Goal: Task Accomplishment & Management: Manage account settings

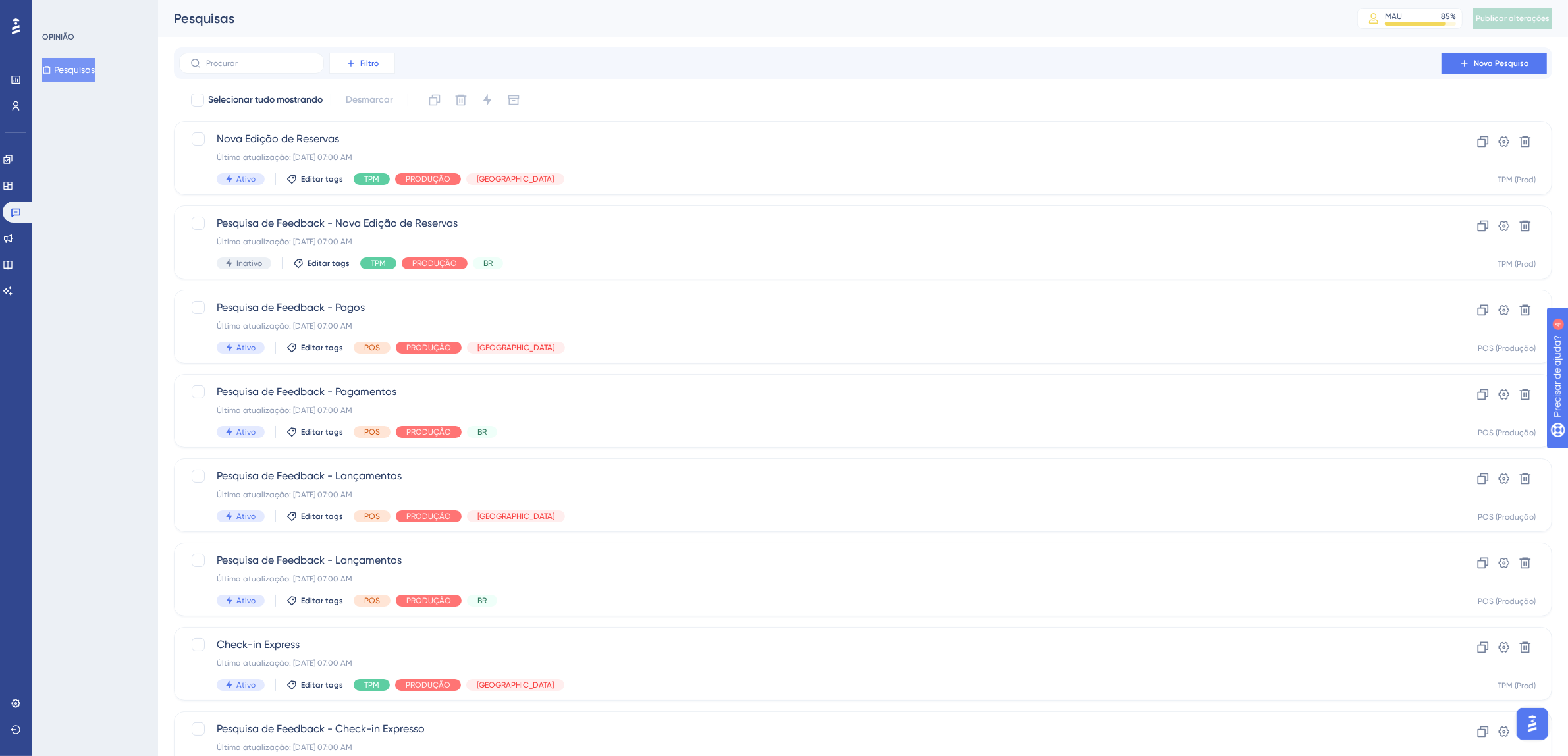
click at [372, 62] on font "Filtro" at bounding box center [369, 63] width 19 height 9
click at [366, 95] on font "Etiquetas" at bounding box center [368, 100] width 40 height 11
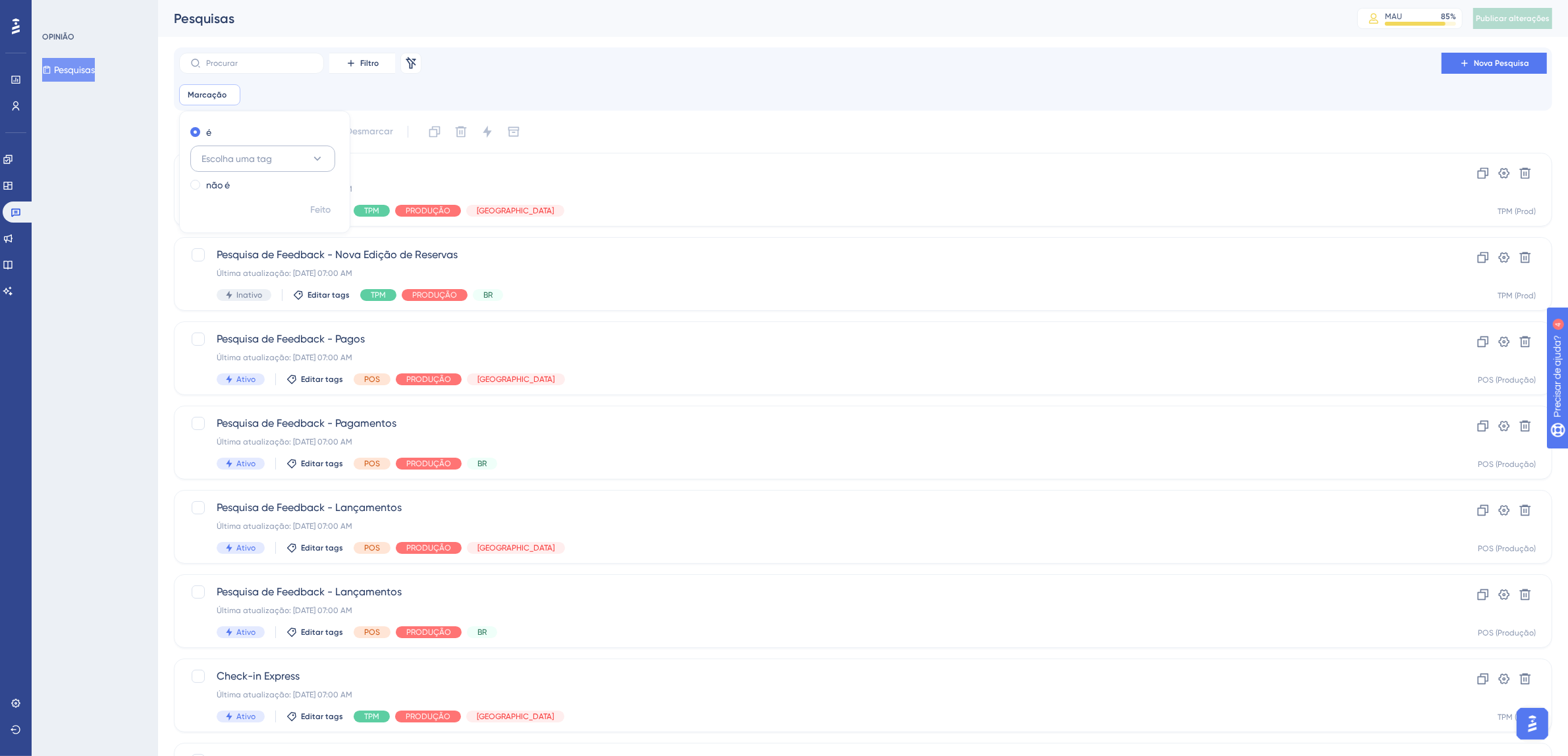
click at [276, 158] on button "Escolha uma tag" at bounding box center [263, 158] width 145 height 26
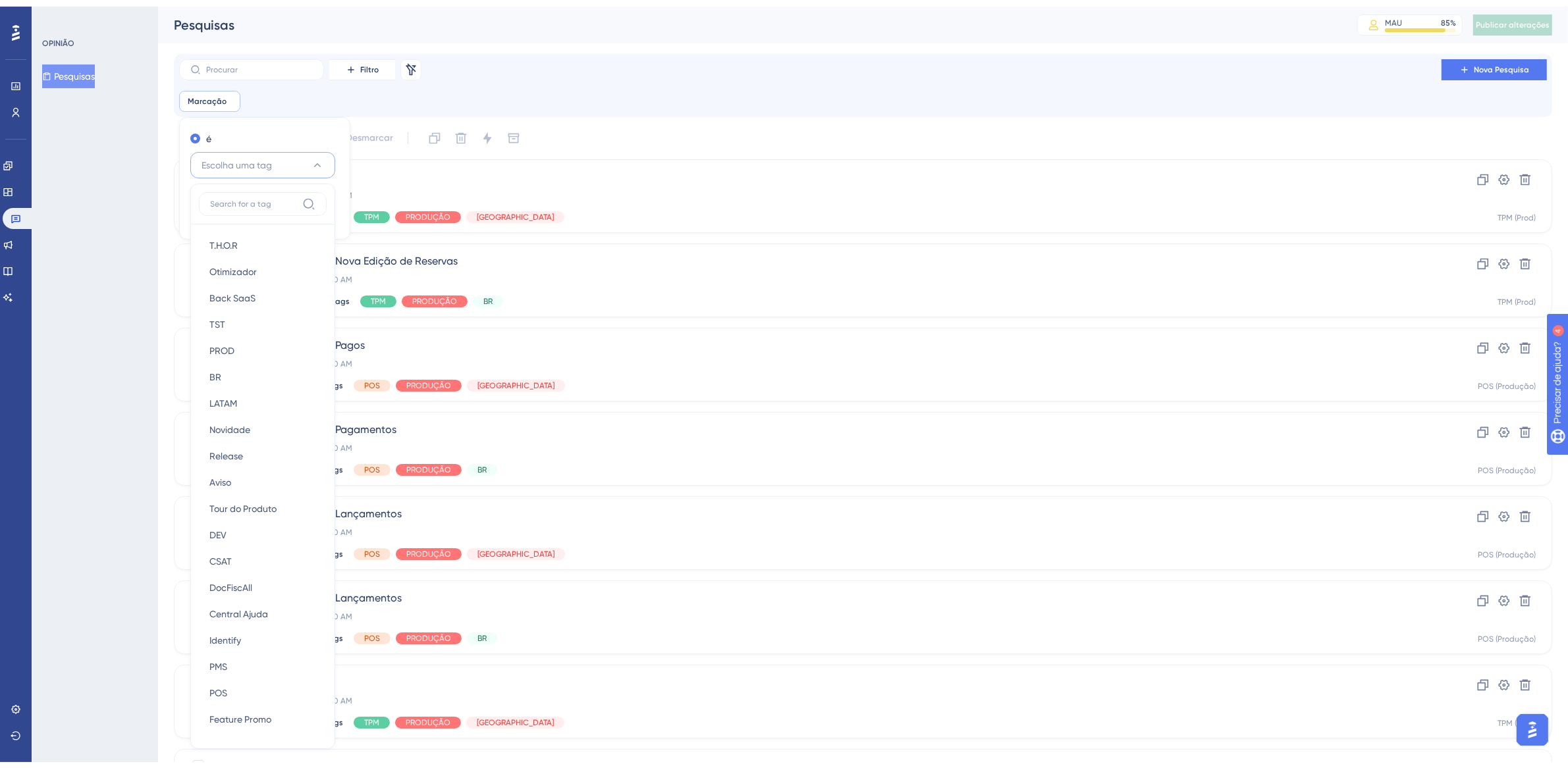
scroll to position [77, 0]
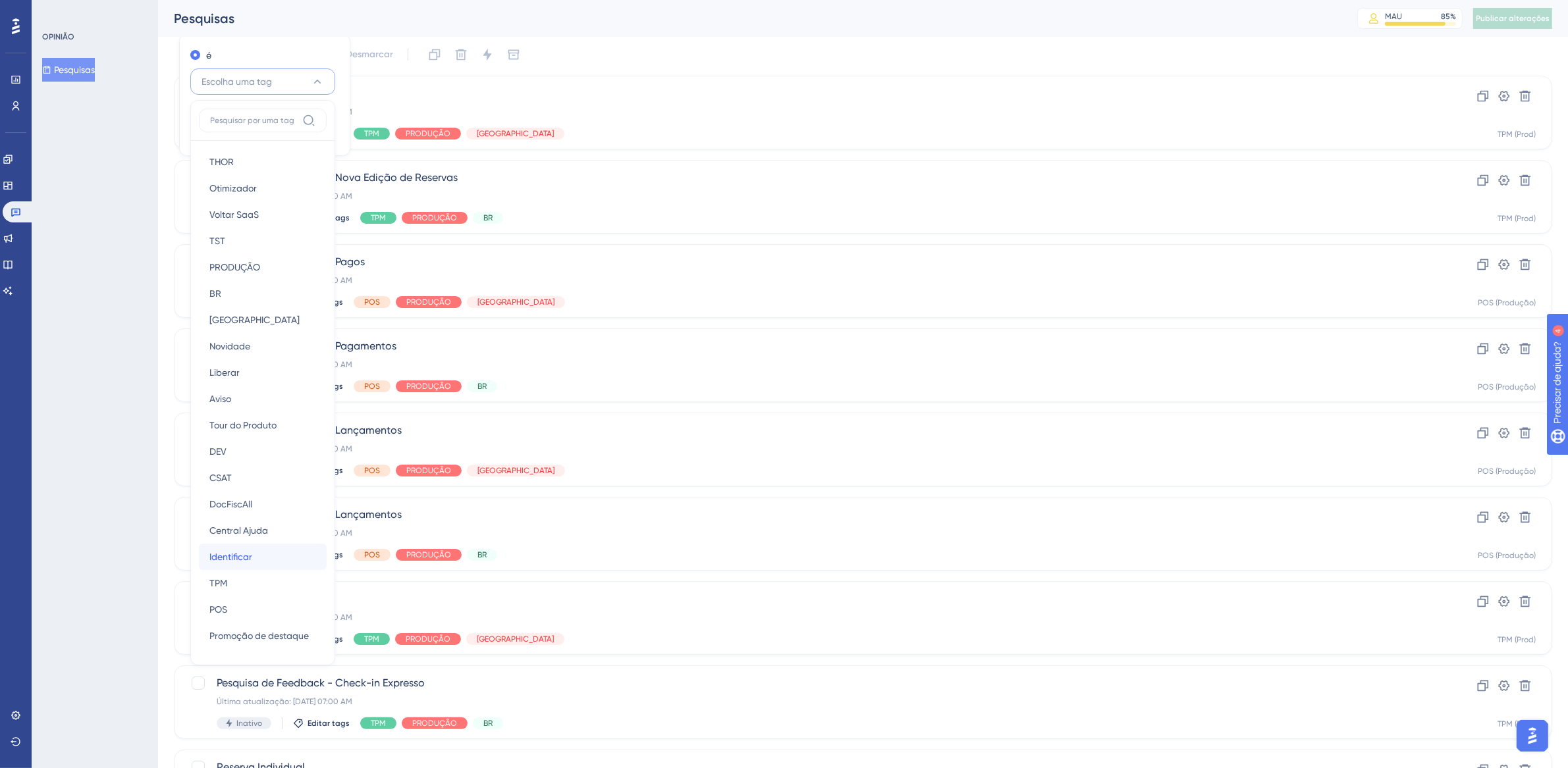
click at [272, 557] on div "Identificar Identificar" at bounding box center [263, 556] width 107 height 26
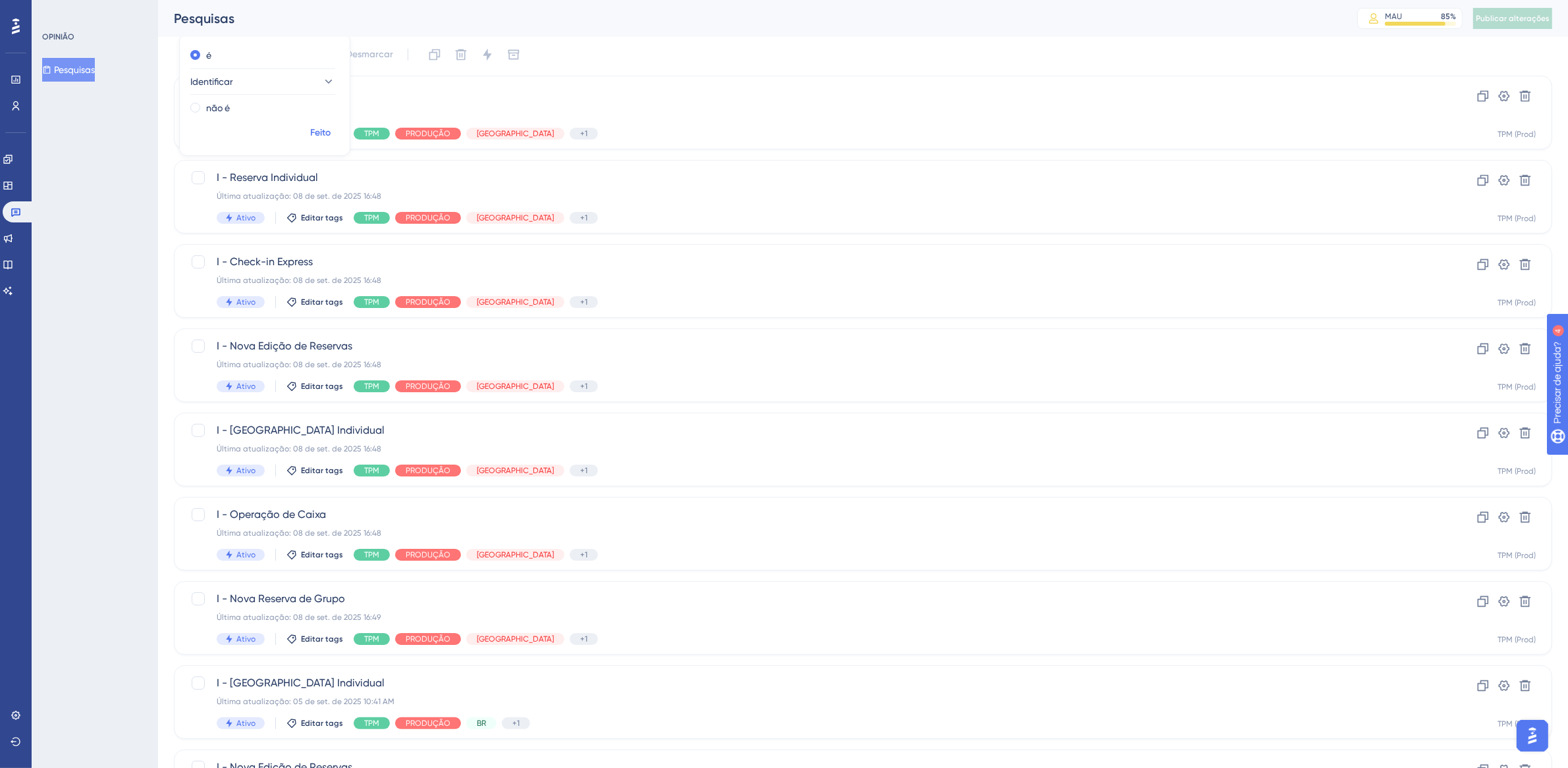
click at [318, 134] on font "Feito" at bounding box center [321, 132] width 20 height 11
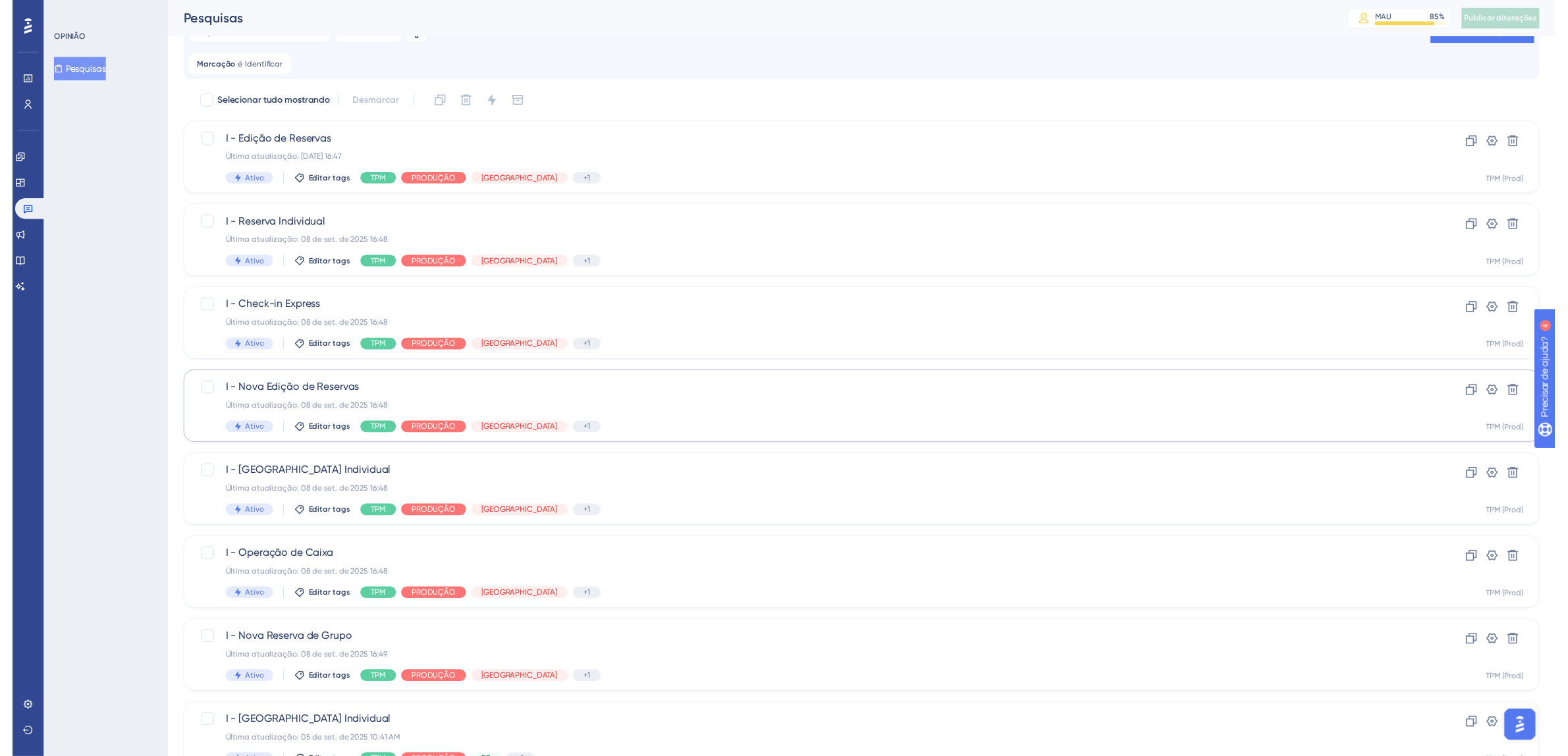
scroll to position [0, 0]
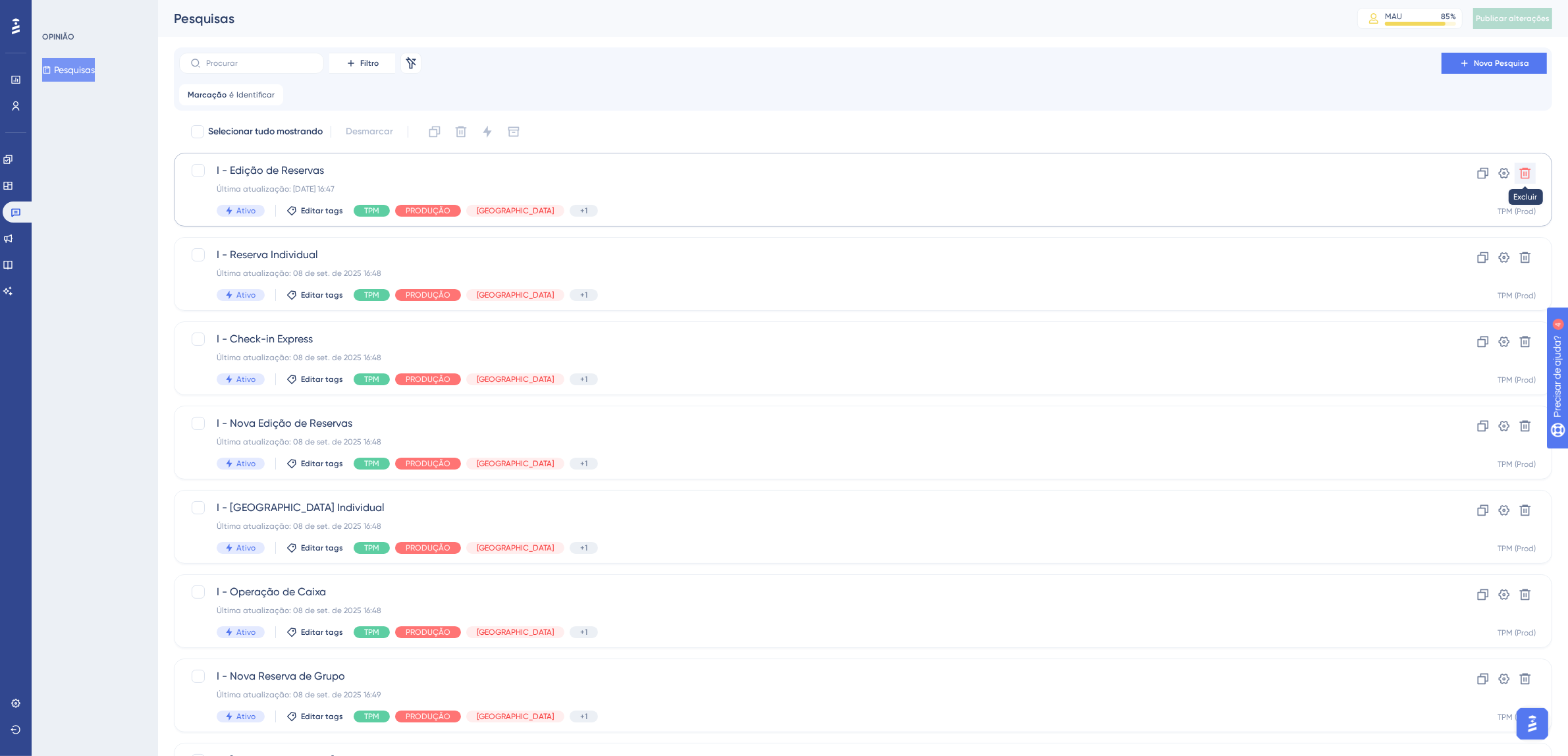
click at [1531, 174] on icon at bounding box center [1526, 173] width 13 height 13
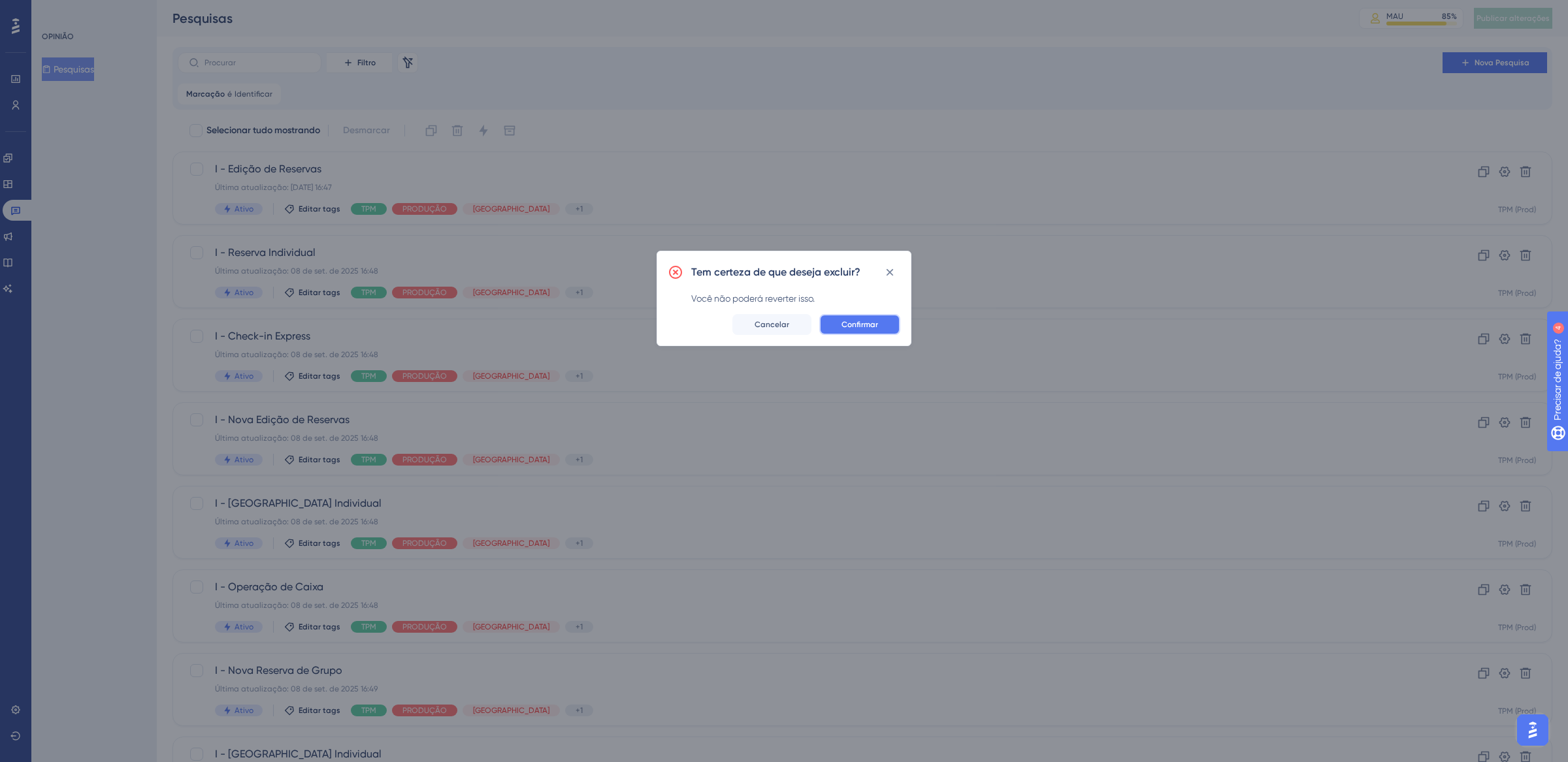
click at [873, 329] on span "Confirmar" at bounding box center [860, 325] width 37 height 11
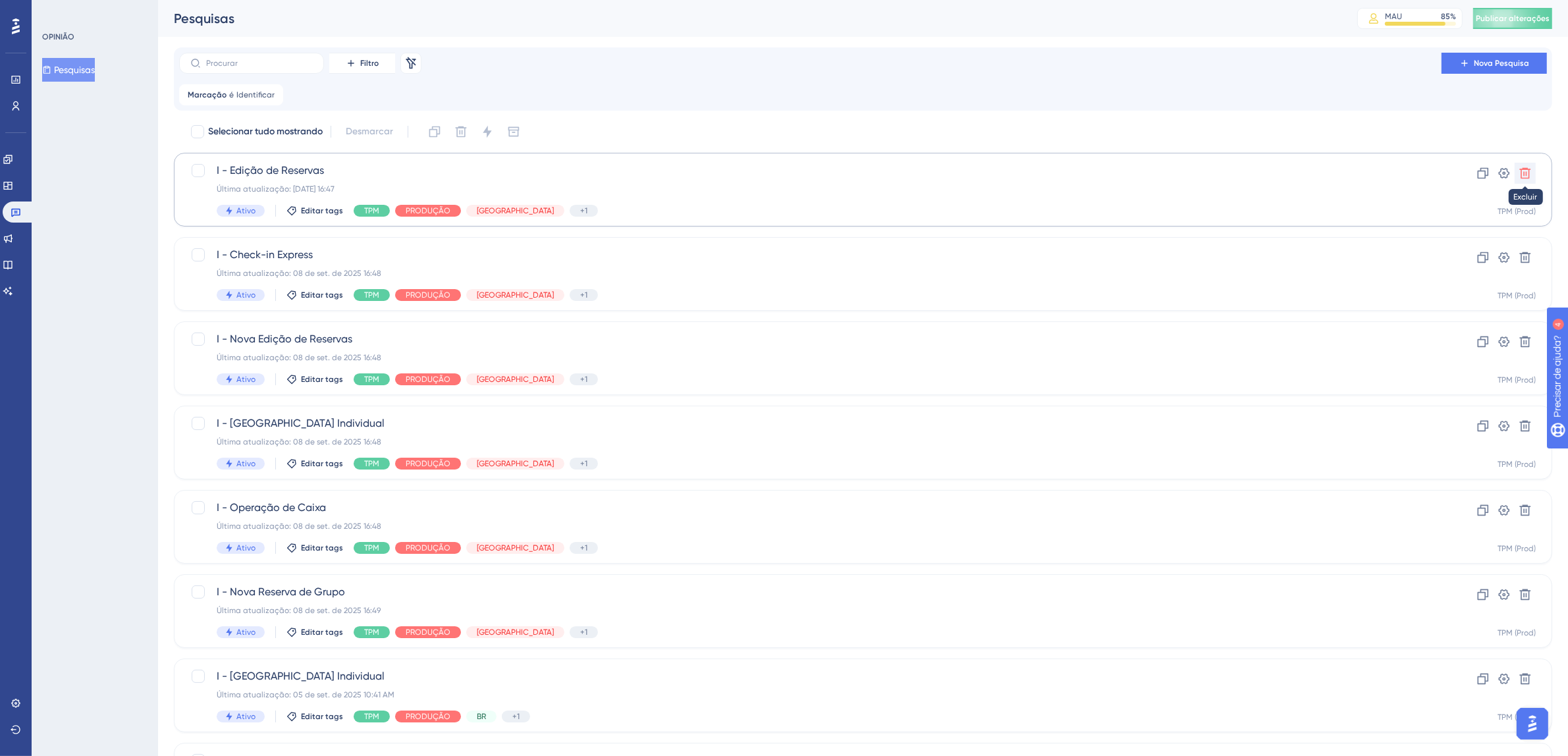
click at [1531, 170] on icon at bounding box center [1526, 173] width 13 height 13
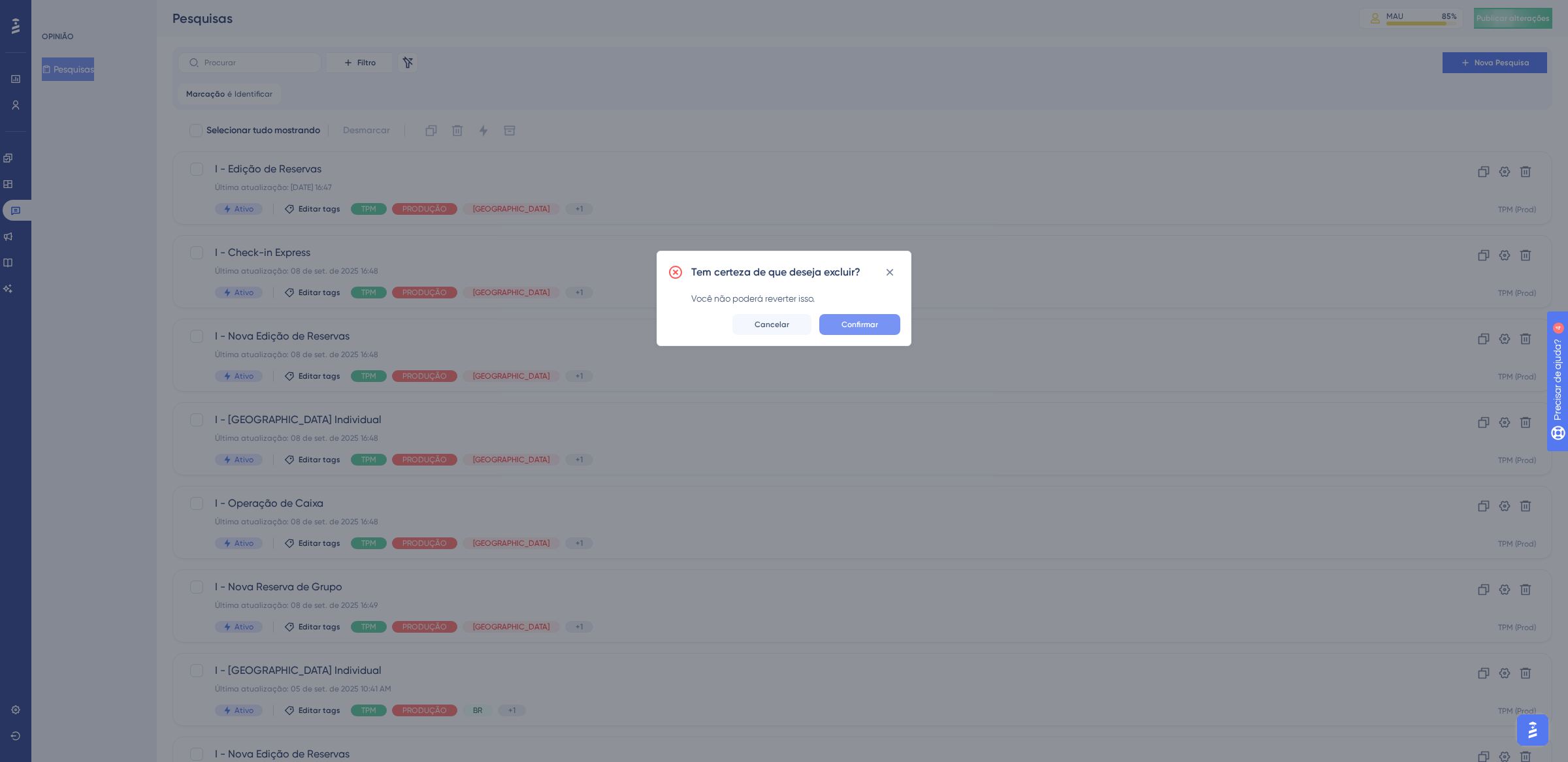
click at [883, 329] on button "Confirmar" at bounding box center [859, 324] width 81 height 21
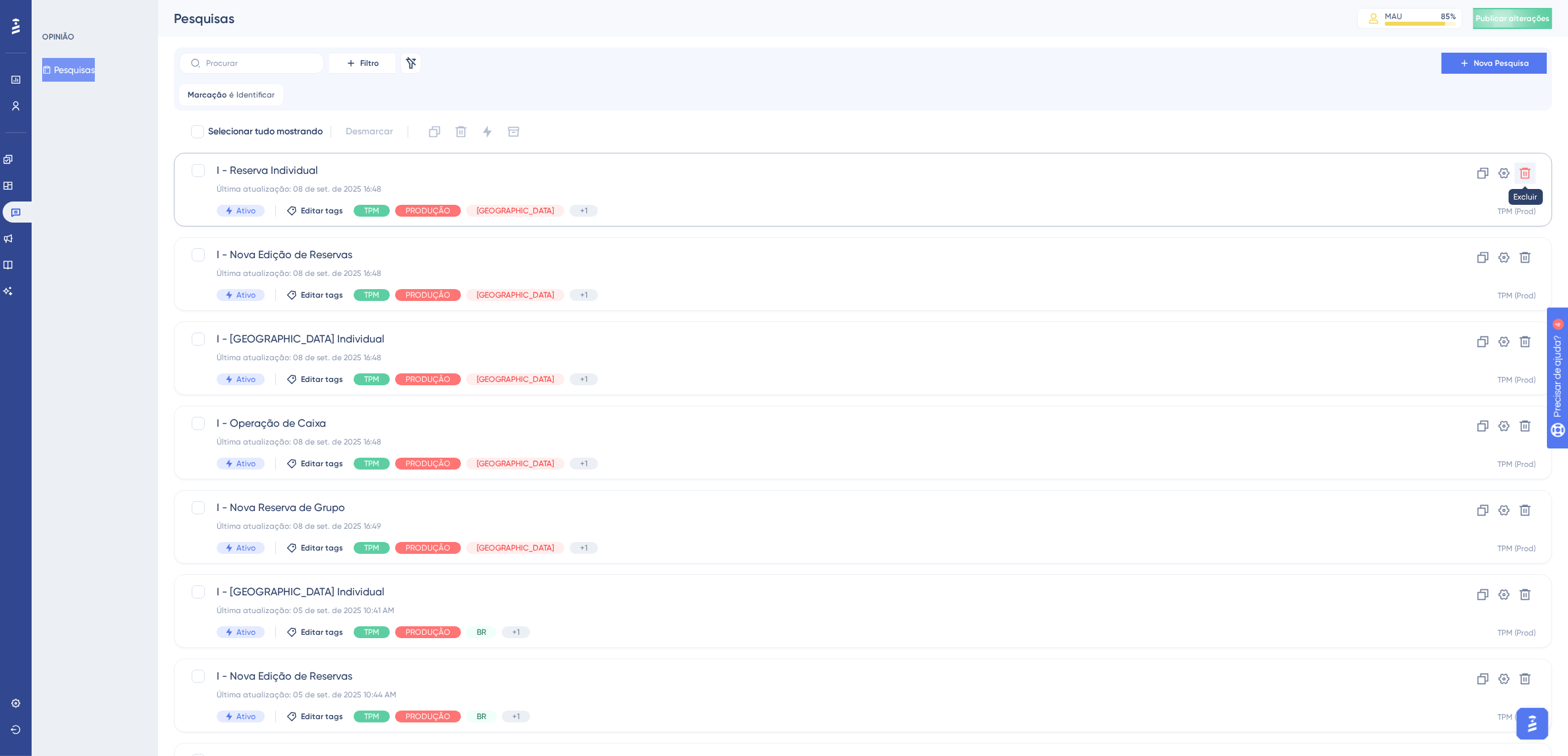
click at [1530, 176] on icon at bounding box center [1526, 173] width 13 height 13
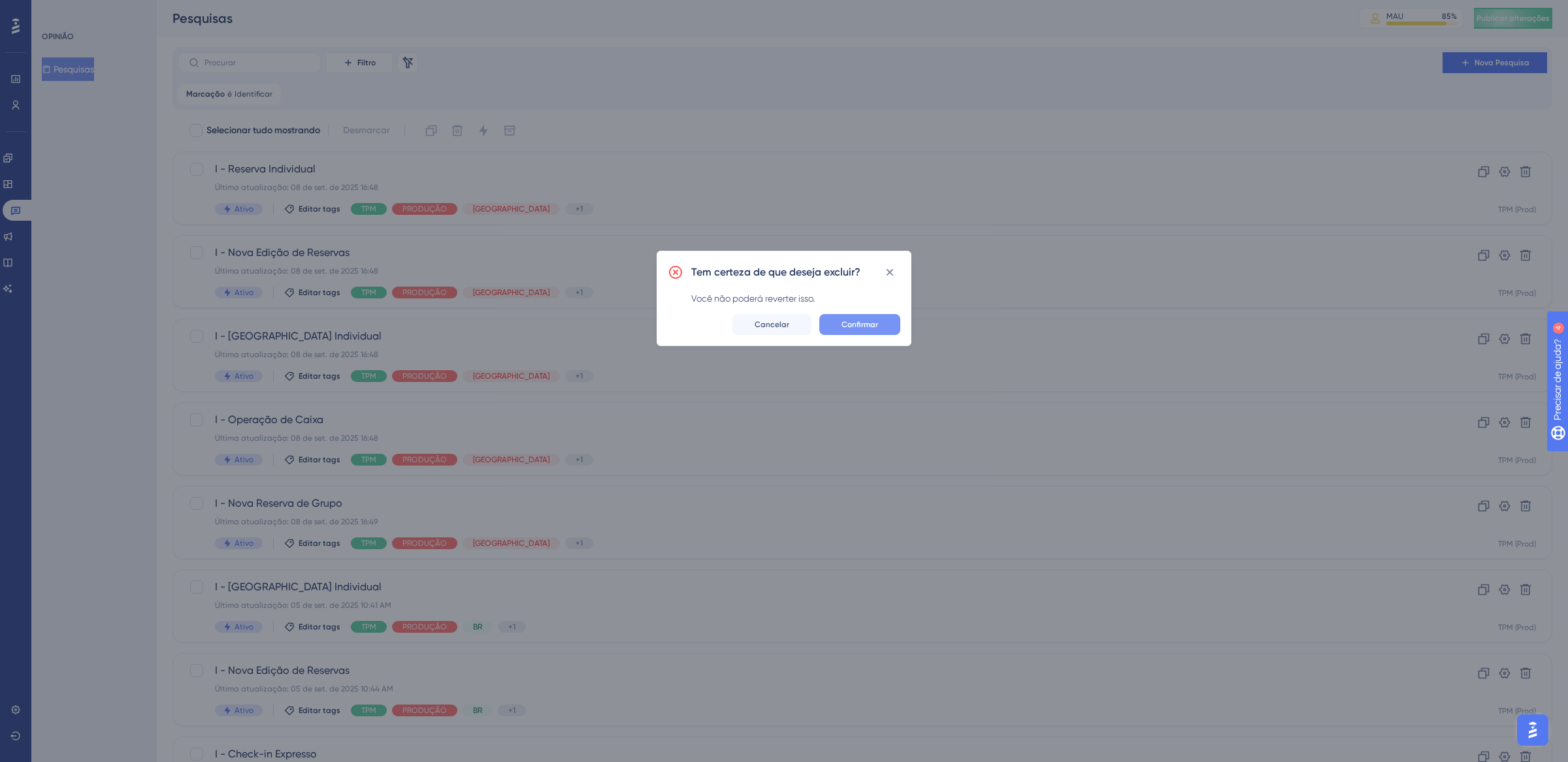
click at [867, 326] on font "Confirmar" at bounding box center [860, 324] width 37 height 9
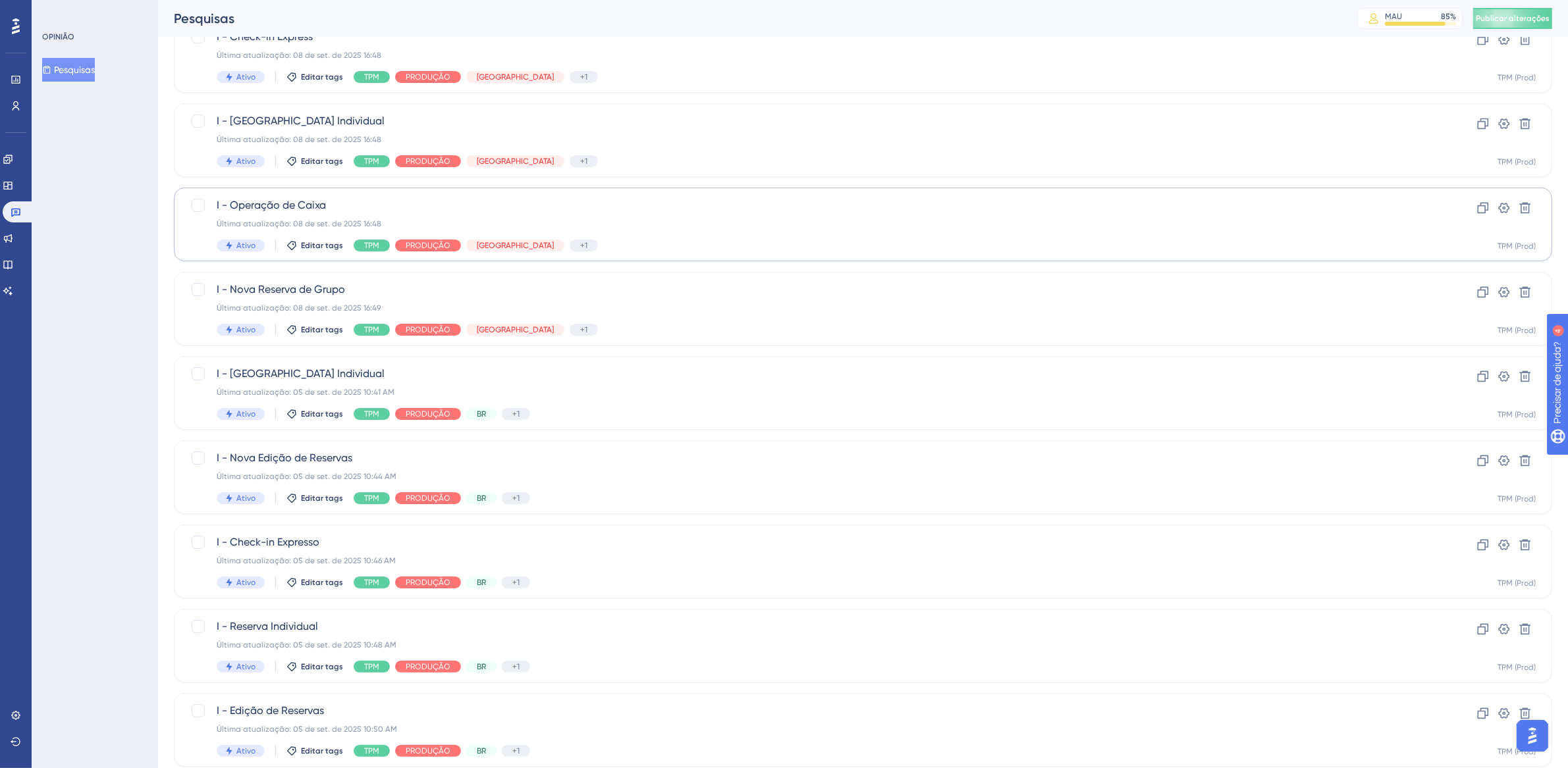
scroll to position [193, 0]
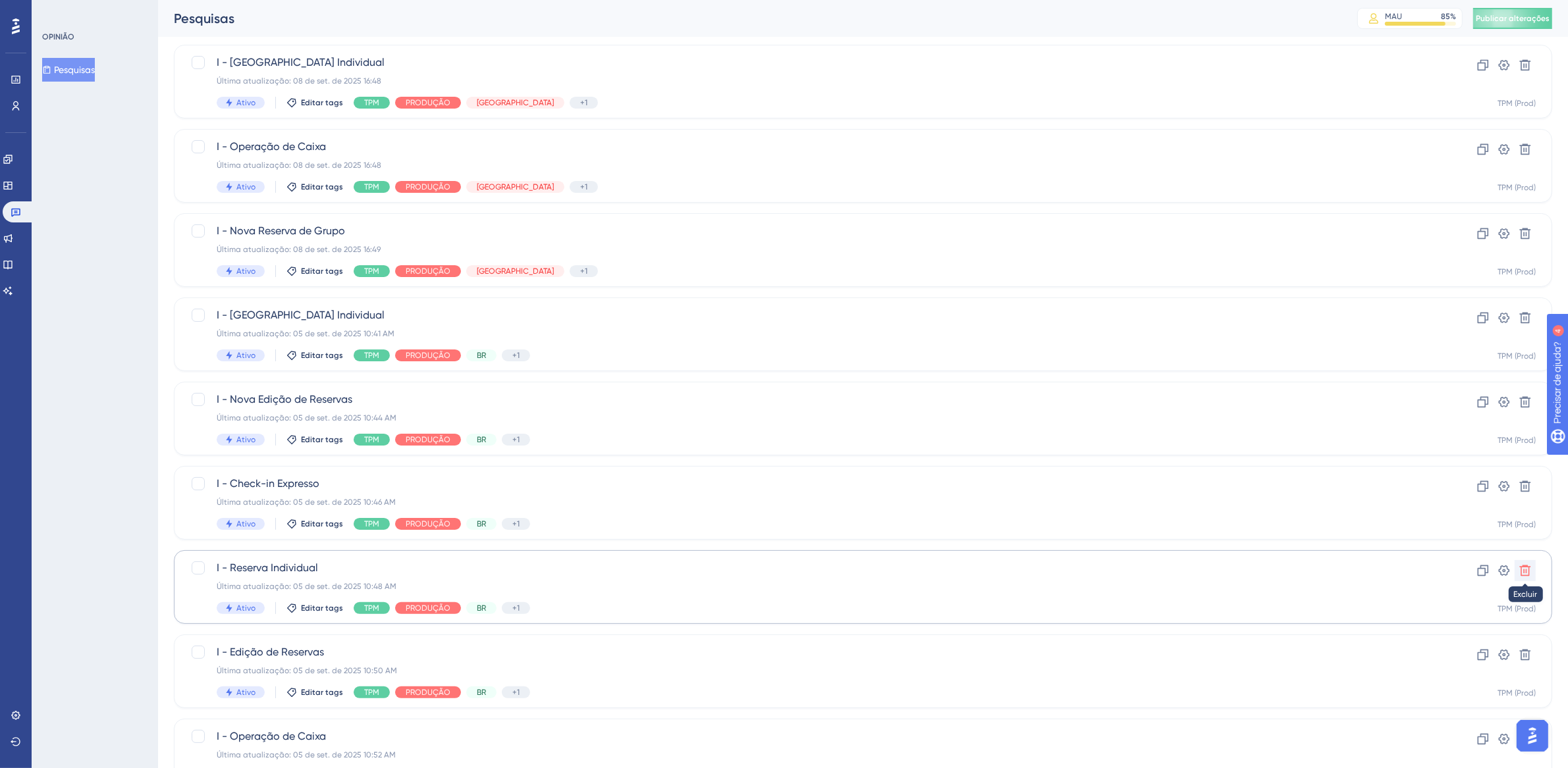
click at [1524, 571] on icon at bounding box center [1525, 570] width 11 height 11
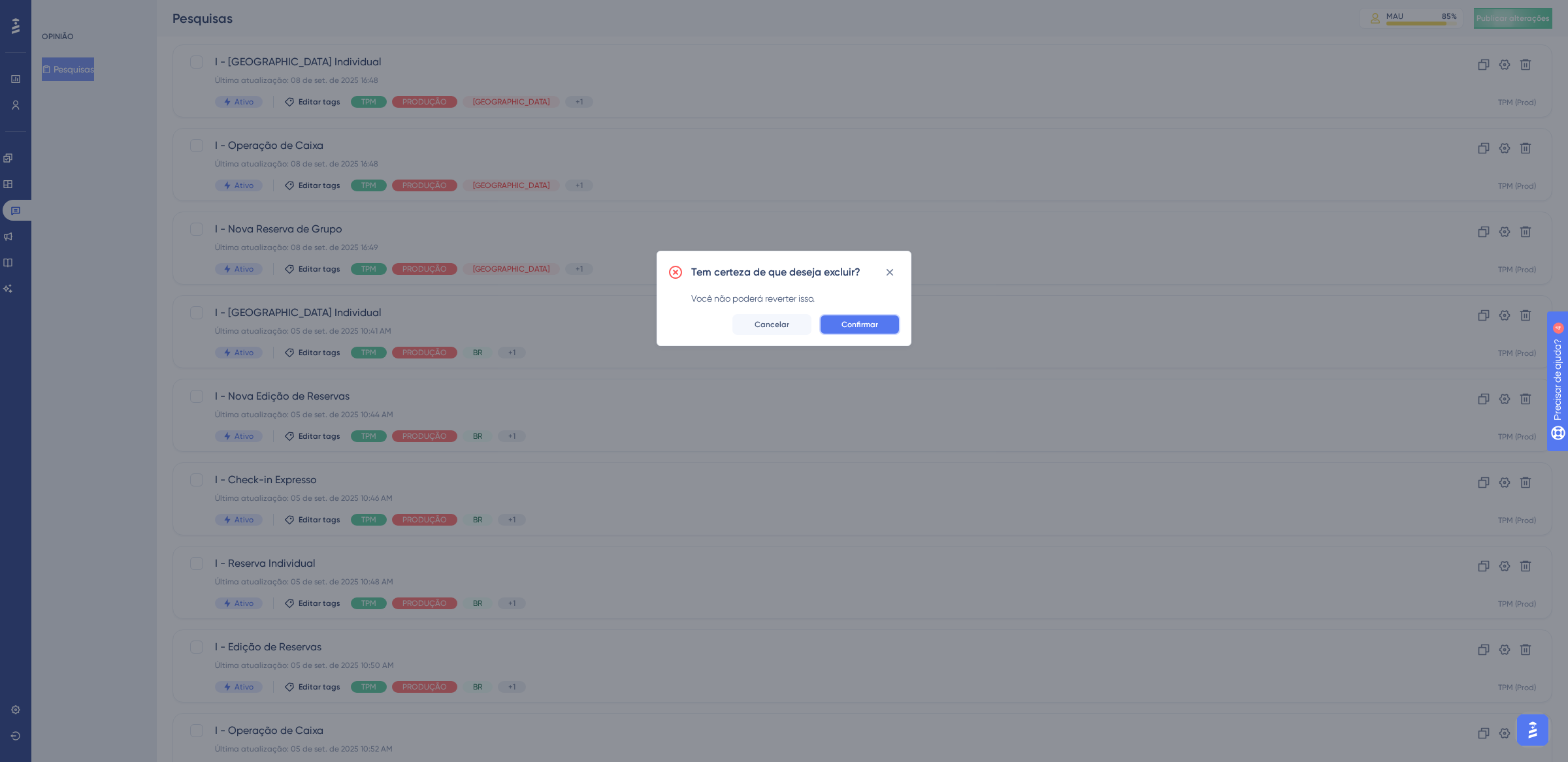
click at [863, 327] on font "Confirmar" at bounding box center [860, 324] width 37 height 9
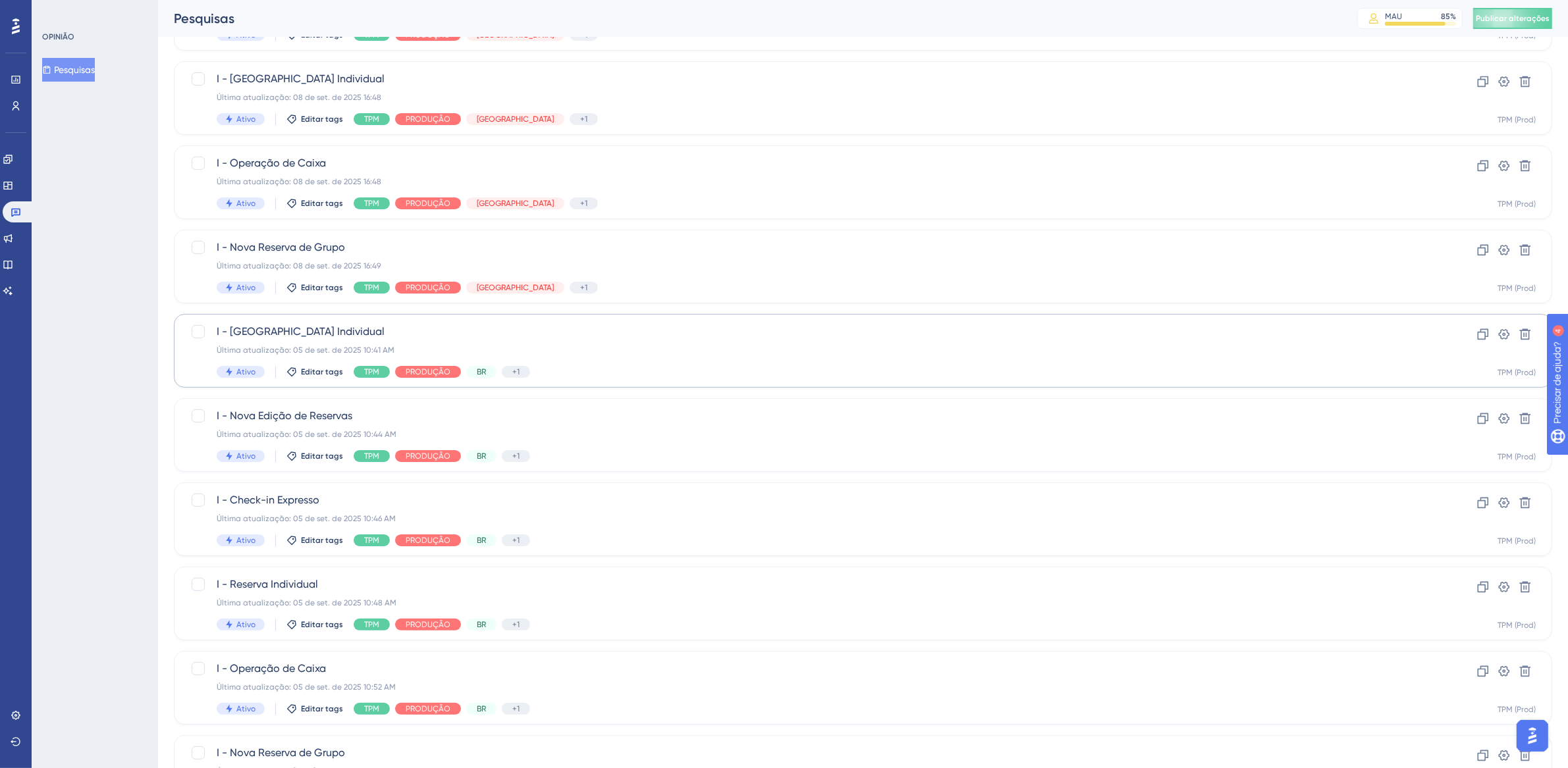
scroll to position [223, 0]
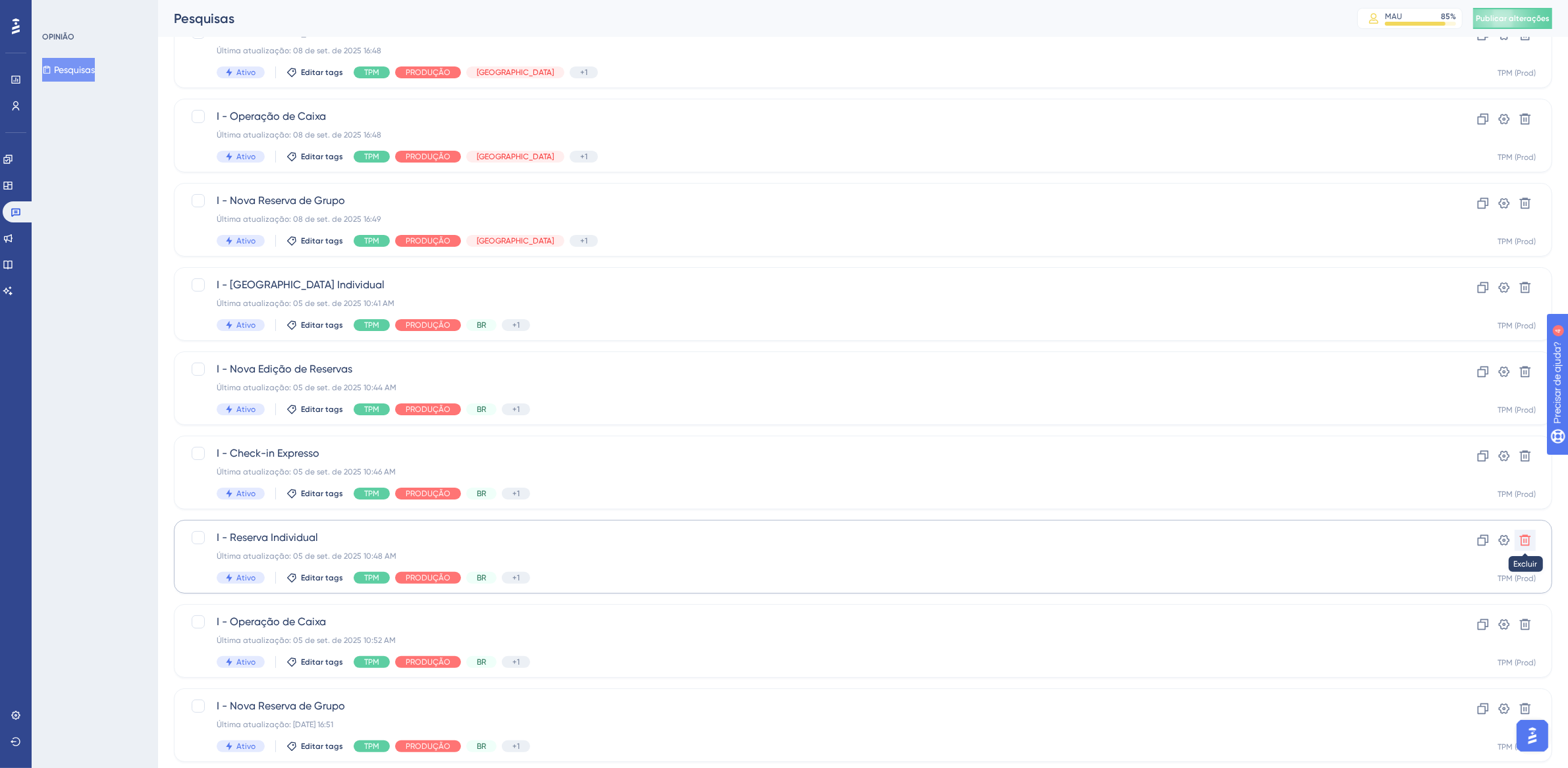
click at [1533, 540] on button at bounding box center [1525, 540] width 21 height 21
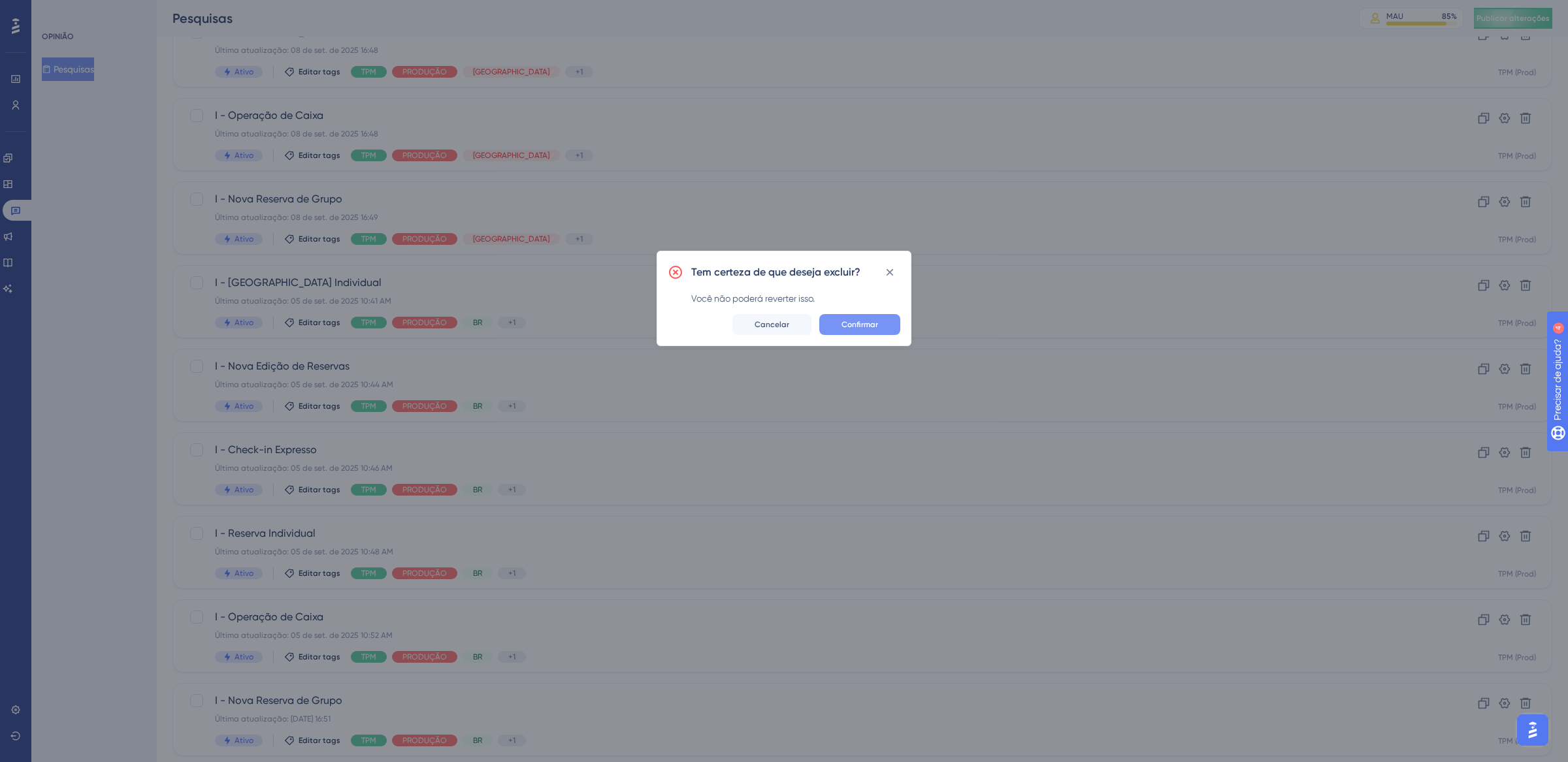
click at [883, 331] on button "Confirmar" at bounding box center [859, 324] width 81 height 21
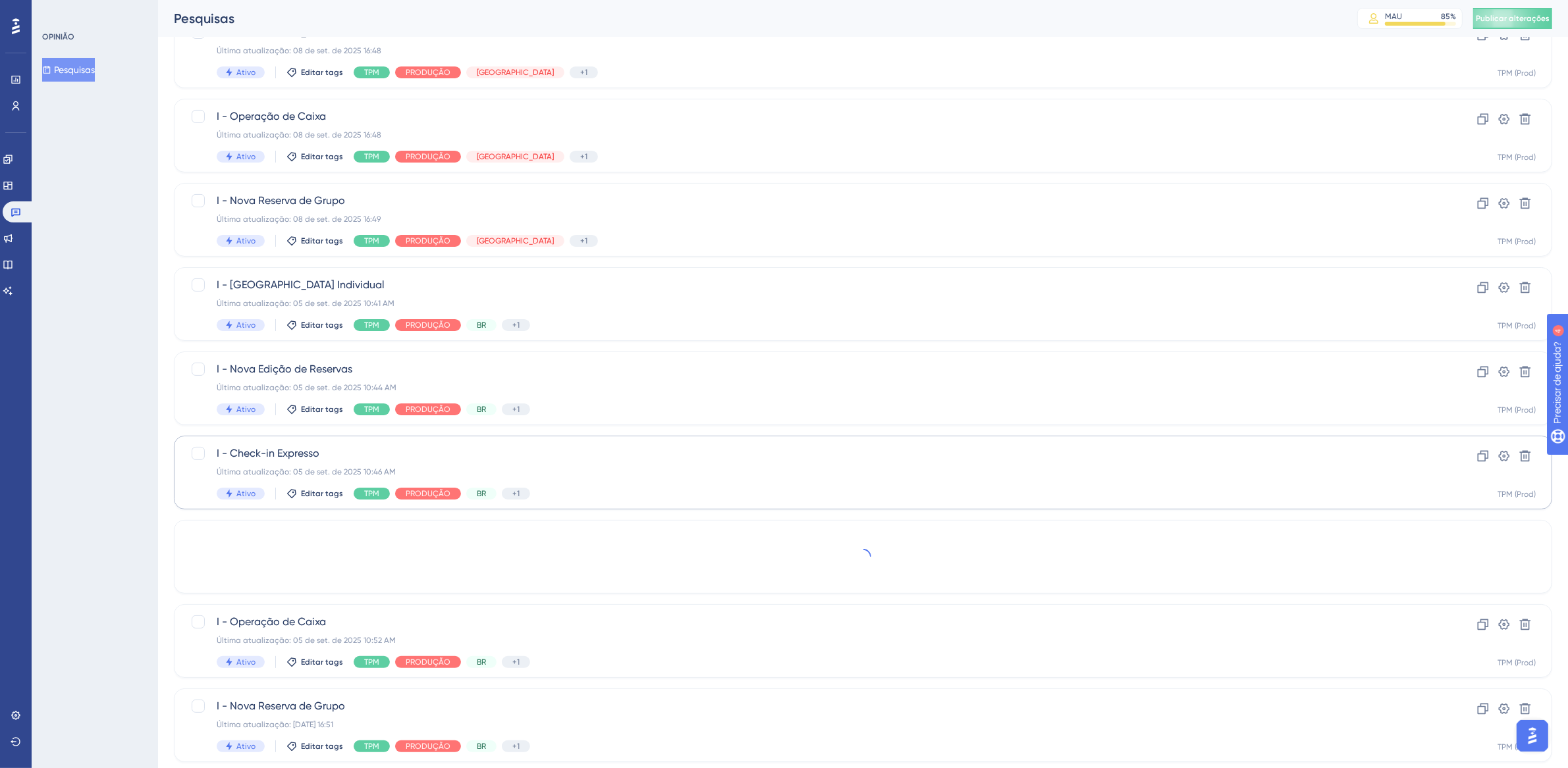
scroll to position [173, 0]
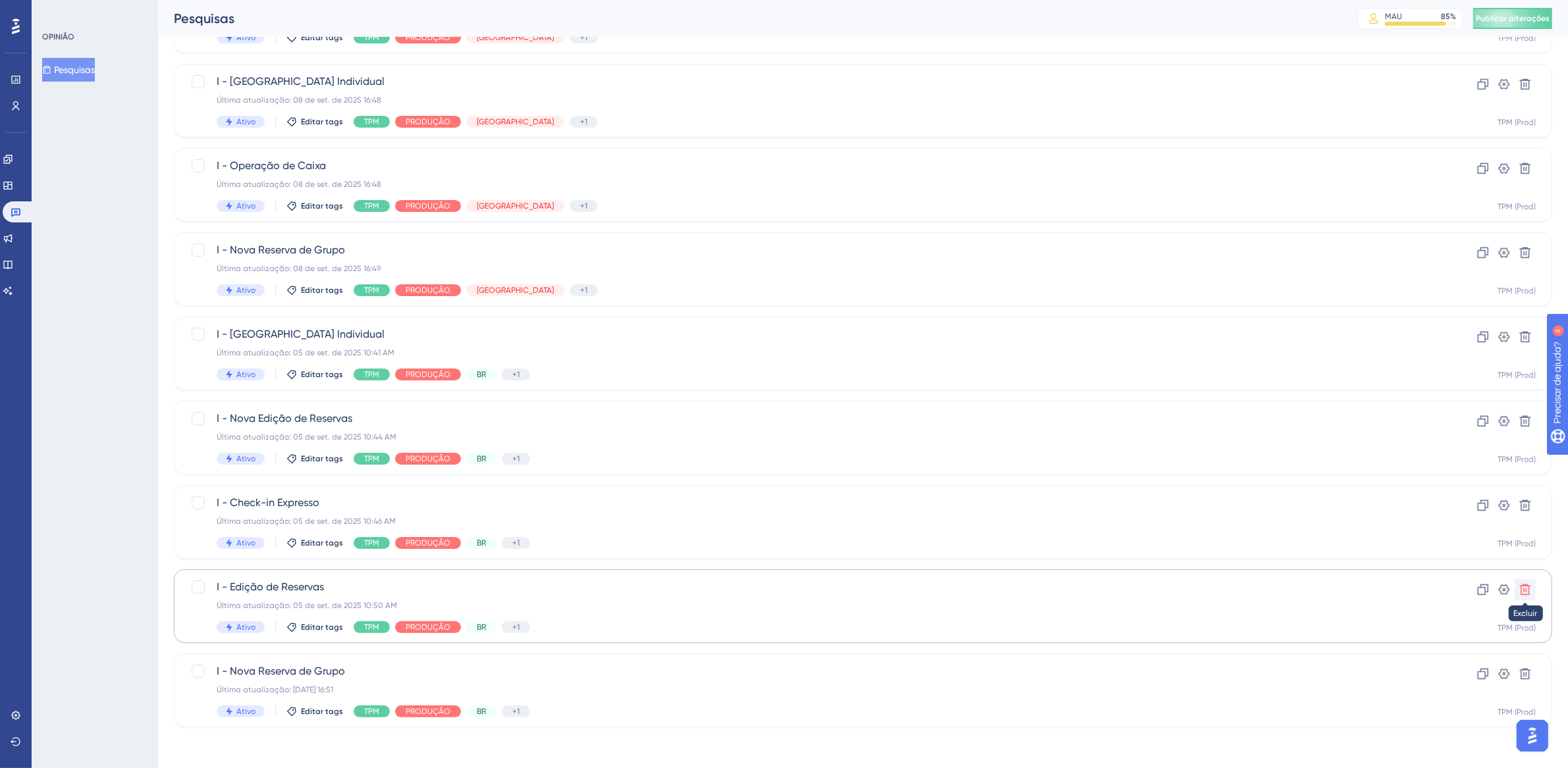
click at [1525, 587] on icon at bounding box center [1526, 590] width 13 height 13
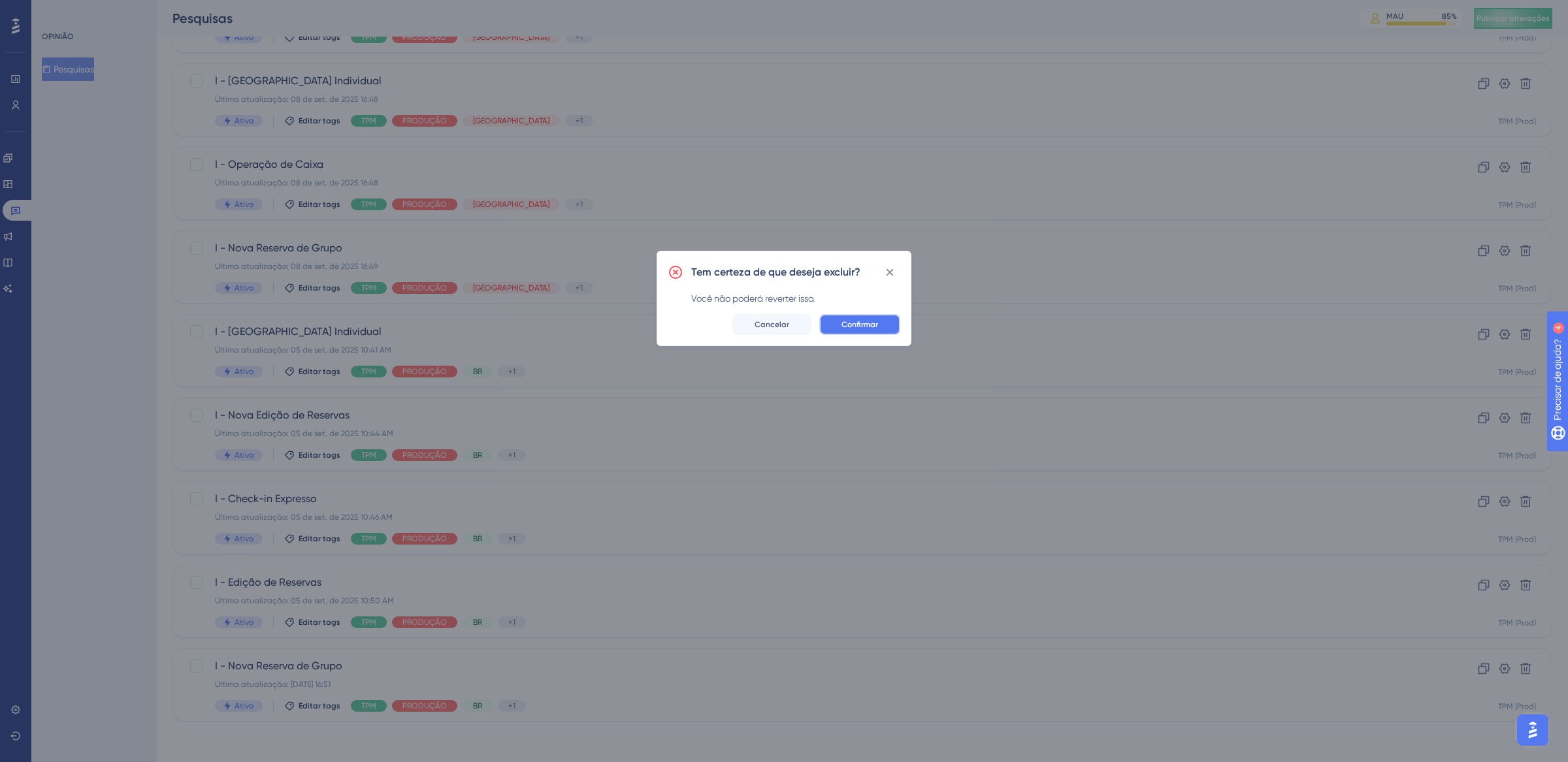
click at [874, 329] on span "Confirmar" at bounding box center [860, 325] width 37 height 11
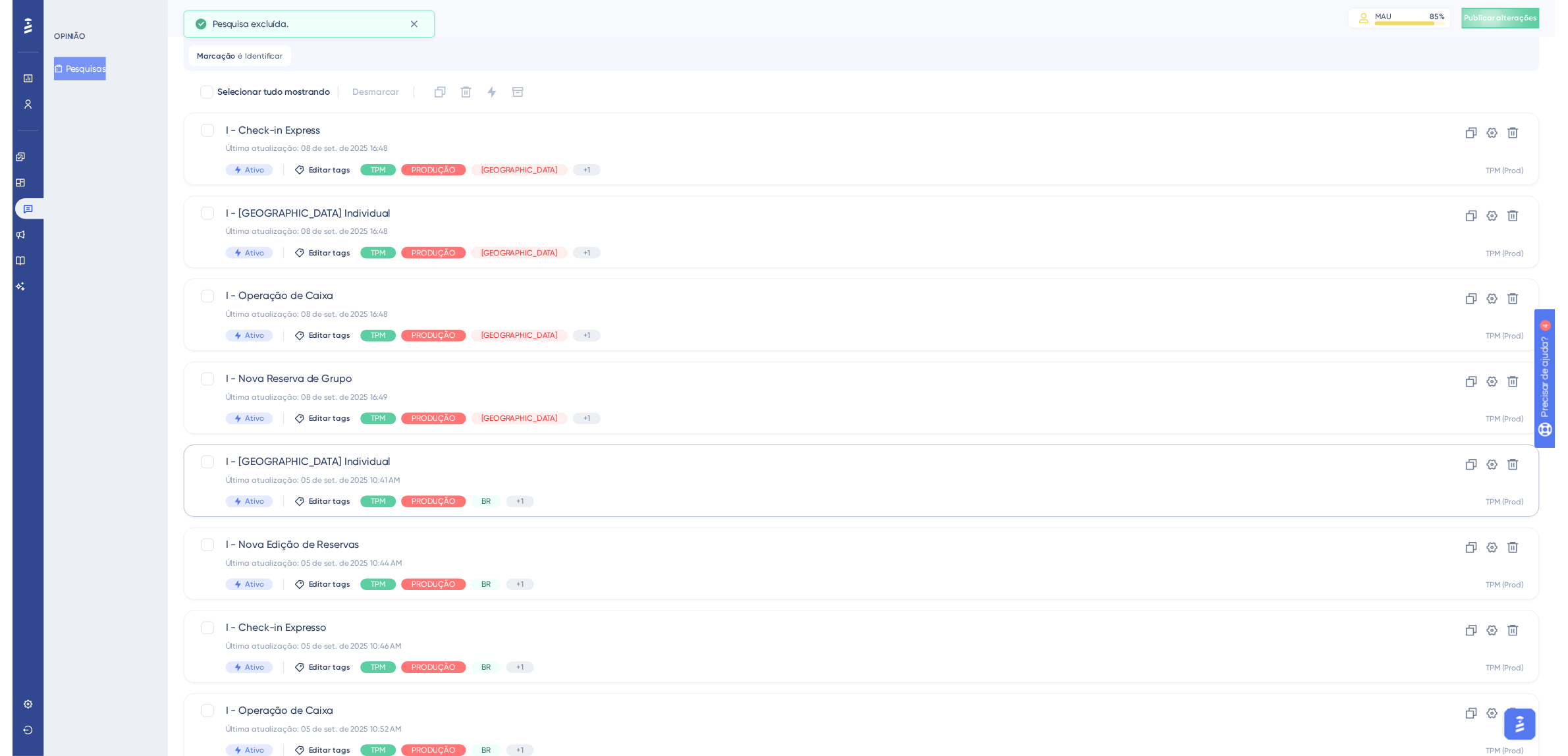
scroll to position [0, 0]
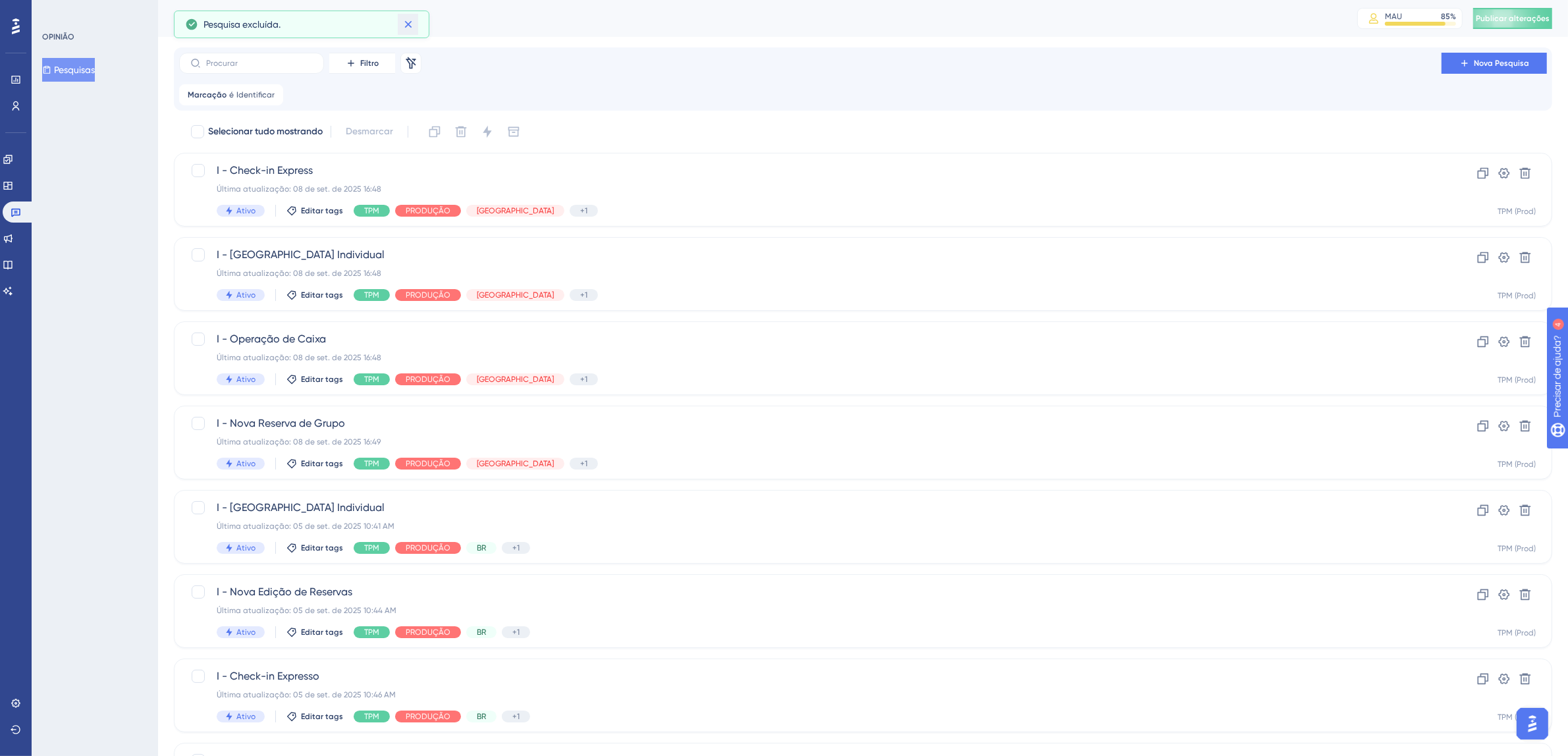
click at [413, 27] on icon at bounding box center [408, 24] width 13 height 13
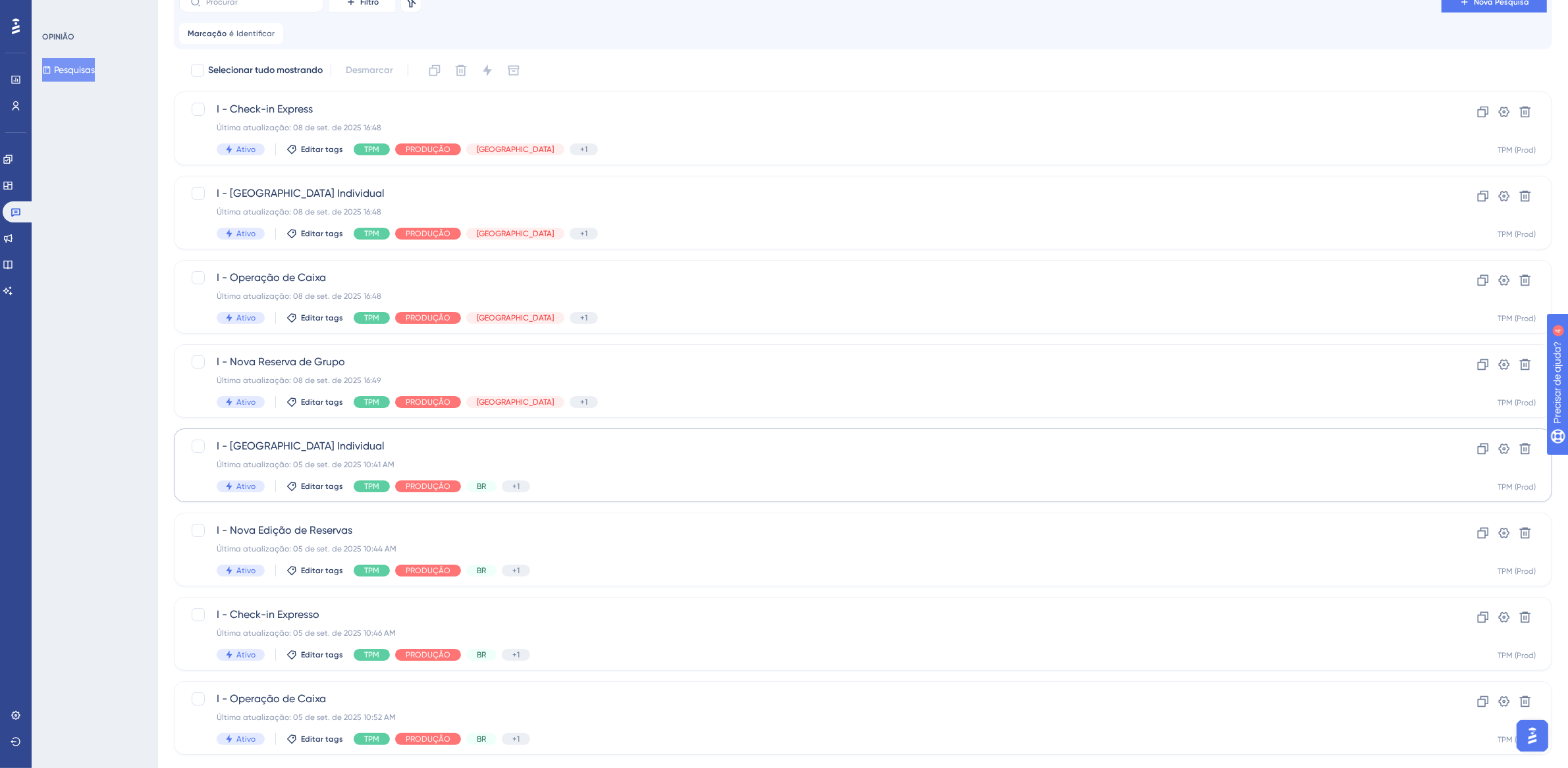
scroll to position [89, 0]
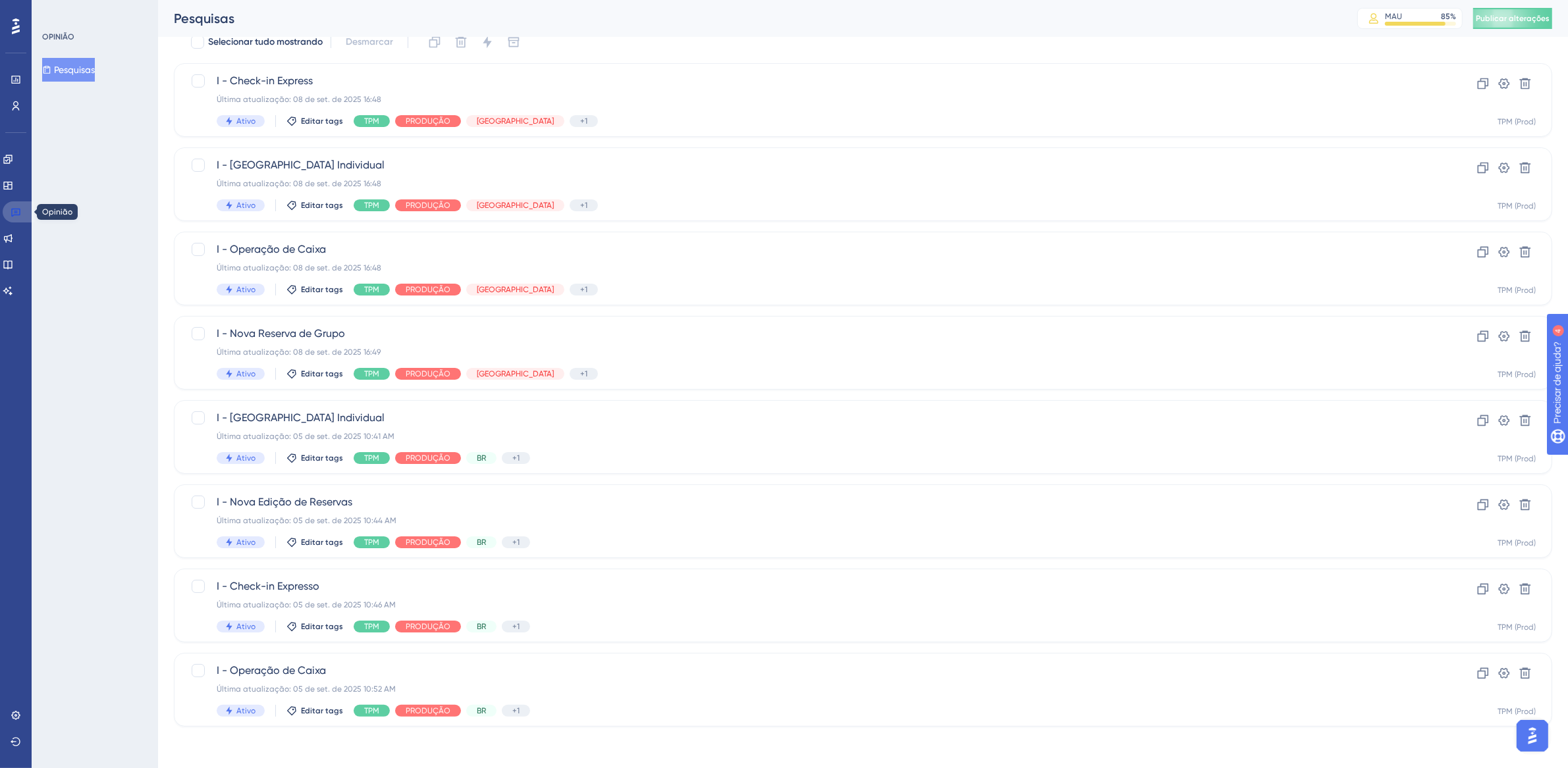
click at [13, 214] on icon at bounding box center [15, 213] width 9 height 8
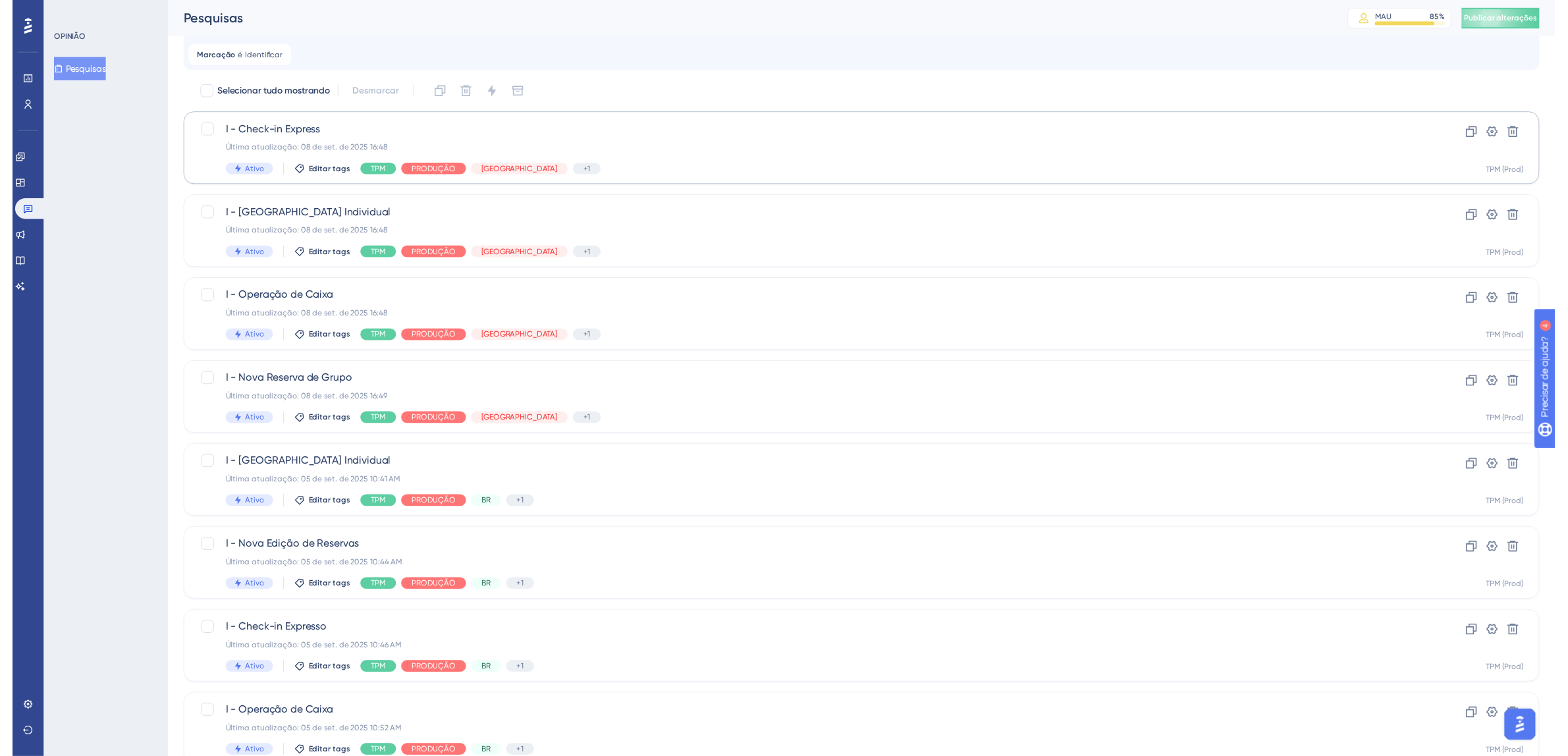
scroll to position [0, 0]
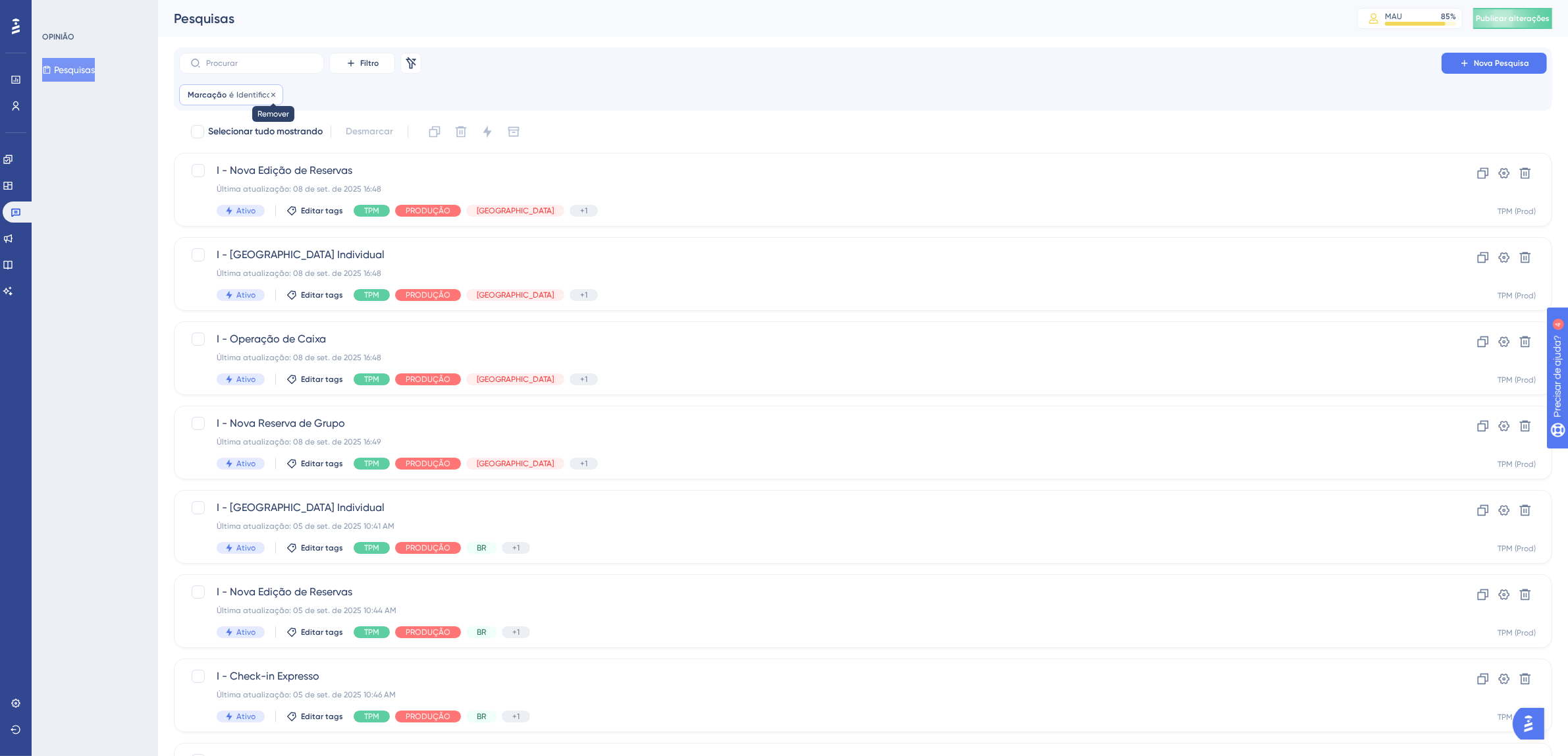
click at [273, 94] on icon at bounding box center [273, 94] width 8 height 8
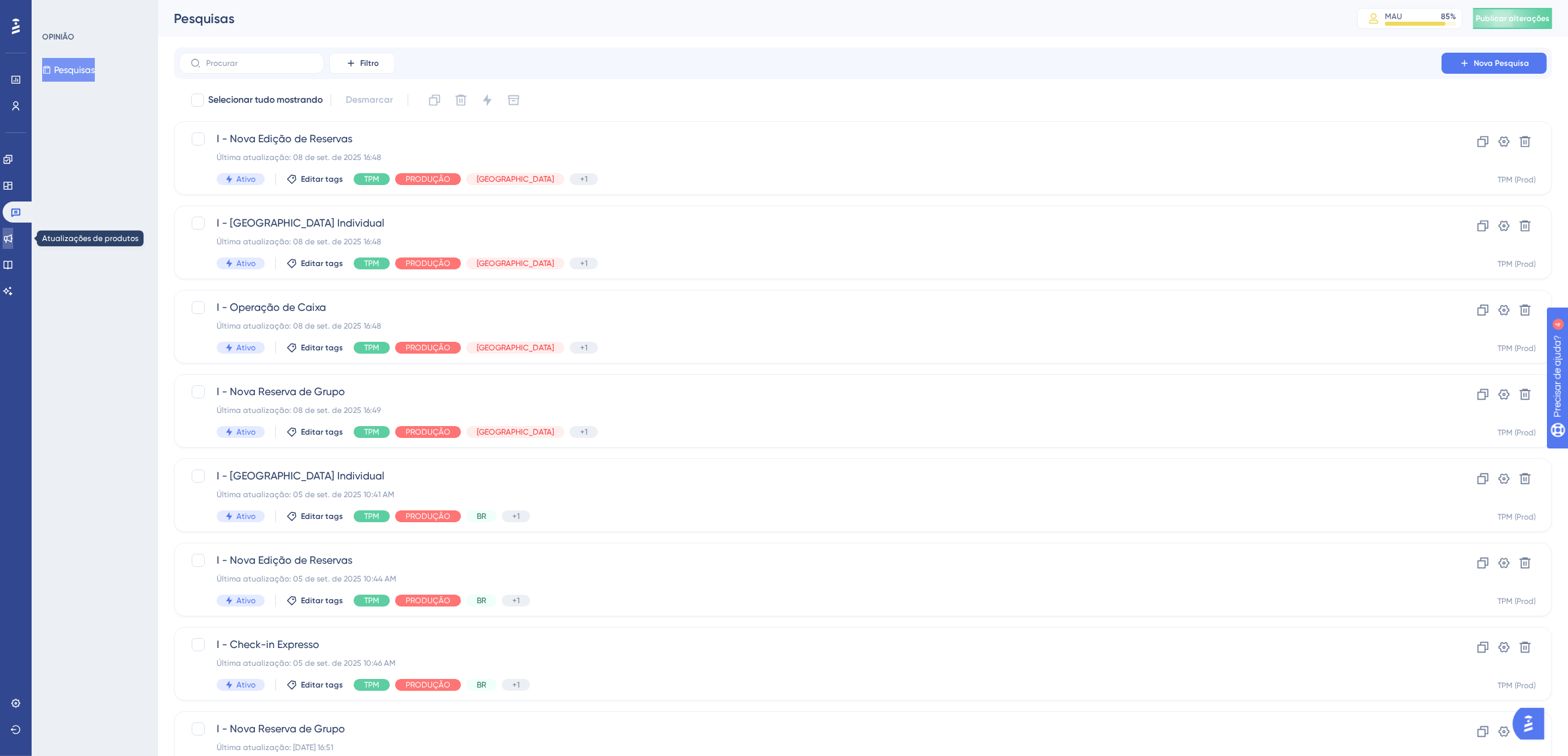
click at [13, 244] on link at bounding box center [8, 238] width 11 height 21
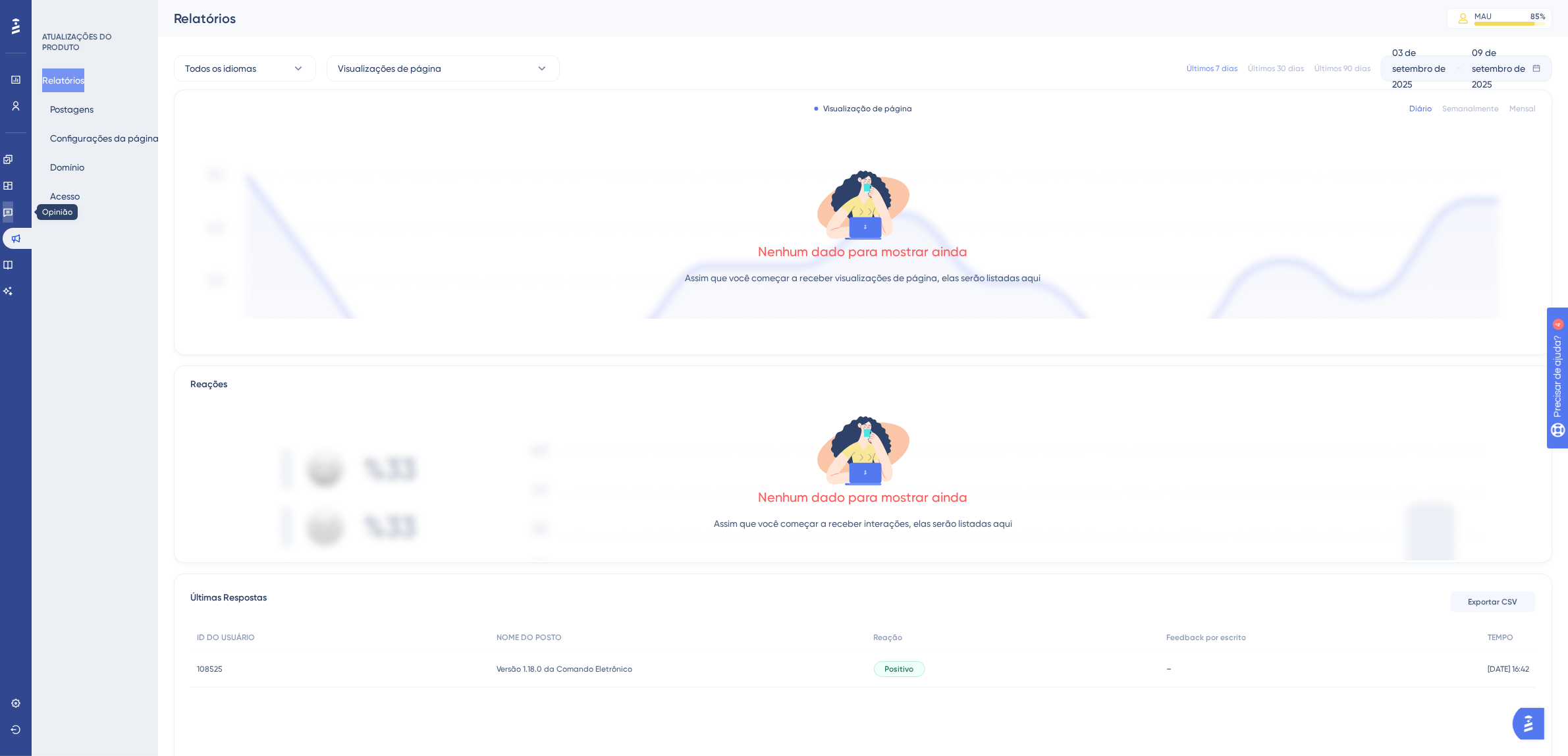
click at [13, 217] on link at bounding box center [8, 211] width 11 height 21
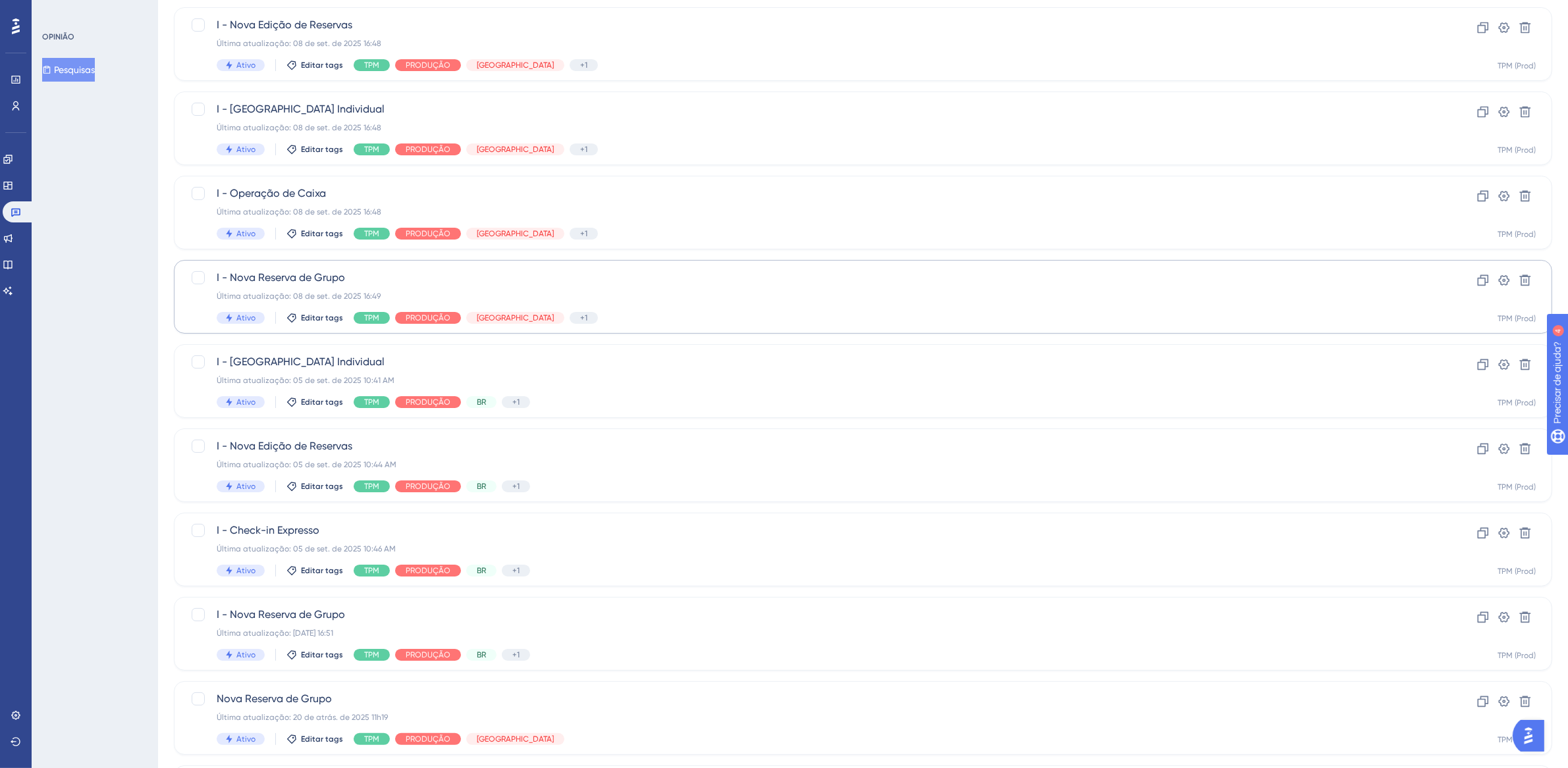
scroll to position [193, 0]
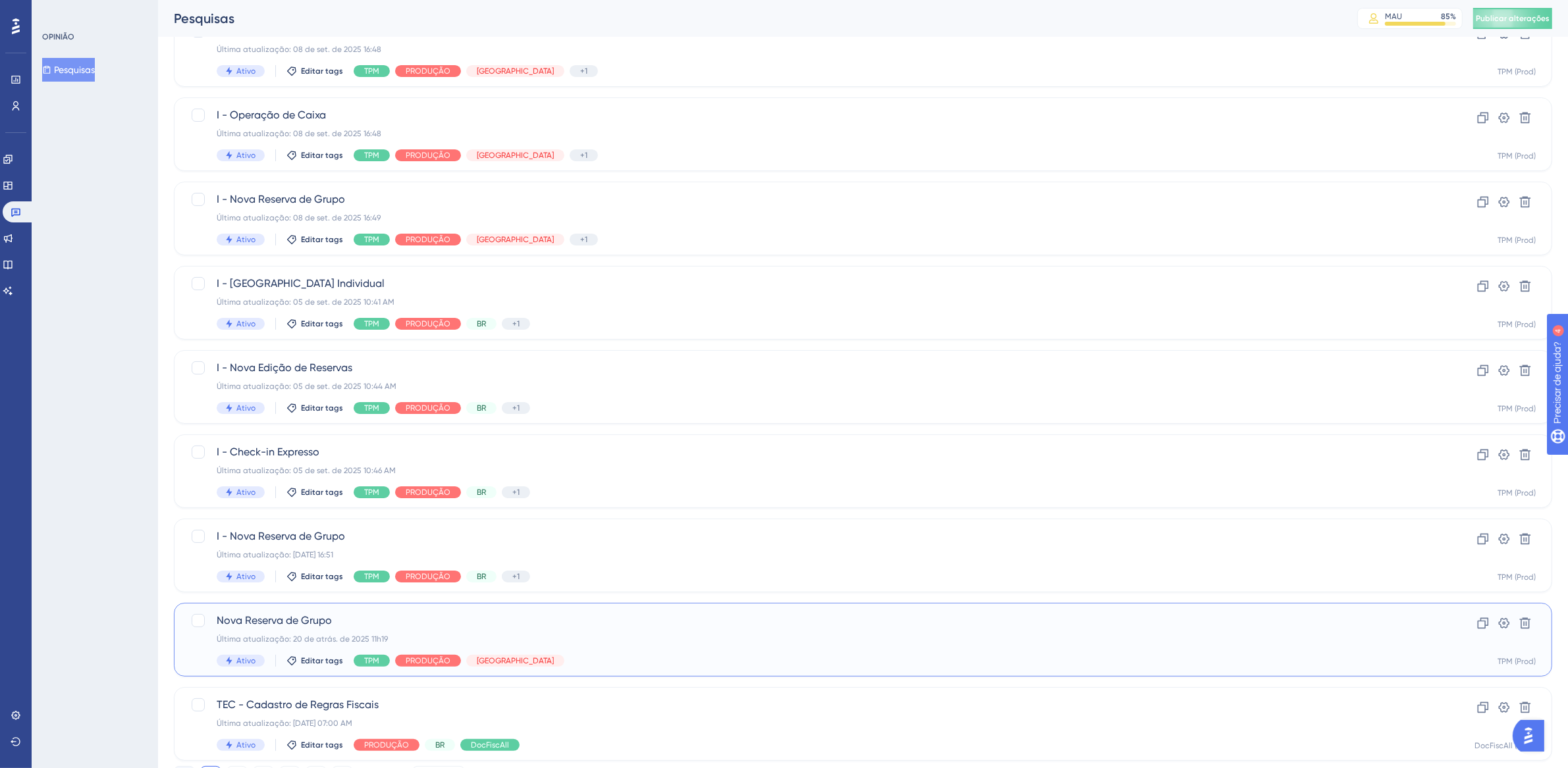
click at [685, 628] on div "Nova Reserva de Grupo Última atualização: 20 de atrás. de 2025 11h19 Ativo Edit…" at bounding box center [810, 640] width 1188 height 54
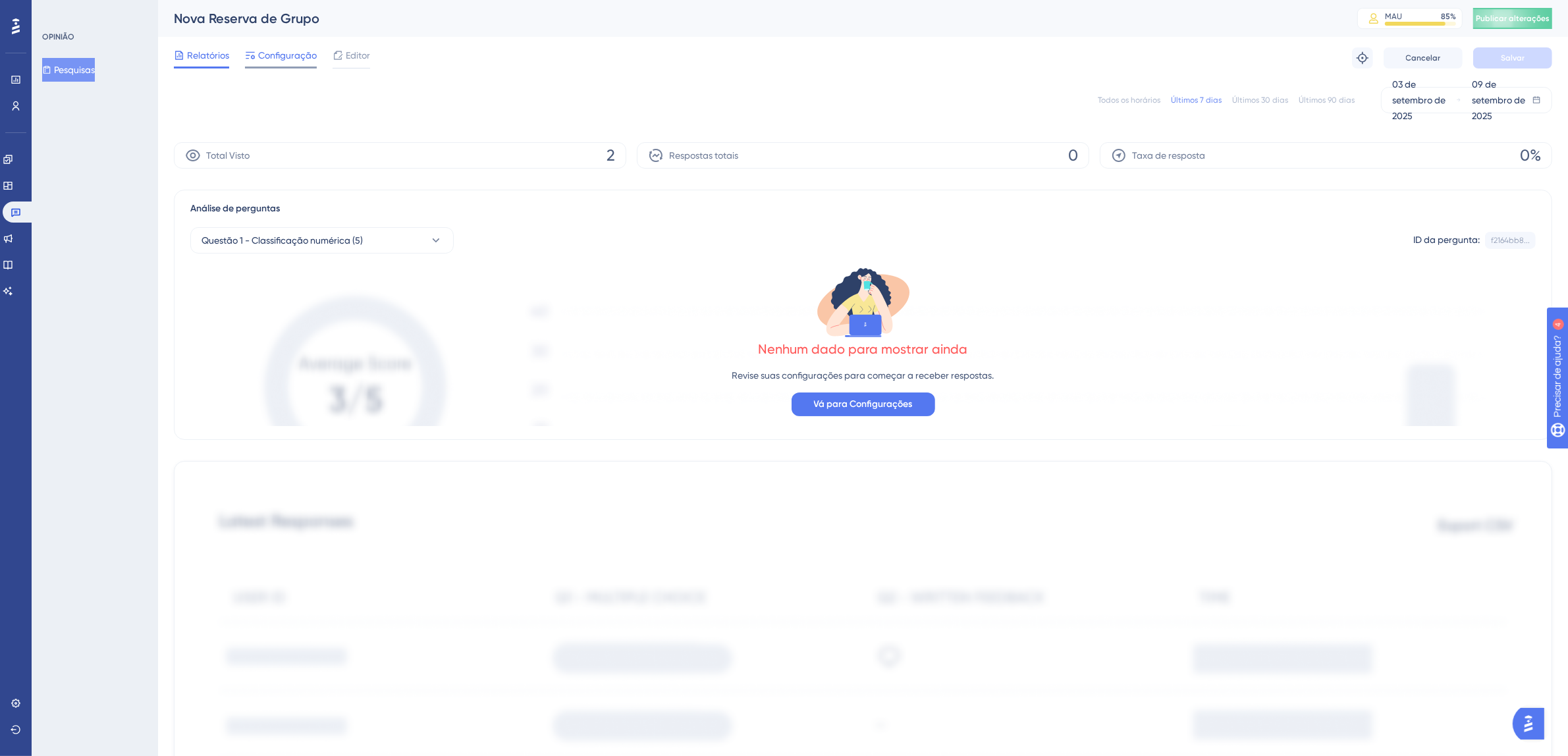
click at [280, 50] on font "Configuração" at bounding box center [288, 55] width 59 height 11
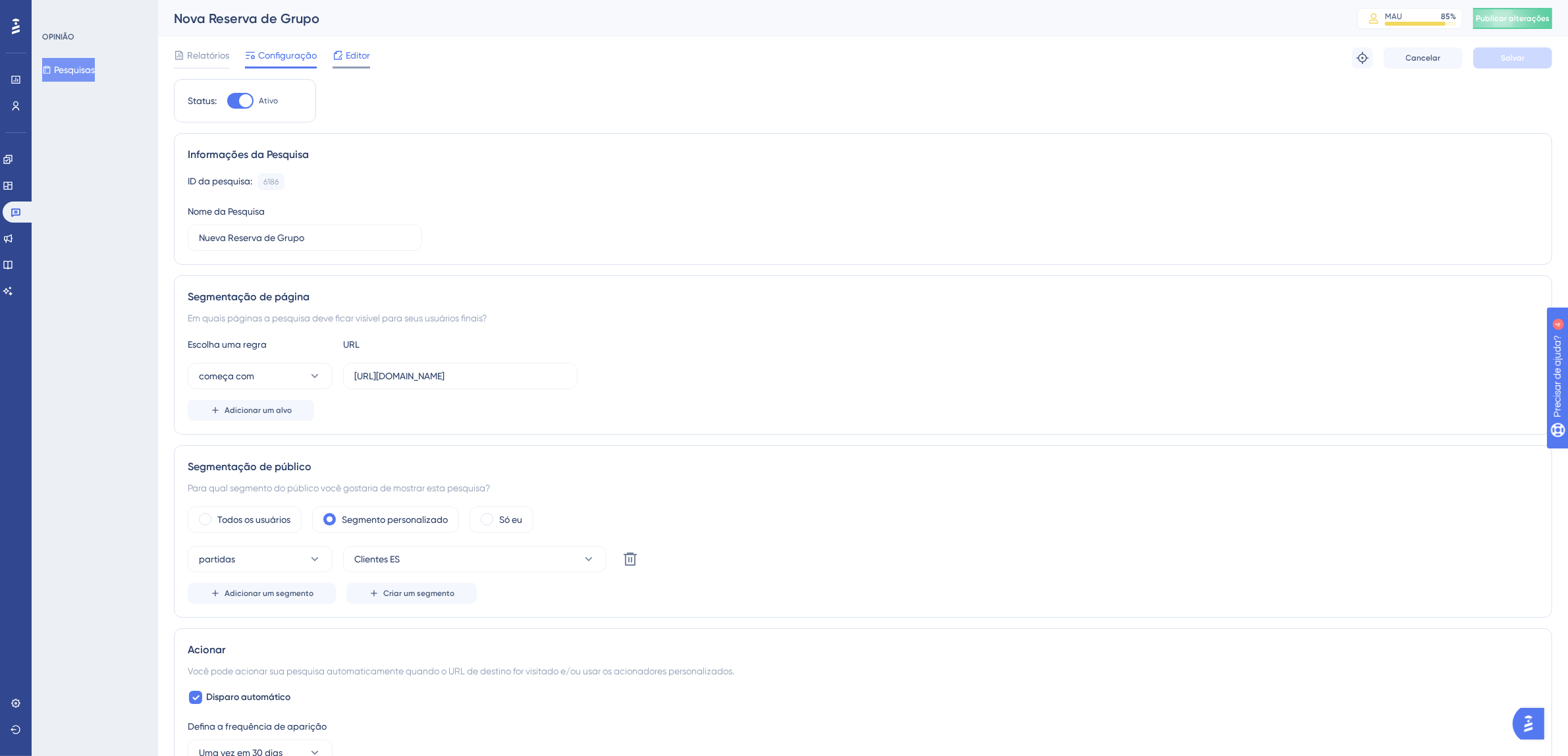
click at [356, 55] on font "Editor" at bounding box center [358, 55] width 24 height 11
click at [21, 216] on link at bounding box center [19, 211] width 32 height 21
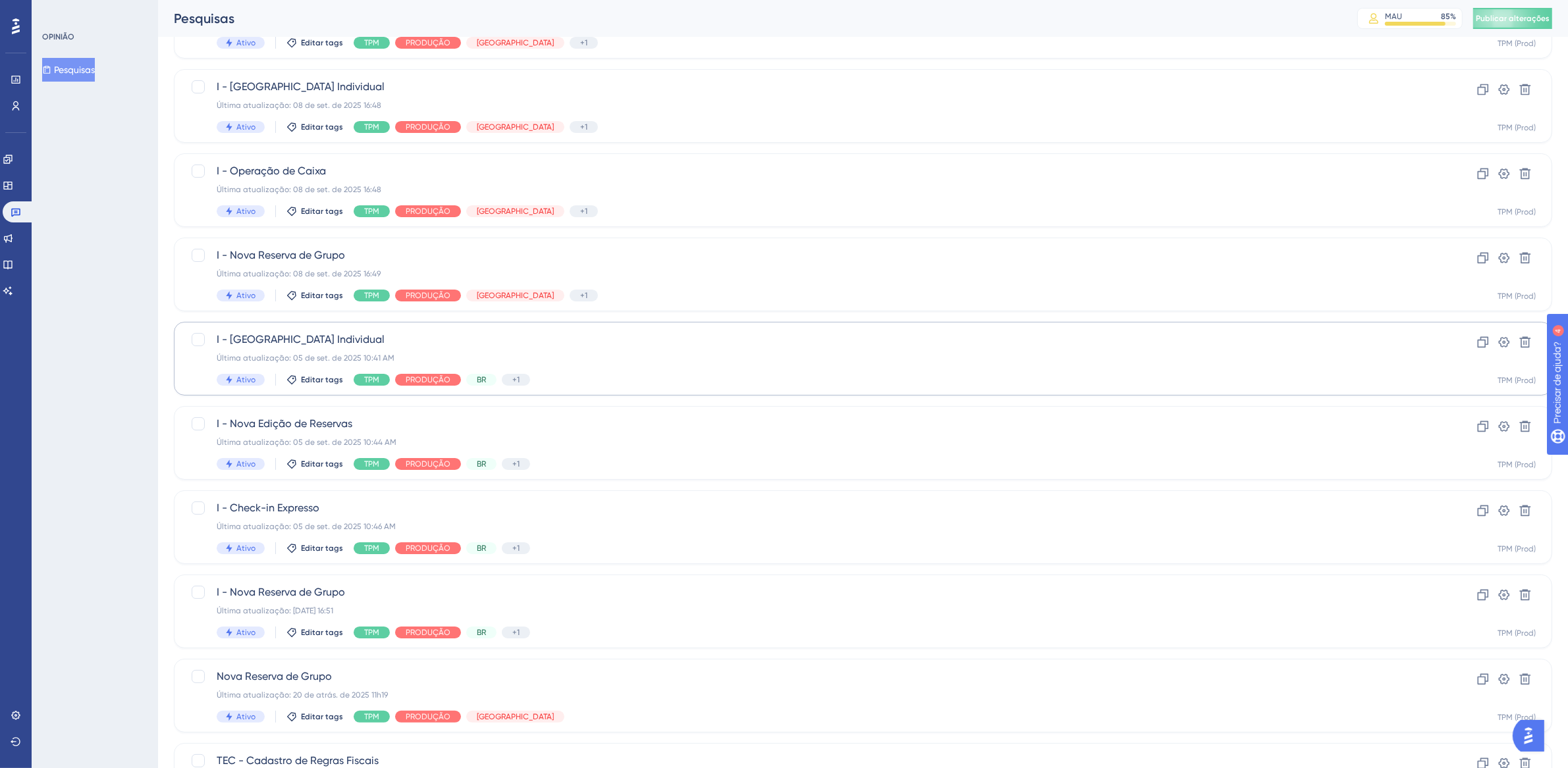
scroll to position [252, 0]
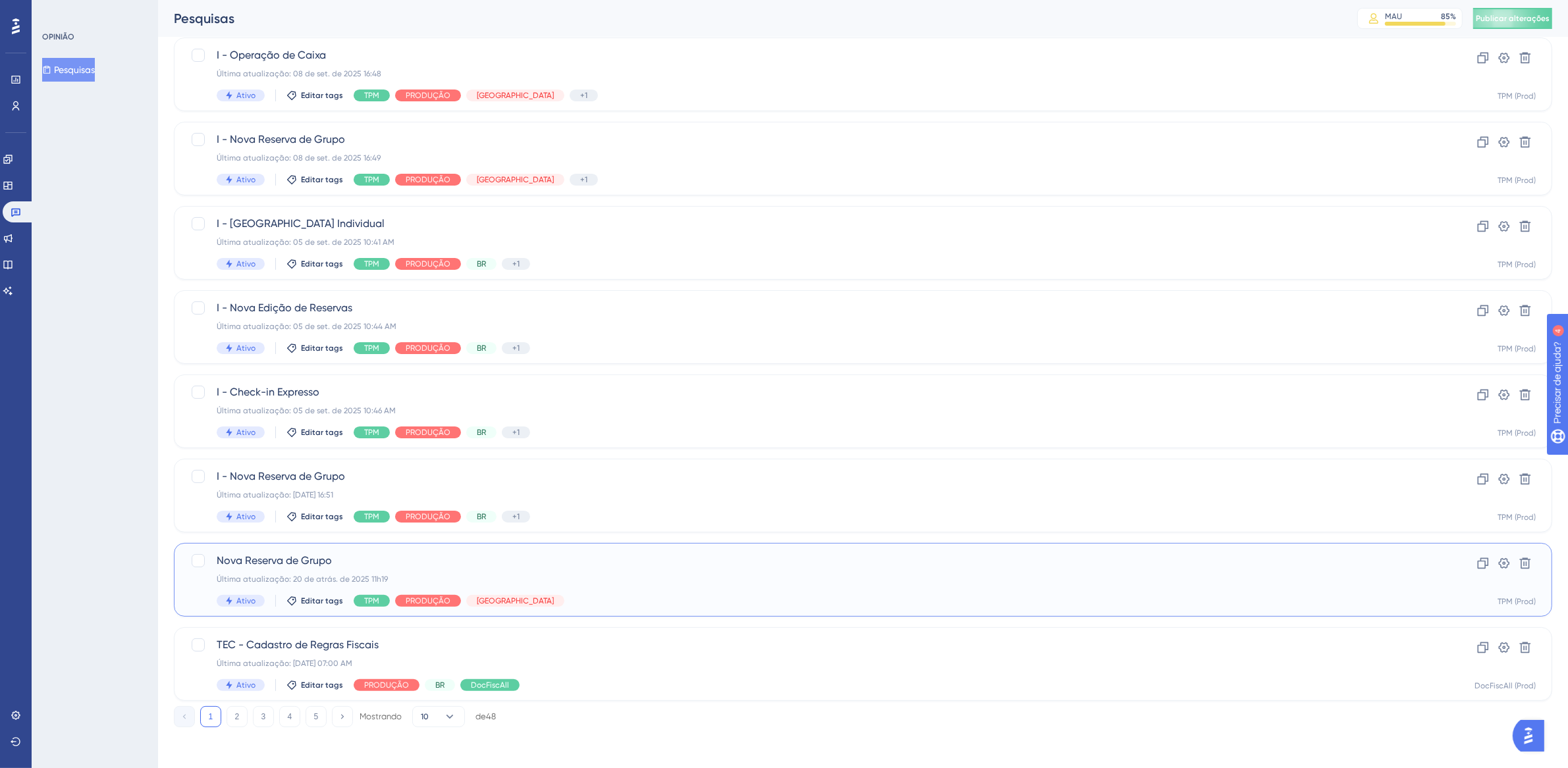
click at [580, 588] on div "Nova Reserva de Grupo Última atualização: 20 de atrás. de 2025 11h19 Ativo Edit…" at bounding box center [810, 580] width 1188 height 54
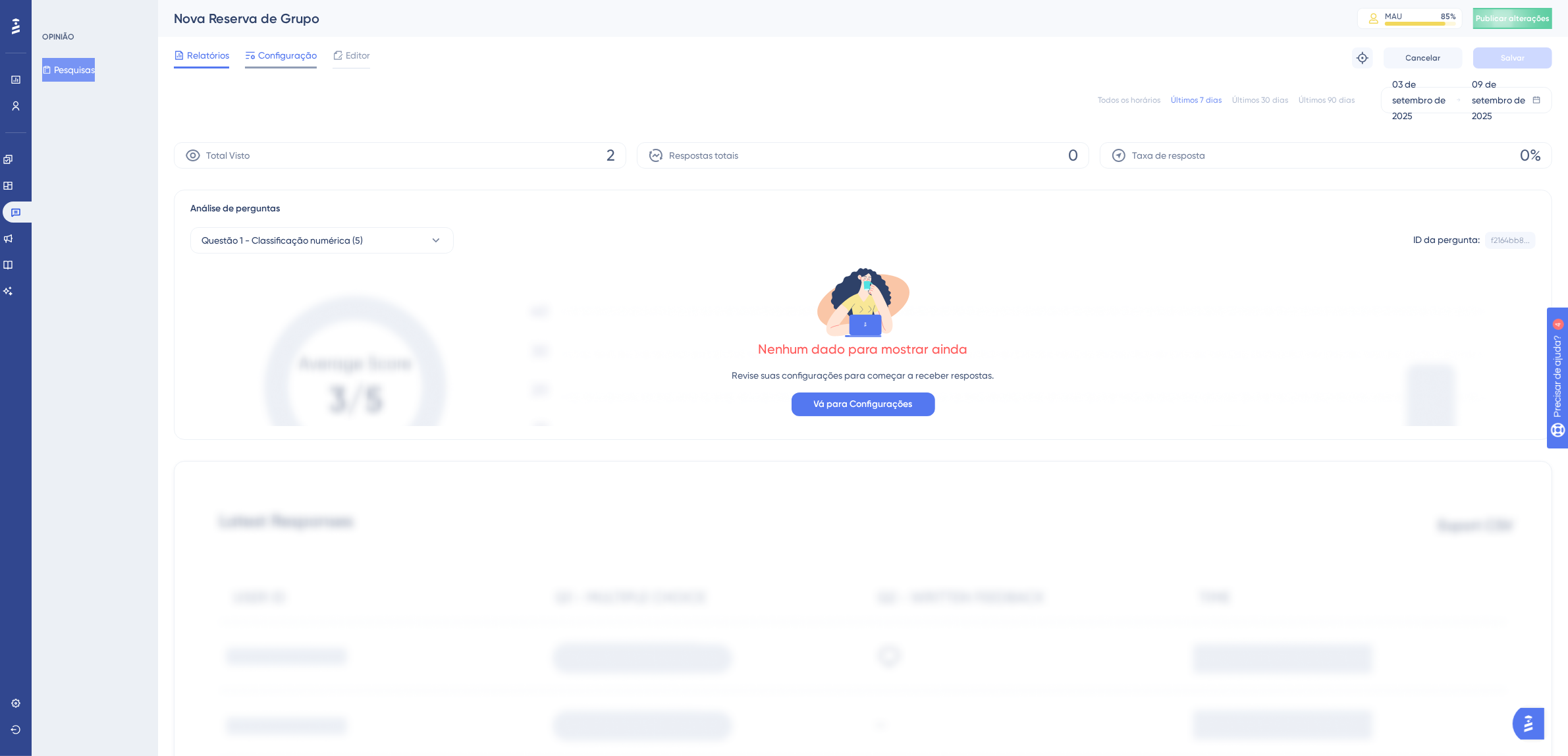
click at [287, 56] on font "Configuração" at bounding box center [288, 55] width 59 height 11
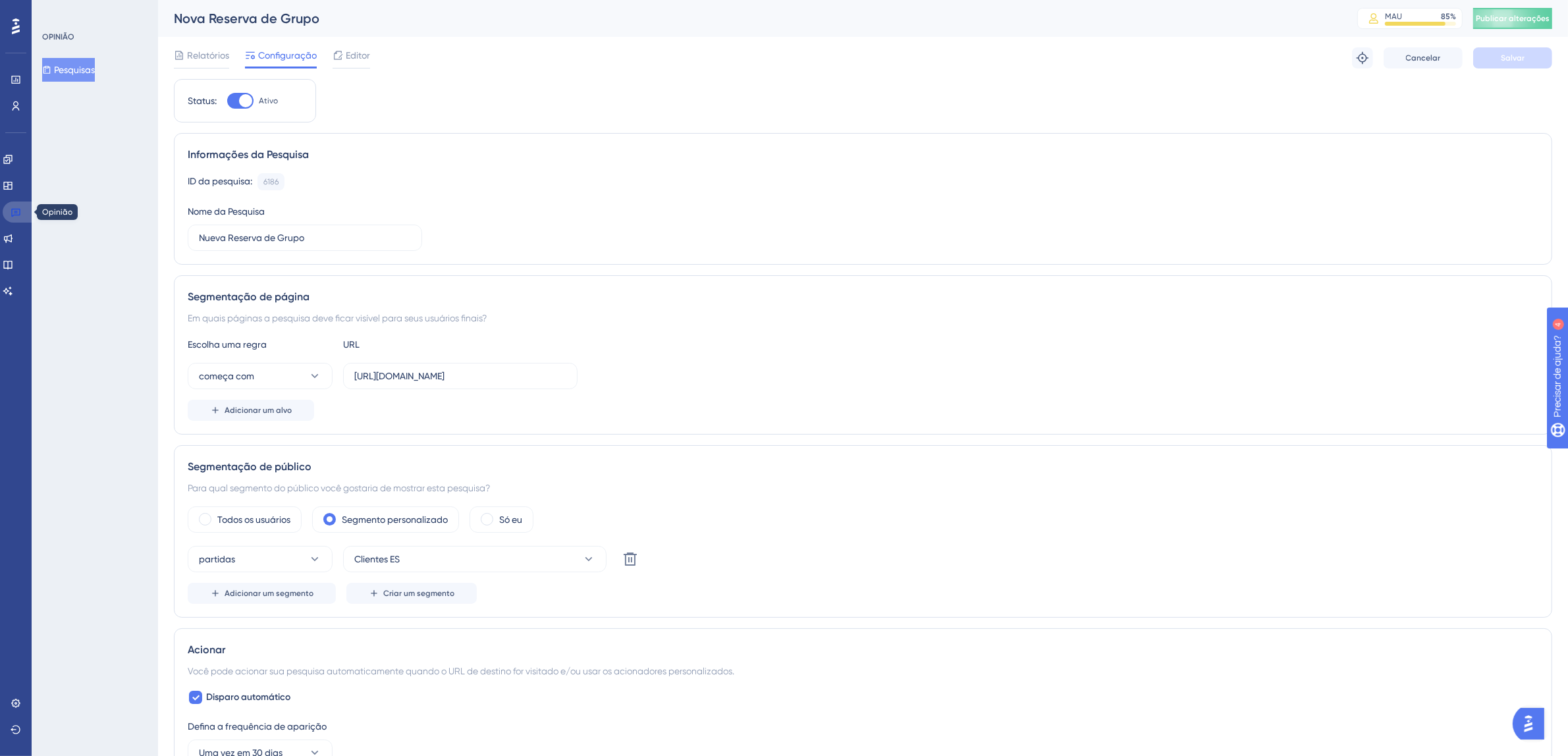
click at [19, 209] on icon at bounding box center [15, 213] width 9 height 8
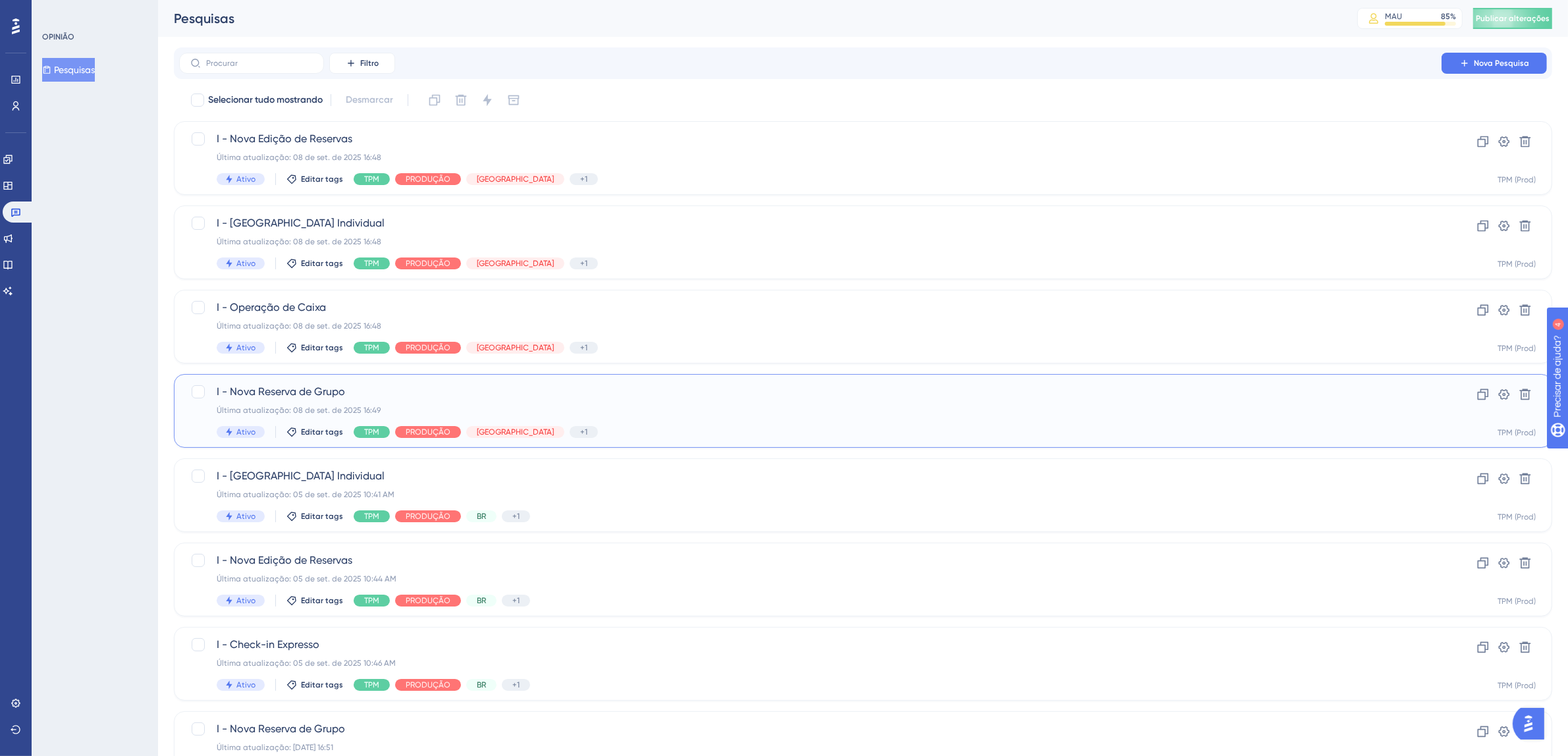
click at [693, 402] on div "I - Nova Reserva de Grupo Última atualização: [DATE] 16:49 Ativo Editar tags TP…" at bounding box center [810, 411] width 1188 height 54
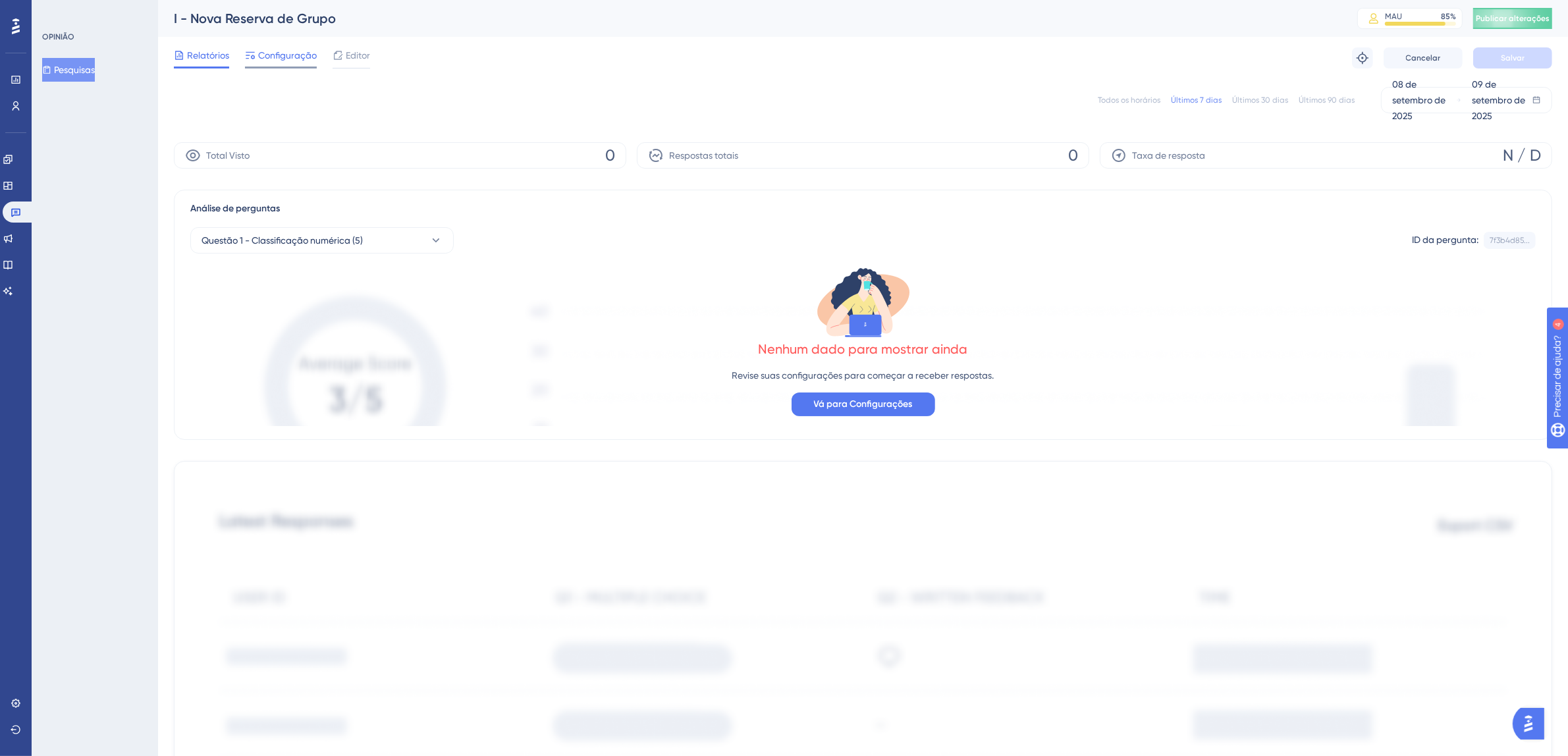
click at [284, 56] on font "Configuração" at bounding box center [288, 55] width 59 height 11
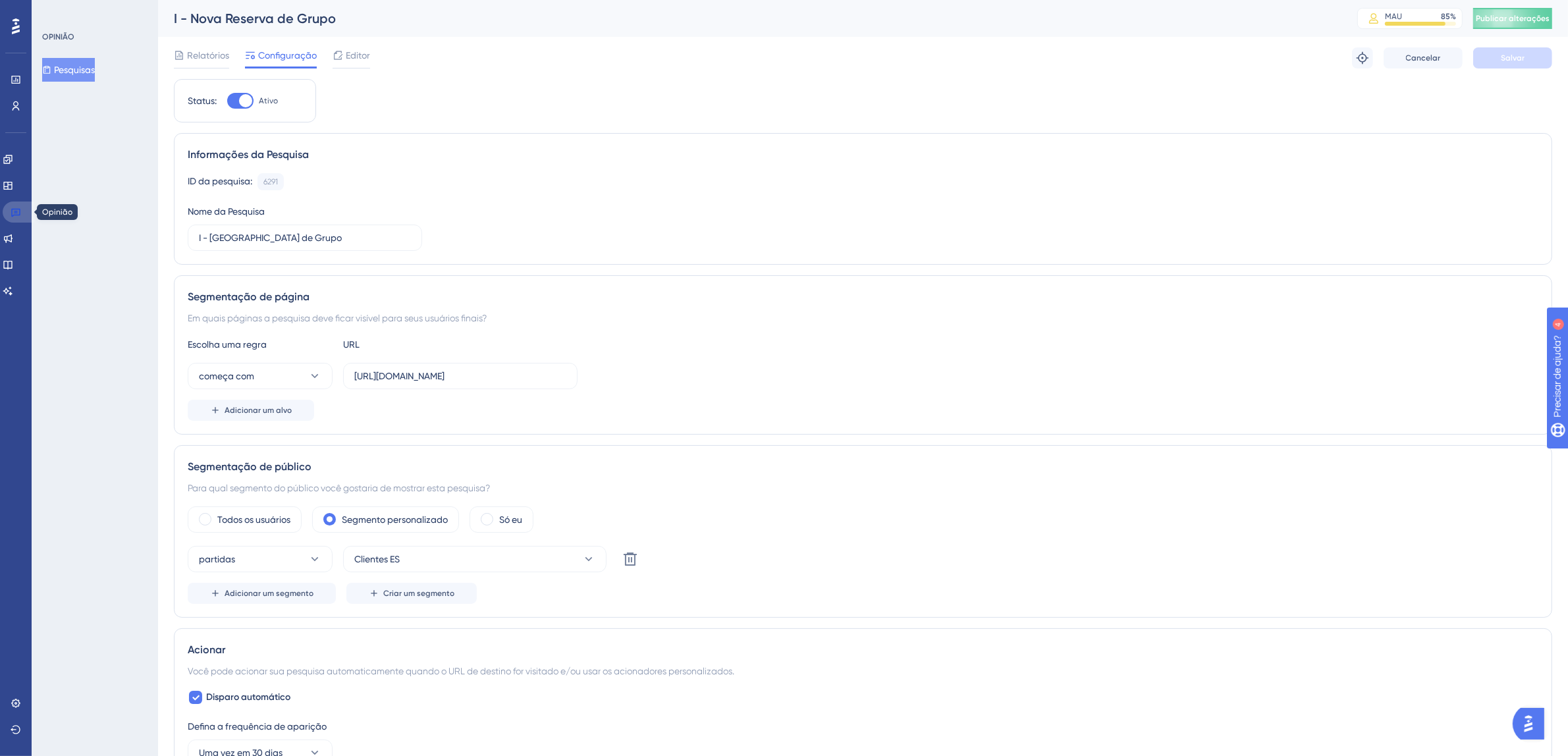
click at [17, 214] on icon at bounding box center [15, 213] width 9 height 8
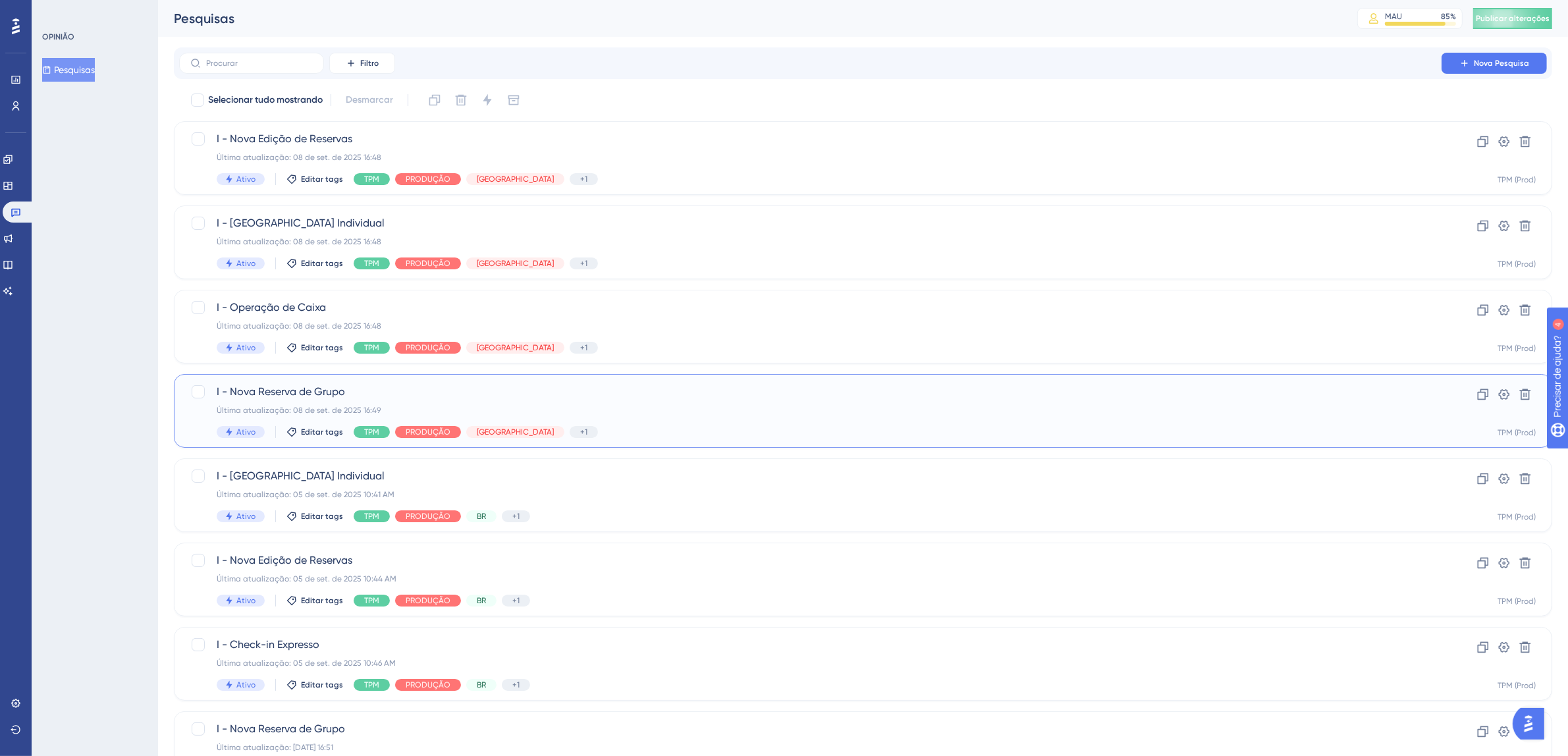
click at [836, 397] on span "I - Nova Reserva de Grupo" at bounding box center [810, 391] width 1188 height 16
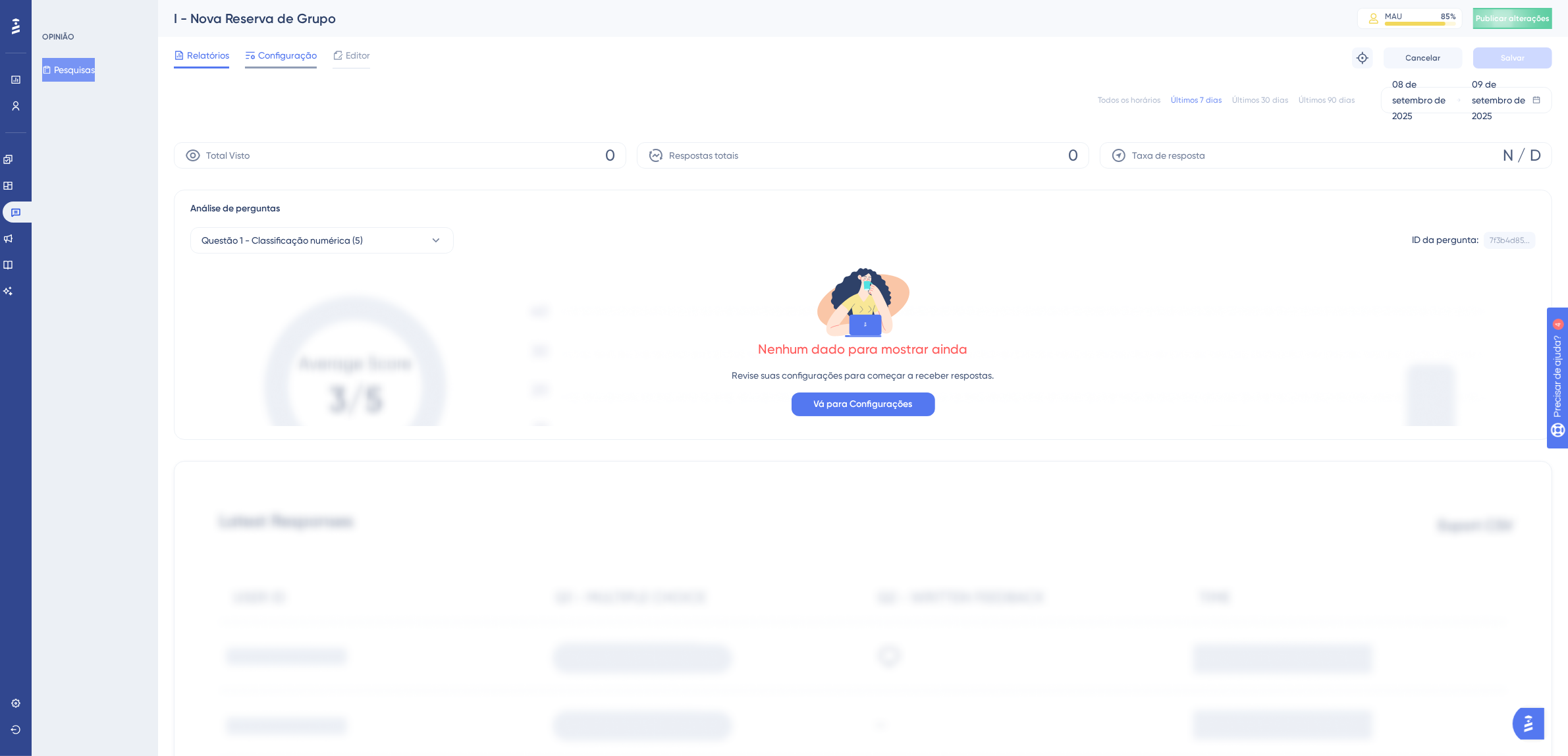
click at [300, 52] on font "Configuração" at bounding box center [288, 55] width 59 height 11
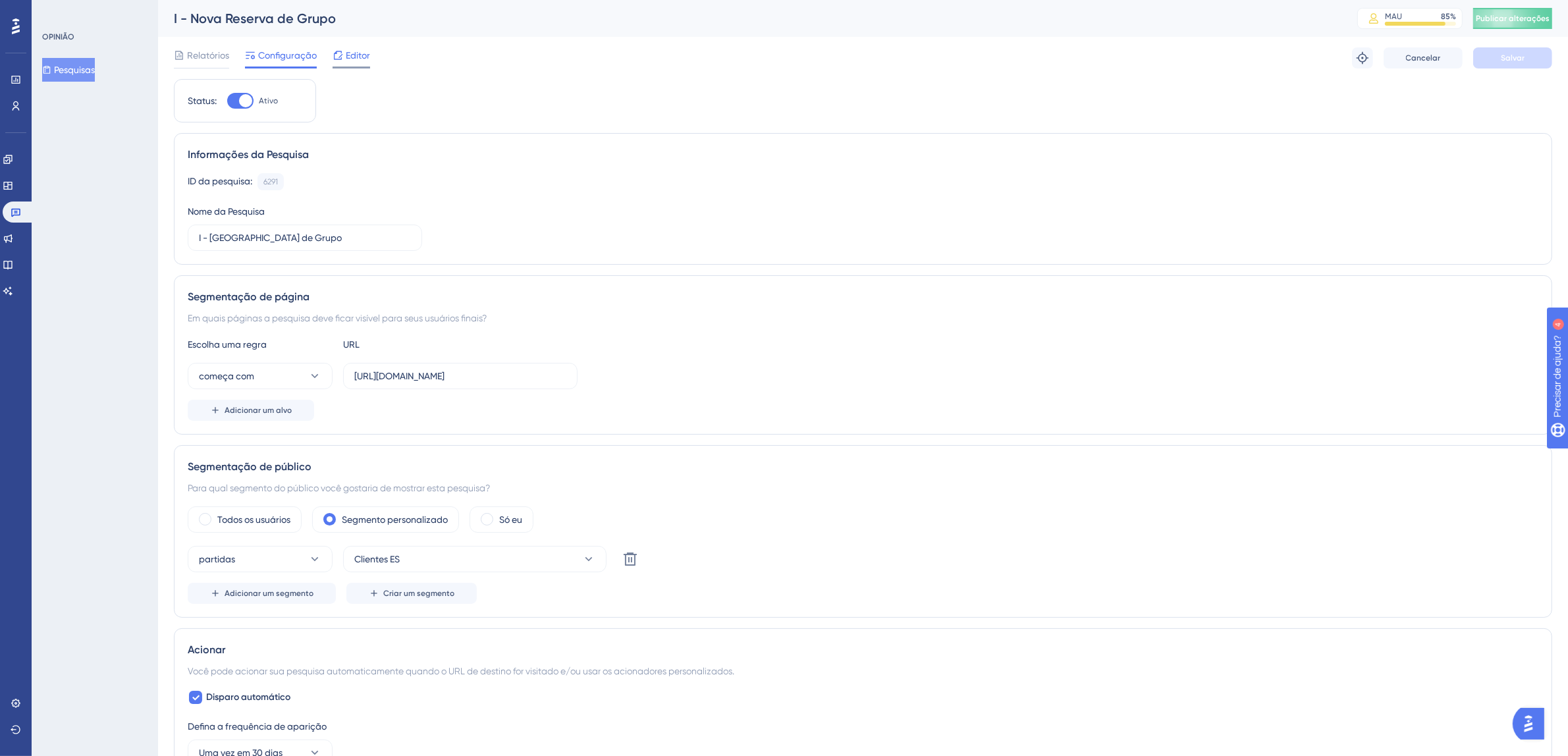
click at [363, 60] on font "Editor" at bounding box center [358, 55] width 24 height 11
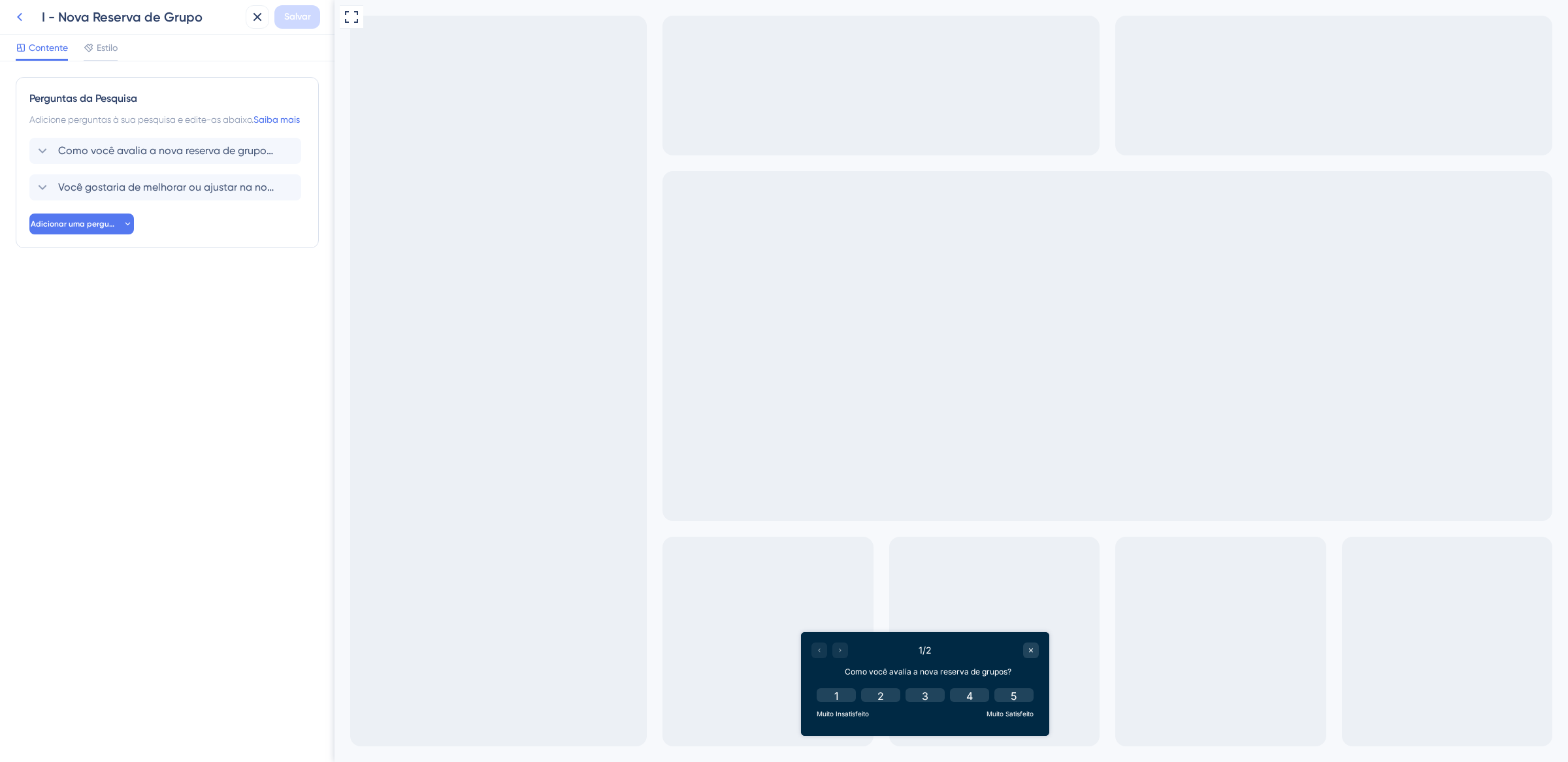
click at [21, 20] on icon at bounding box center [19, 18] width 5 height 8
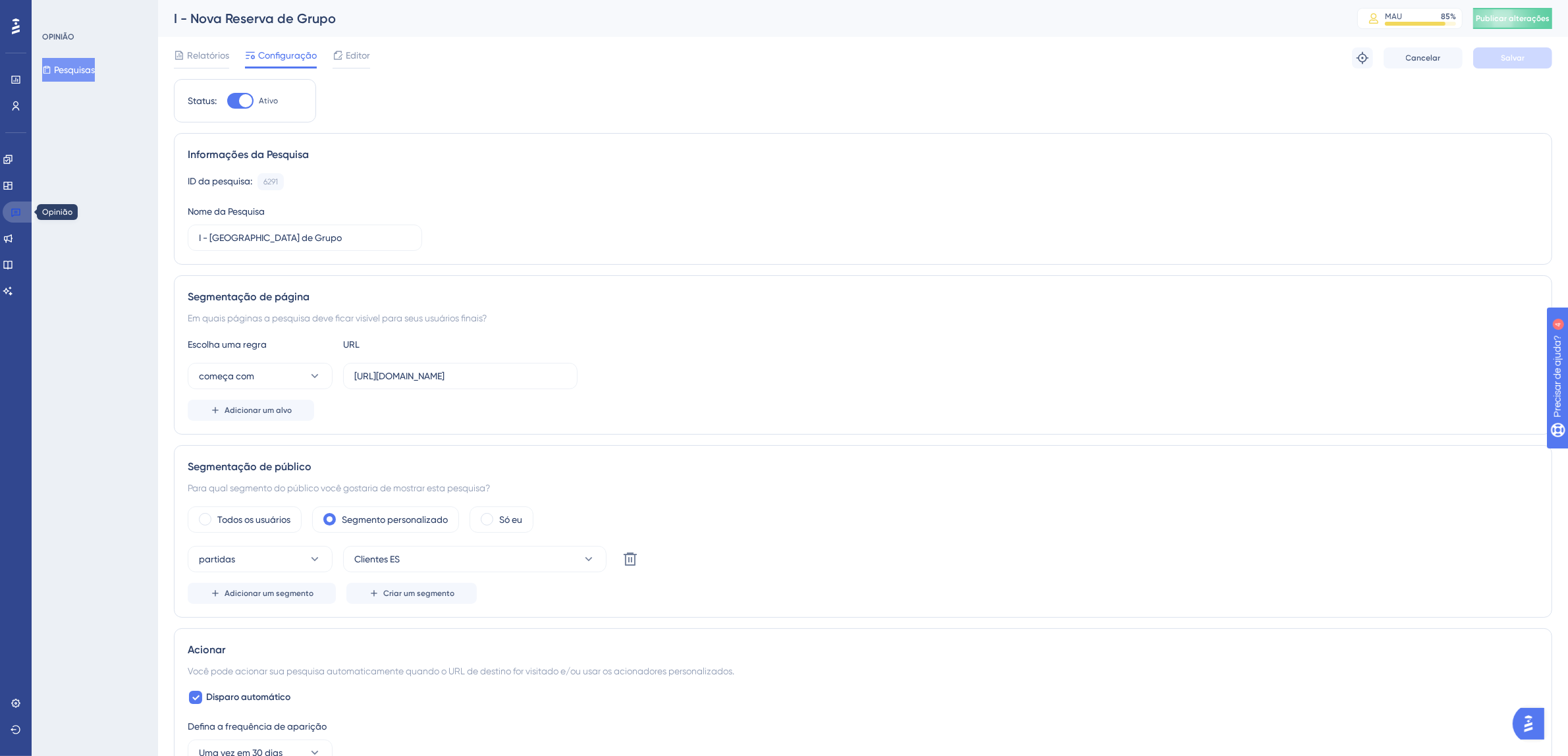
click at [13, 215] on icon at bounding box center [15, 213] width 9 height 8
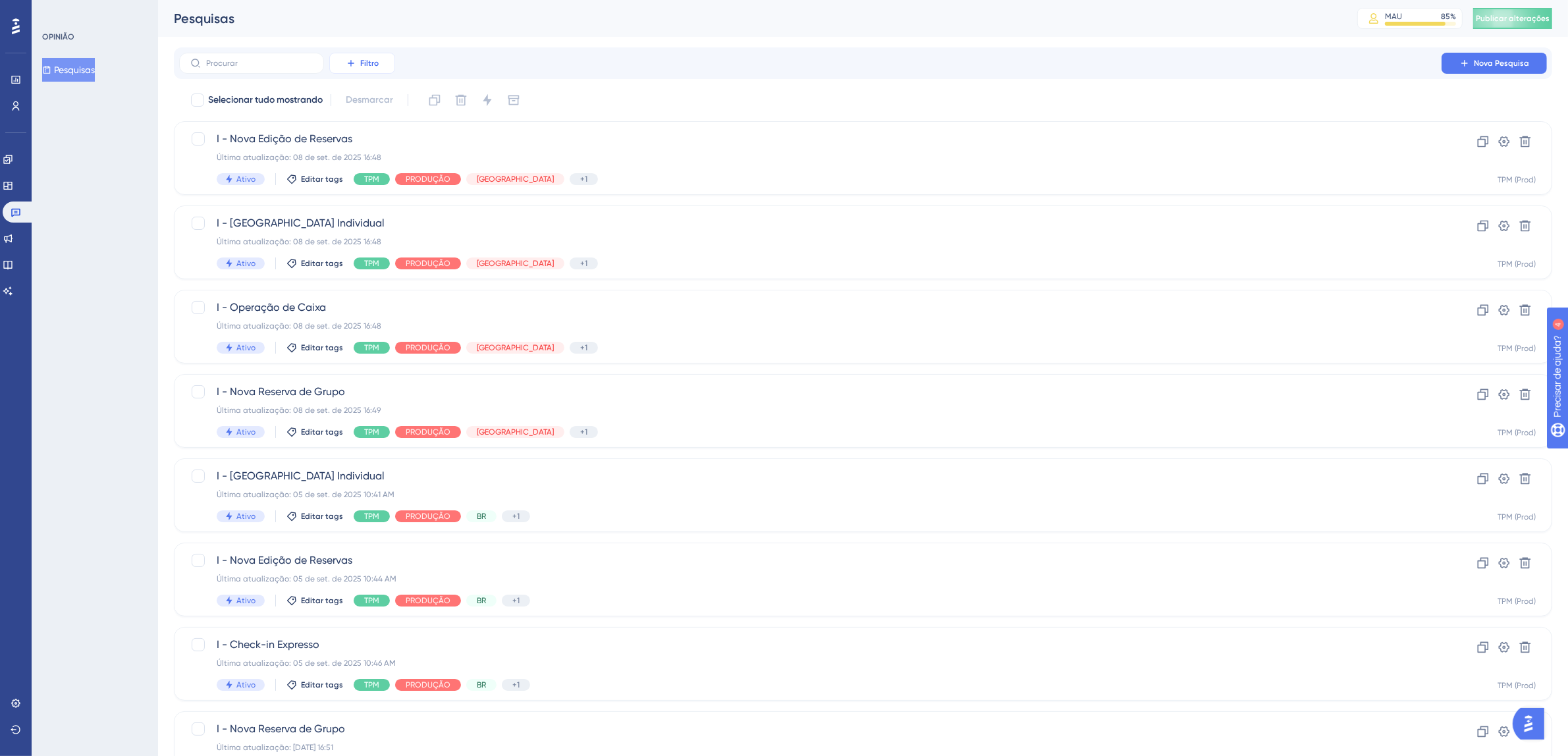
click at [367, 62] on font "Filtro" at bounding box center [369, 63] width 19 height 9
click at [384, 101] on font "Etiquetas" at bounding box center [368, 100] width 40 height 11
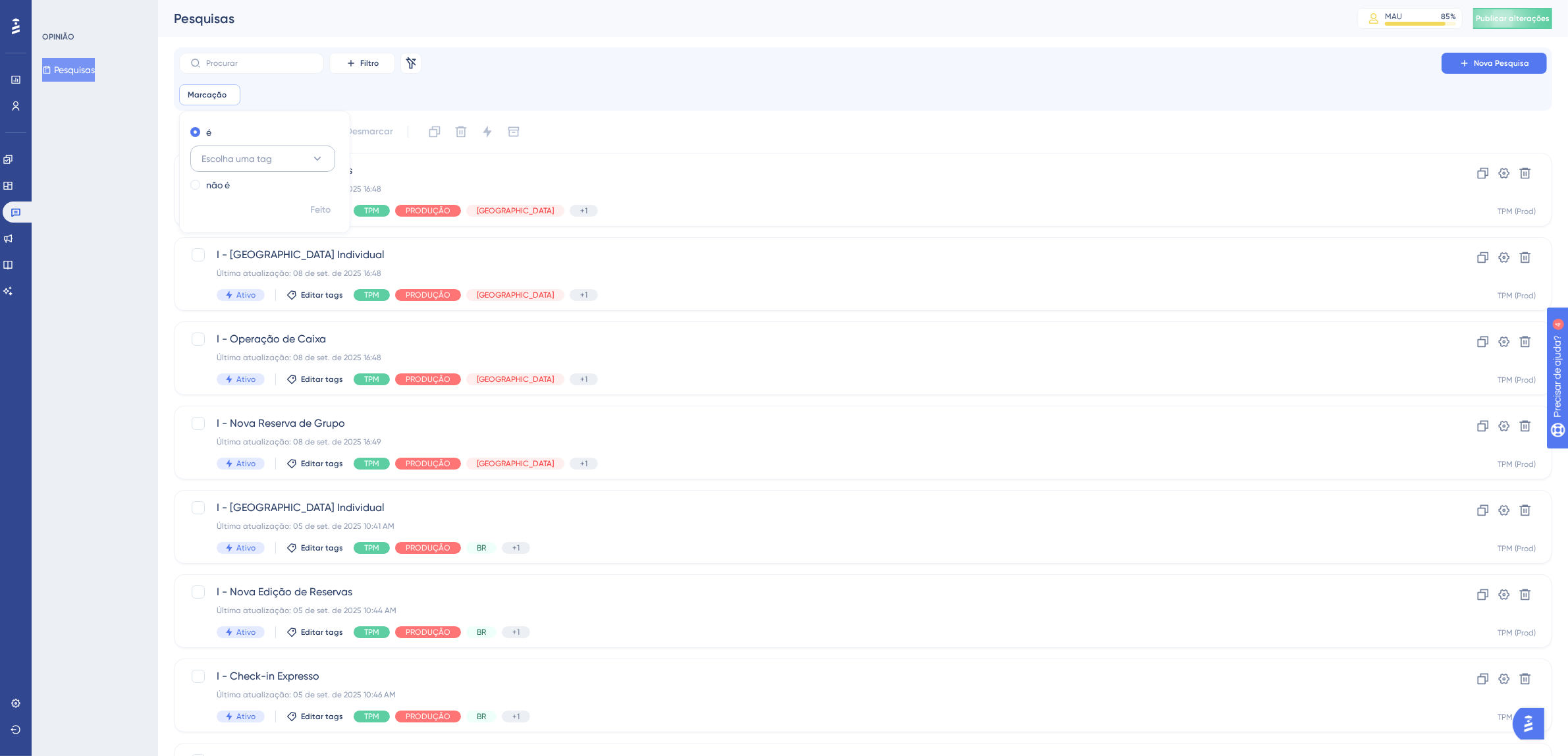
click at [244, 158] on font "Escolha uma tag" at bounding box center [237, 158] width 71 height 11
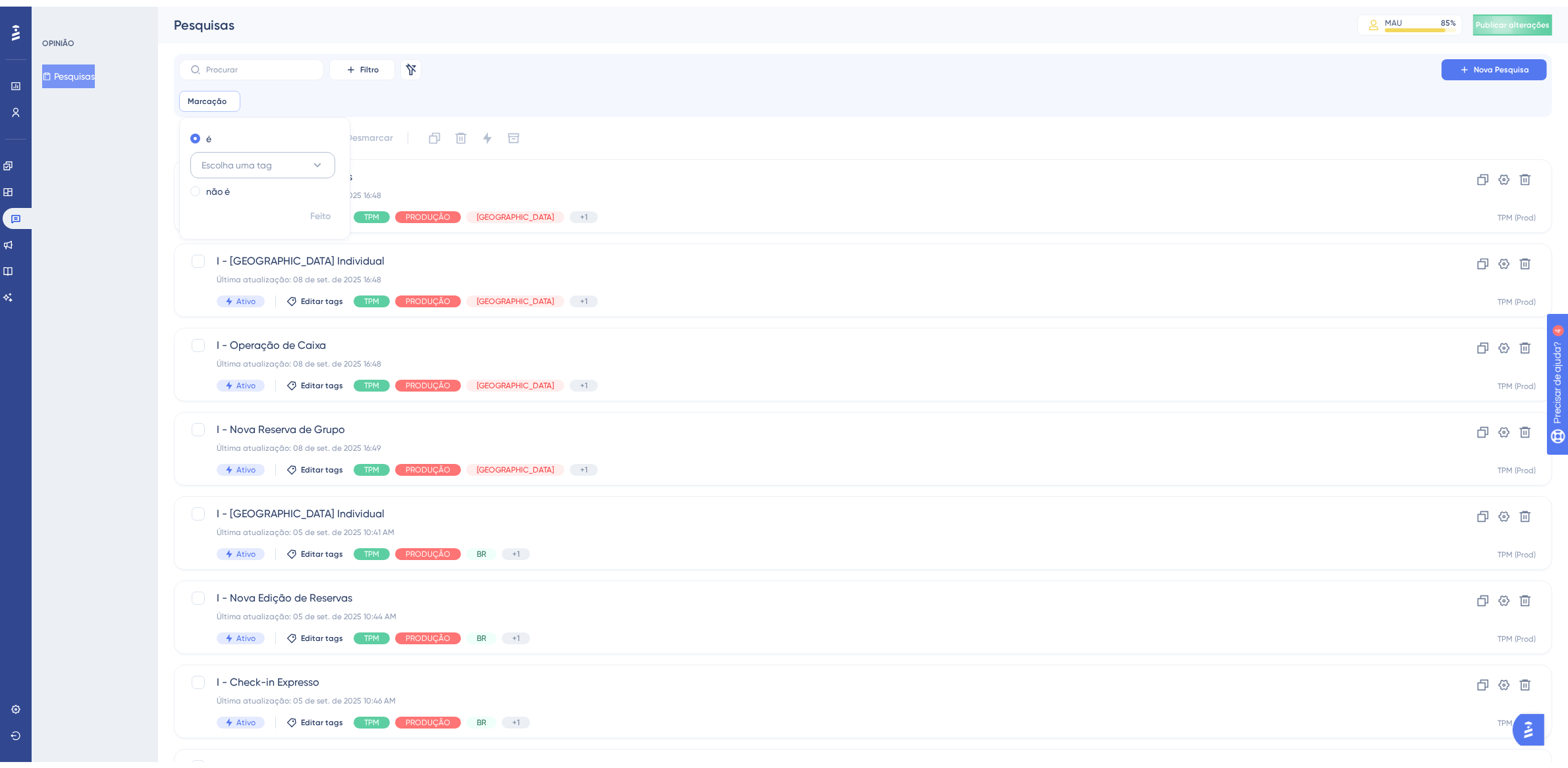
scroll to position [77, 0]
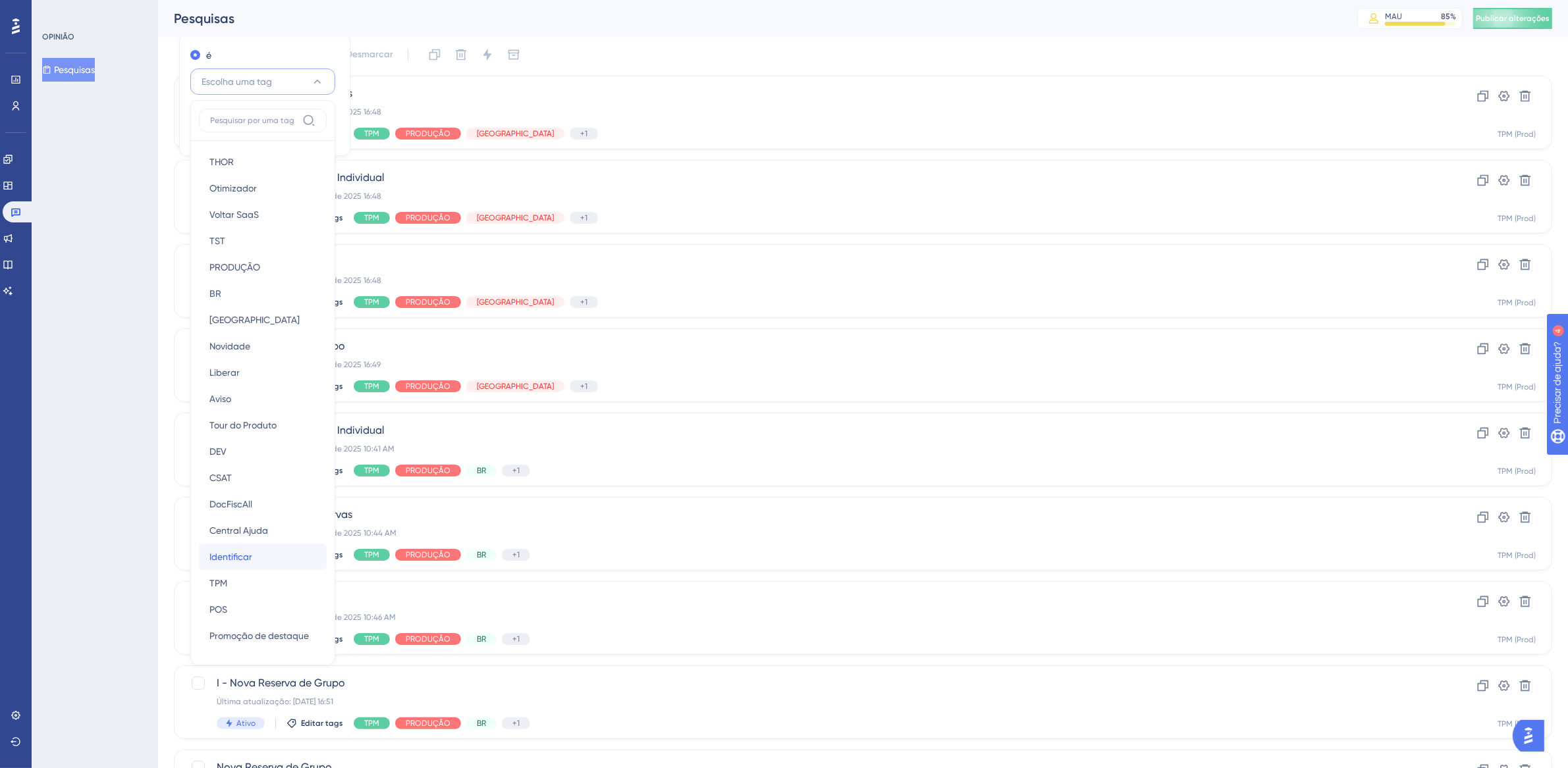
click at [253, 559] on div "Identificar Identificar" at bounding box center [263, 556] width 107 height 26
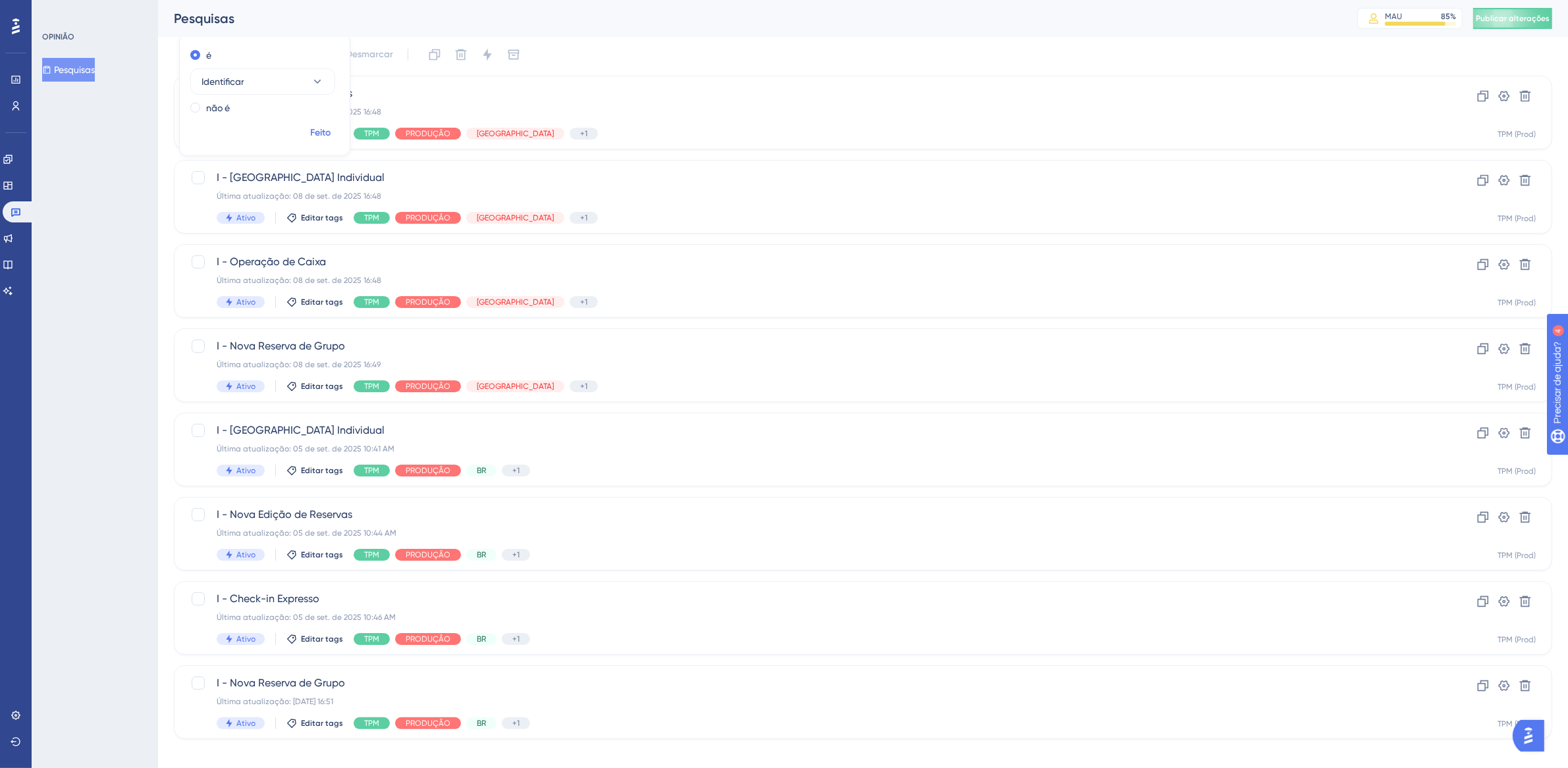
click at [322, 132] on font "Feito" at bounding box center [321, 132] width 20 height 11
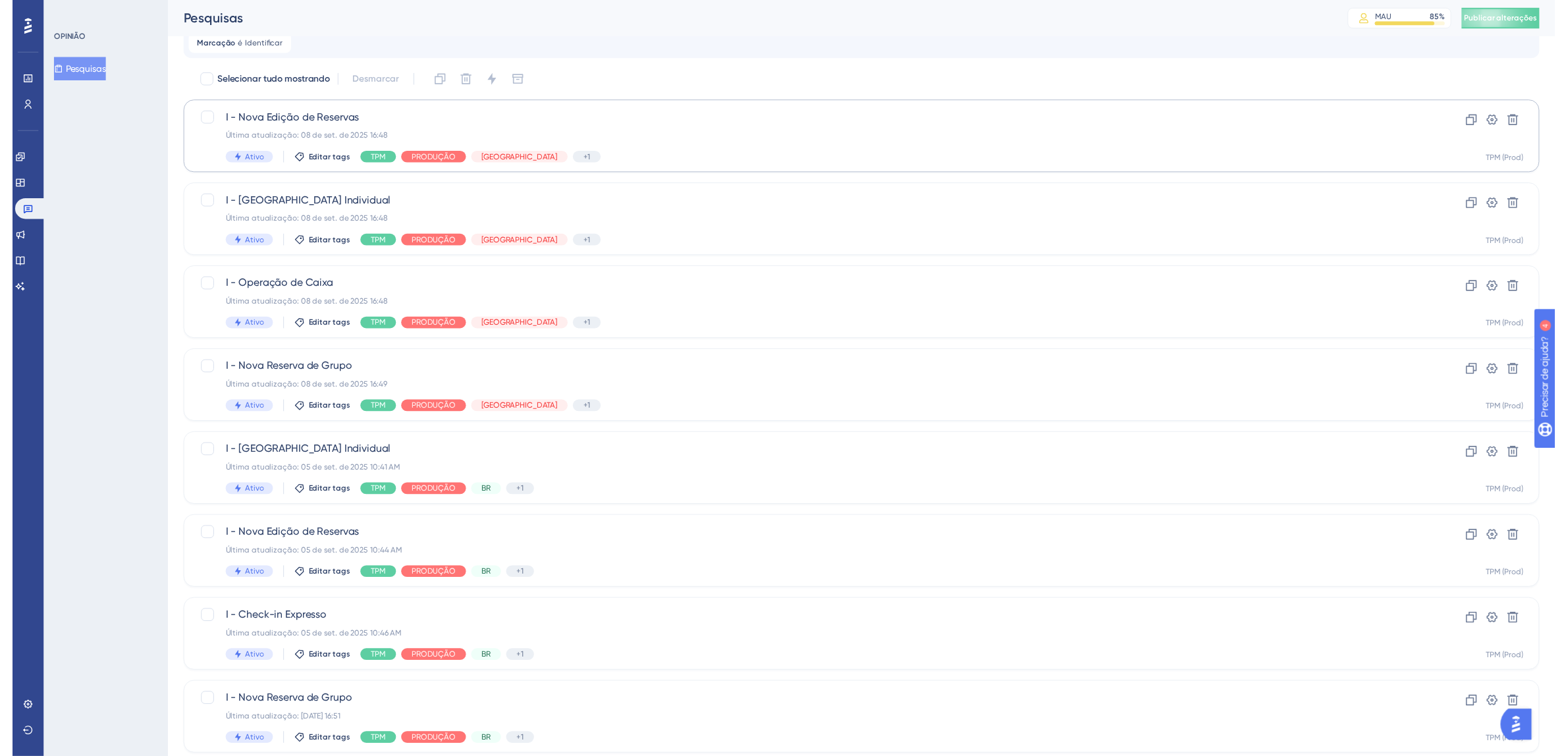
scroll to position [0, 0]
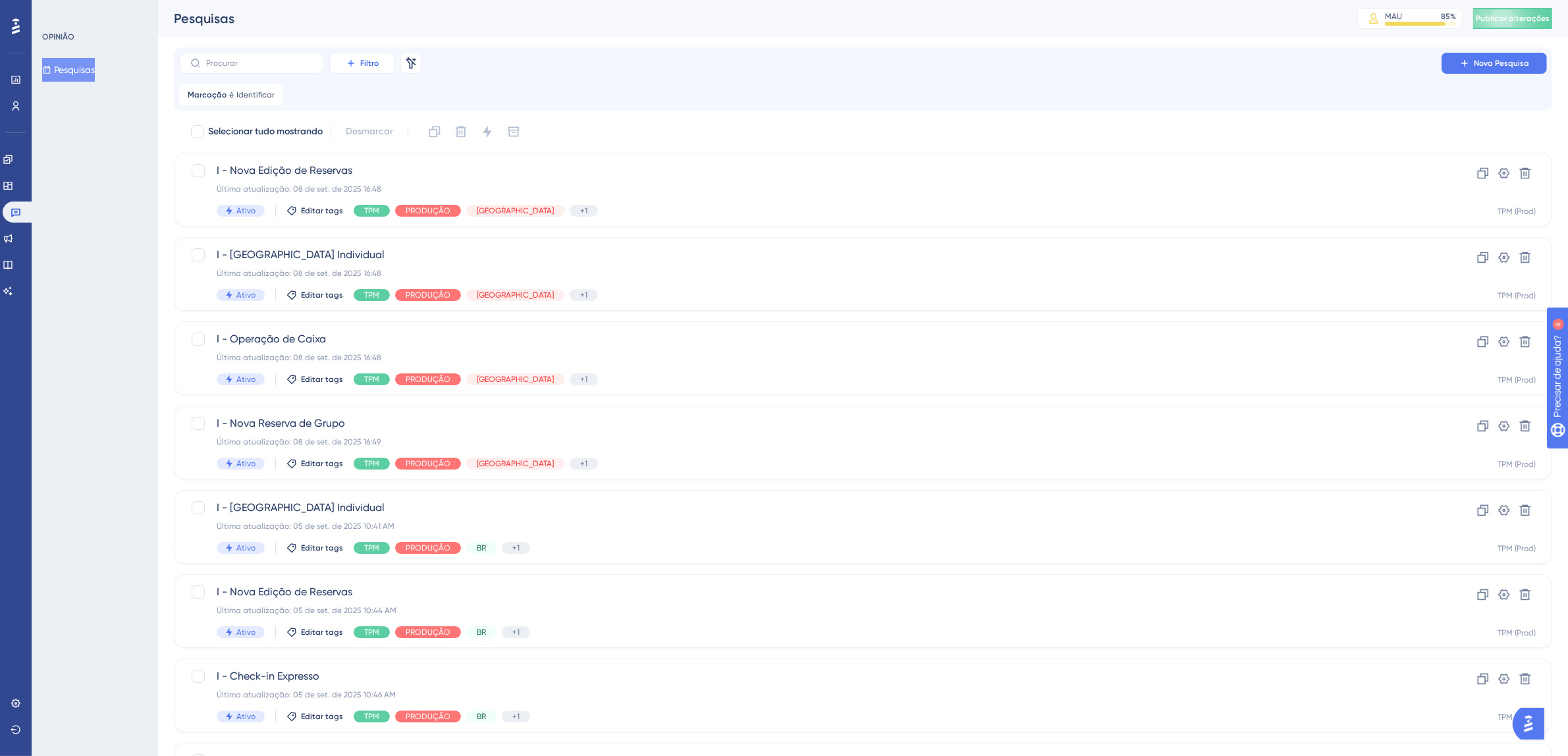
click at [364, 61] on font "Filtro" at bounding box center [369, 63] width 19 height 9
click at [375, 120] on span "Segmentos" at bounding box center [372, 127] width 47 height 16
click at [396, 156] on font "Escolha um segmento" at bounding box center [383, 158] width 92 height 11
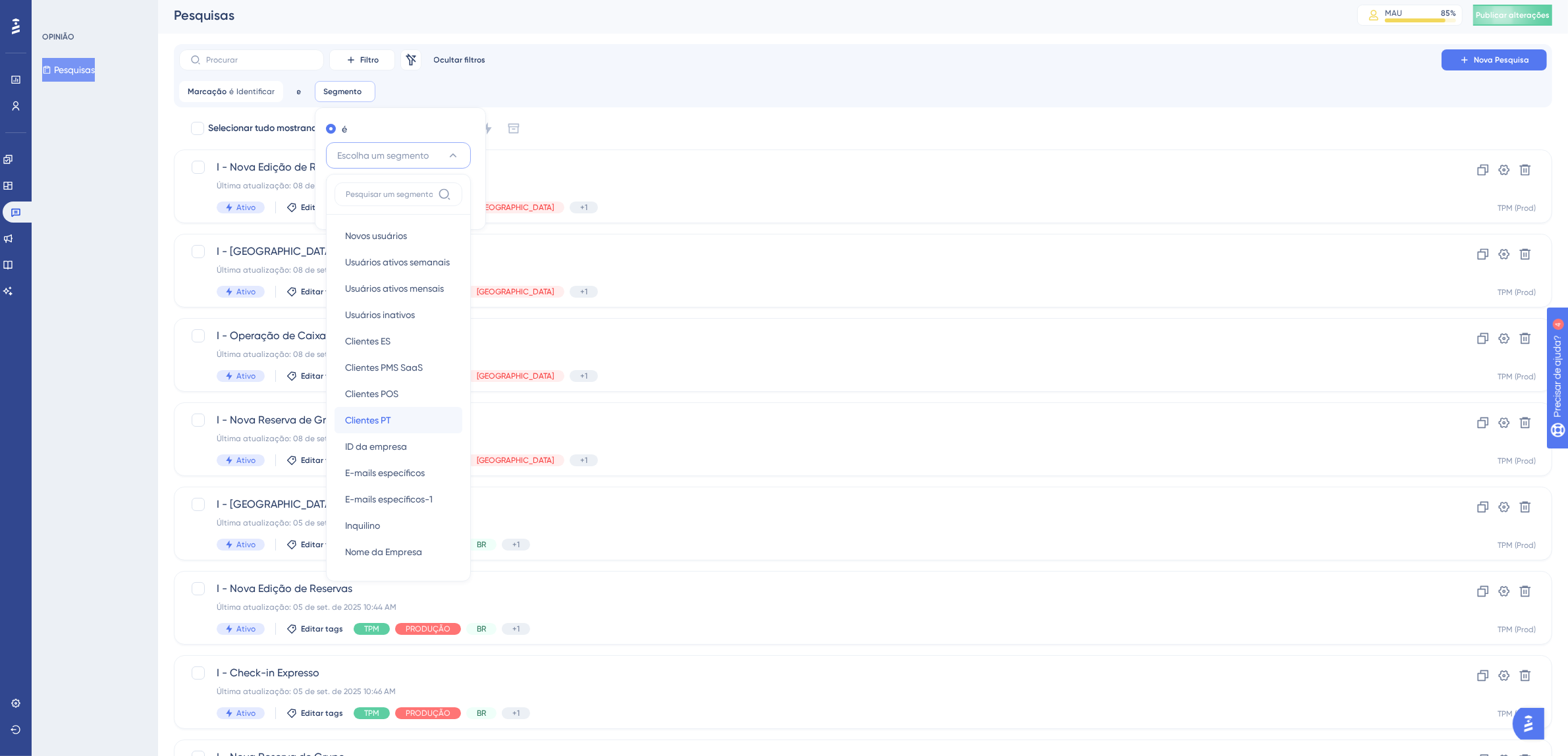
click at [417, 423] on div "Clientes PT Clientes PT" at bounding box center [398, 420] width 107 height 26
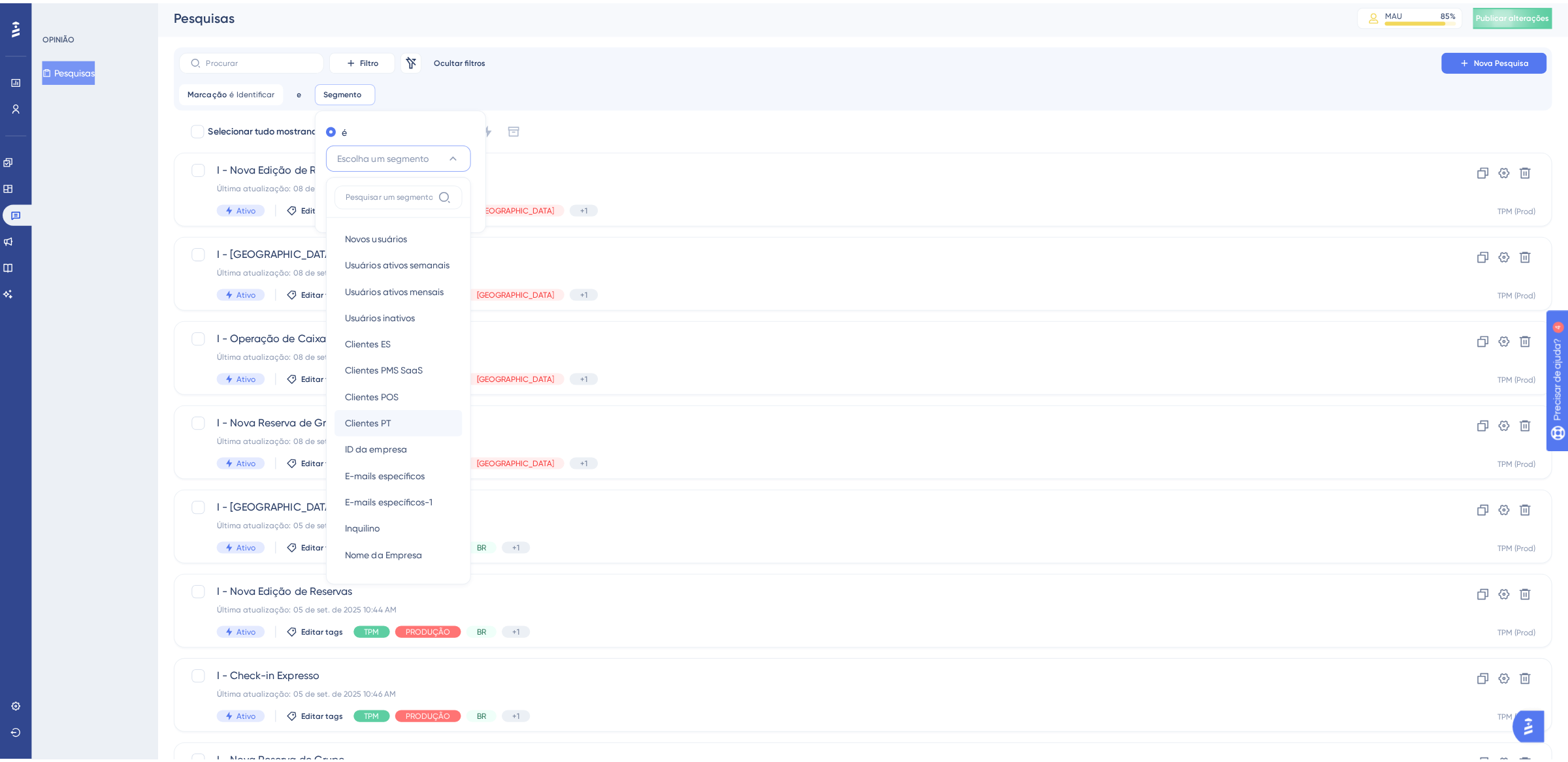
scroll to position [0, 0]
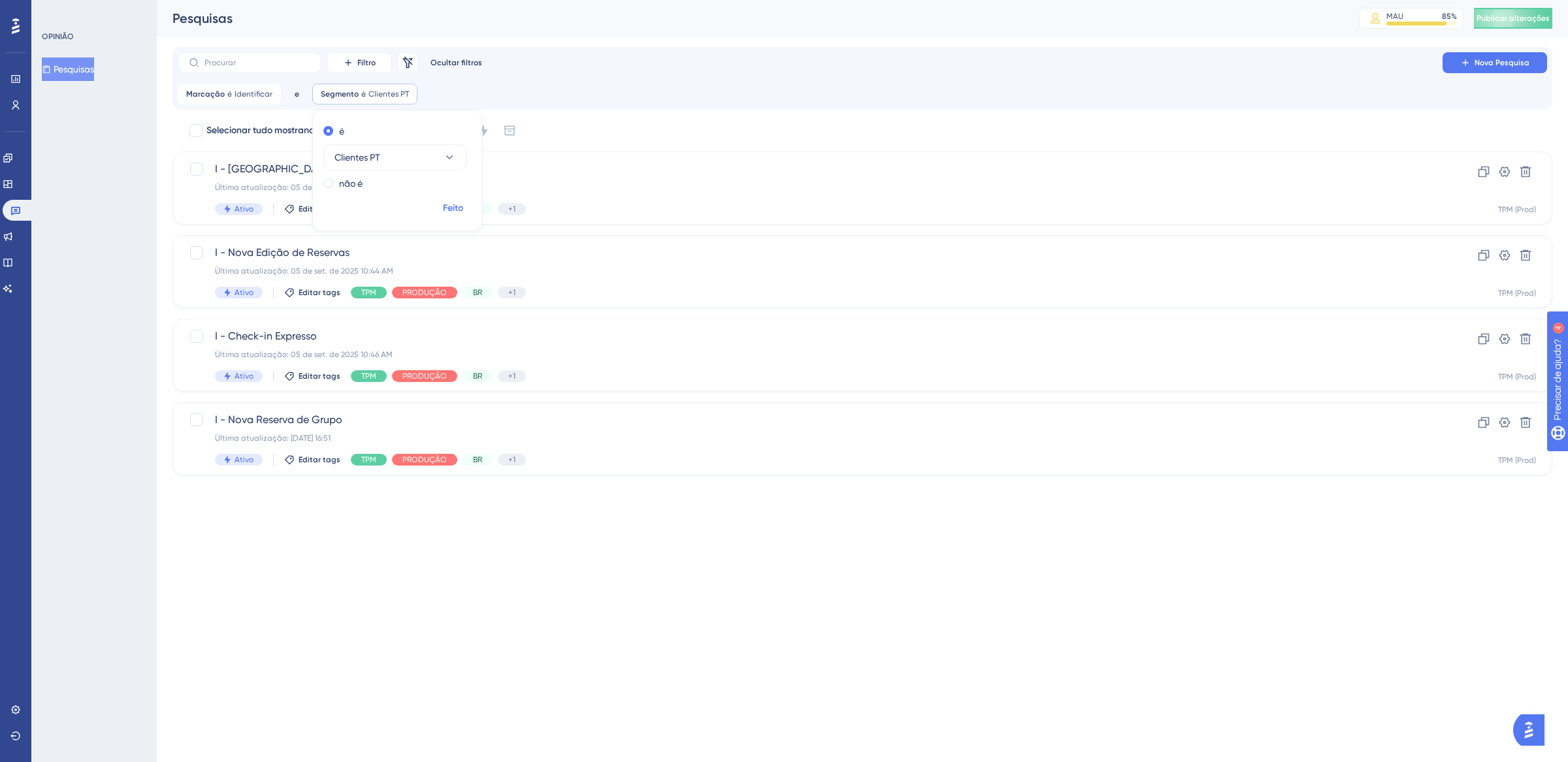
click at [458, 209] on font "Feito" at bounding box center [453, 208] width 20 height 11
click at [382, 89] on font "Clientes PT" at bounding box center [388, 93] width 41 height 9
click at [419, 154] on button "Clientes PT" at bounding box center [395, 157] width 144 height 26
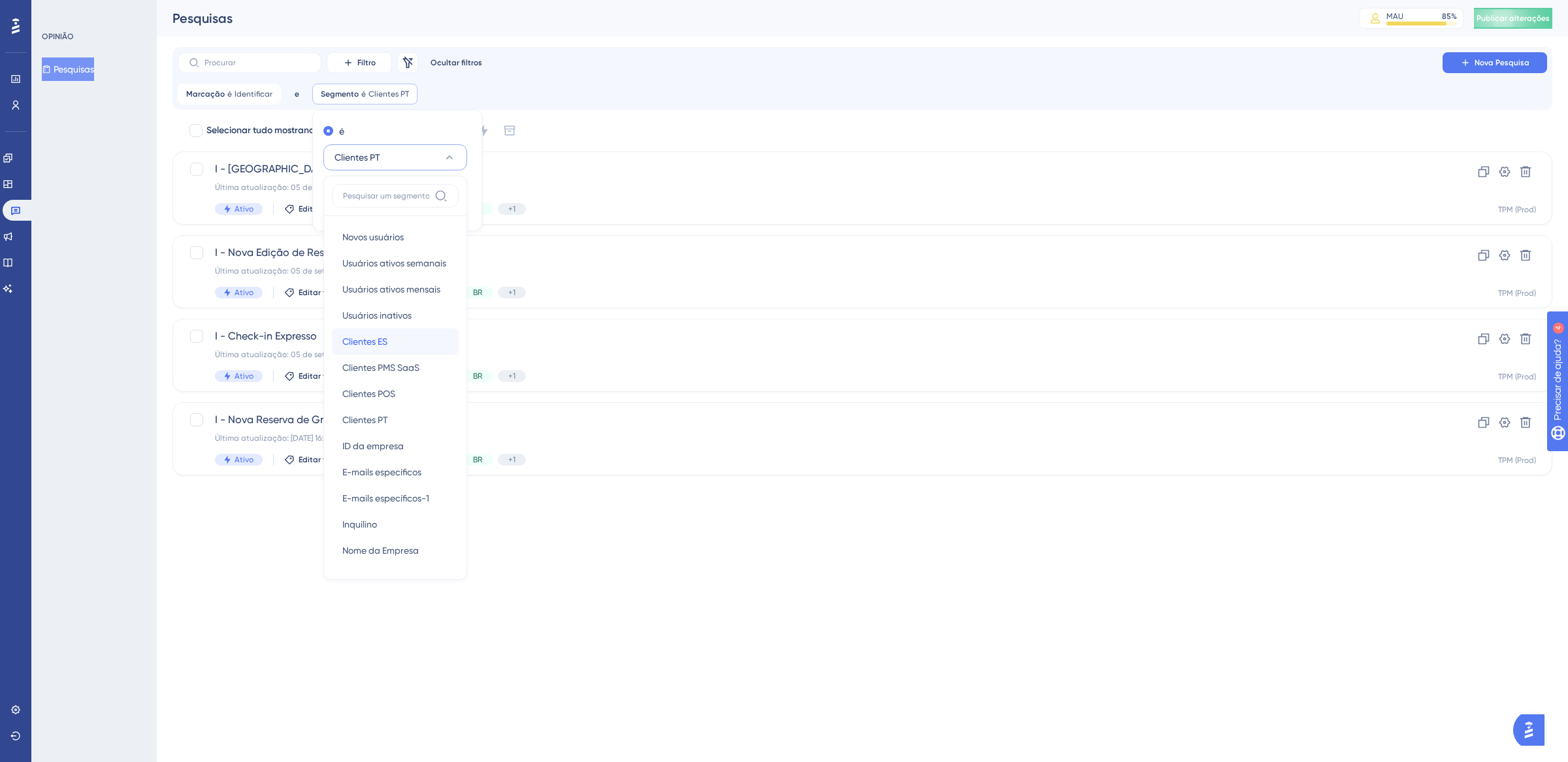
click at [399, 340] on div "Clientes ES Clientes ES" at bounding box center [395, 341] width 106 height 26
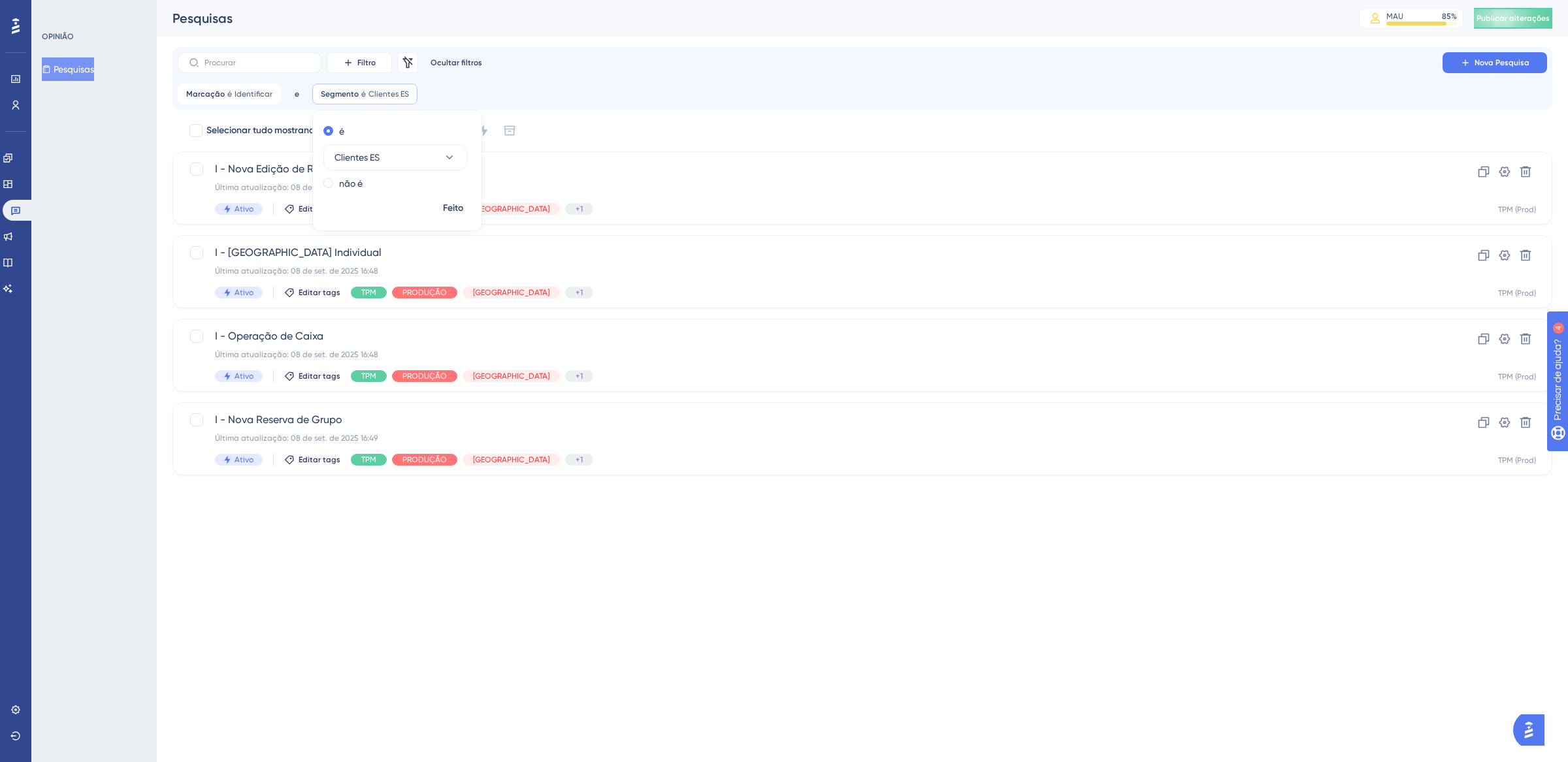
click at [520, 0] on html "Desempenho Usuários Noivado Widgets Opinião Atualizações de produtos Base de co…" at bounding box center [784, 0] width 1568 height 0
click at [372, 93] on font "Clientes ES" at bounding box center [388, 93] width 41 height 9
click at [411, 160] on button "Clientes ES" at bounding box center [395, 157] width 144 height 26
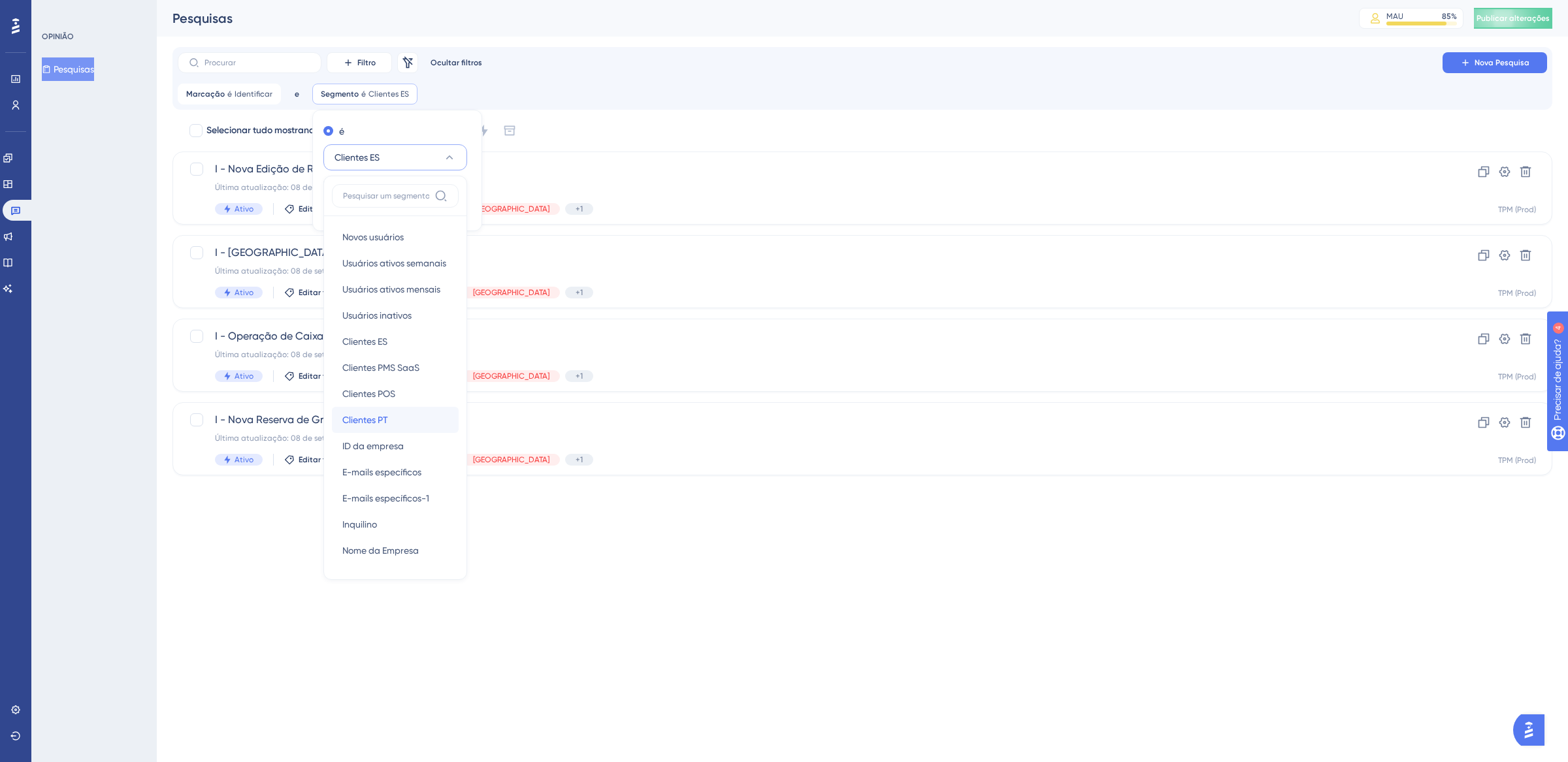
click at [387, 416] on div "Clientes PT Clientes PT" at bounding box center [395, 420] width 106 height 26
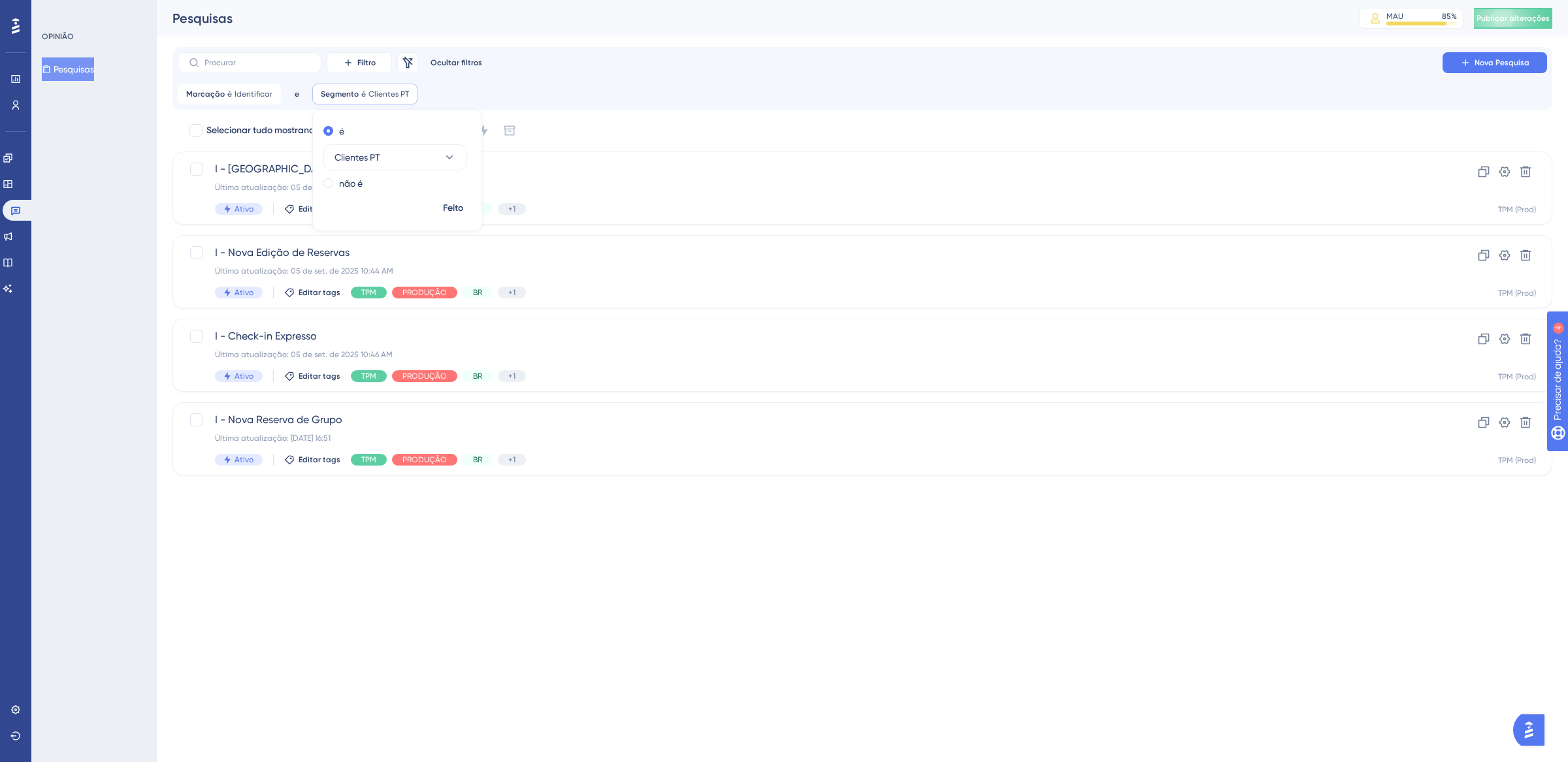
click at [496, 0] on html "Desempenho Usuários Noivado Widgets Opinião Atualizações de produtos Base de co…" at bounding box center [784, 0] width 1568 height 0
click at [404, 92] on icon at bounding box center [407, 93] width 8 height 8
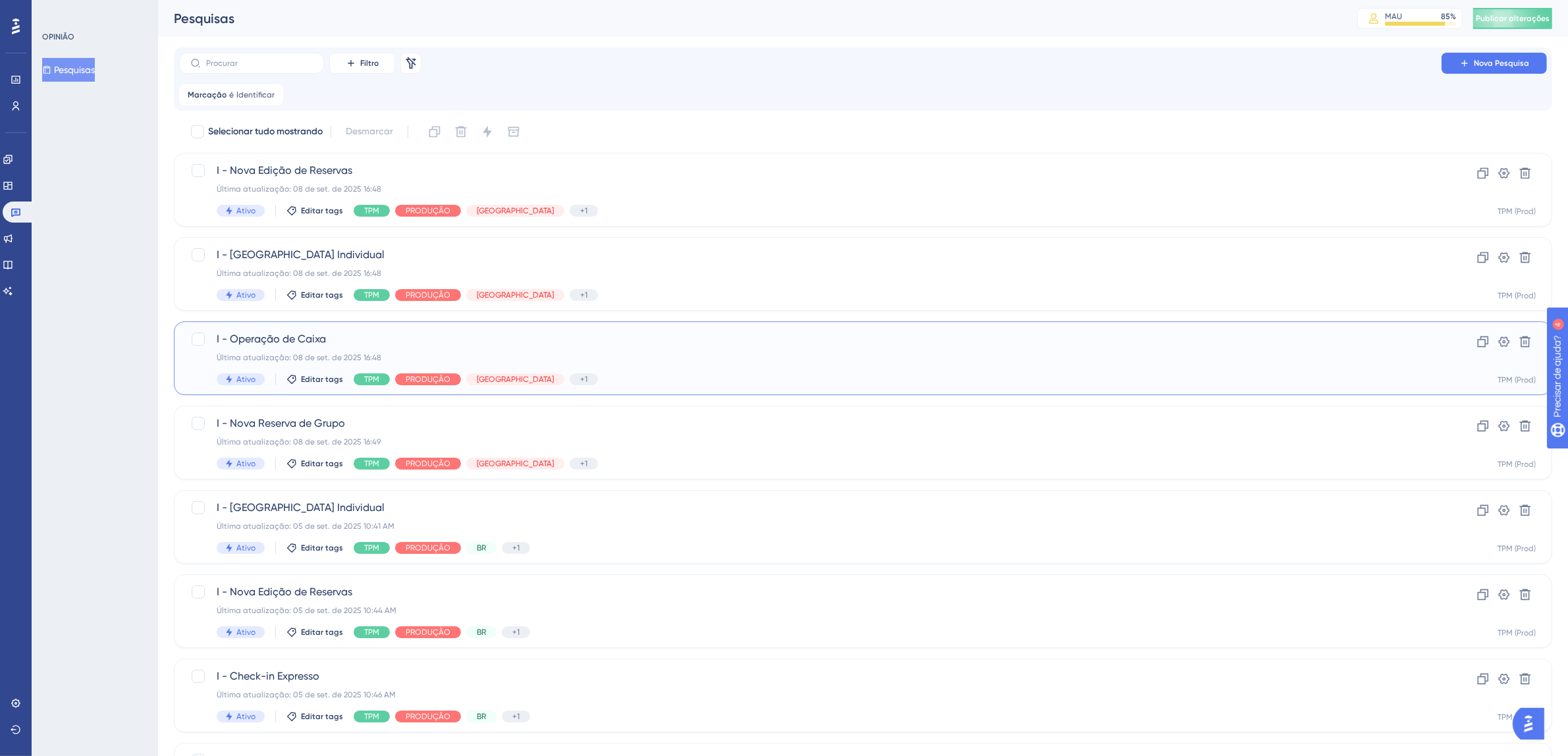
click at [668, 363] on div "I - Operação de Caixa Última atualização: [DATE] 16:48 Ativo Editar tags TPM PR…" at bounding box center [810, 359] width 1188 height 54
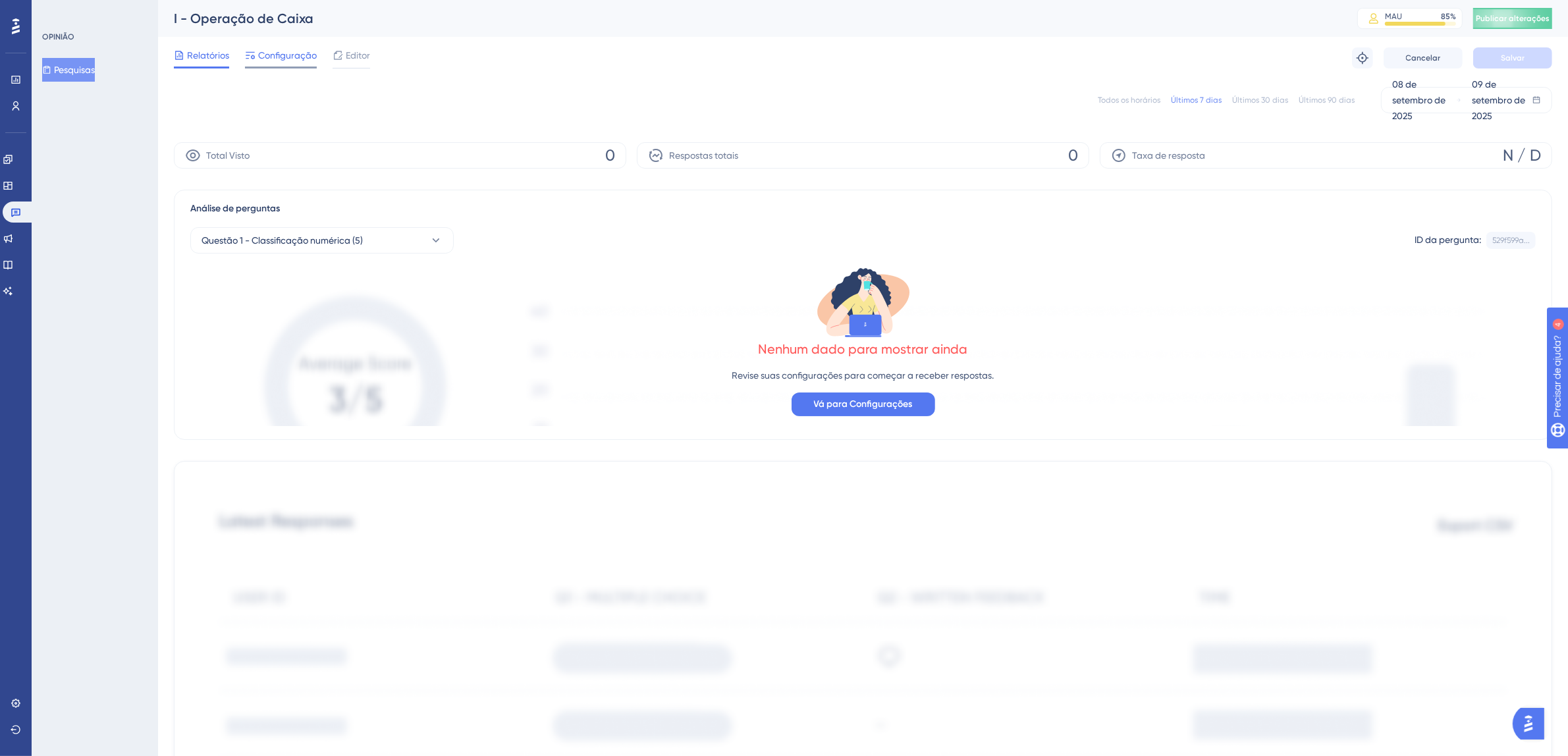
click at [295, 53] on font "Configuração" at bounding box center [288, 55] width 59 height 11
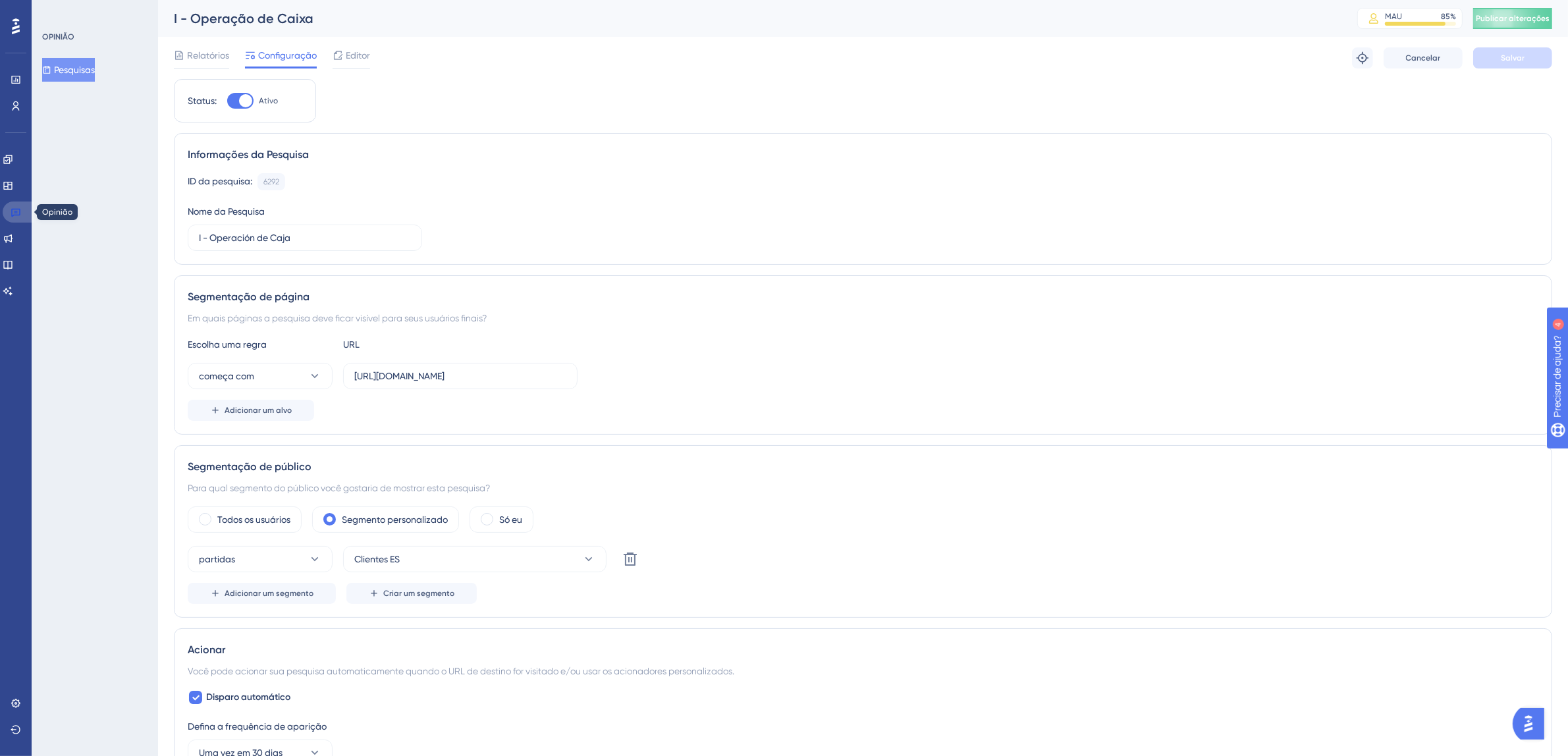
click at [9, 216] on link at bounding box center [19, 211] width 32 height 21
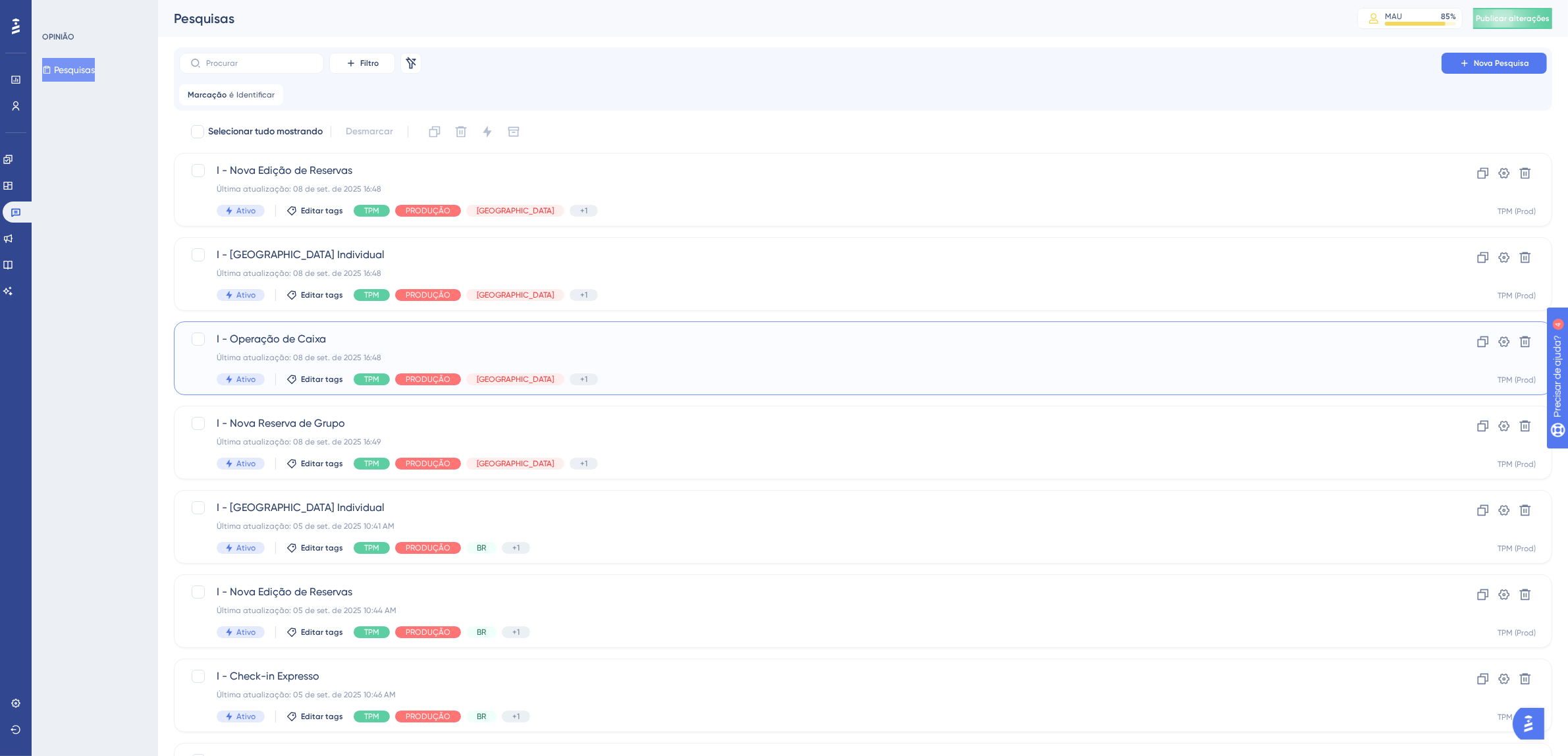
click at [295, 337] on font "I - Operação de Caixa" at bounding box center [271, 338] width 109 height 13
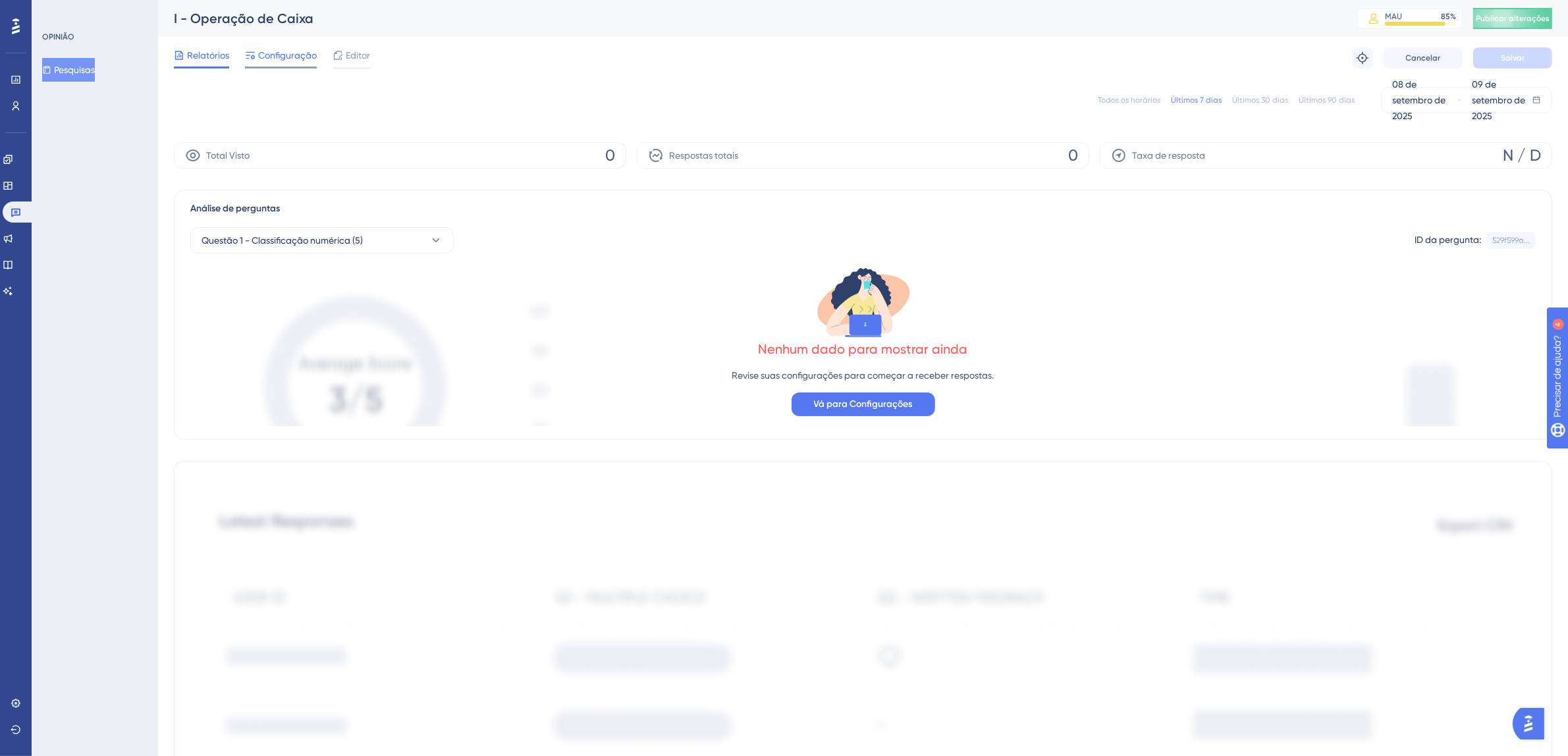
click at [293, 53] on font "Configuração" at bounding box center [288, 55] width 59 height 11
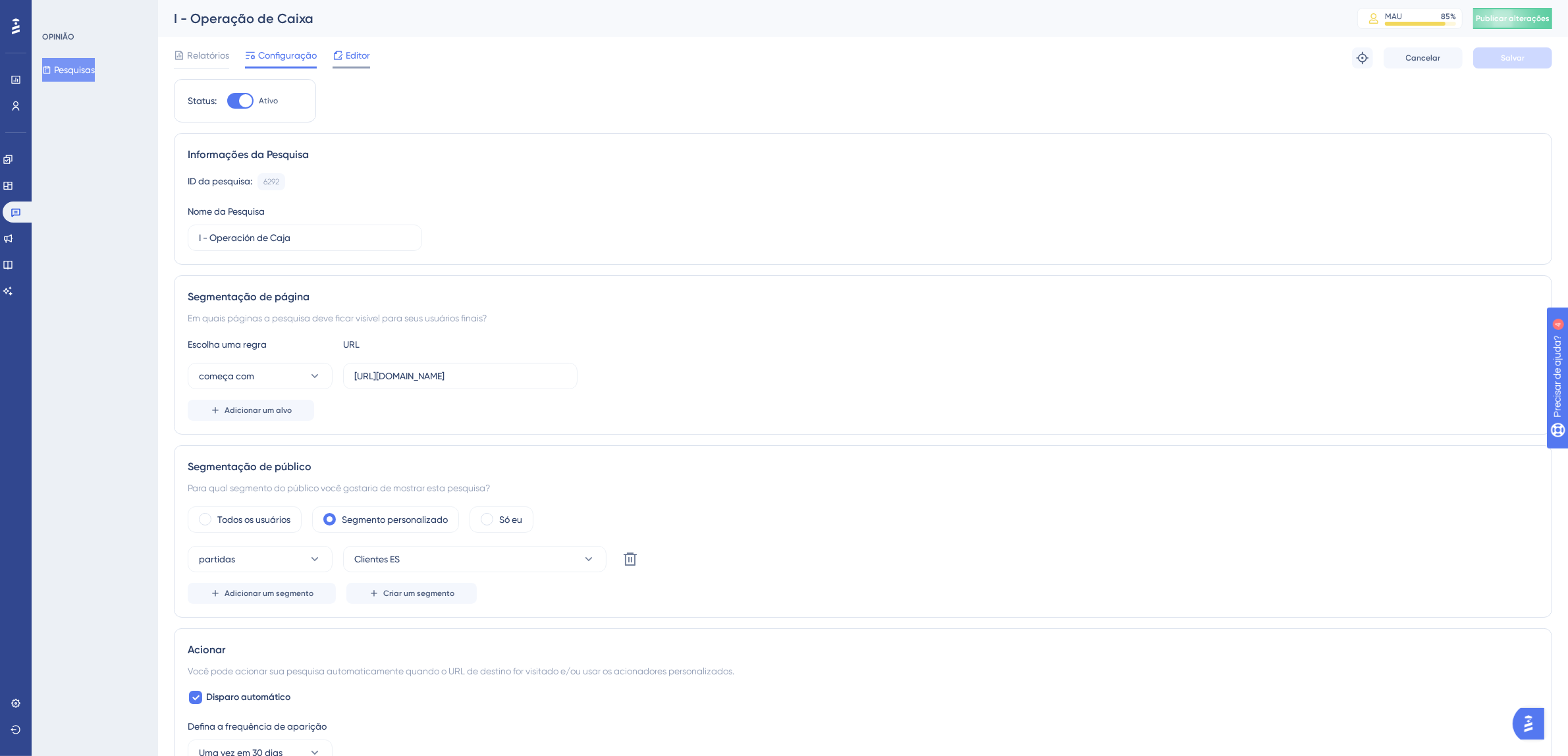
click at [359, 56] on font "Editor" at bounding box center [358, 55] width 24 height 11
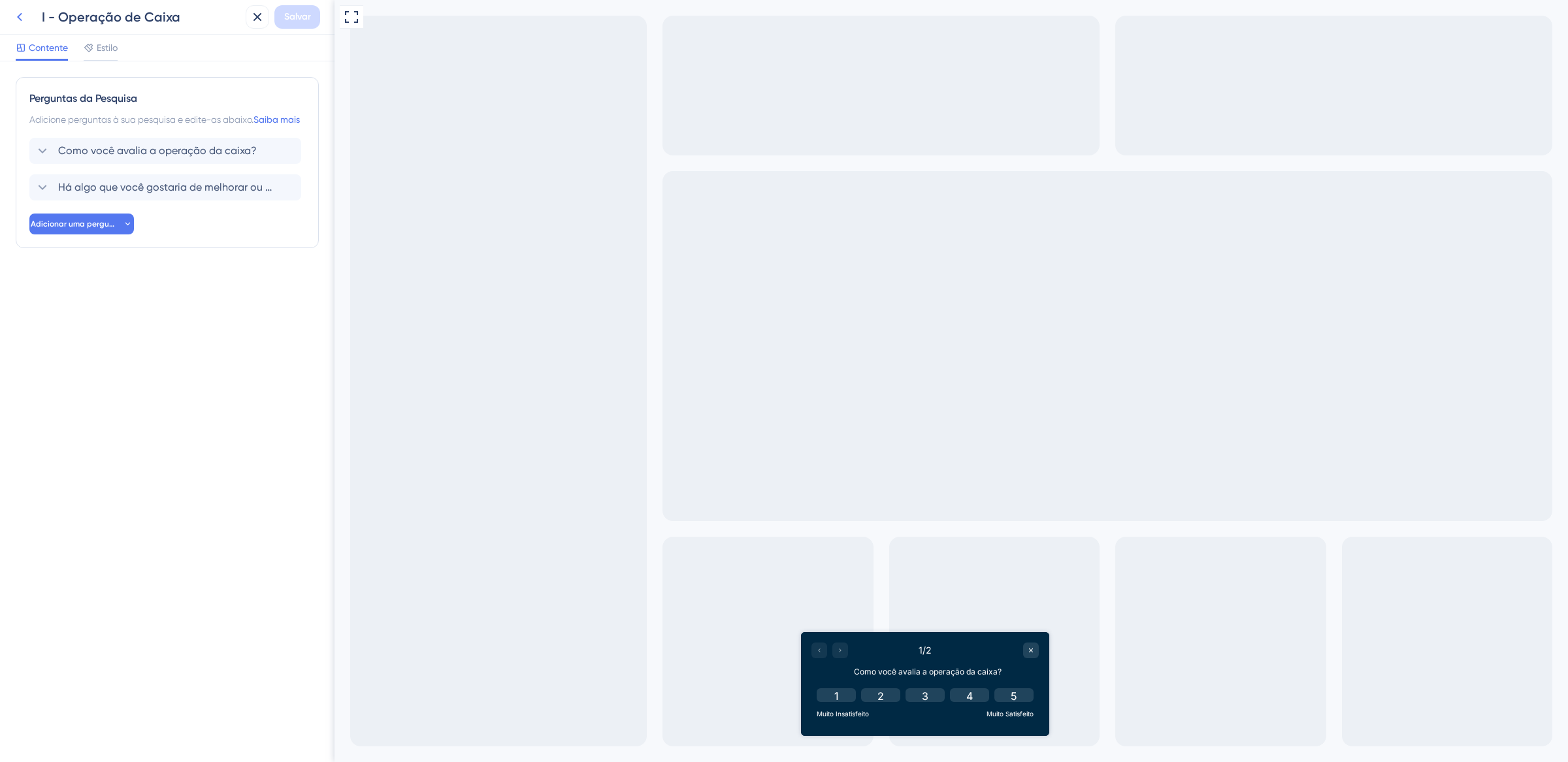
click at [15, 13] on icon at bounding box center [19, 17] width 16 height 16
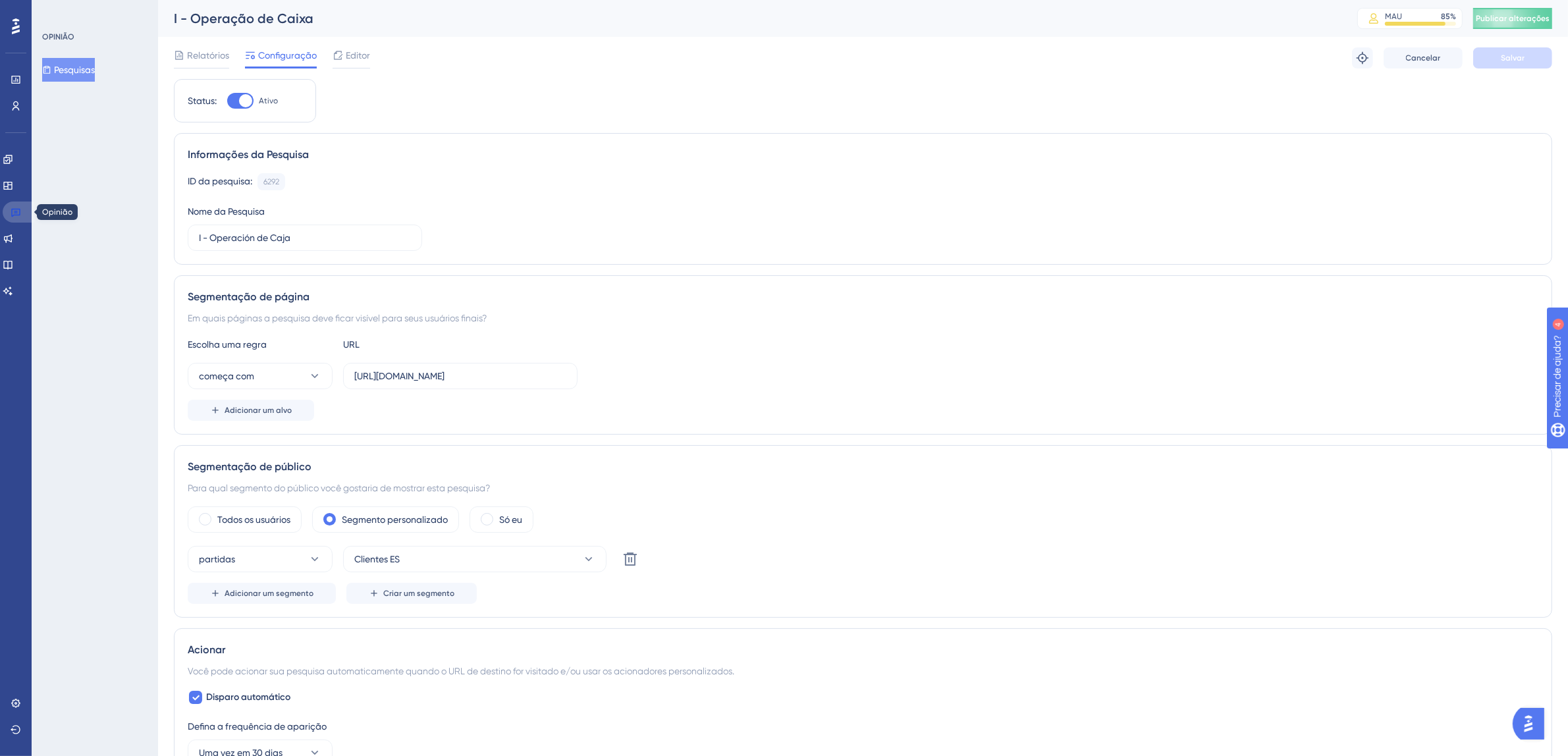
click at [13, 212] on icon at bounding box center [16, 212] width 11 height 11
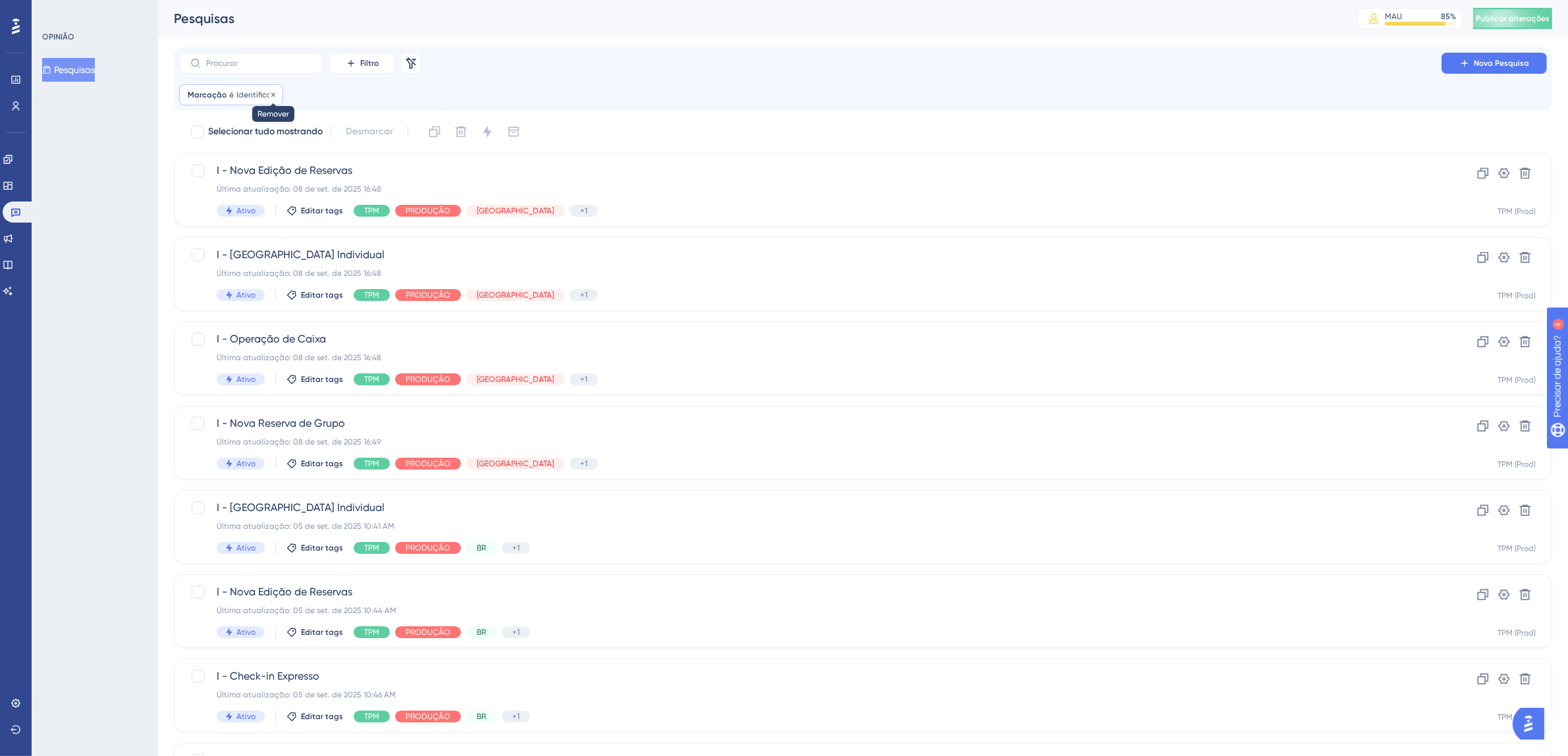
click at [269, 96] on icon at bounding box center [273, 94] width 8 height 8
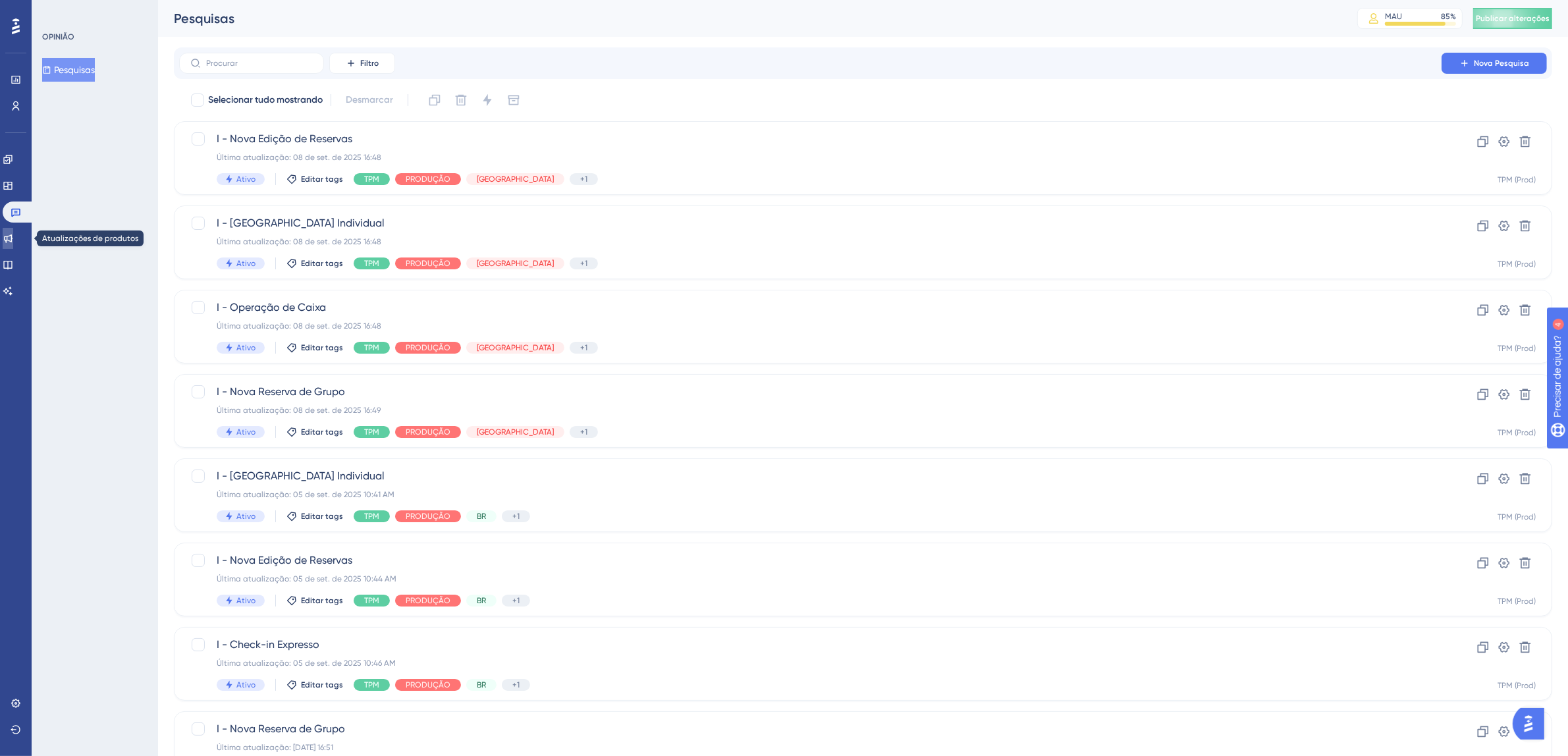
click at [13, 237] on icon at bounding box center [8, 238] width 11 height 11
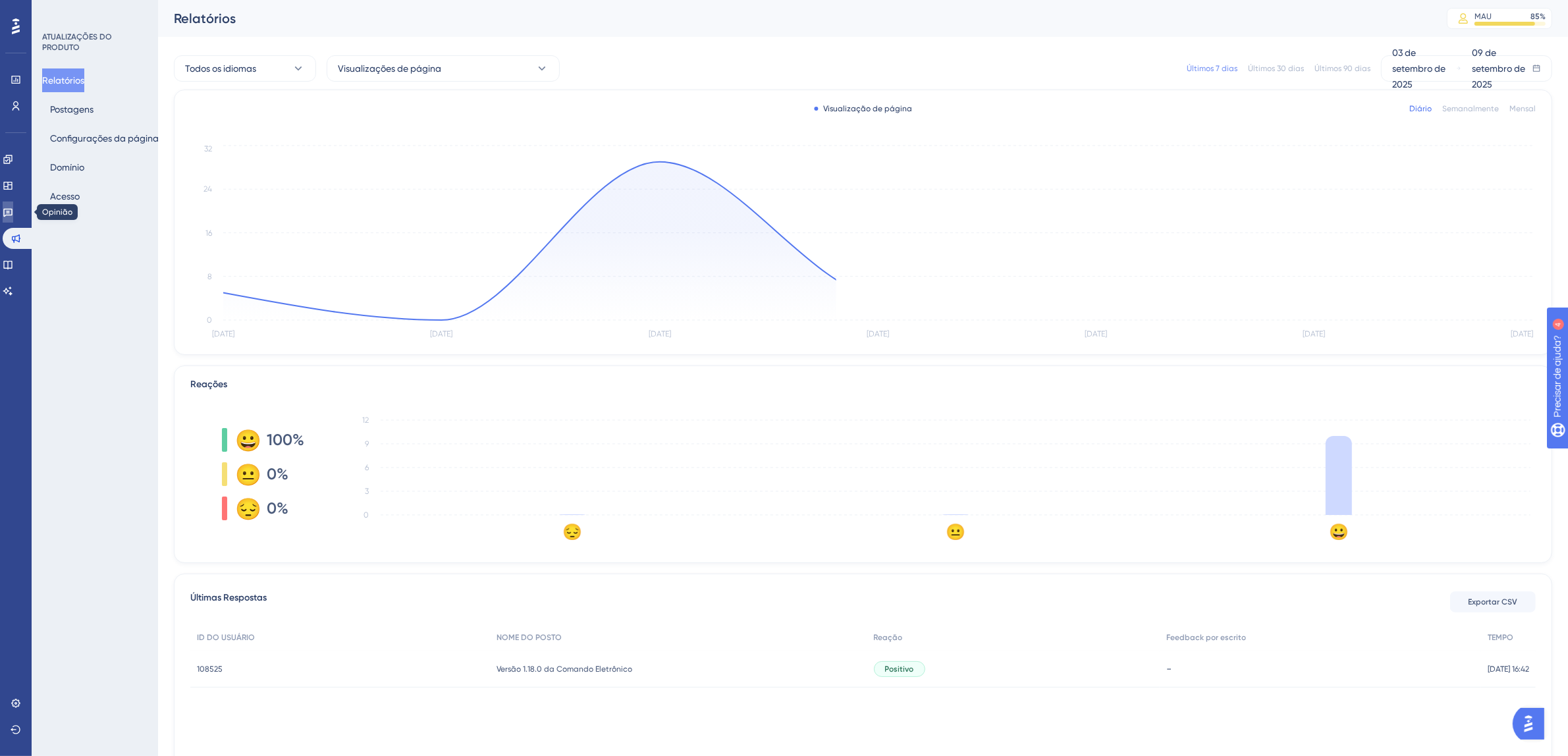
click at [13, 214] on icon at bounding box center [8, 212] width 11 height 11
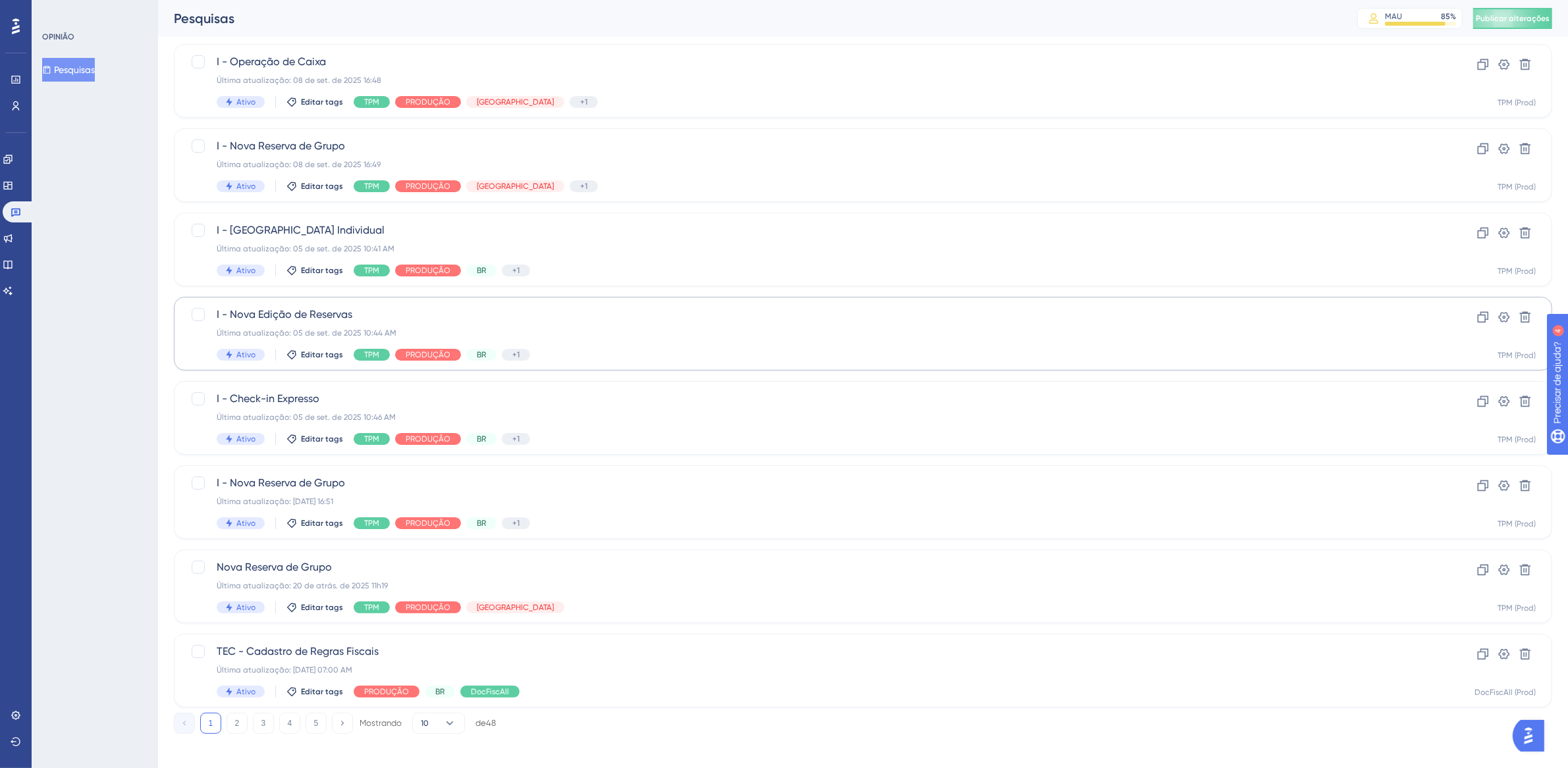
scroll to position [252, 0]
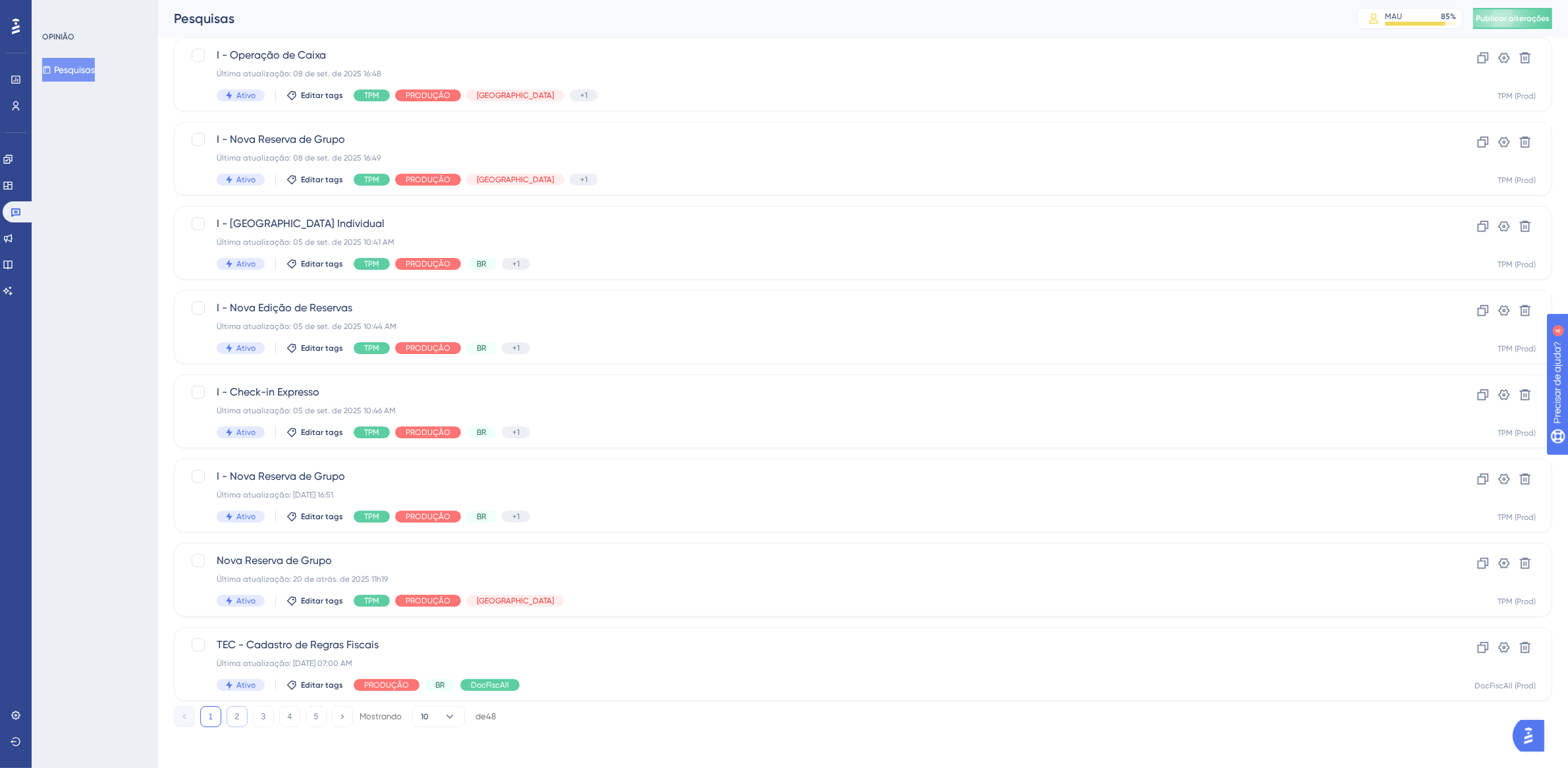
click at [235, 713] on font "2" at bounding box center [237, 717] width 4 height 9
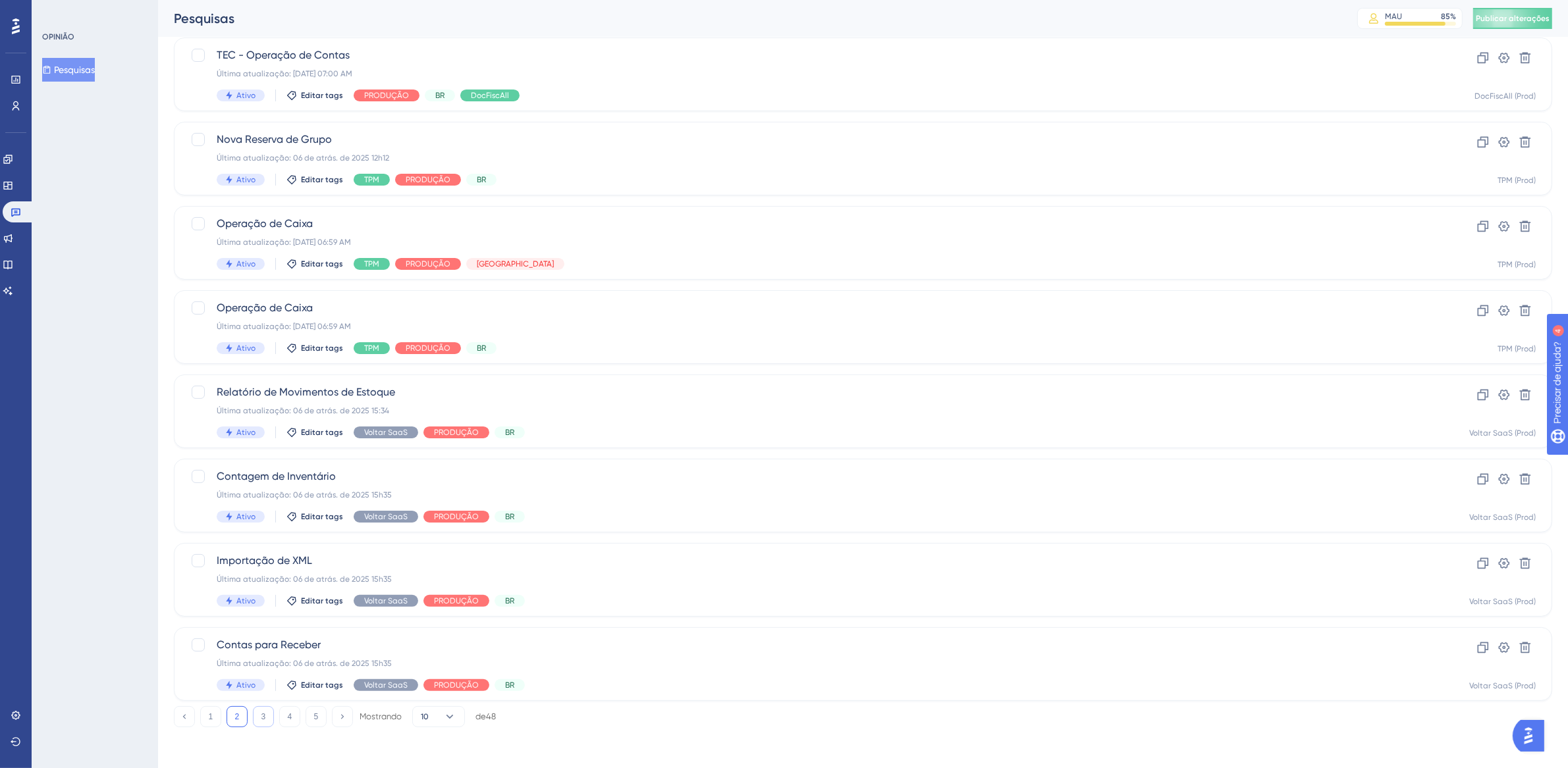
click at [265, 715] on font "3" at bounding box center [263, 717] width 4 height 9
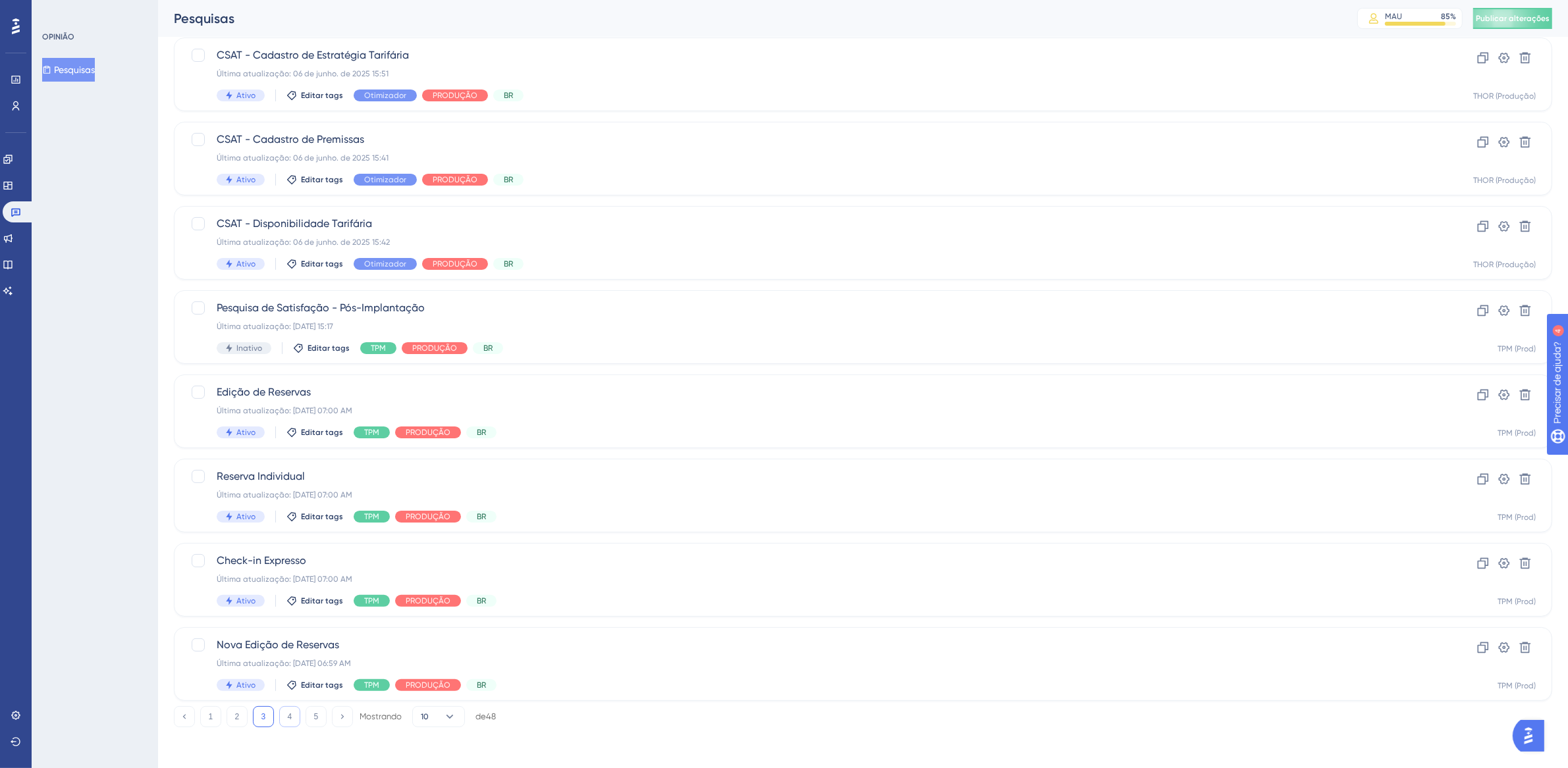
click at [290, 716] on font "4" at bounding box center [290, 717] width 4 height 9
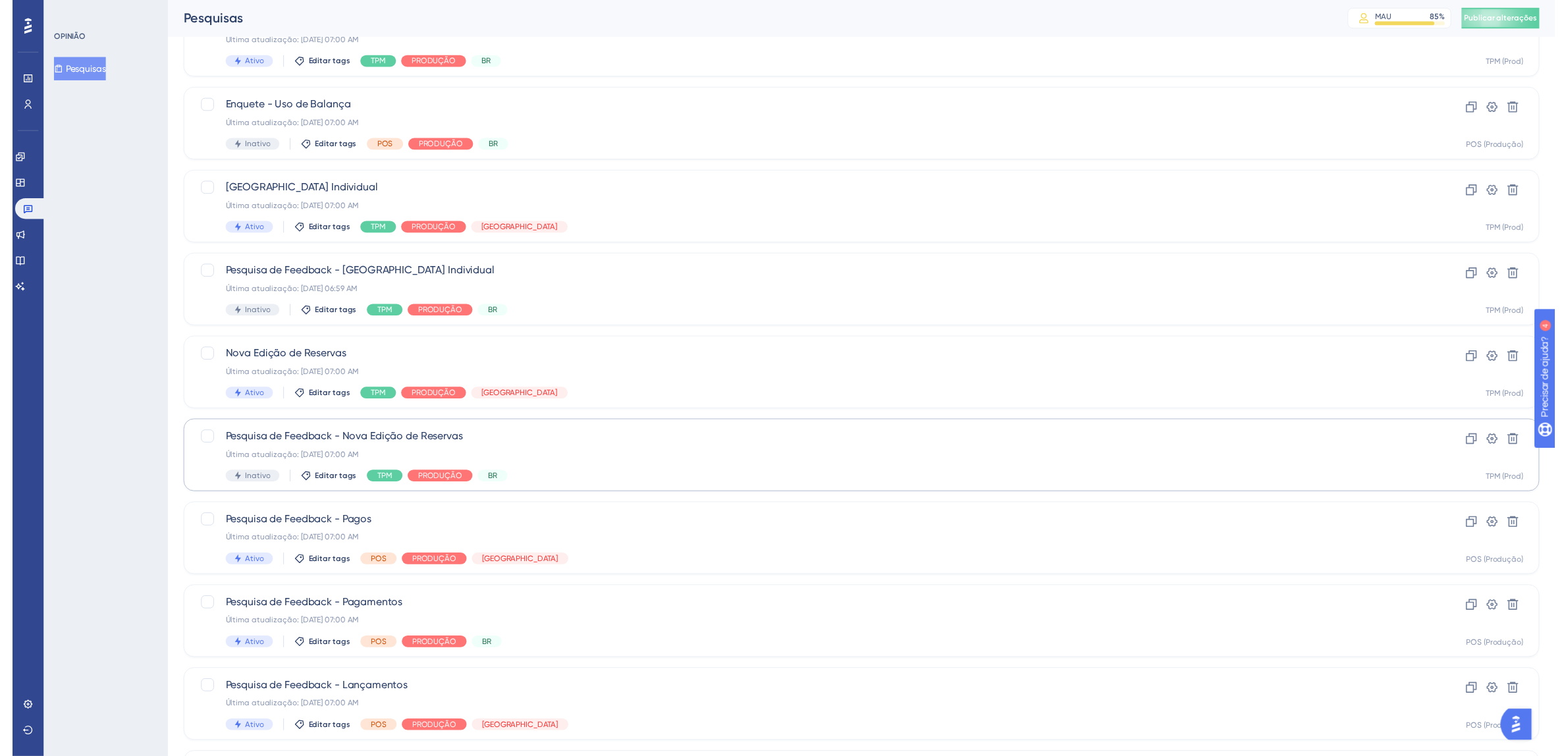
scroll to position [0, 0]
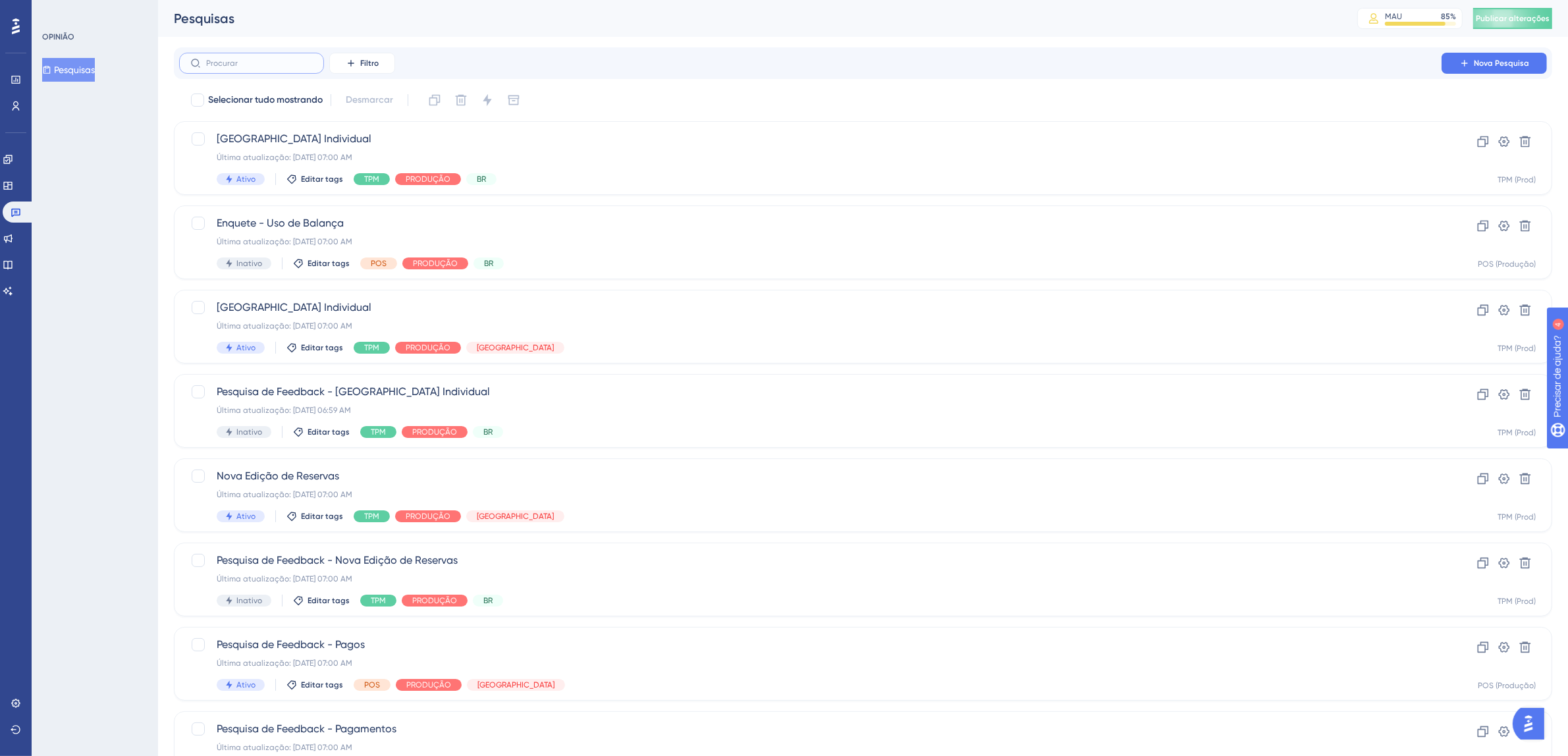
click at [290, 67] on input "text" at bounding box center [259, 63] width 107 height 9
click at [366, 63] on font "Filtro" at bounding box center [369, 63] width 19 height 9
click at [377, 98] on font "Etiquetas" at bounding box center [368, 100] width 40 height 11
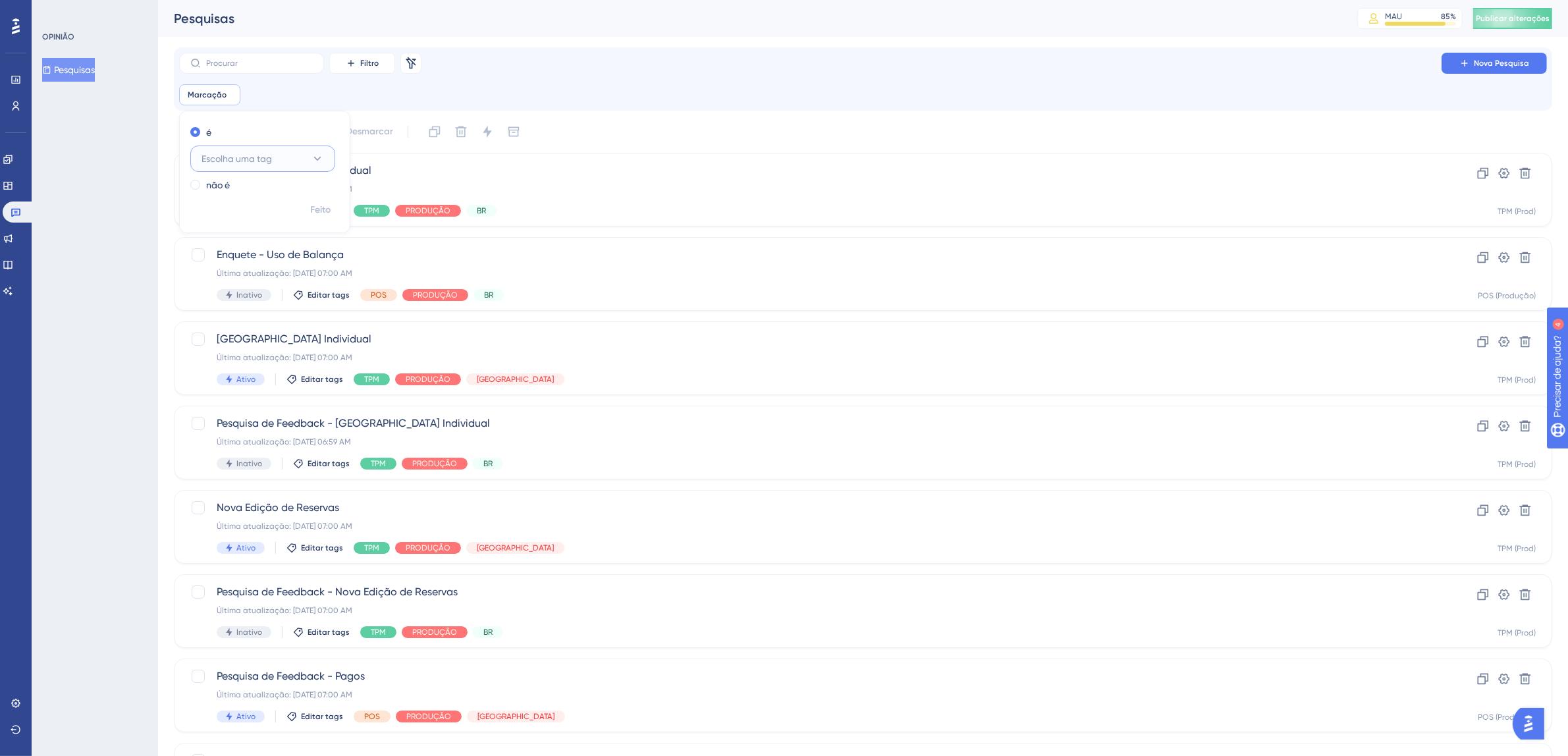
click at [320, 162] on icon at bounding box center [317, 159] width 13 height 13
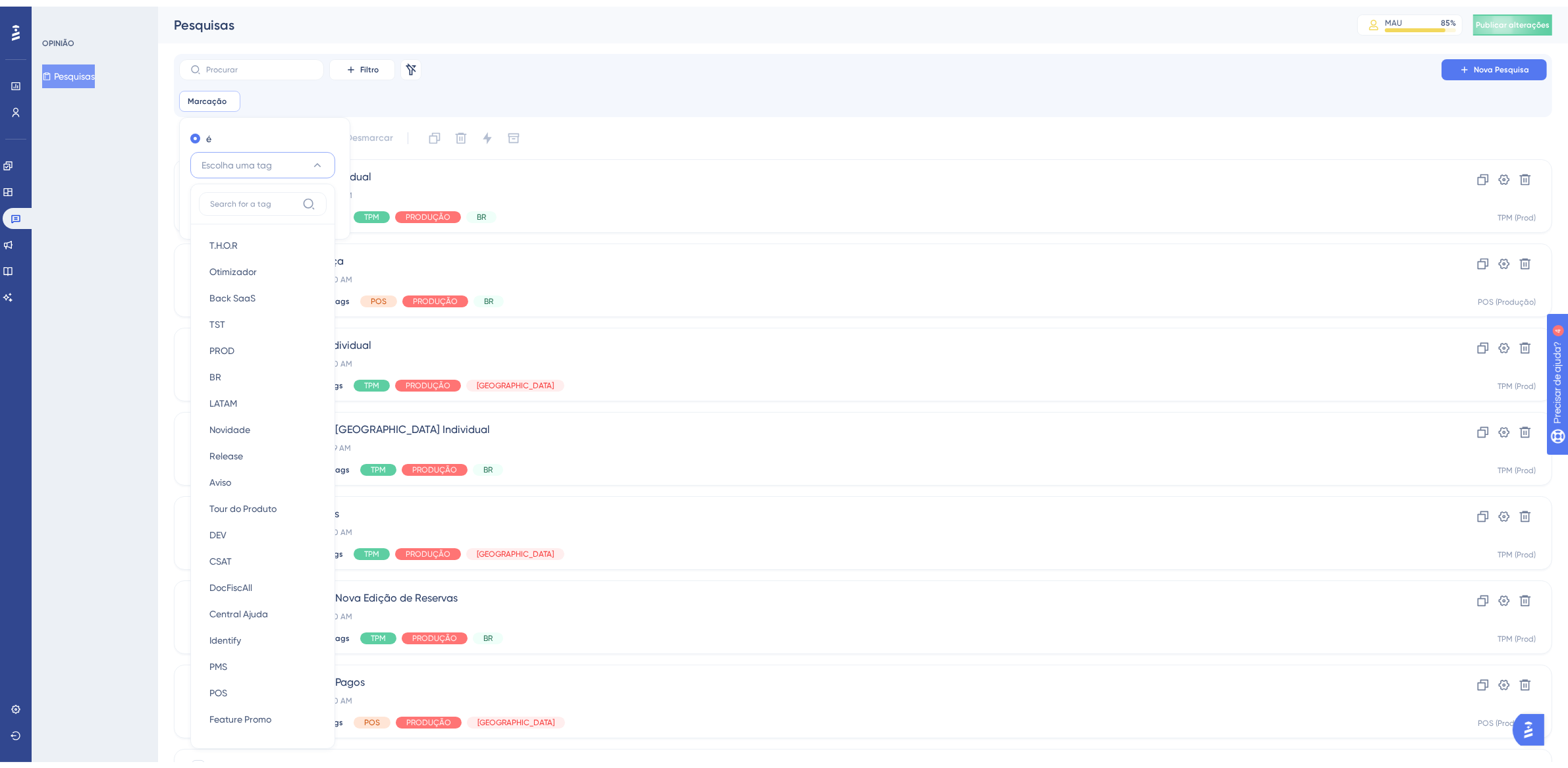
scroll to position [82, 0]
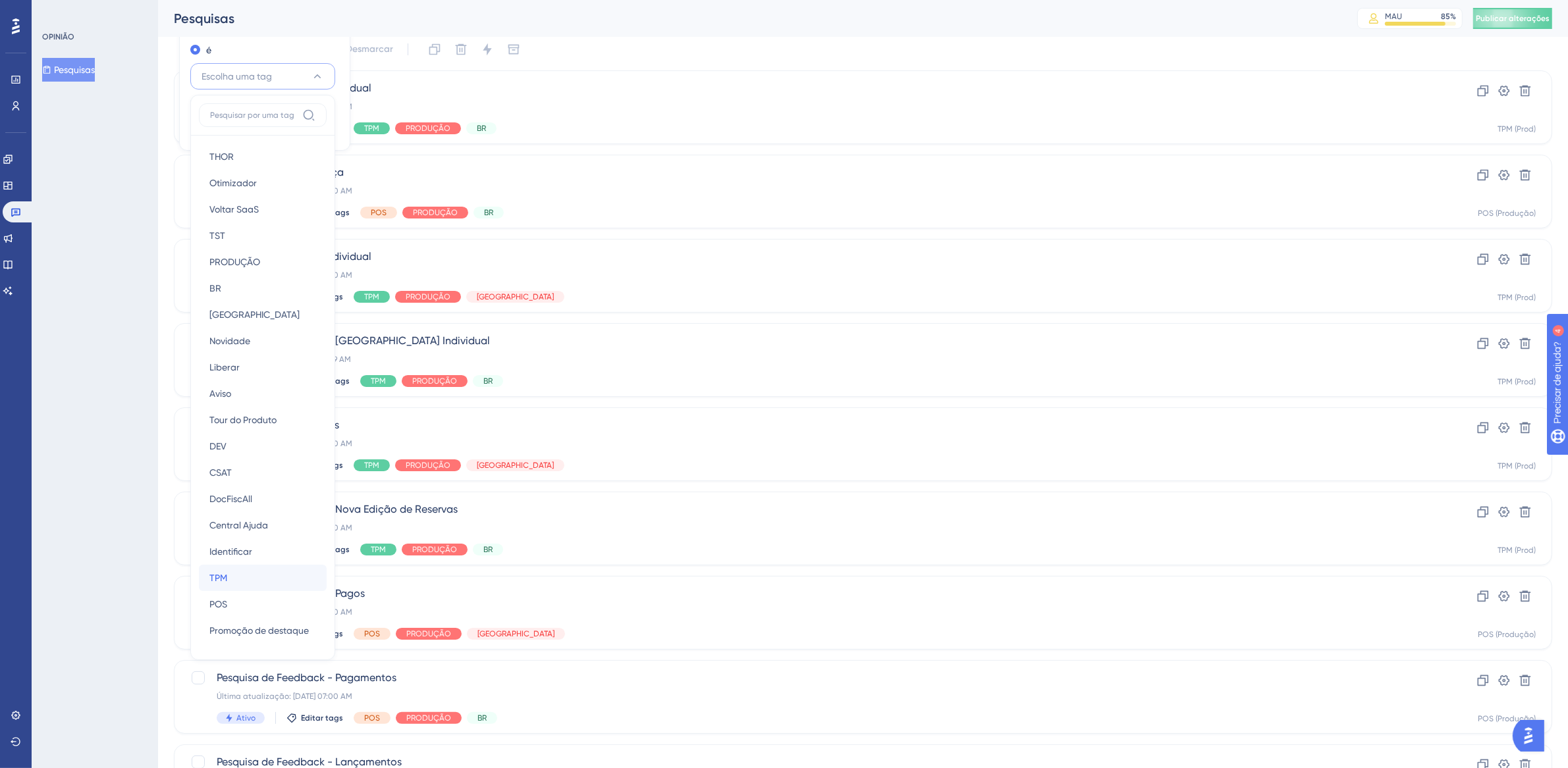
click at [251, 586] on div "TPM TPM" at bounding box center [263, 577] width 107 height 26
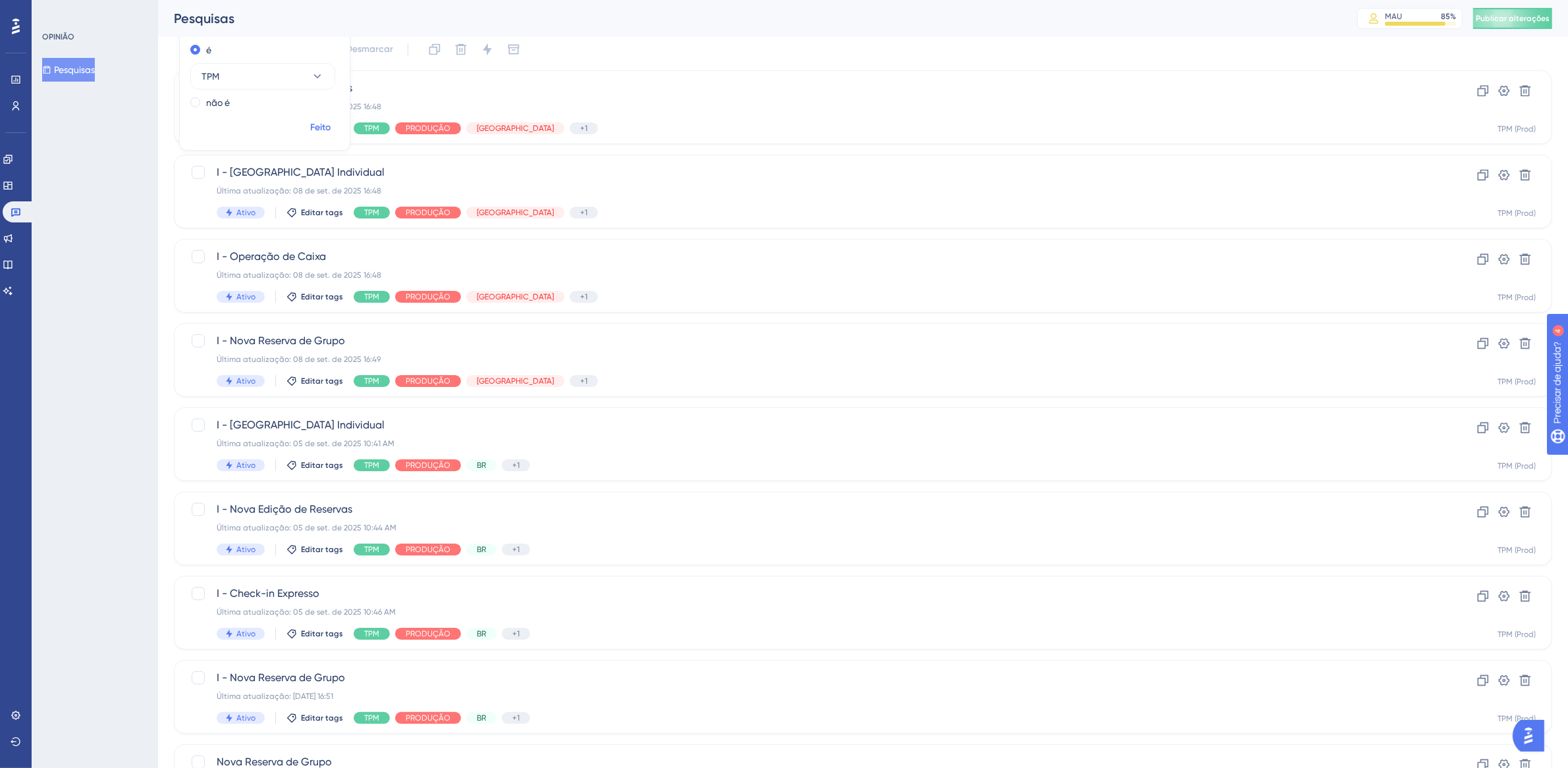
click at [323, 129] on font "Feito" at bounding box center [321, 127] width 20 height 11
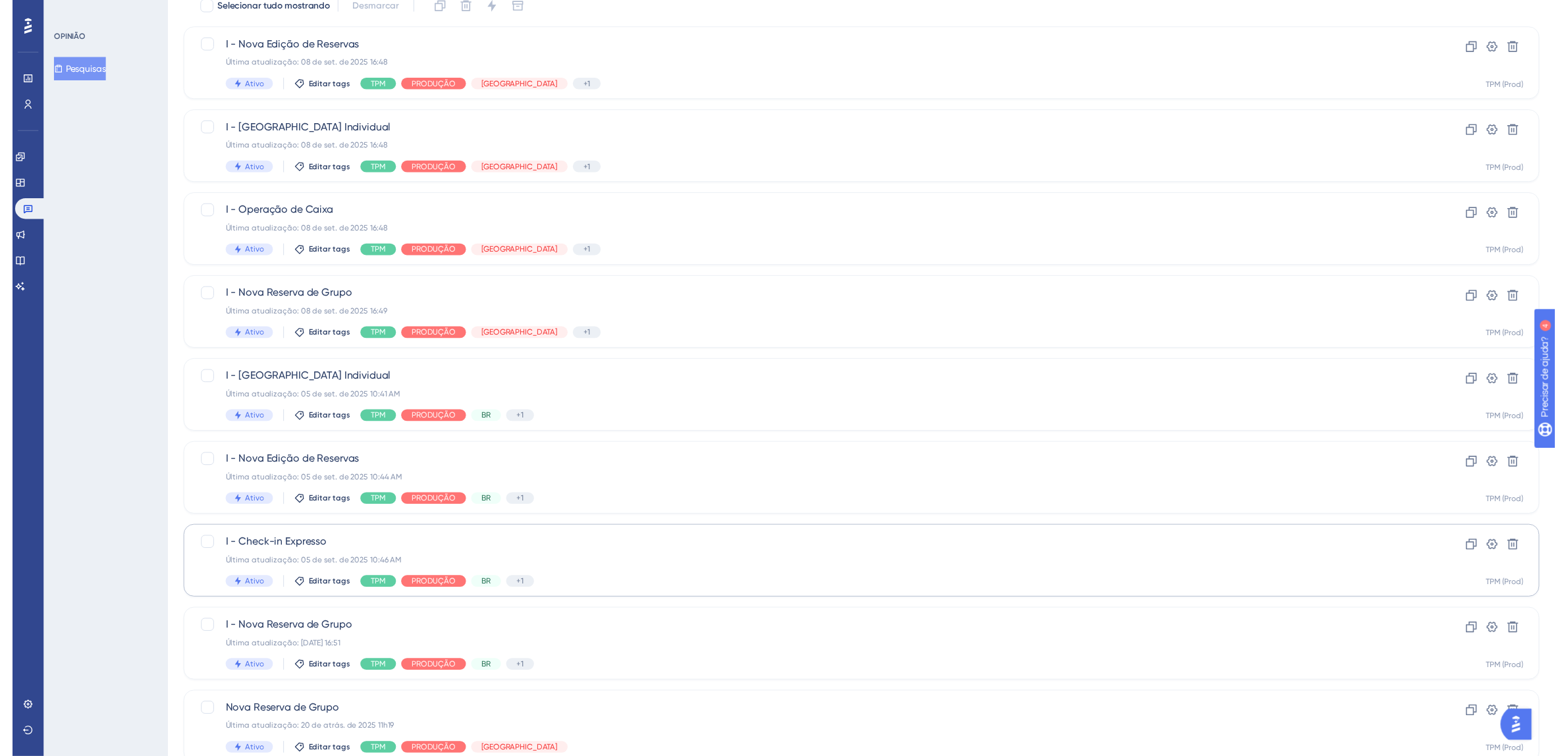
scroll to position [0, 0]
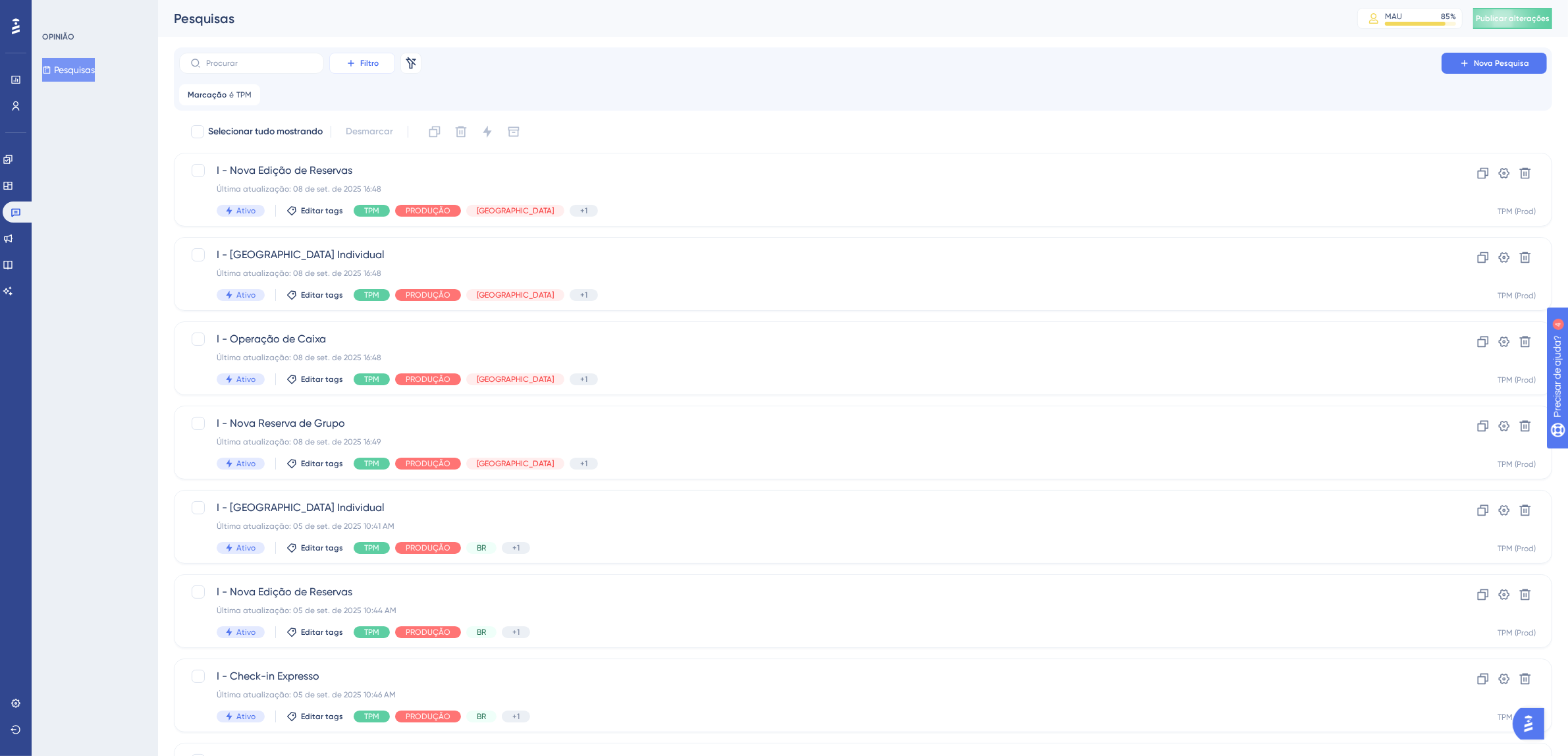
click at [368, 59] on font "Filtro" at bounding box center [369, 63] width 19 height 9
click at [590, 86] on div "Marcação é TPM TPM Remover" at bounding box center [863, 94] width 1368 height 21
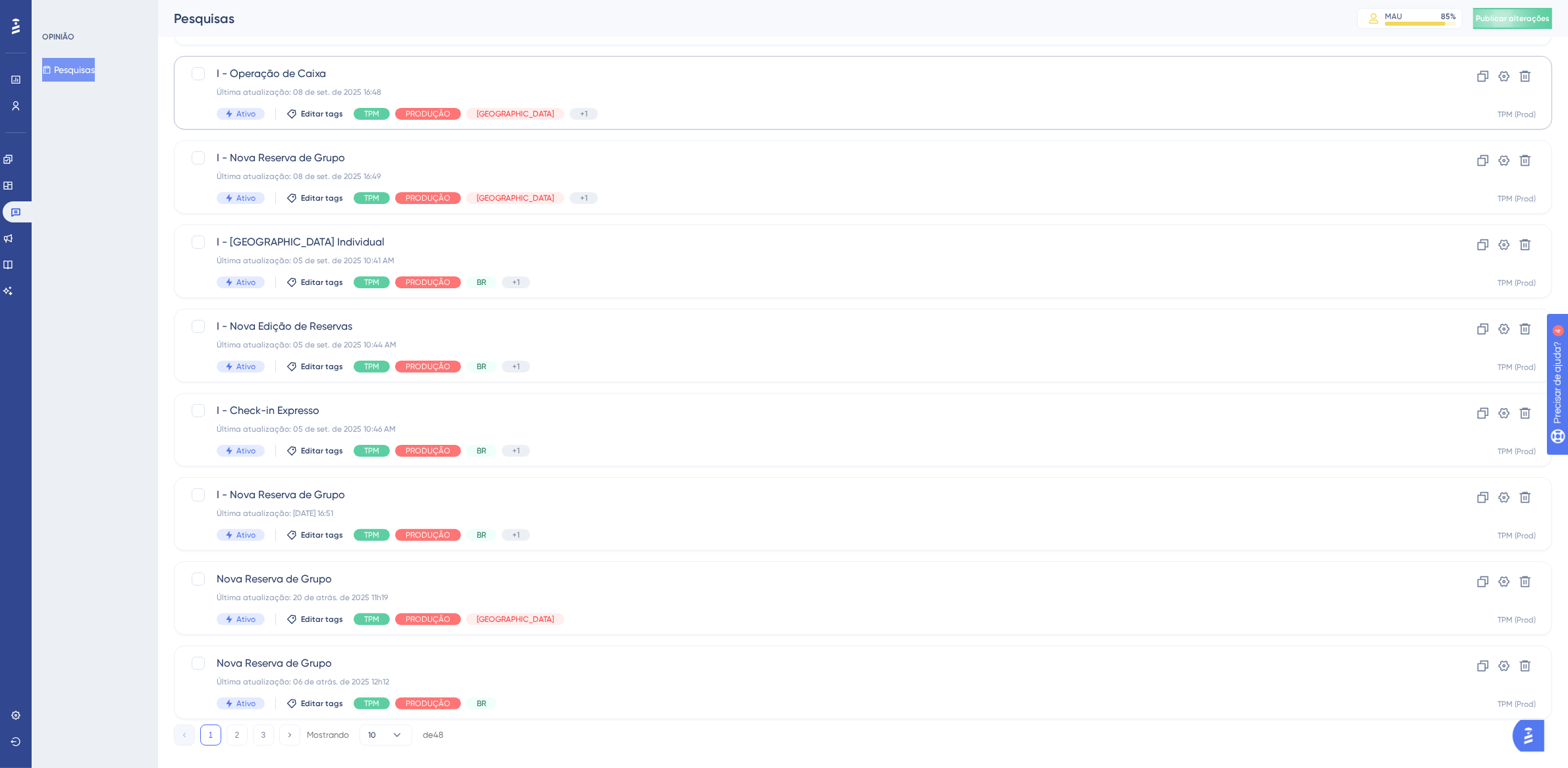
scroll to position [284, 0]
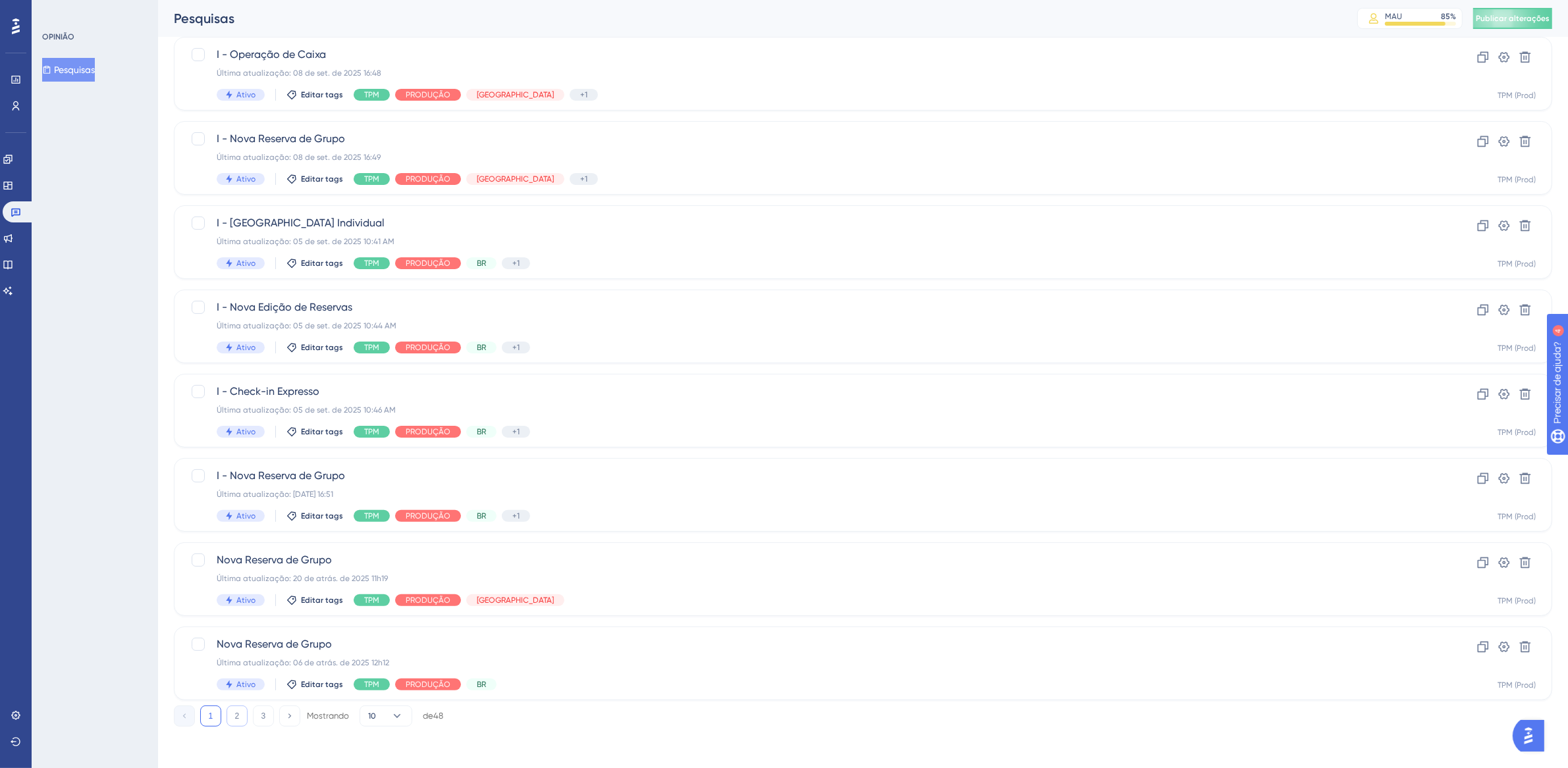
click at [234, 717] on button "2" at bounding box center [237, 716] width 21 height 21
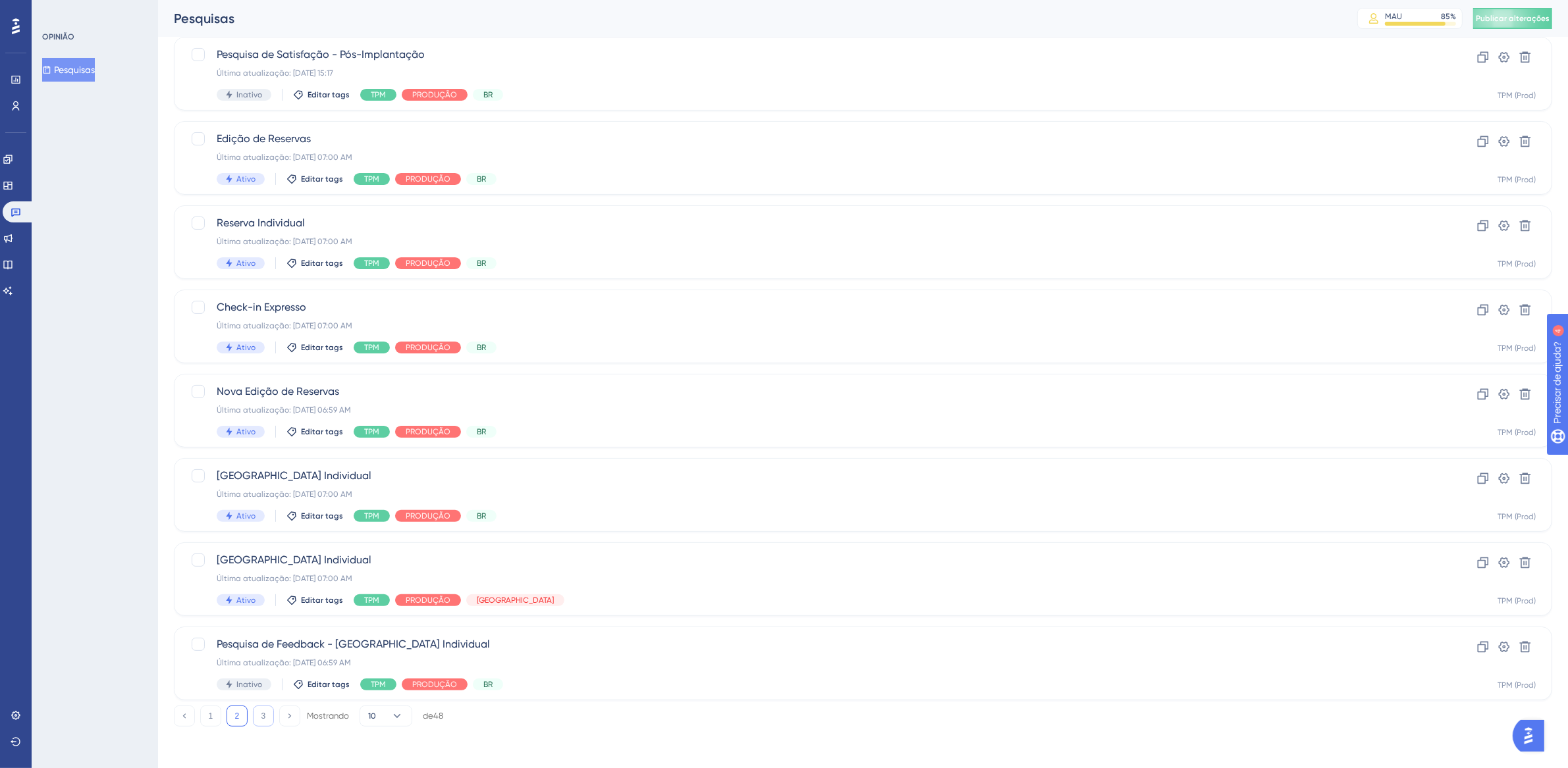
click at [268, 716] on button "3" at bounding box center [263, 716] width 21 height 21
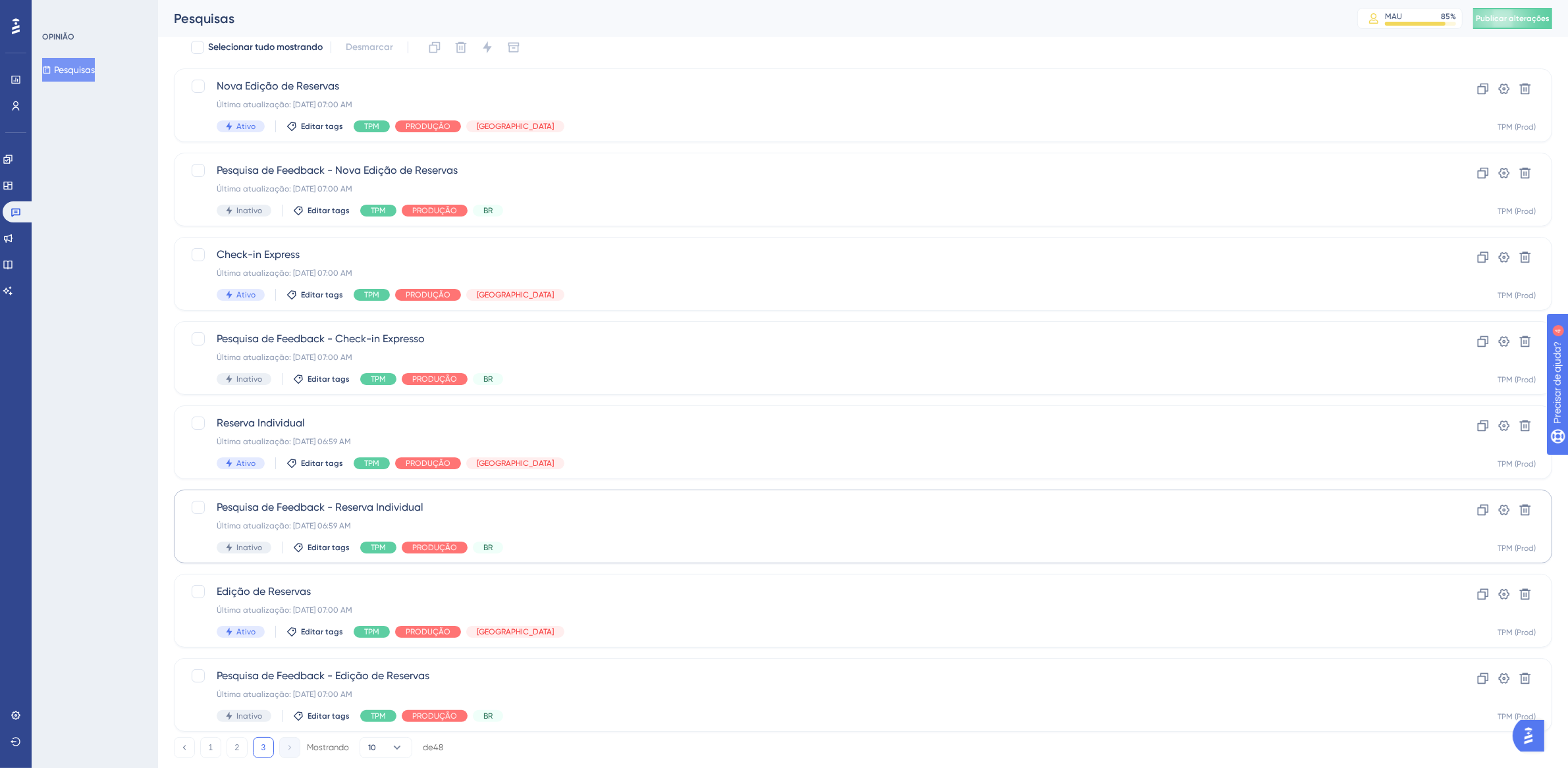
scroll to position [116, 0]
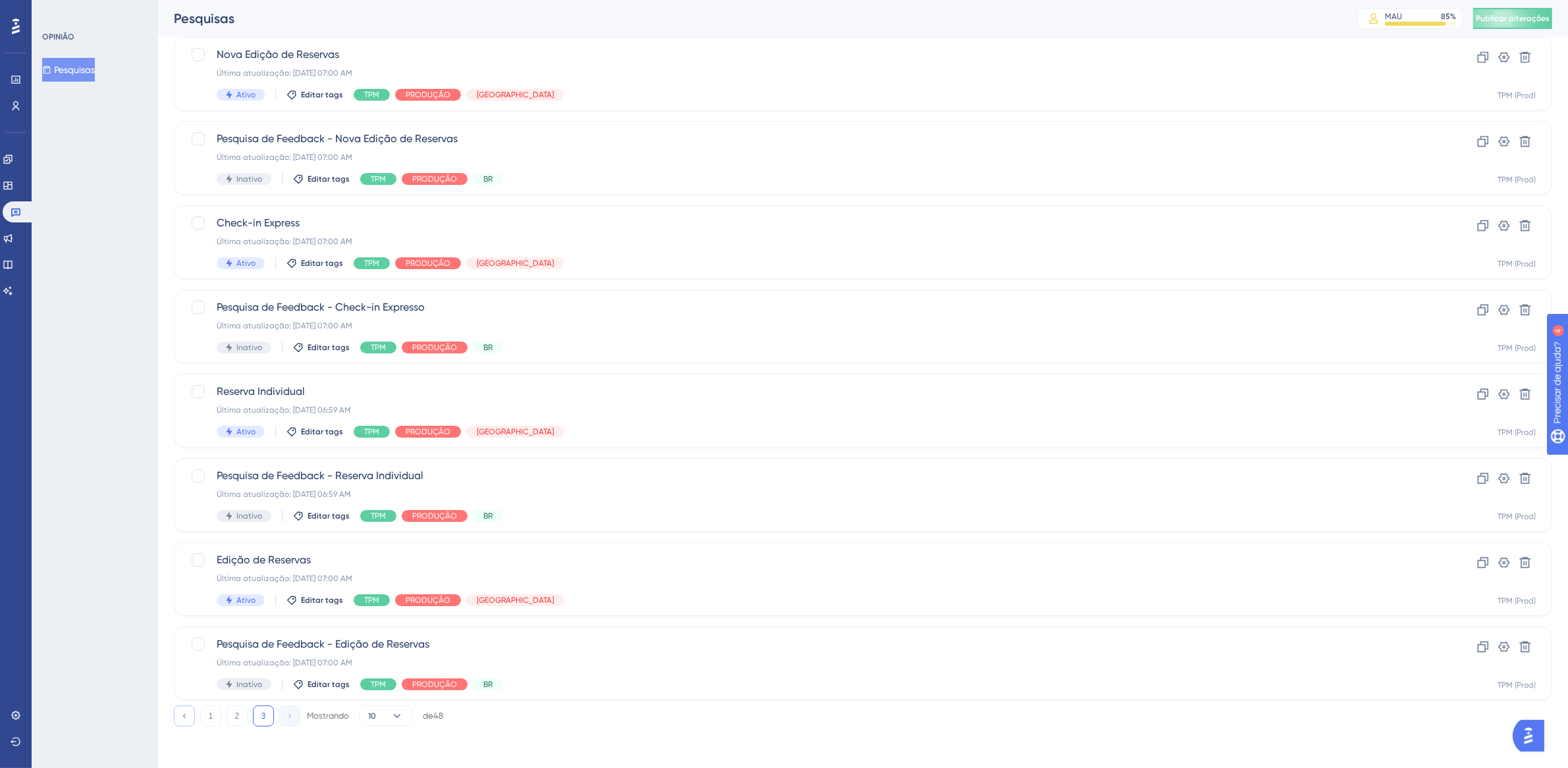
click at [186, 712] on icon at bounding box center [184, 716] width 8 height 8
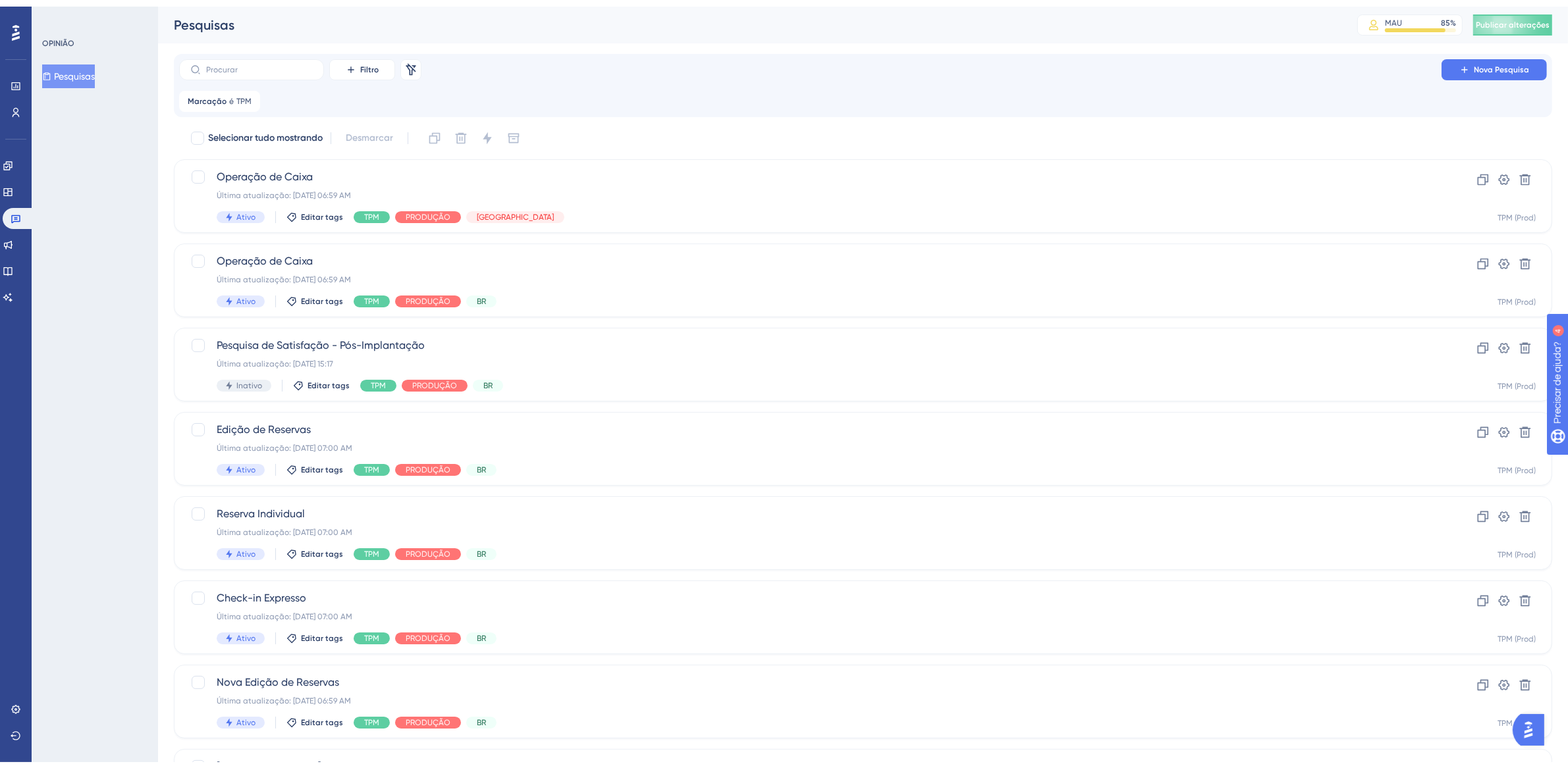
scroll to position [284, 0]
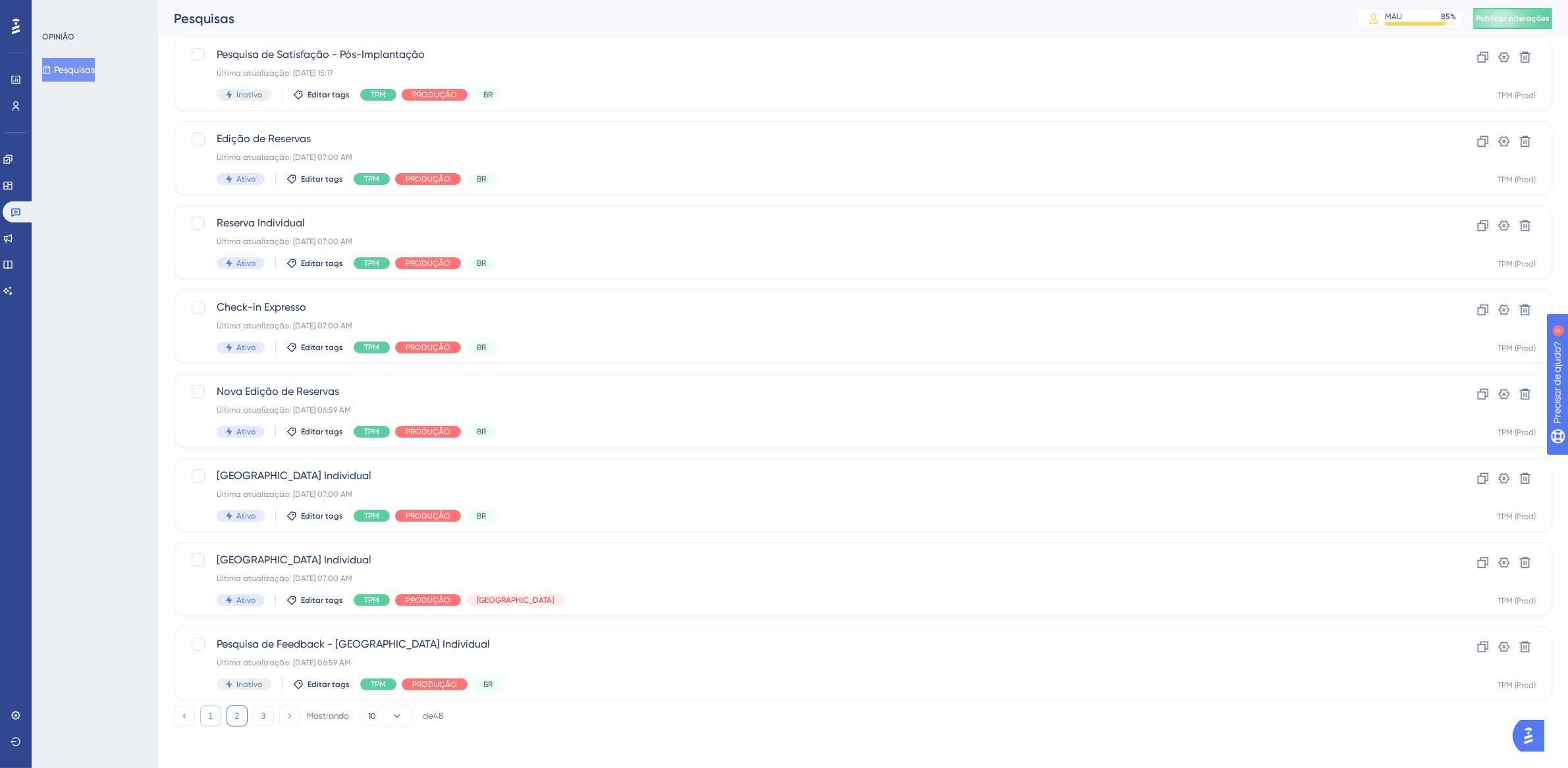
click at [209, 718] on font "1" at bounding box center [210, 716] width 4 height 9
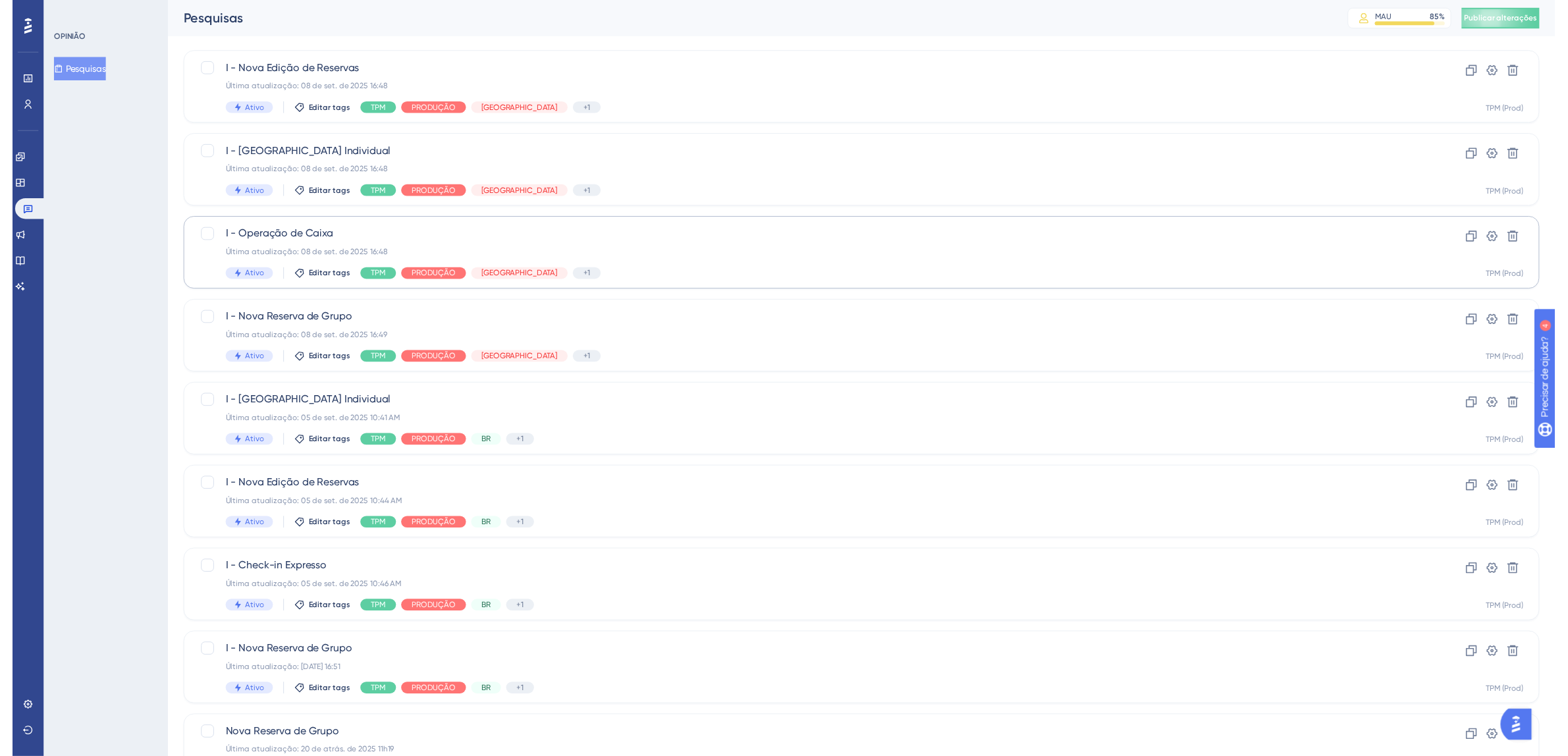
scroll to position [0, 0]
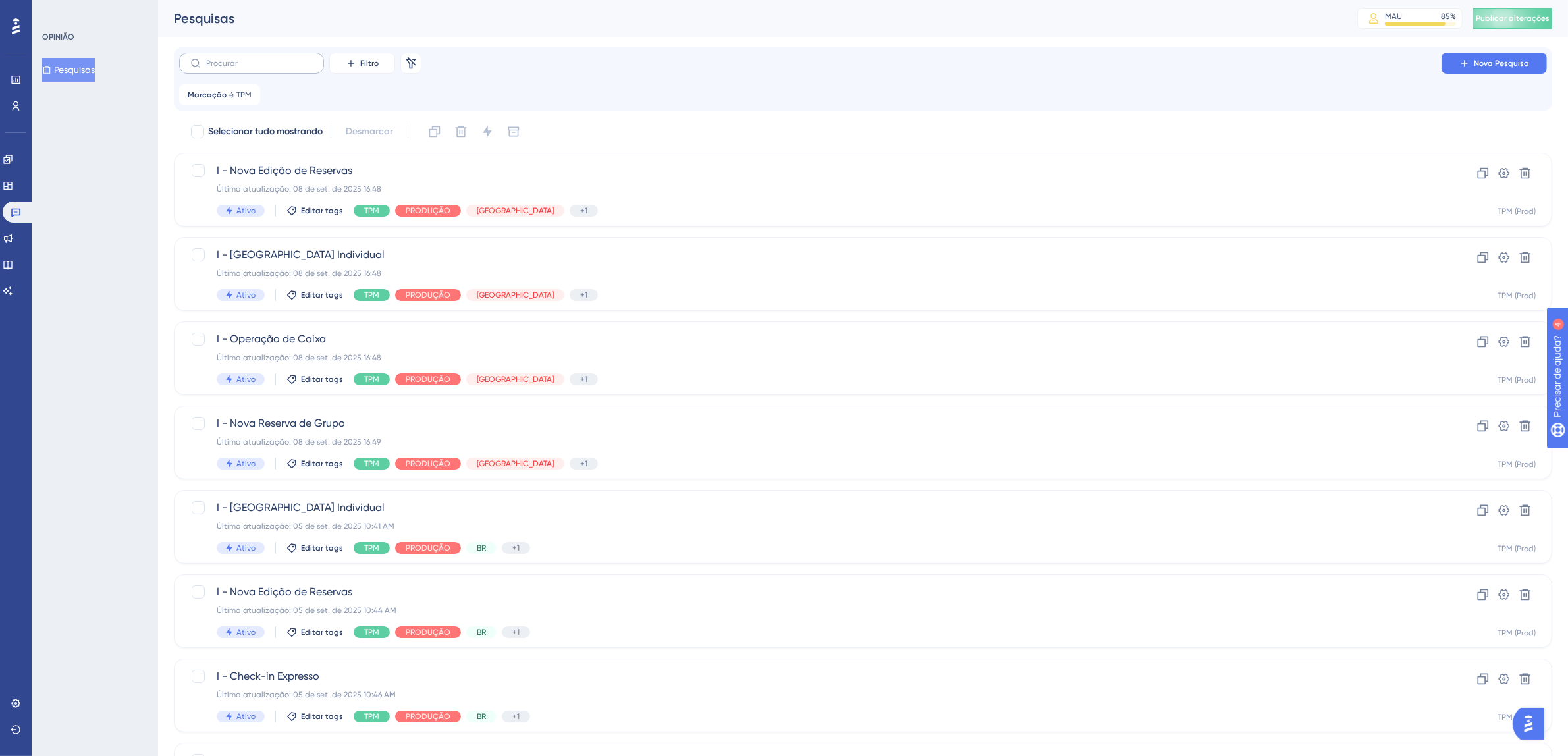
click at [255, 68] on label at bounding box center [252, 63] width 145 height 21
click at [255, 68] on input "text" at bounding box center [259, 63] width 107 height 9
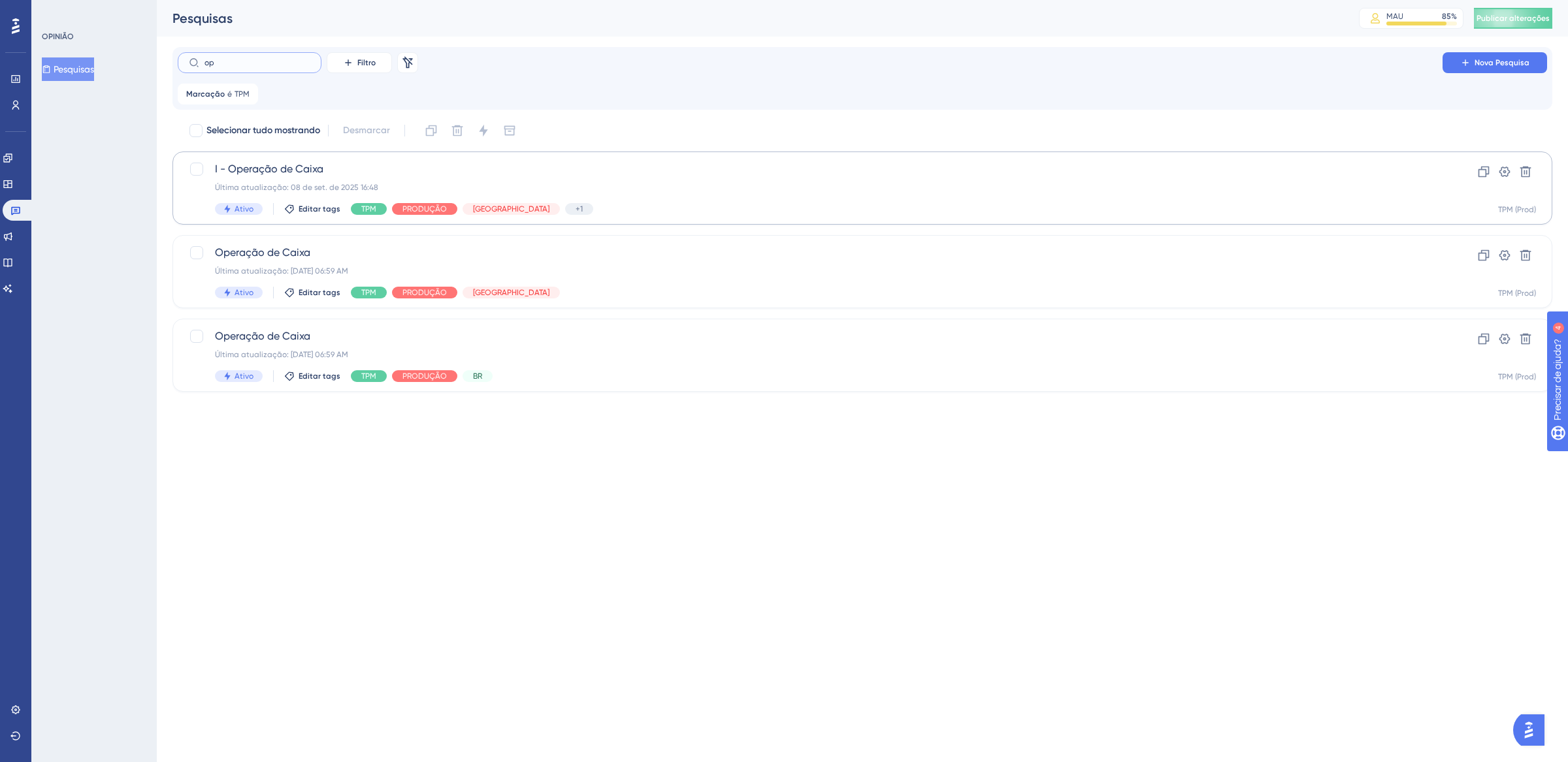
type input "o"
click at [249, 93] on icon at bounding box center [248, 93] width 8 height 8
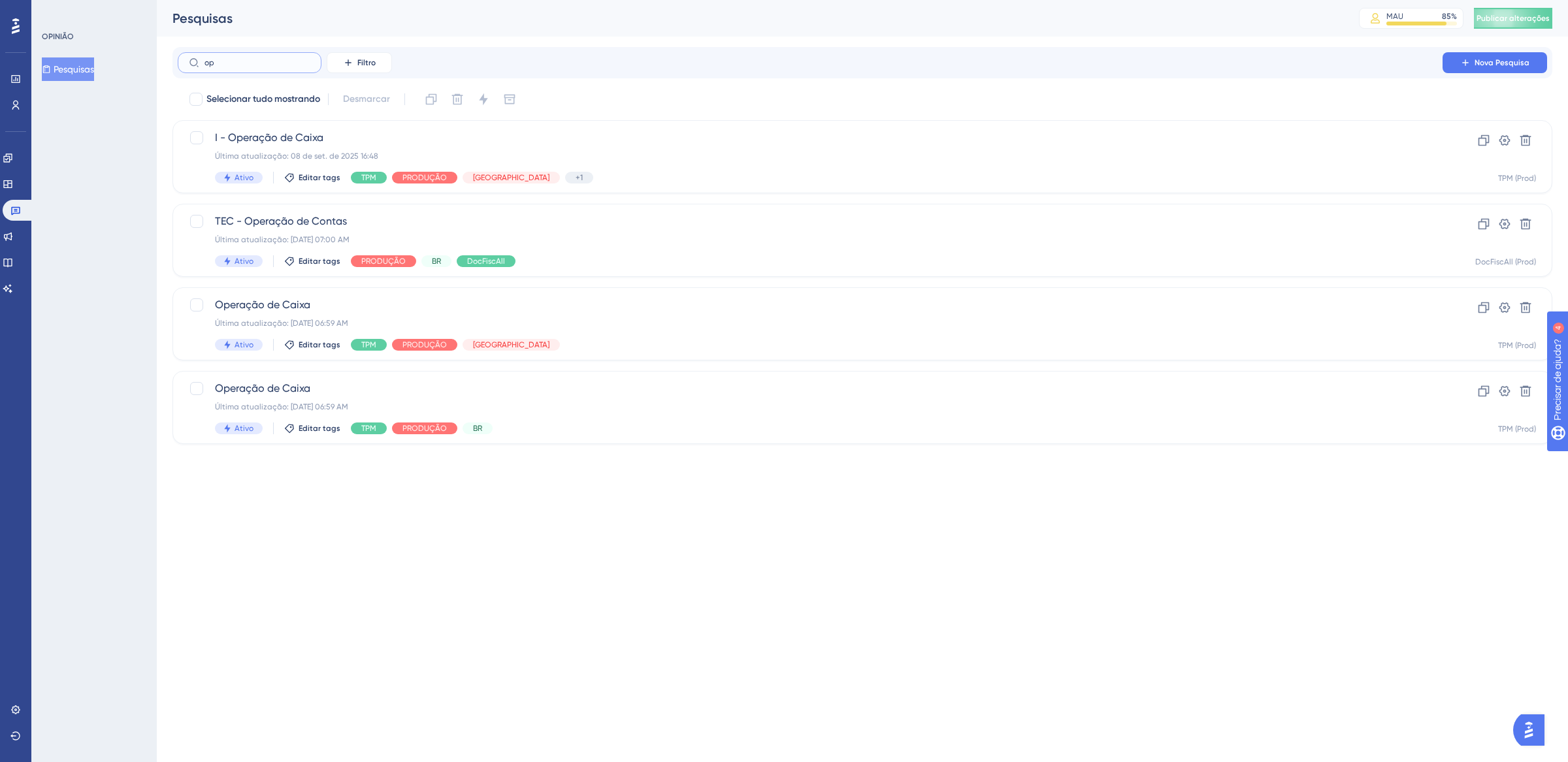
drag, startPoint x: 241, startPoint y: 65, endPoint x: 147, endPoint y: 64, distance: 94.0
click at [157, 64] on div "Desempenho Usuários Noivado Widgets Opinião Atualizações de produtos Base de co…" at bounding box center [862, 232] width 1411 height 465
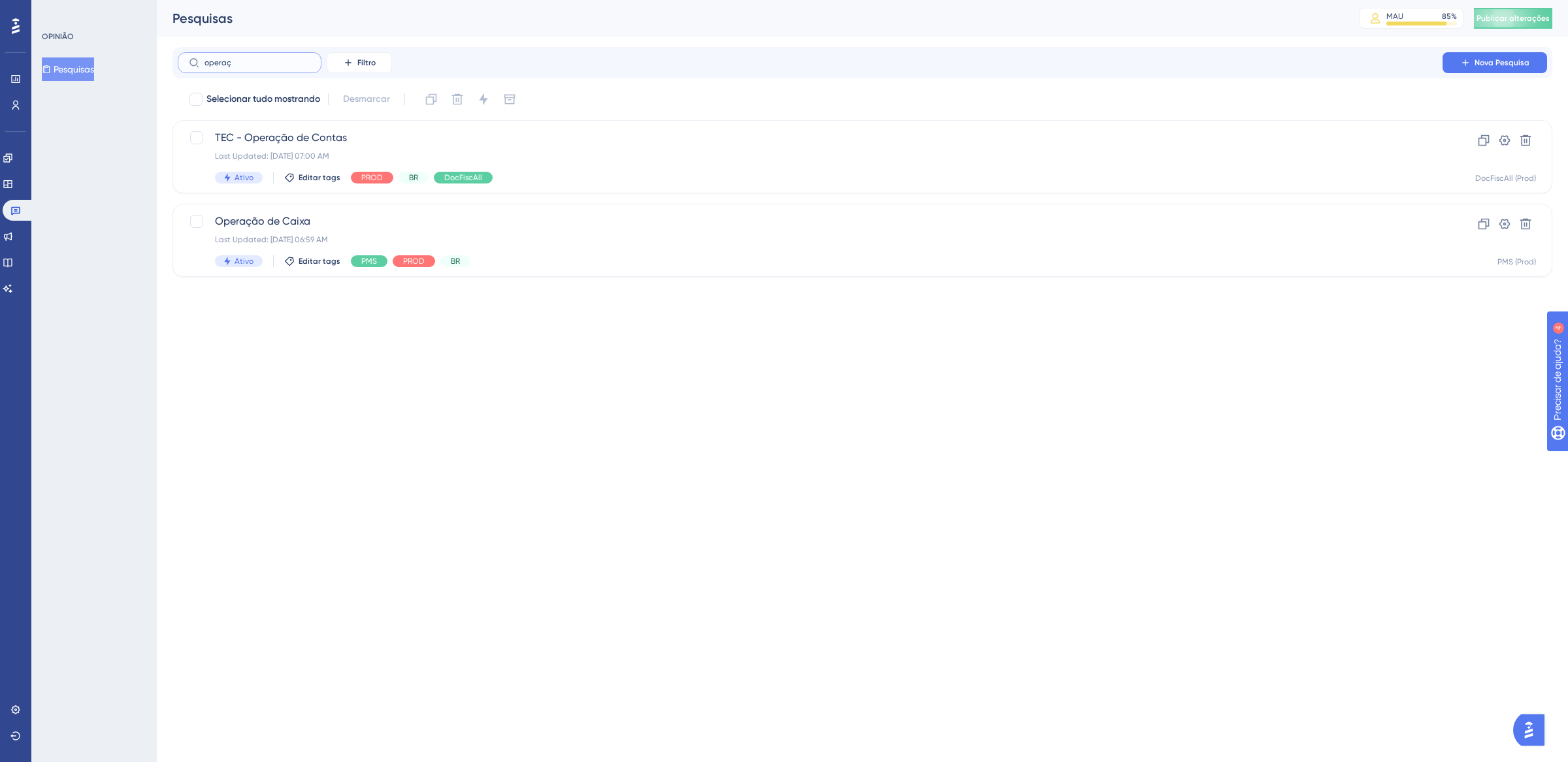
type input "operaç~"
checkbox input "true"
type input "operaçã"
checkbox input "false"
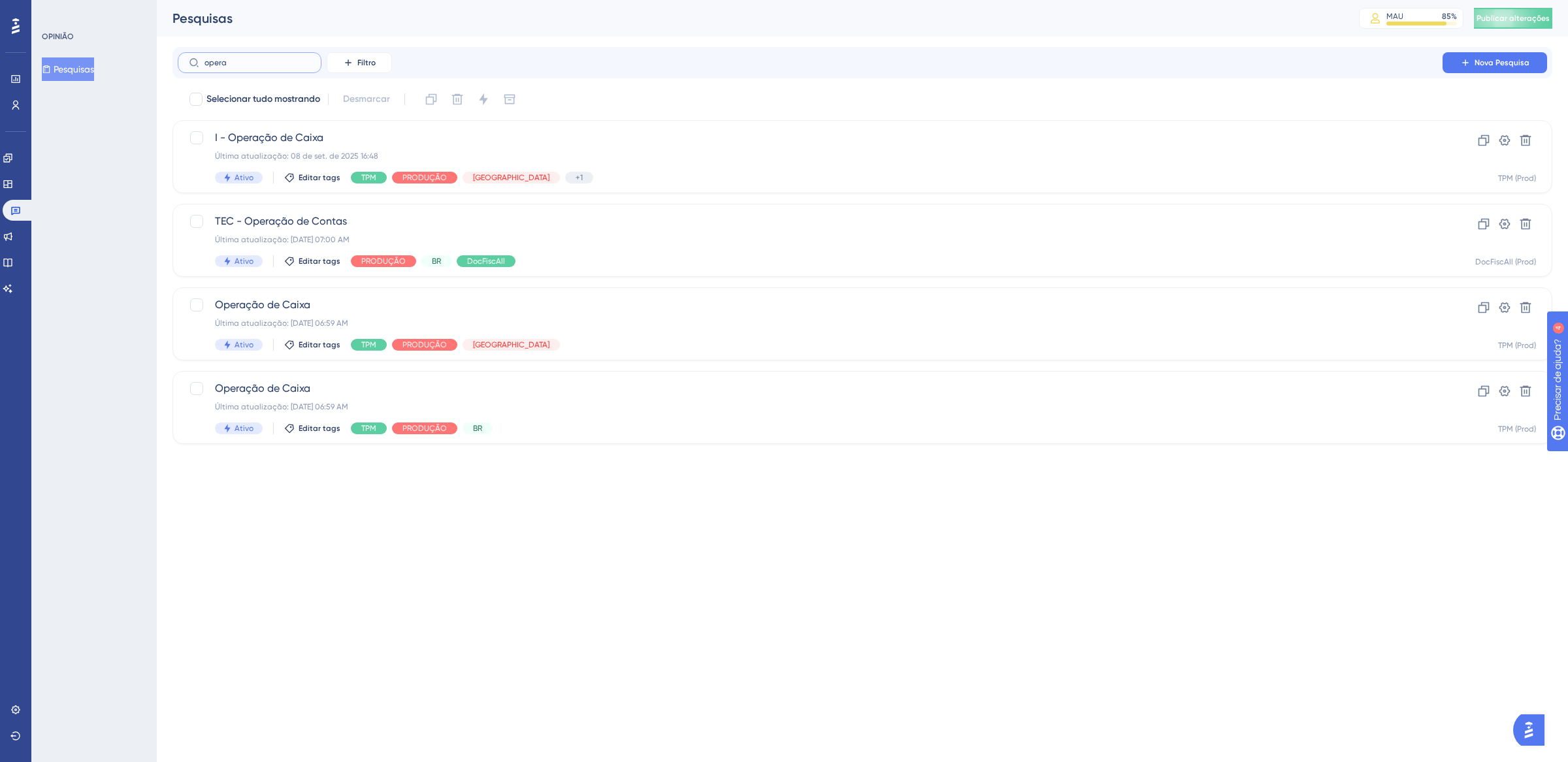
drag, startPoint x: 253, startPoint y: 64, endPoint x: 151, endPoint y: 63, distance: 102.0
click at [157, 63] on div "Desempenho Usuários Noivado Widgets Opinião Atualizações de produtos Base de co…" at bounding box center [862, 232] width 1411 height 465
type input "_"
checkbox input "true"
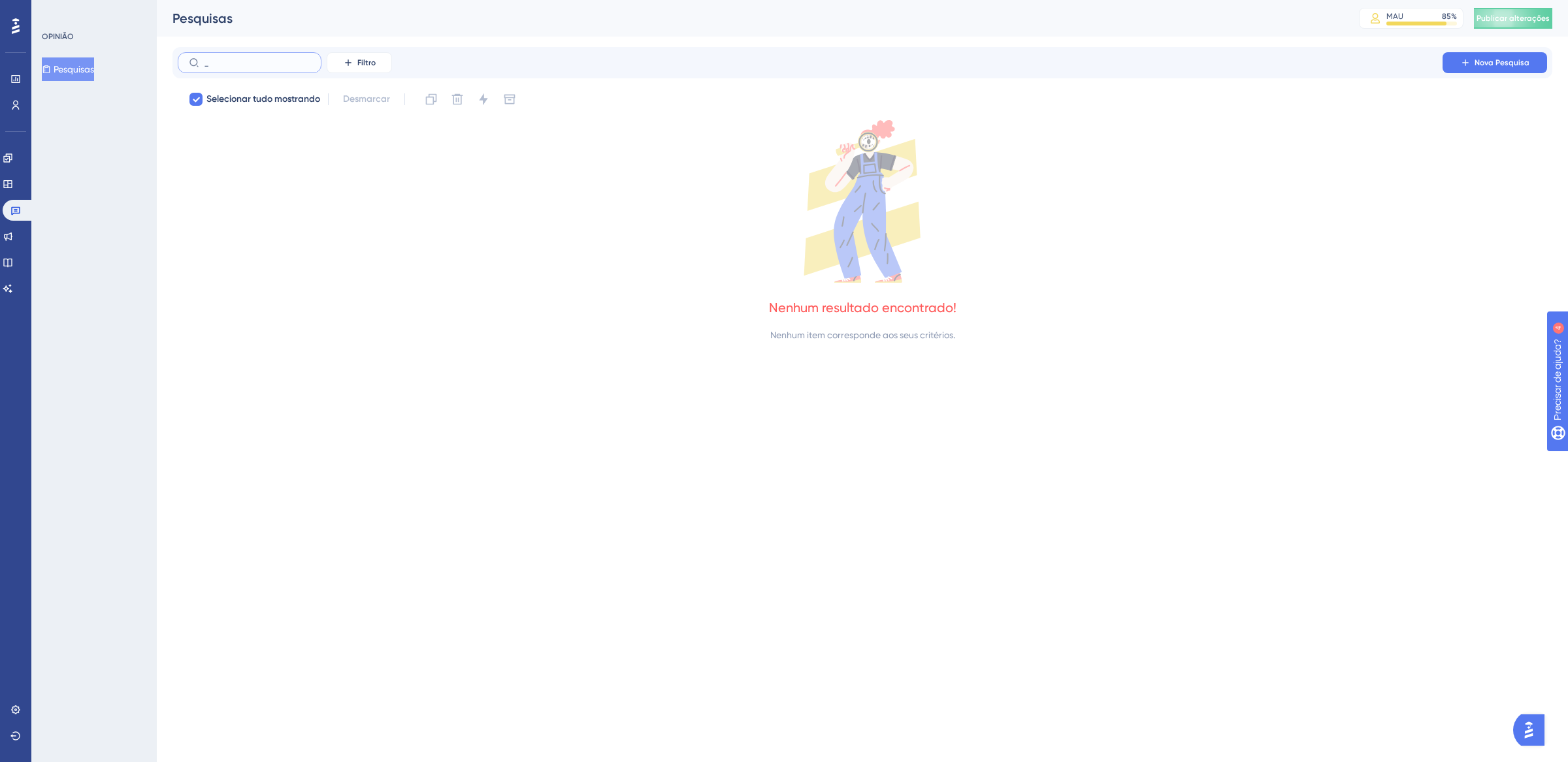
type input "_"
checkbox input "false"
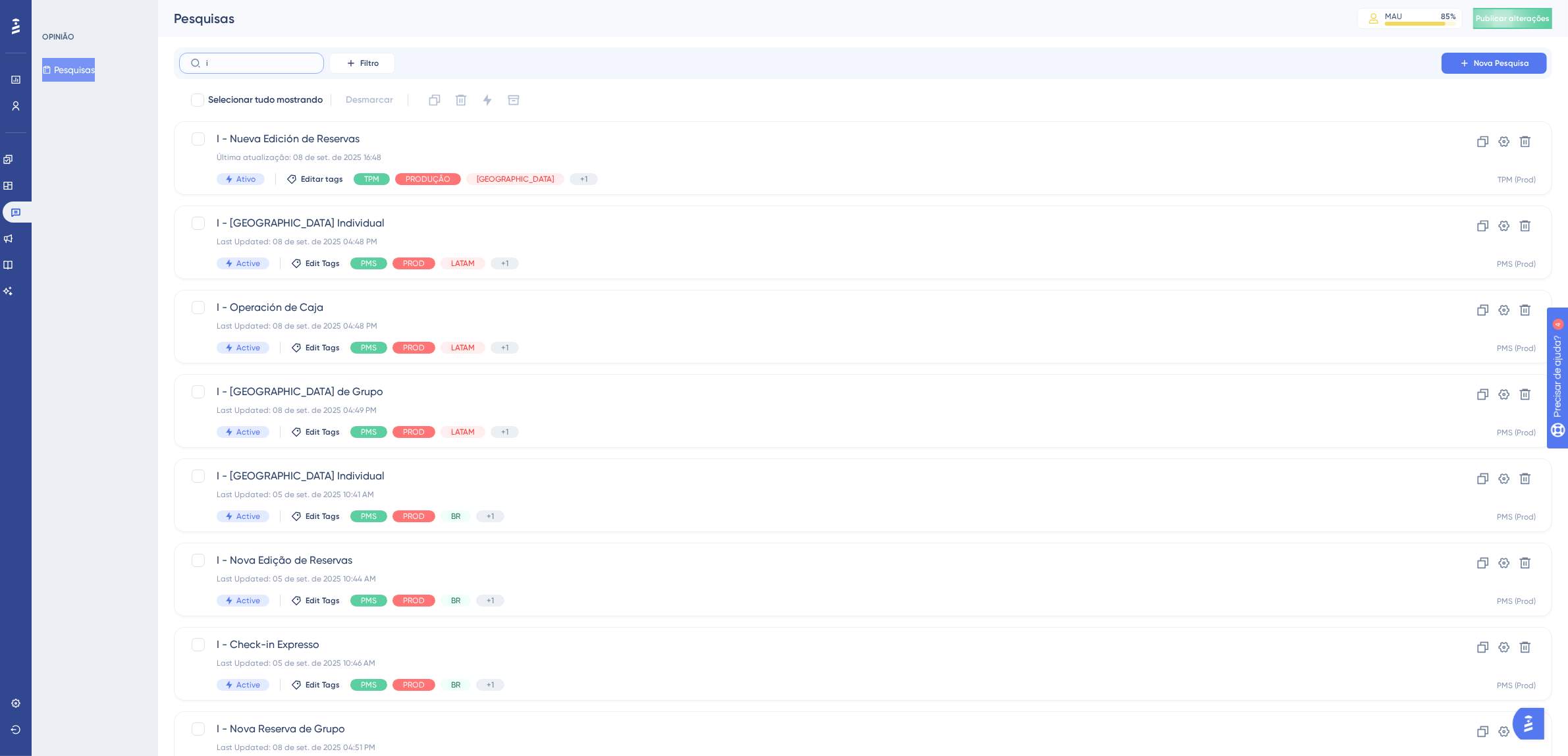
type input "i"
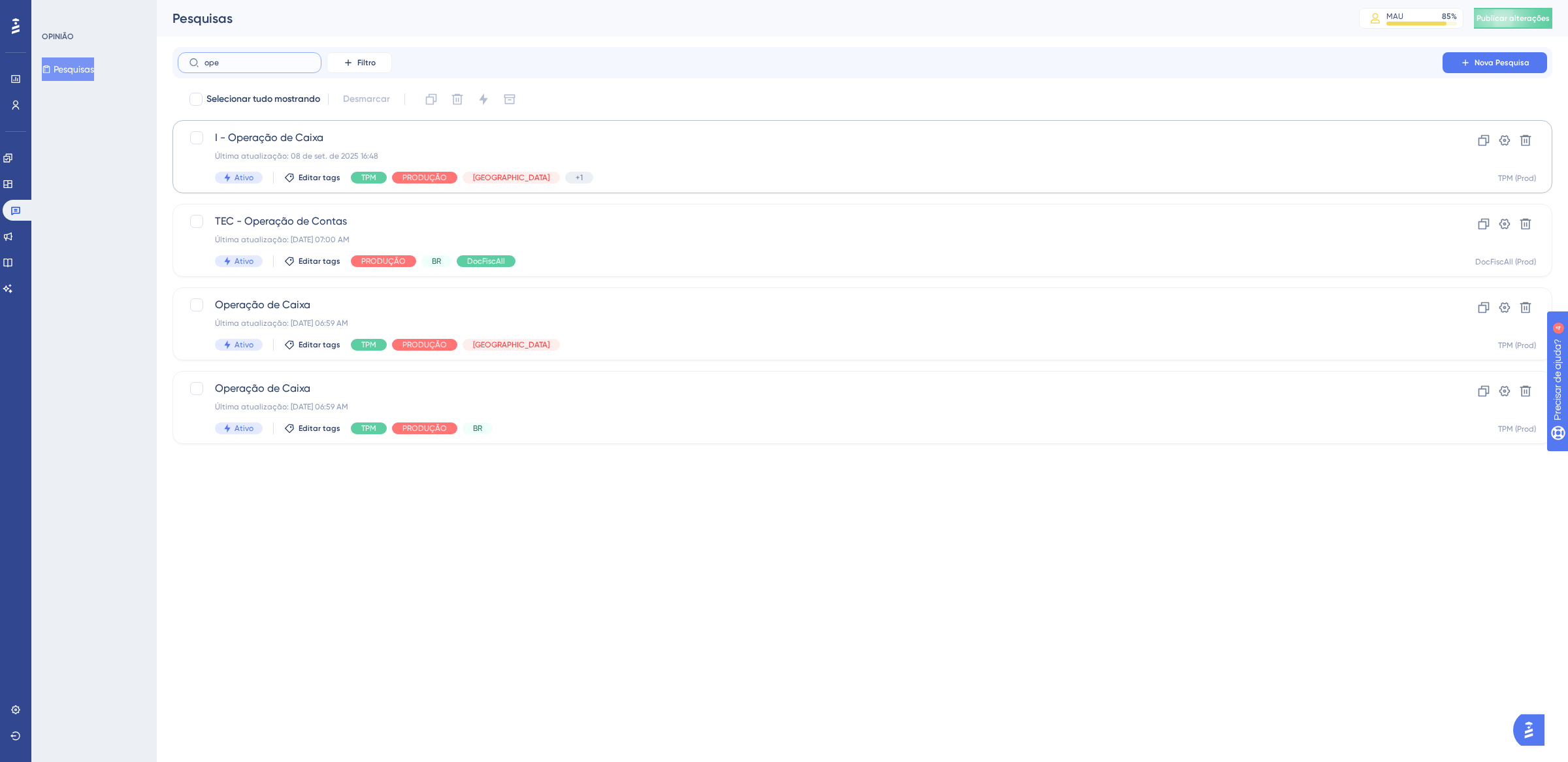
type input "ope"
click at [610, 167] on div "I - Operação de Caixa Última atualização: [DATE] 16:48 Ativo Editar tags TPM PR…" at bounding box center [810, 157] width 1191 height 53
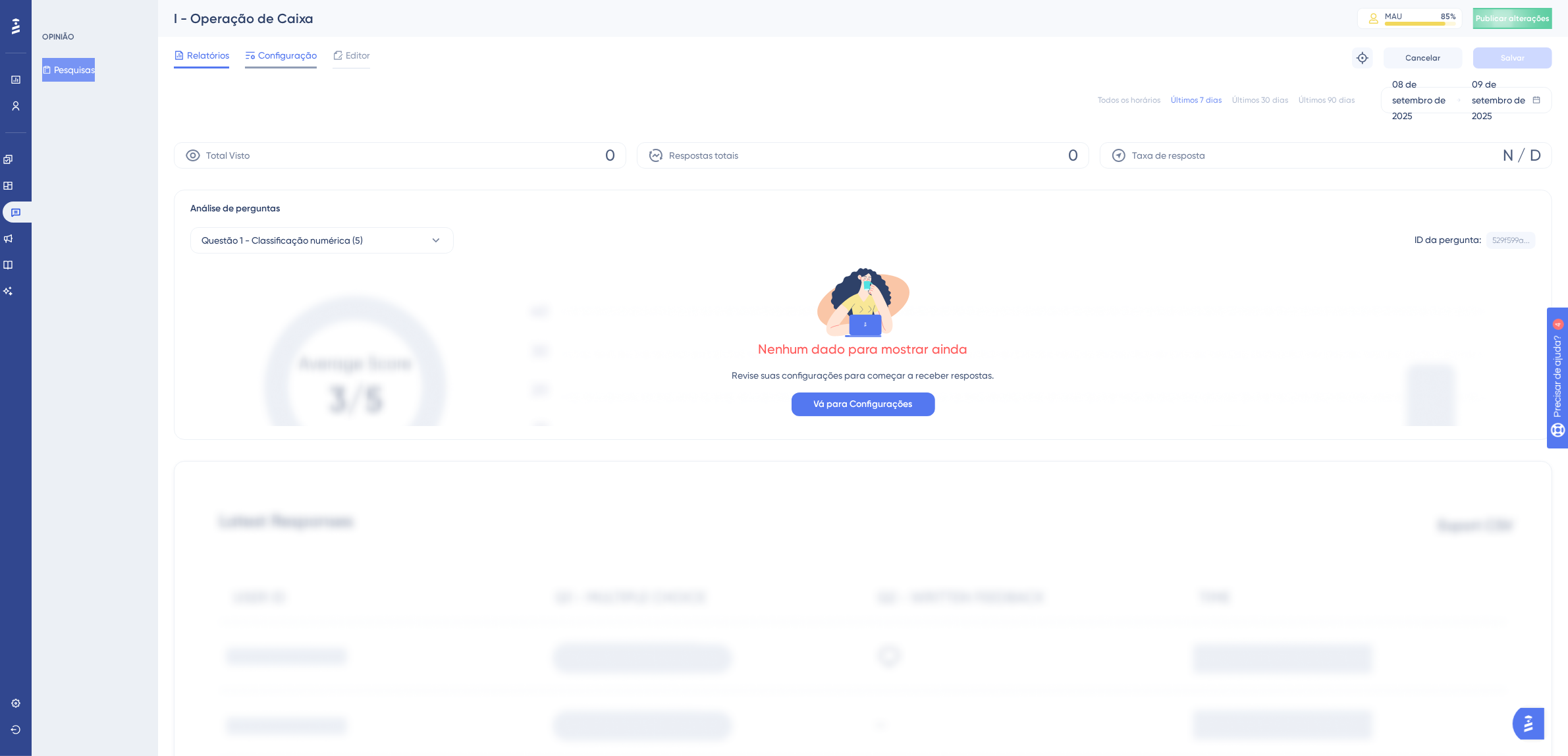
click at [281, 57] on font "Configuração" at bounding box center [288, 55] width 59 height 11
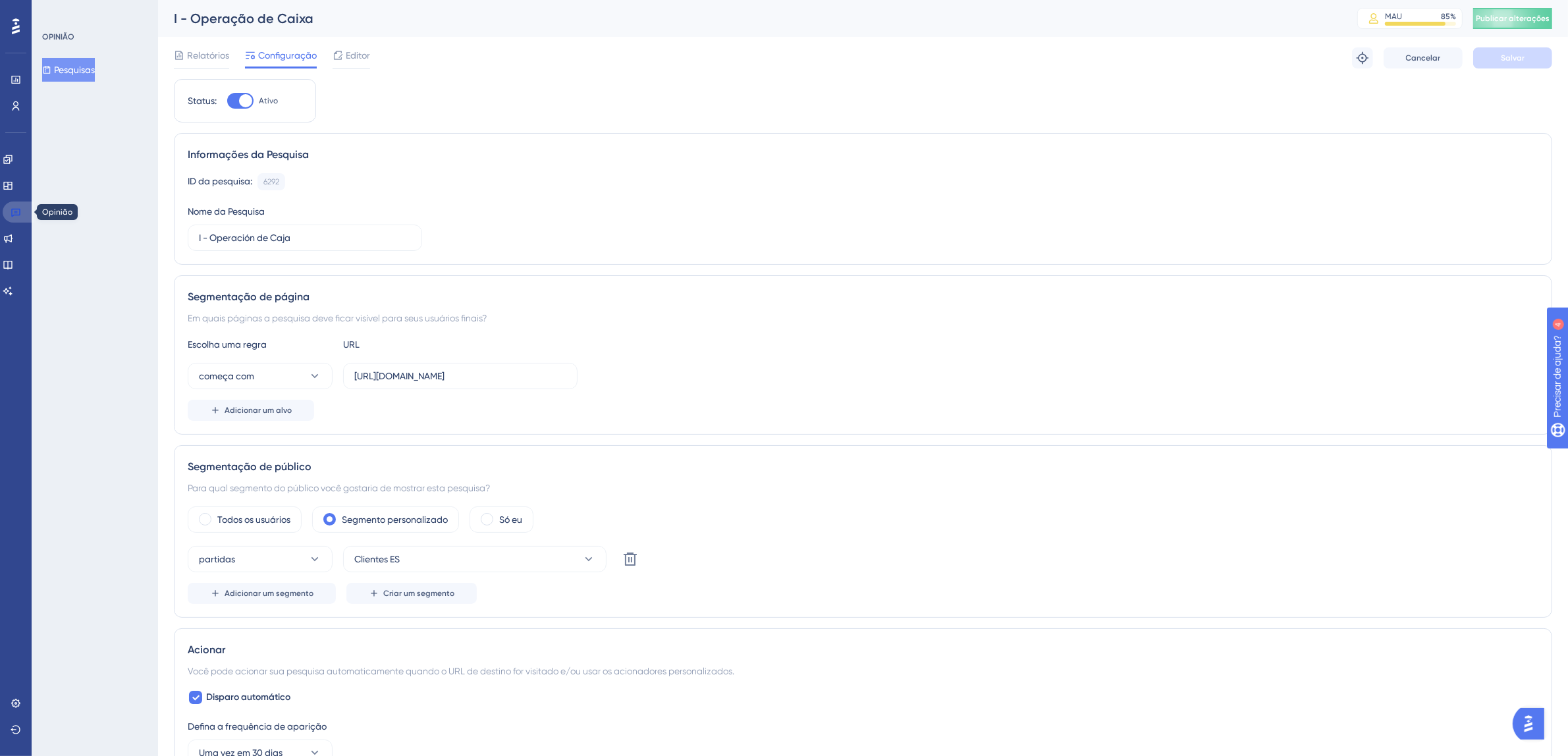
click at [11, 209] on icon at bounding box center [16, 212] width 11 height 11
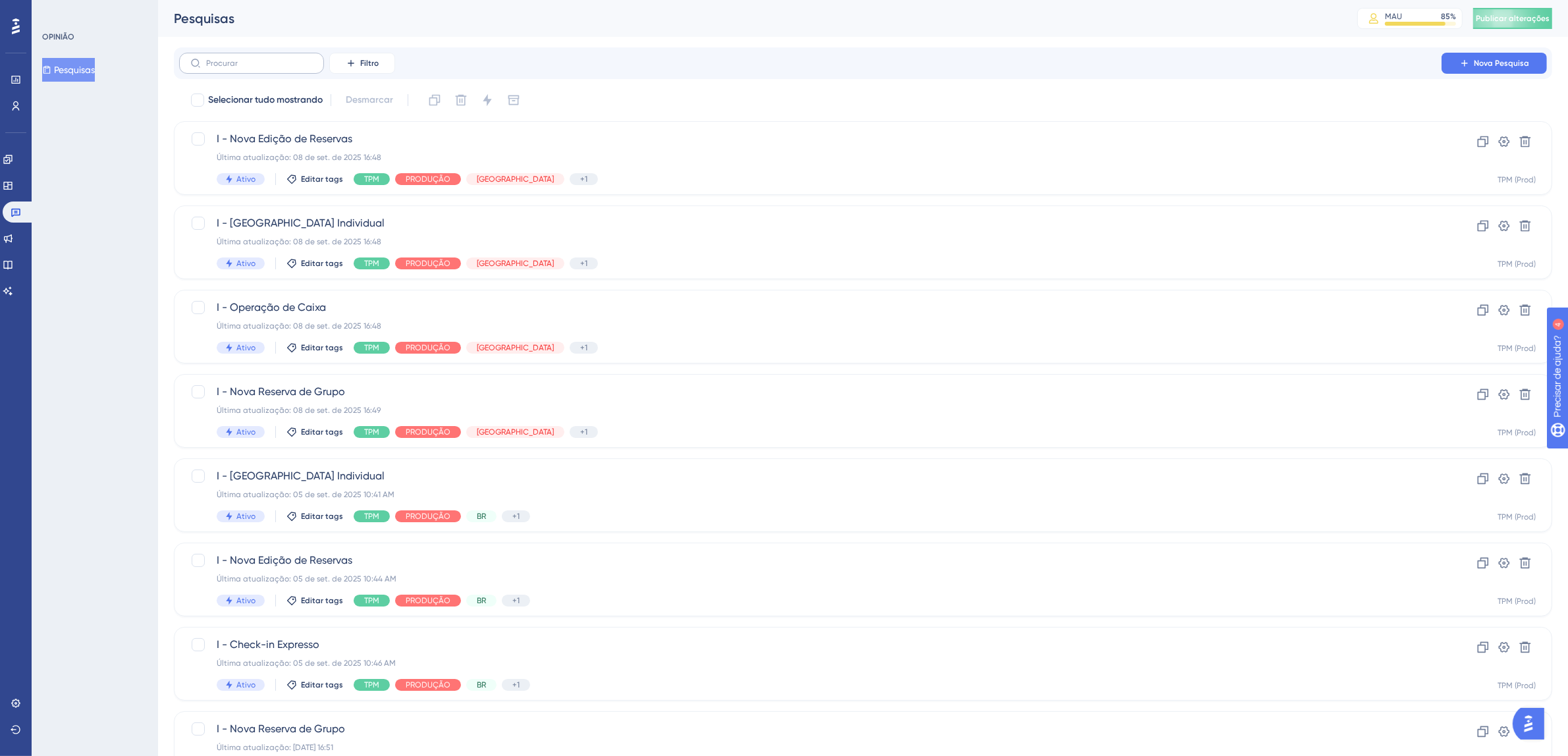
click at [284, 72] on label at bounding box center [252, 63] width 145 height 21
click at [284, 68] on input "text" at bounding box center [259, 63] width 107 height 9
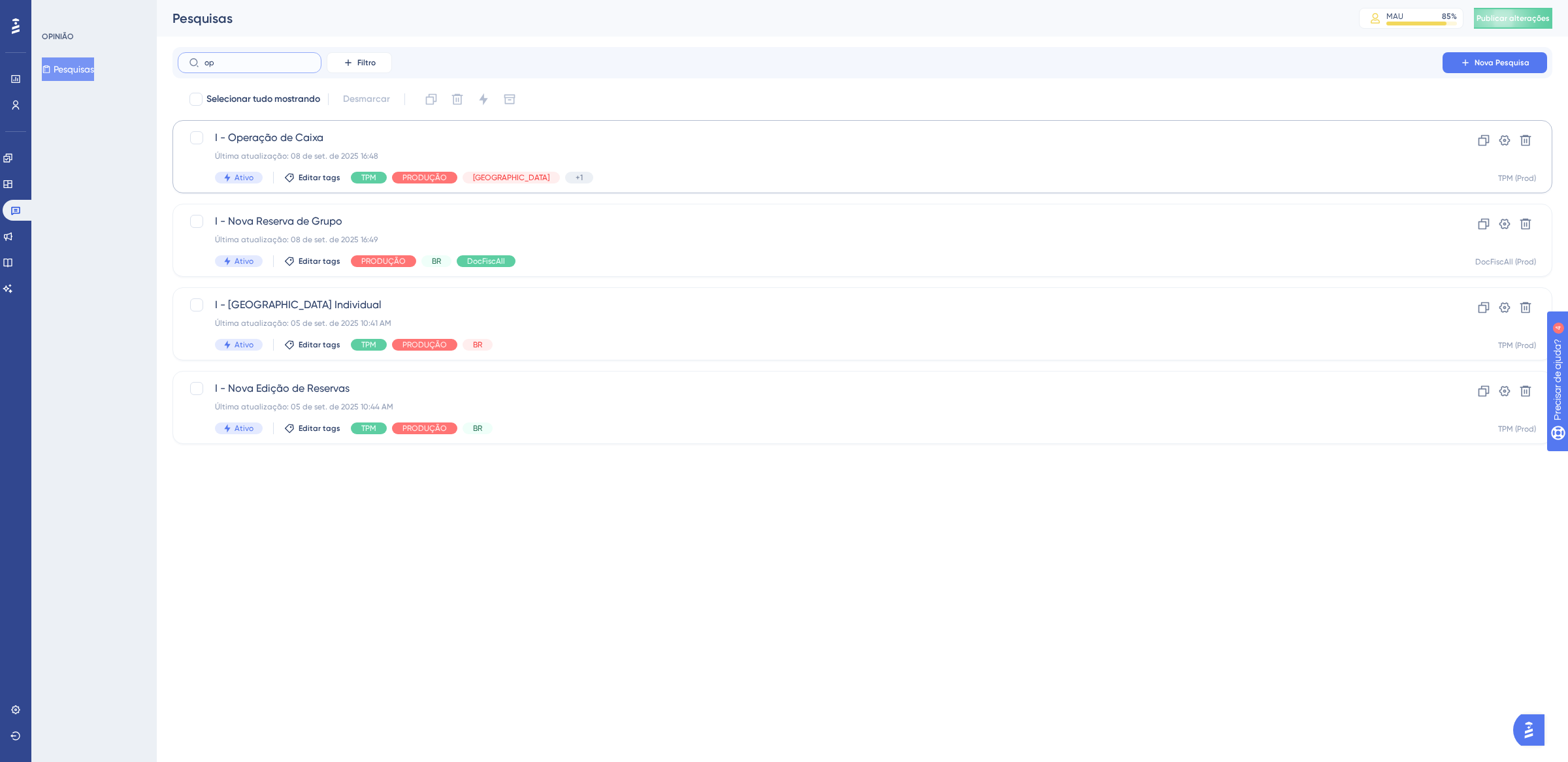
type input "op"
click at [639, 174] on div "Ativo Editar tags TPM PRODUÇÃO América Latina +1 Identificar" at bounding box center [810, 178] width 1191 height 12
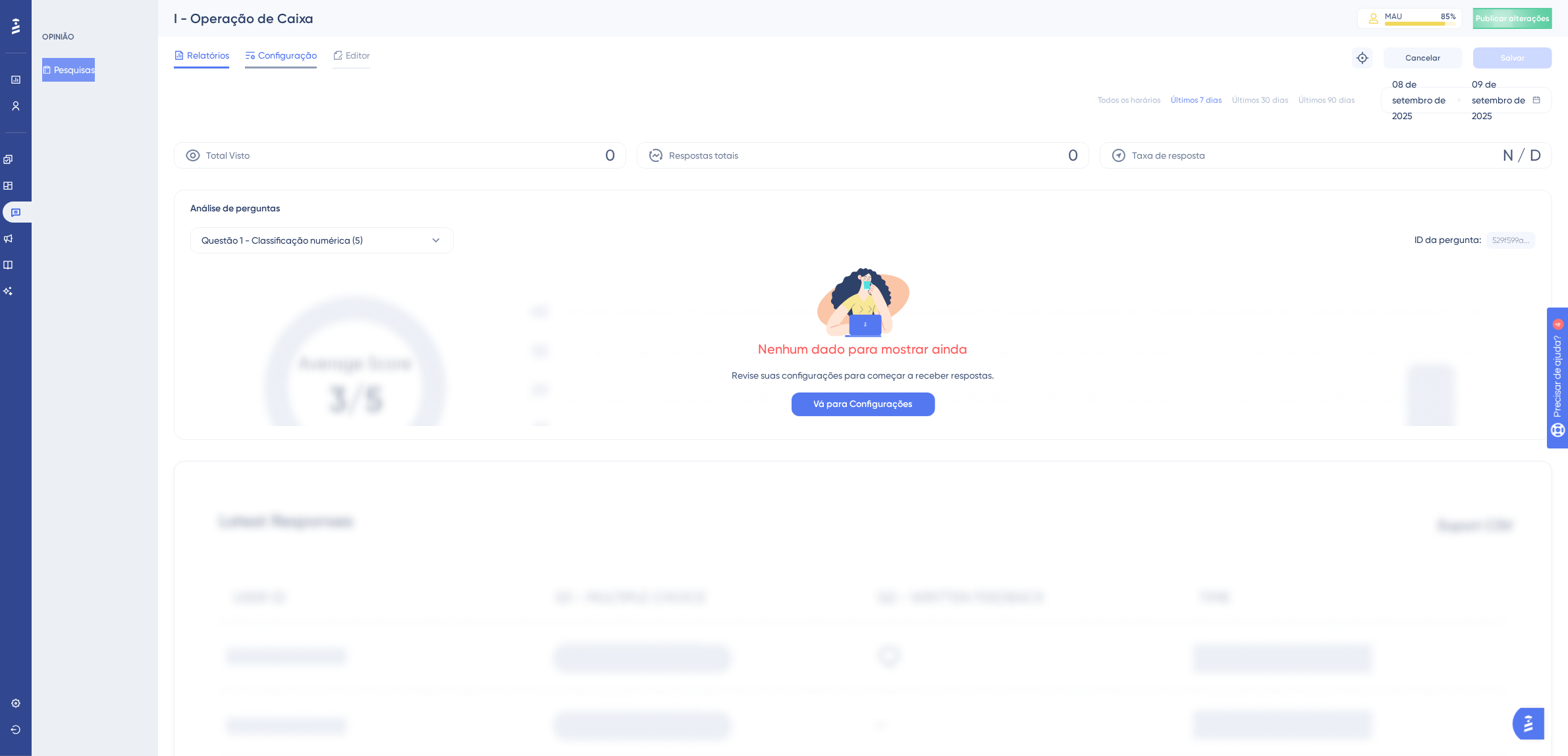
click at [280, 56] on font "Configuração" at bounding box center [288, 55] width 59 height 11
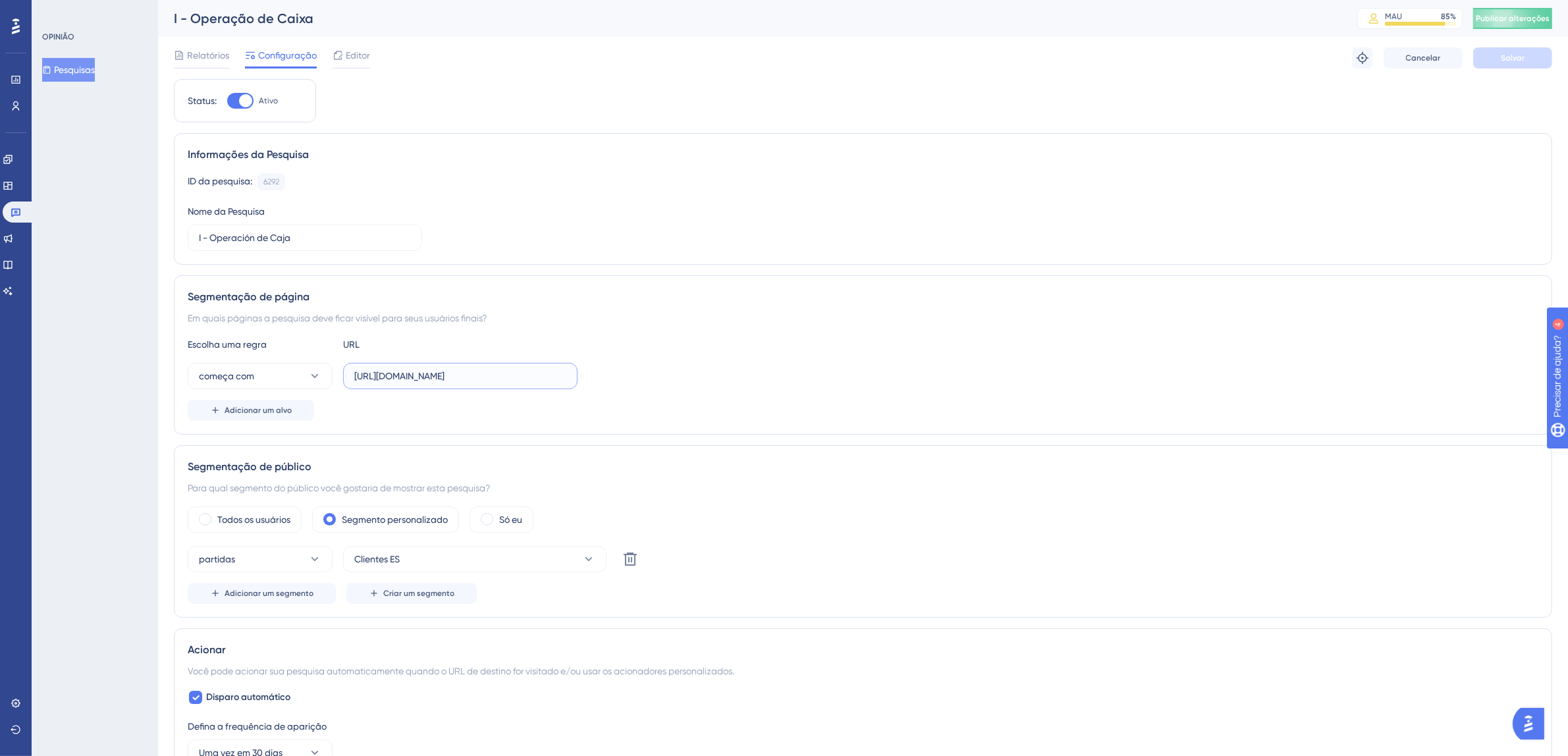
click at [384, 381] on input "[URL][DOMAIN_NAME]" at bounding box center [460, 375] width 212 height 14
click at [368, 378] on input "[URL][DOMAIN_NAME]" at bounding box center [460, 375] width 212 height 14
drag, startPoint x: 353, startPoint y: 377, endPoint x: 602, endPoint y: 369, distance: 249.1
click at [602, 369] on div "começa com [URL][DOMAIN_NAME]" at bounding box center [863, 375] width 1351 height 26
click at [16, 216] on icon at bounding box center [16, 212] width 11 height 11
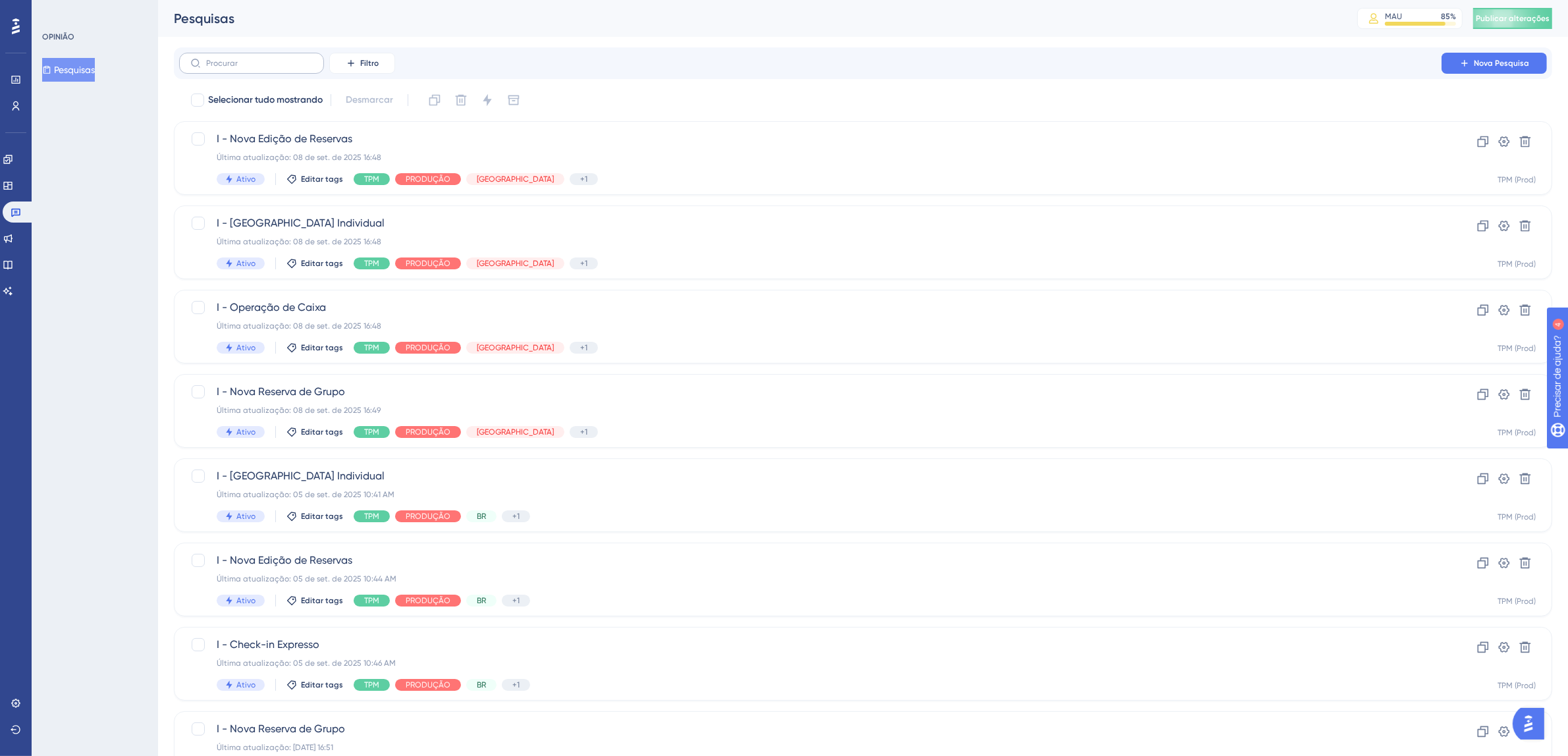
click at [262, 71] on label at bounding box center [252, 63] width 145 height 21
click at [262, 68] on input "text" at bounding box center [259, 63] width 107 height 9
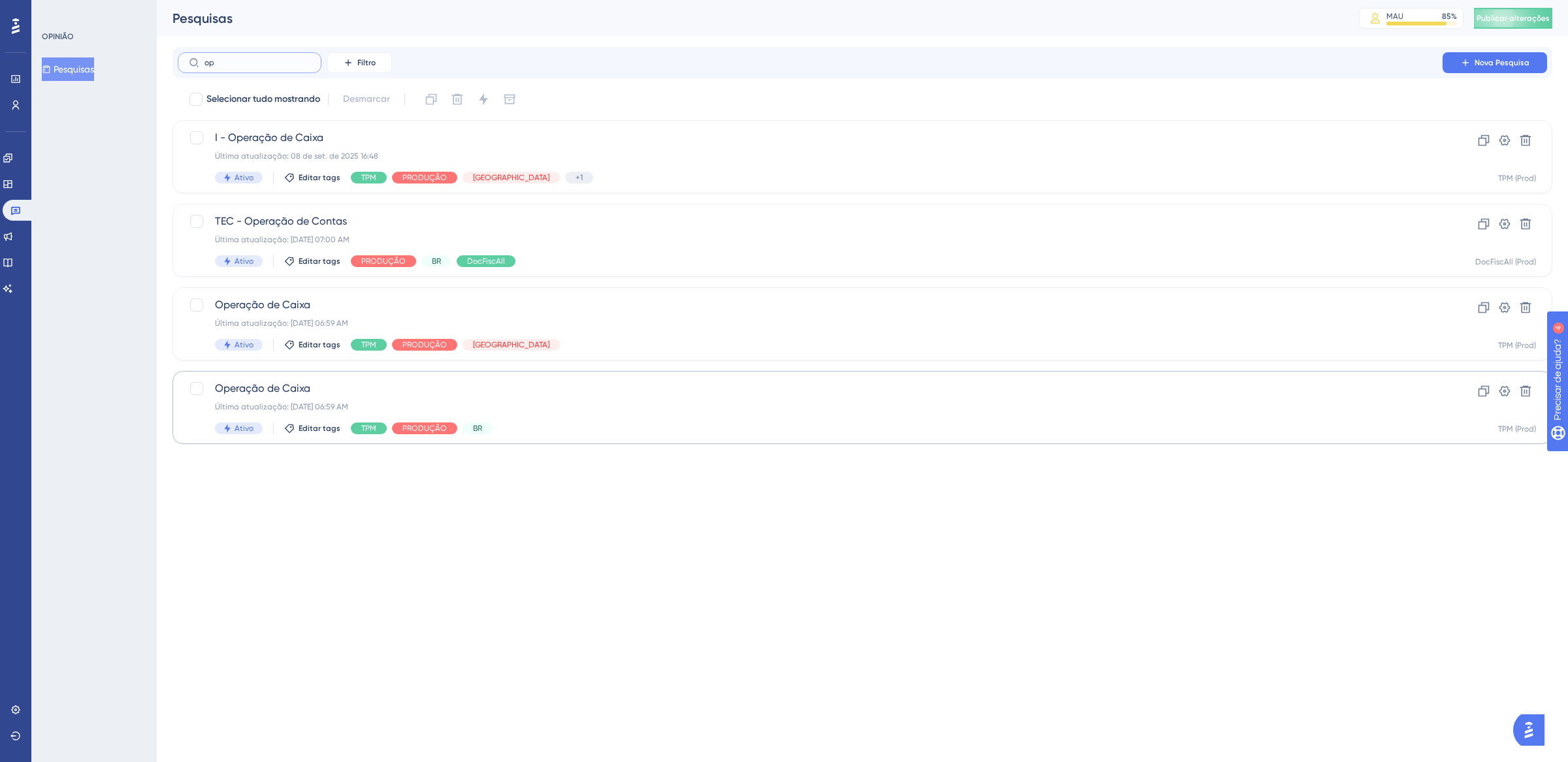
type input "op"
click at [513, 396] on span "Operação de Caixa" at bounding box center [810, 388] width 1191 height 16
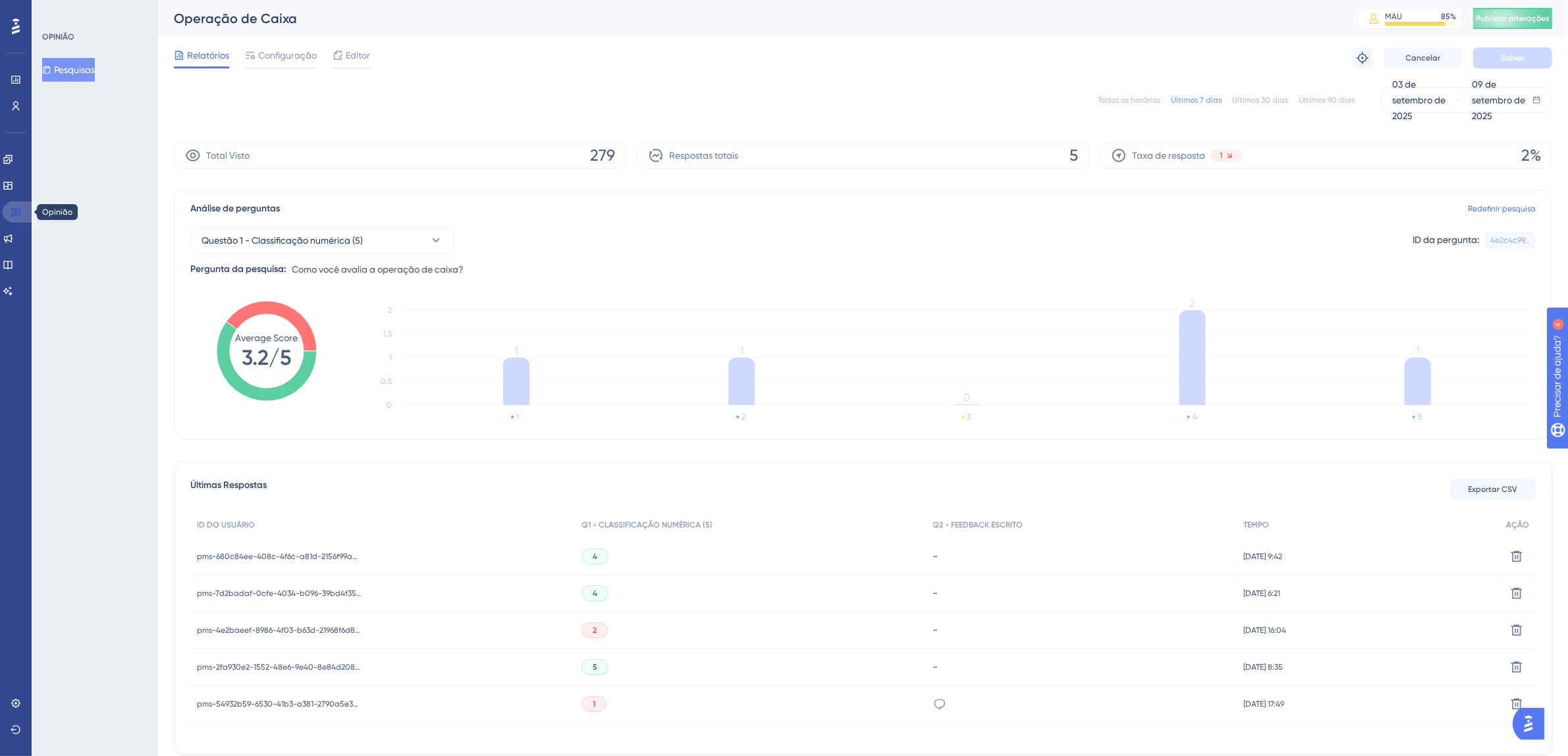
click at [16, 217] on link at bounding box center [19, 211] width 32 height 21
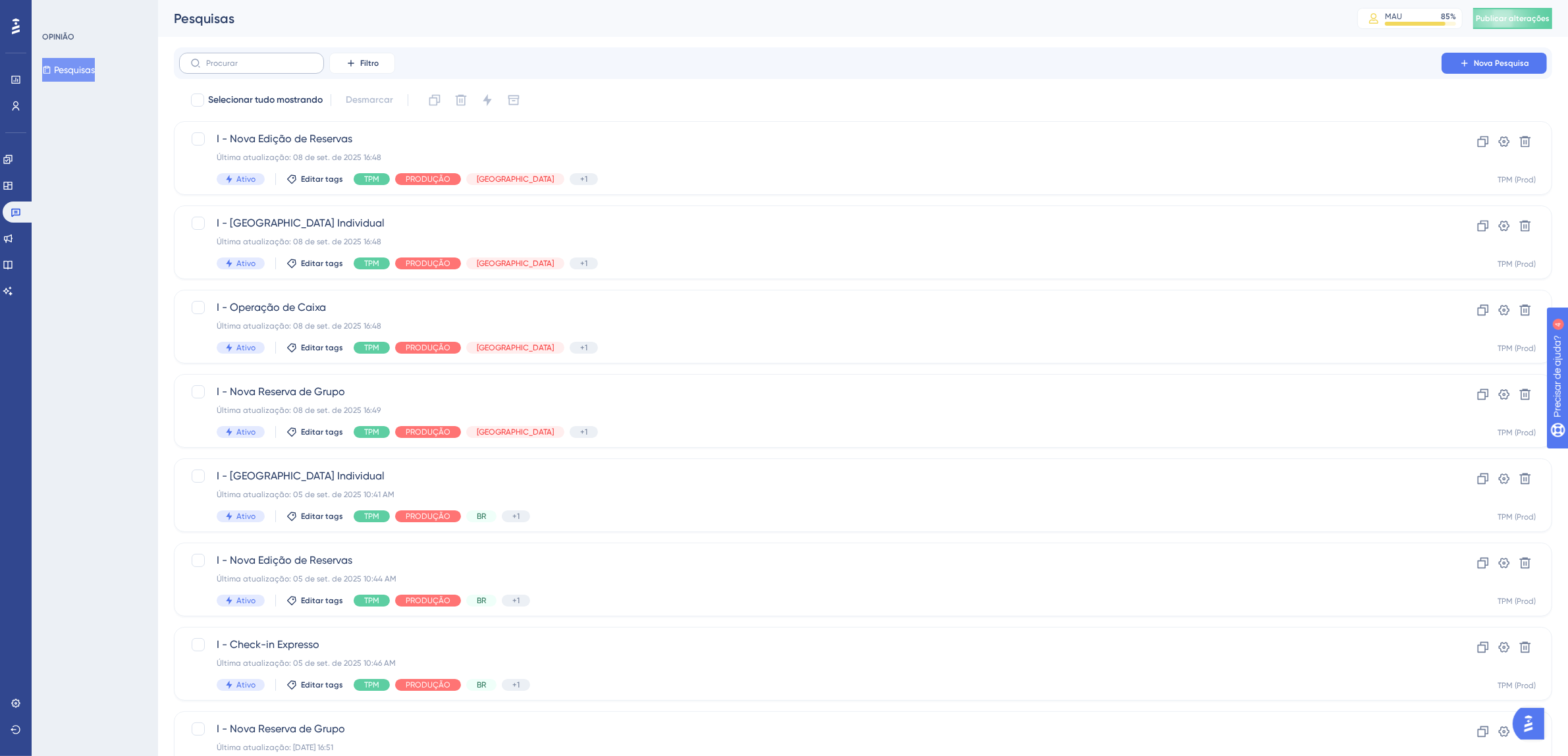
click at [259, 70] on label at bounding box center [252, 63] width 145 height 21
click at [259, 68] on input "text" at bounding box center [259, 63] width 107 height 9
type input "op"
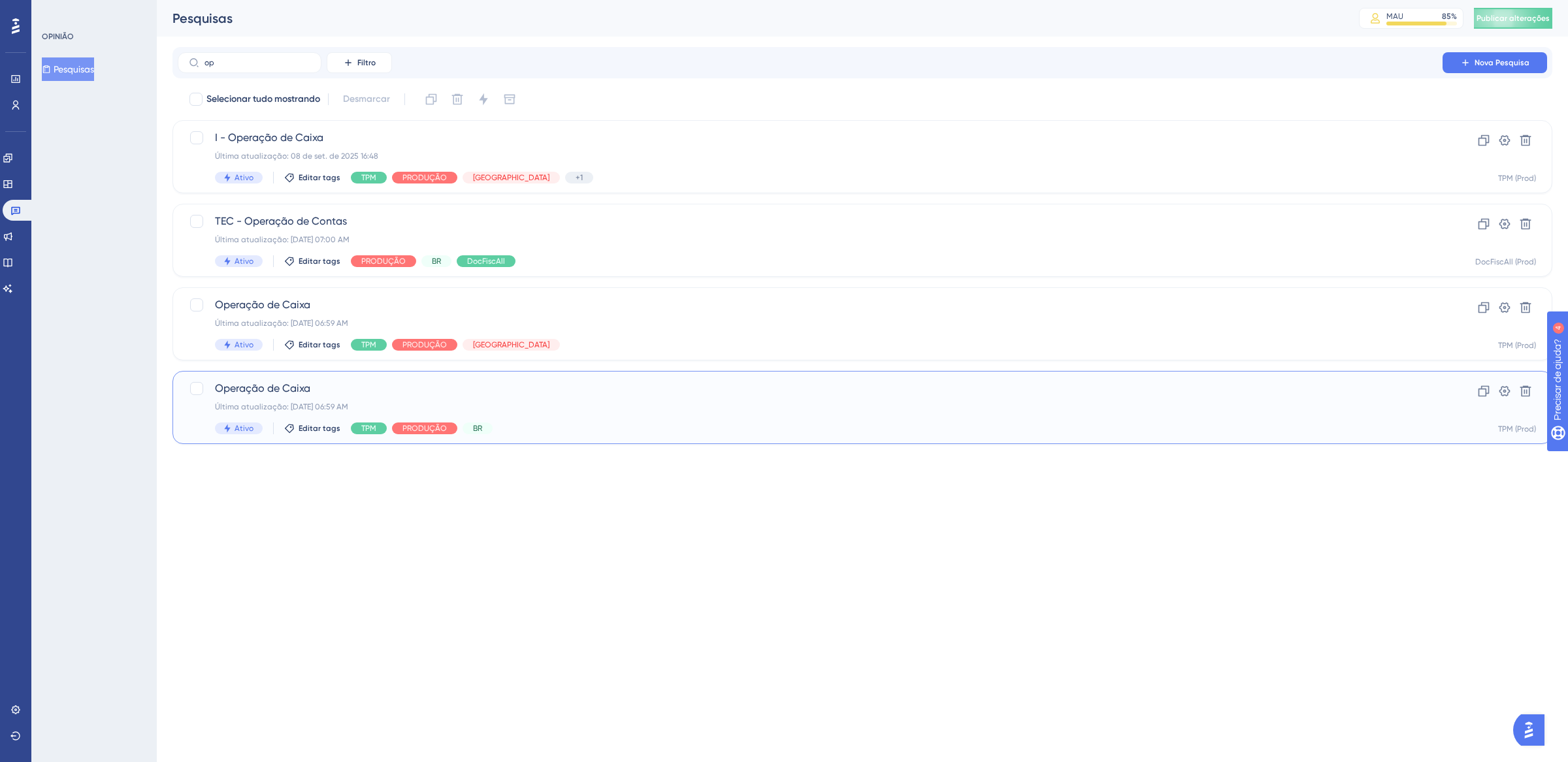
click at [553, 416] on div "Operação de Caixa Última atualização: [DATE] 06:59 AM Ativo Editar tags TPM PRO…" at bounding box center [810, 407] width 1191 height 53
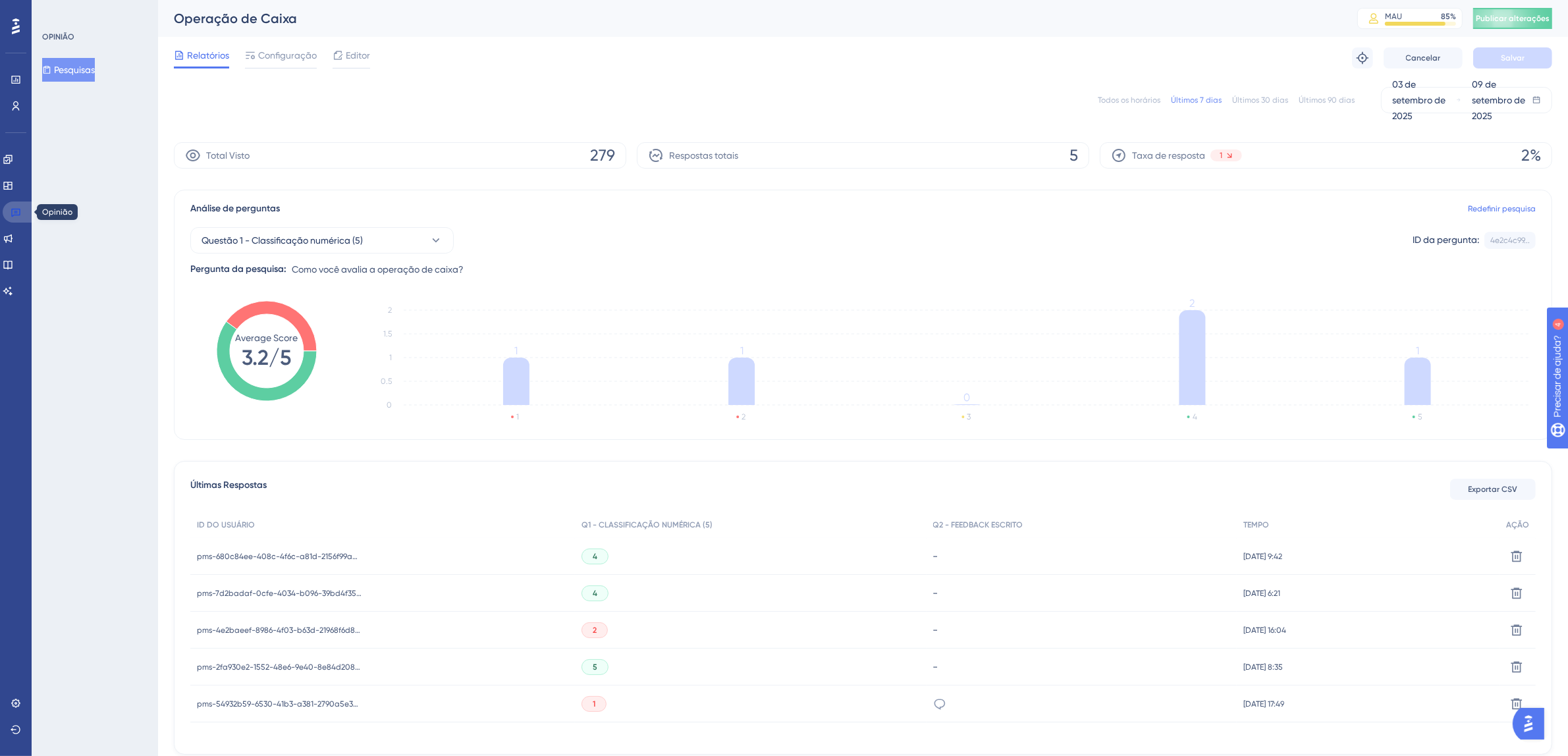
click at [23, 216] on link at bounding box center [19, 211] width 32 height 21
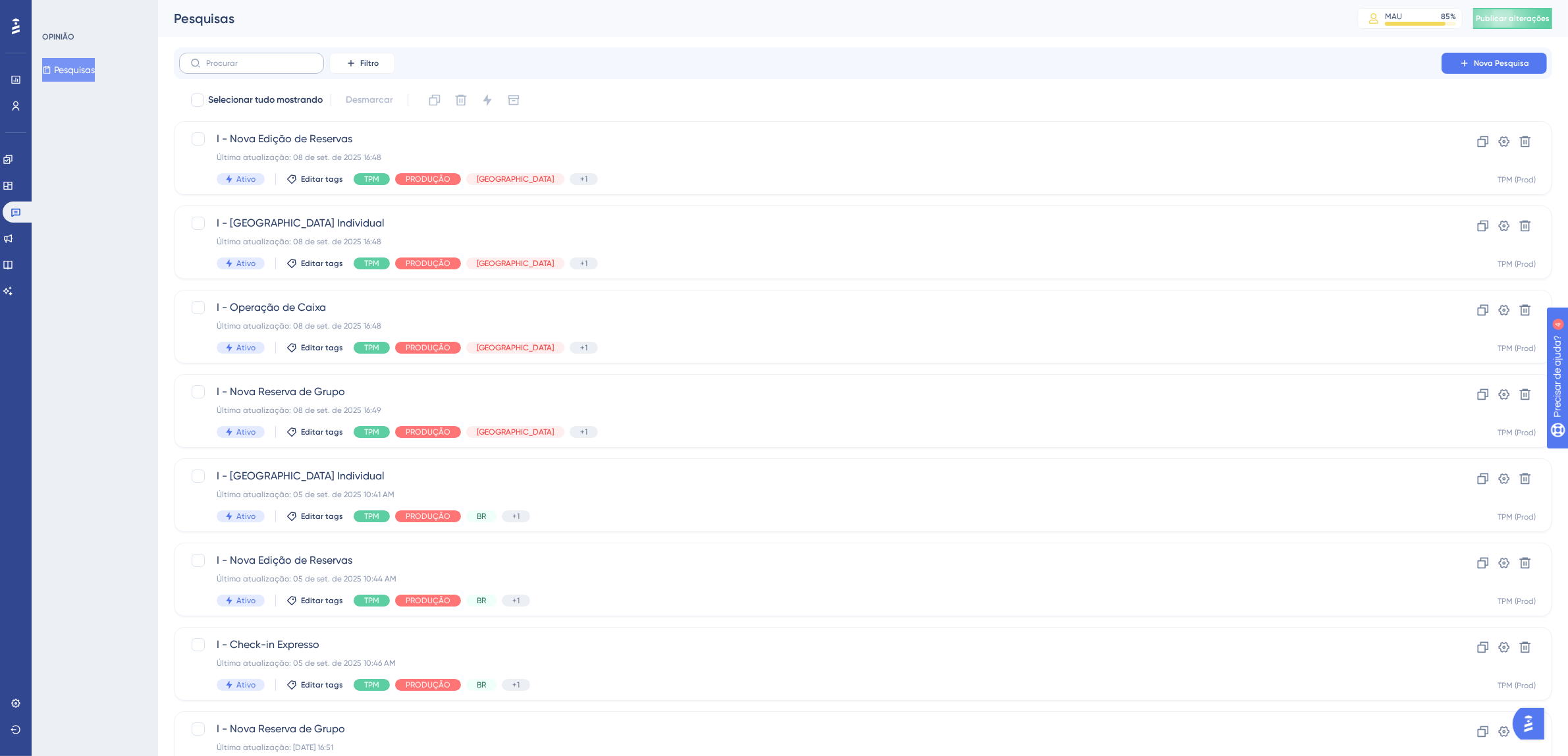
click at [252, 56] on label at bounding box center [252, 63] width 145 height 21
click at [252, 59] on input "text" at bounding box center [259, 63] width 107 height 9
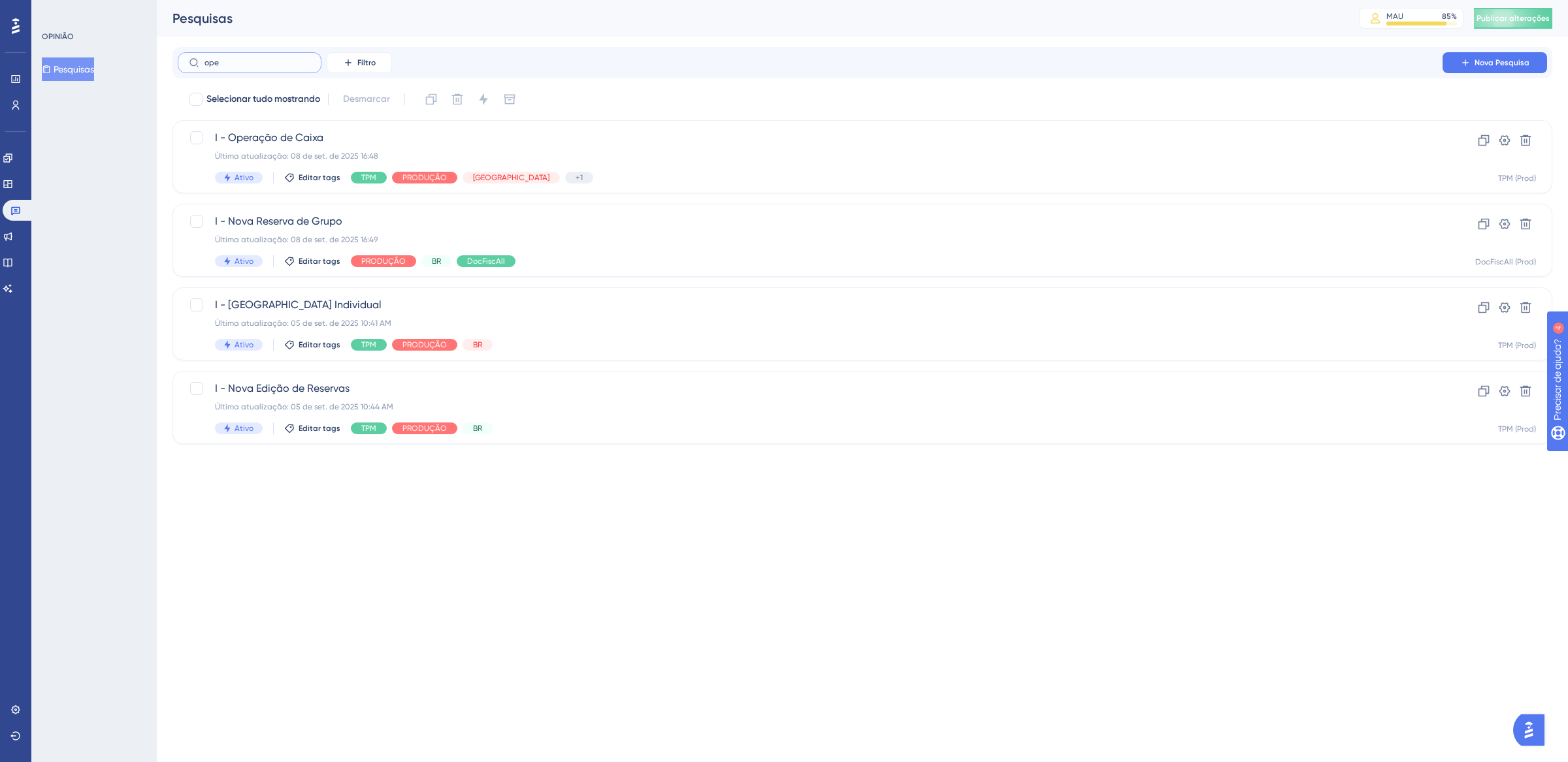
drag, startPoint x: 240, startPoint y: 61, endPoint x: 154, endPoint y: 58, distance: 86.1
click at [157, 58] on div "Desempenho Usuários Noivado Widgets Opinião Atualizações de produtos Base de co…" at bounding box center [862, 232] width 1411 height 465
type input "Op"
click at [579, 410] on div "Última atualização: [DATE] 06:59 AM" at bounding box center [810, 406] width 1191 height 11
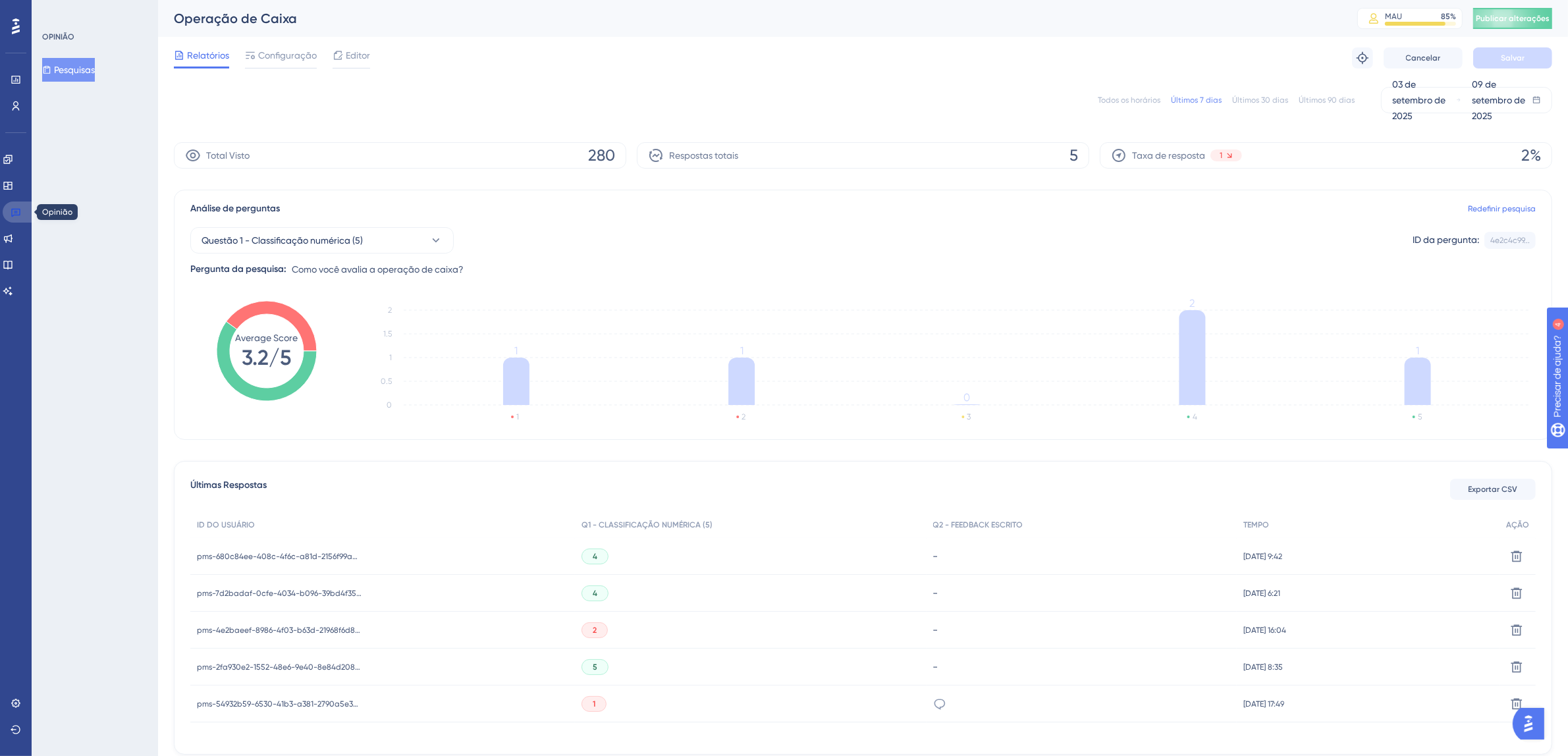
click at [19, 210] on icon at bounding box center [16, 212] width 11 height 11
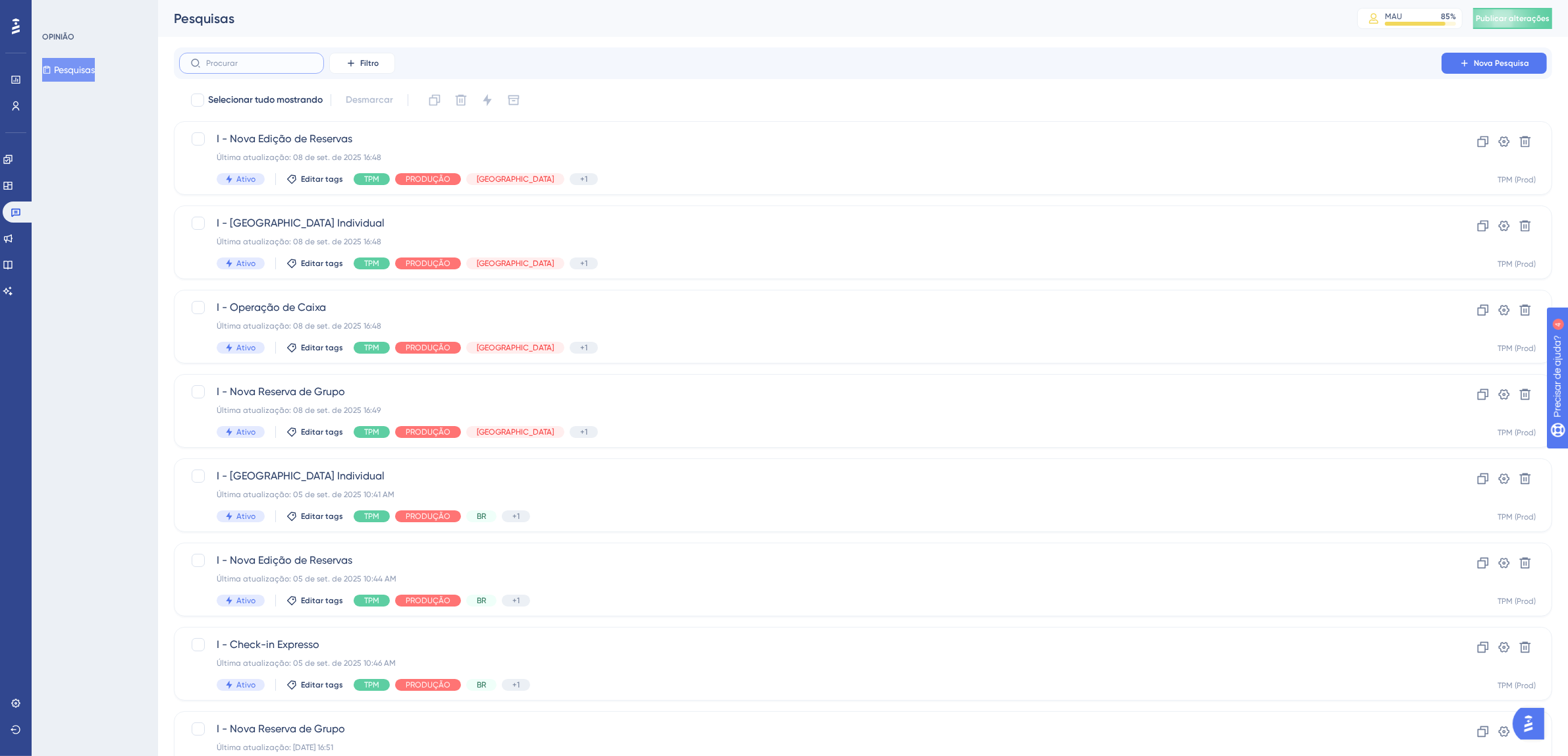
click at [241, 63] on input "text" at bounding box center [259, 63] width 107 height 9
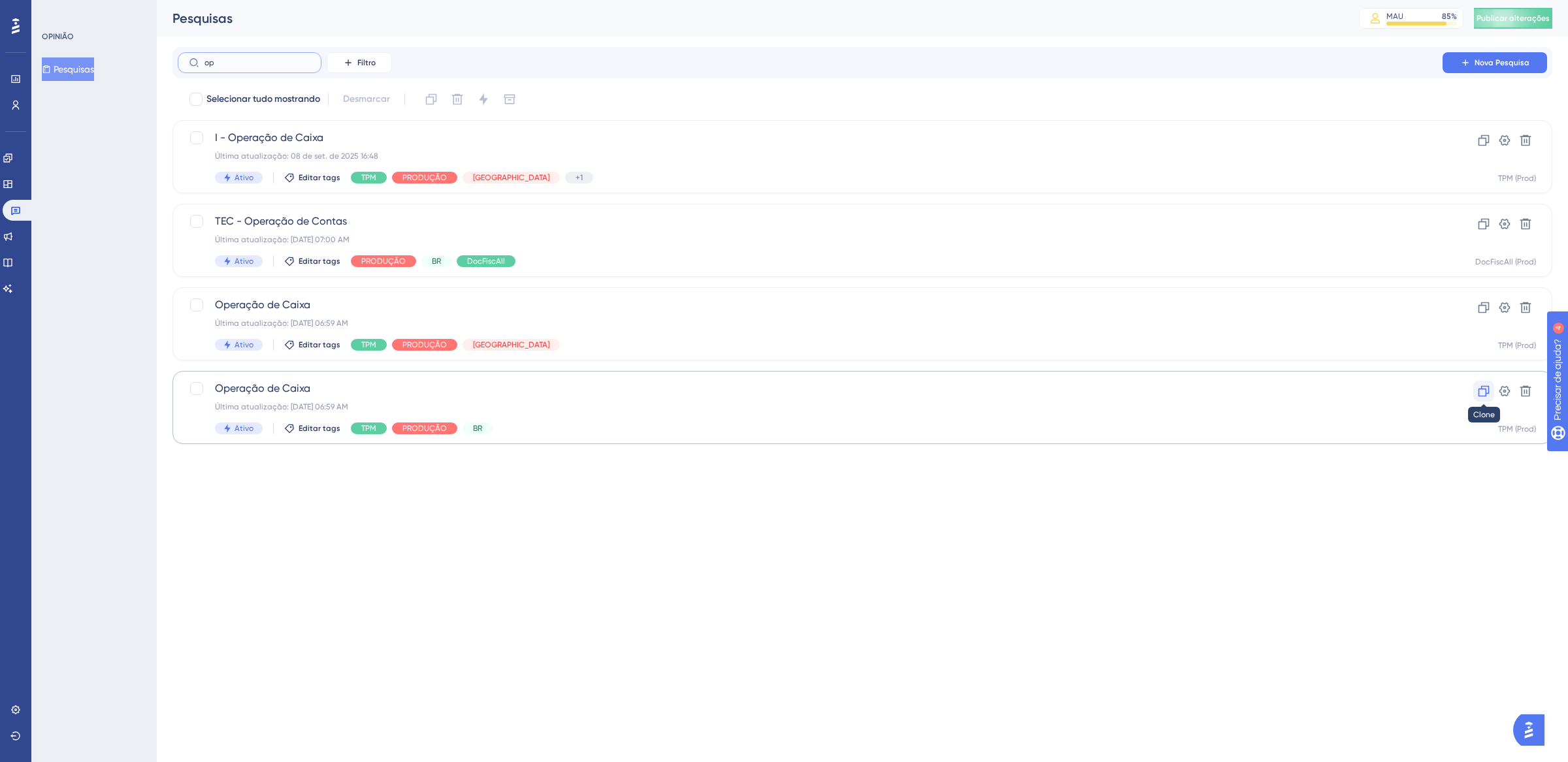
type input "op"
click at [1479, 394] on icon at bounding box center [1484, 391] width 11 height 11
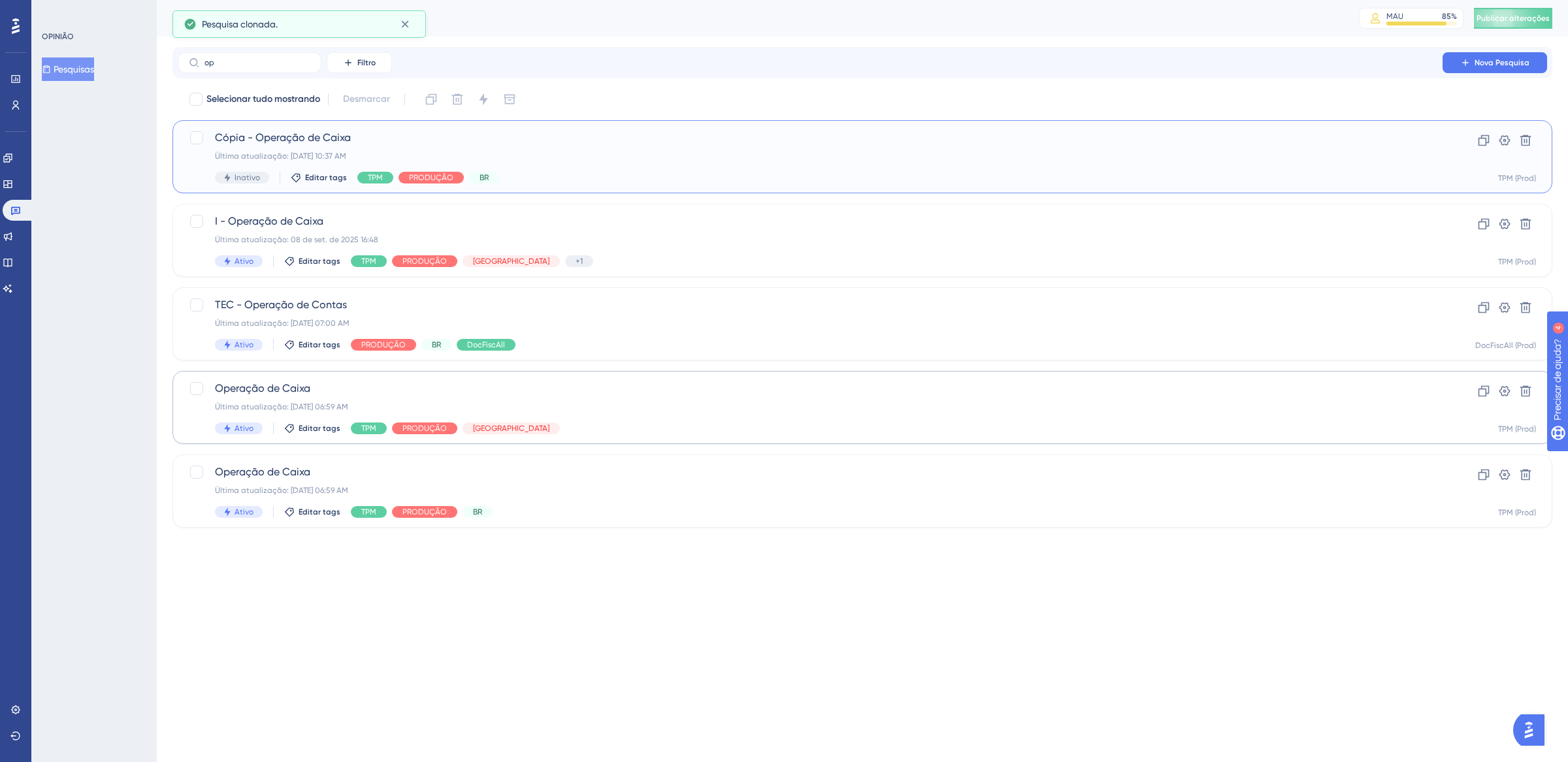
click at [272, 134] on font "Cópia - Operação de Caixa" at bounding box center [282, 137] width 136 height 13
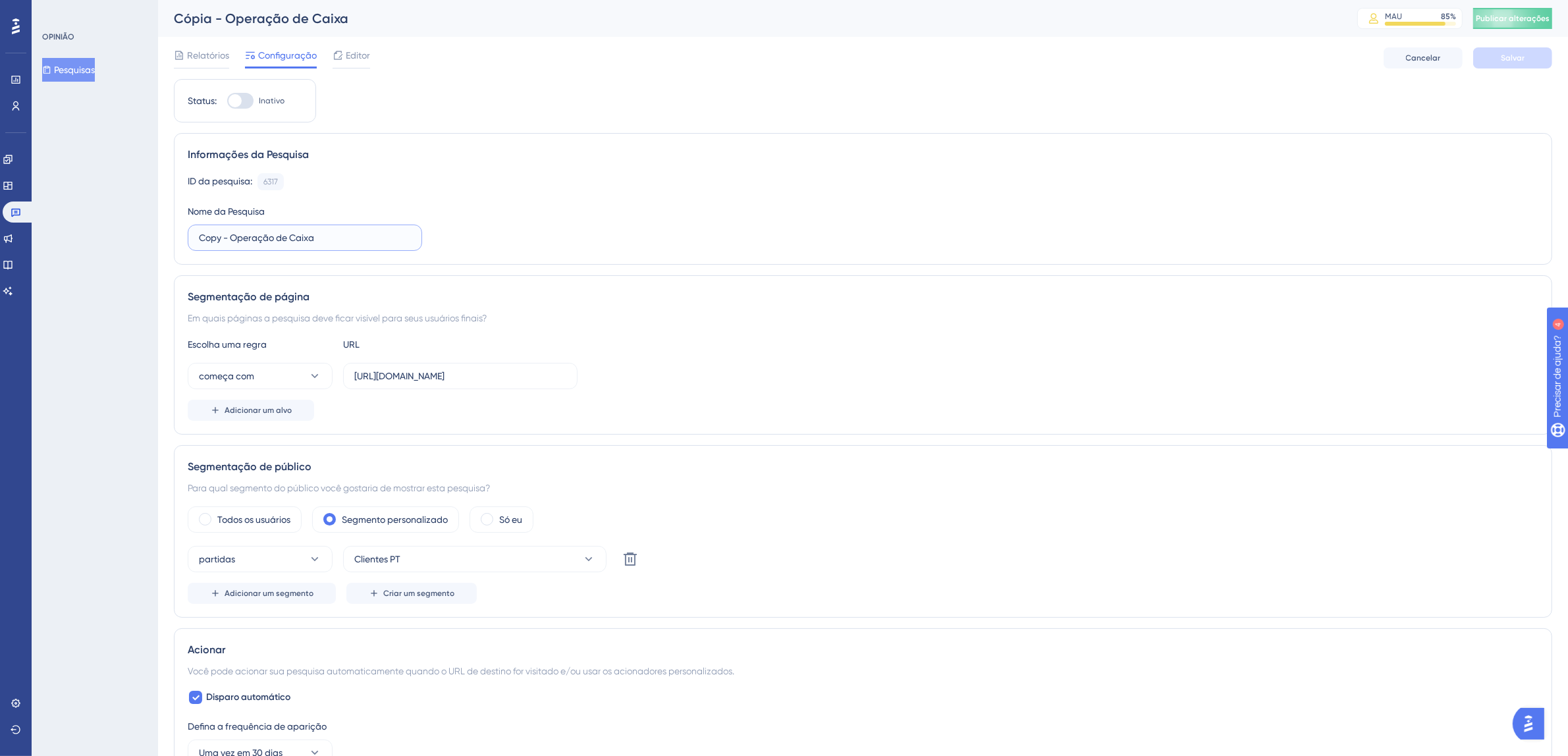
click at [233, 240] on input "Copy - Operação de Caixa" at bounding box center [305, 237] width 212 height 14
drag, startPoint x: 223, startPoint y: 237, endPoint x: 156, endPoint y: 228, distance: 67.6
click at [158, 229] on div "Desempenho Usuários Noivado Widgets Opinião Atualizações de produtos Base de co…" at bounding box center [864, 716] width 1411 height 1434
type input "I - Operação de Caixa"
click at [391, 375] on input "[URL][DOMAIN_NAME]" at bounding box center [460, 375] width 212 height 14
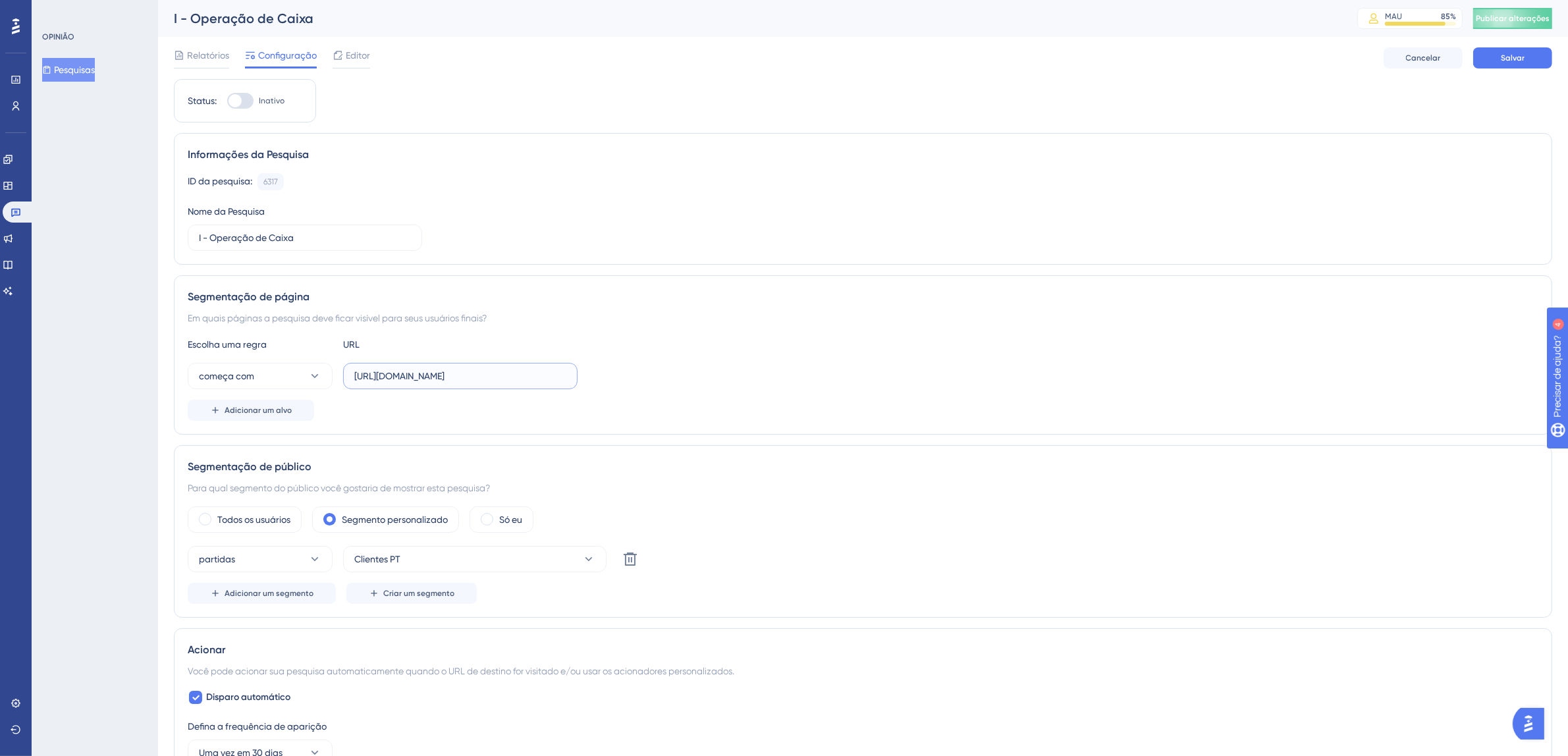
scroll to position [0, 11]
drag, startPoint x: 355, startPoint y: 379, endPoint x: 680, endPoint y: 379, distance: 325.0
click at [680, 379] on div "começa com [URL][DOMAIN_NAME]" at bounding box center [863, 375] width 1351 height 26
paste input "[URL][DOMAIN_NAME]"
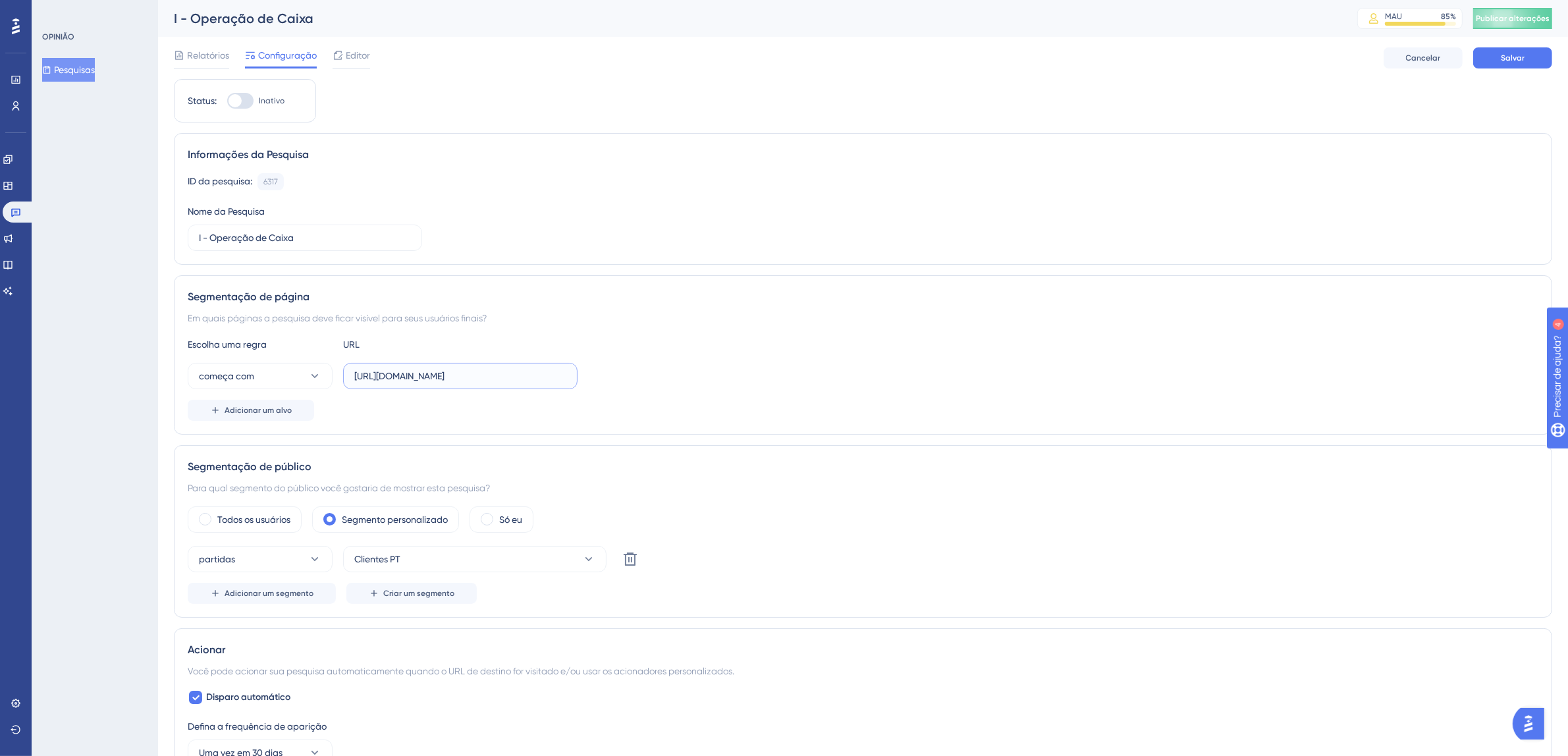
type input "[URL][DOMAIN_NAME]"
click at [252, 98] on div at bounding box center [240, 100] width 26 height 16
click at [227, 101] on input "Inativo" at bounding box center [226, 101] width 1 height 1
checkbox input "true"
click at [1504, 59] on font "Salvar" at bounding box center [1513, 57] width 24 height 9
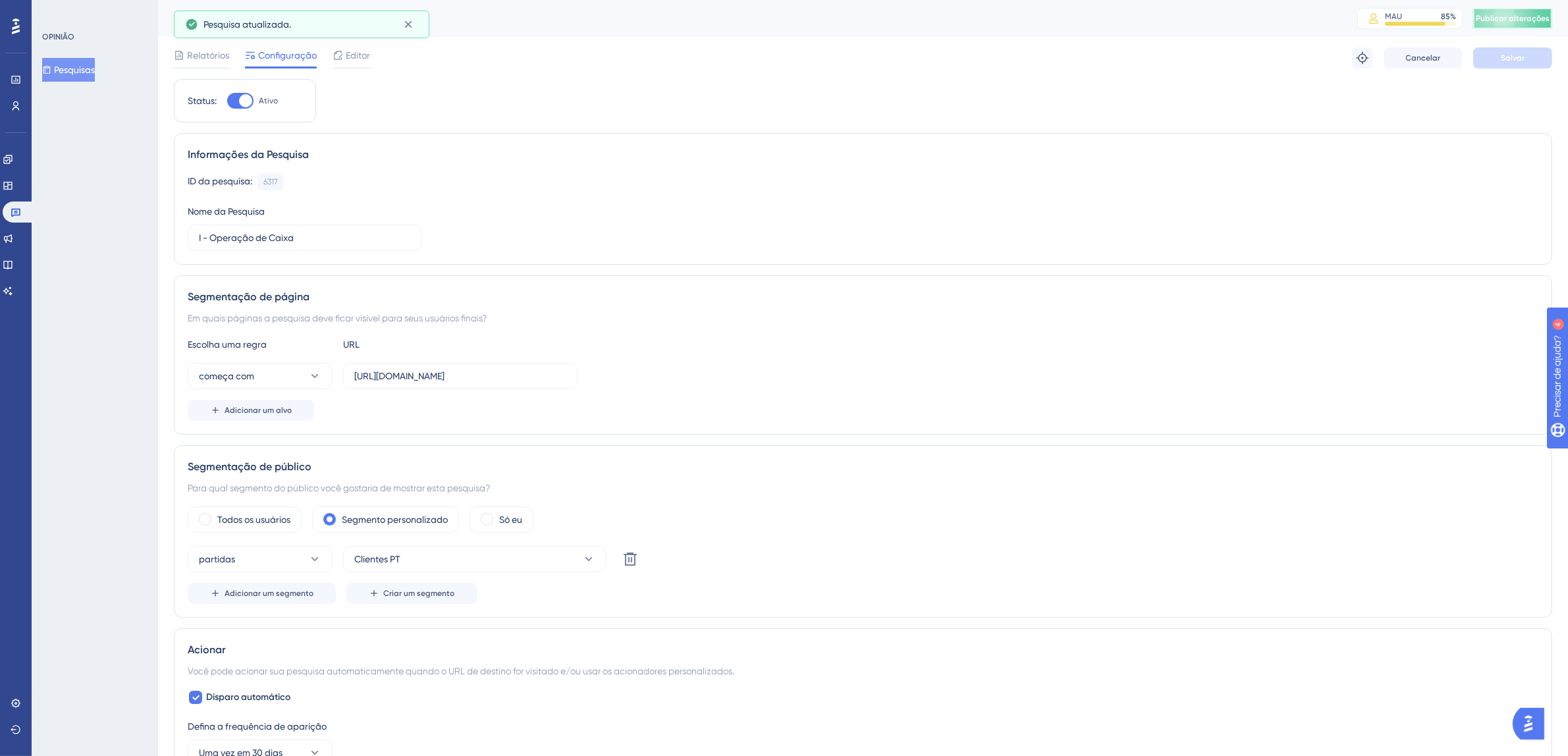
click at [1523, 17] on font "Publicar alterações" at bounding box center [1513, 18] width 74 height 9
click at [410, 0] on div "Desempenho Usuários Noivado Widgets Opinião Atualizações de produtos Base de co…" at bounding box center [784, 0] width 1568 height 0
click at [411, 32] on button at bounding box center [408, 24] width 20 height 21
click at [17, 210] on icon at bounding box center [16, 212] width 11 height 11
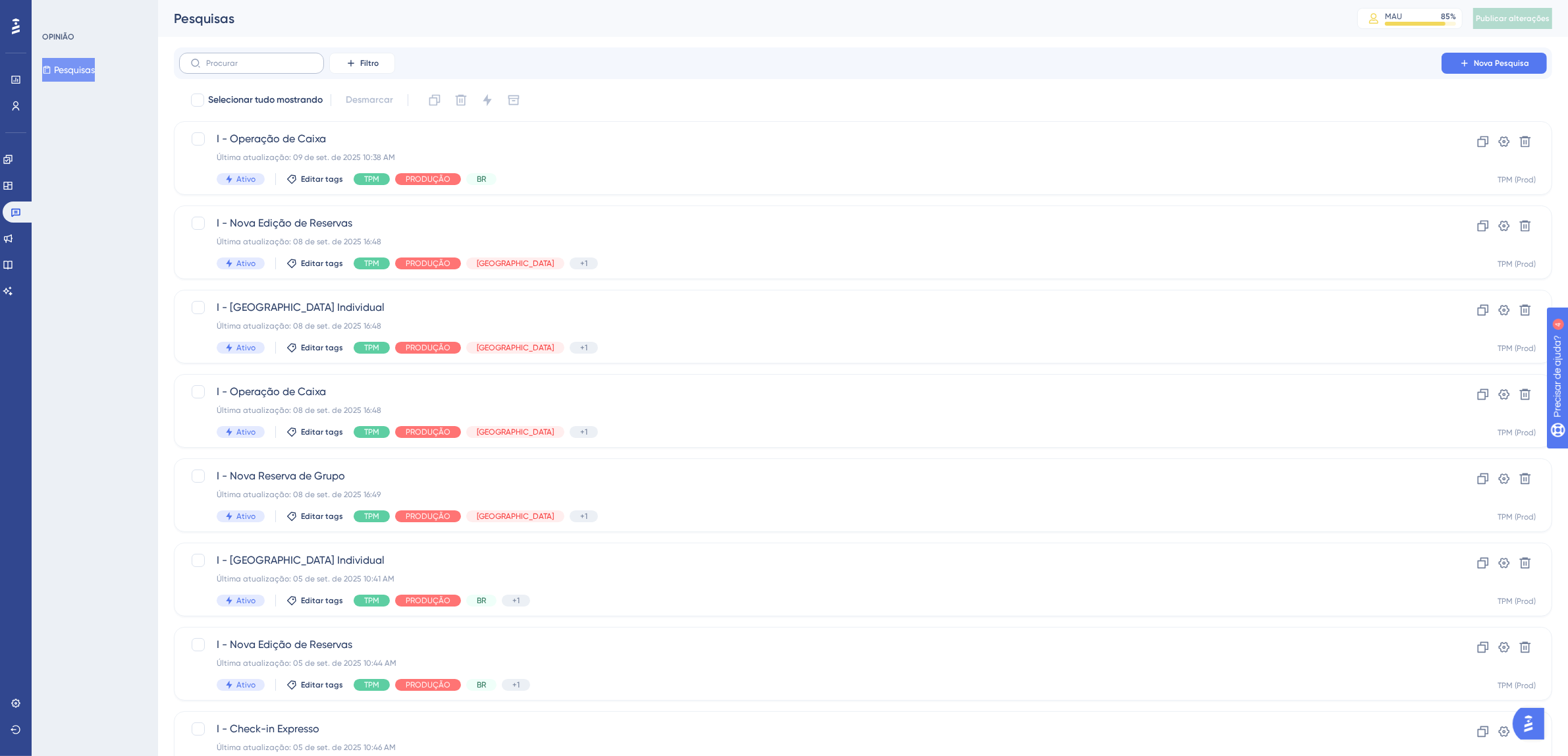
click at [226, 68] on label at bounding box center [252, 63] width 145 height 21
click at [226, 68] on input "text" at bounding box center [259, 63] width 107 height 9
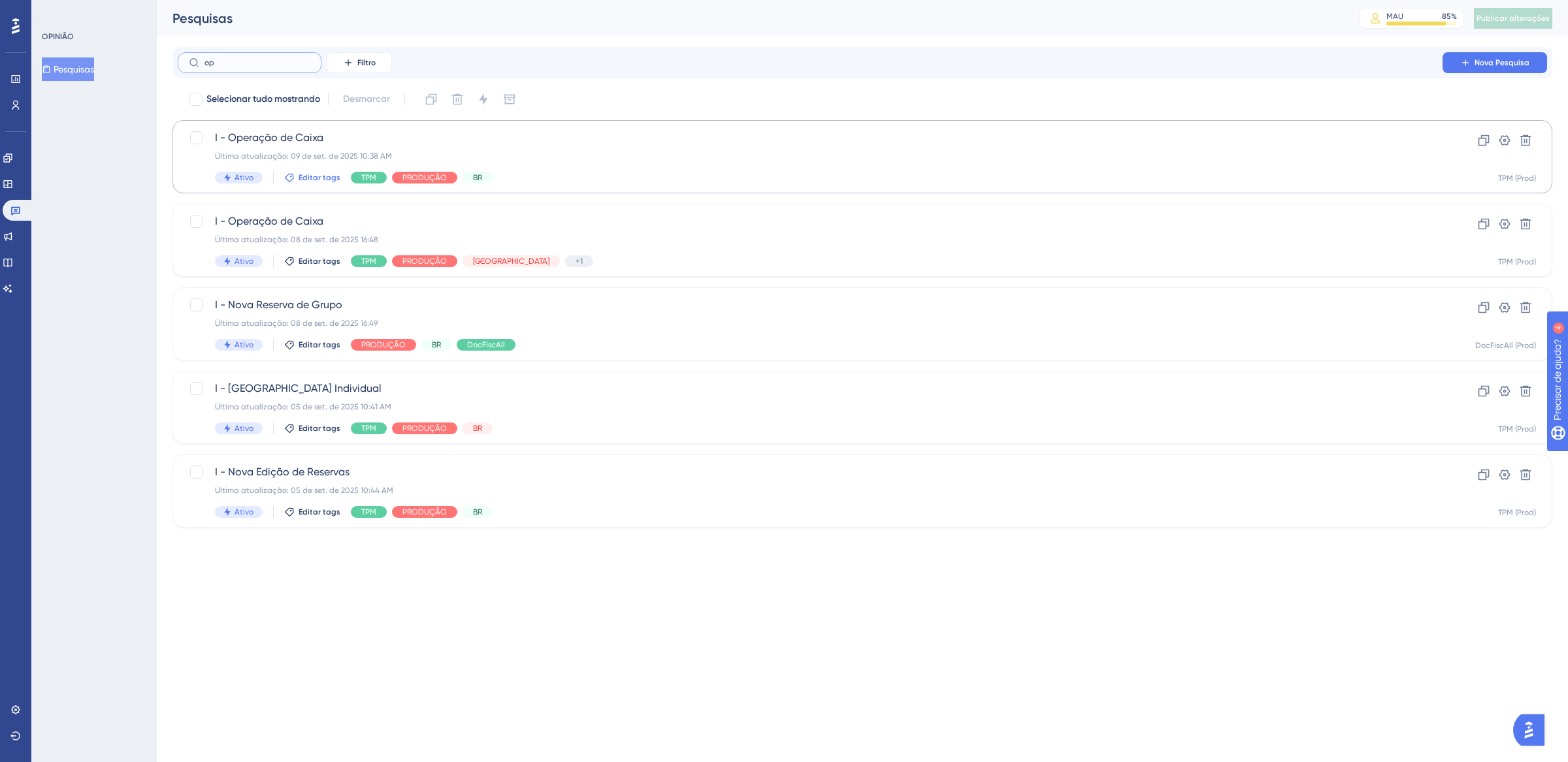
type input "op"
click at [317, 173] on font "Editar tags" at bounding box center [320, 177] width 42 height 9
click at [296, 246] on div at bounding box center [299, 250] width 11 height 11
checkbox input "true"
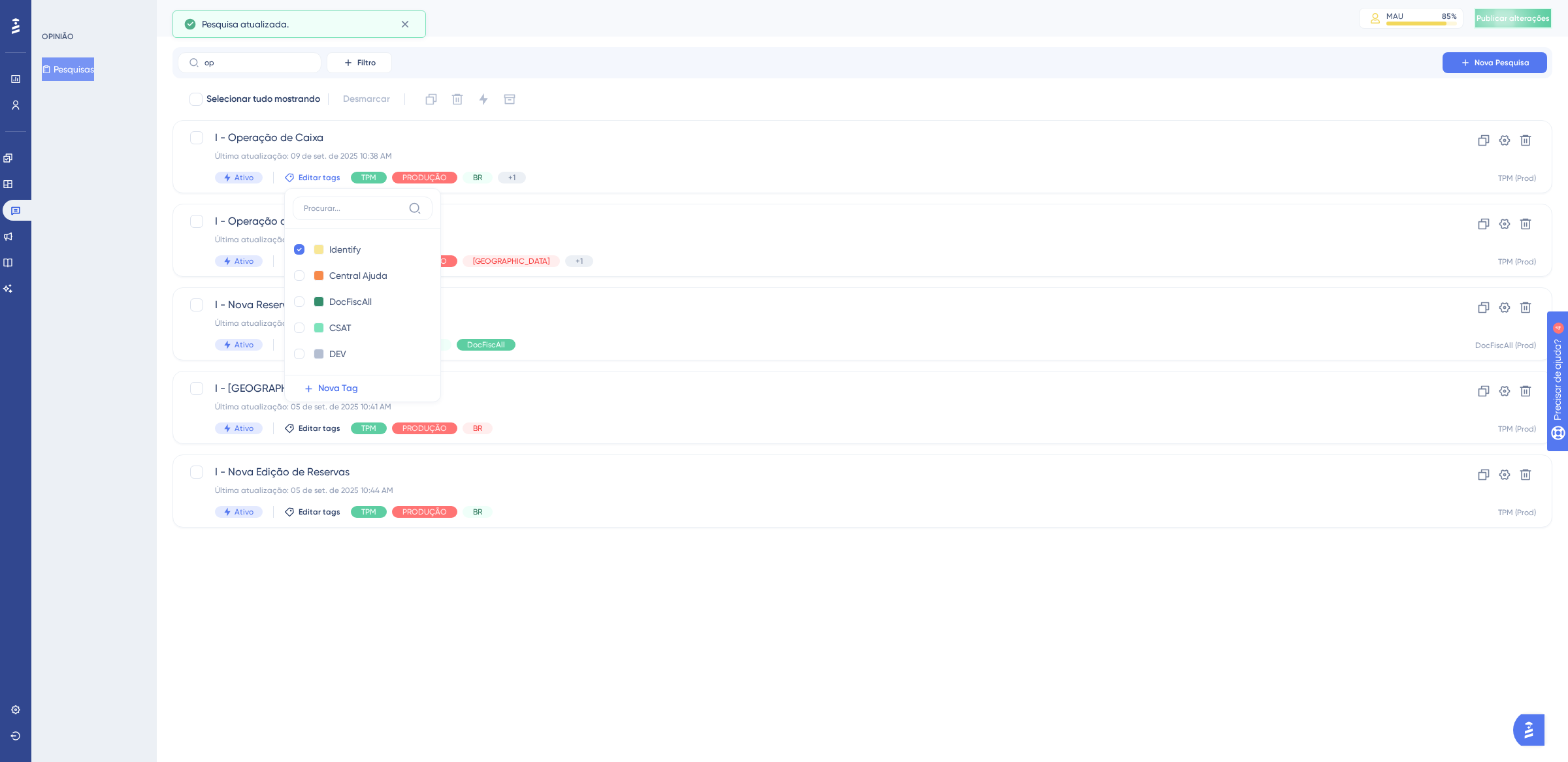
click at [1513, 18] on font "Publicar alterações" at bounding box center [1514, 18] width 73 height 9
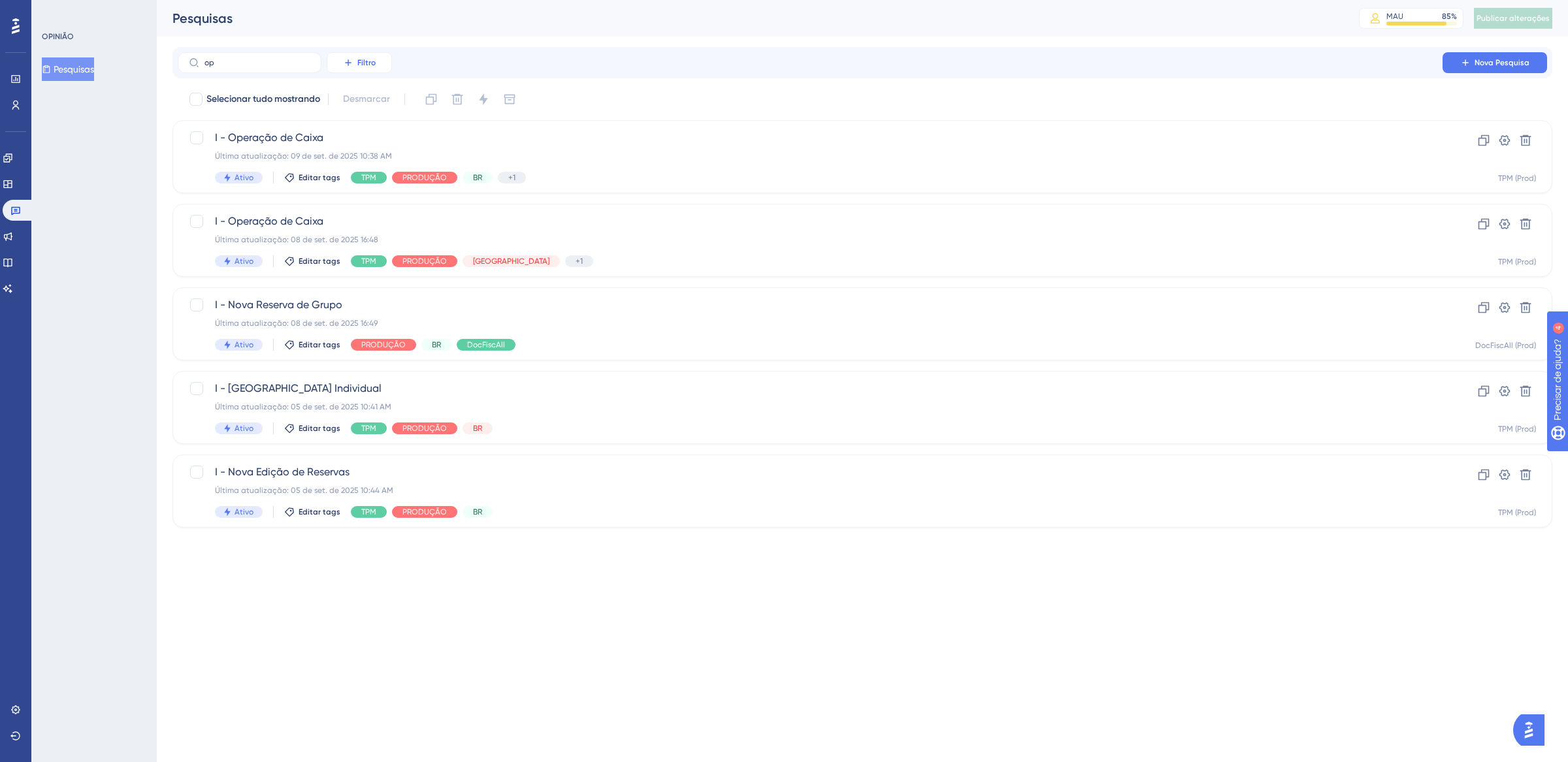
click at [366, 64] on font "Filtro" at bounding box center [367, 63] width 18 height 9
click at [468, 55] on div "op Filtro Etiquetas Etiquetas Segmentos Segmentos Recipientes Recipientes Statu…" at bounding box center [862, 63] width 1369 height 21
click at [251, 66] on input "op" at bounding box center [257, 63] width 106 height 9
drag, startPoint x: 279, startPoint y: 68, endPoint x: 167, endPoint y: 66, distance: 112.0
click at [167, 66] on div "Desempenho Usuários Noivado Widgets Opinião Atualizações de produtos Base de co…" at bounding box center [862, 274] width 1411 height 548
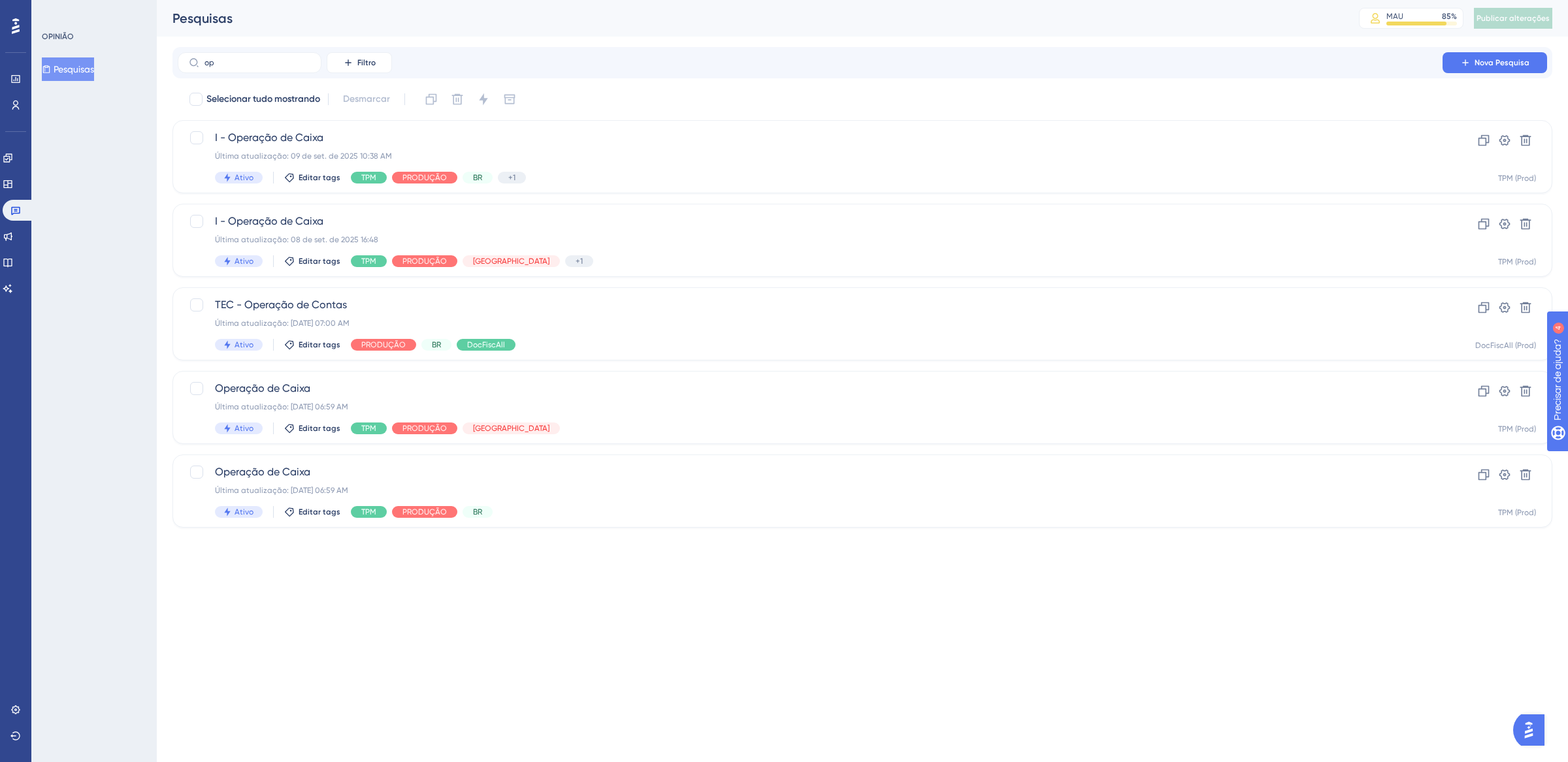
drag, startPoint x: 269, startPoint y: 68, endPoint x: 165, endPoint y: 52, distance: 105.2
click at [167, 53] on div "Desempenho Usuários Noivado Widgets Opinião Atualizações de produtos Base de co…" at bounding box center [862, 274] width 1411 height 548
click at [260, 61] on input "op" at bounding box center [257, 63] width 106 height 9
drag, startPoint x: 263, startPoint y: 63, endPoint x: 112, endPoint y: 62, distance: 151.0
click at [157, 62] on div "Desempenho Usuários Noivado Widgets Opinião Atualizações de produtos Base de co…" at bounding box center [862, 274] width 1411 height 548
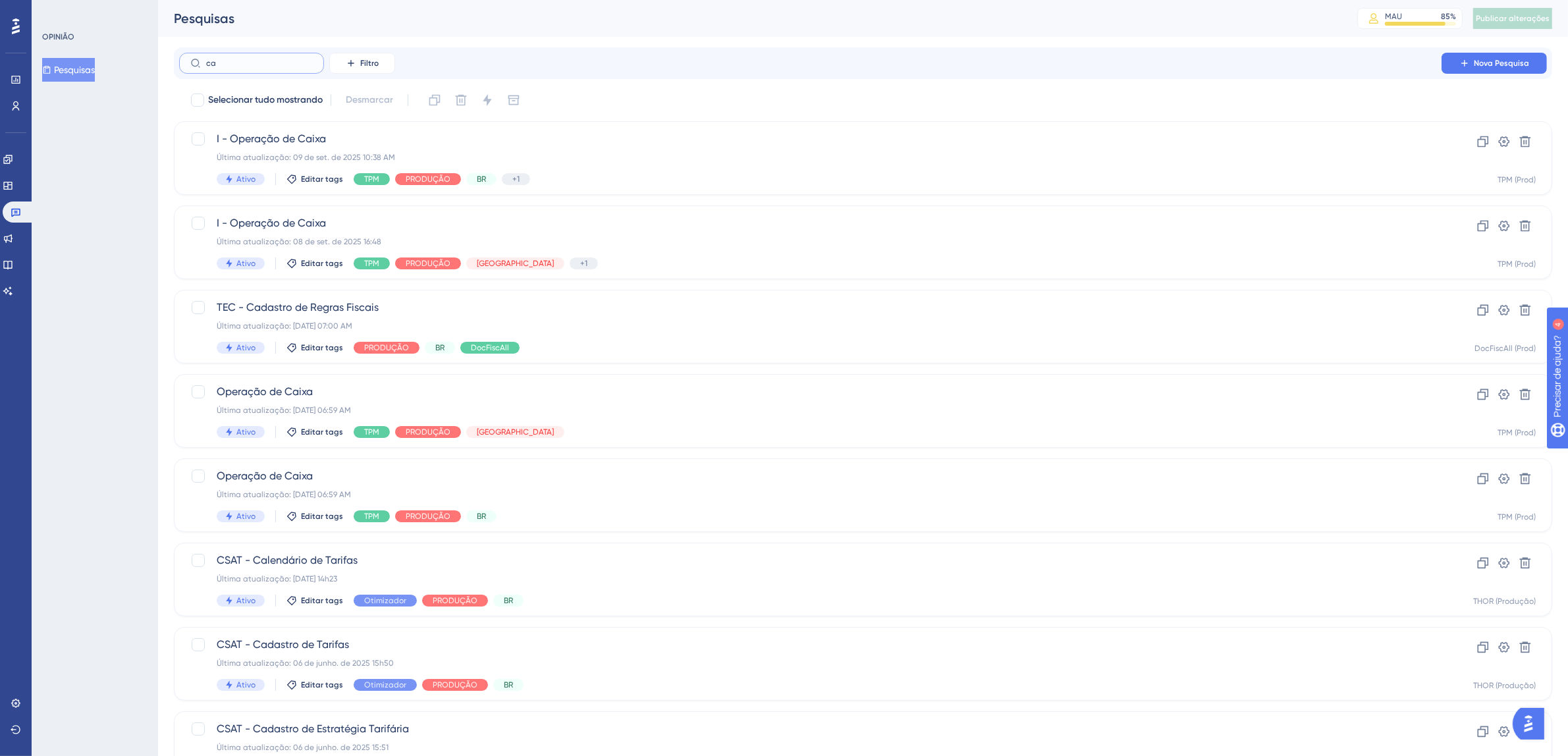
type input "c"
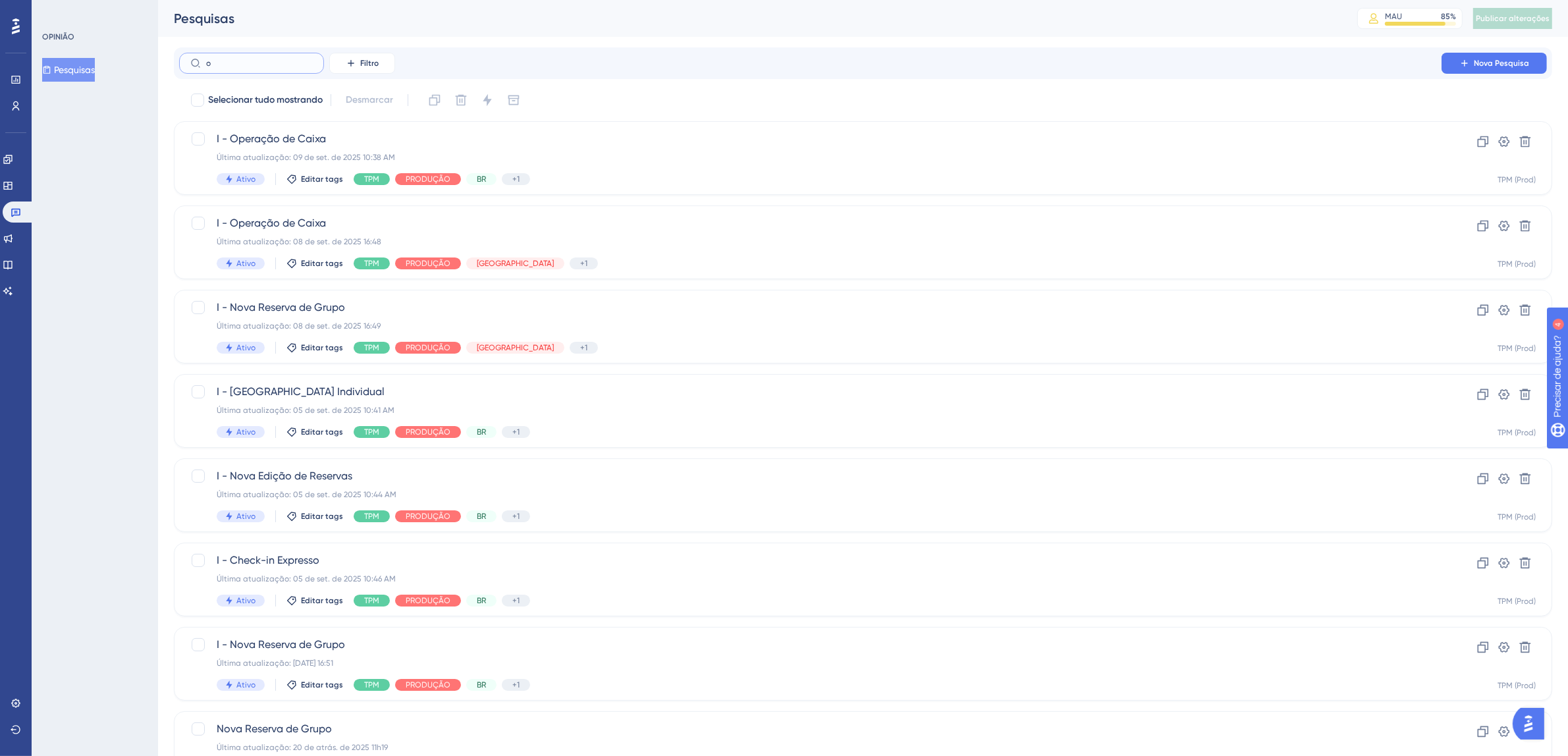
type input "op"
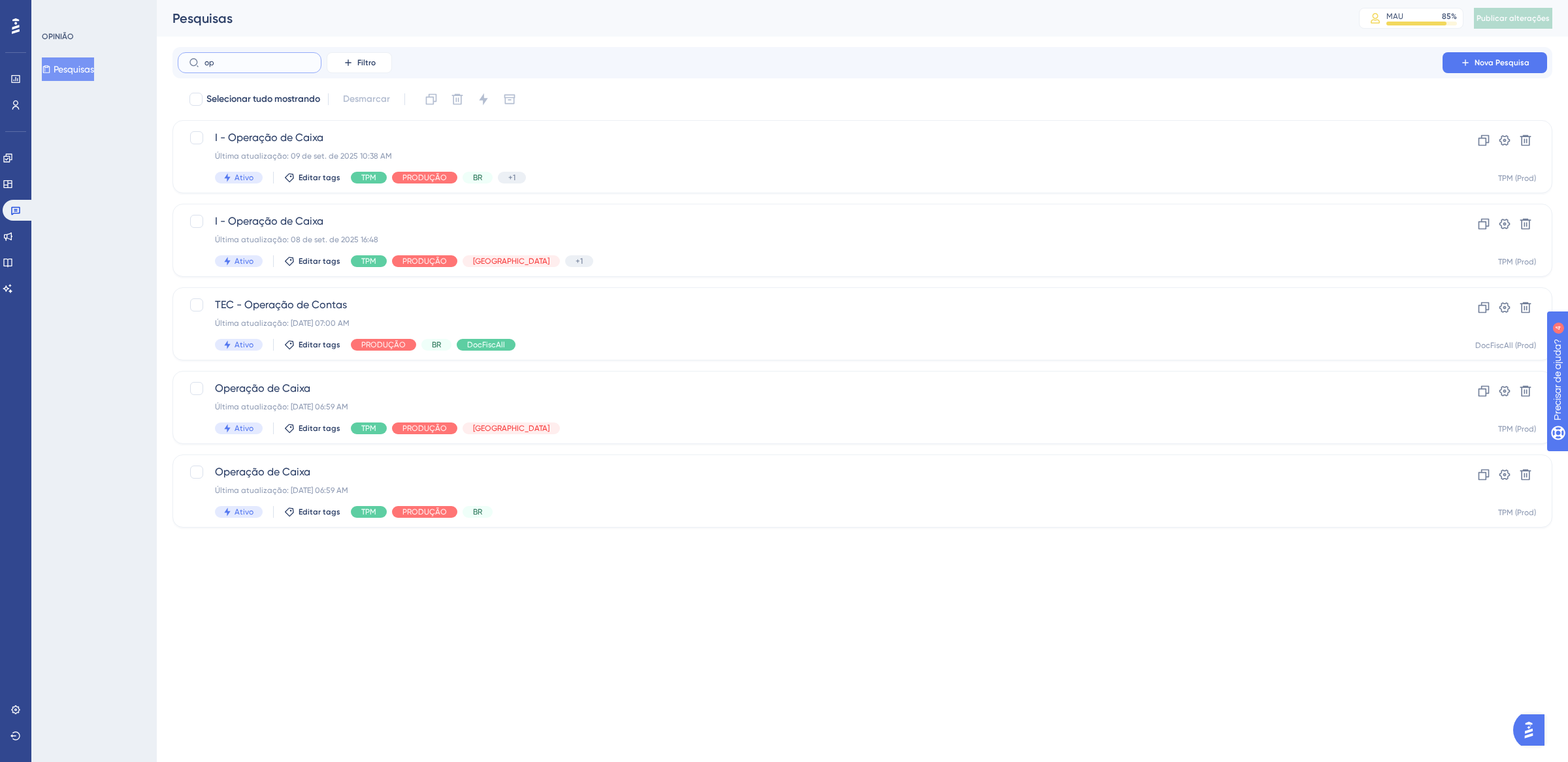
drag, startPoint x: 230, startPoint y: 62, endPoint x: 152, endPoint y: 60, distance: 78.0
click at [157, 60] on div "Desempenho Usuários Noivado Widgets Opinião Atualizações de produtos Base de co…" at bounding box center [862, 274] width 1411 height 548
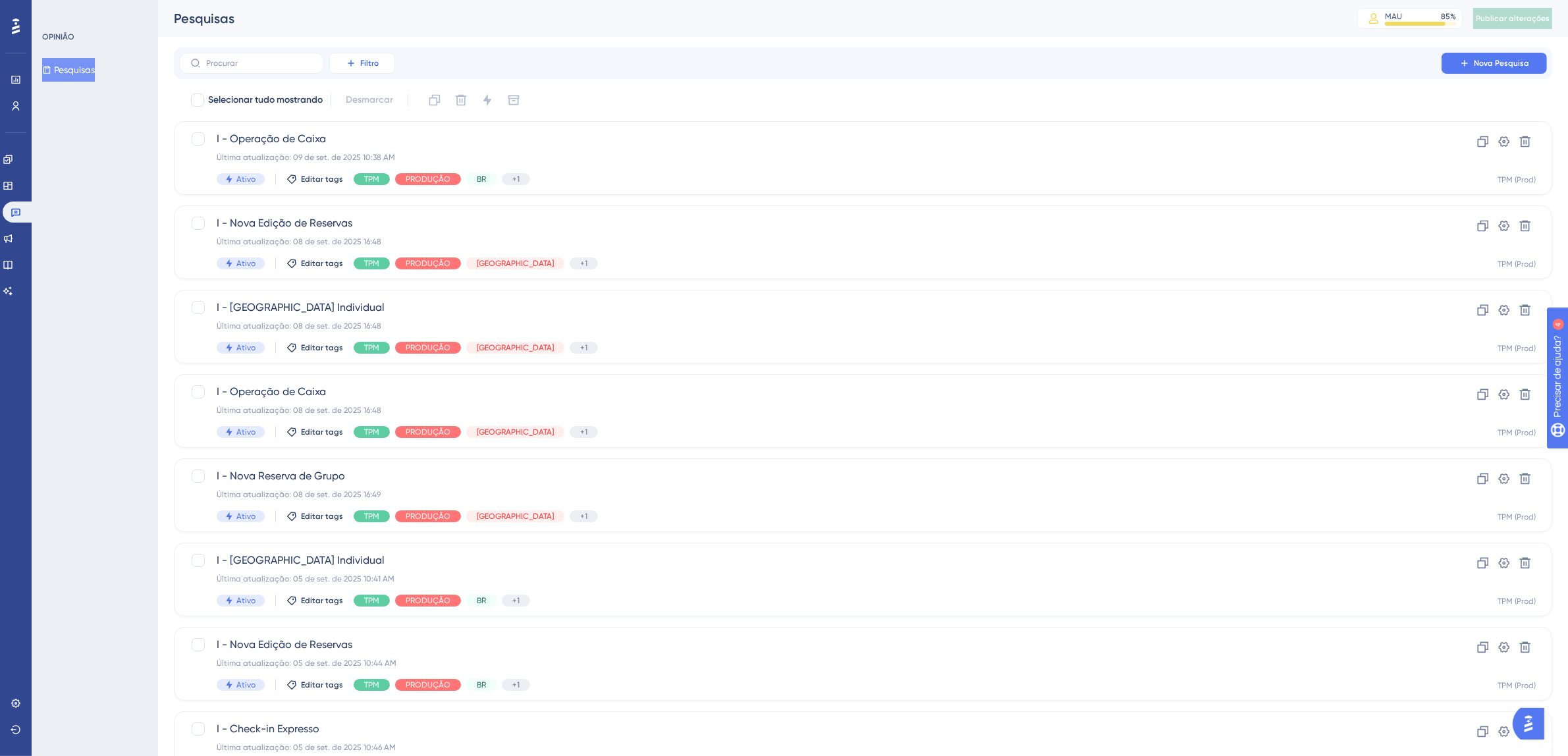
click at [361, 67] on span "Filtro" at bounding box center [369, 63] width 19 height 11
click at [374, 95] on font "Etiquetas" at bounding box center [368, 100] width 40 height 11
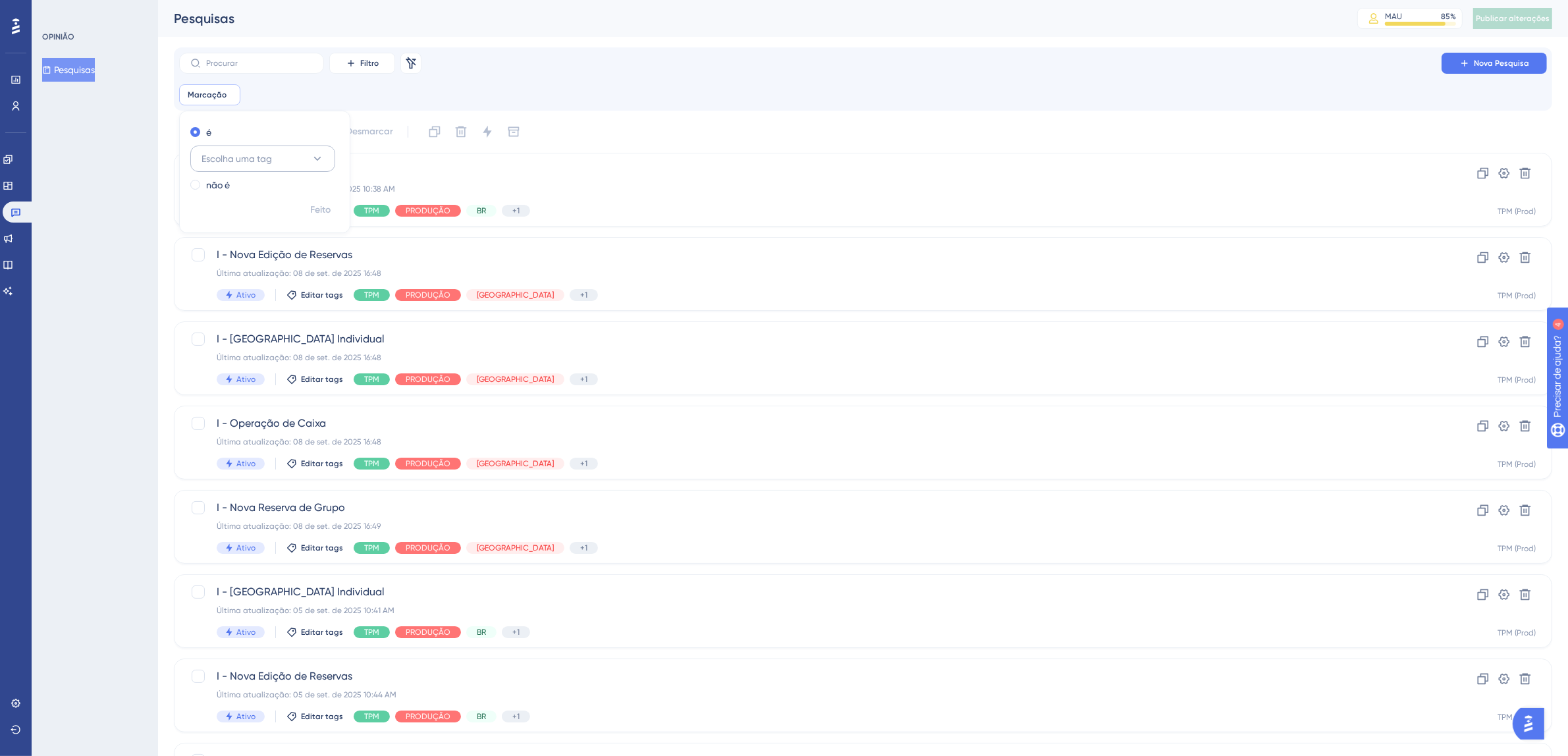
click at [290, 159] on button "Escolha uma tag" at bounding box center [263, 158] width 145 height 26
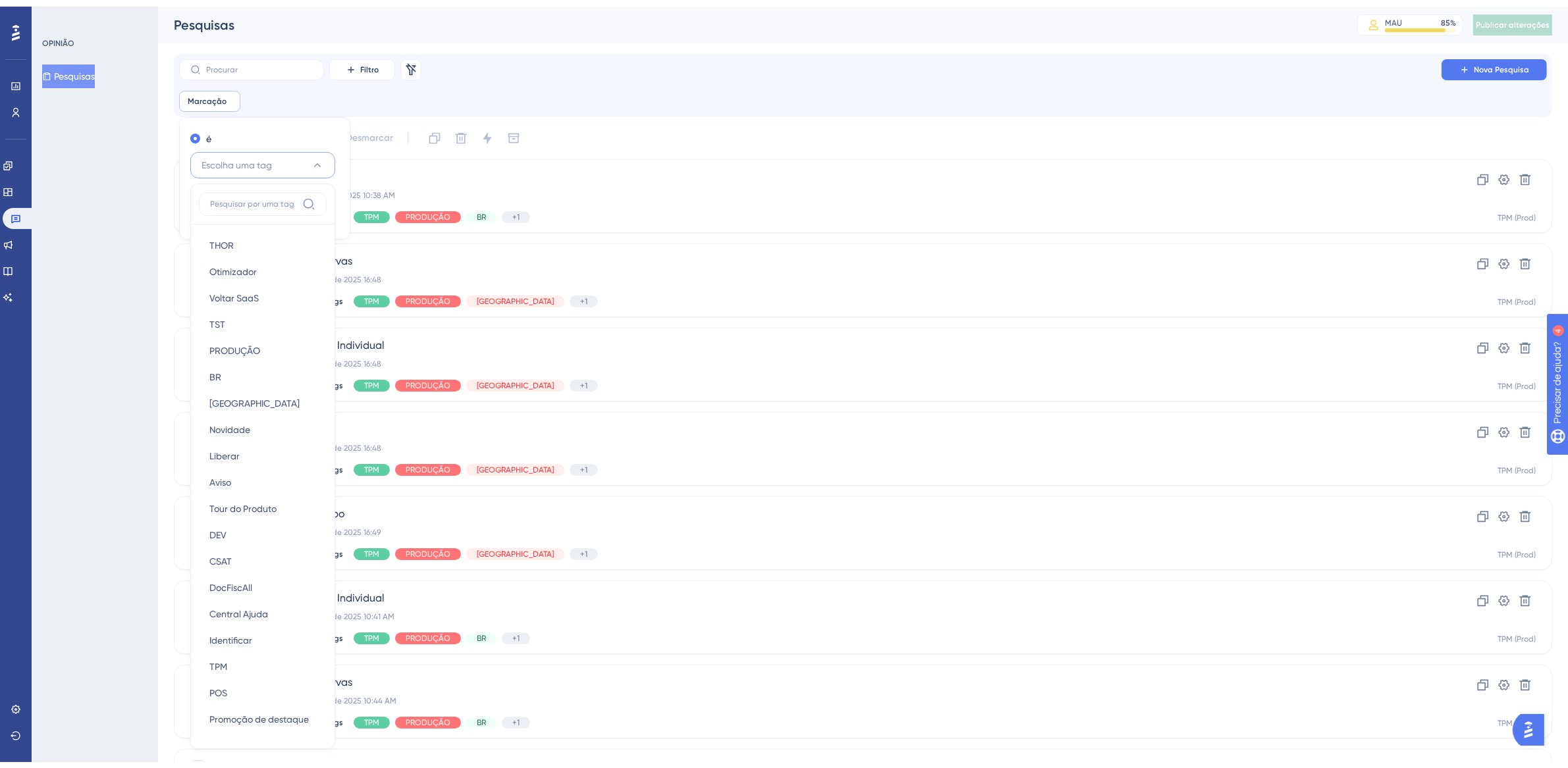
scroll to position [77, 0]
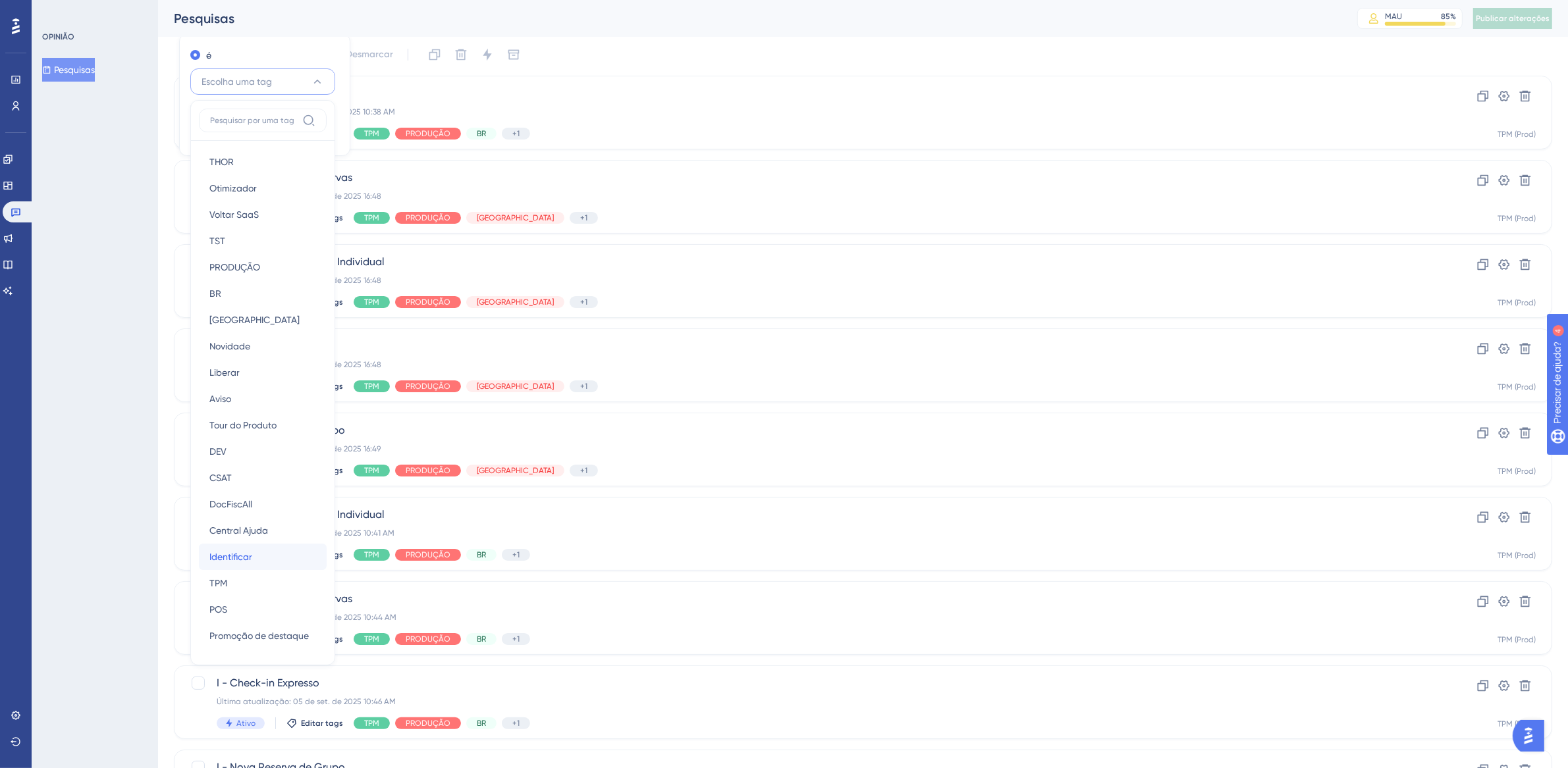
click at [265, 556] on div "Identificar Identificar" at bounding box center [263, 556] width 107 height 26
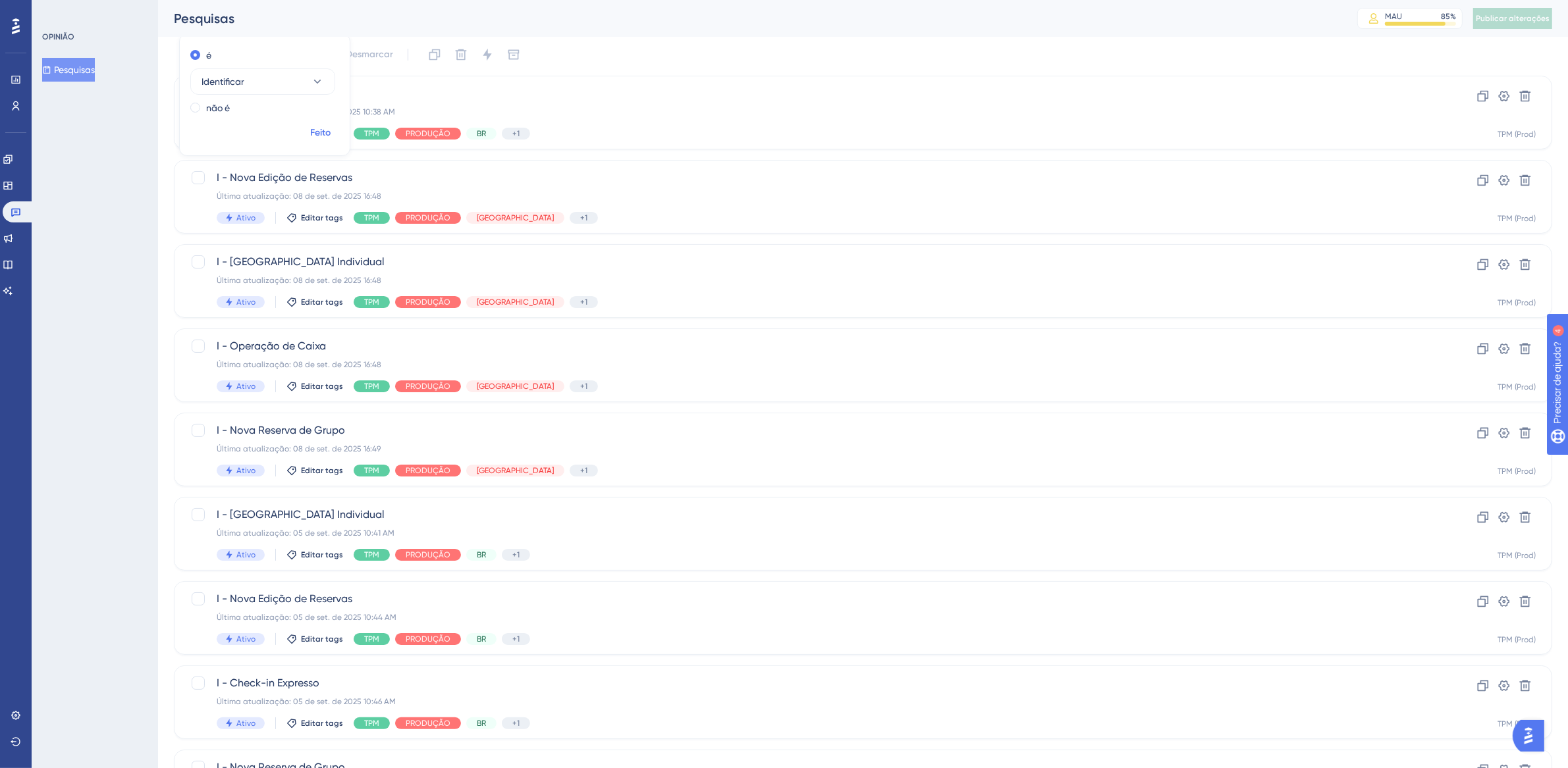
click at [317, 137] on font "Feito" at bounding box center [321, 132] width 20 height 11
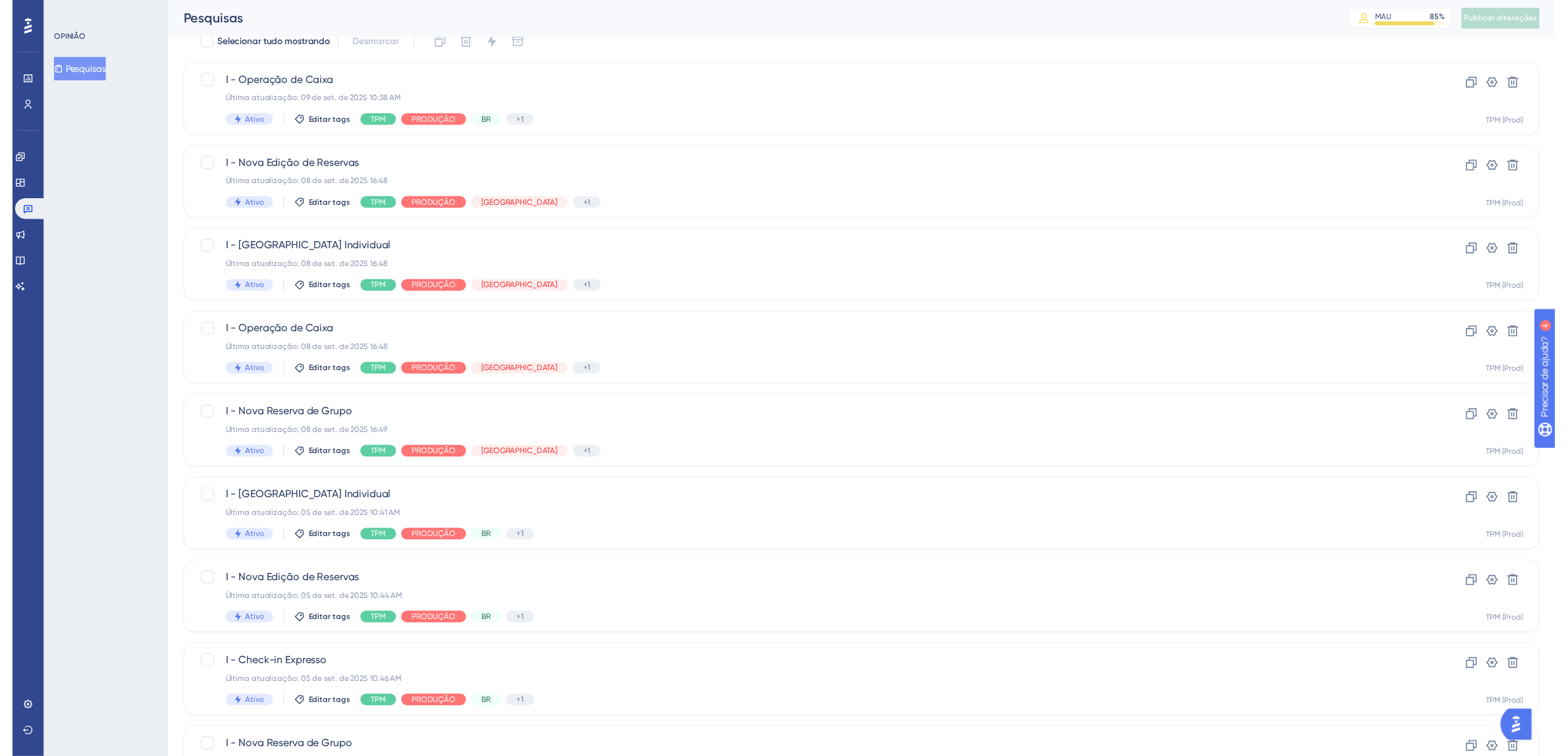
scroll to position [0, 0]
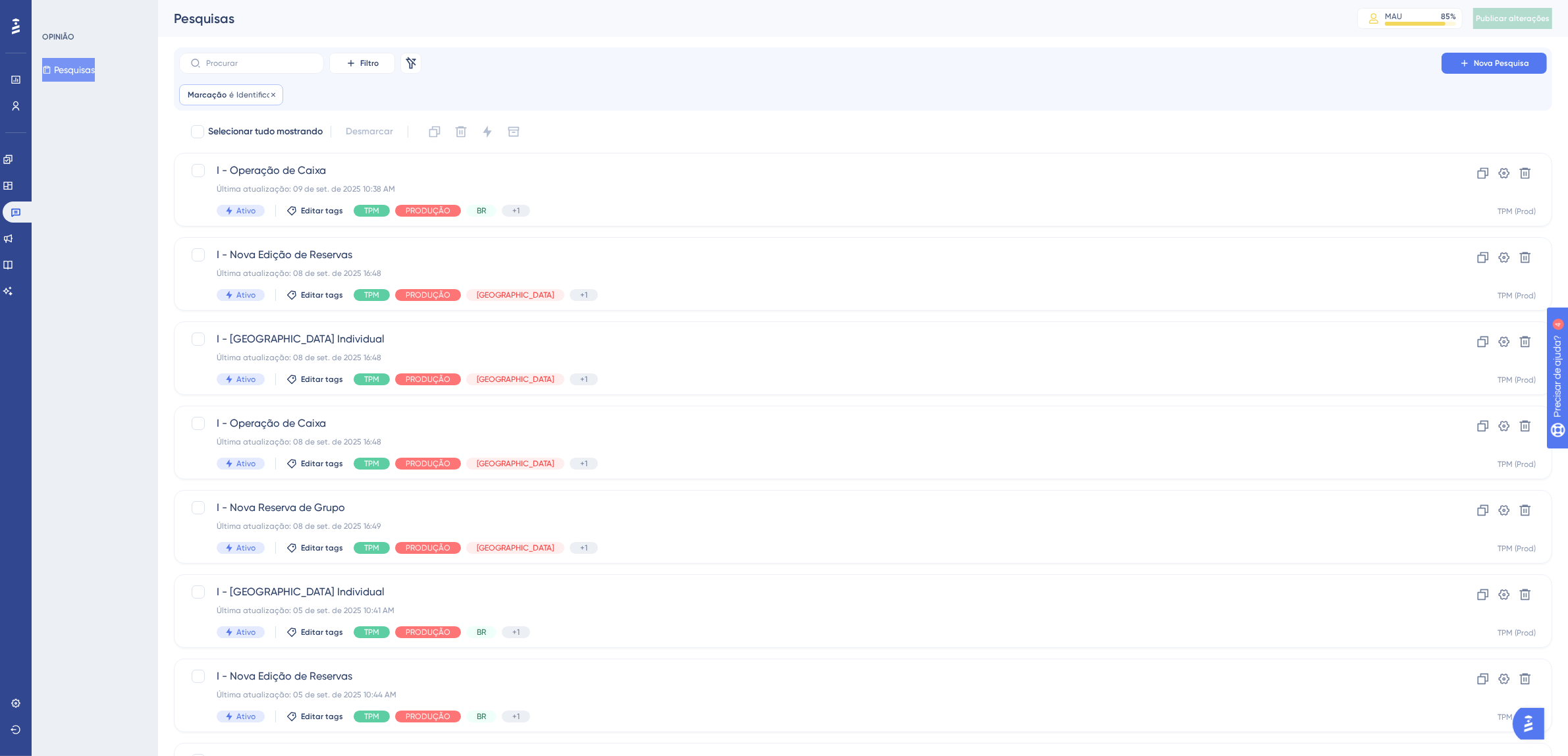
click at [274, 95] on div "Marcação é Identificar Identificar Remover" at bounding box center [231, 94] width 104 height 21
click at [260, 67] on label at bounding box center [252, 63] width 145 height 21
click at [260, 67] on input "text" at bounding box center [259, 63] width 107 height 9
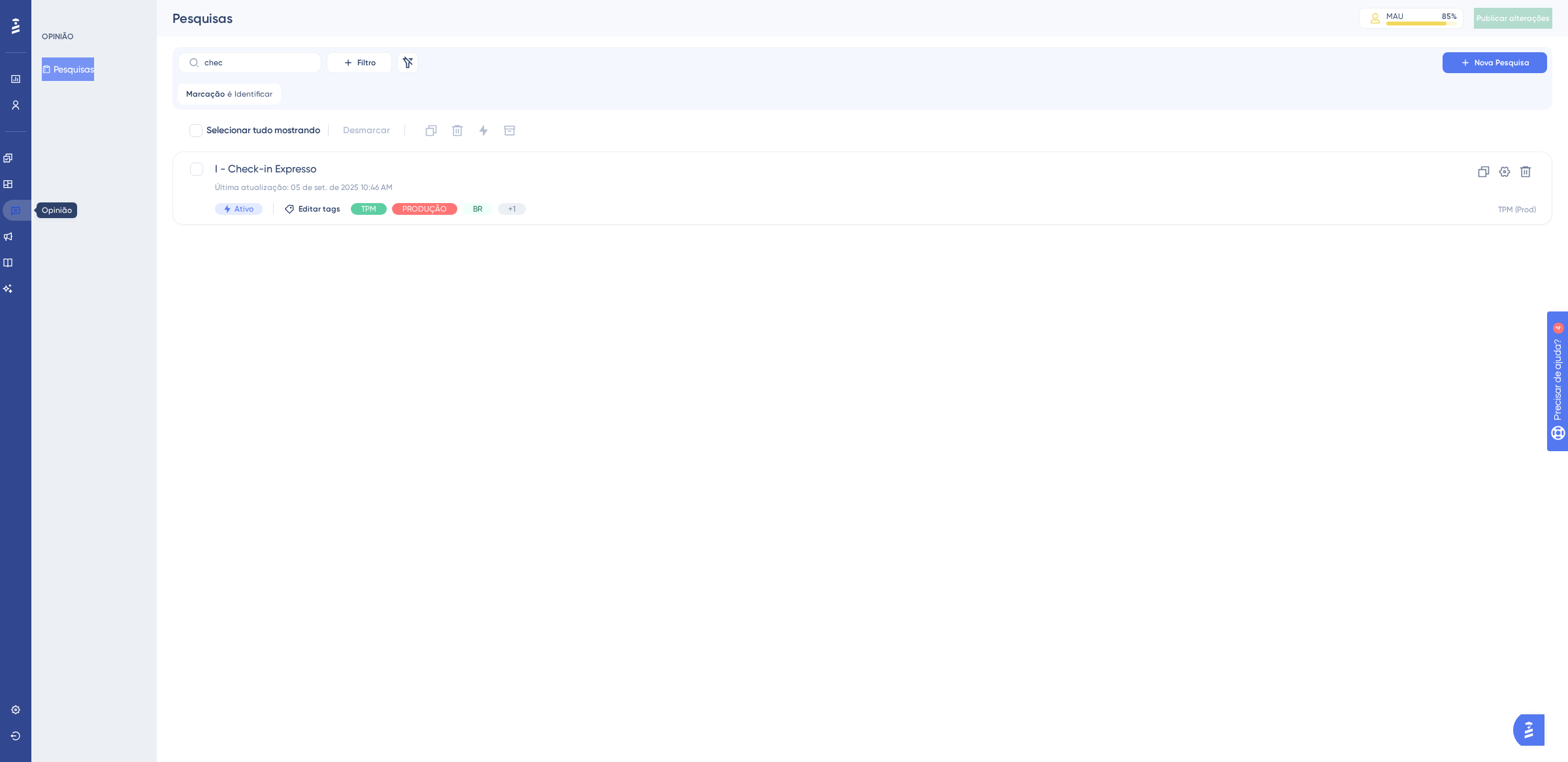
click at [13, 211] on icon at bounding box center [16, 210] width 11 height 11
click at [19, 212] on icon at bounding box center [15, 211] width 9 height 8
click at [254, 66] on label "chec" at bounding box center [250, 63] width 144 height 21
click at [254, 66] on input "chec" at bounding box center [257, 63] width 106 height 9
type input "c"
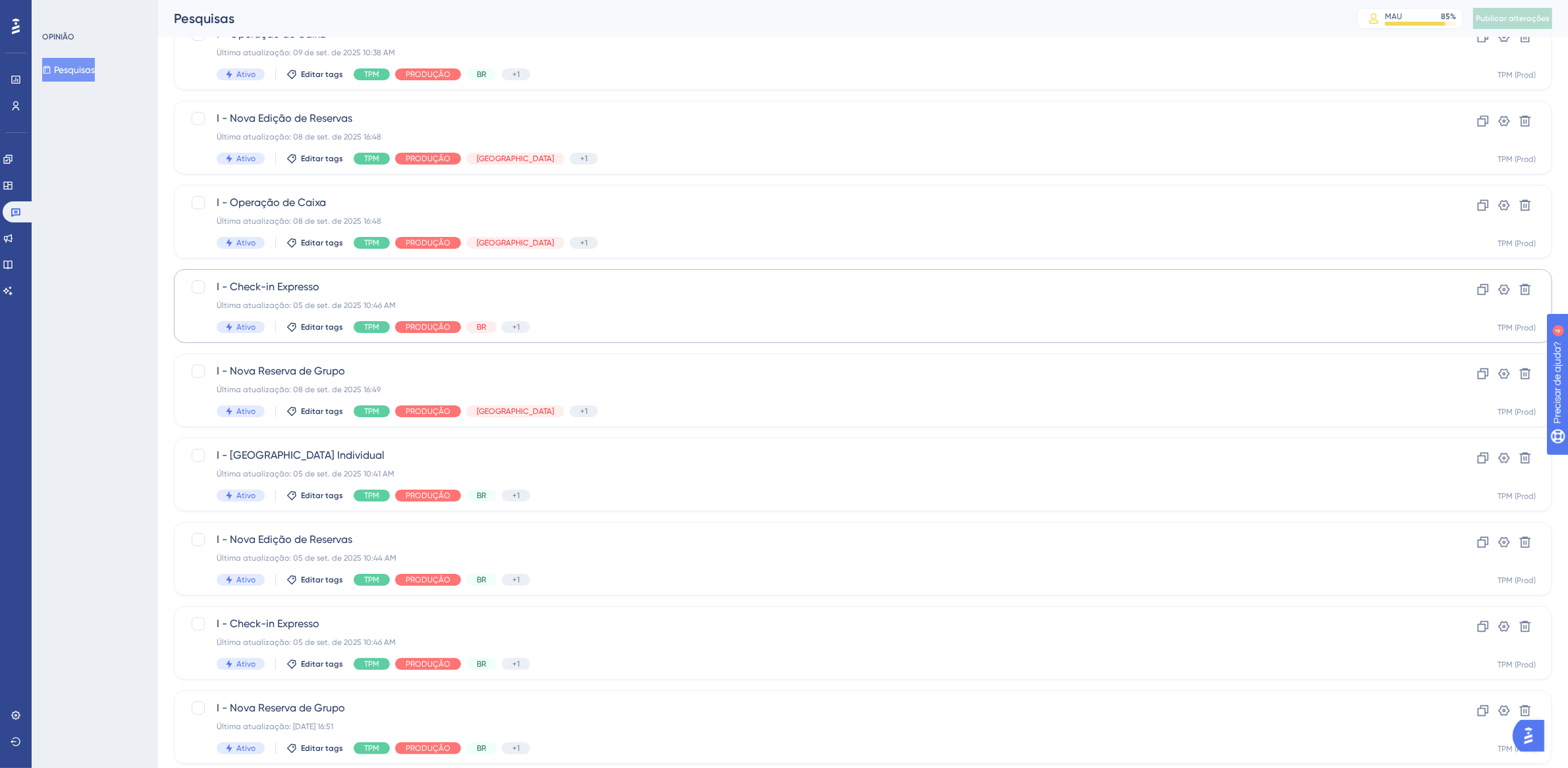
scroll to position [173, 0]
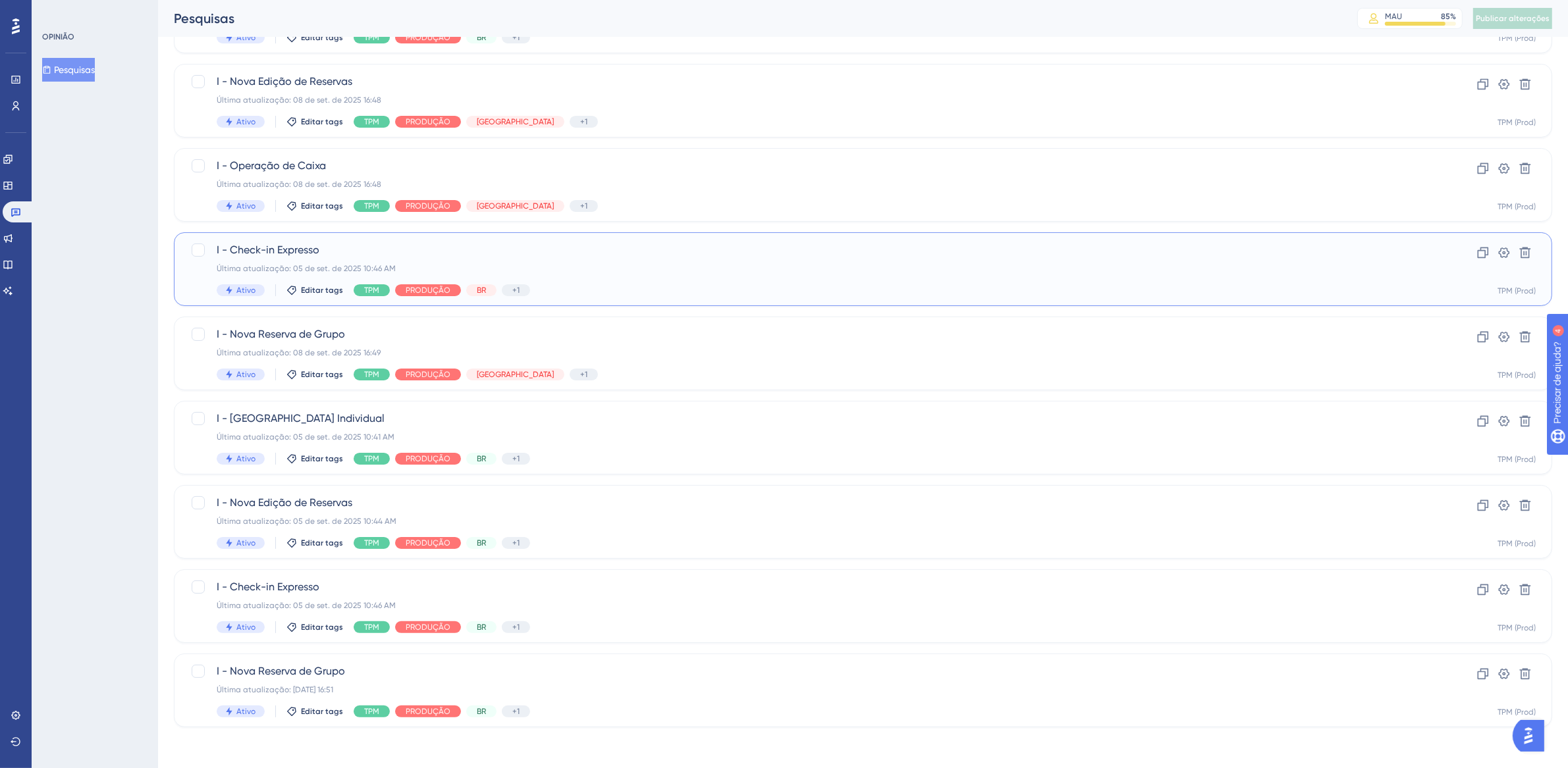
click at [623, 284] on div "Ativo Editar tags TPM PRODUÇÃO BR +1 Identificar" at bounding box center [810, 290] width 1188 height 12
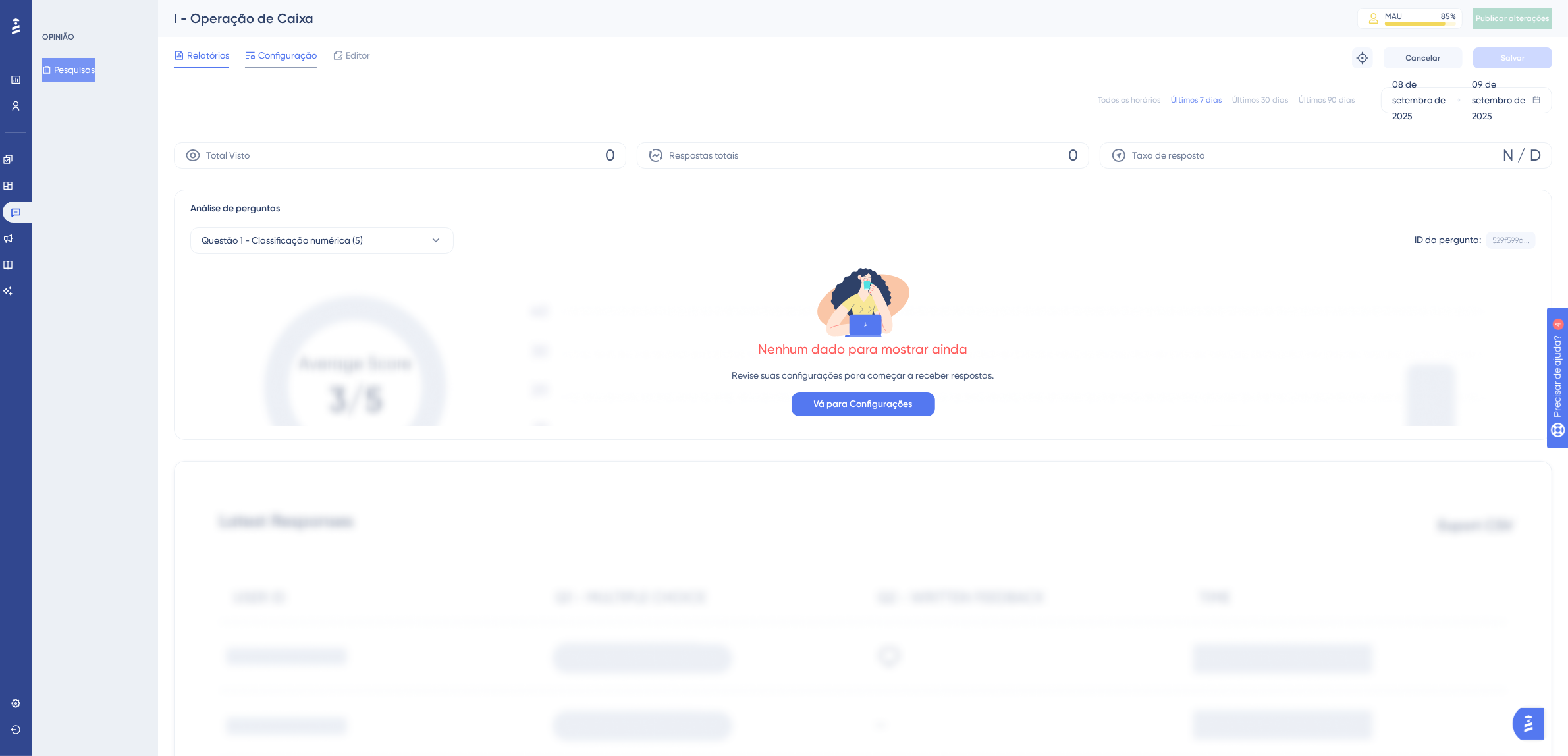
click at [280, 53] on font "Configuração" at bounding box center [288, 55] width 59 height 11
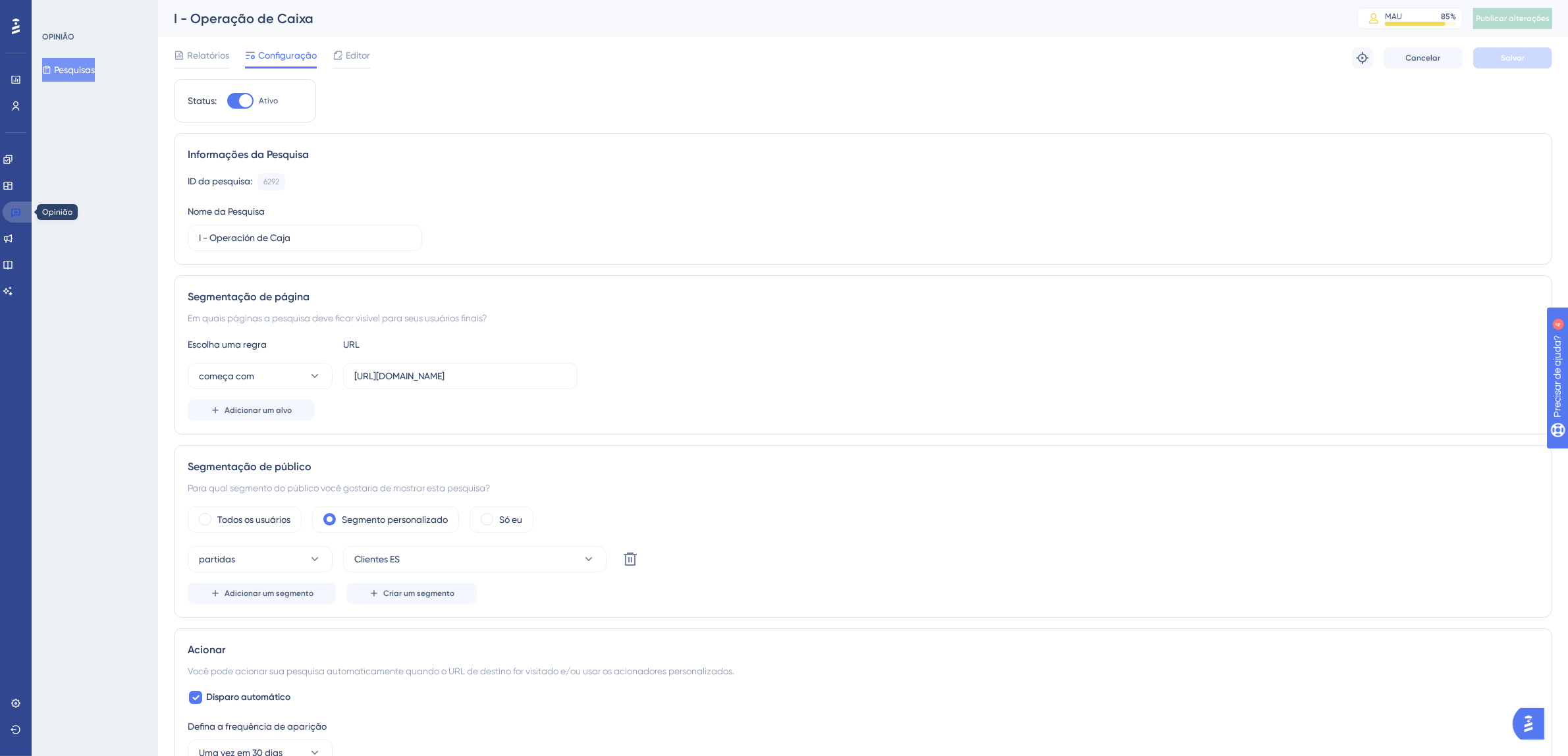
click at [22, 210] on link at bounding box center [19, 211] width 32 height 21
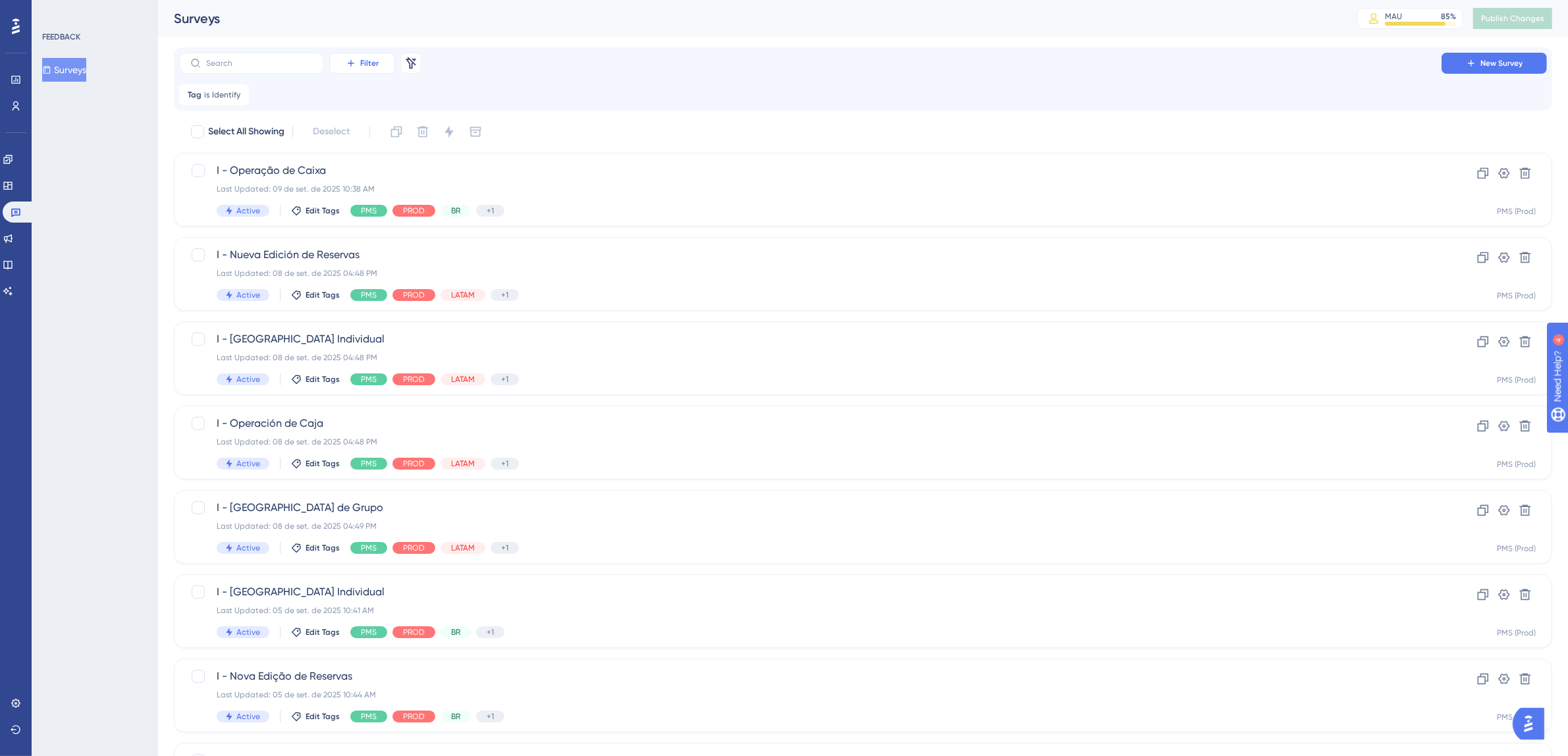
click at [374, 65] on span "Filter" at bounding box center [369, 63] width 19 height 11
click at [377, 122] on span "Segments" at bounding box center [369, 127] width 42 height 16
click at [362, 156] on span "Choose a segment" at bounding box center [342, 158] width 78 height 16
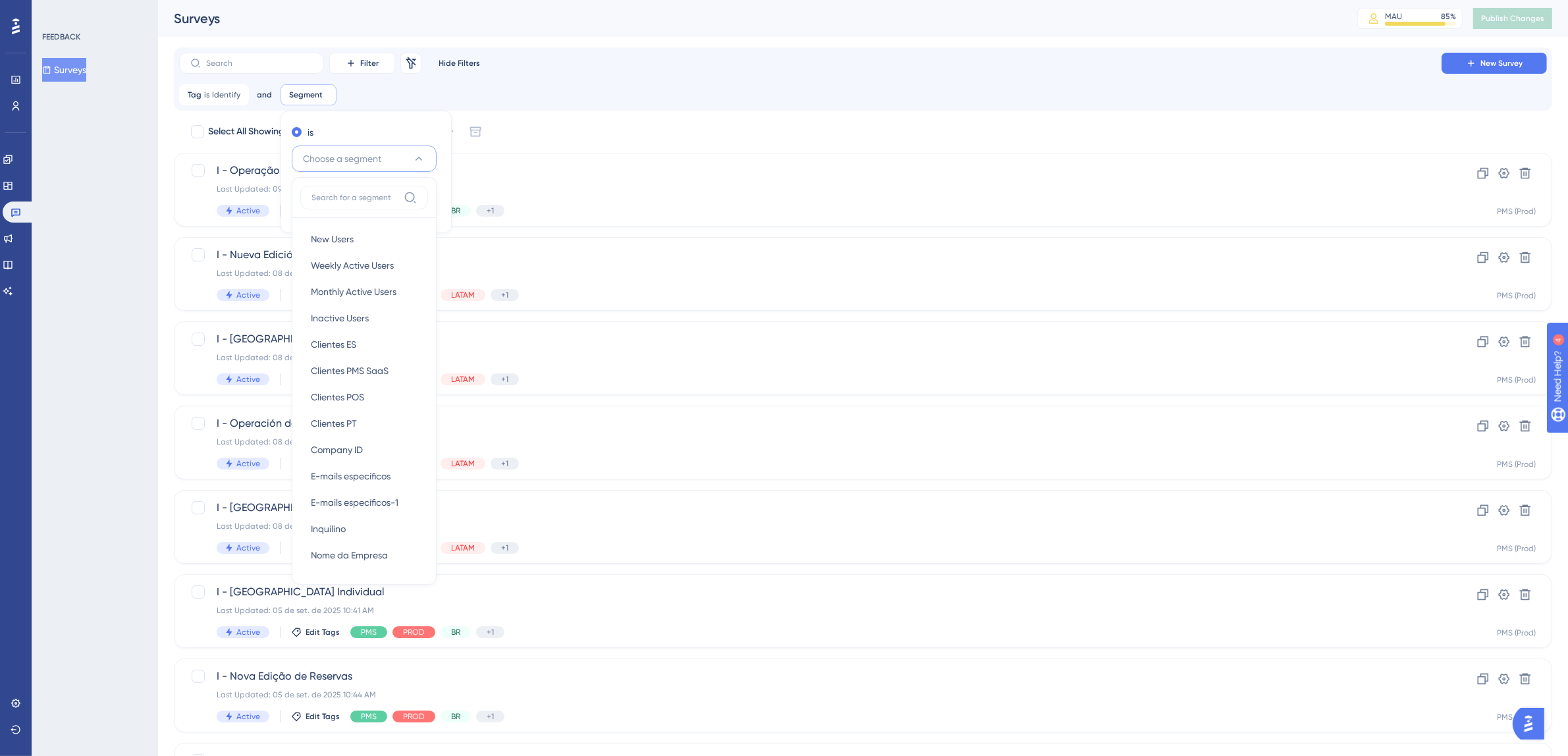
scroll to position [3, 0]
click at [365, 338] on div "Clientes ES Clientes ES" at bounding box center [364, 341] width 107 height 26
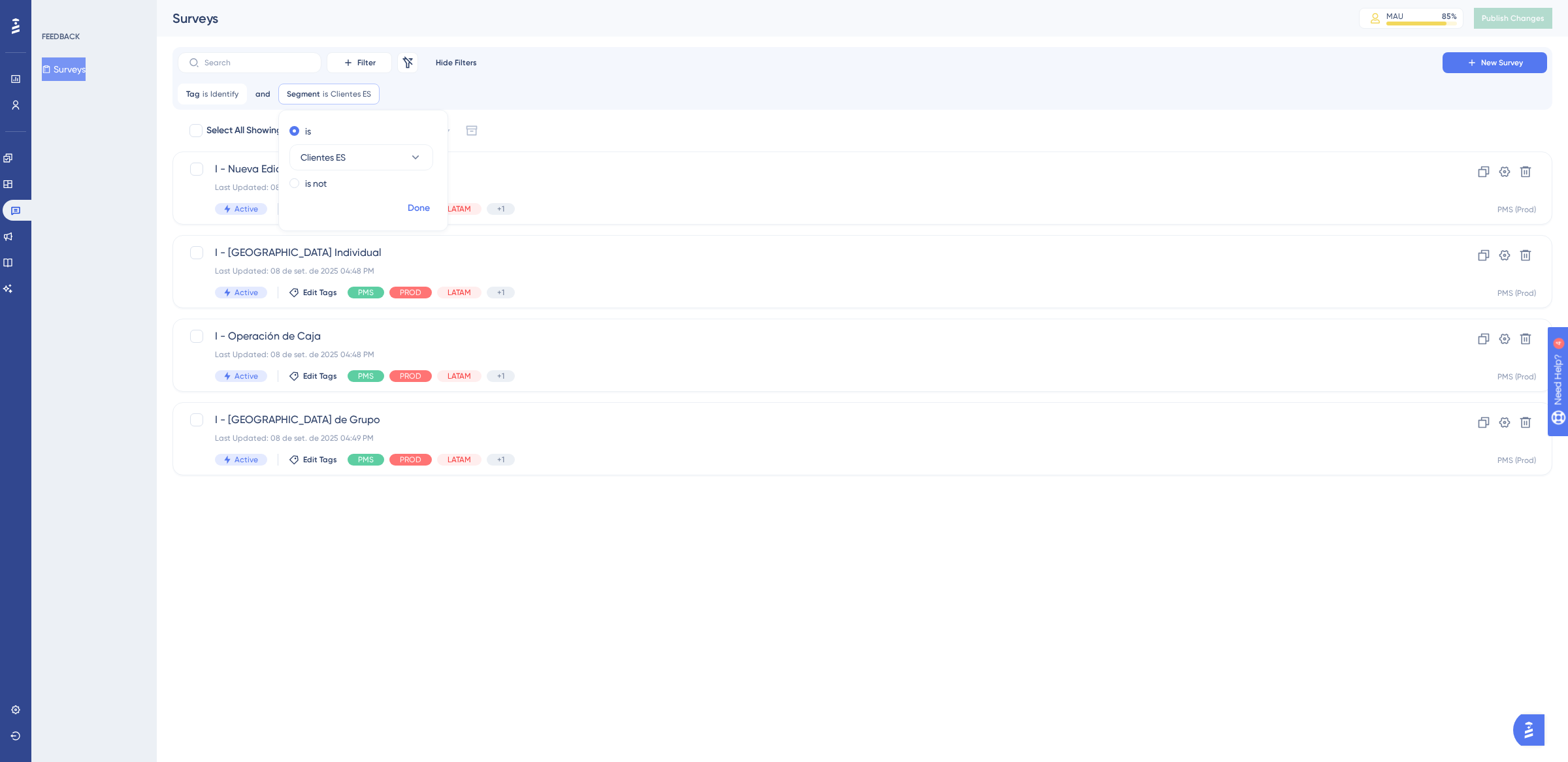
click at [416, 208] on span "Done" at bounding box center [418, 208] width 23 height 16
click at [370, 95] on icon at bounding box center [369, 93] width 8 height 8
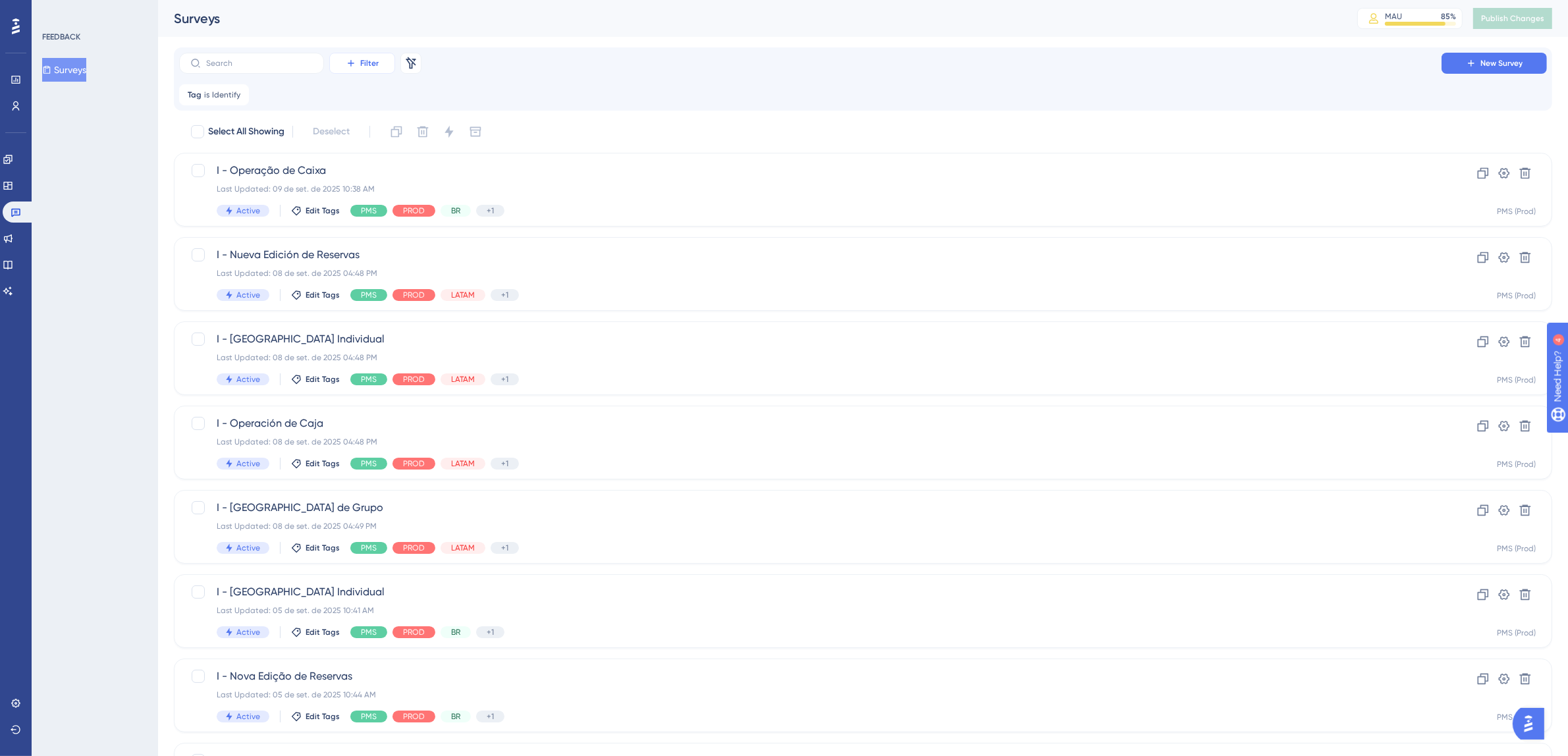
click at [364, 67] on span "Filter" at bounding box center [369, 63] width 19 height 11
click at [373, 120] on span "Segments" at bounding box center [369, 127] width 42 height 16
click at [374, 166] on span "Choose a segment" at bounding box center [342, 158] width 78 height 16
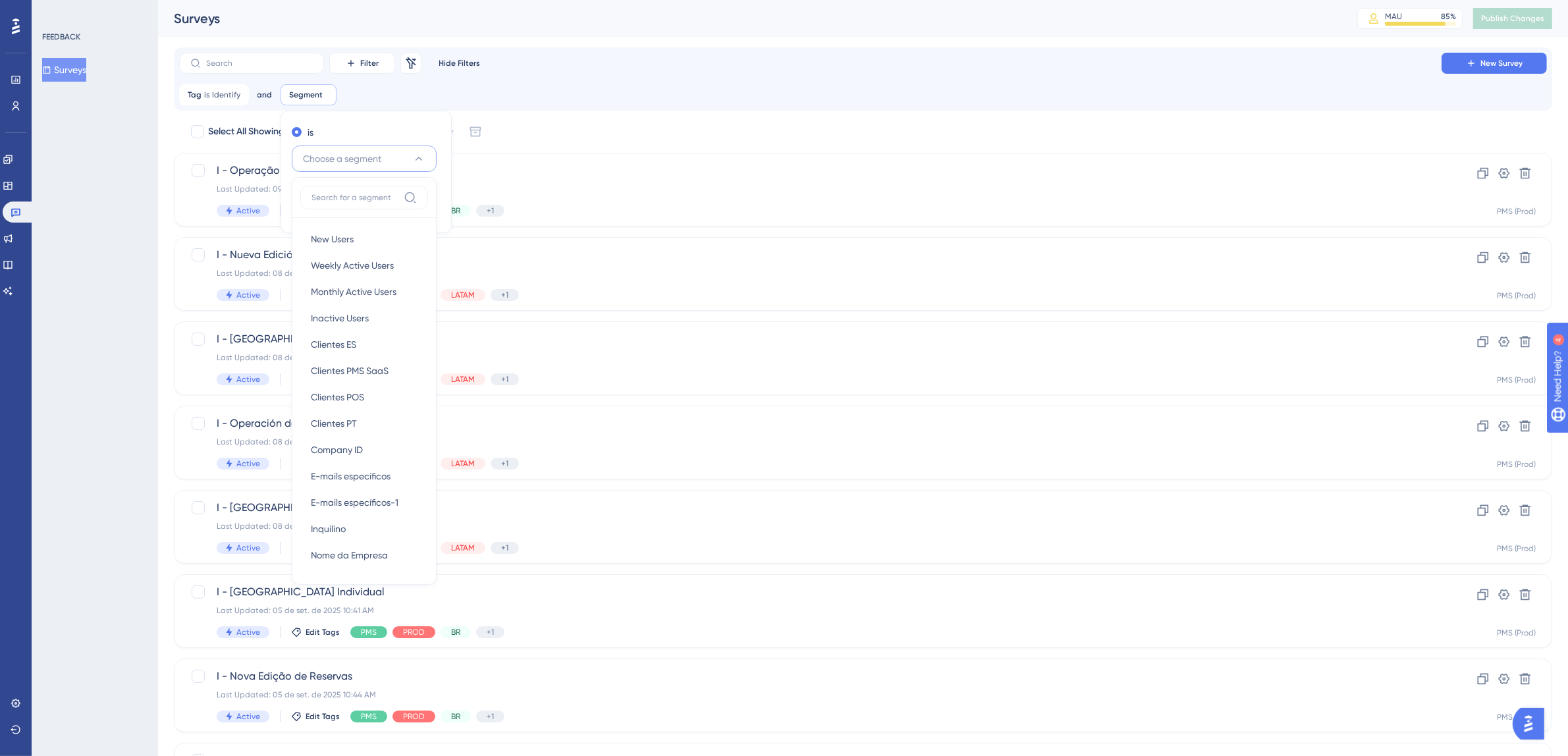
scroll to position [3, 0]
click at [364, 414] on div "Clientes PT Clientes PT" at bounding box center [364, 420] width 107 height 26
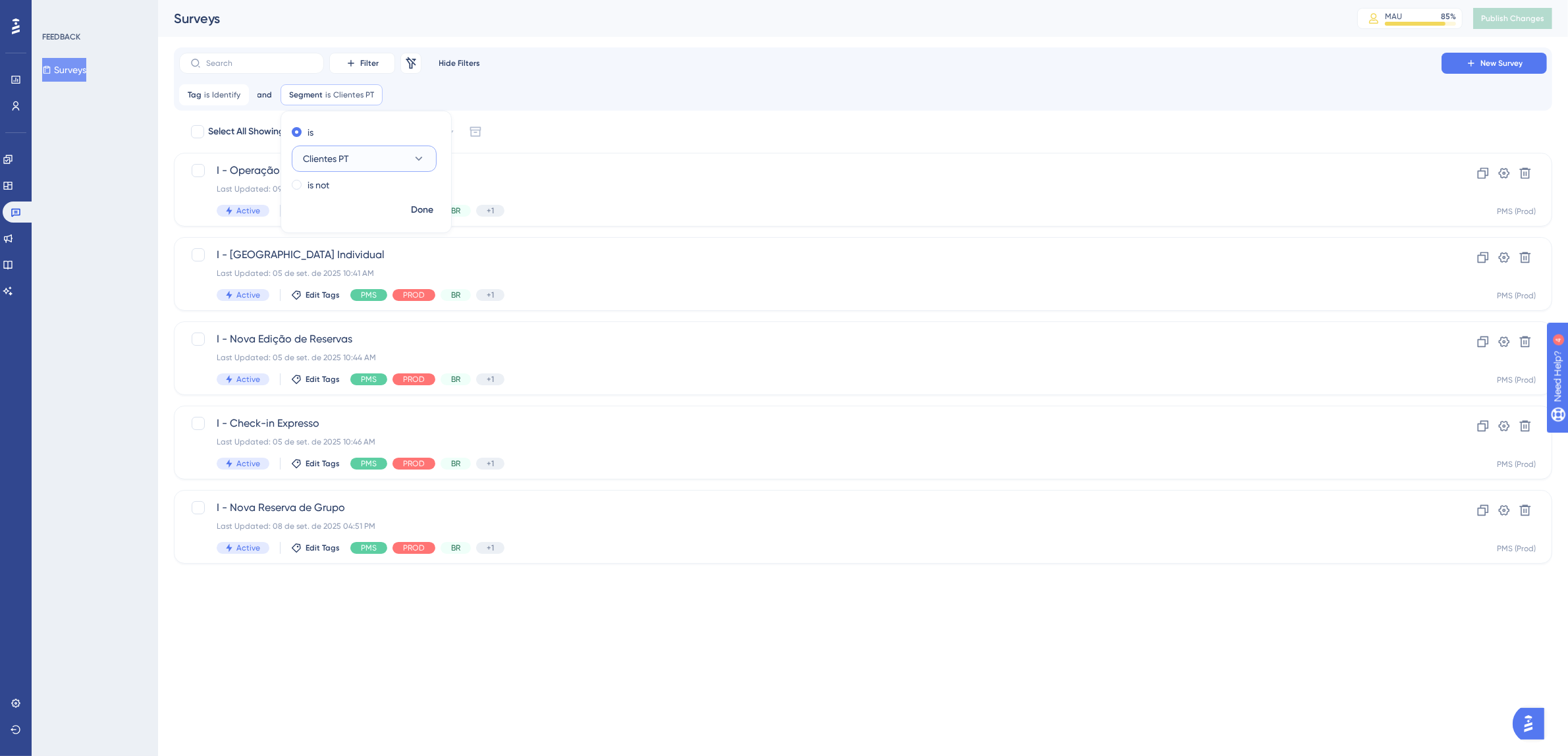
scroll to position [0, 0]
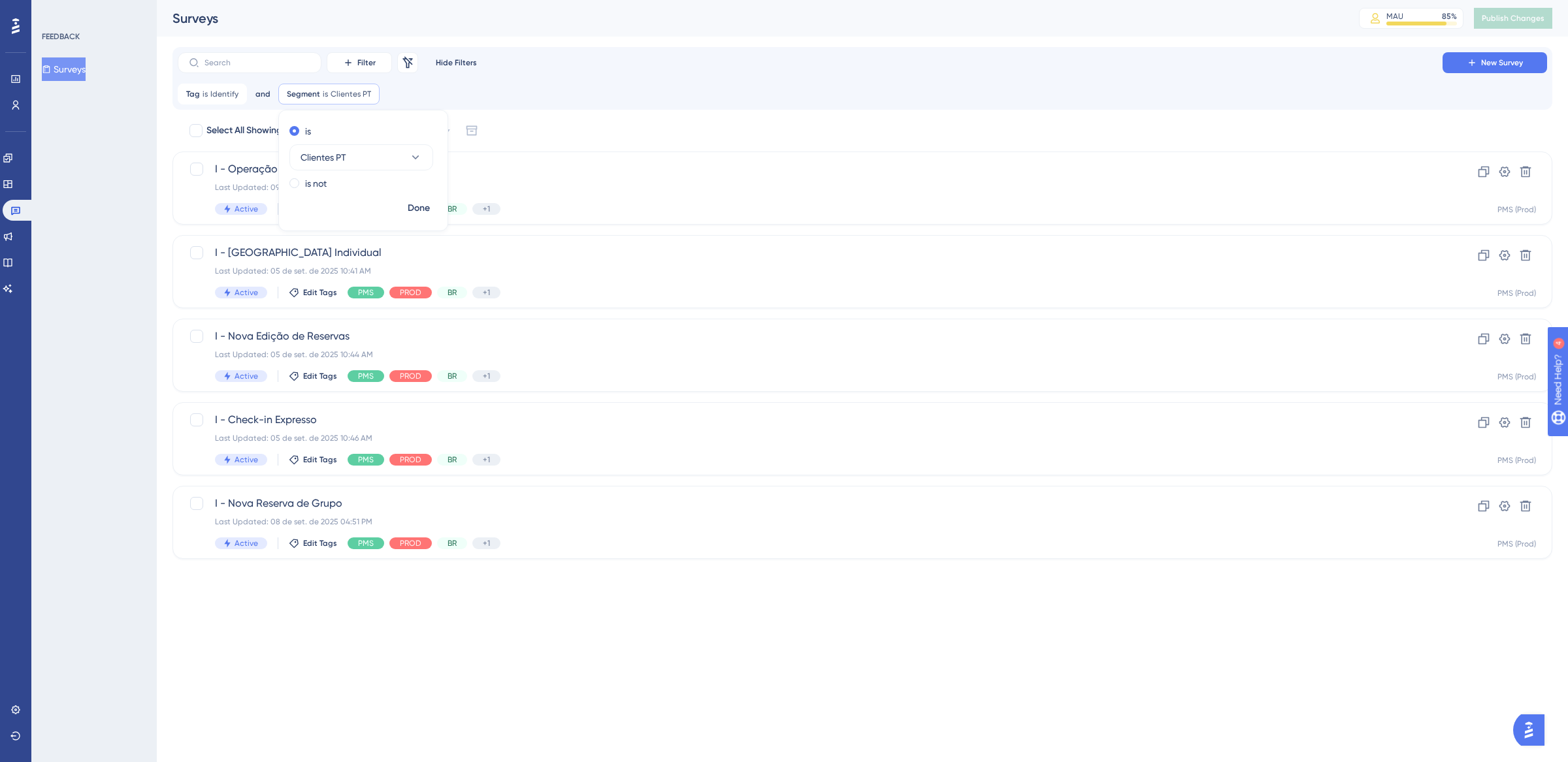
click at [670, 0] on html "Performance Users Engagement Widgets Feedback Product Updates Knowledge Base AI…" at bounding box center [784, 0] width 1568 height 0
click at [371, 95] on icon at bounding box center [369, 93] width 8 height 8
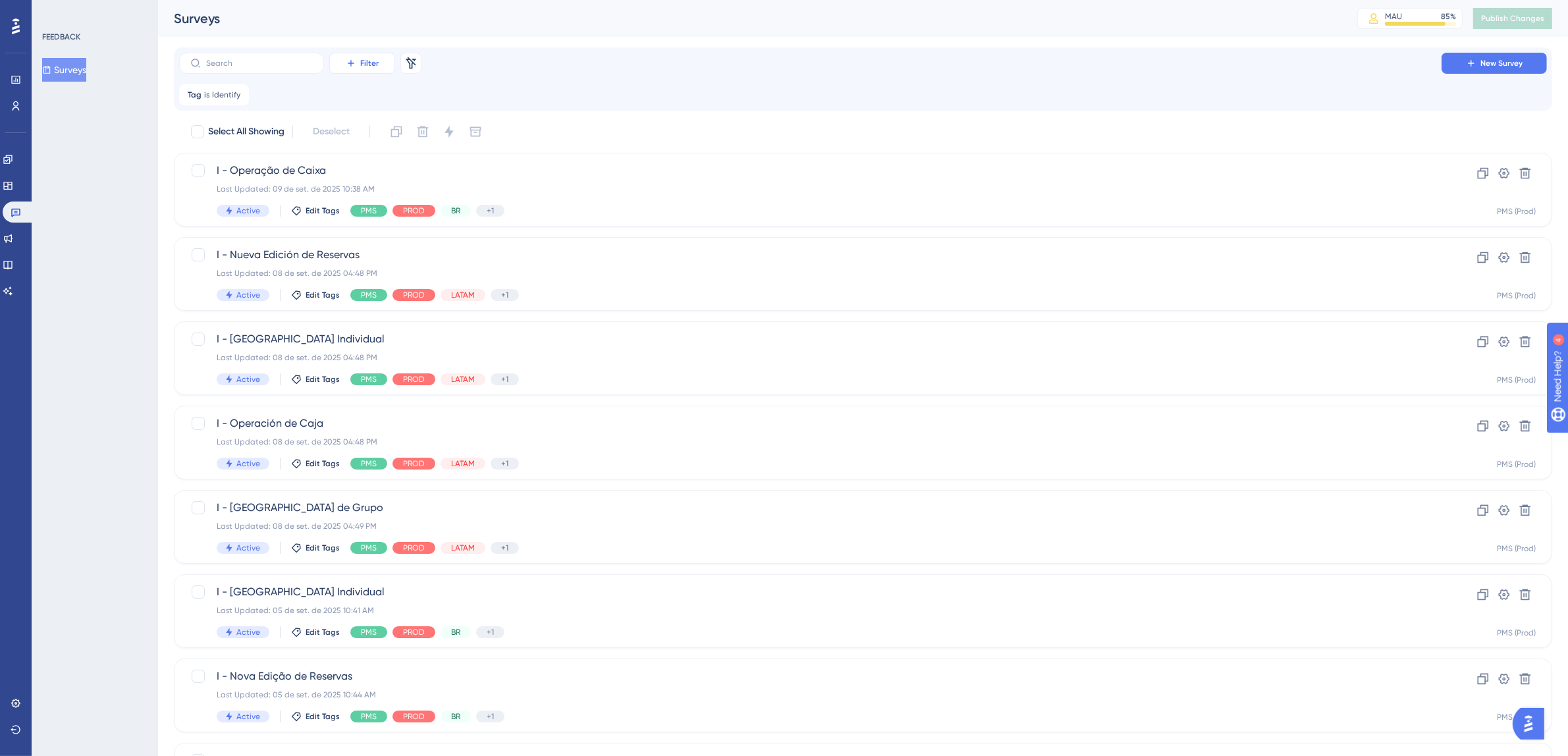
click at [359, 56] on button "Filter" at bounding box center [362, 63] width 66 height 21
click at [390, 109] on div "Tags Tags" at bounding box center [375, 100] width 54 height 26
click at [369, 160] on button "Choose a tag" at bounding box center [364, 158] width 145 height 26
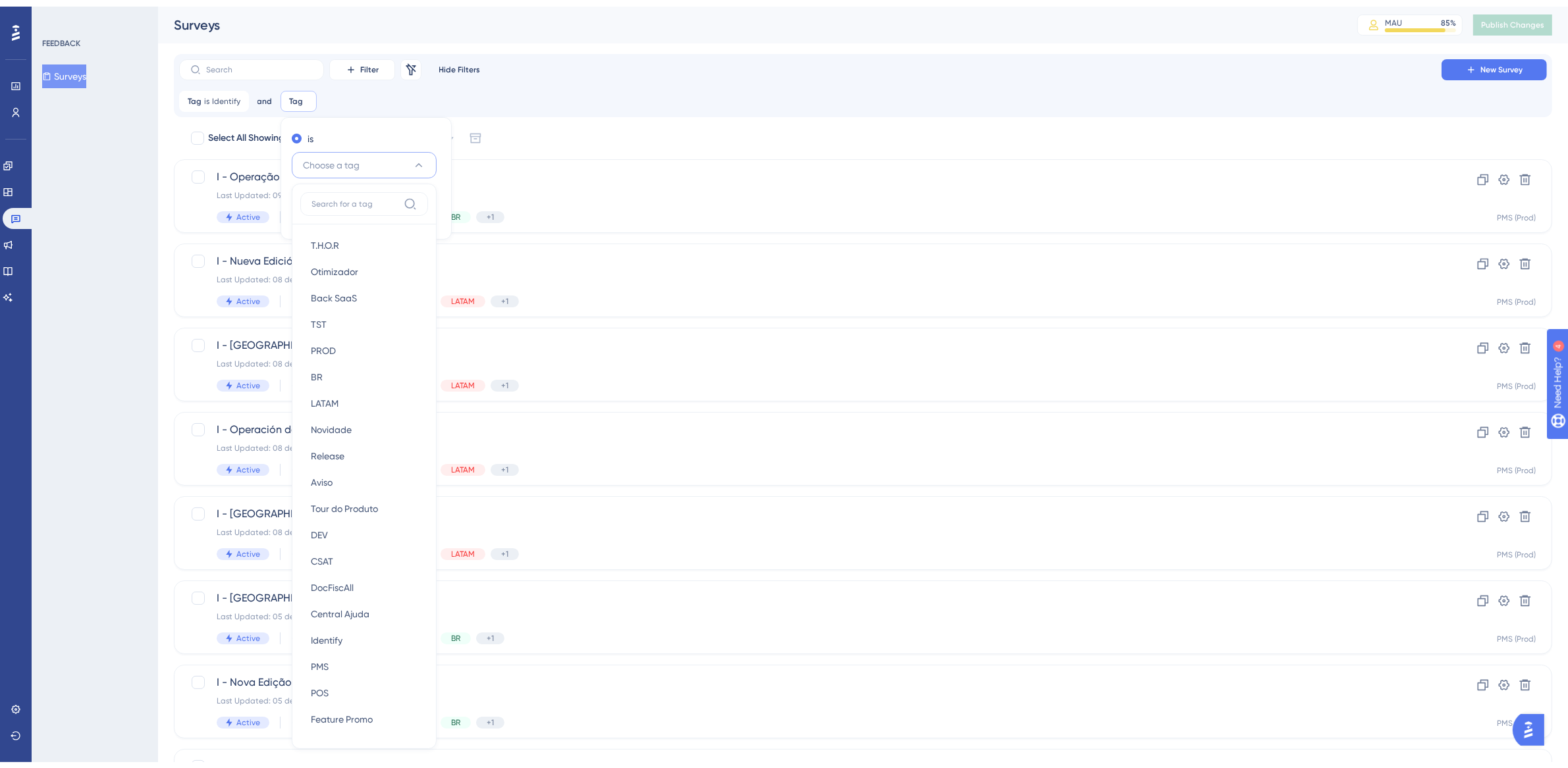
scroll to position [82, 0]
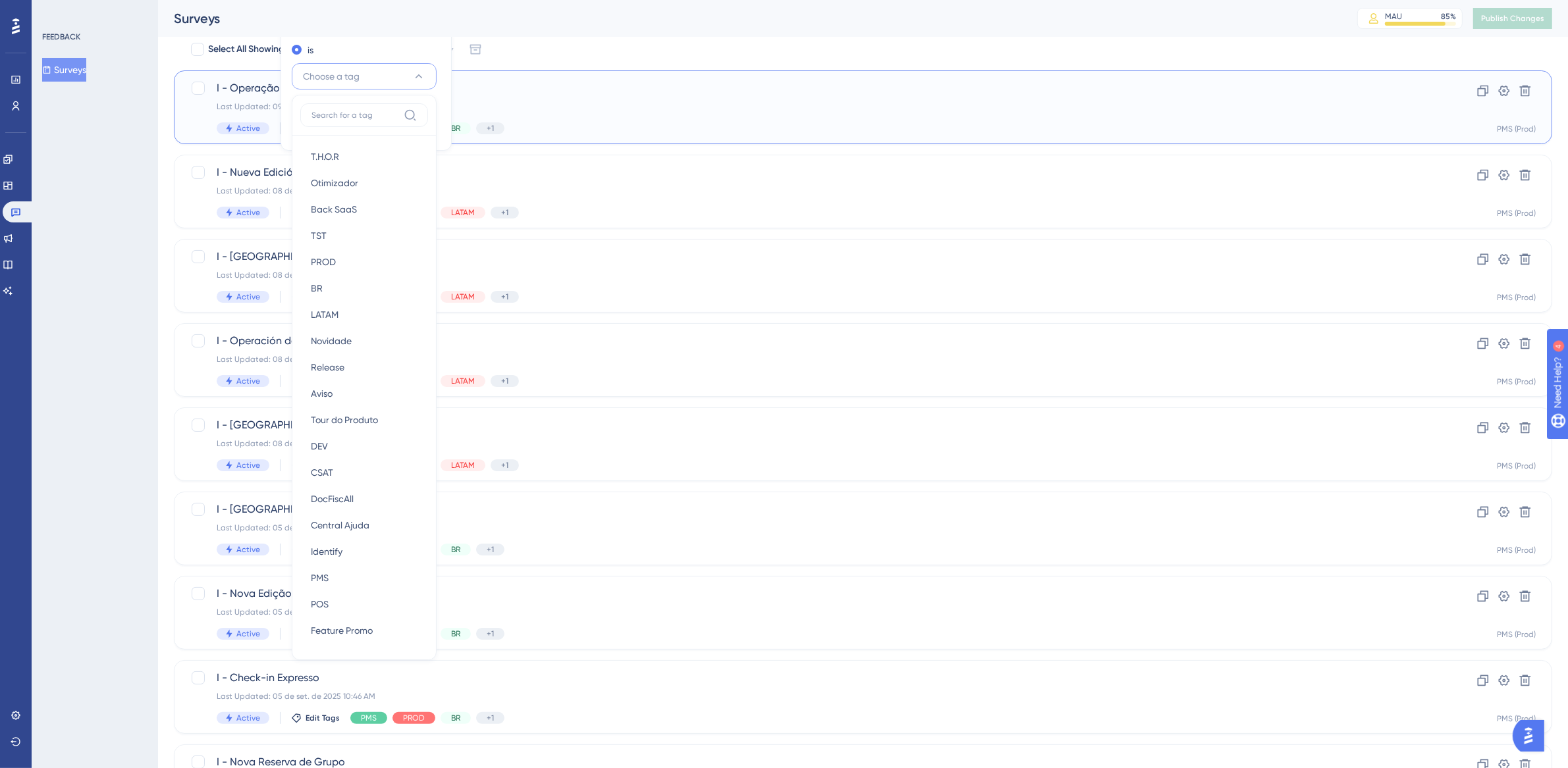
click at [500, 77] on div "I - Operação de Caixa Last Updated: 09 de set. de 2025 10:38 AM Active Edit Tag…" at bounding box center [864, 108] width 1379 height 74
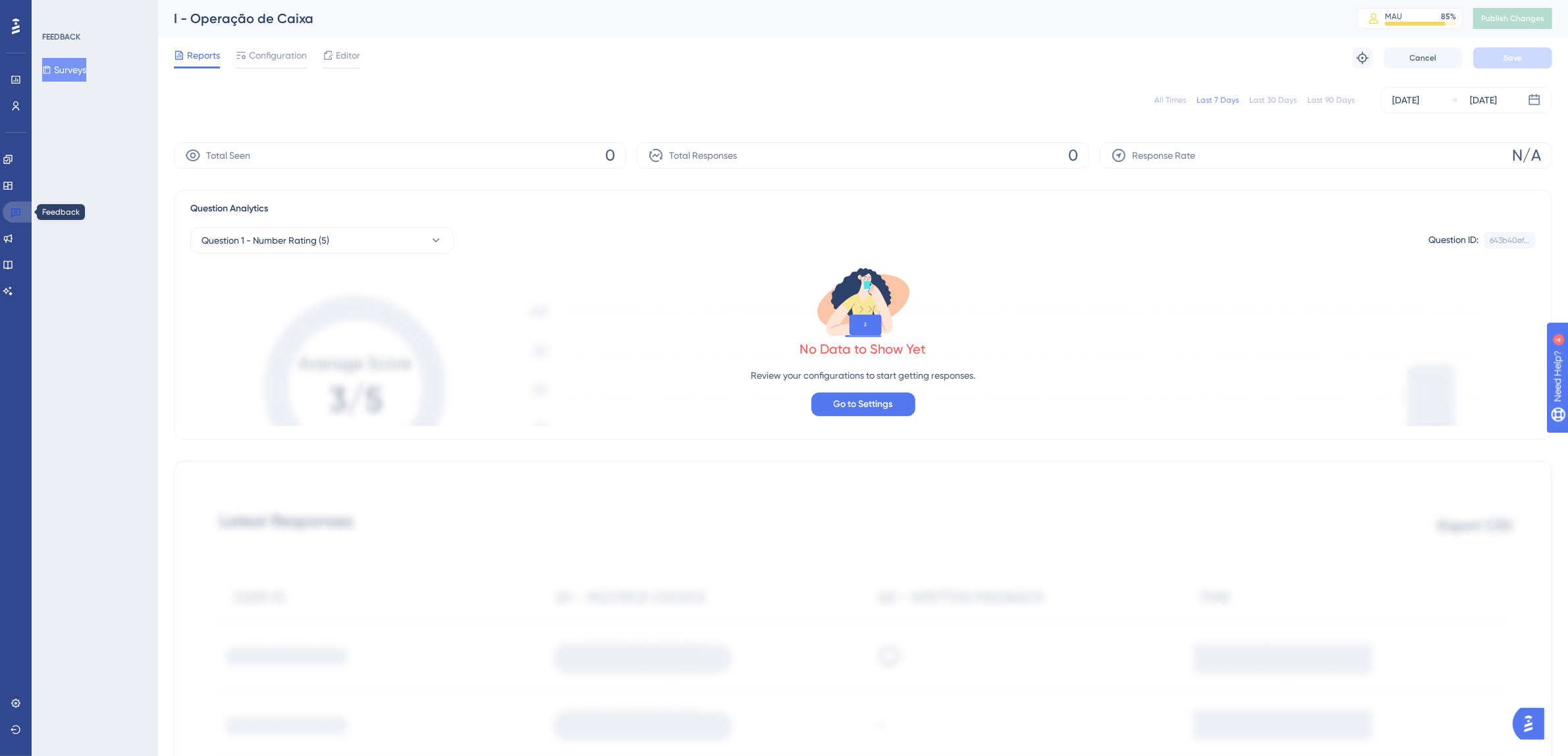
click at [19, 210] on icon at bounding box center [16, 212] width 11 height 11
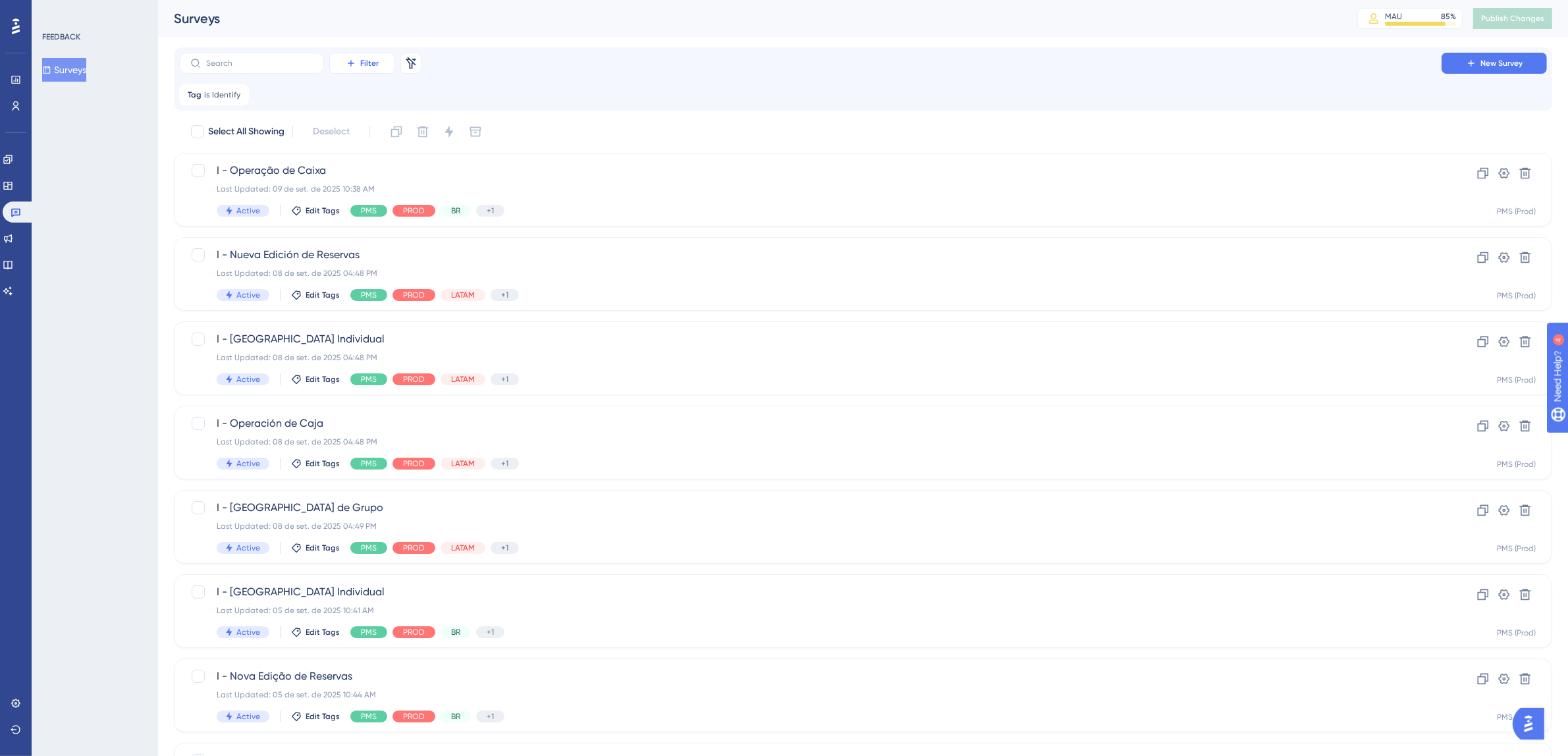
click at [390, 60] on button "Filter" at bounding box center [362, 63] width 66 height 21
click at [376, 123] on span "Segments" at bounding box center [369, 127] width 42 height 16
click at [359, 153] on span "Choose a segment" at bounding box center [342, 158] width 78 height 16
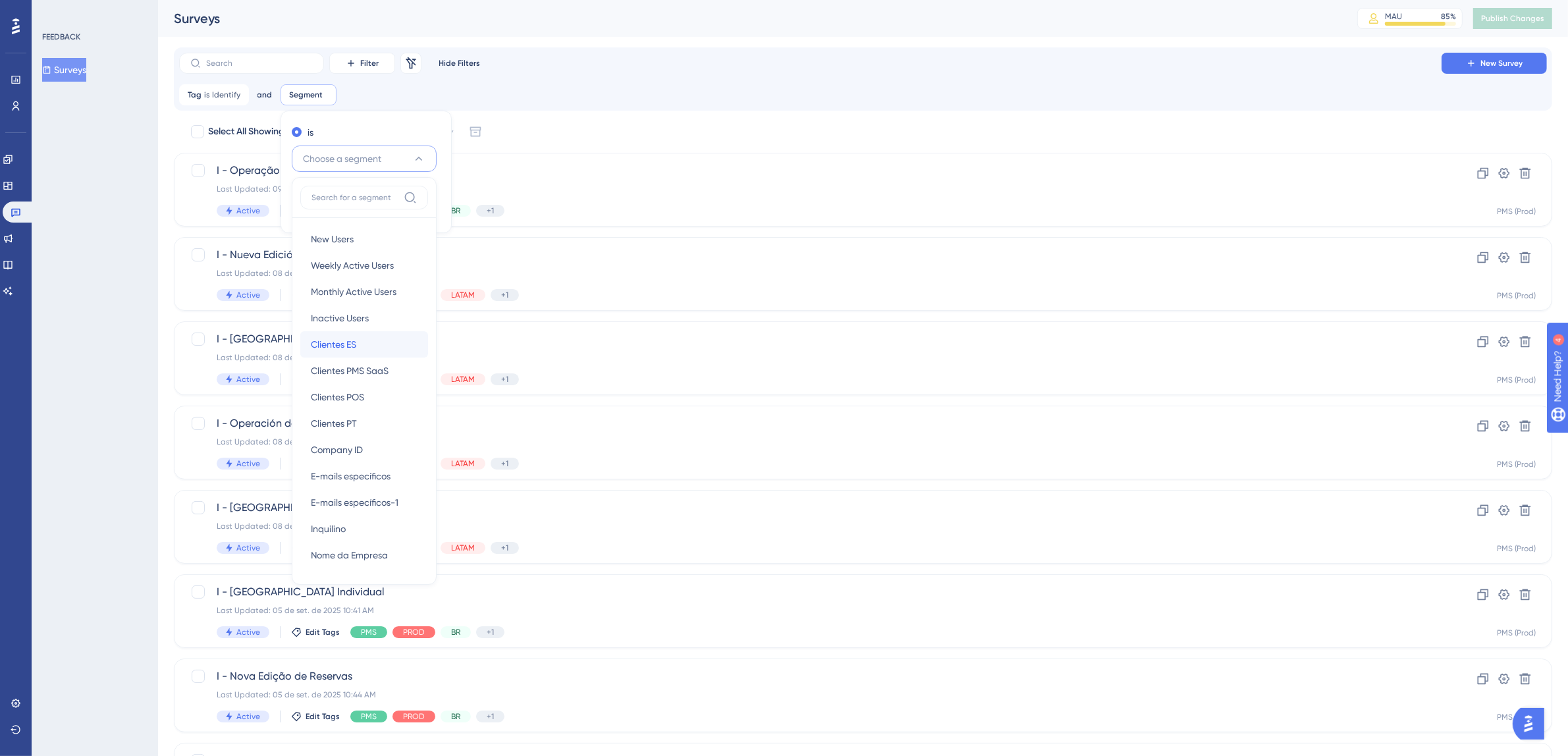
click at [374, 350] on div "Clientes ES Clientes ES" at bounding box center [364, 344] width 107 height 26
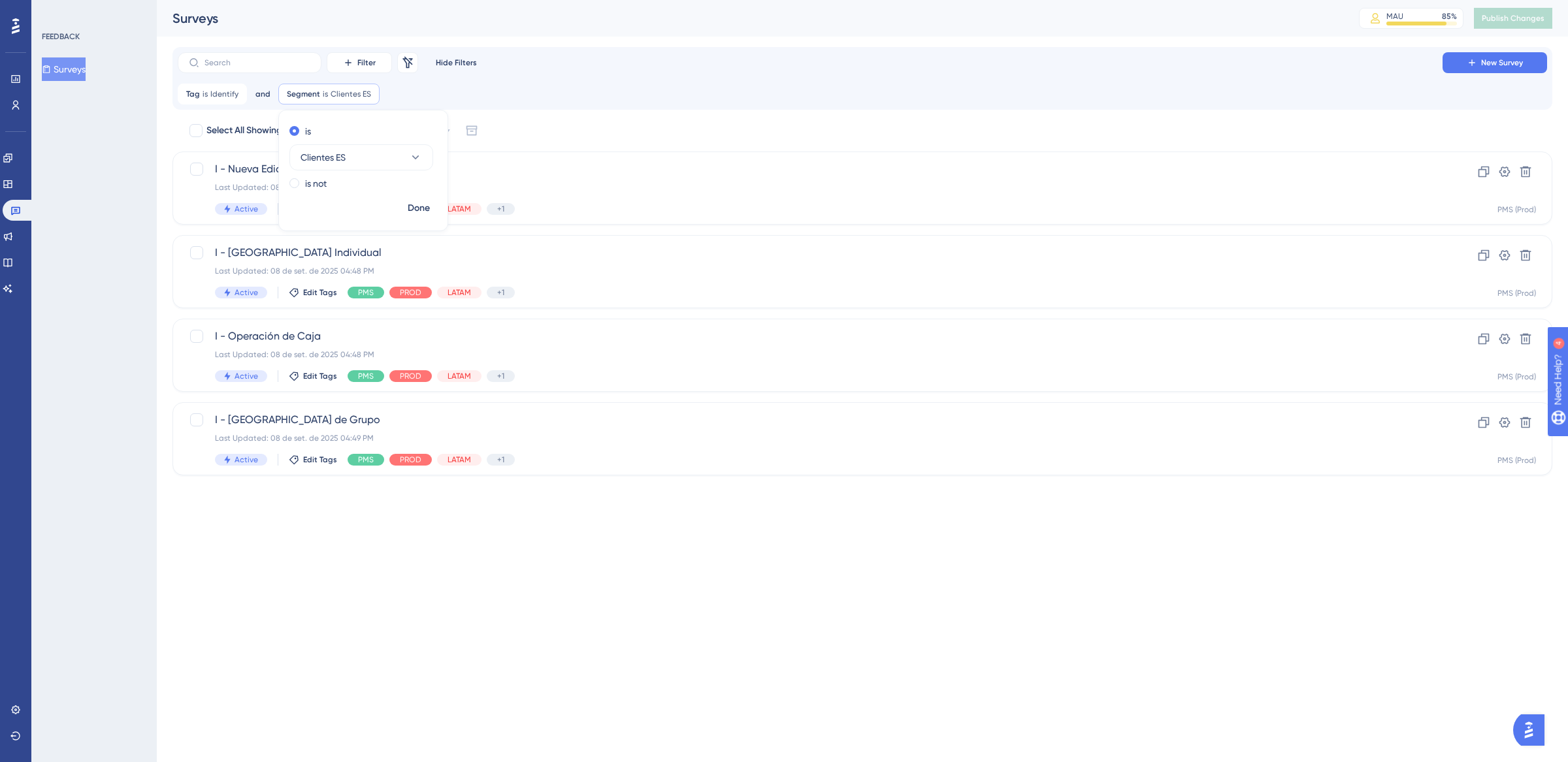
click at [557, 83] on div "Tag is Identify Identify Remove and Segment is Clientes ES Clientes ES Remove i…" at bounding box center [862, 93] width 1369 height 21
click at [19, 212] on icon at bounding box center [15, 211] width 9 height 8
click at [368, 94] on icon at bounding box center [370, 93] width 4 height 4
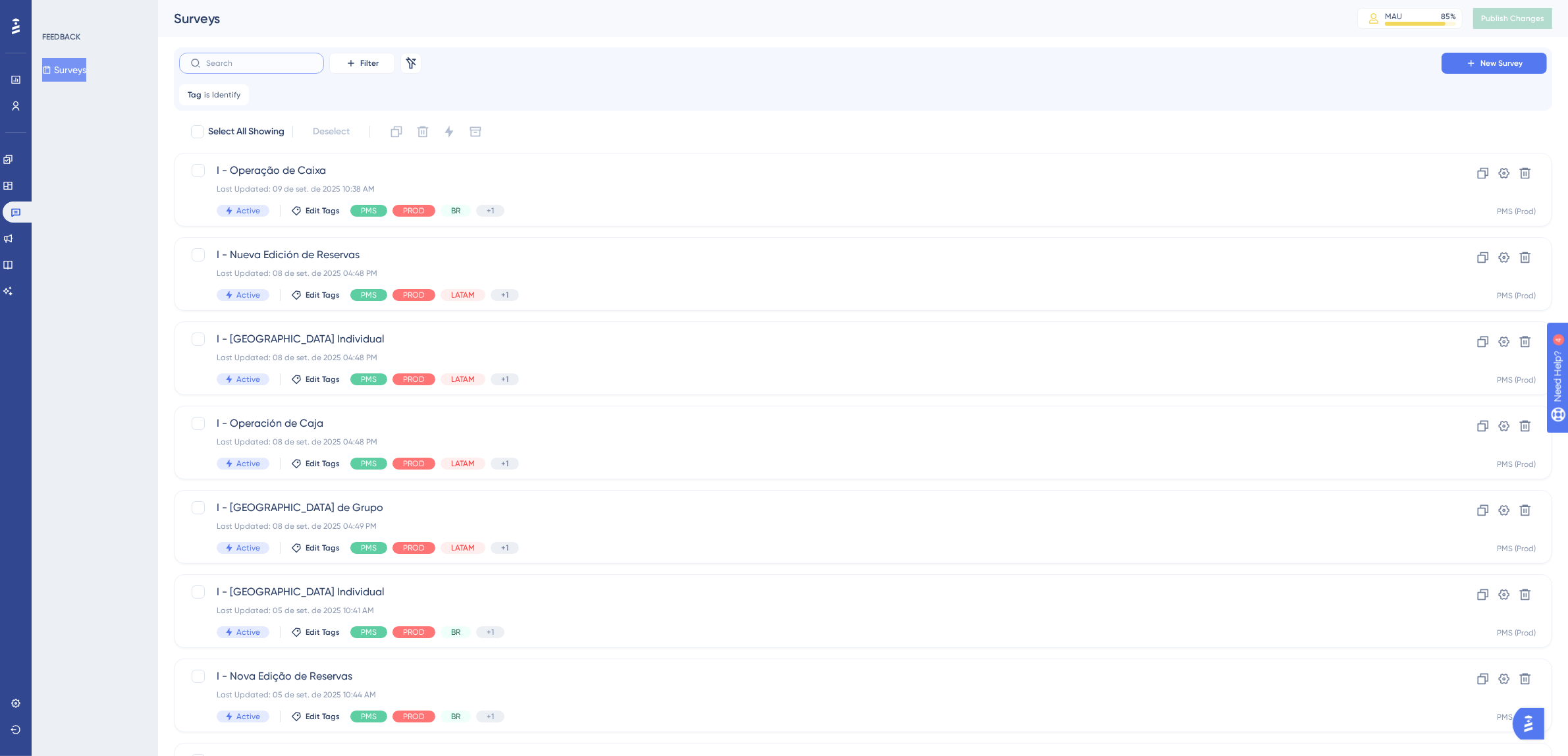
click at [244, 65] on input "text" at bounding box center [259, 63] width 107 height 9
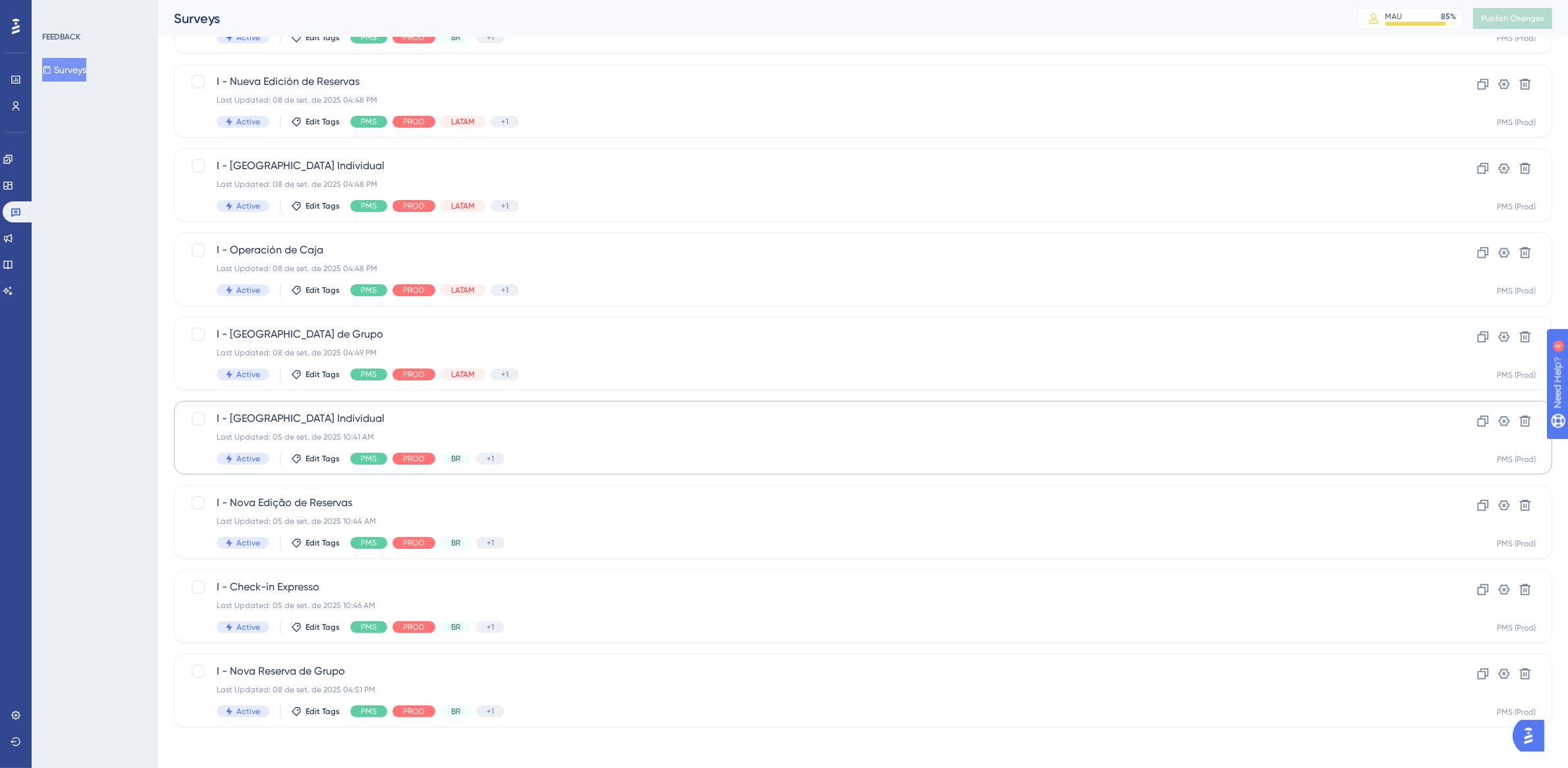
scroll to position [170, 0]
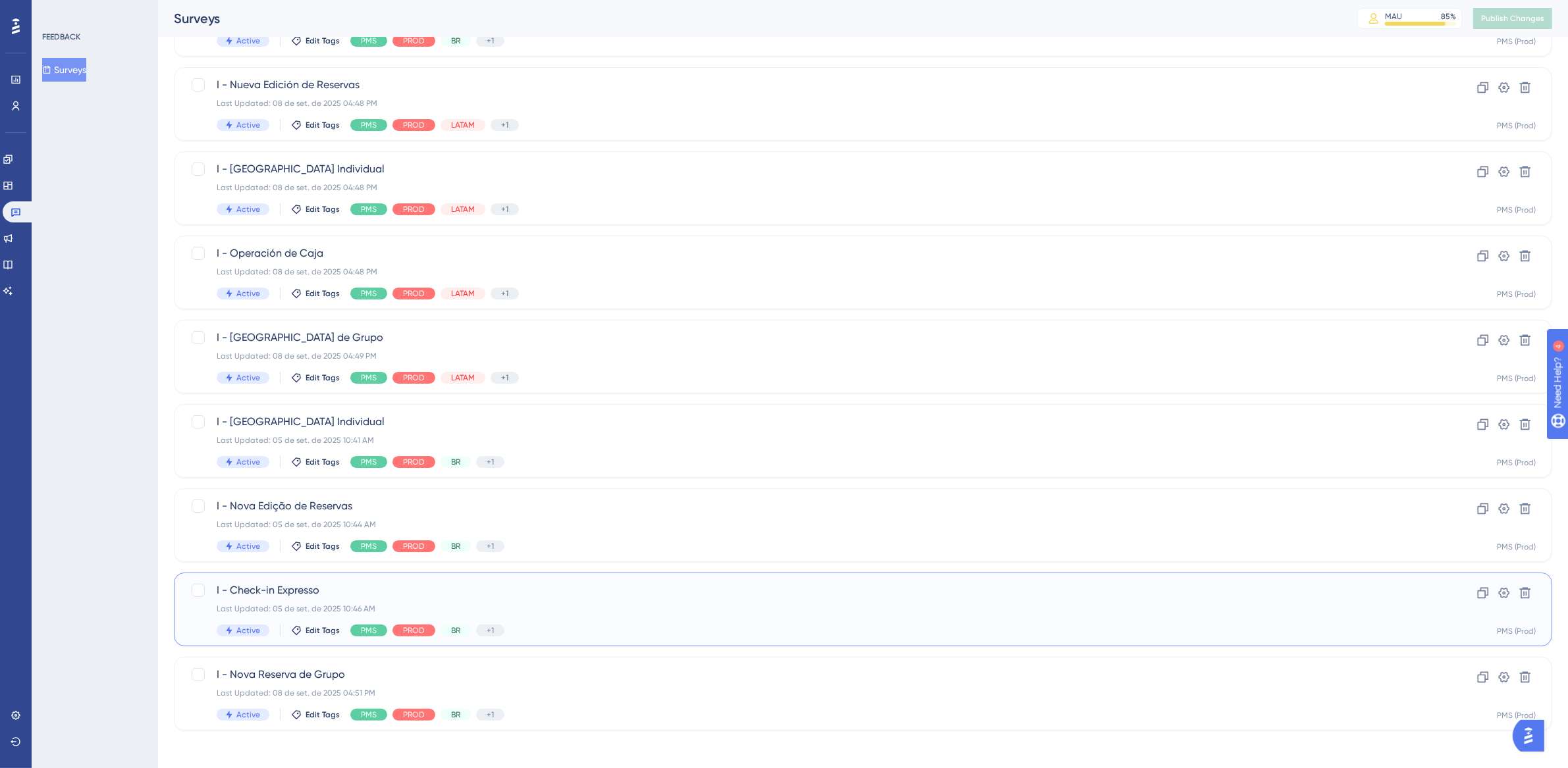
click at [559, 601] on div "I - Check-in Expresso Last Updated: [DATE] 10:46 AM Active Edit Tags PMS PROD B…" at bounding box center [810, 610] width 1188 height 54
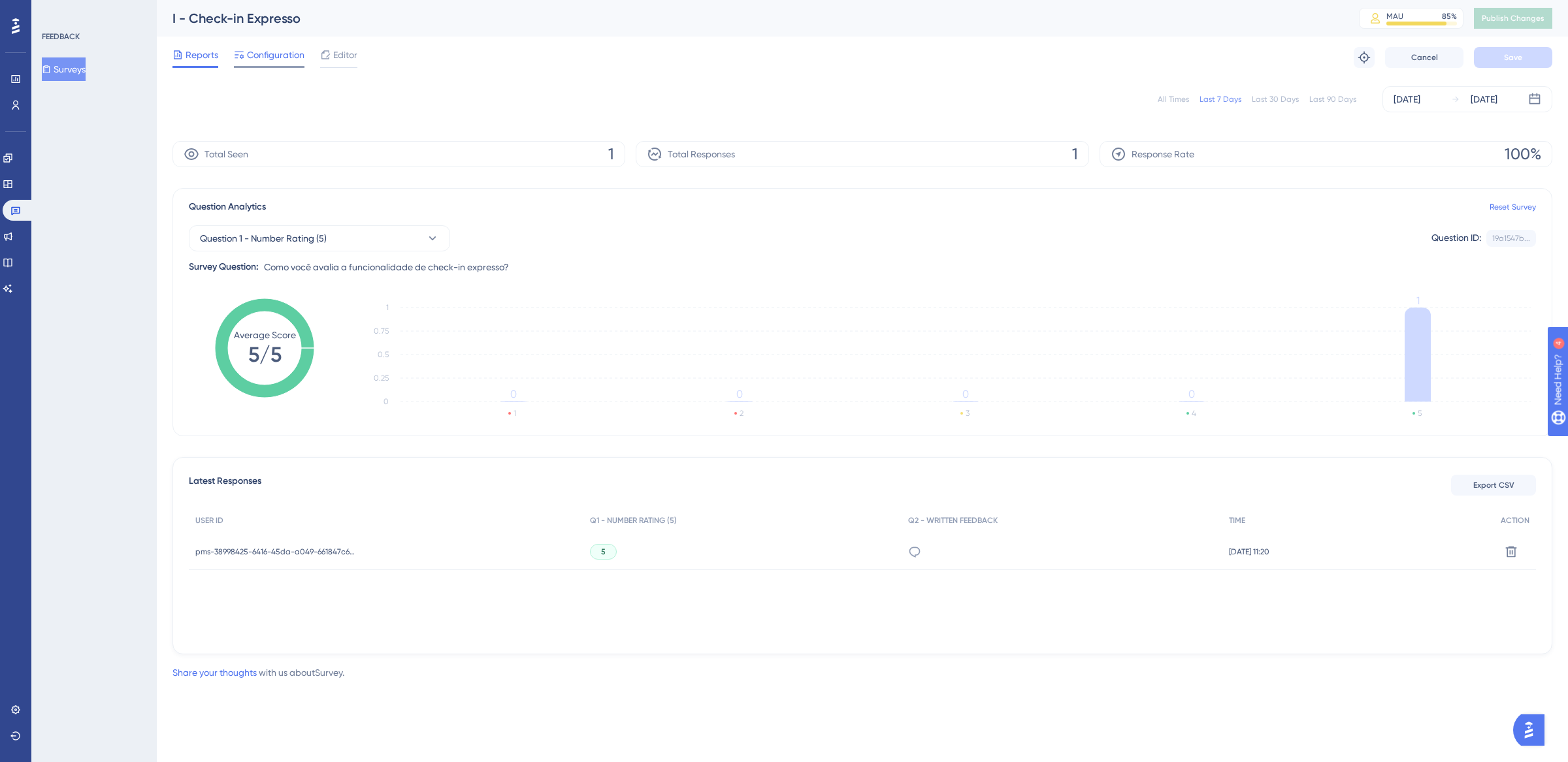
click at [290, 56] on span "Configuration" at bounding box center [276, 54] width 58 height 16
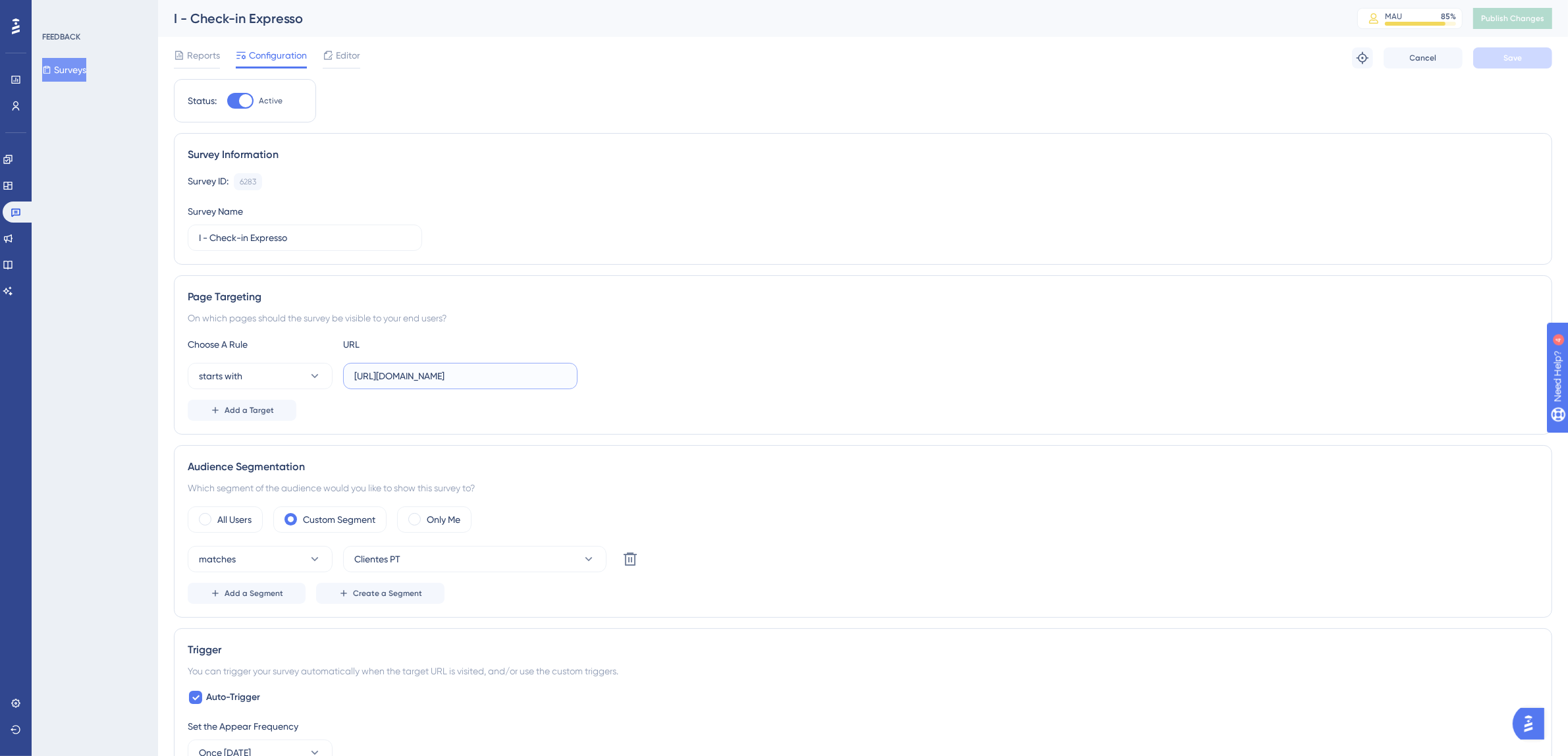
click at [404, 377] on input "[URL][DOMAIN_NAME]" at bounding box center [460, 375] width 212 height 14
click at [440, 376] on input "[URL][DOMAIN_NAME]" at bounding box center [460, 375] width 212 height 14
drag, startPoint x: 354, startPoint y: 375, endPoint x: 658, endPoint y: 375, distance: 304.0
click at [658, 375] on div "starts with [URL][DOMAIN_NAME]" at bounding box center [863, 375] width 1351 height 26
click at [20, 210] on icon at bounding box center [16, 212] width 11 height 11
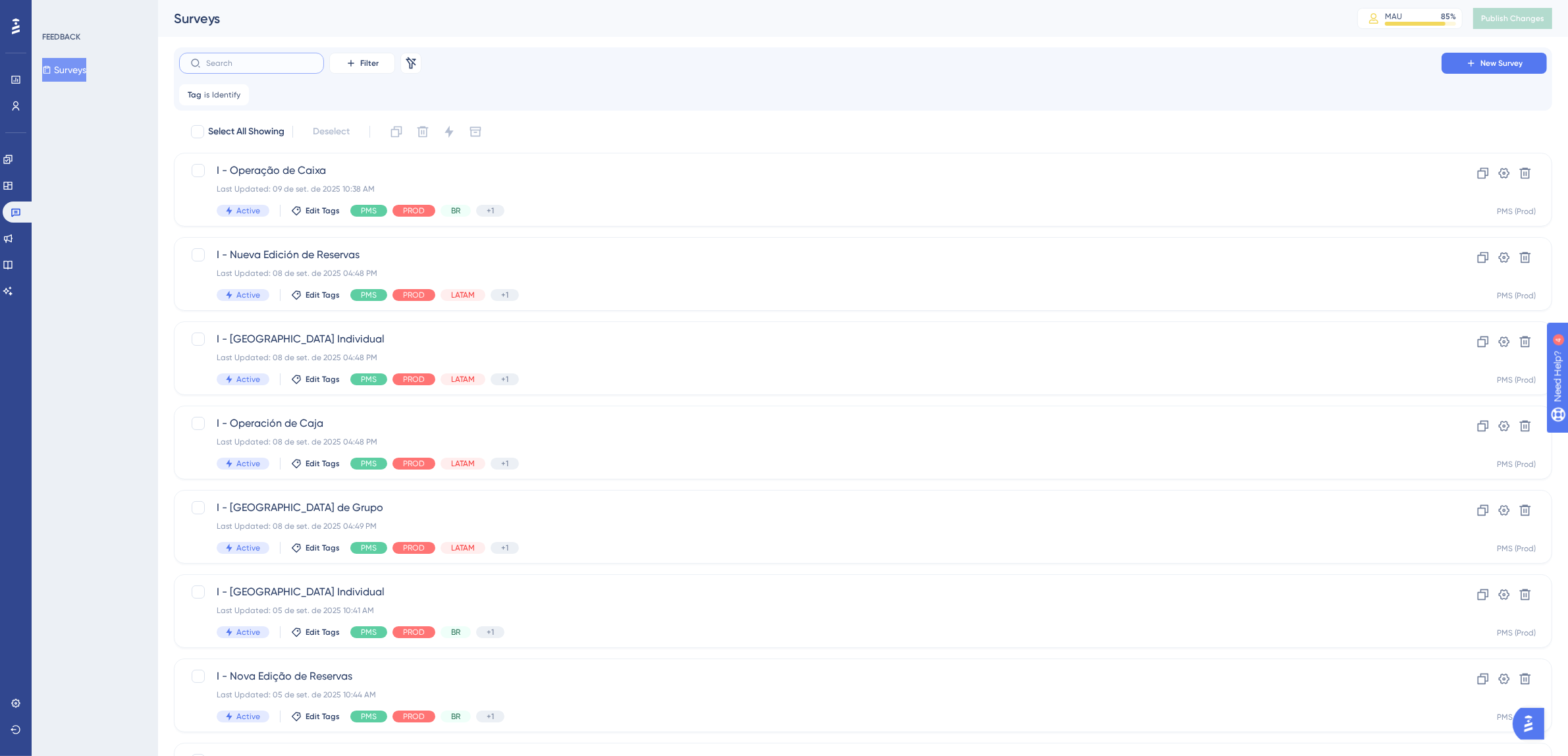
click at [271, 65] on input "text" at bounding box center [259, 63] width 107 height 9
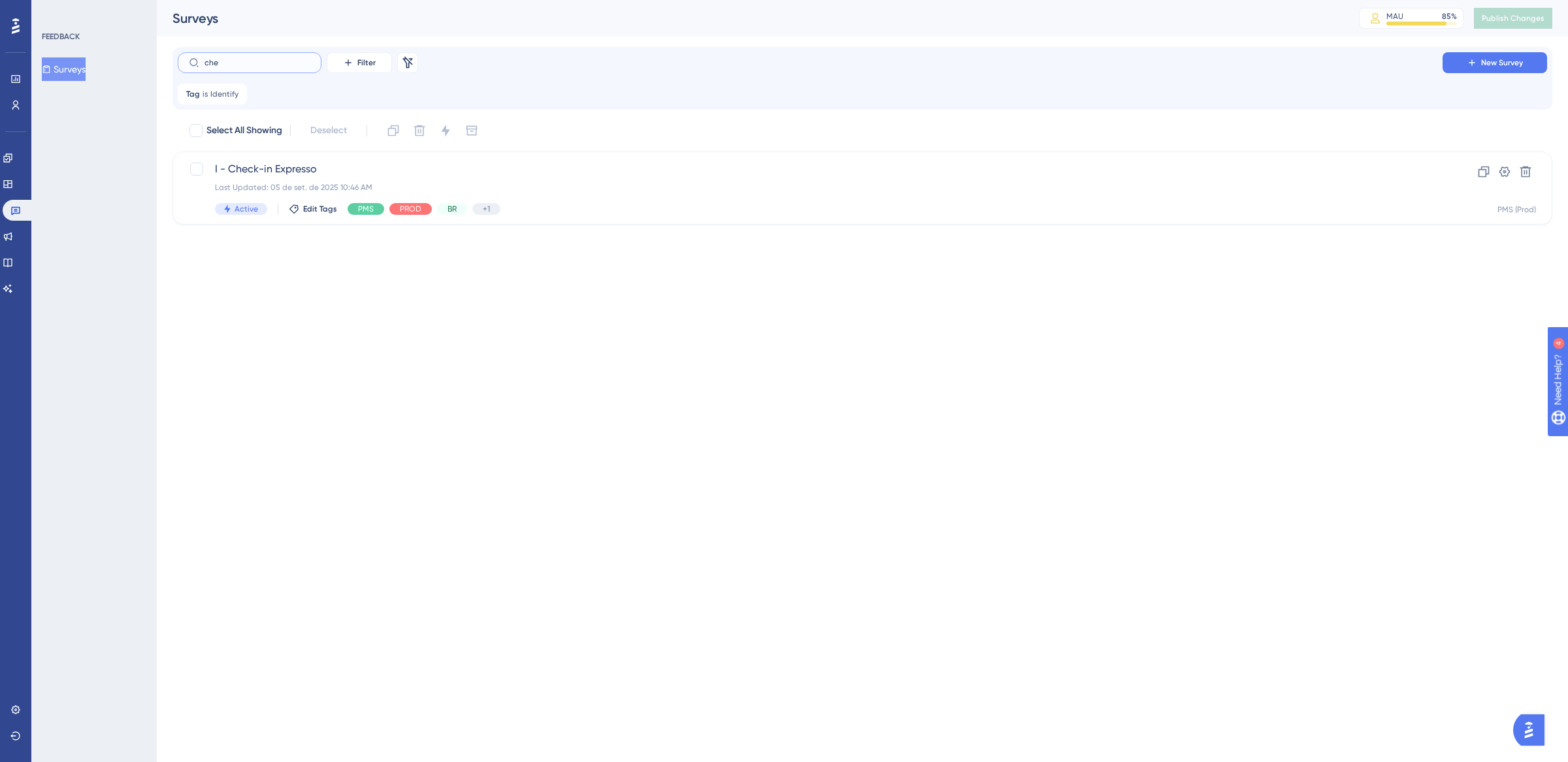
type input "che"
click at [230, 69] on label "che" at bounding box center [250, 63] width 144 height 21
click at [230, 68] on input "che" at bounding box center [257, 63] width 106 height 9
drag, startPoint x: 240, startPoint y: 68, endPoint x: 175, endPoint y: 63, distance: 65.2
click at [175, 63] on div "che Filter Remove Filters New Survey Tag is Identify Identify Remove" at bounding box center [862, 78] width 1380 height 63
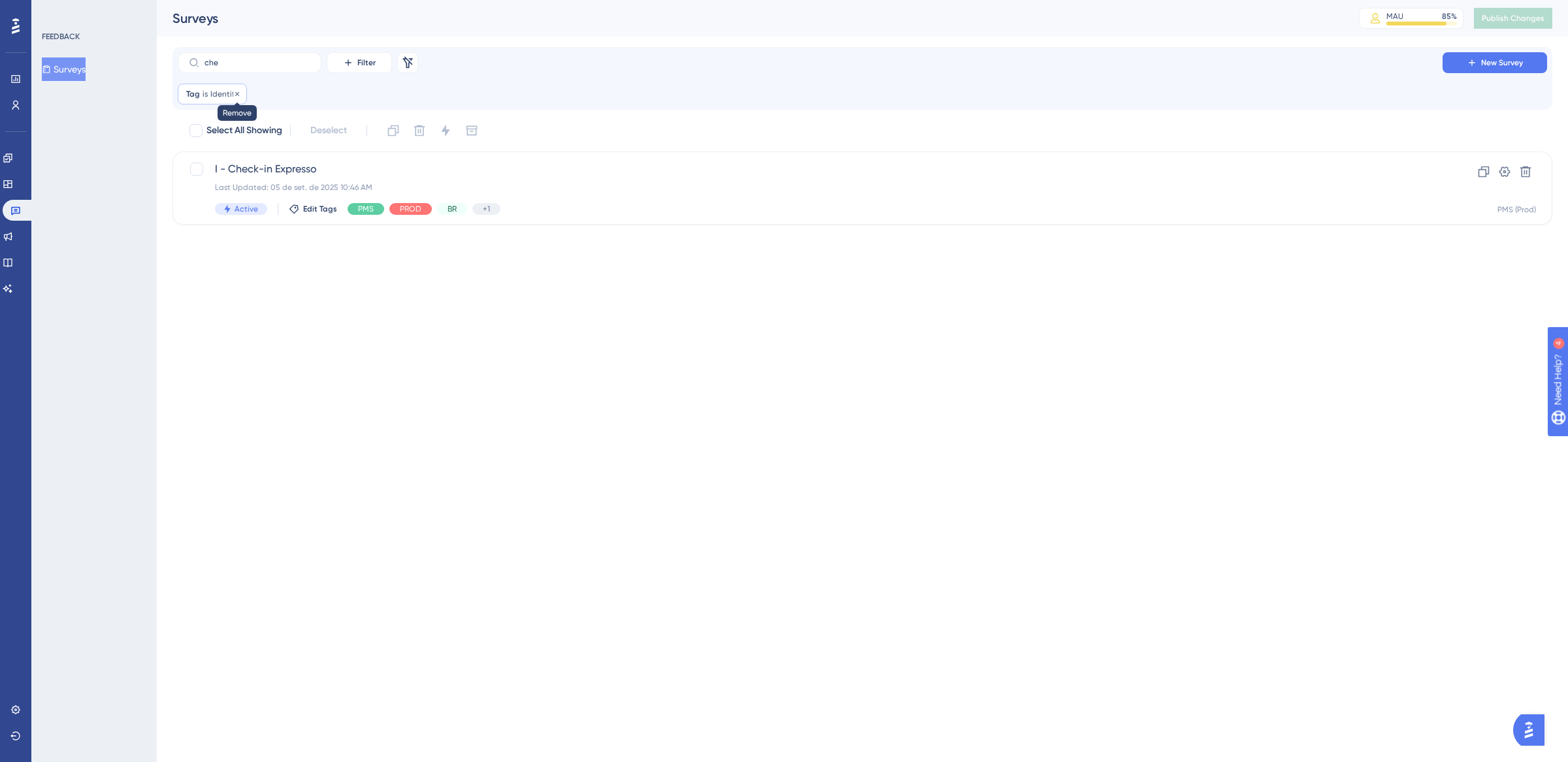
click at [235, 92] on icon at bounding box center [236, 93] width 8 height 8
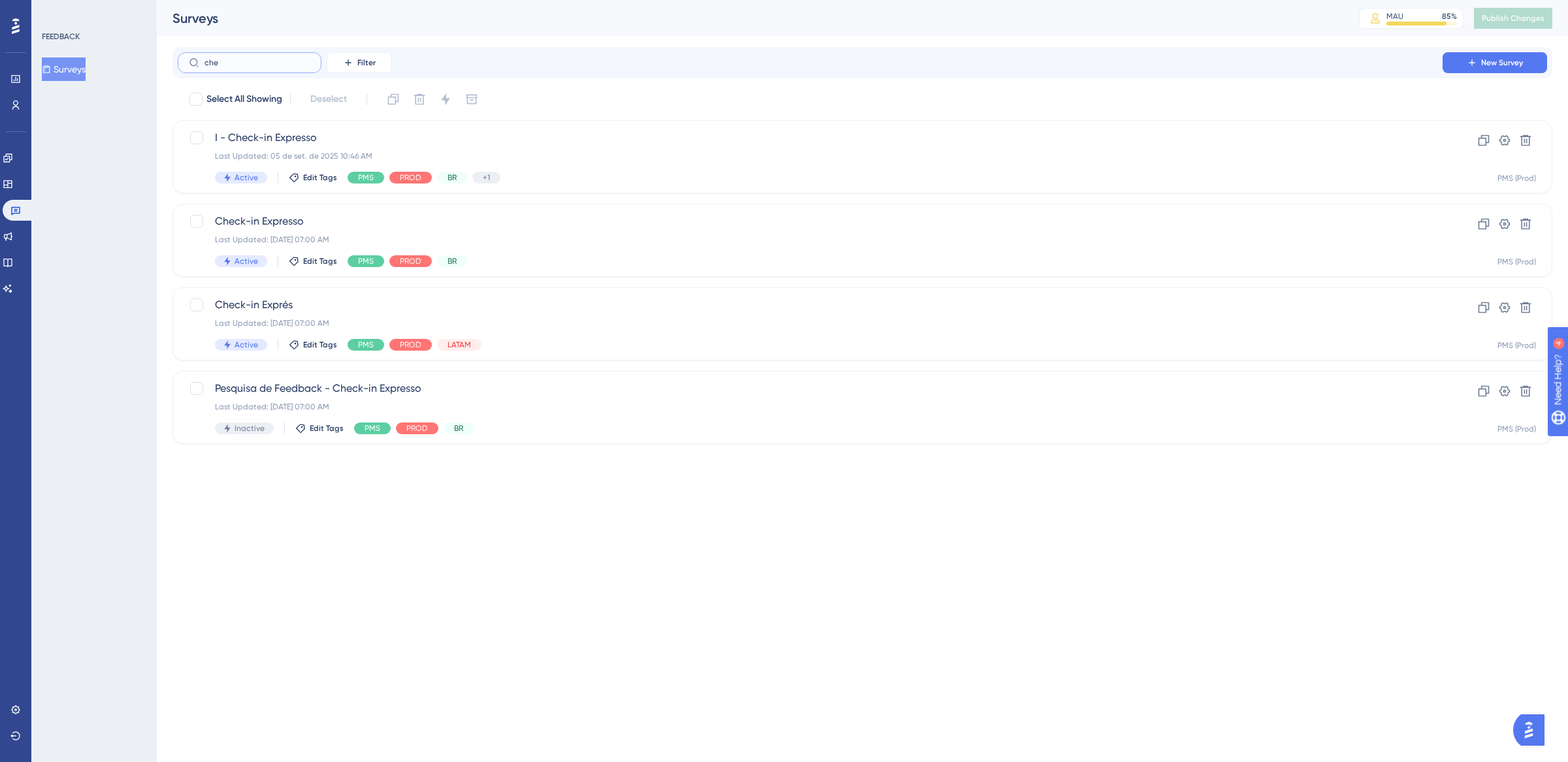
click at [237, 62] on input "che" at bounding box center [257, 63] width 106 height 9
click at [242, 62] on input "che" at bounding box center [257, 63] width 106 height 9
click at [669, 327] on div "Last Updated: [DATE] 07:00 AM" at bounding box center [810, 323] width 1191 height 11
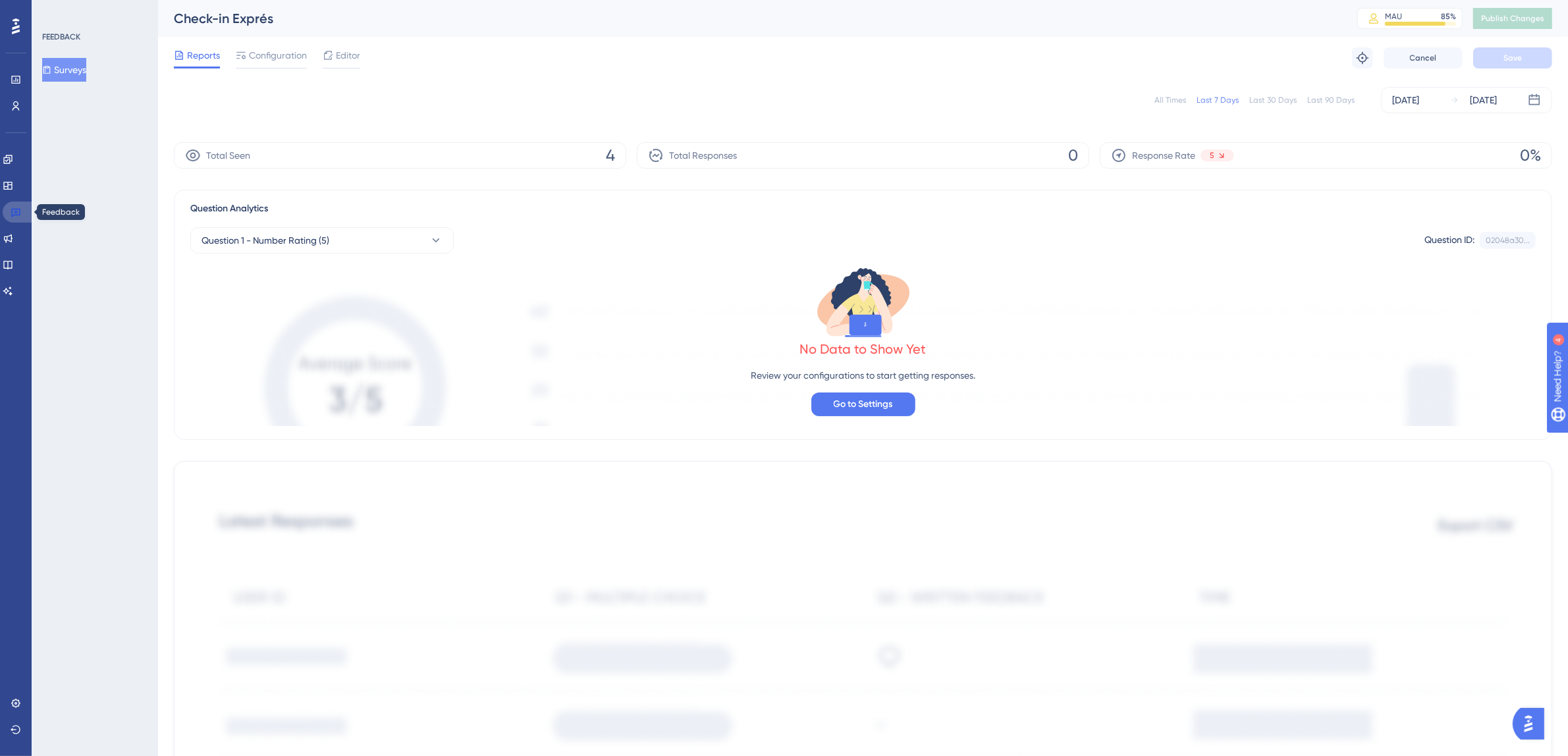
click at [22, 213] on link at bounding box center [19, 211] width 32 height 21
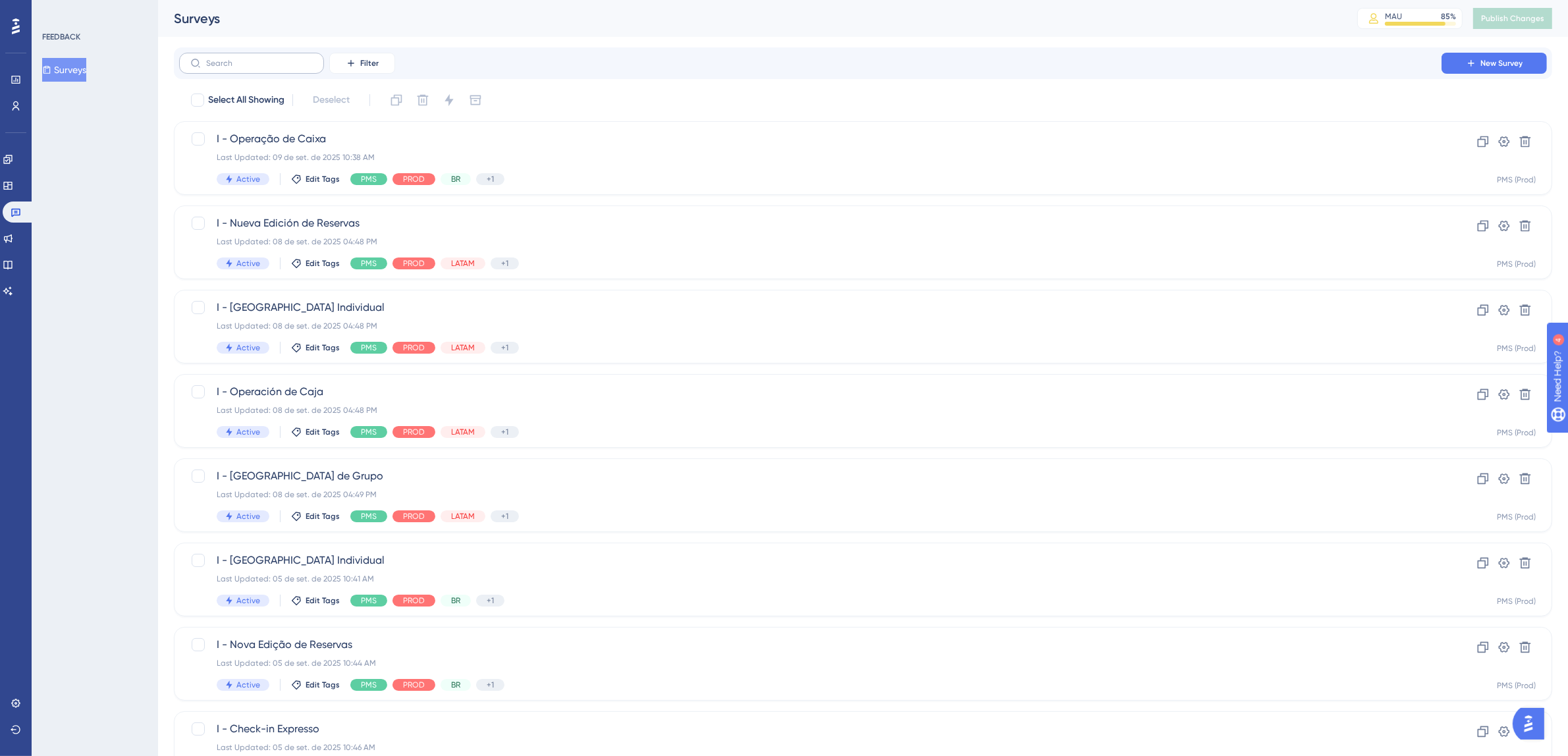
click at [261, 68] on label at bounding box center [252, 63] width 145 height 21
click at [261, 68] on input "text" at bounding box center [259, 63] width 107 height 9
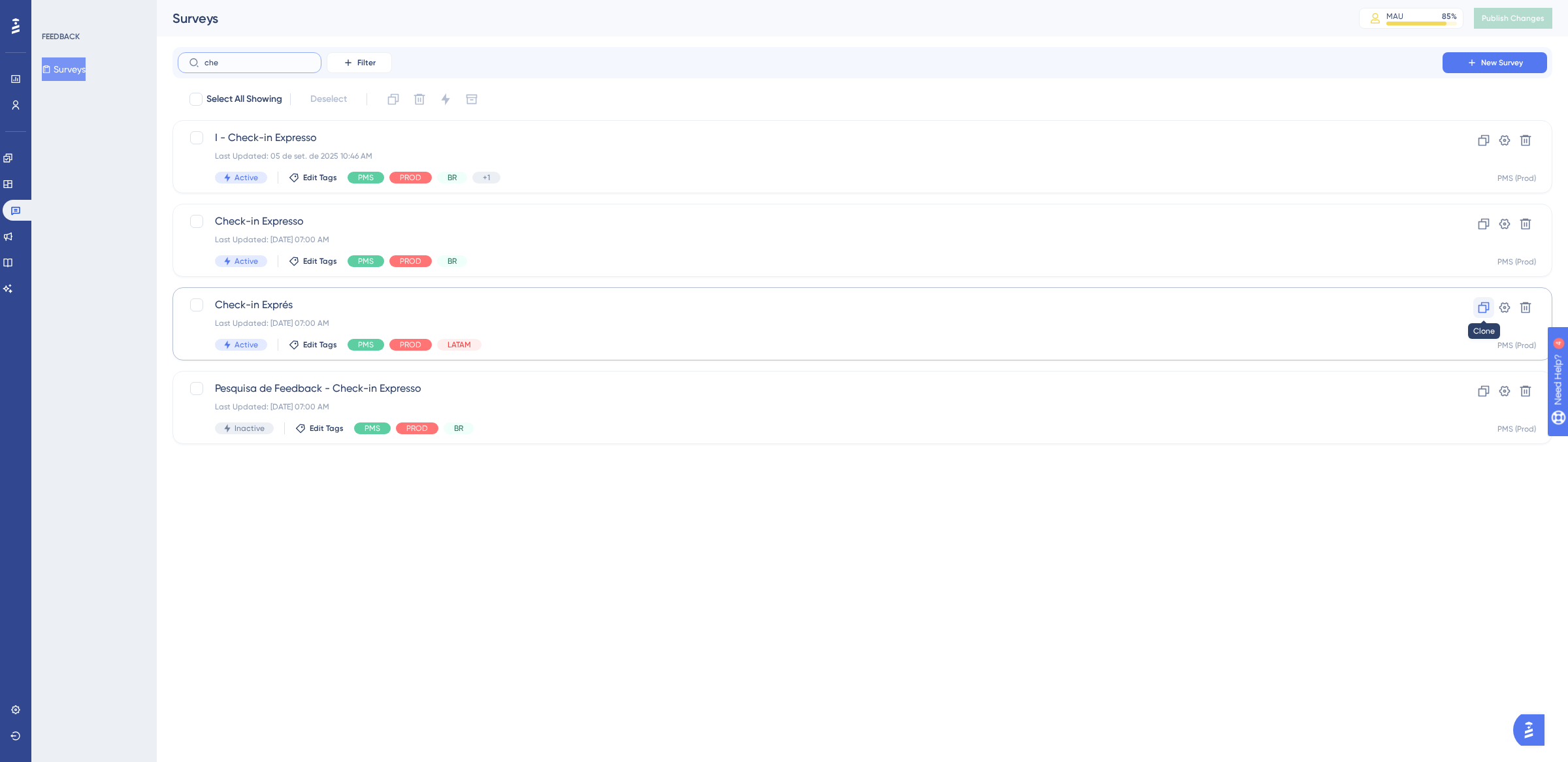
type input "che"
click at [1479, 310] on icon at bounding box center [1484, 307] width 11 height 11
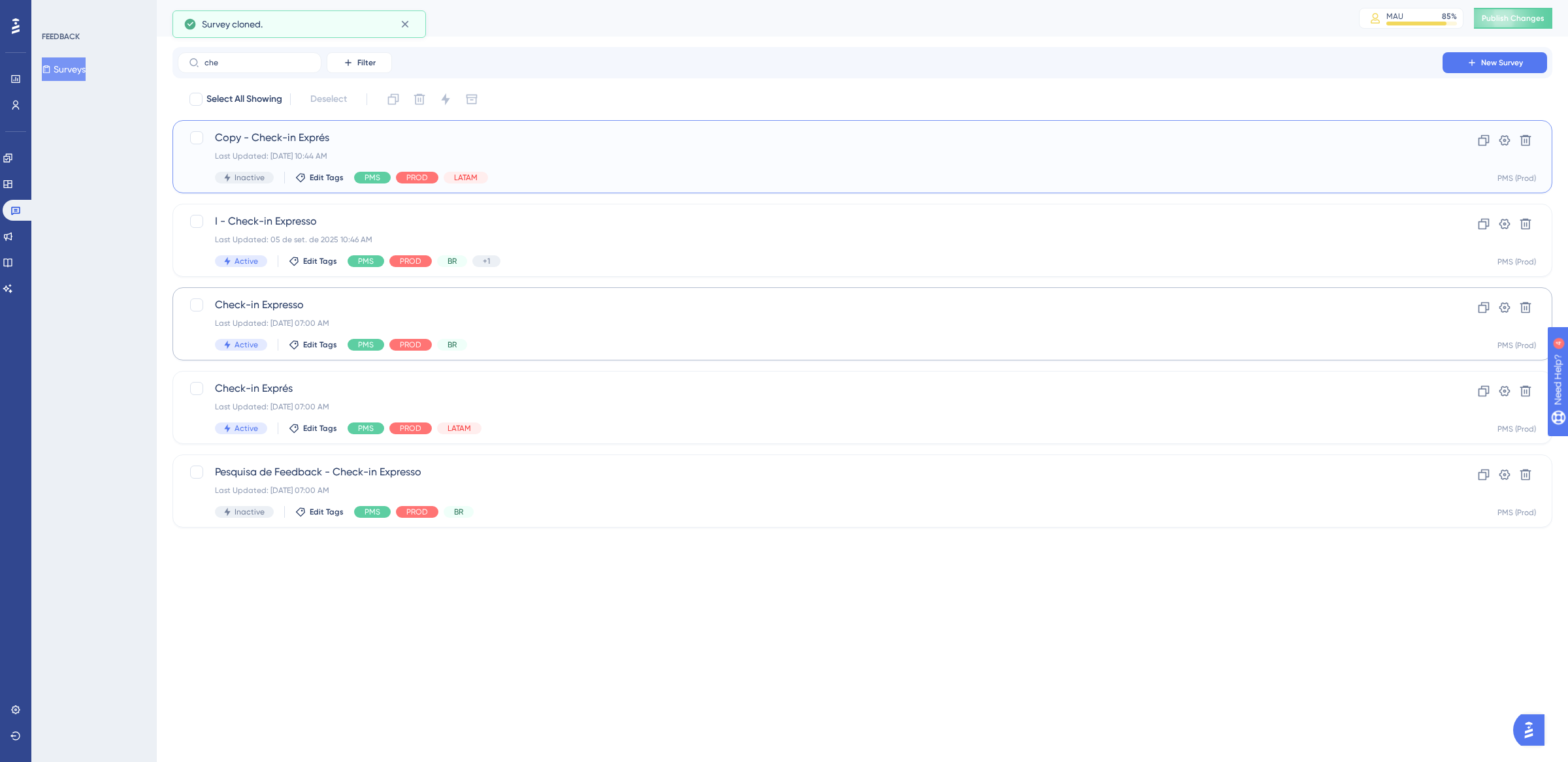
click at [304, 134] on span "Copy - Check-in Exprés" at bounding box center [810, 138] width 1191 height 16
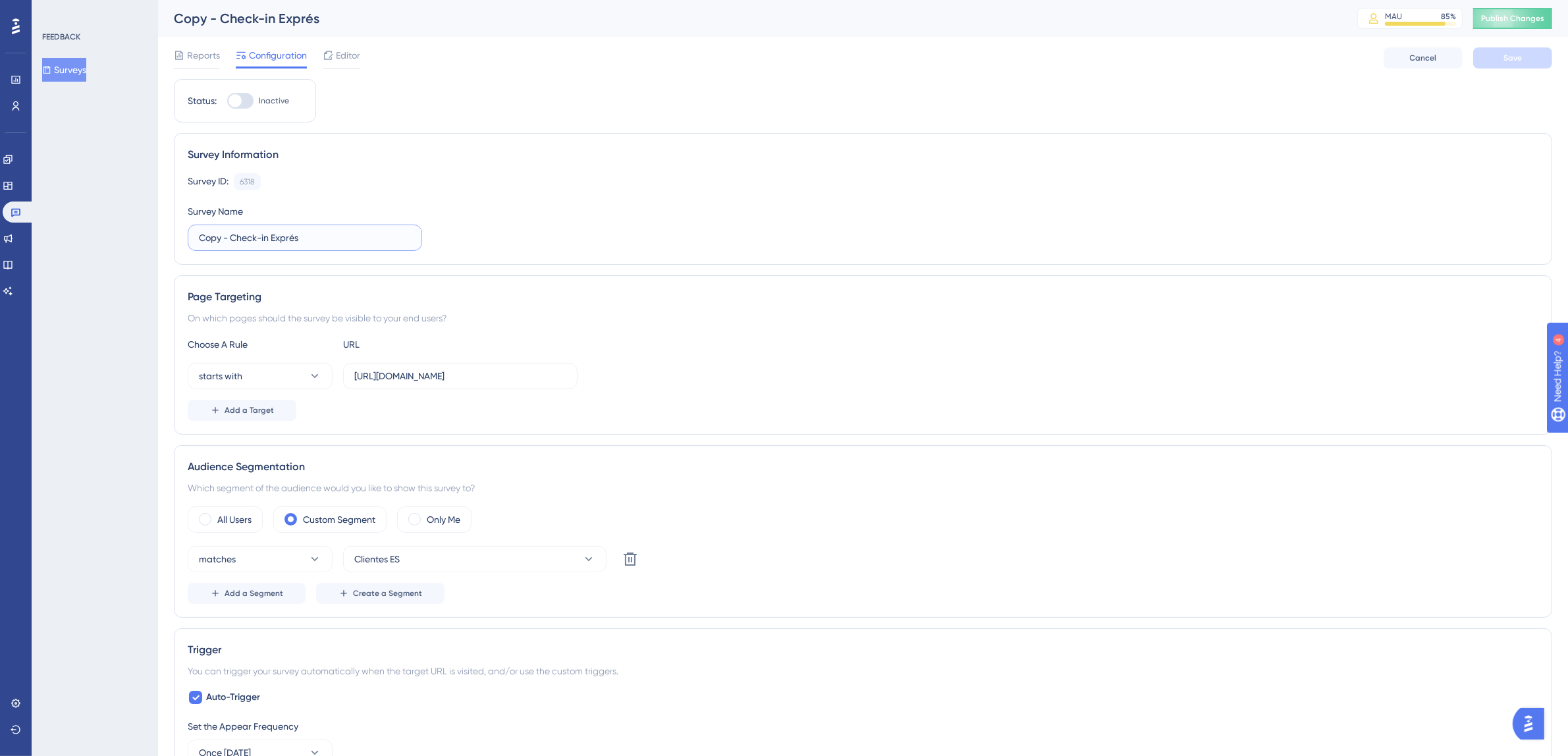
drag, startPoint x: 210, startPoint y: 237, endPoint x: 192, endPoint y: 235, distance: 18.1
click at [193, 235] on label "Copy - Check-in Exprés" at bounding box center [305, 237] width 235 height 26
type input "I - Check-in Exprés"
click at [391, 371] on input "[URL][DOMAIN_NAME]" at bounding box center [460, 375] width 212 height 14
click at [378, 377] on input "[URL][DOMAIN_NAME]" at bounding box center [460, 375] width 212 height 14
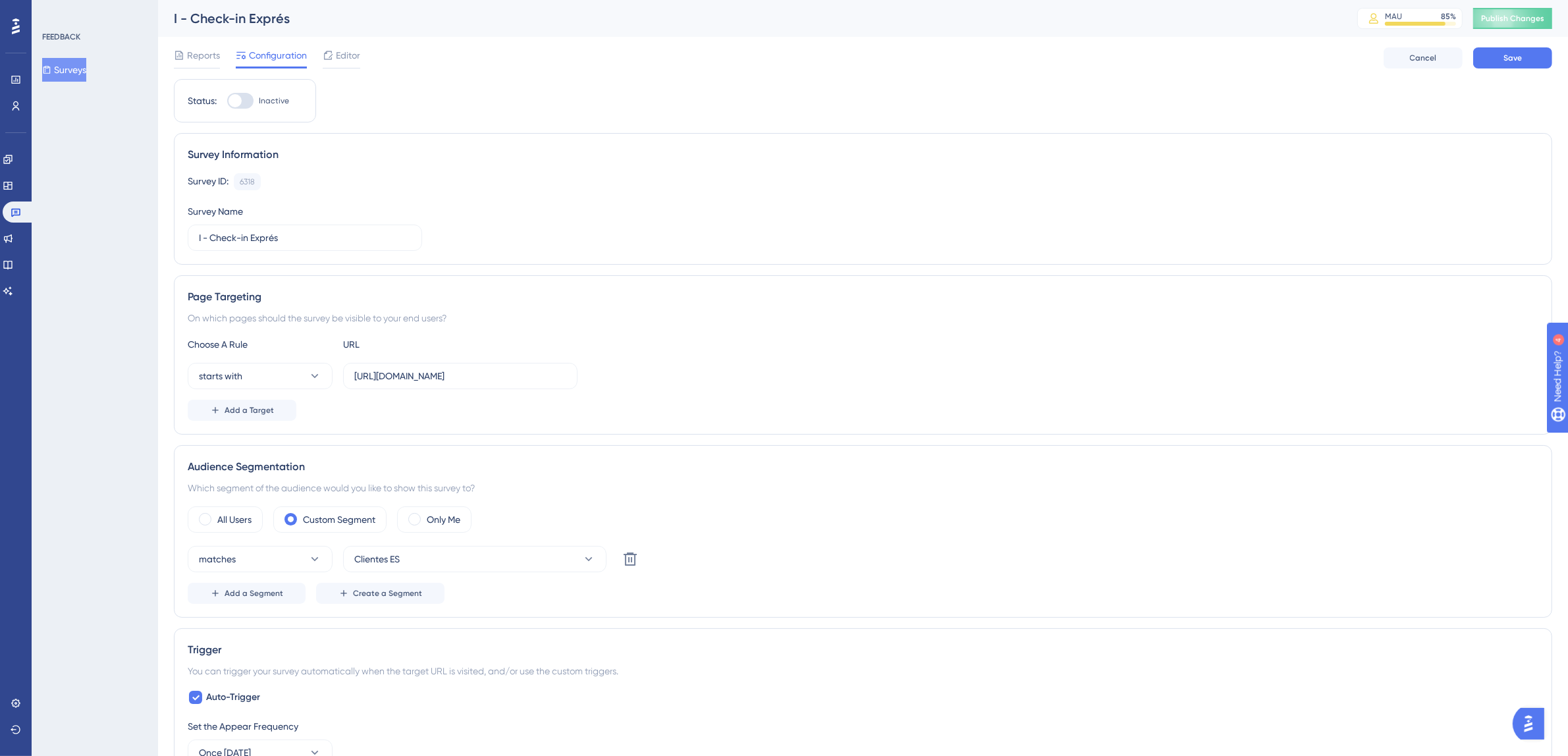
drag, startPoint x: 353, startPoint y: 379, endPoint x: 640, endPoint y: 379, distance: 287.0
click at [640, 379] on div "starts with [URL][DOMAIN_NAME]" at bounding box center [863, 375] width 1351 height 26
click at [498, 381] on input "[URL][DOMAIN_NAME]" at bounding box center [460, 375] width 212 height 14
click at [416, 380] on input "[URL][DOMAIN_NAME]" at bounding box center [460, 375] width 212 height 14
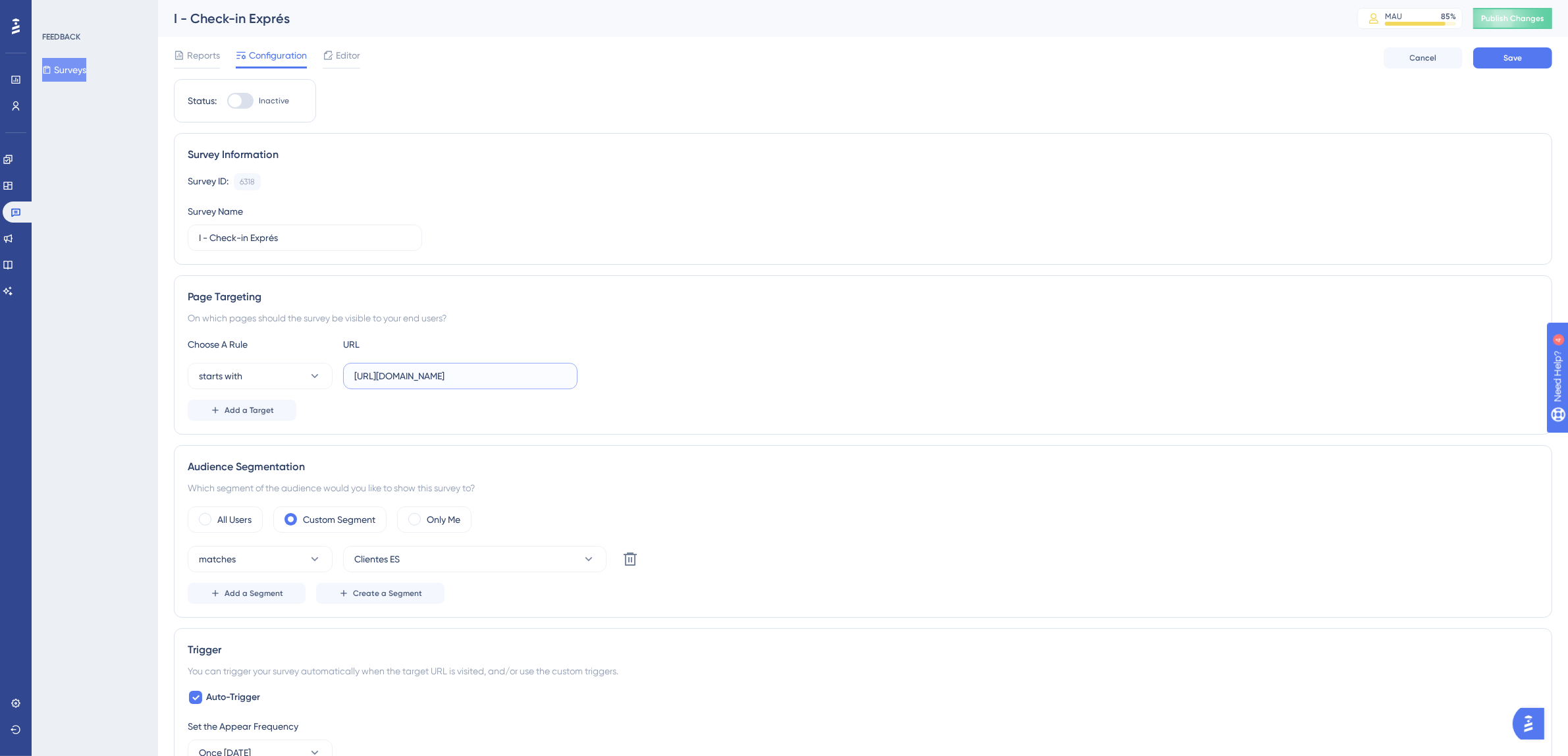
drag, startPoint x: 353, startPoint y: 377, endPoint x: 635, endPoint y: 377, distance: 282.0
click at [634, 377] on div "starts with [URL][DOMAIN_NAME]" at bounding box center [863, 375] width 1351 height 26
paste input "[URL][DOMAIN_NAME]"
type input "[URL][DOMAIN_NAME]"
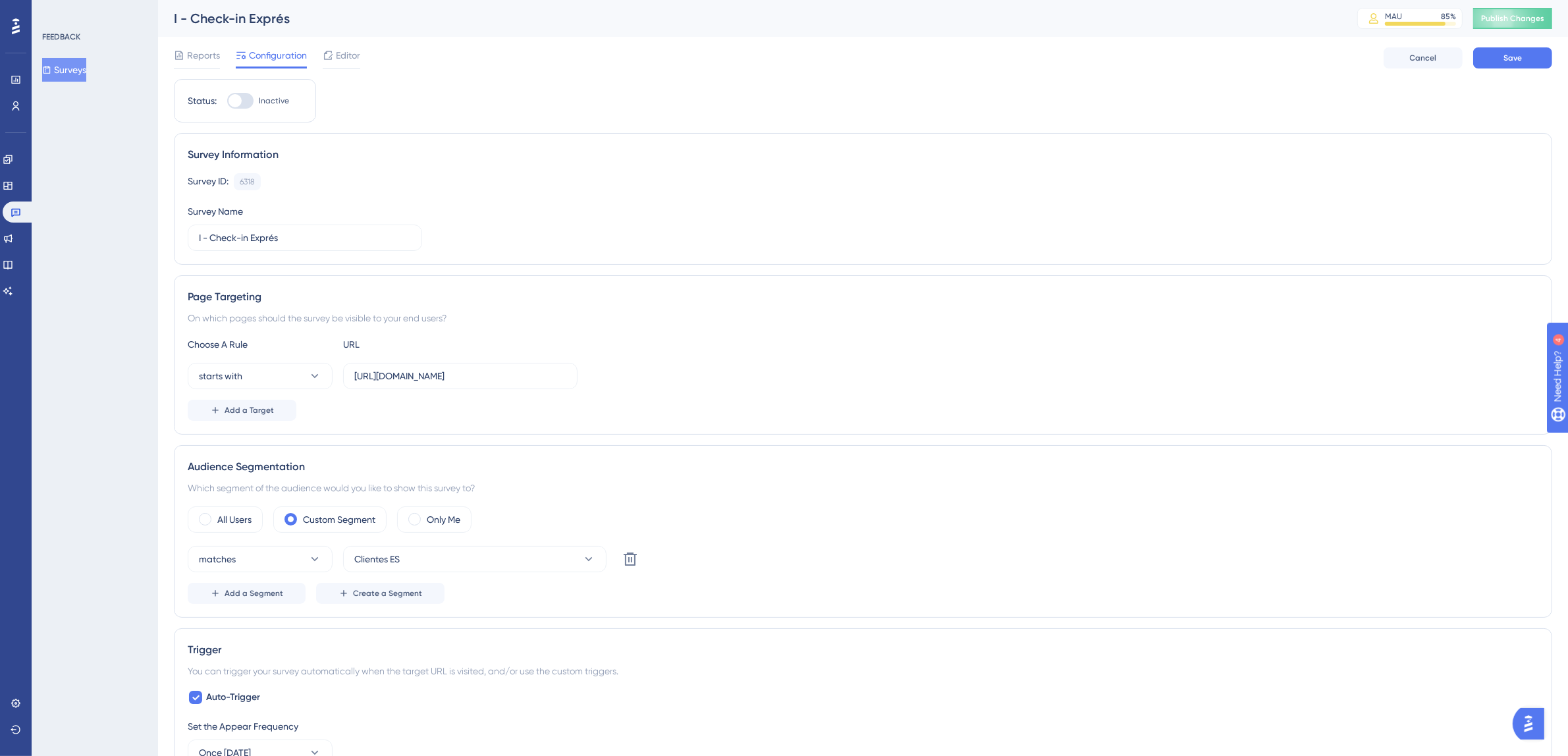
click at [249, 102] on div at bounding box center [240, 100] width 26 height 16
click at [227, 102] on input "Inactive" at bounding box center [226, 101] width 1 height 1
checkbox input "true"
click at [1520, 56] on span "Save" at bounding box center [1513, 58] width 19 height 11
click at [1525, 21] on span "Publish Changes" at bounding box center [1512, 19] width 63 height 11
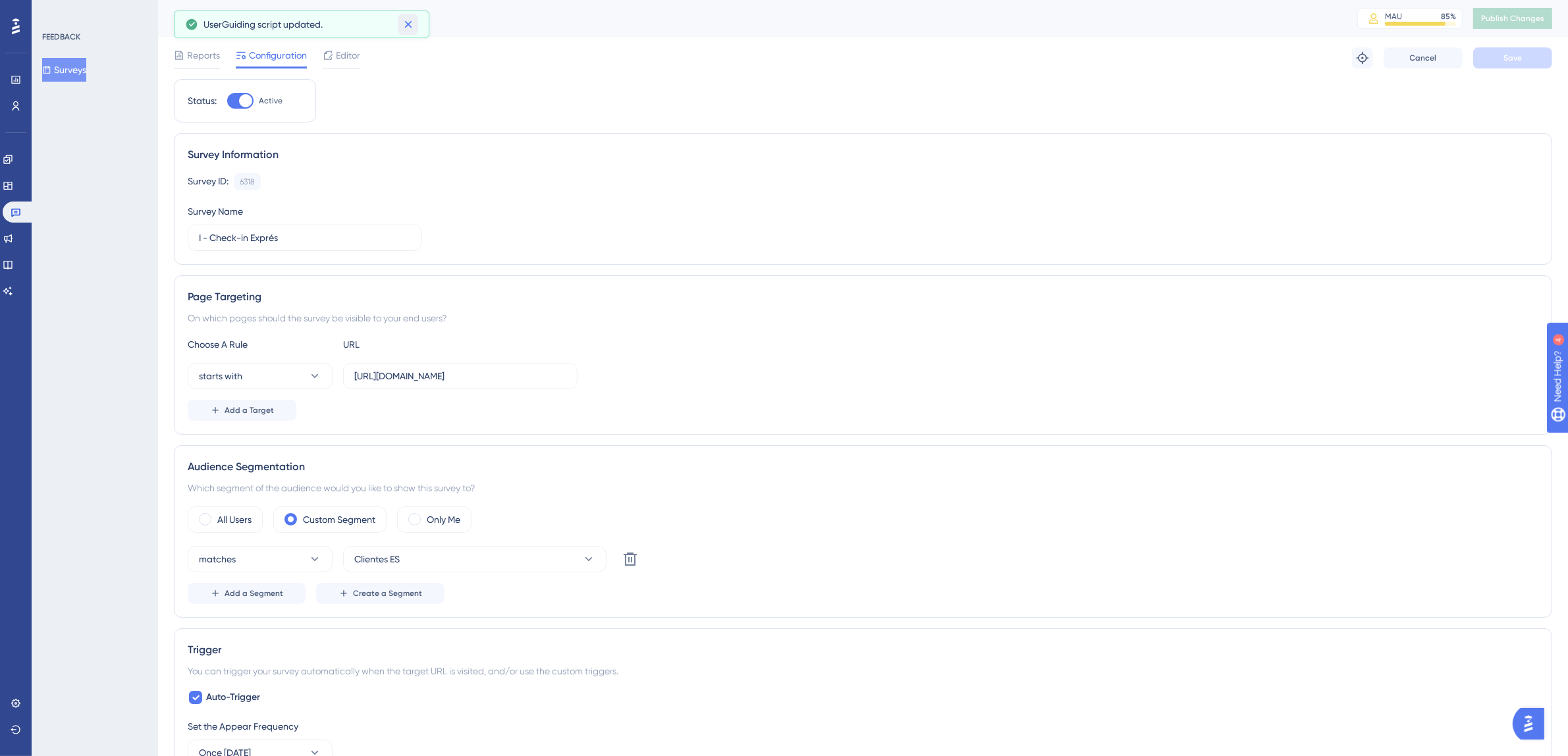
click at [416, 26] on button at bounding box center [408, 24] width 20 height 21
click at [21, 219] on link at bounding box center [19, 211] width 32 height 21
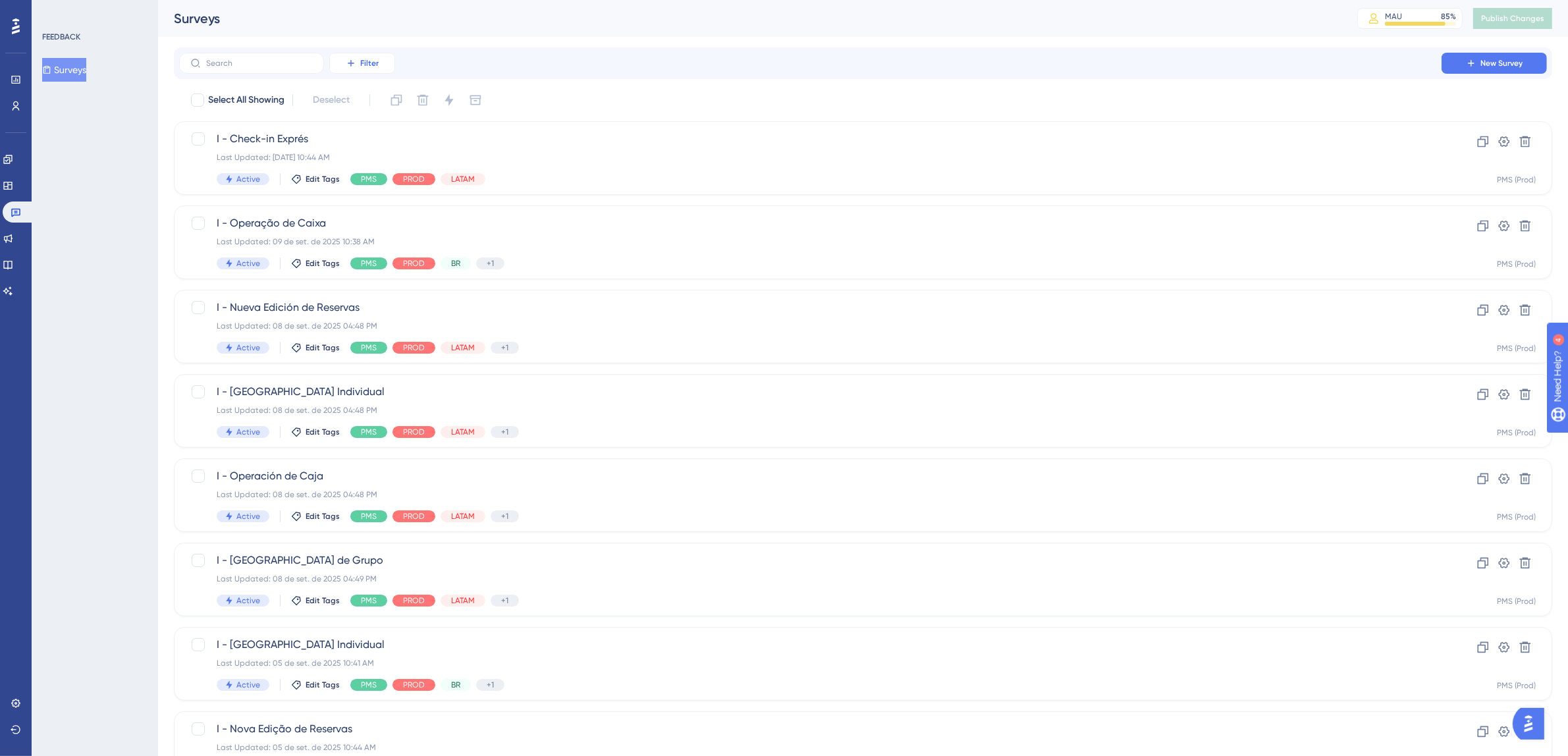
click at [355, 64] on icon at bounding box center [351, 63] width 11 height 11
click at [369, 98] on div "Tags Tags" at bounding box center [375, 100] width 54 height 26
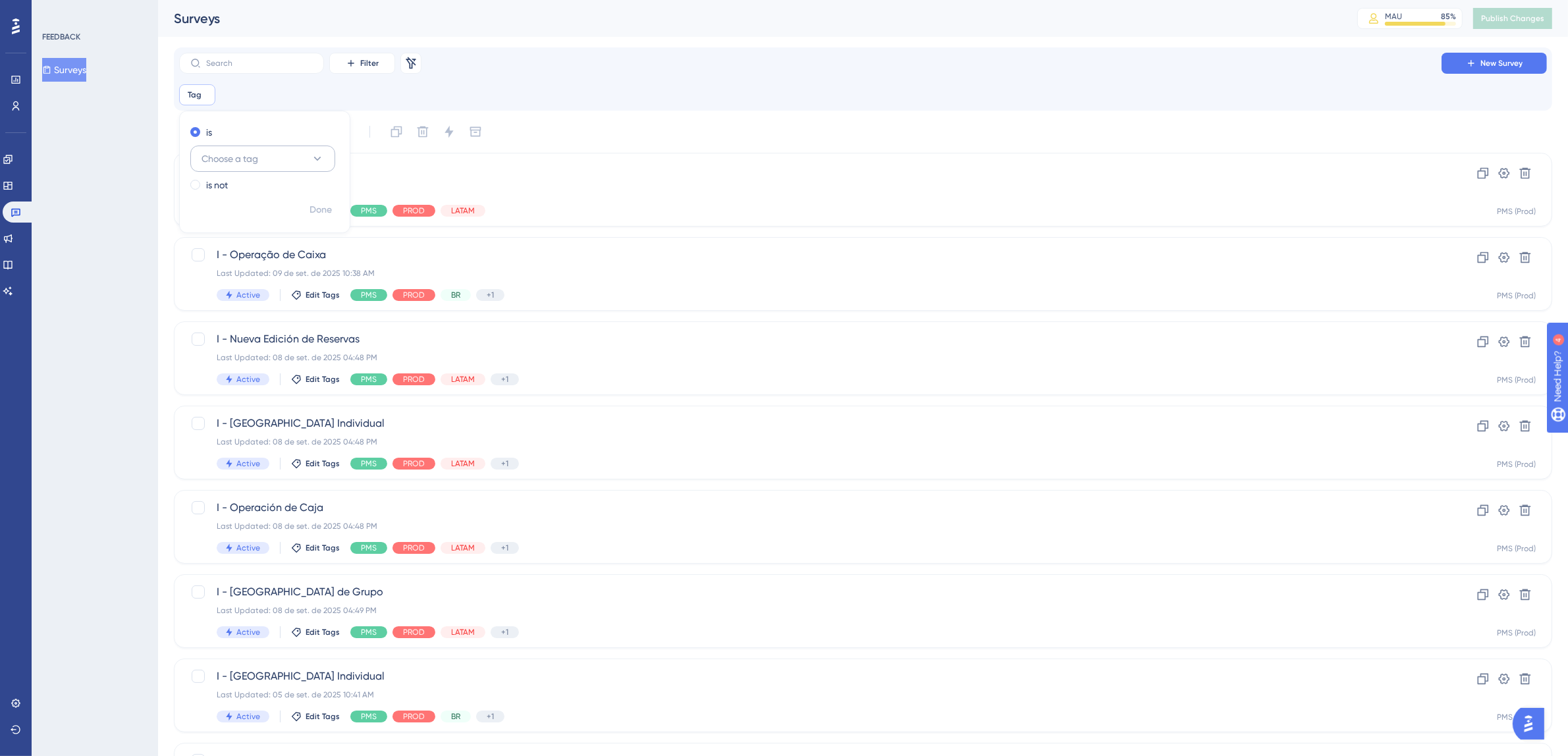
click at [297, 161] on button "Choose a tag" at bounding box center [263, 158] width 145 height 26
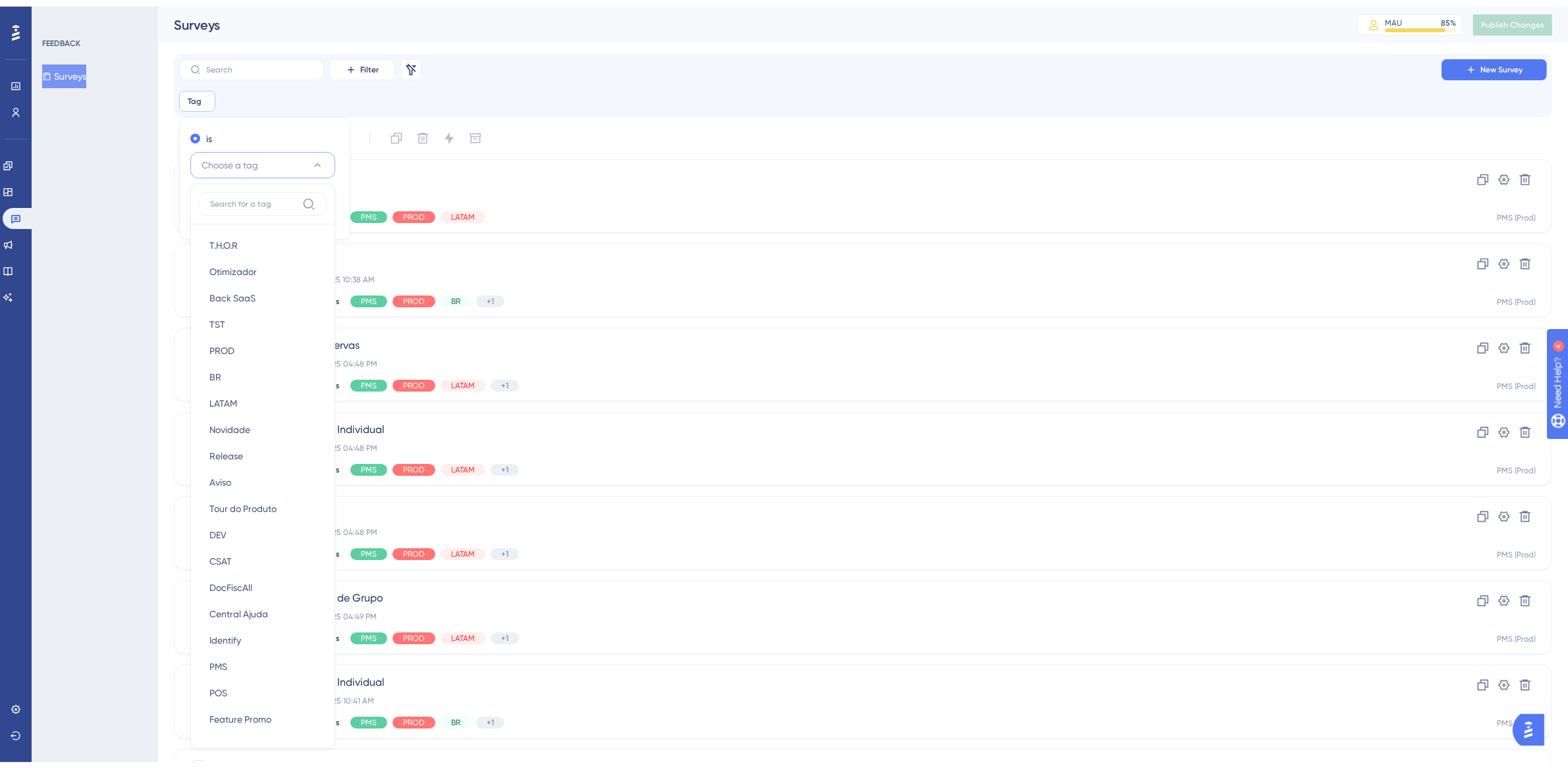
scroll to position [77, 0]
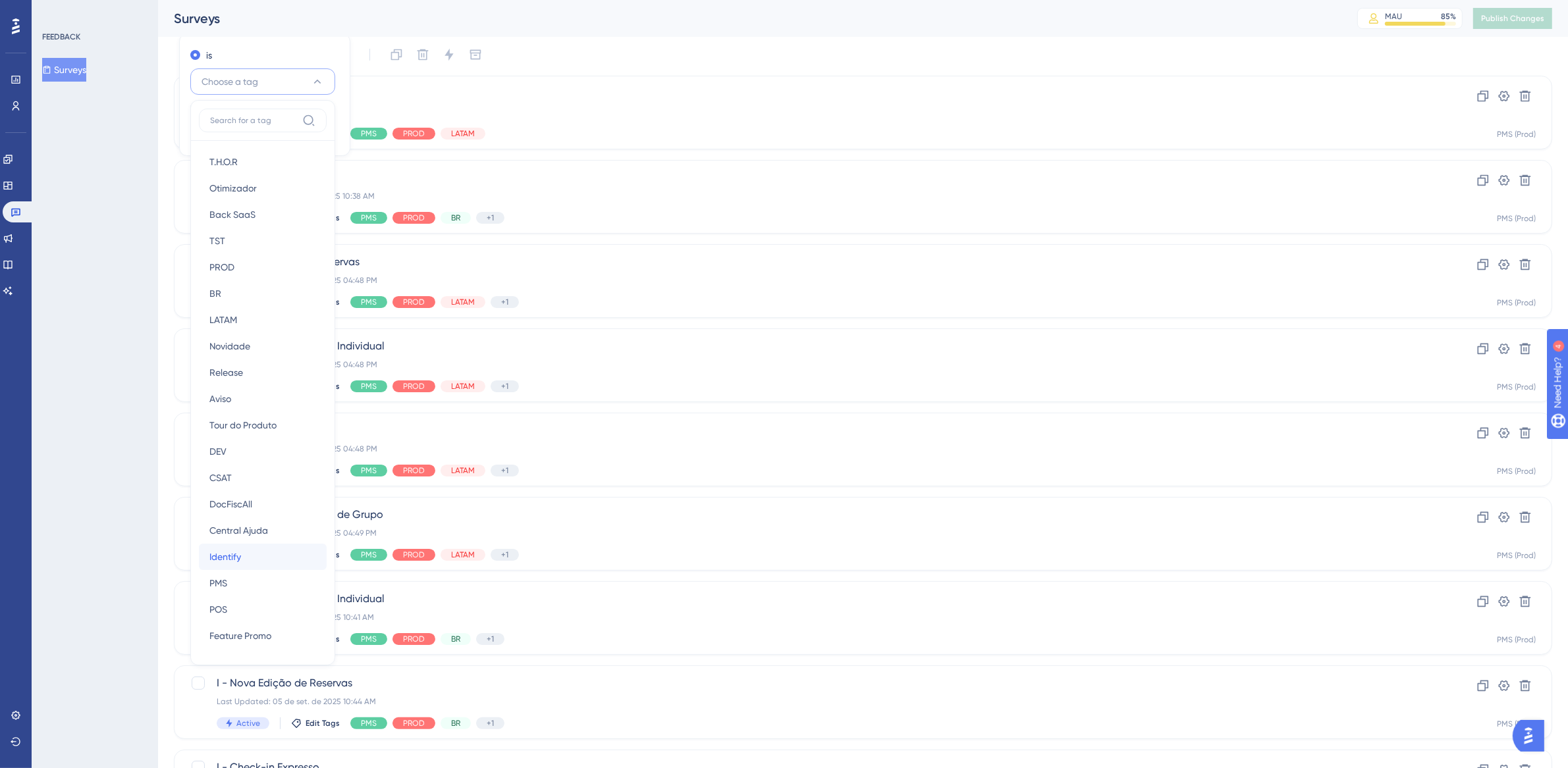
click at [256, 555] on div "Identify Identify" at bounding box center [263, 556] width 107 height 26
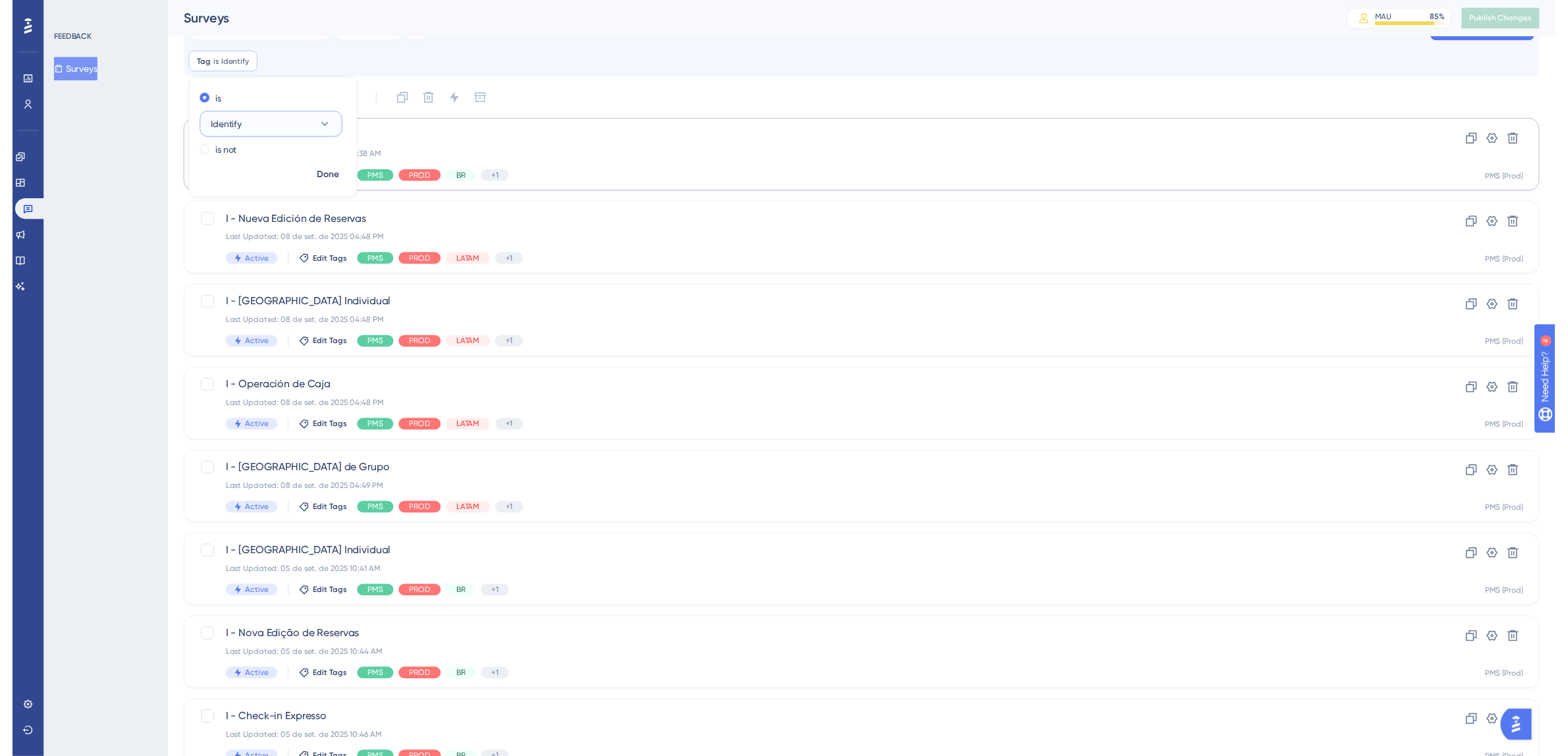
scroll to position [0, 0]
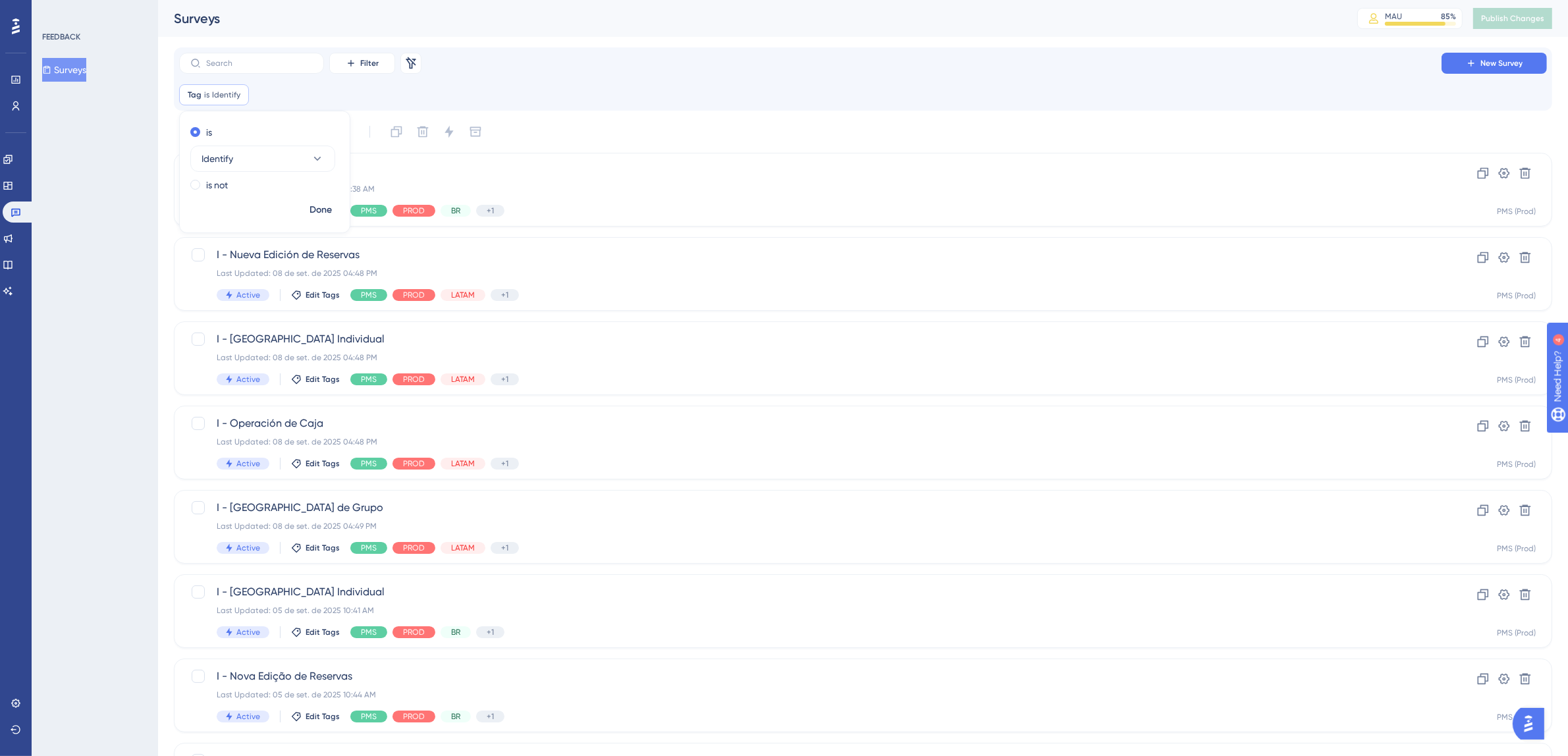
click at [595, 121] on div "Select All Showing Deselect" at bounding box center [870, 131] width 1363 height 21
click at [380, 58] on button "Filter" at bounding box center [362, 63] width 66 height 21
click at [392, 125] on div "Segments Segments" at bounding box center [375, 126] width 54 height 26
click at [405, 156] on button "Choose a segment" at bounding box center [364, 158] width 145 height 26
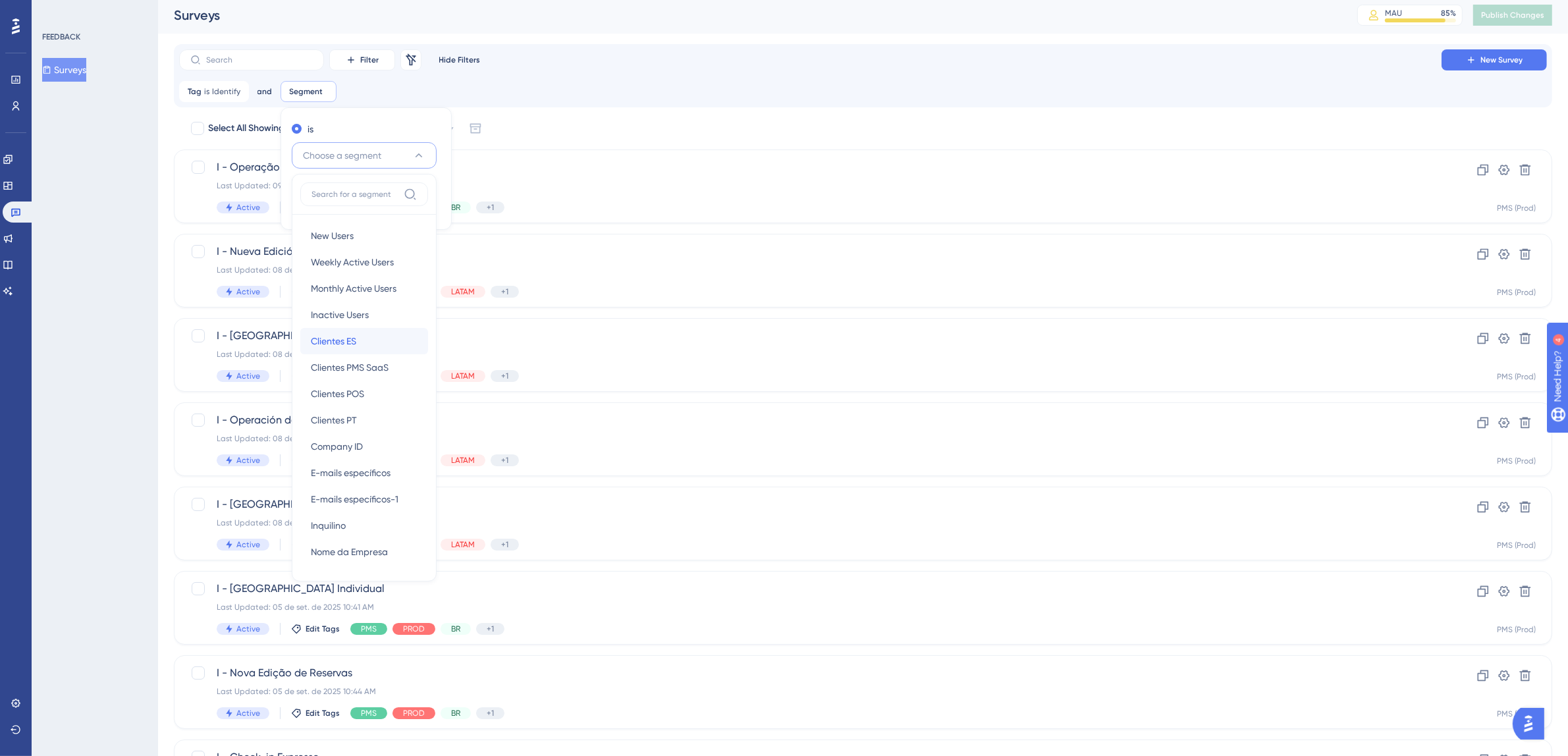
click at [369, 345] on div "Clientes ES Clientes ES" at bounding box center [364, 341] width 107 height 26
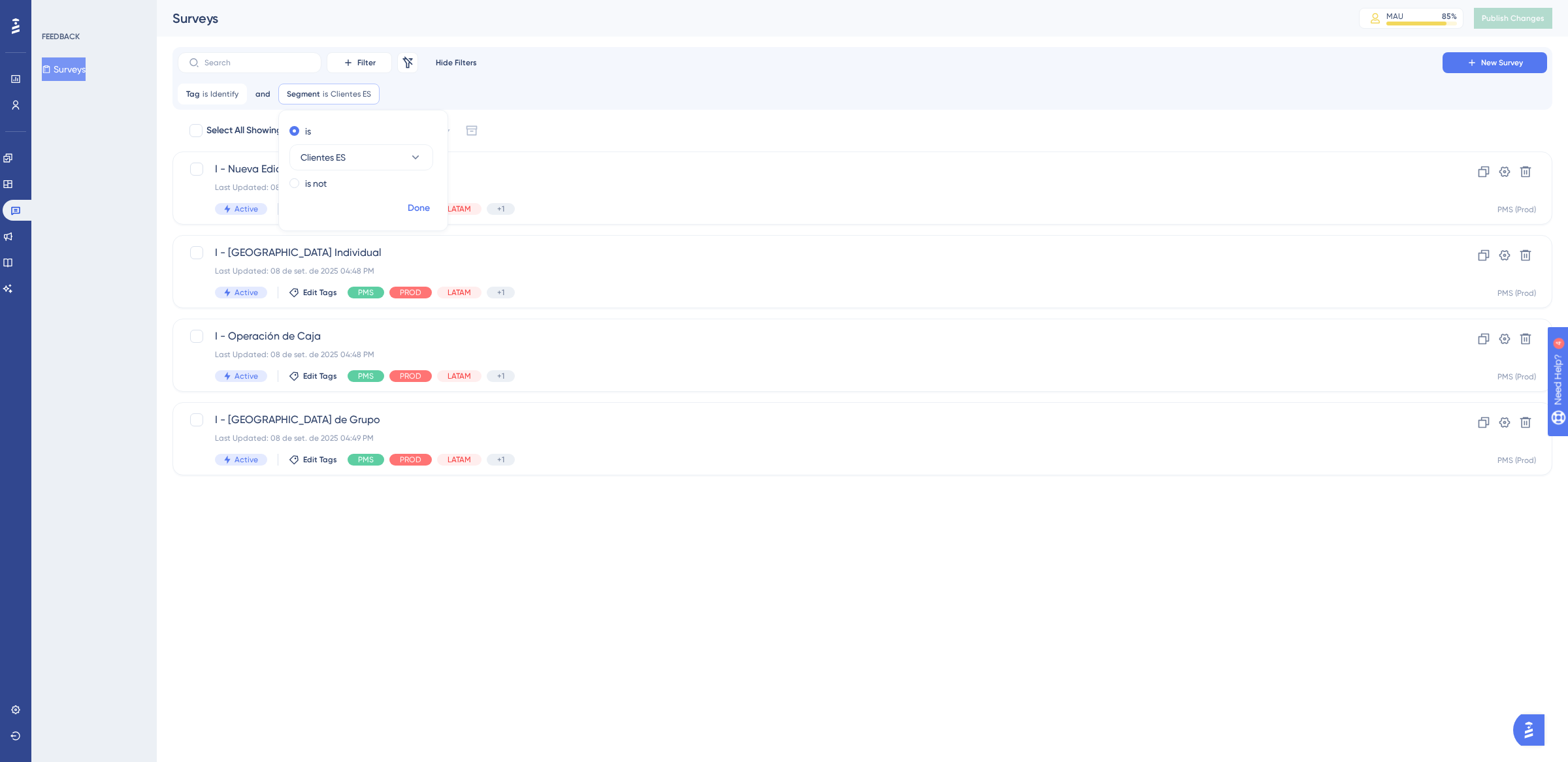
click at [414, 206] on span "Done" at bounding box center [418, 208] width 23 height 16
click at [369, 96] on icon at bounding box center [369, 93] width 8 height 8
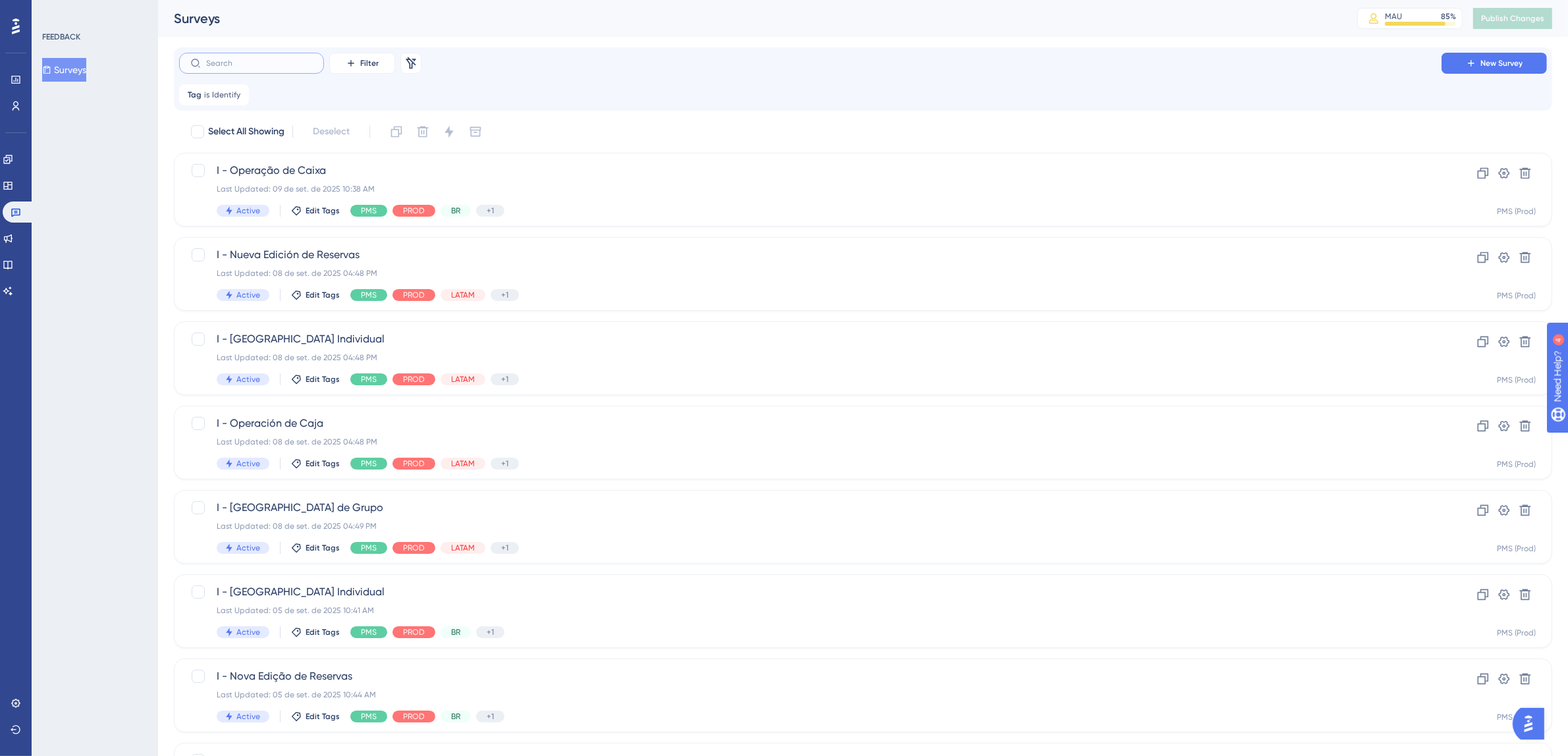
click at [230, 65] on input "text" at bounding box center [259, 63] width 107 height 9
type input "cx"
checkbox input "true"
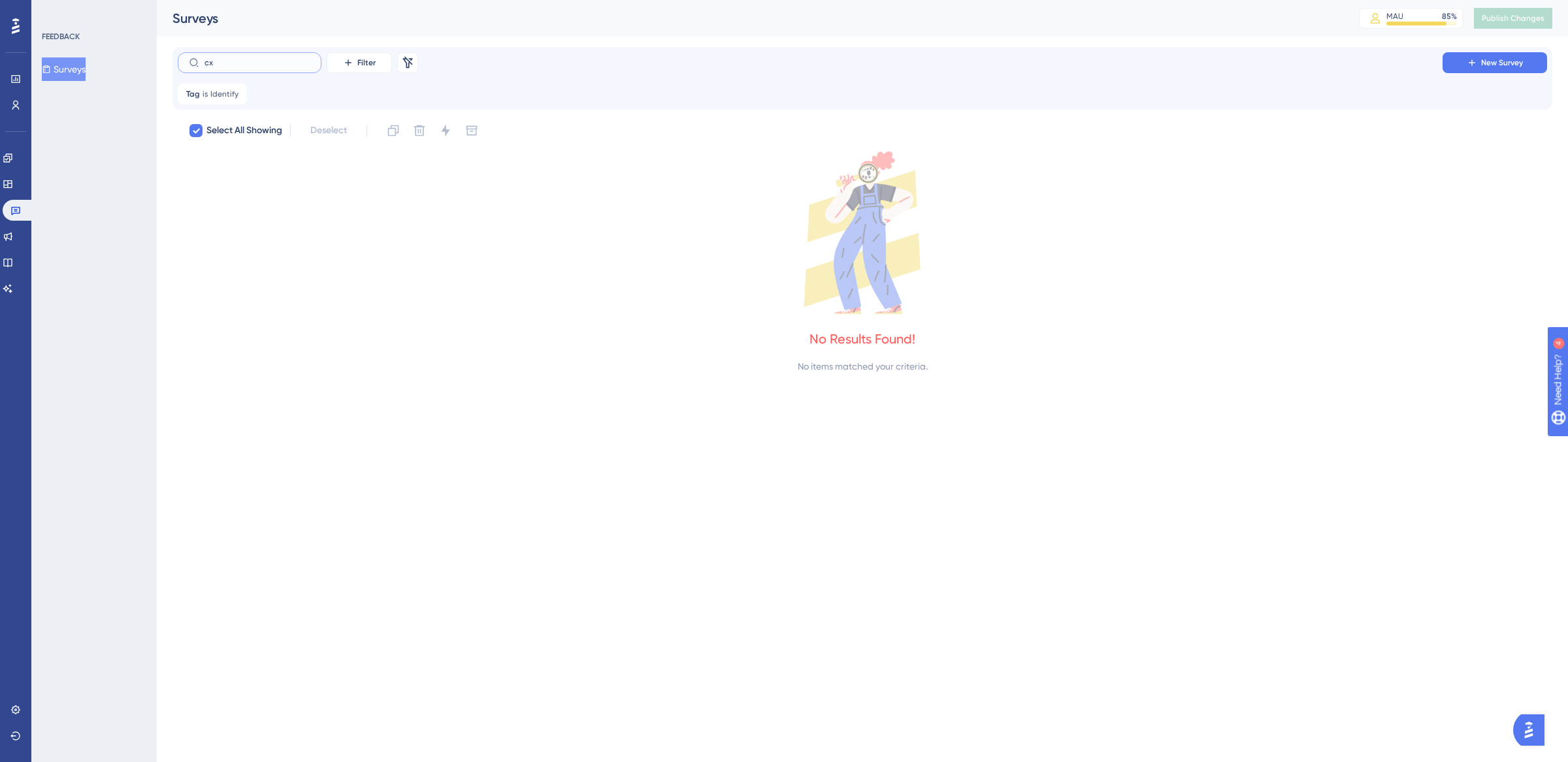
type input "c"
checkbox input "false"
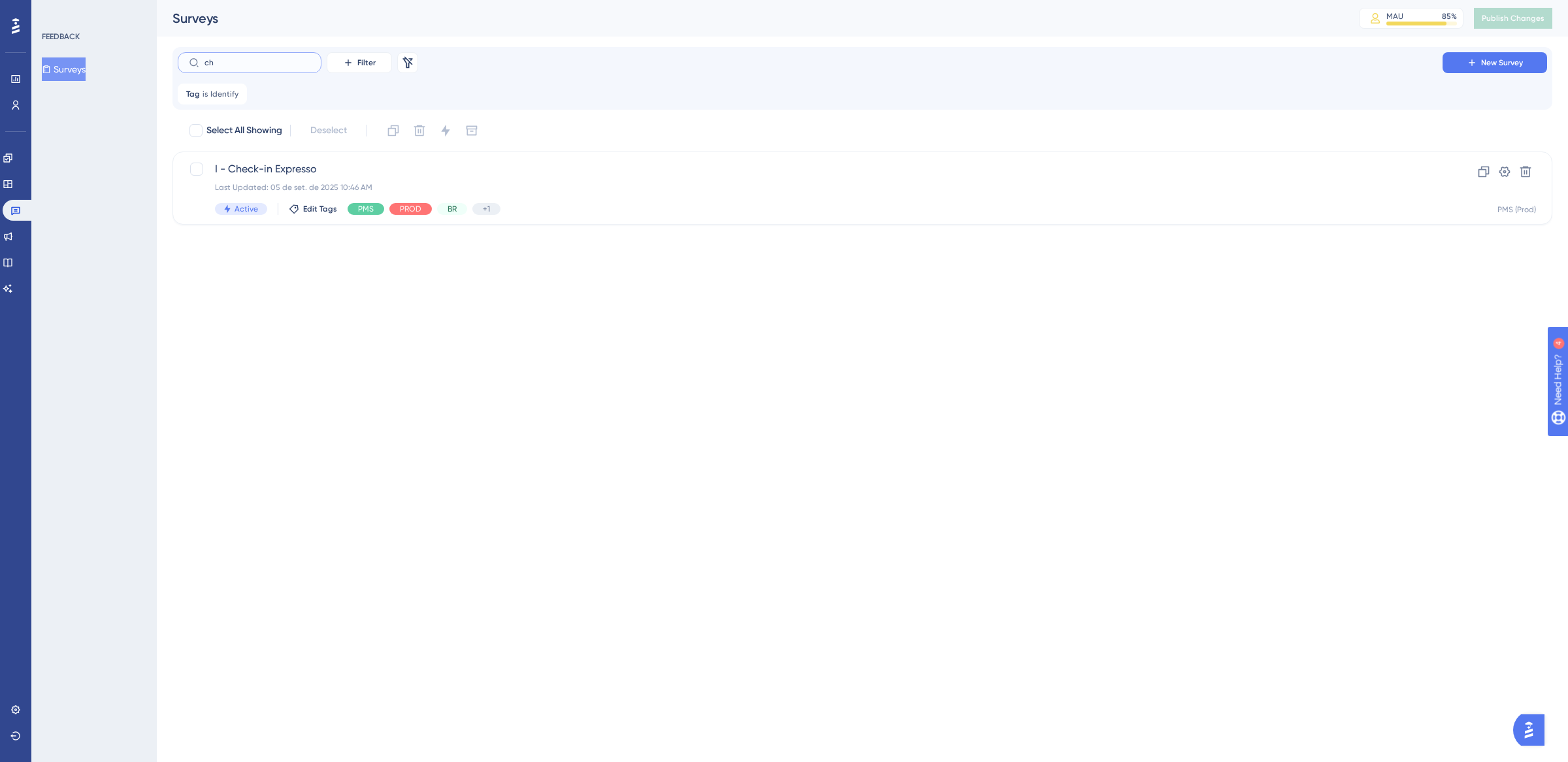
type input "c"
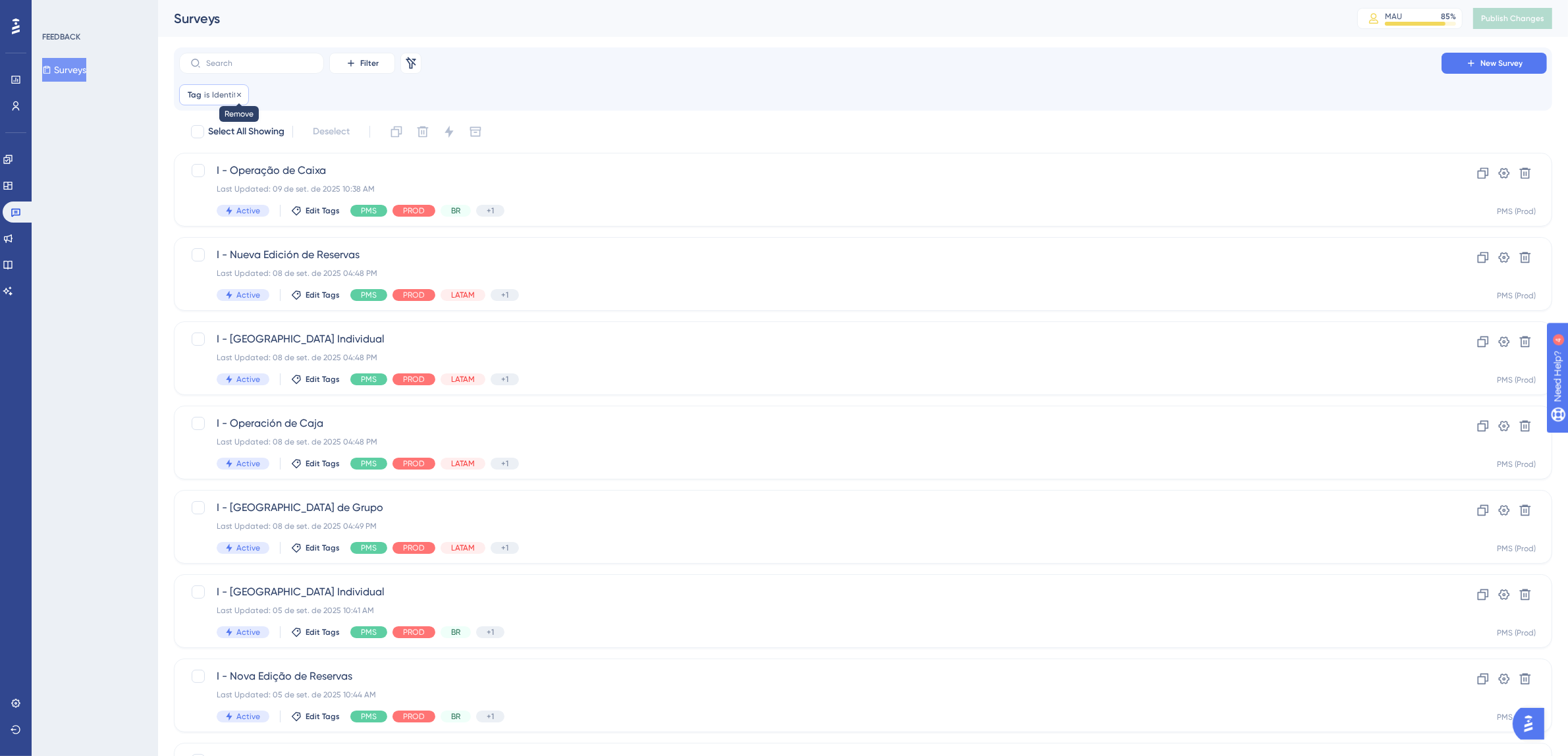
click at [238, 98] on div at bounding box center [238, 95] width 8 height 13
click at [251, 67] on input "text" at bounding box center [259, 63] width 107 height 9
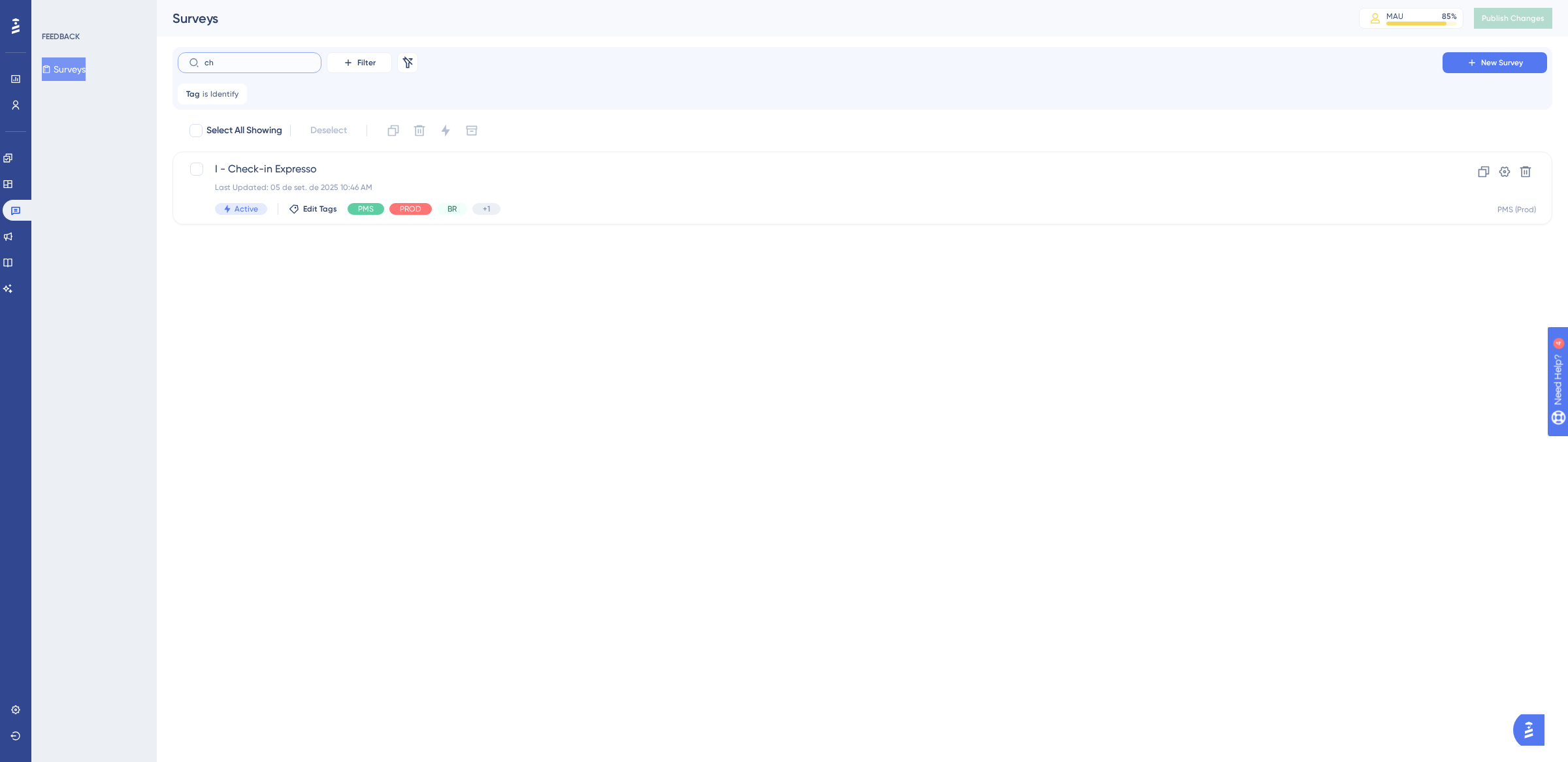
type input "che"
drag, startPoint x: 243, startPoint y: 66, endPoint x: 186, endPoint y: 66, distance: 57.0
click at [186, 66] on label "che" at bounding box center [250, 63] width 144 height 21
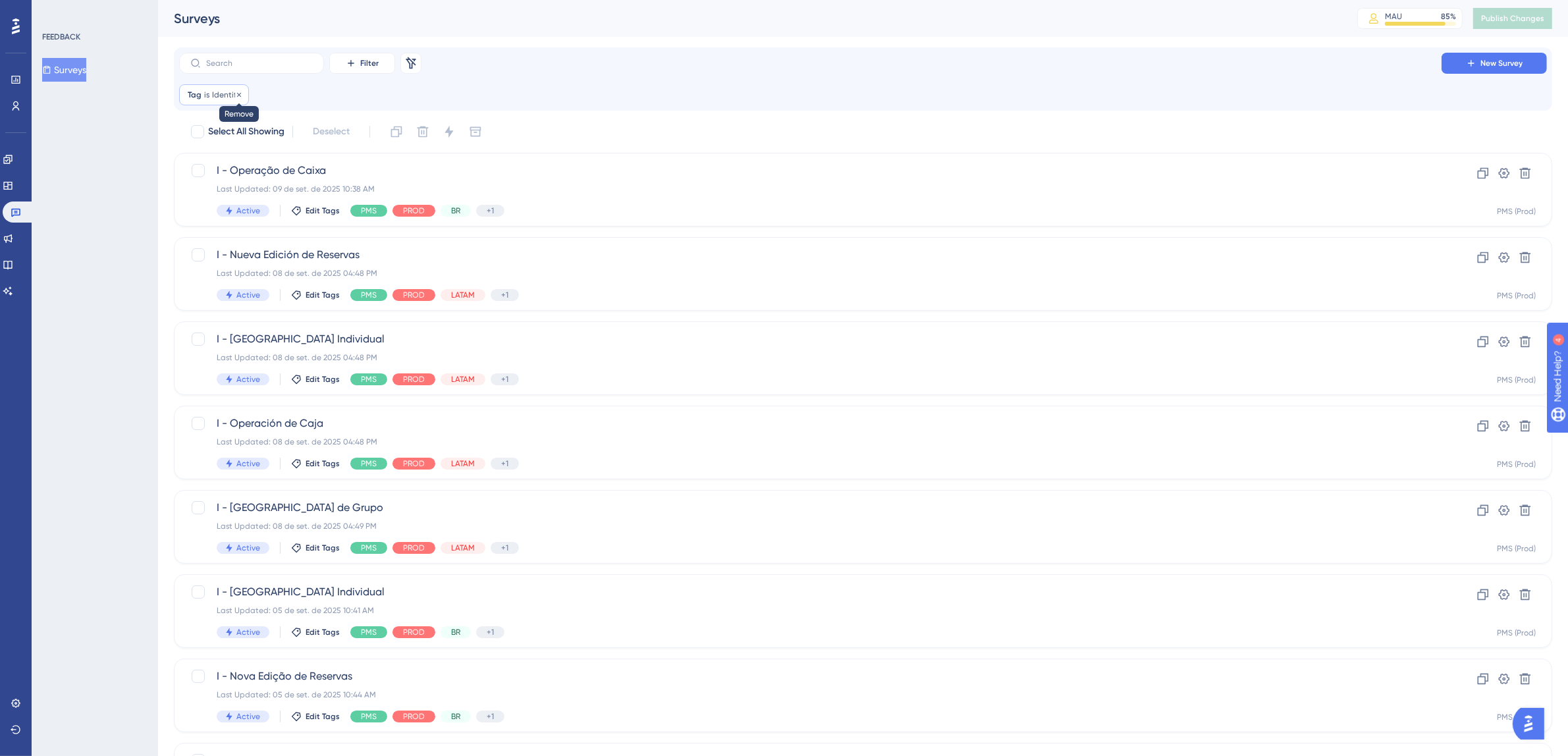
click at [238, 95] on icon at bounding box center [238, 94] width 8 height 8
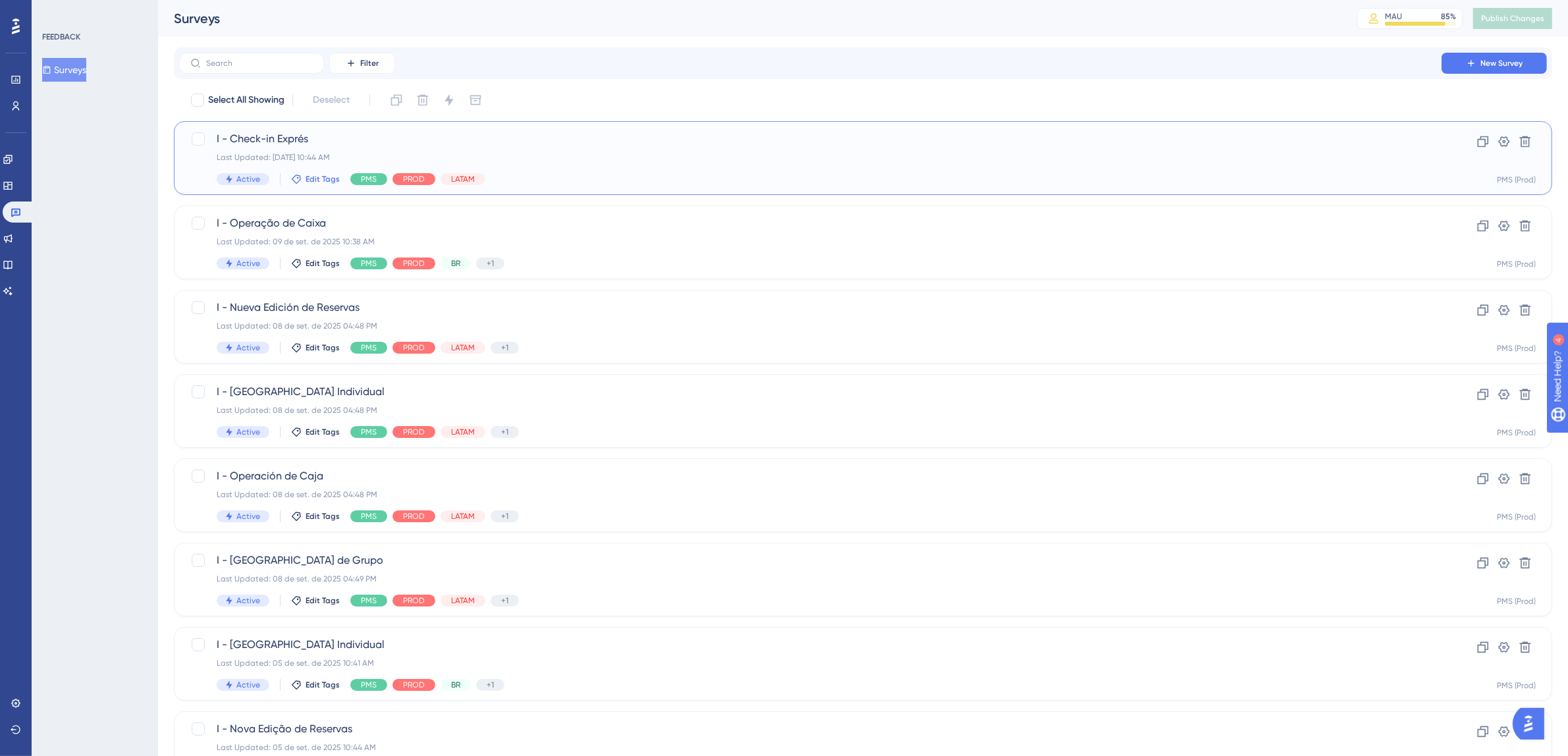
click at [322, 182] on span "Edit Tags" at bounding box center [322, 179] width 35 height 11
click at [307, 250] on div at bounding box center [306, 252] width 11 height 11
checkbox input "true"
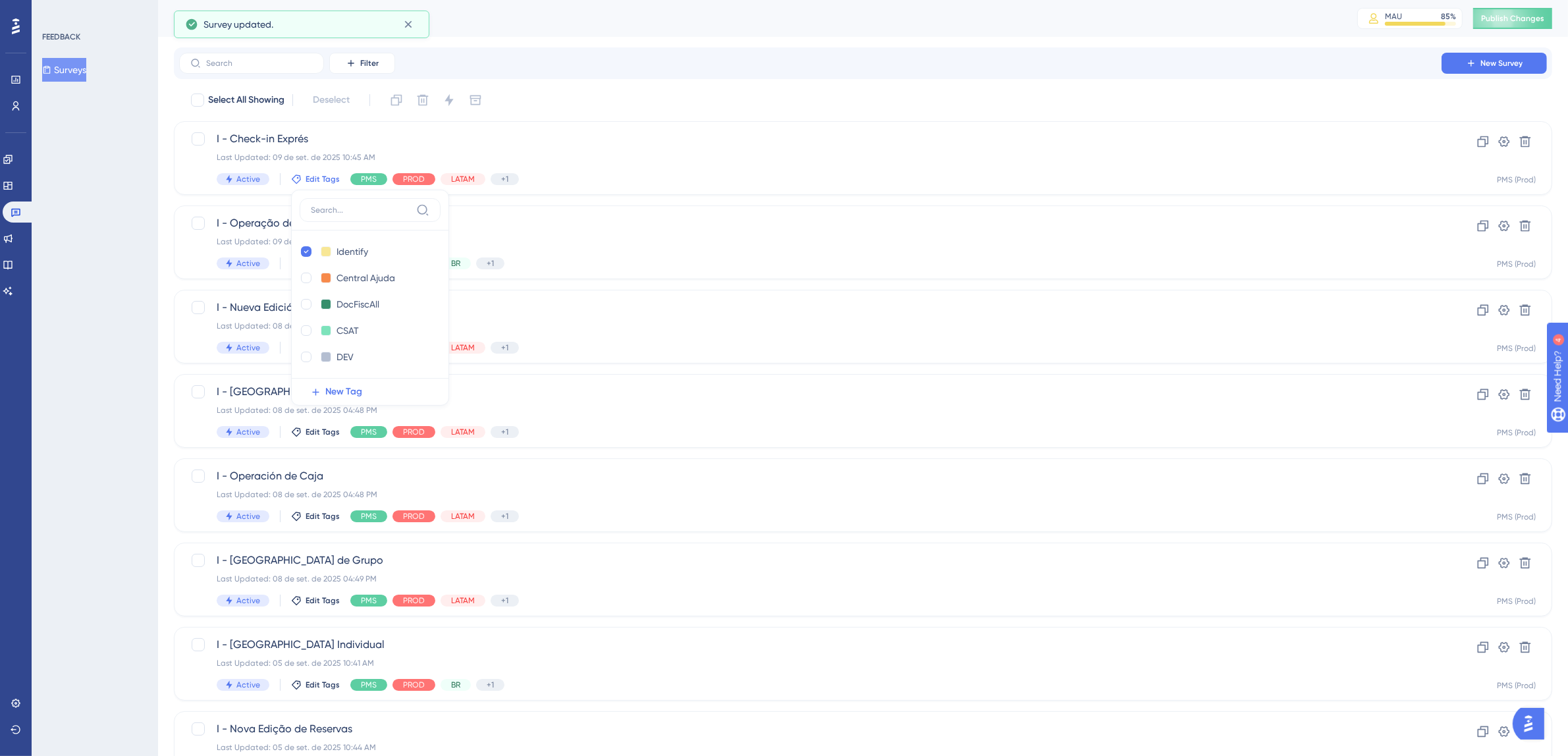
click at [640, 93] on div "Select All Showing Deselect" at bounding box center [870, 99] width 1363 height 21
click at [18, 214] on icon at bounding box center [15, 213] width 9 height 8
click at [274, 68] on label at bounding box center [252, 63] width 145 height 21
click at [274, 68] on input "text" at bounding box center [259, 63] width 107 height 9
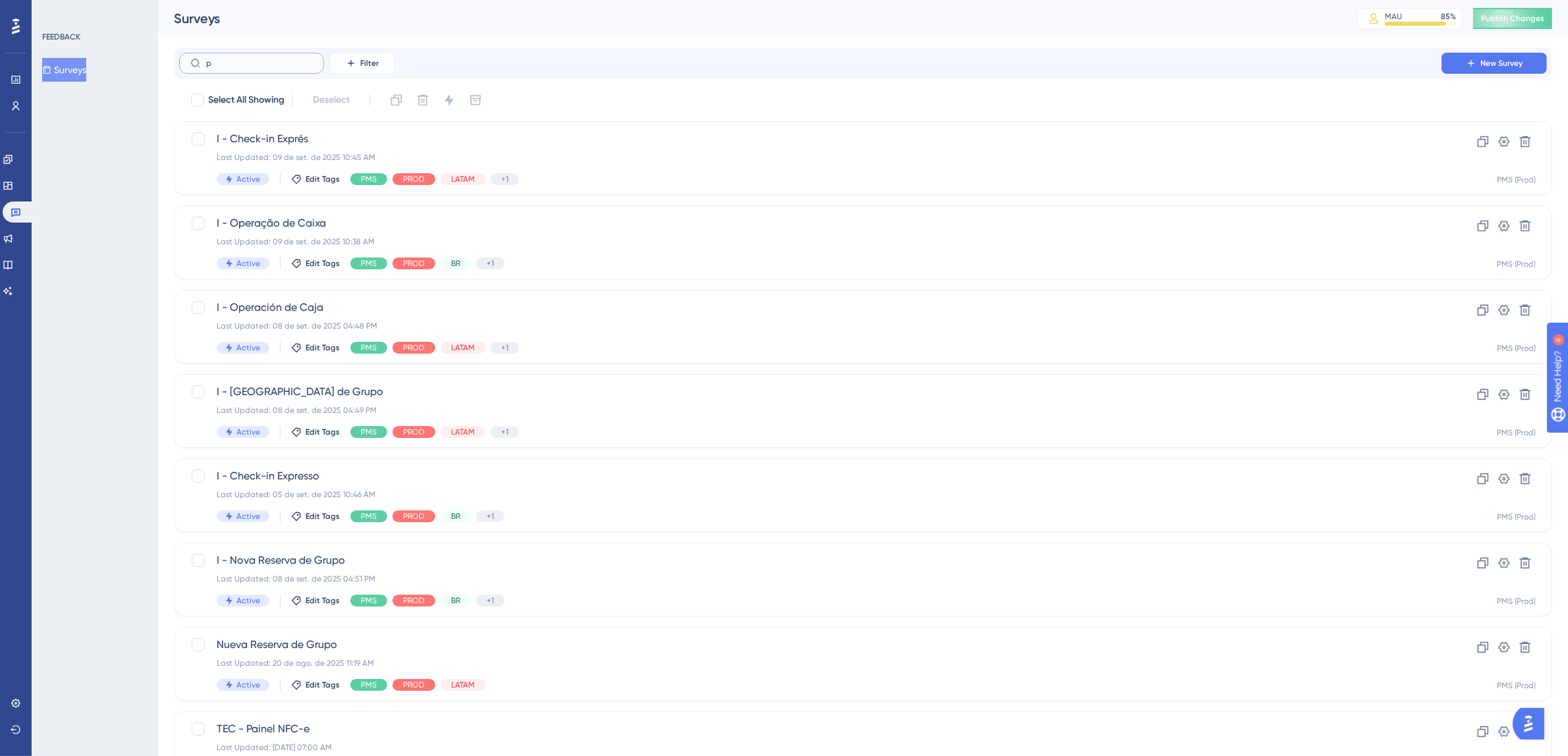
type input "p,"
checkbox input "true"
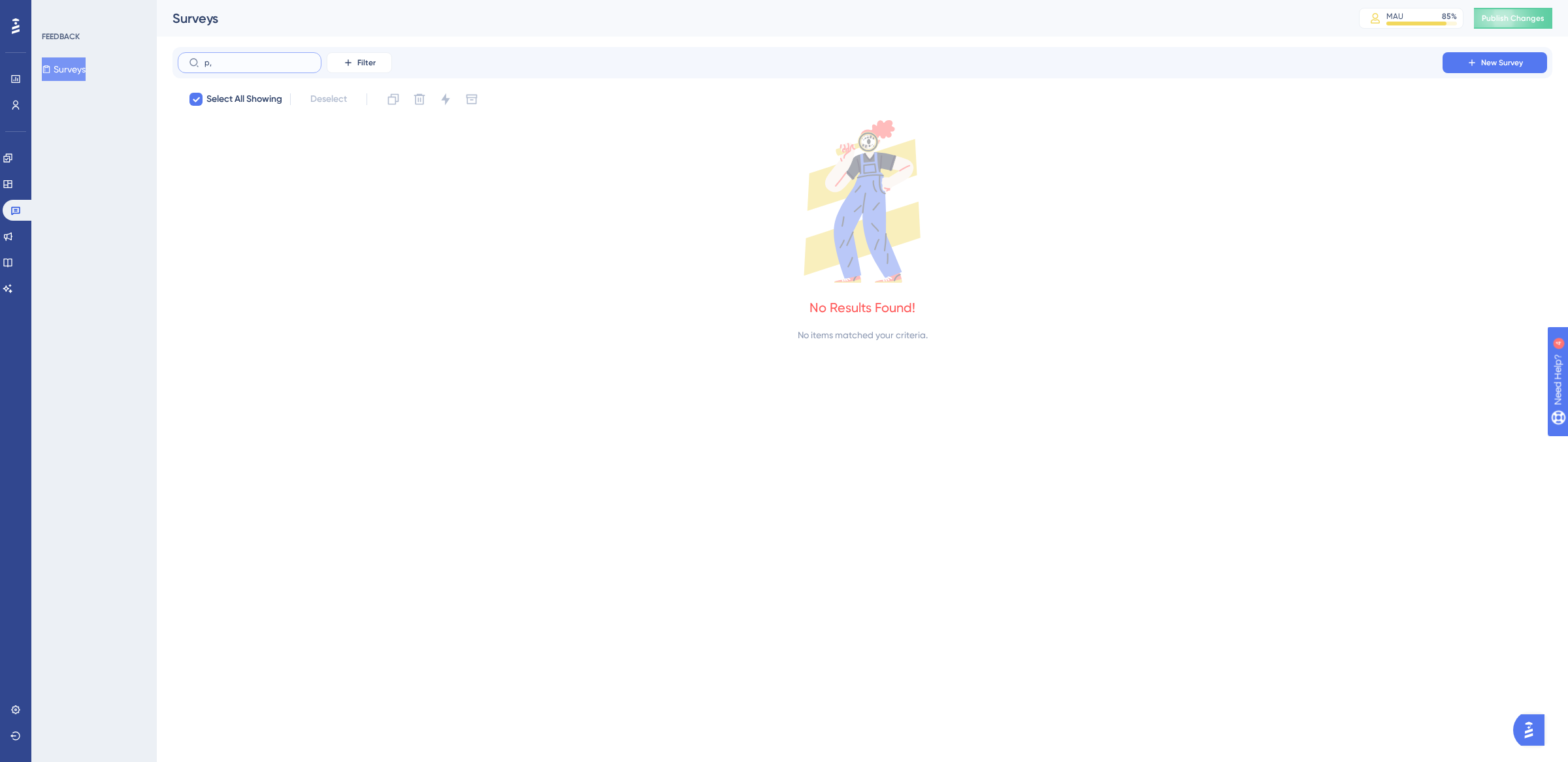
type input "p"
checkbox input "false"
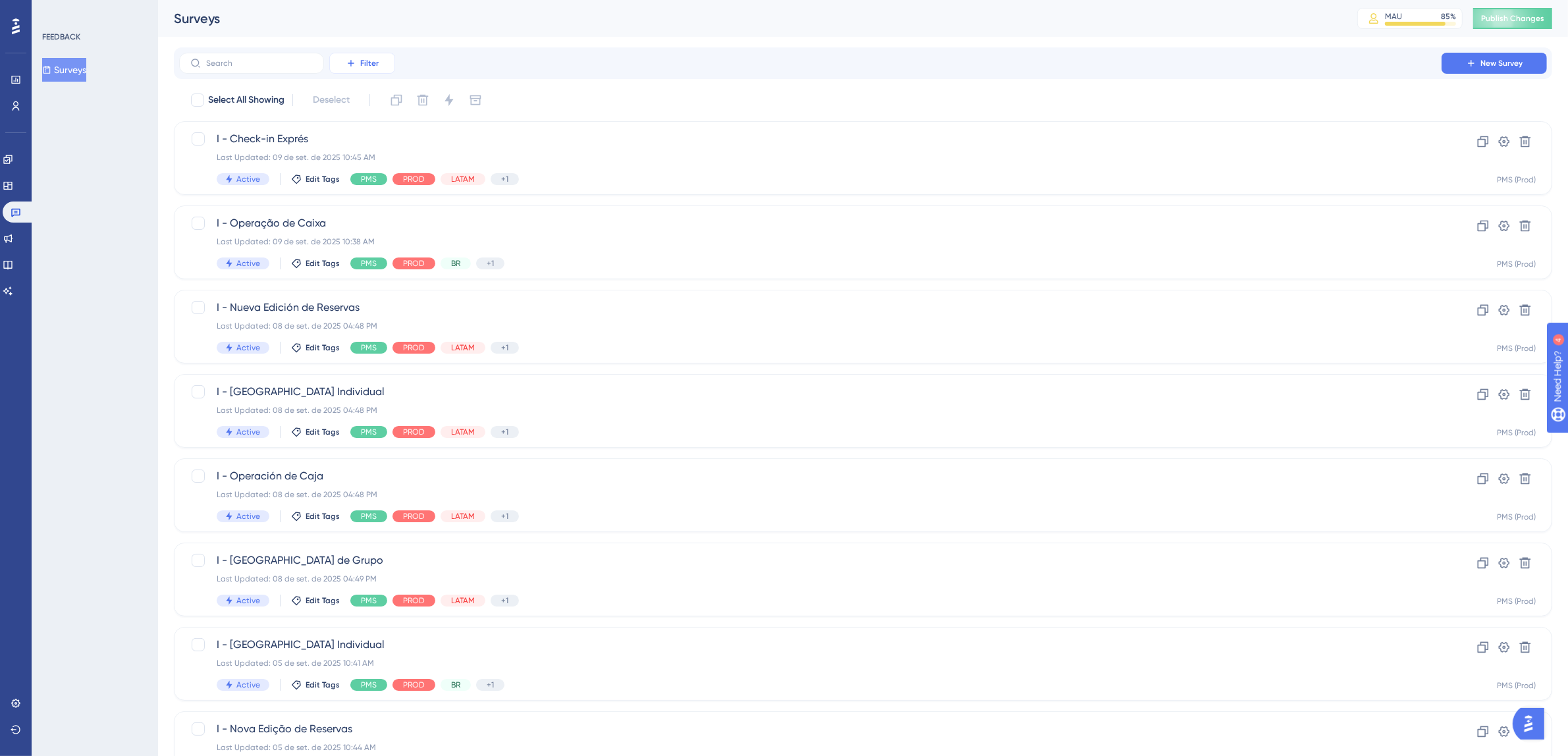
click at [380, 53] on button "Filter" at bounding box center [362, 63] width 66 height 21
click at [383, 101] on div "Tags Tags" at bounding box center [375, 100] width 54 height 26
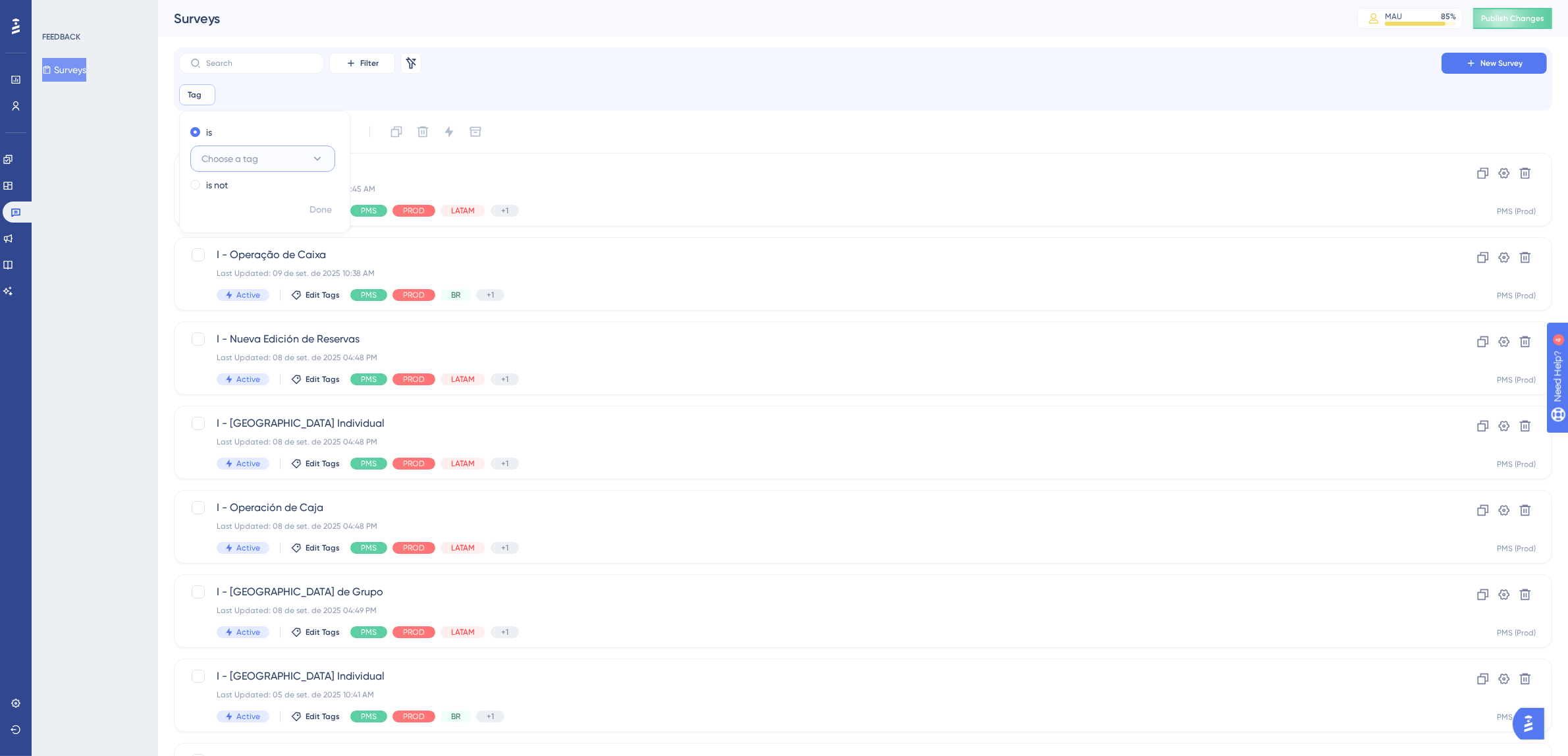
click at [262, 154] on button "Choose a tag" at bounding box center [263, 158] width 145 height 26
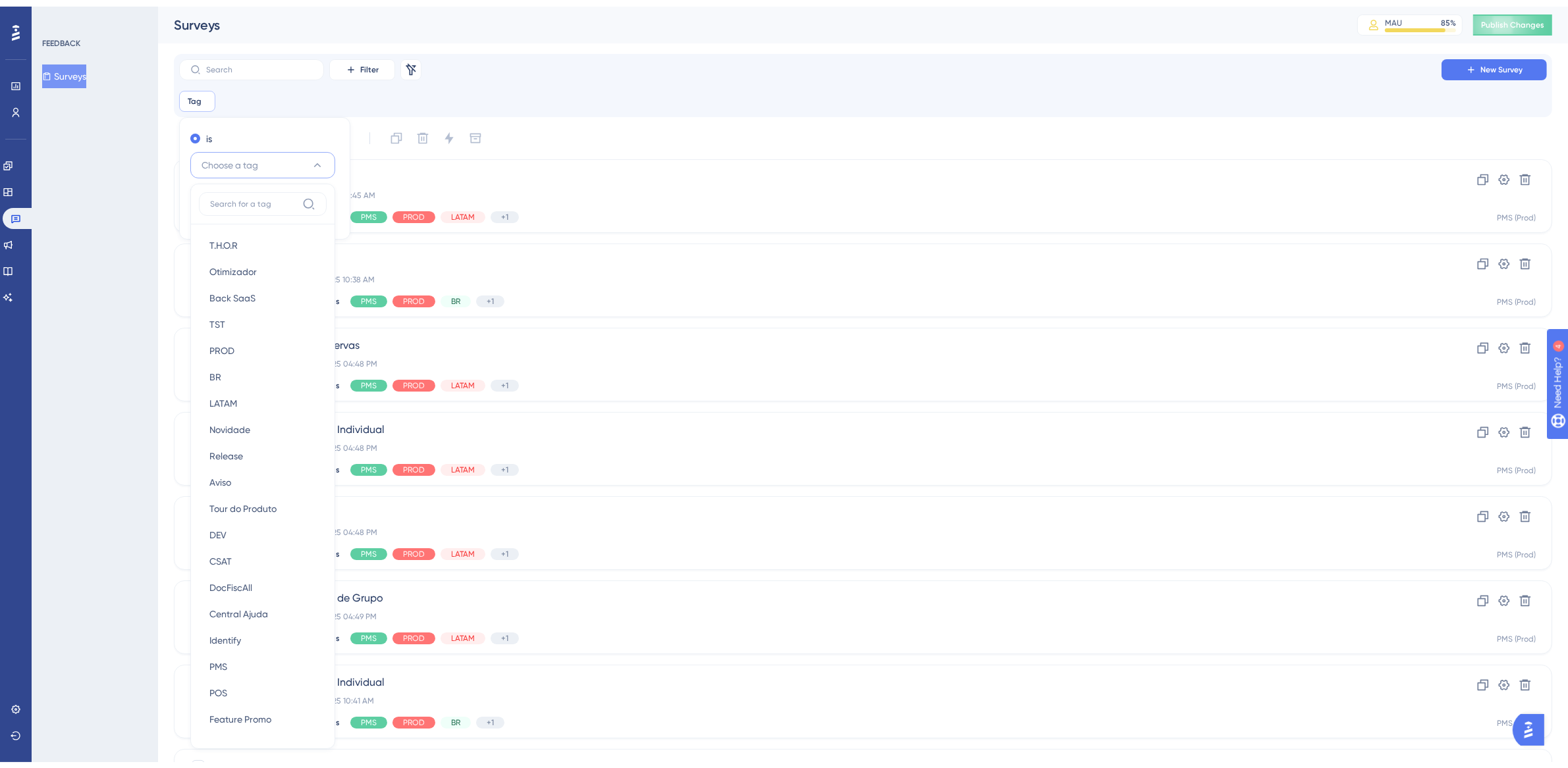
scroll to position [77, 0]
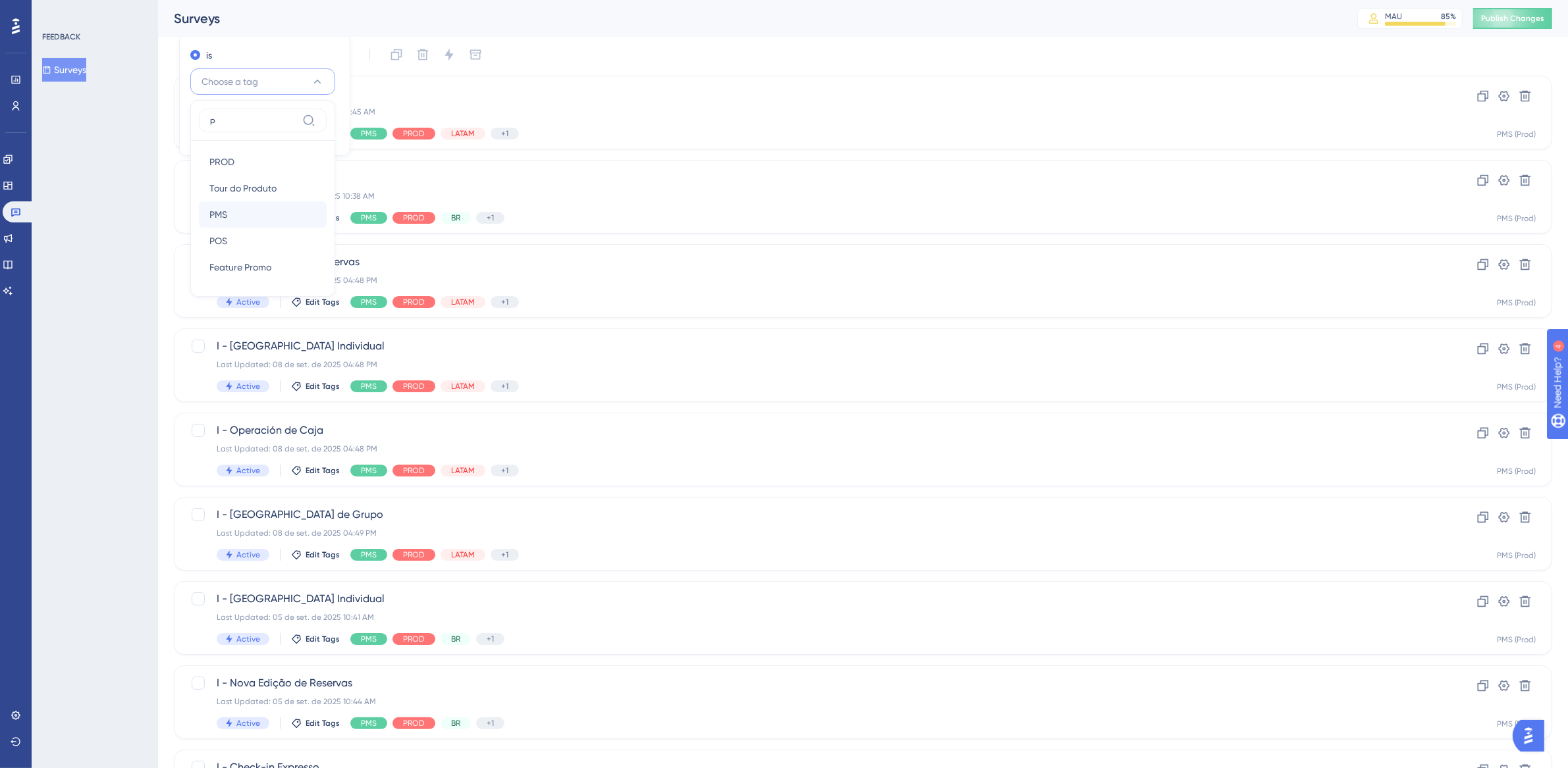
type input "p"
click at [236, 209] on div "PMS PMS" at bounding box center [263, 214] width 107 height 26
click at [401, 89] on span "I - Check-in Exprés" at bounding box center [810, 93] width 1188 height 16
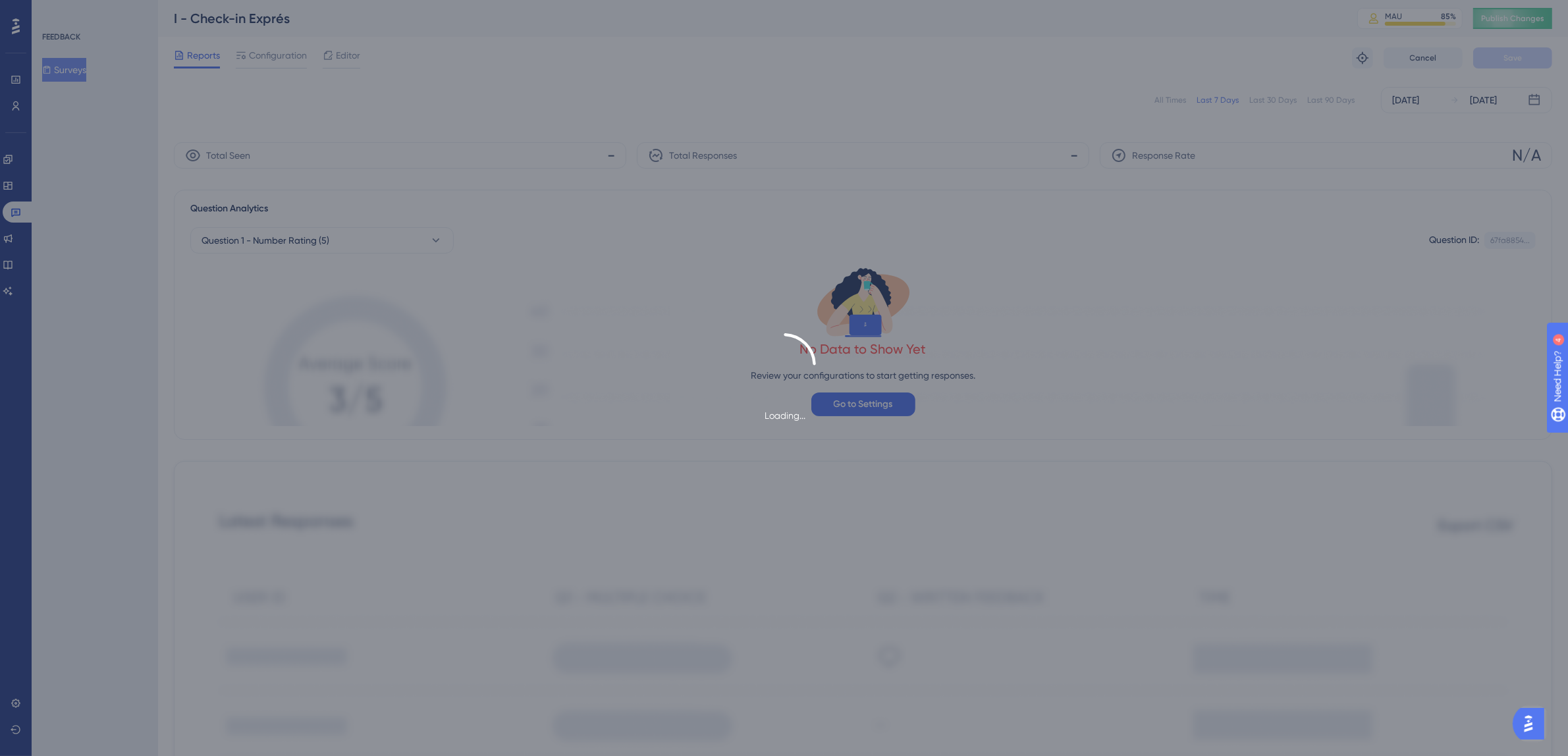
click at [17, 212] on div "Loading..." at bounding box center [784, 378] width 1568 height 756
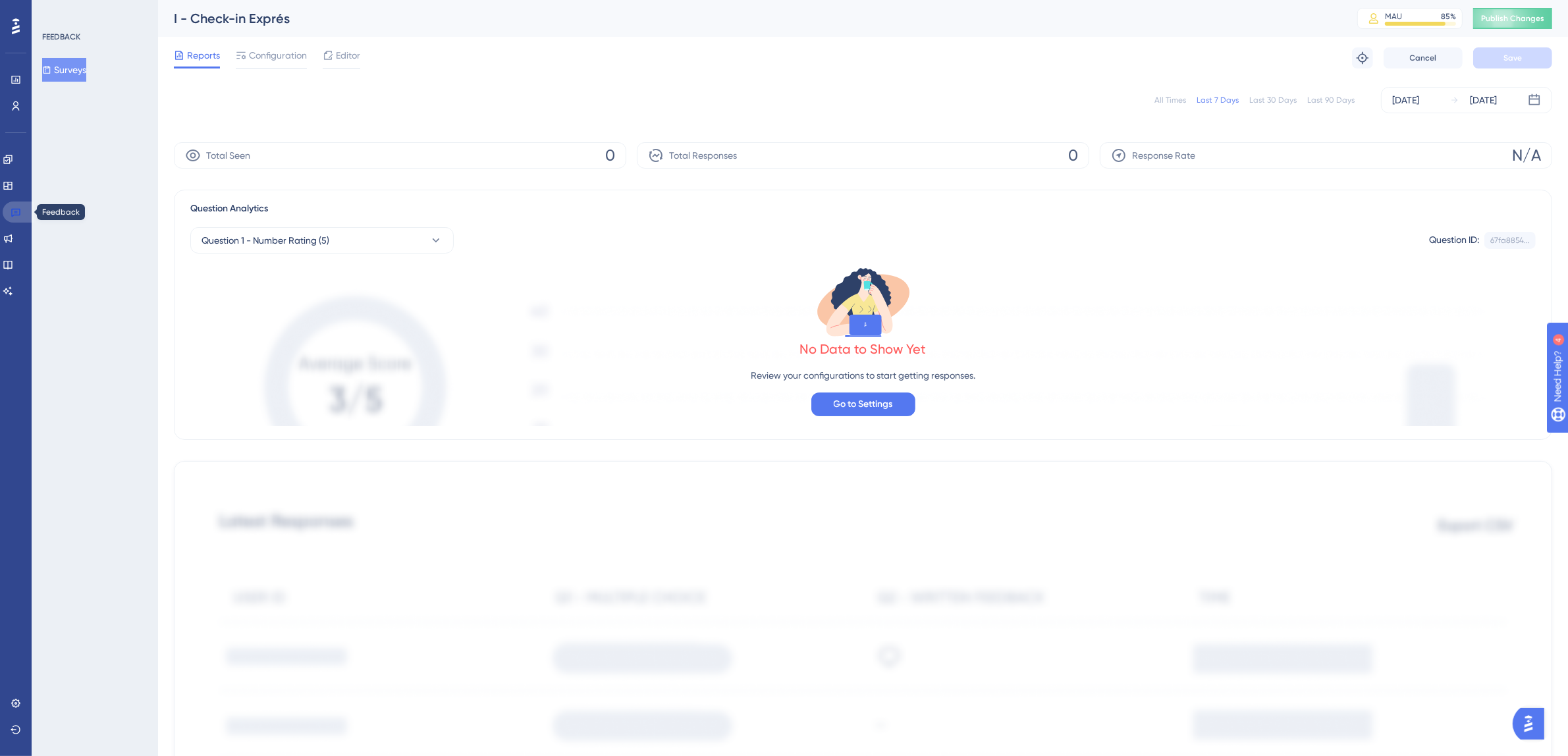
click at [21, 216] on link at bounding box center [19, 211] width 32 height 21
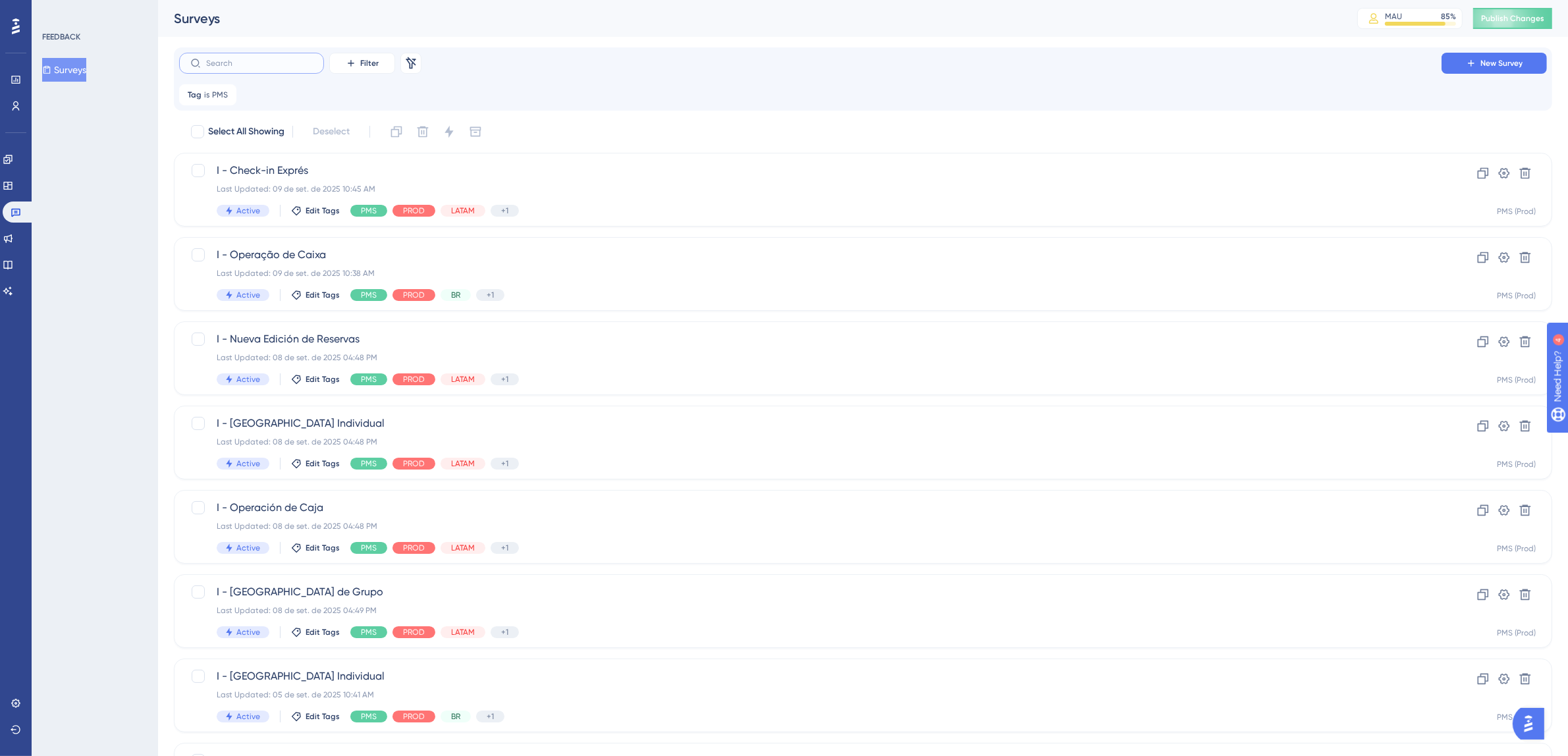
click at [290, 62] on input "text" at bounding box center [259, 63] width 107 height 9
click at [363, 59] on span "Filter" at bounding box center [369, 63] width 19 height 11
click at [375, 131] on span "Segments" at bounding box center [369, 127] width 42 height 16
click at [335, 150] on button "Choose a segment" at bounding box center [352, 158] width 145 height 26
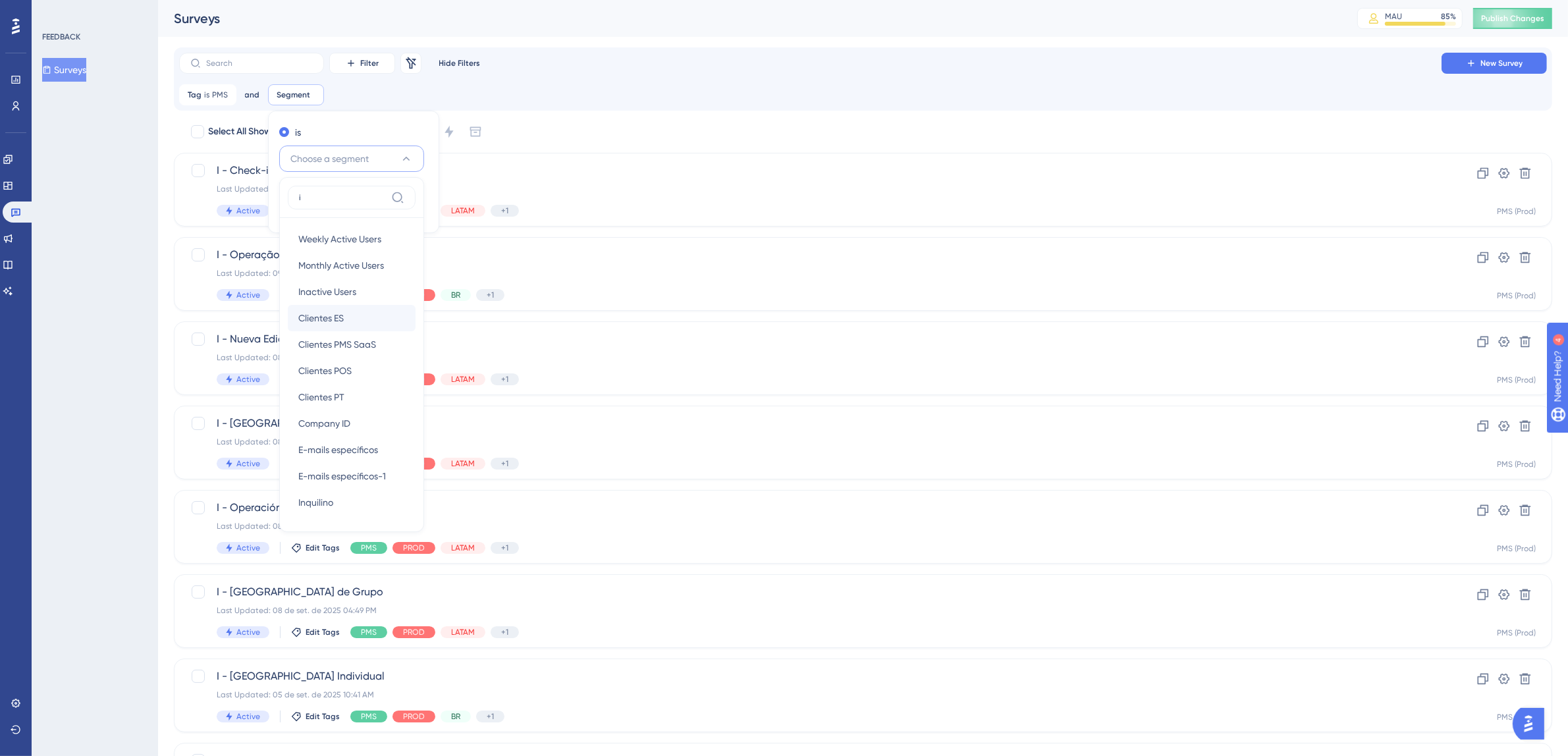
type input "i"
click at [334, 316] on span "Clientes ES" at bounding box center [322, 318] width 45 height 16
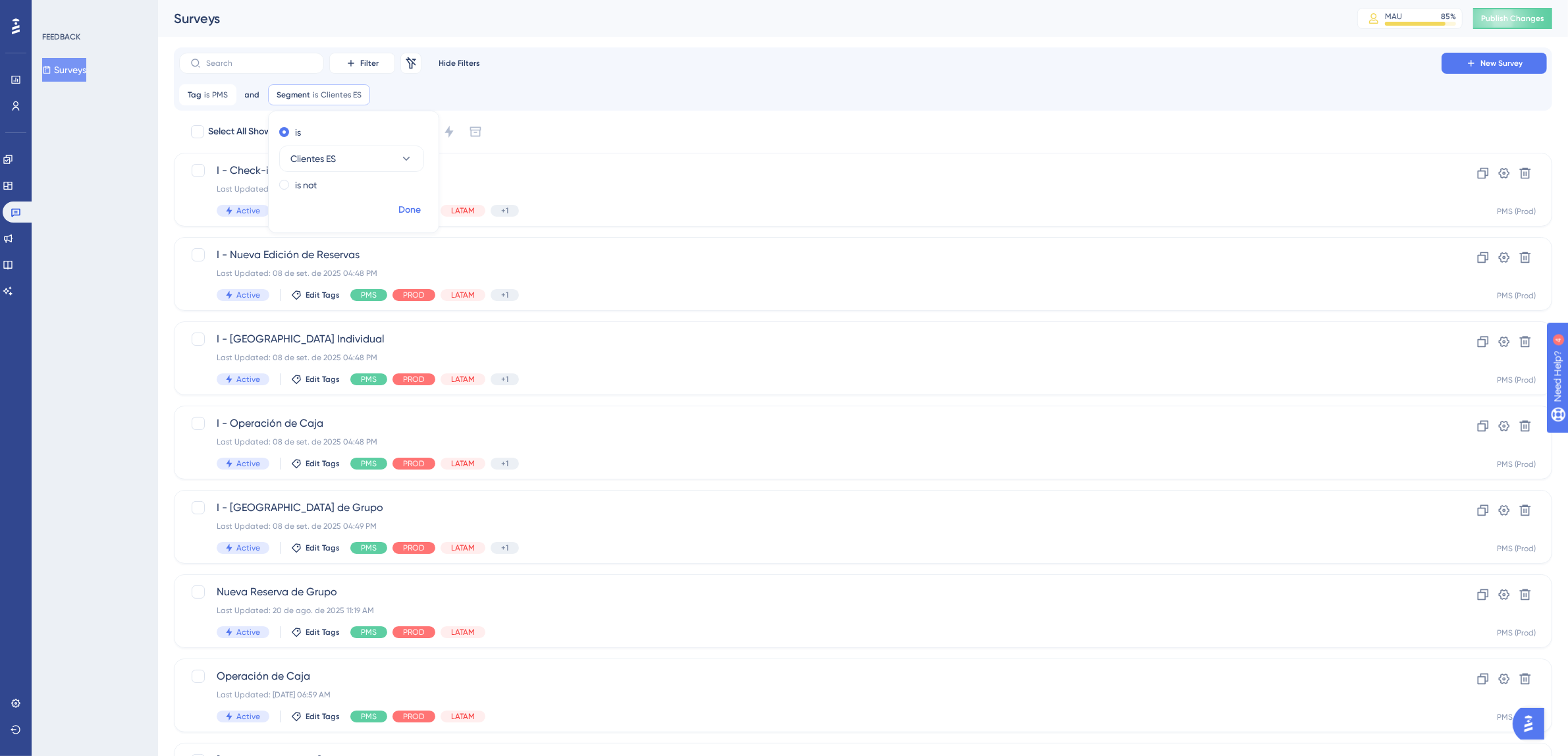
click at [407, 208] on span "Done" at bounding box center [409, 210] width 23 height 16
click at [370, 67] on span "Filter" at bounding box center [369, 63] width 19 height 11
click at [369, 99] on div "Tags Tags" at bounding box center [375, 100] width 54 height 26
click at [450, 159] on span "Choose a tag" at bounding box center [452, 158] width 56 height 16
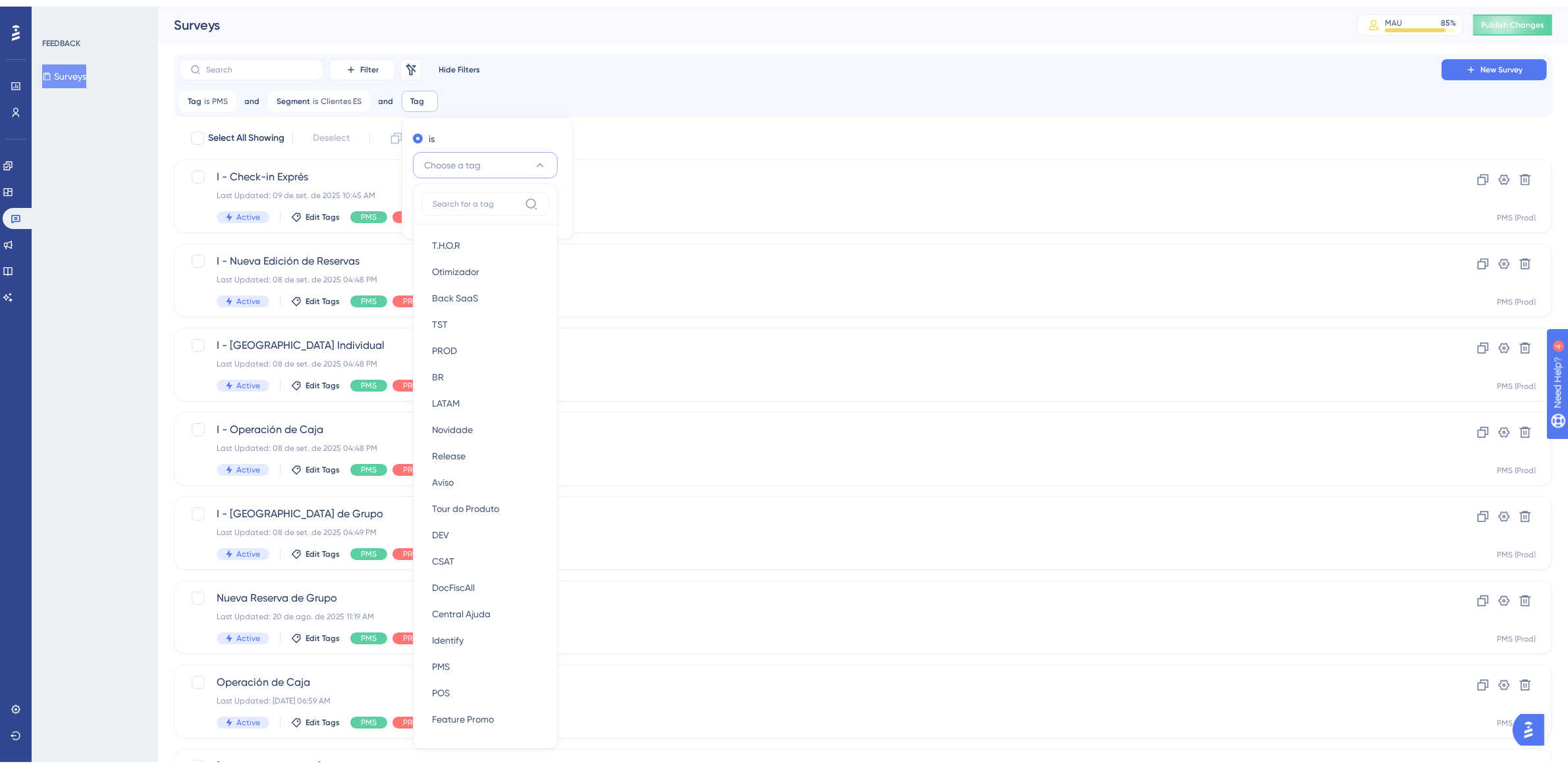
scroll to position [77, 0]
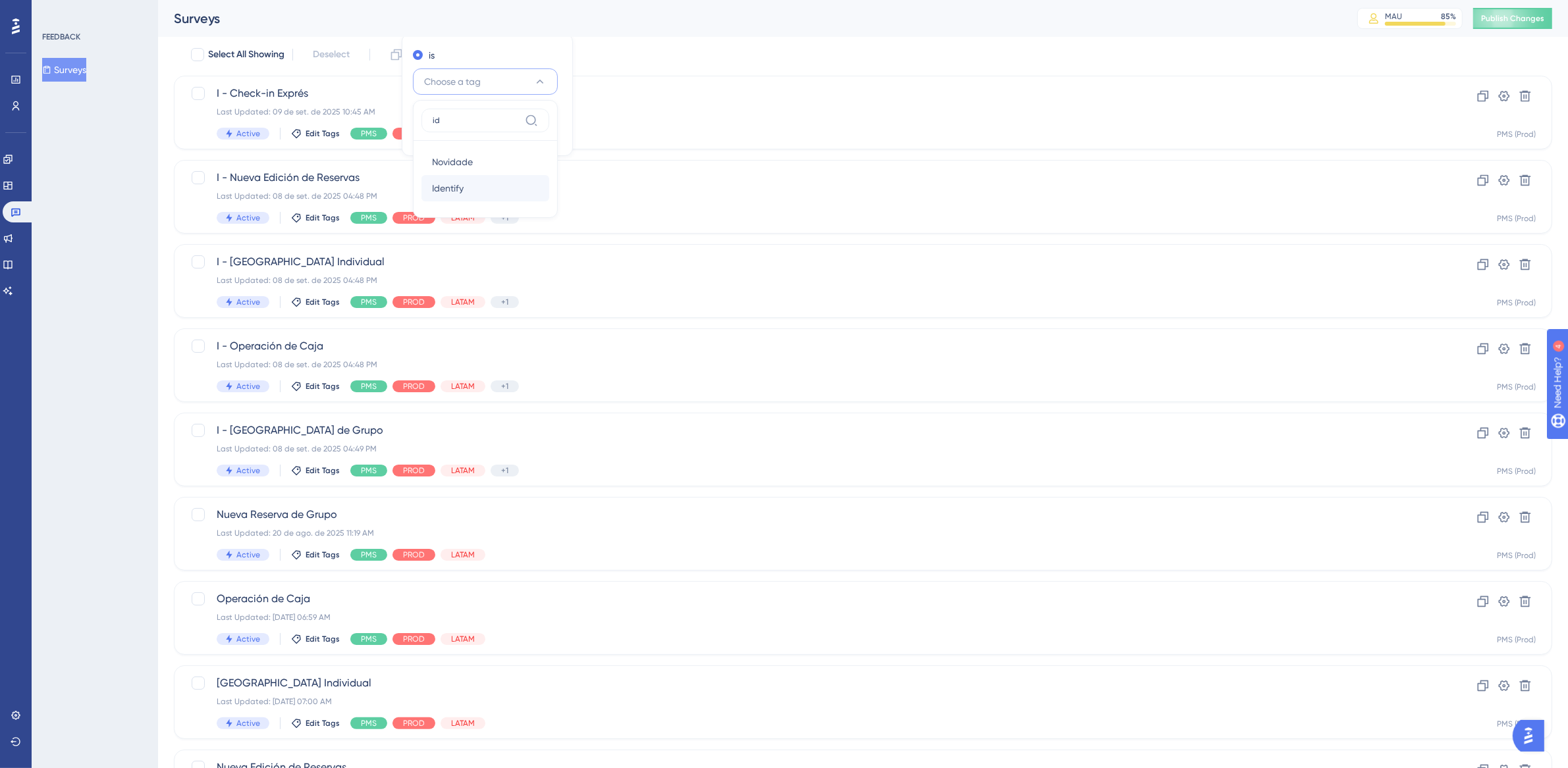
type input "id"
click at [474, 195] on div "Identify Identify" at bounding box center [485, 188] width 107 height 26
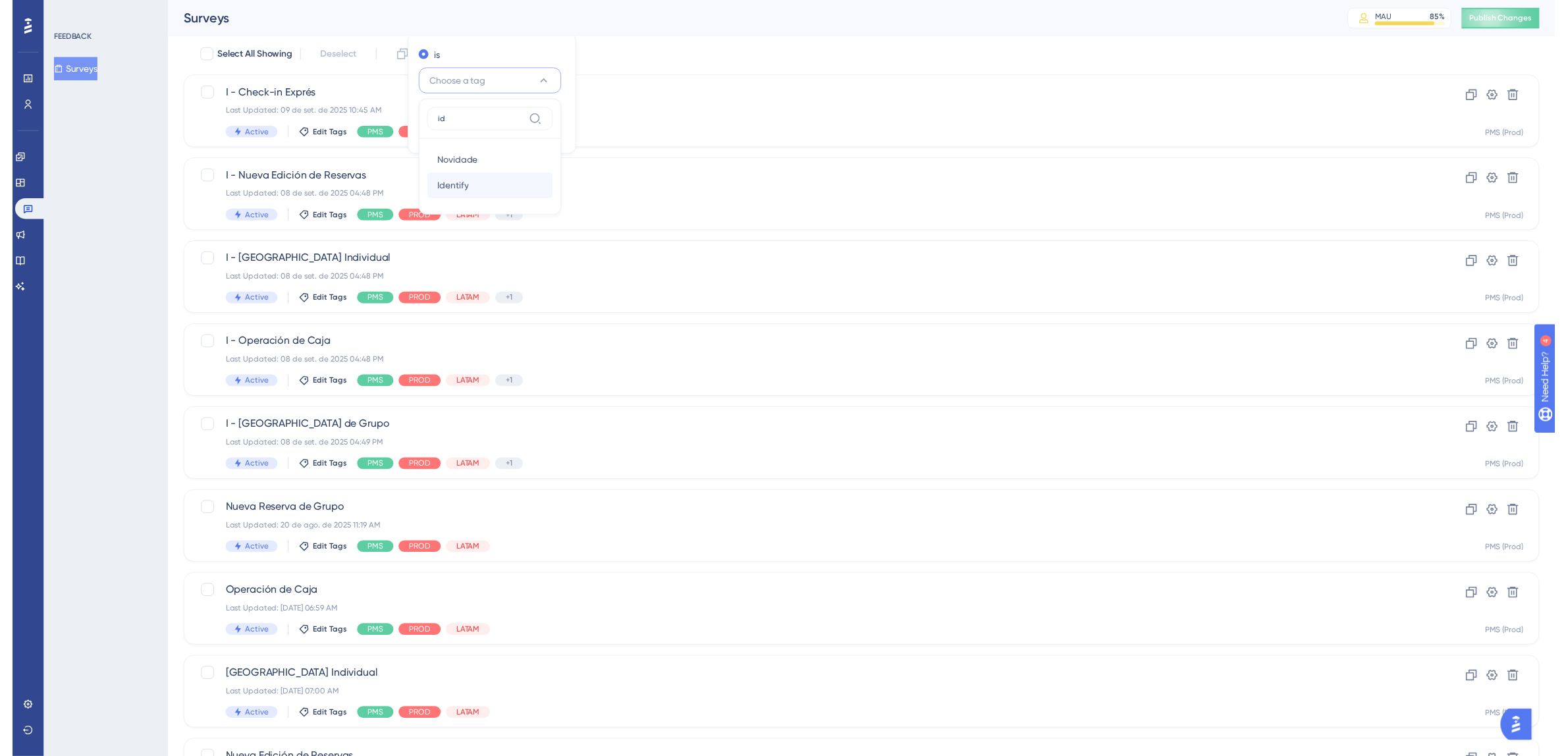
scroll to position [0, 0]
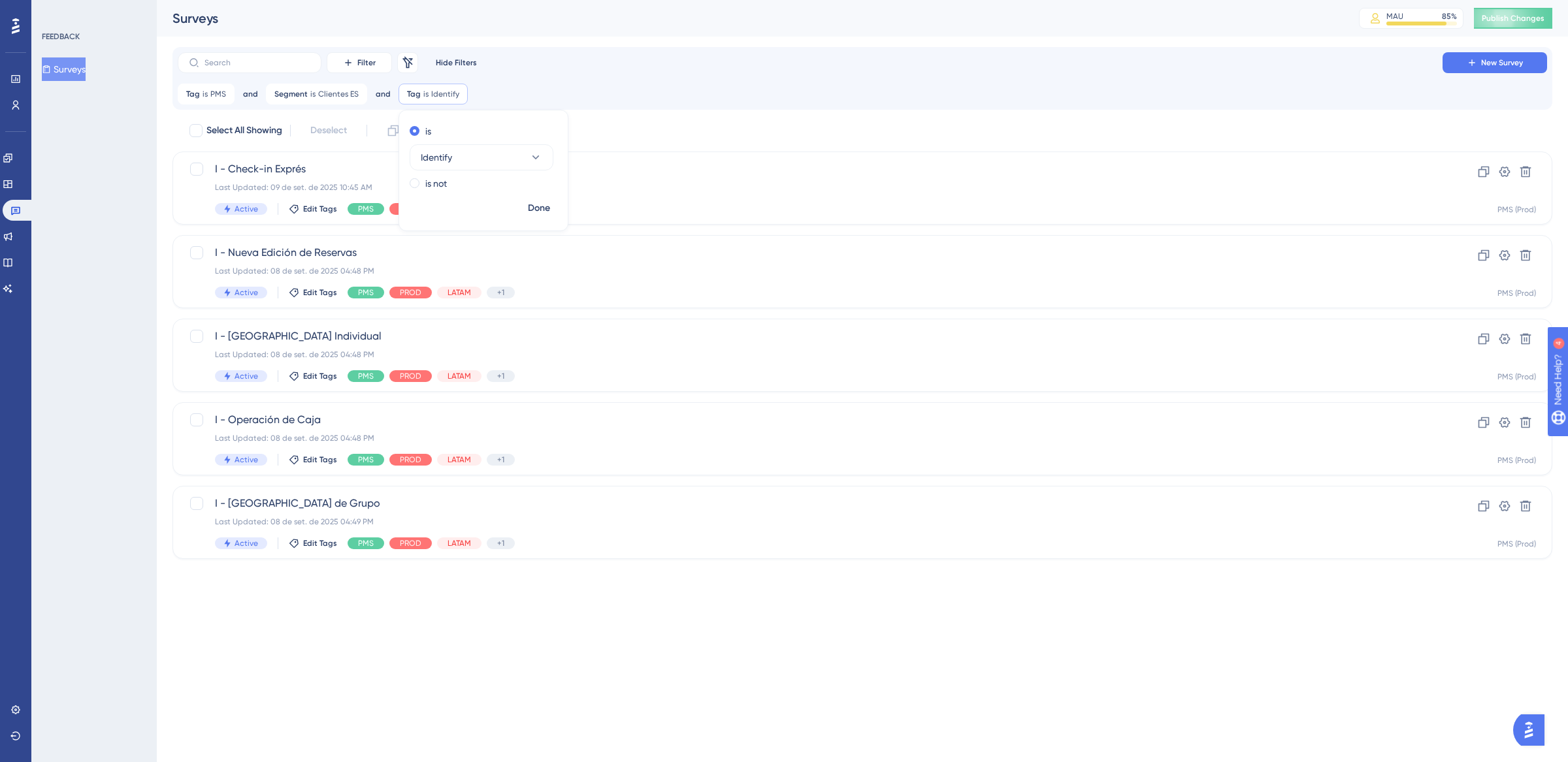
click at [434, 0] on html "Performance Users Engagement Widgets Feedback Product Updates Knowledge Base AI…" at bounding box center [784, 0] width 1568 height 0
click at [350, 93] on span "Clientes ES" at bounding box center [338, 93] width 41 height 11
click at [339, 154] on button "Clientes ES" at bounding box center [349, 157] width 144 height 26
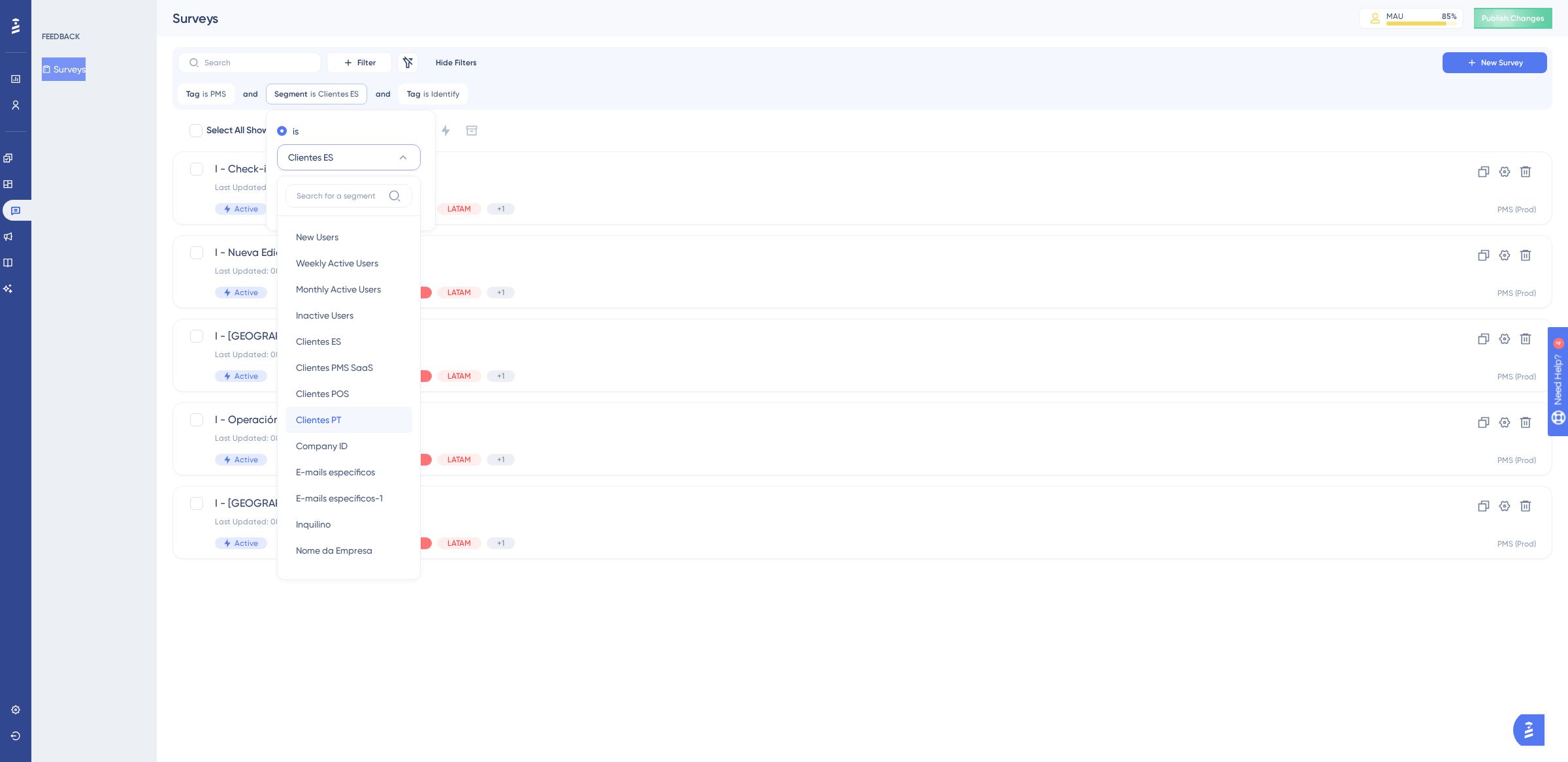
click at [362, 425] on div "Clientes PT Clientes PT" at bounding box center [349, 420] width 106 height 26
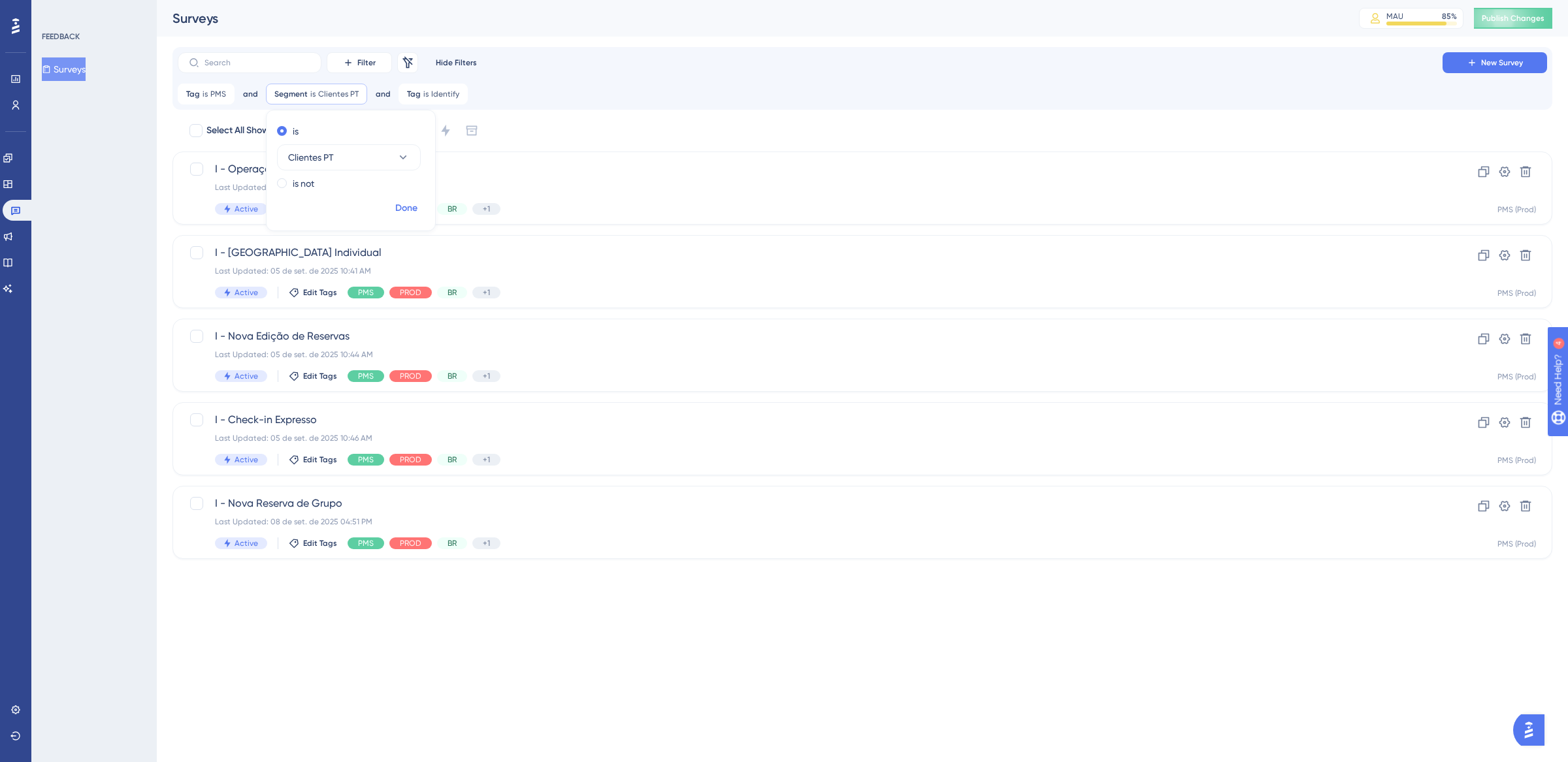
click at [409, 204] on span "Done" at bounding box center [406, 208] width 23 height 16
click at [17, 206] on icon at bounding box center [16, 210] width 11 height 11
click at [357, 92] on icon at bounding box center [357, 93] width 8 height 8
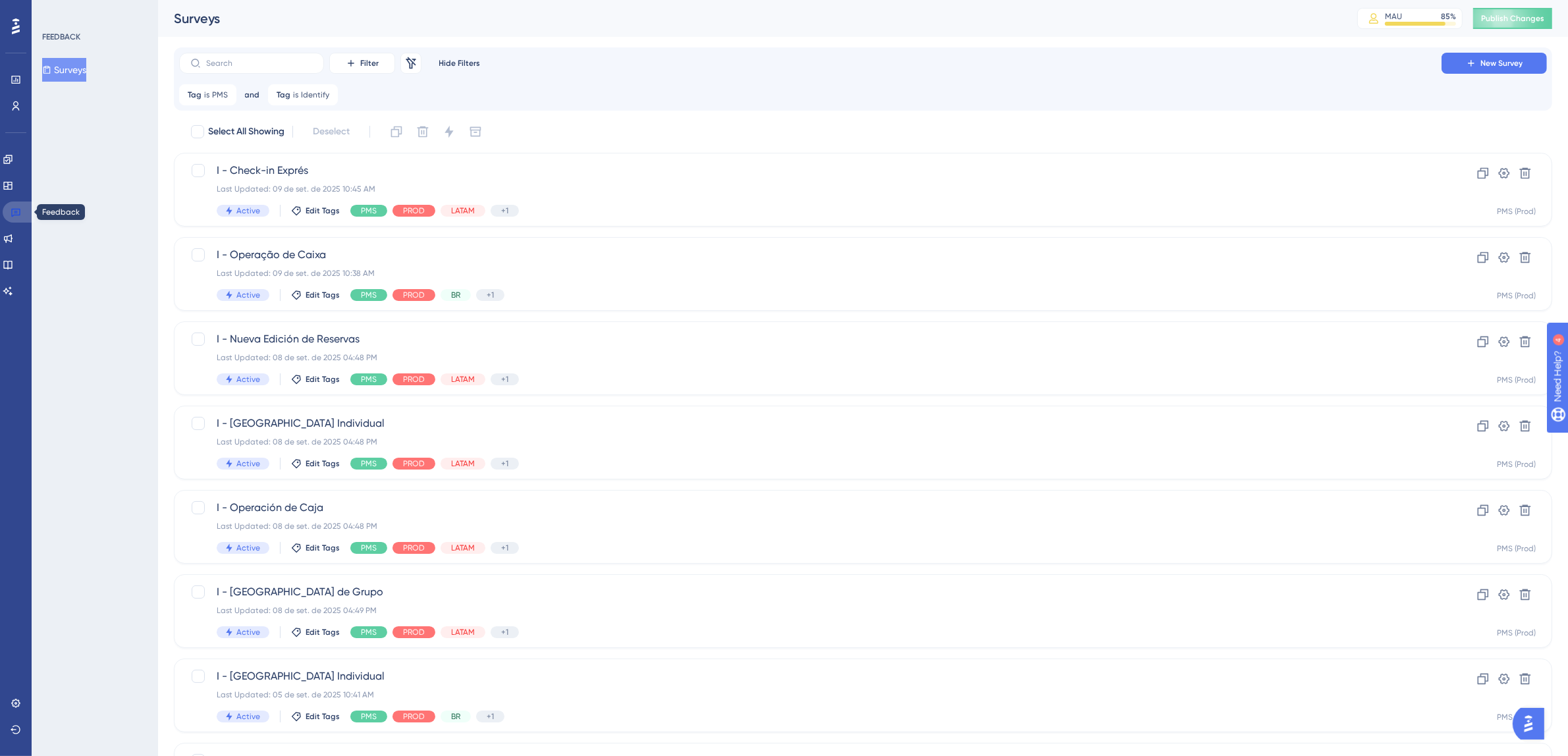
click at [14, 207] on icon at bounding box center [16, 212] width 11 height 11
click at [327, 94] on icon at bounding box center [327, 94] width 8 height 8
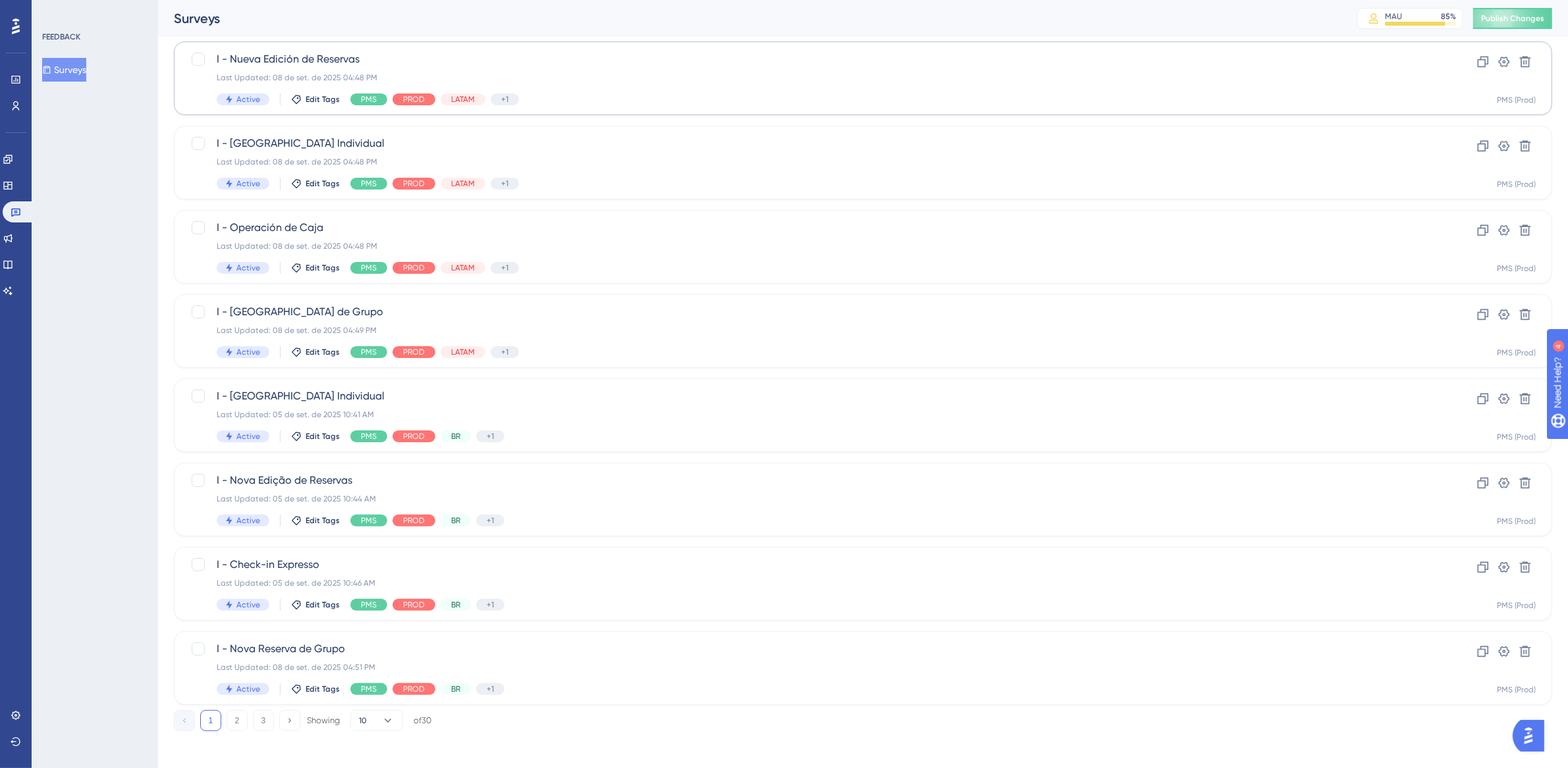
scroll to position [284, 0]
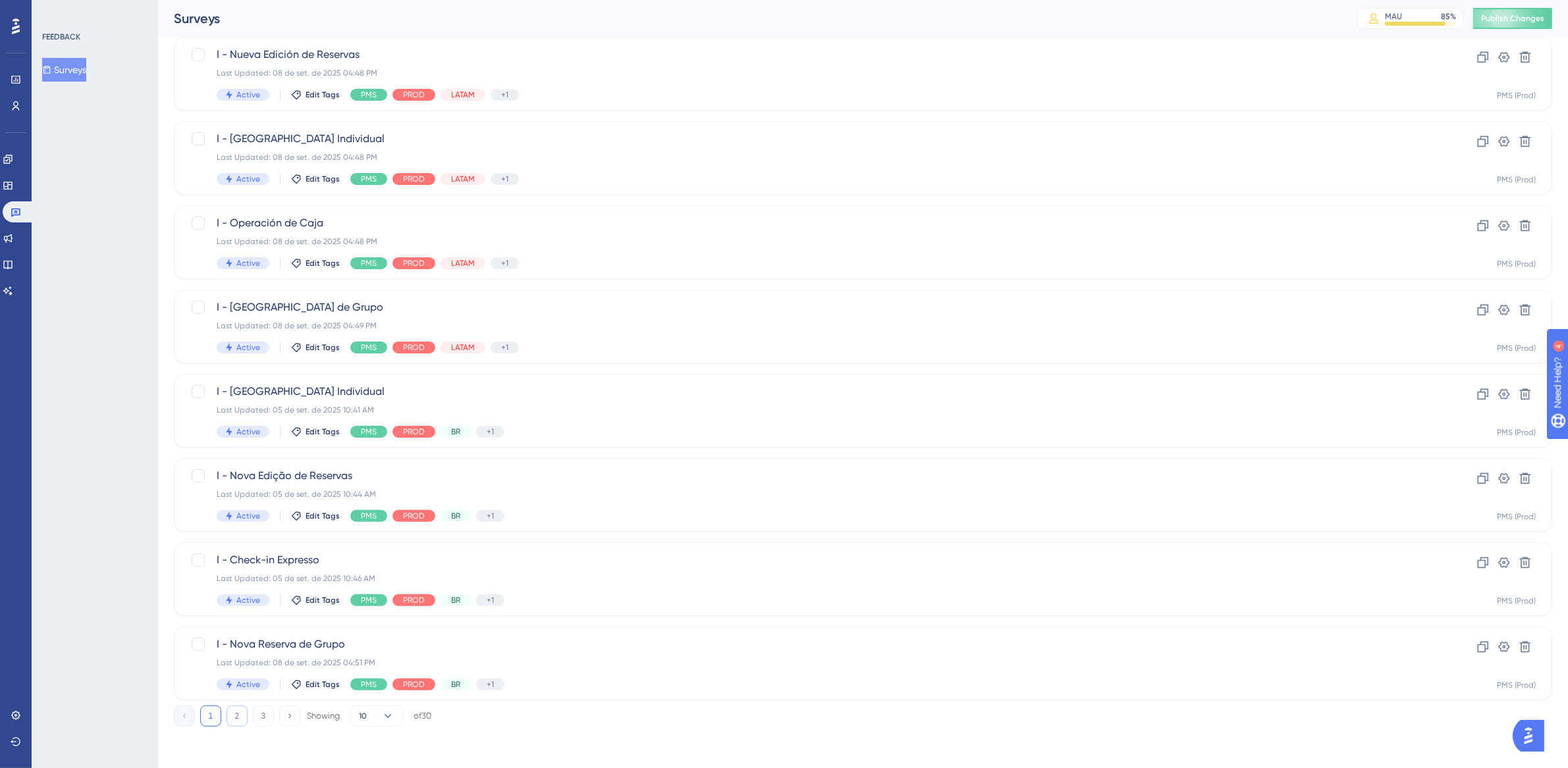
click at [239, 717] on button "2" at bounding box center [237, 716] width 21 height 21
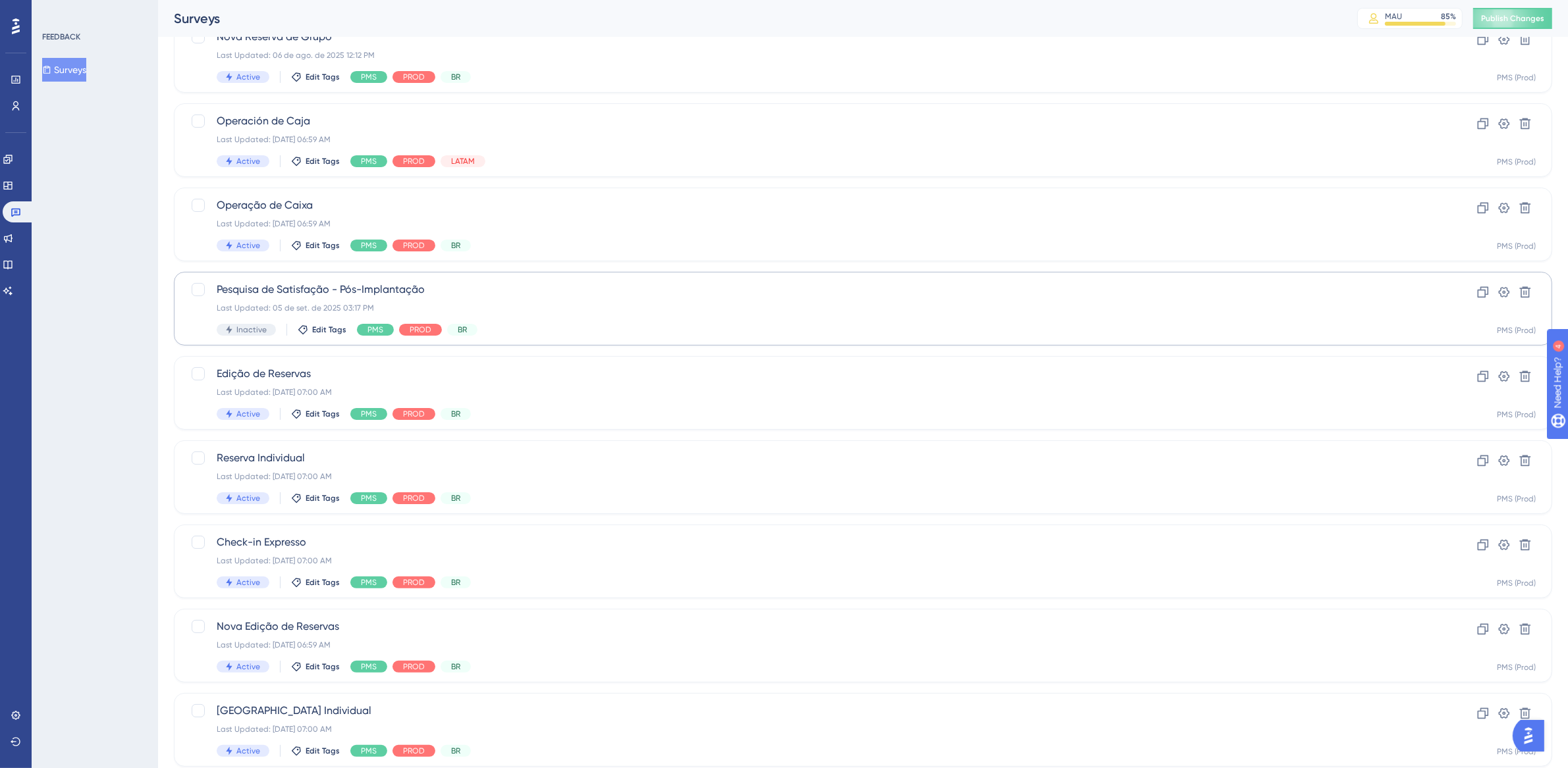
scroll to position [229, 0]
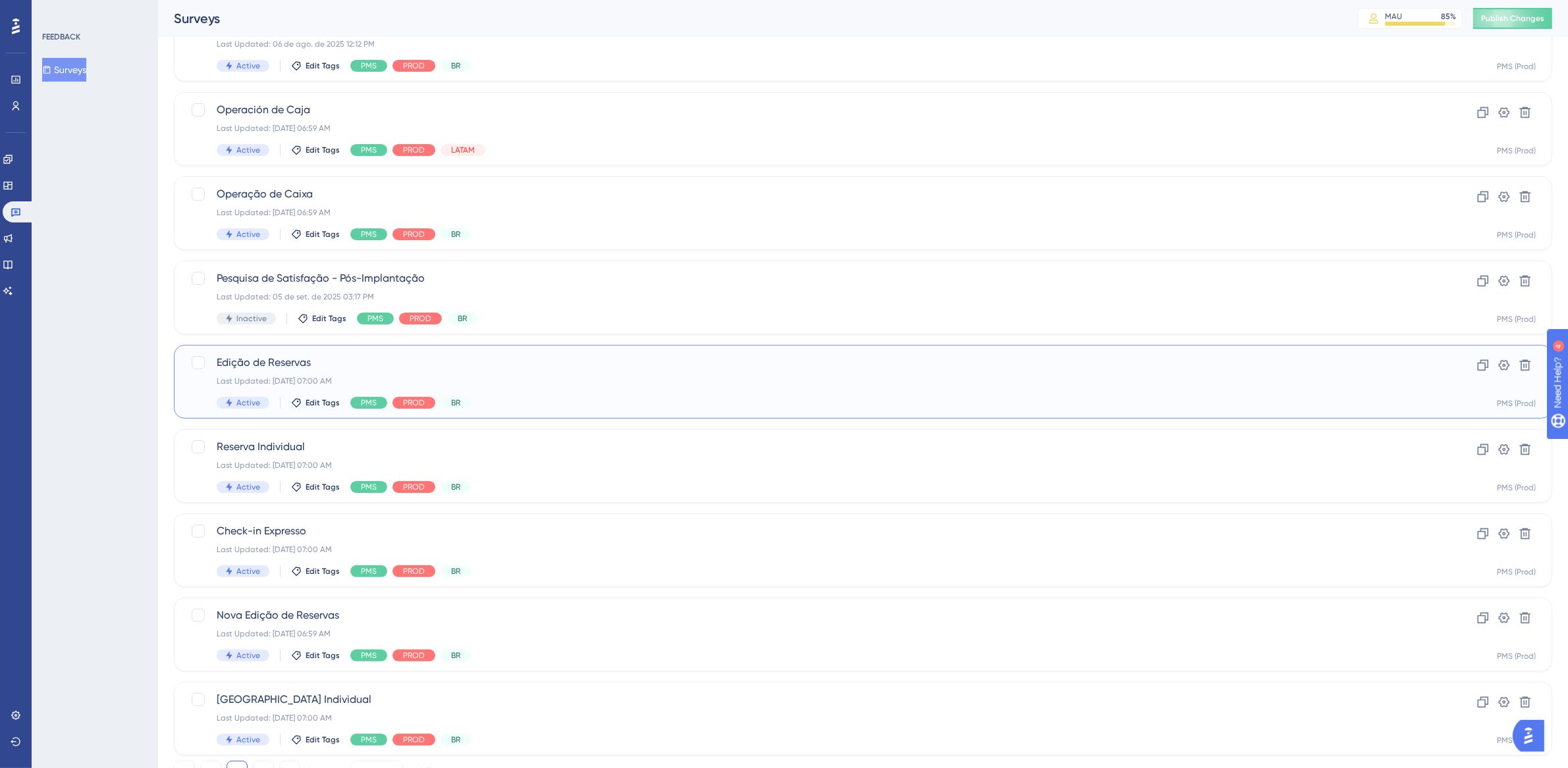
click at [611, 376] on div "Last Updated: [DATE] 07:00 AM" at bounding box center [810, 381] width 1188 height 11
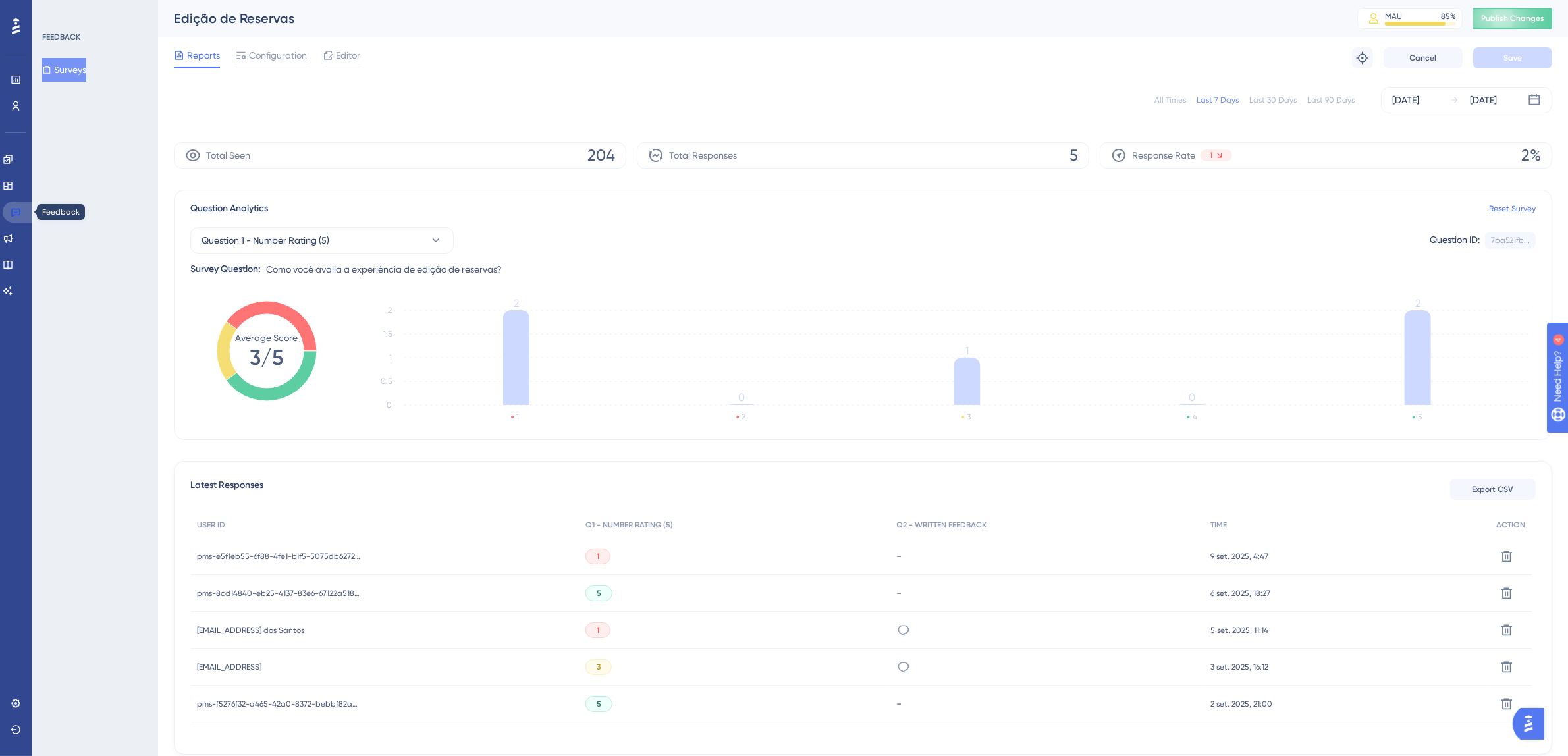
click at [17, 216] on icon at bounding box center [16, 212] width 11 height 11
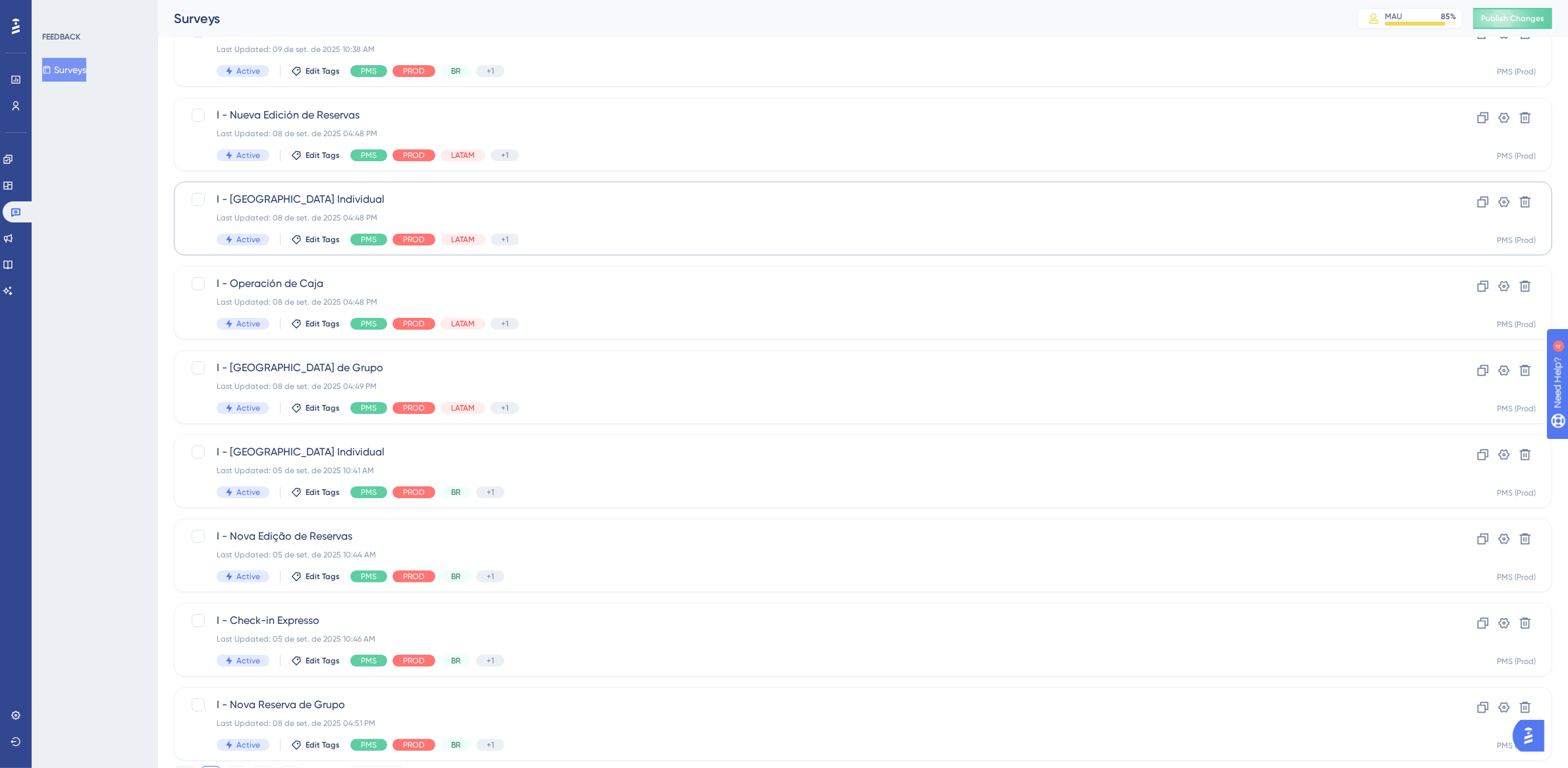
scroll to position [284, 0]
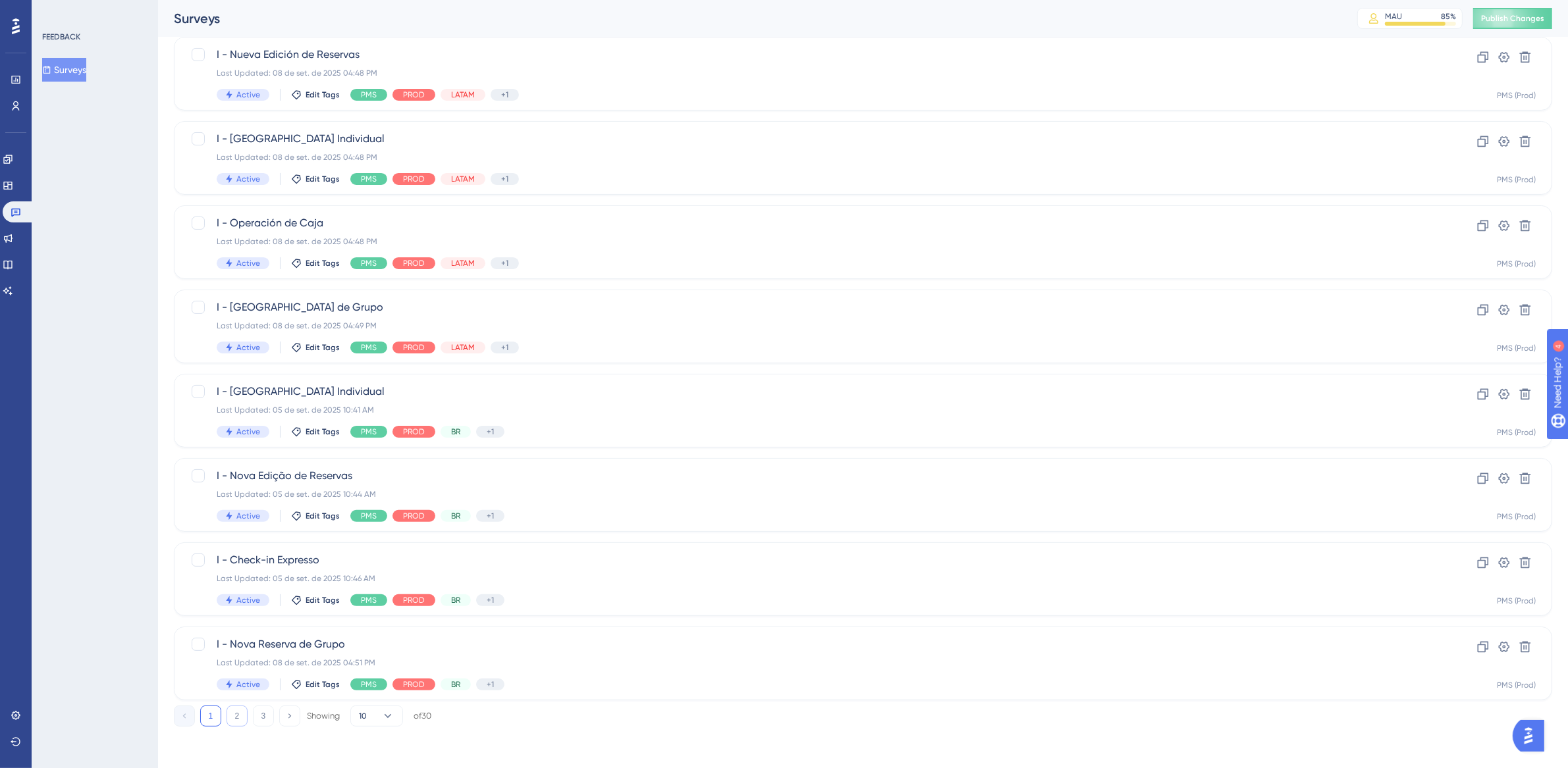
click at [241, 716] on button "2" at bounding box center [237, 716] width 21 height 21
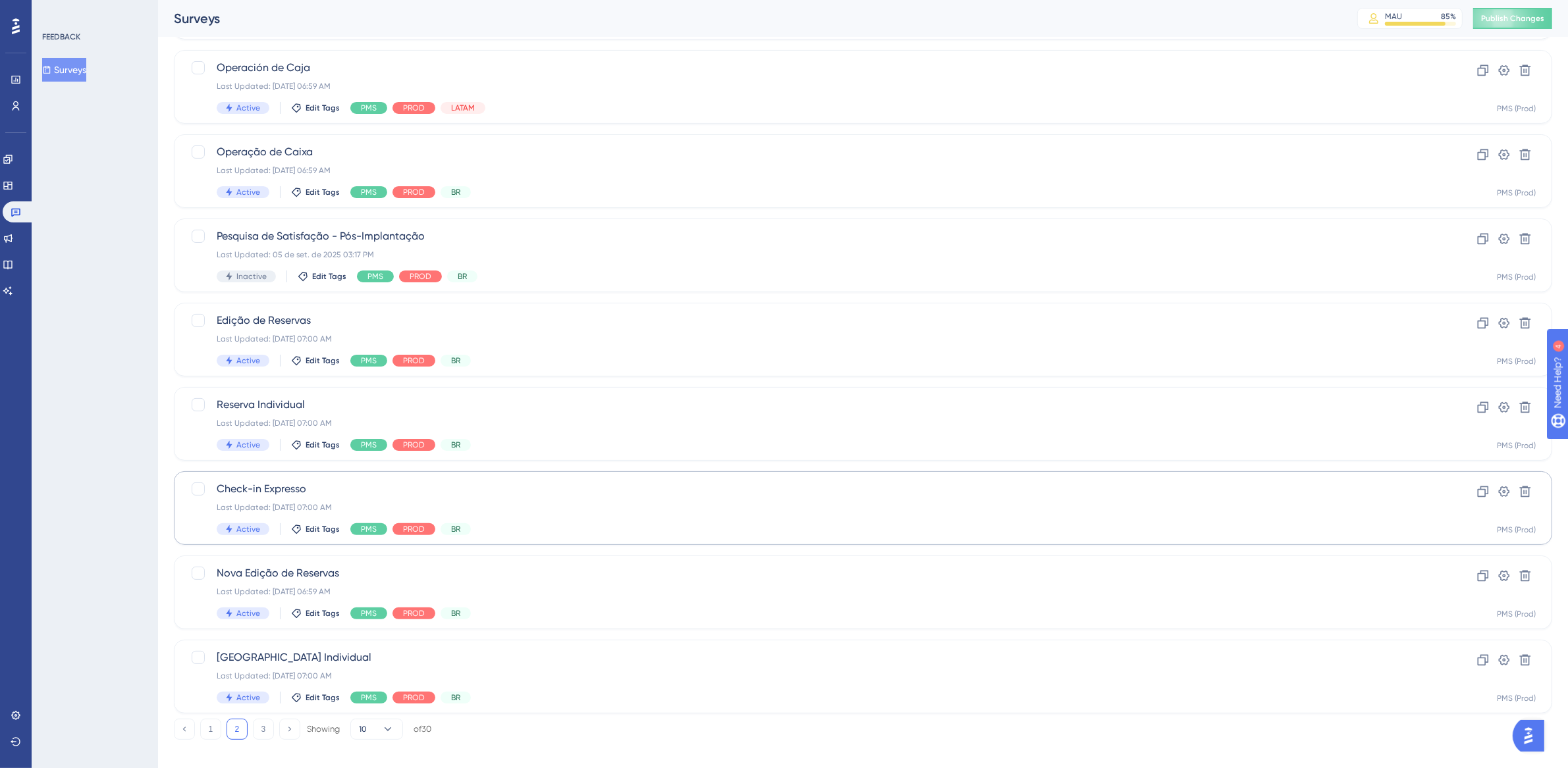
scroll to position [274, 0]
click at [1004, 584] on div "Last Updated: [DATE] 06:59 AM" at bounding box center [810, 589] width 1188 height 11
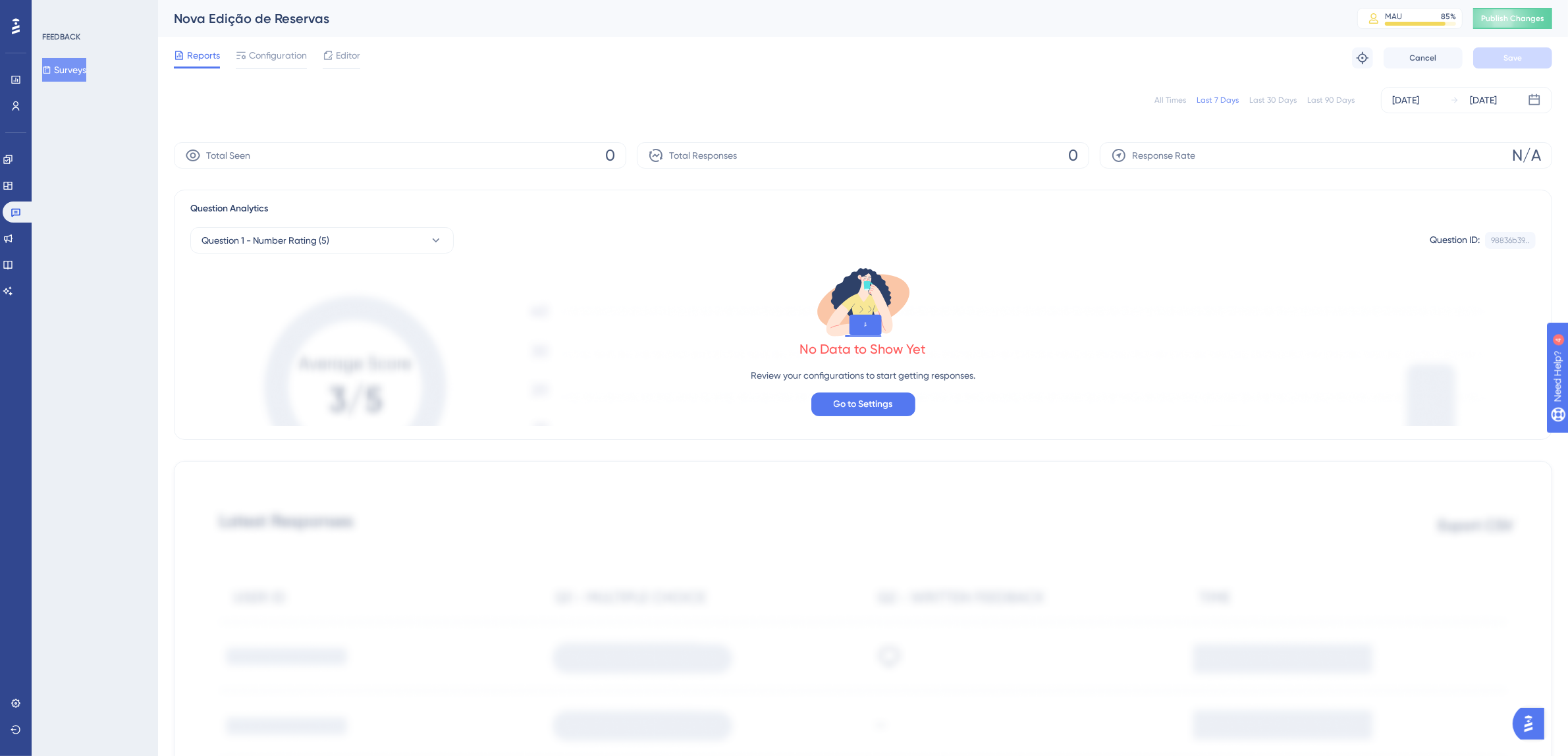
click at [1183, 98] on div "All Times" at bounding box center [1171, 100] width 32 height 11
click at [1181, 99] on div "All Times" at bounding box center [1171, 100] width 32 height 11
click at [12, 214] on icon at bounding box center [16, 212] width 11 height 11
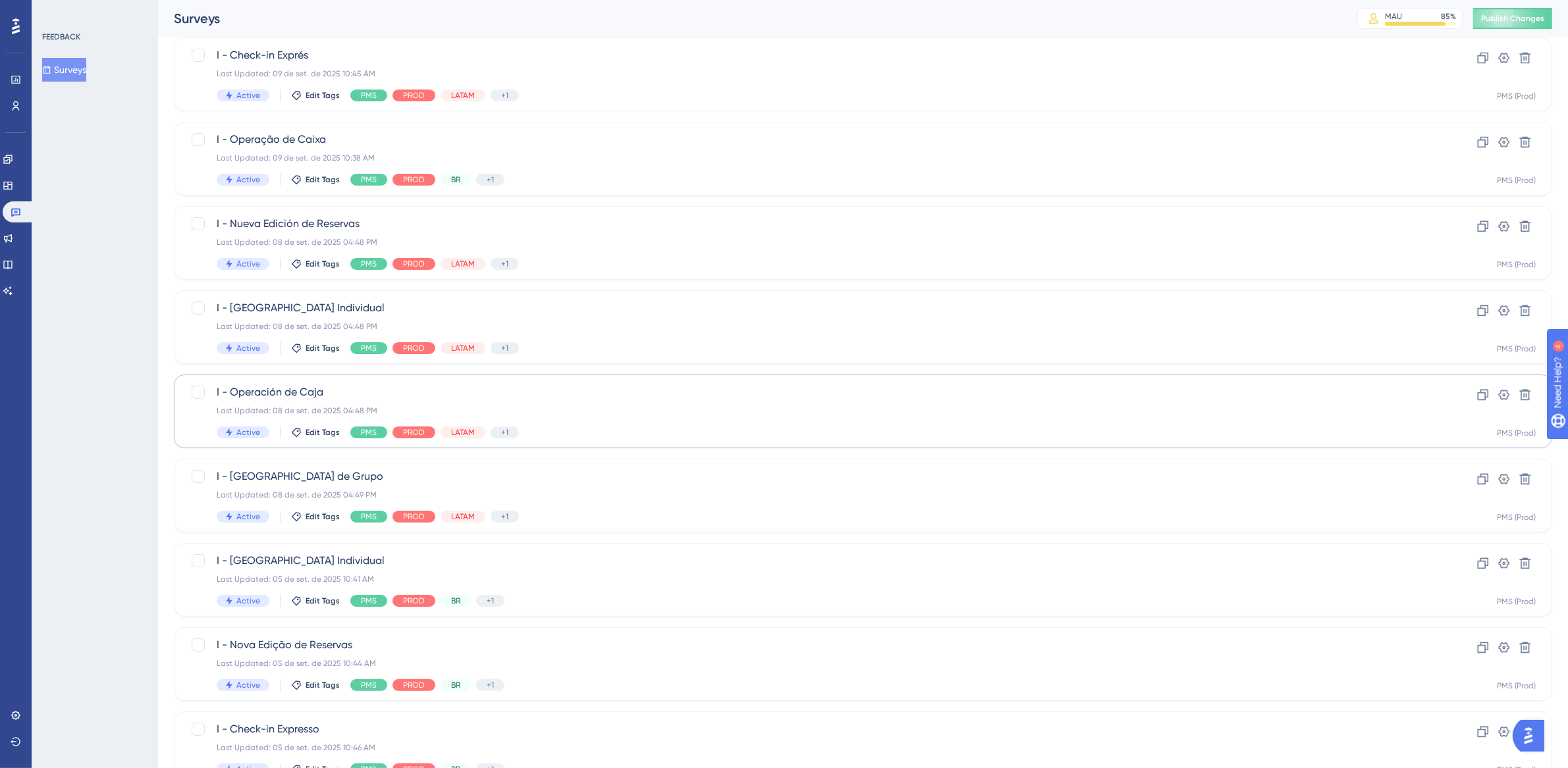
scroll to position [244, 0]
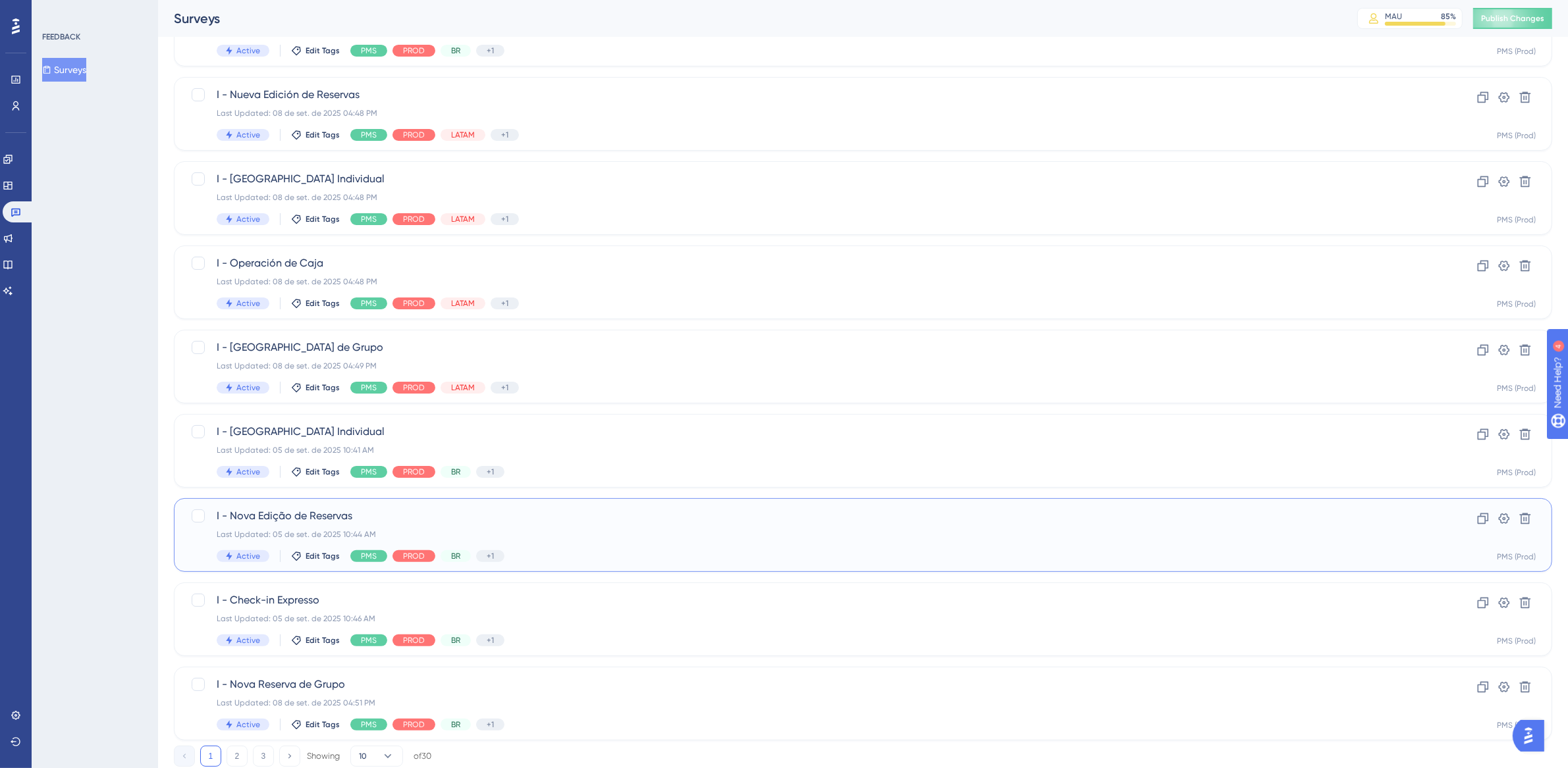
click at [596, 525] on div "I - Nova Edição de Reservas Last Updated: [DATE] 10:44 AM Active Edit Tags PMS …" at bounding box center [810, 535] width 1188 height 54
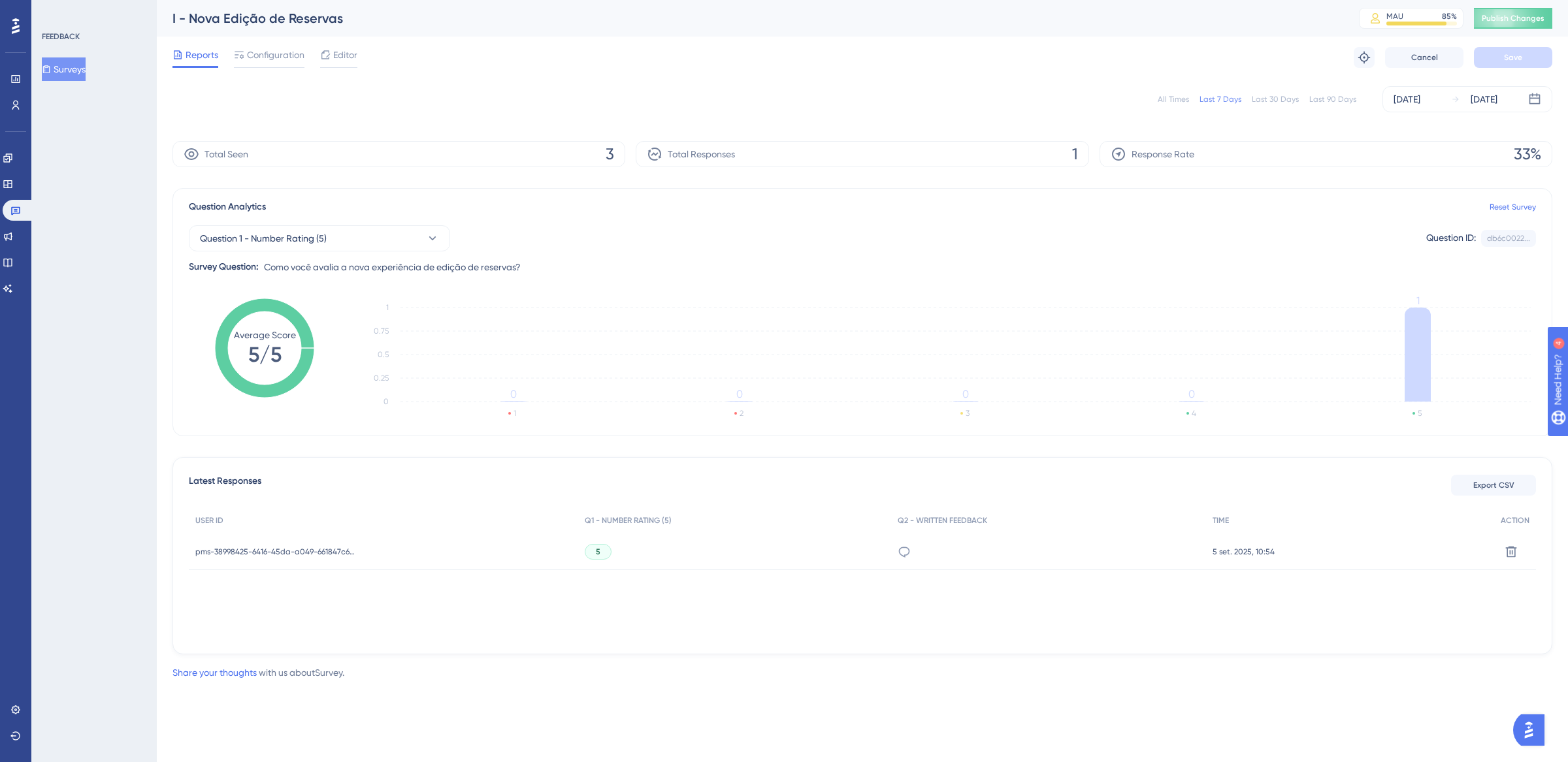
click at [1174, 98] on div "All Times" at bounding box center [1174, 99] width 32 height 11
click at [17, 209] on icon at bounding box center [16, 210] width 11 height 11
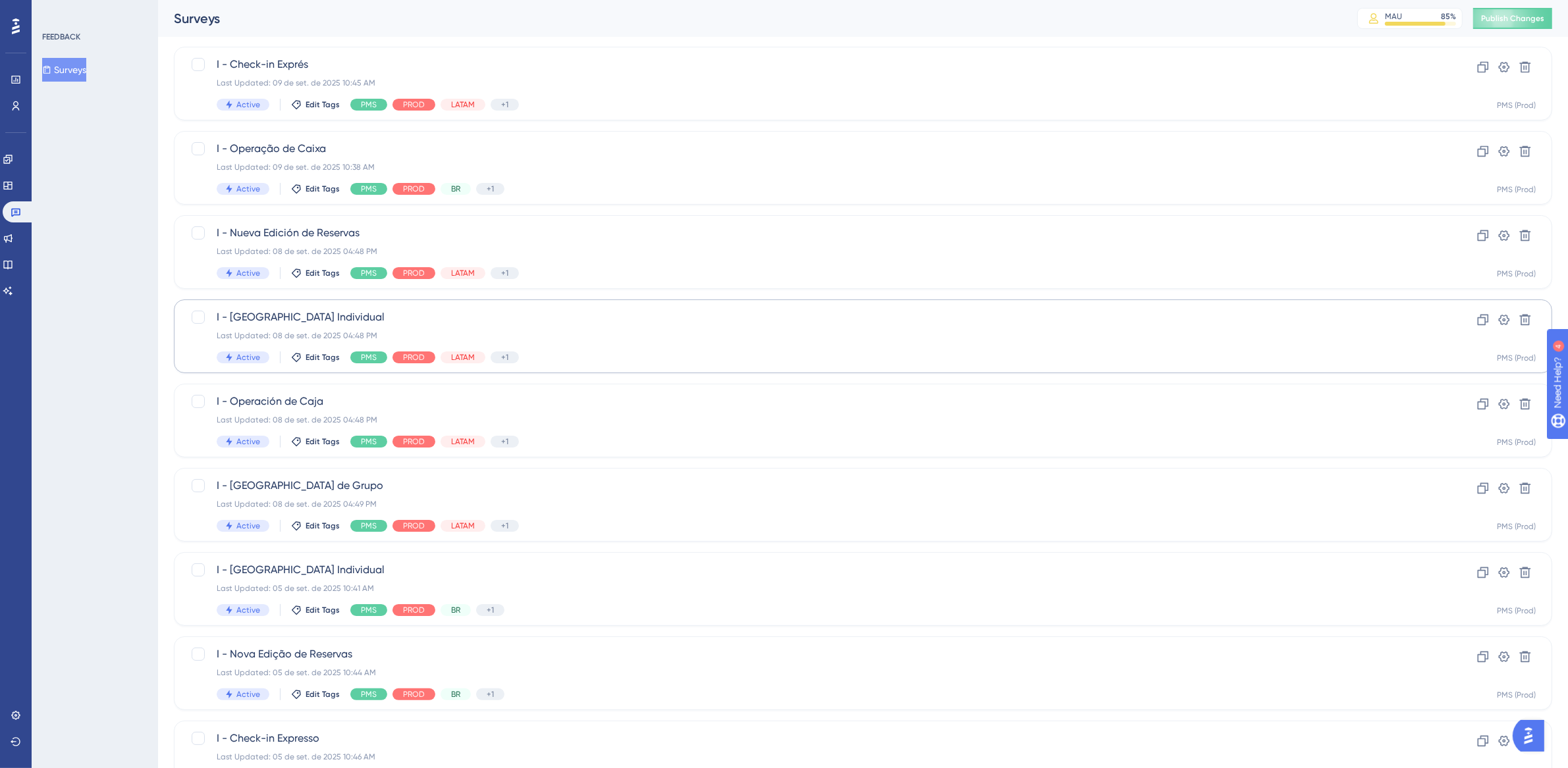
scroll to position [284, 0]
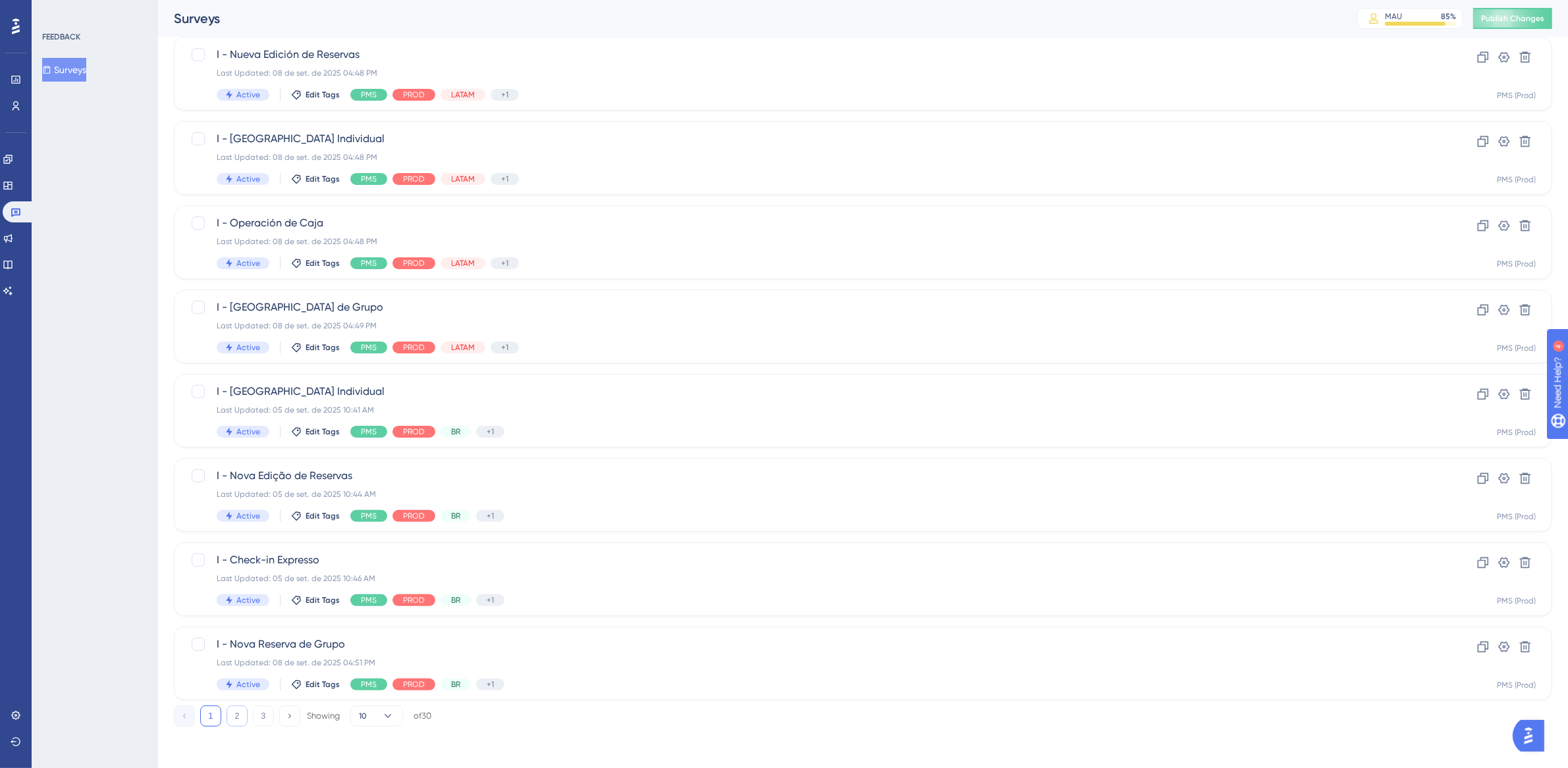
click at [238, 716] on button "2" at bounding box center [237, 716] width 21 height 21
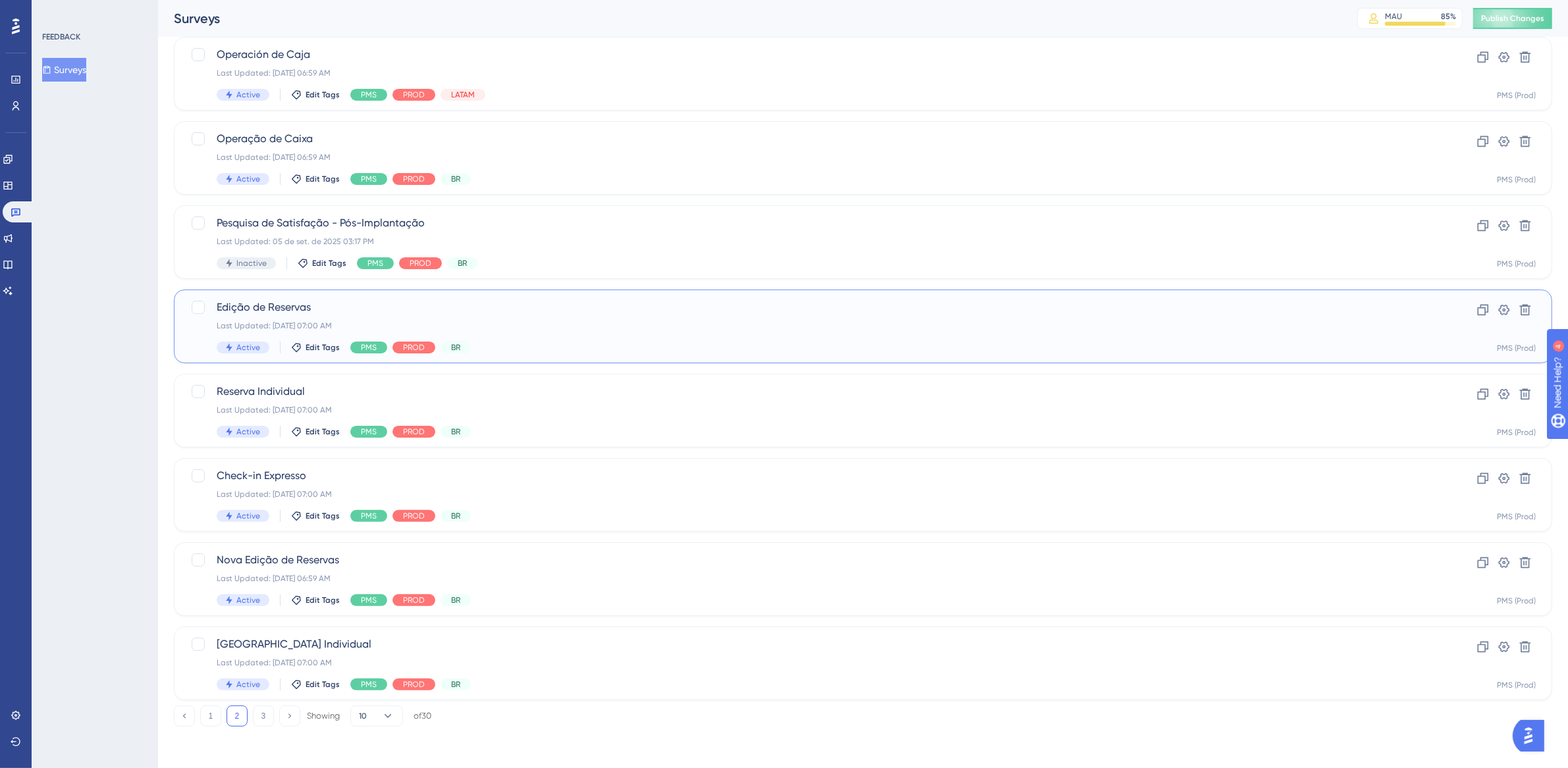
click at [704, 331] on div "Edição de Reservas Last Updated: [DATE] 07:00 AM Active Edit Tags PMS PROD BR" at bounding box center [810, 326] width 1188 height 54
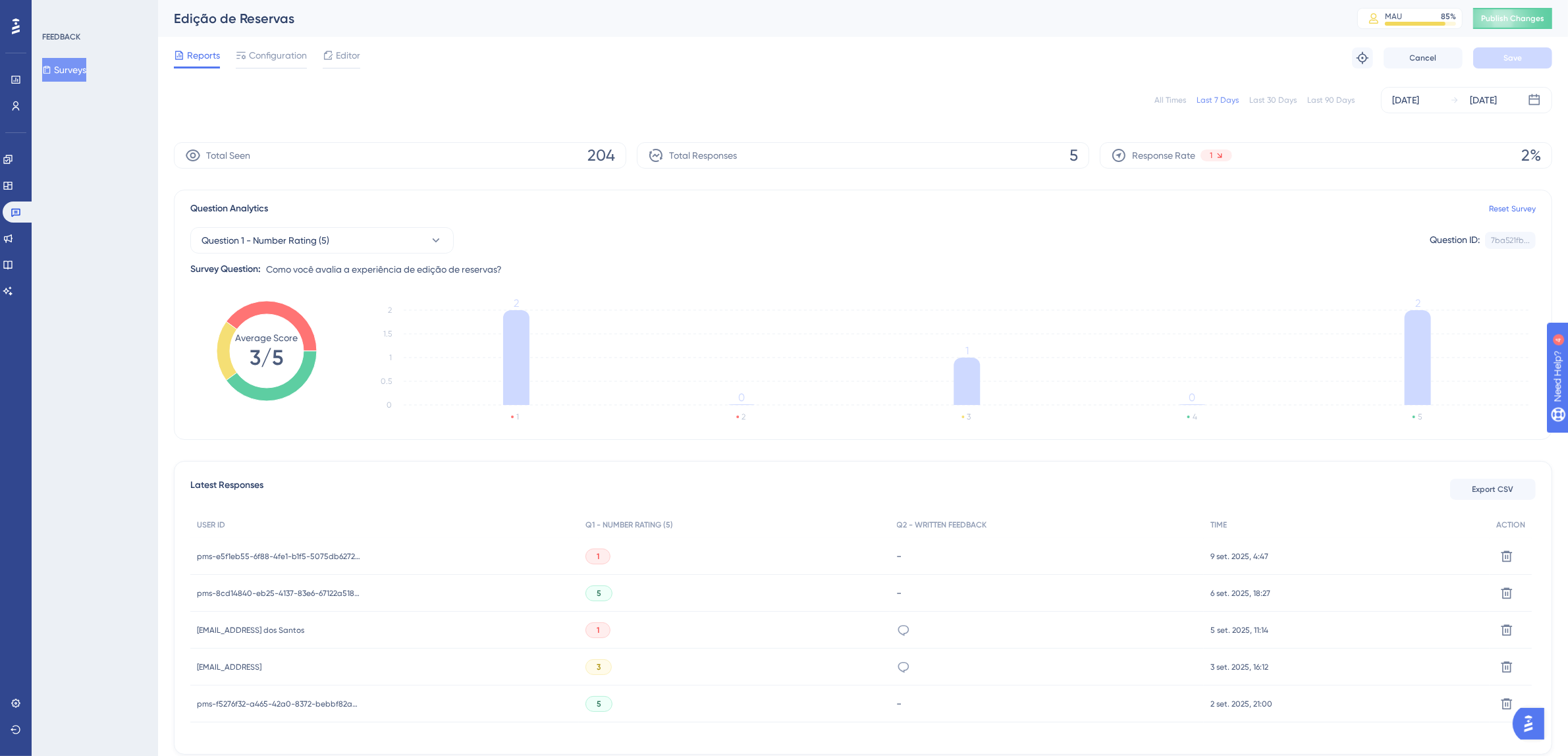
click at [1171, 98] on div "All Times" at bounding box center [1171, 100] width 32 height 11
click at [23, 214] on link at bounding box center [19, 211] width 32 height 21
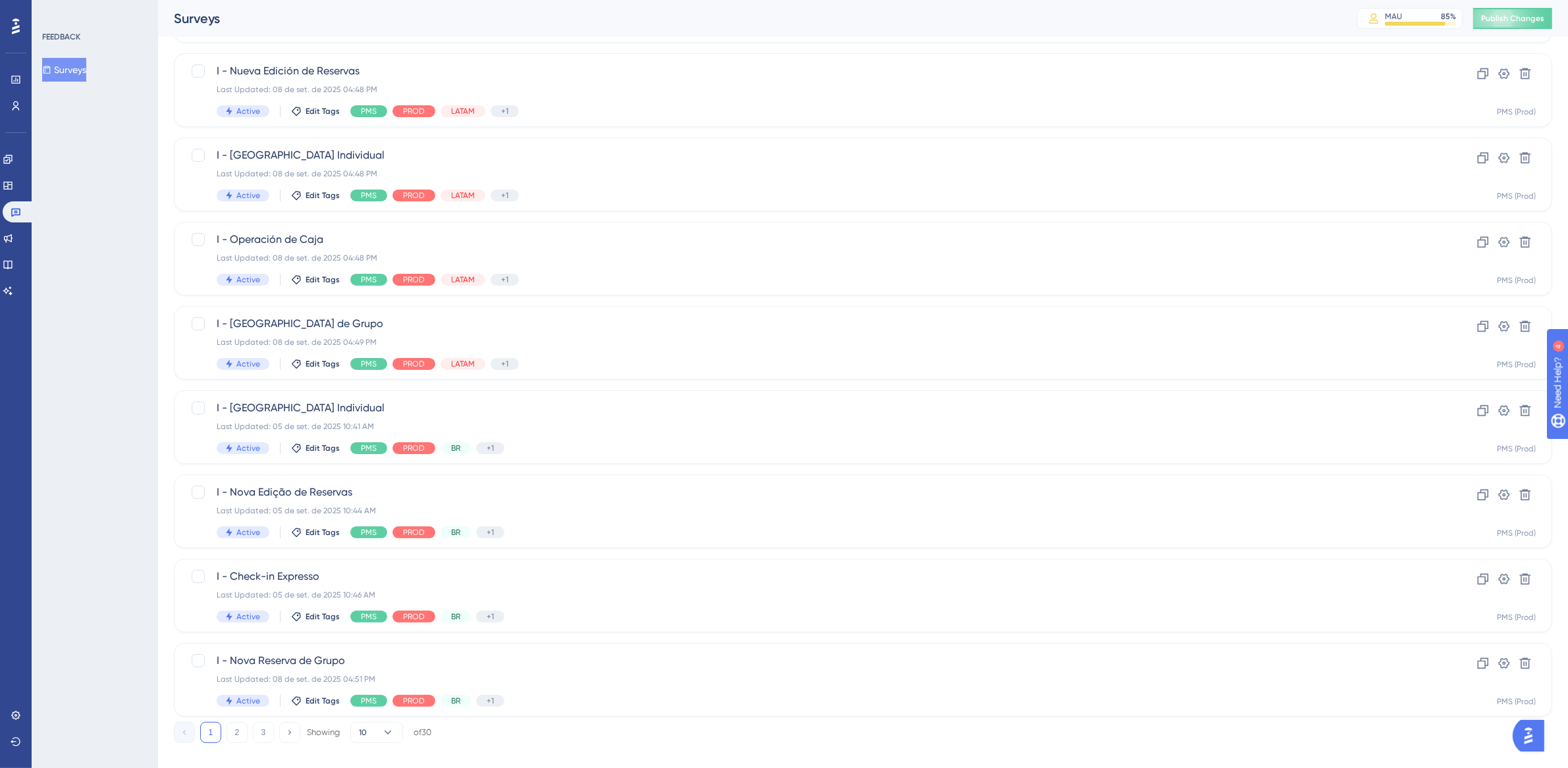
scroll to position [284, 0]
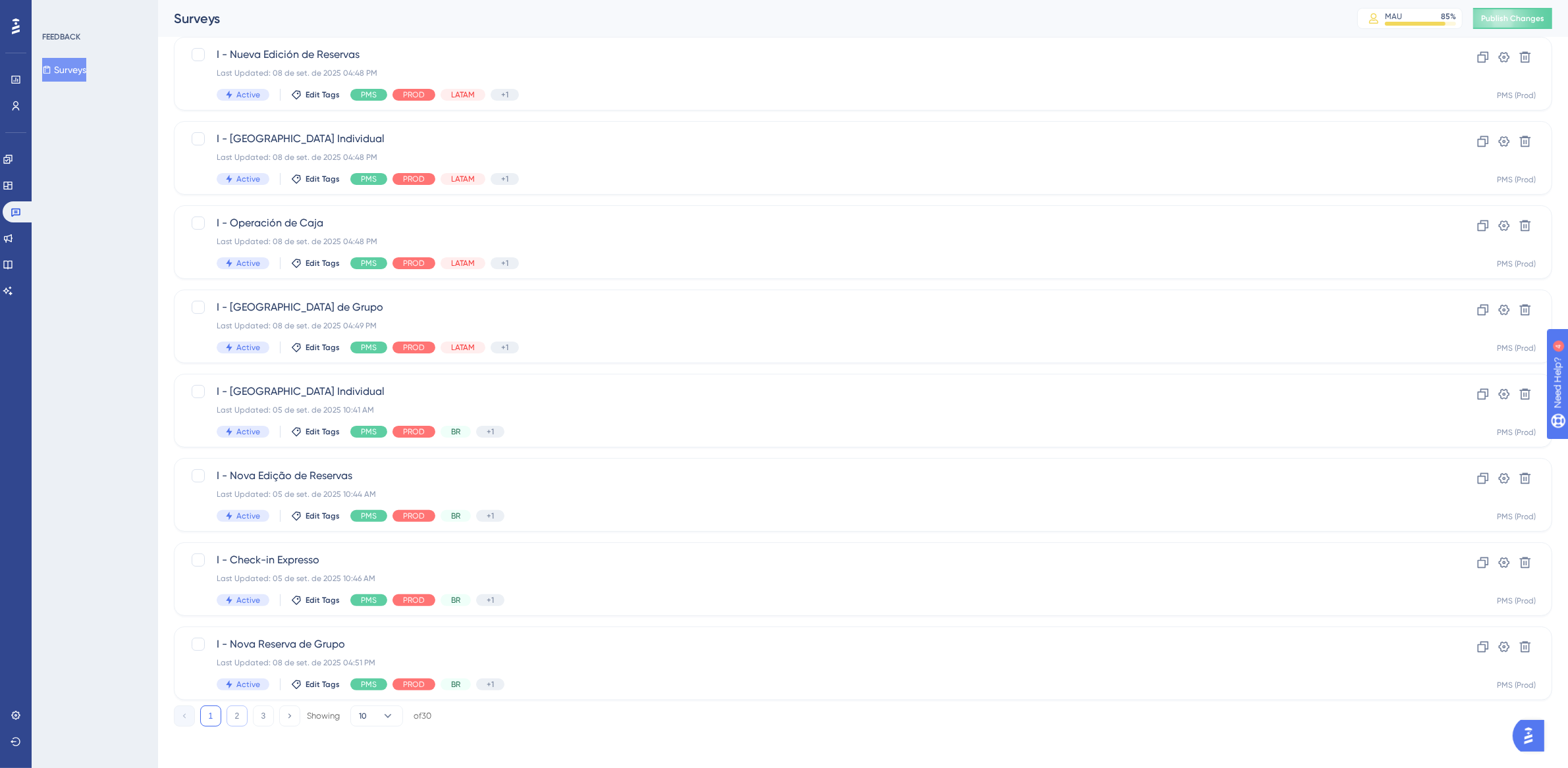
click at [236, 715] on button "2" at bounding box center [237, 716] width 21 height 21
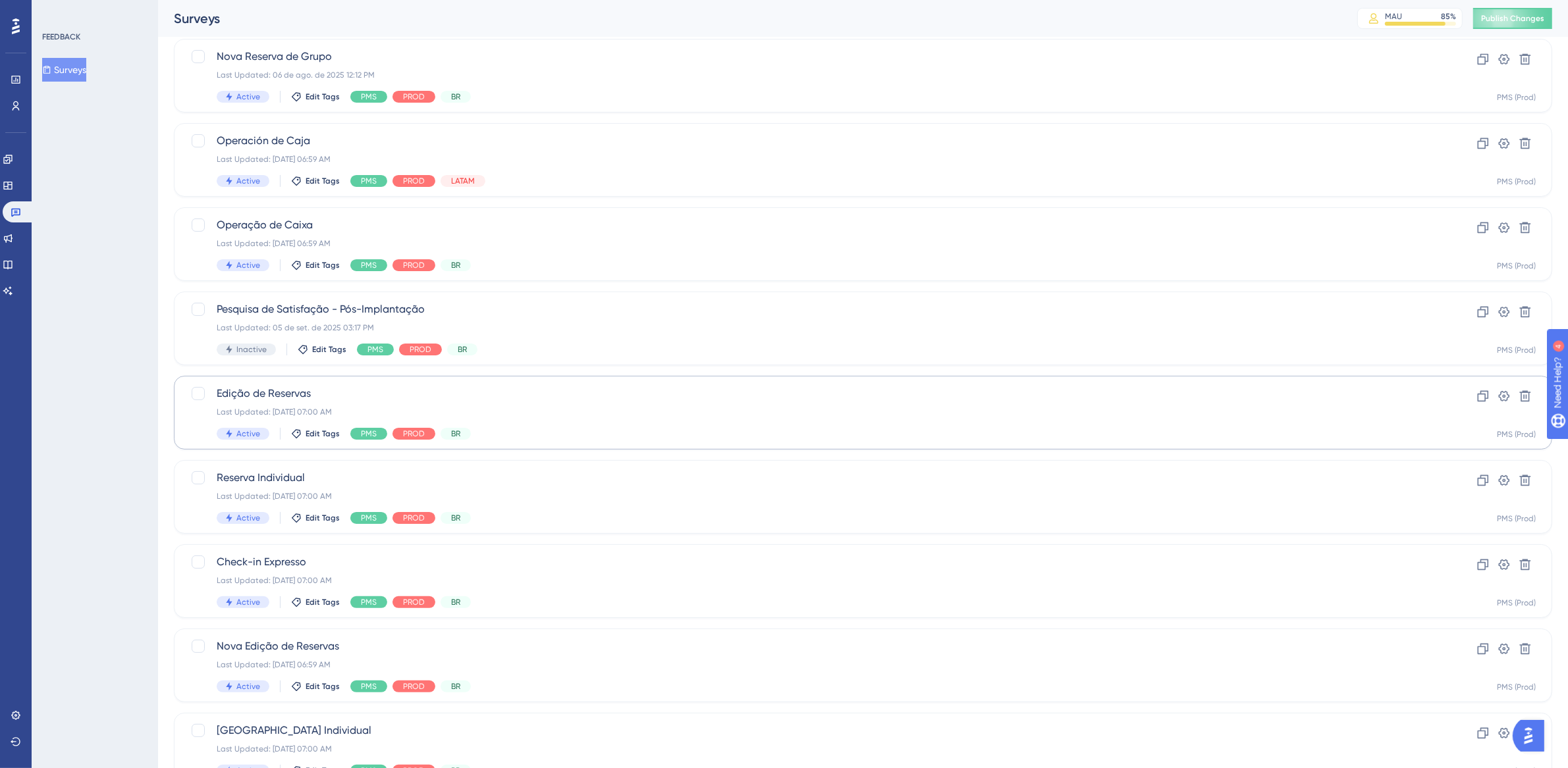
scroll to position [271, 0]
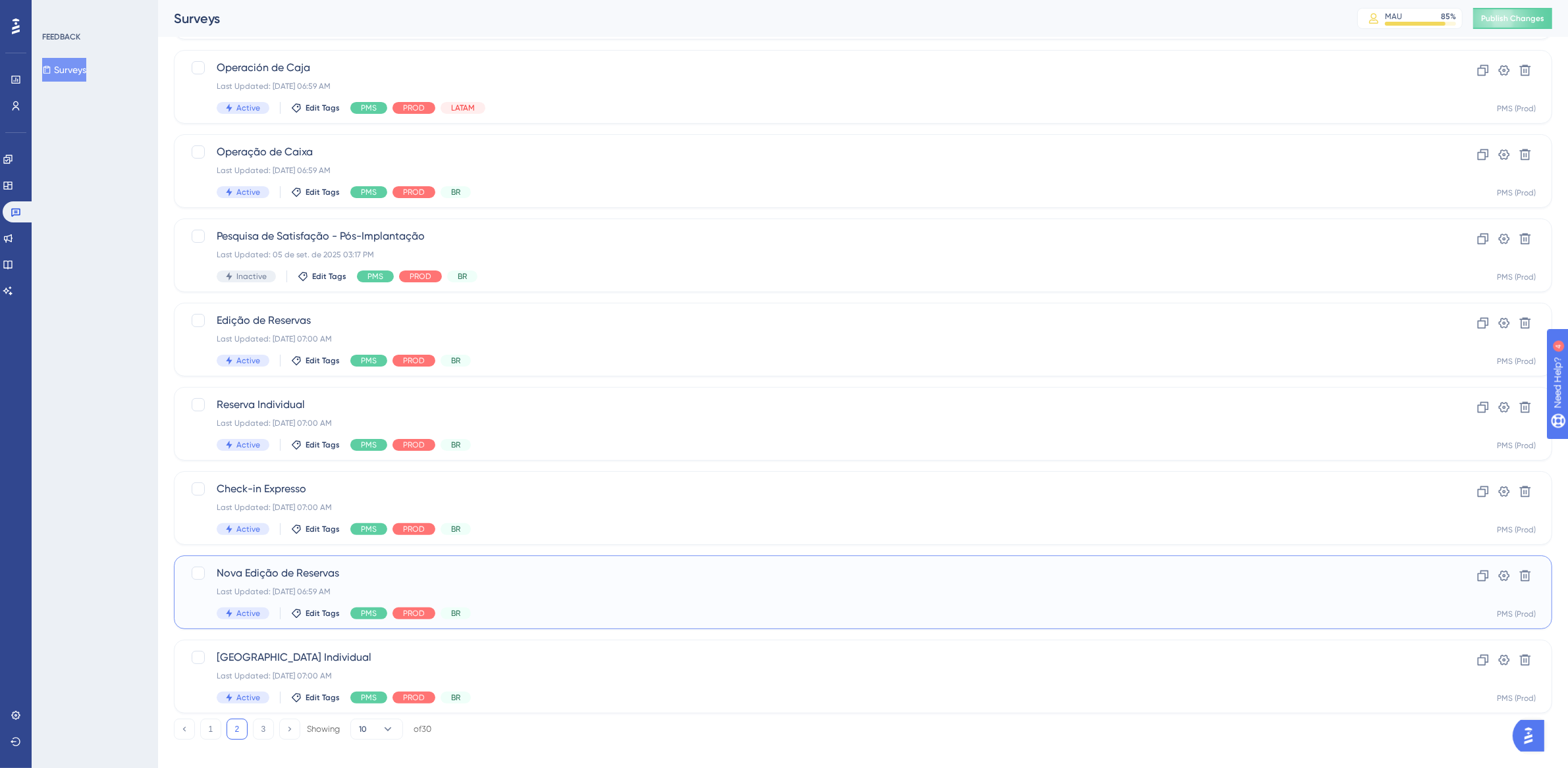
click at [1043, 600] on div "Nova Edição de Reservas Last Updated: [DATE] 06:59 AM Active Edit Tags PMS PROD…" at bounding box center [810, 592] width 1188 height 54
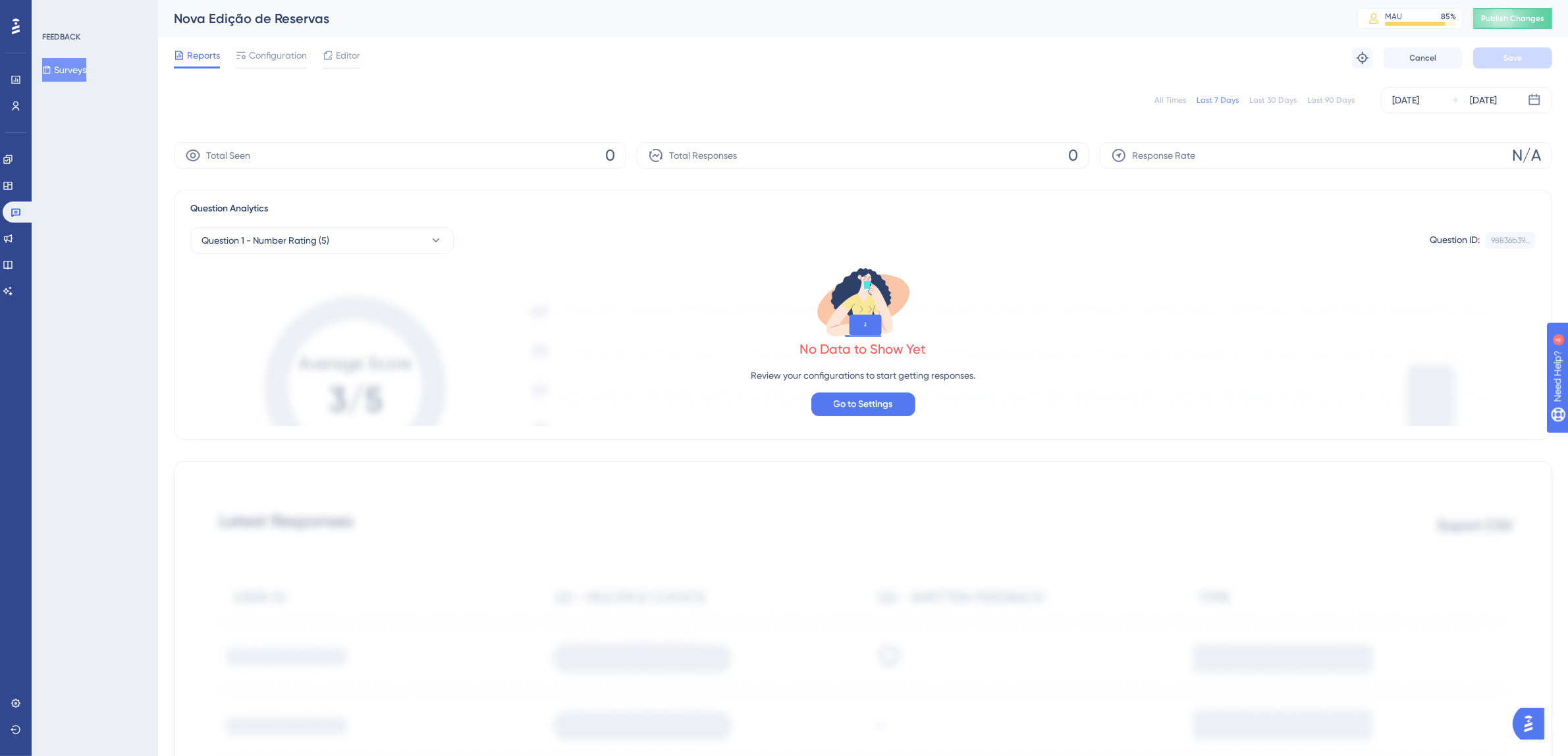
click at [1167, 104] on div "All Times" at bounding box center [1171, 100] width 32 height 11
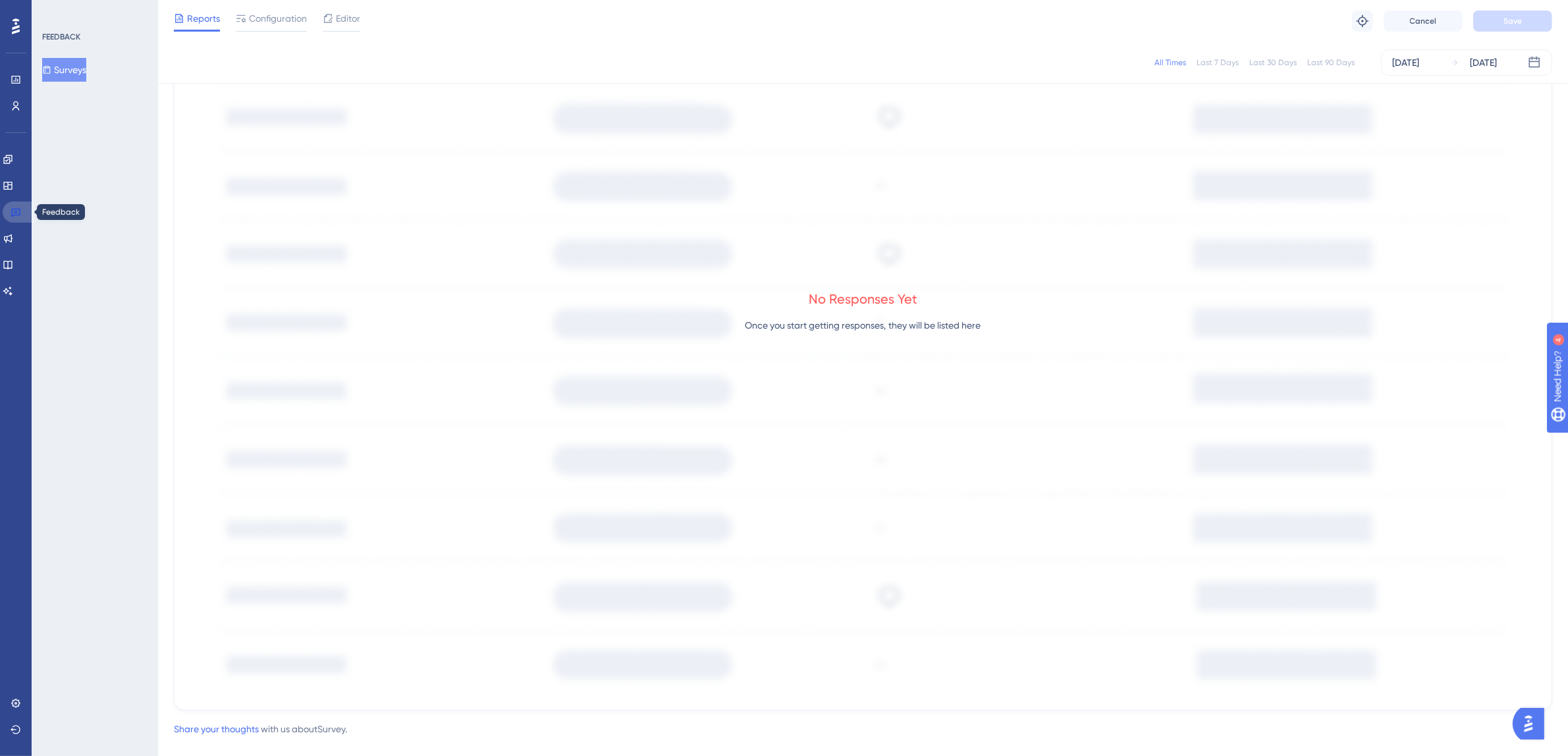
click at [7, 214] on link at bounding box center [19, 211] width 32 height 21
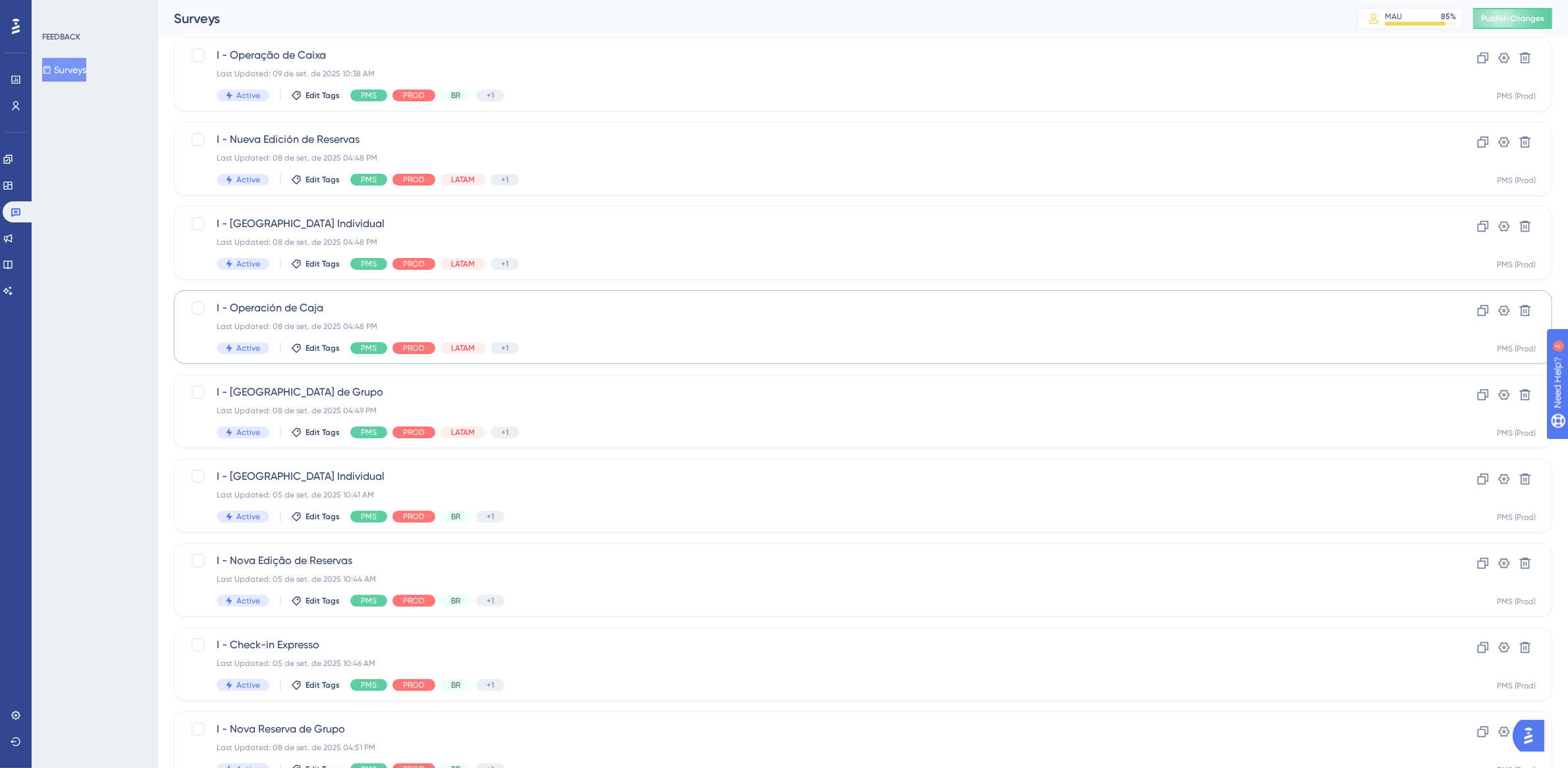
scroll to position [268, 0]
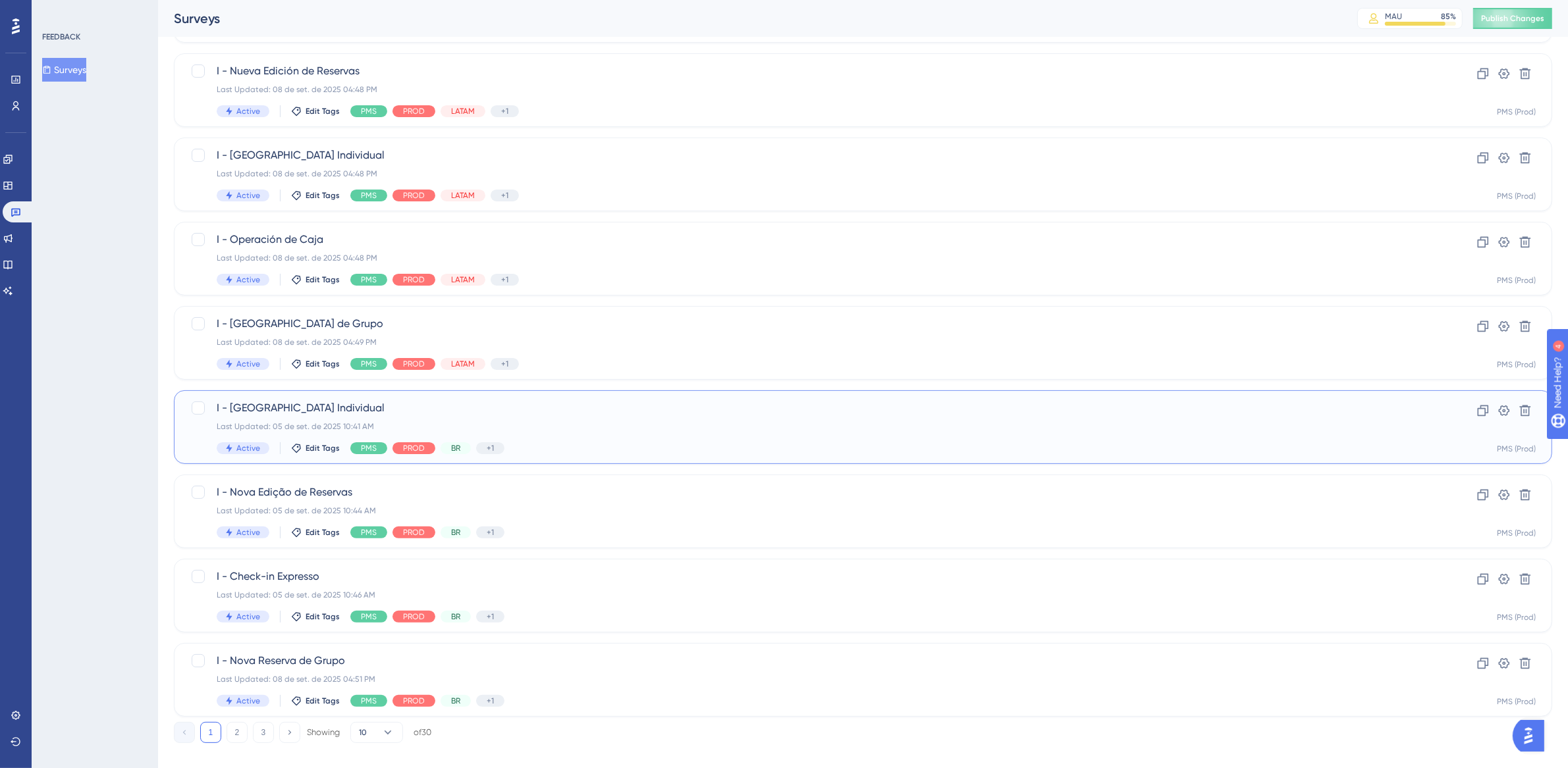
click at [687, 428] on div "Last Updated: 05 de set. de 2025 10:41 AM" at bounding box center [810, 426] width 1188 height 11
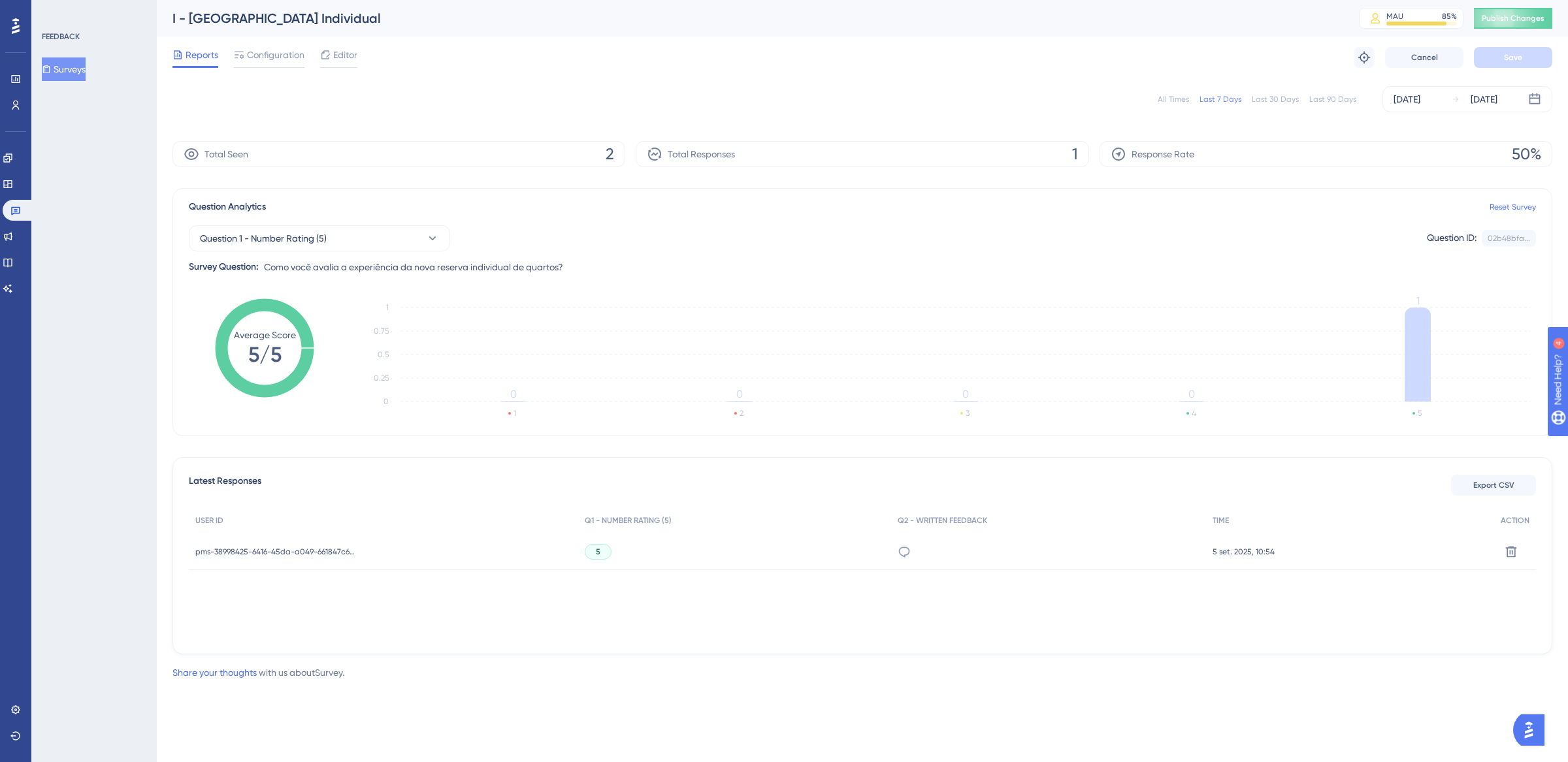
click at [1168, 102] on div "All Times" at bounding box center [1174, 99] width 32 height 11
click at [8, 209] on link at bounding box center [18, 209] width 32 height 21
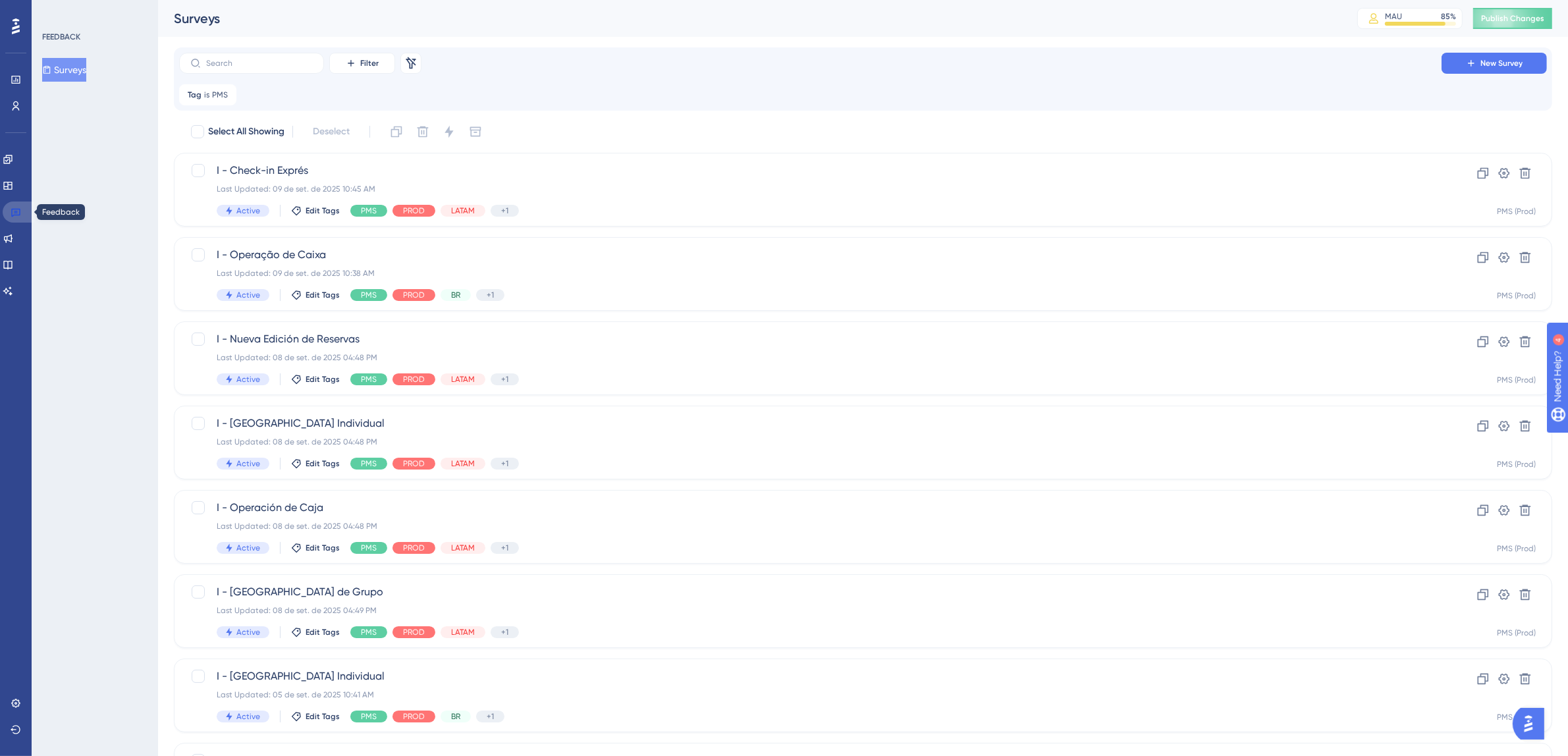
click at [19, 215] on icon at bounding box center [15, 213] width 9 height 8
click at [13, 213] on icon at bounding box center [16, 212] width 11 height 11
click at [244, 60] on input "text" at bounding box center [259, 63] width 107 height 9
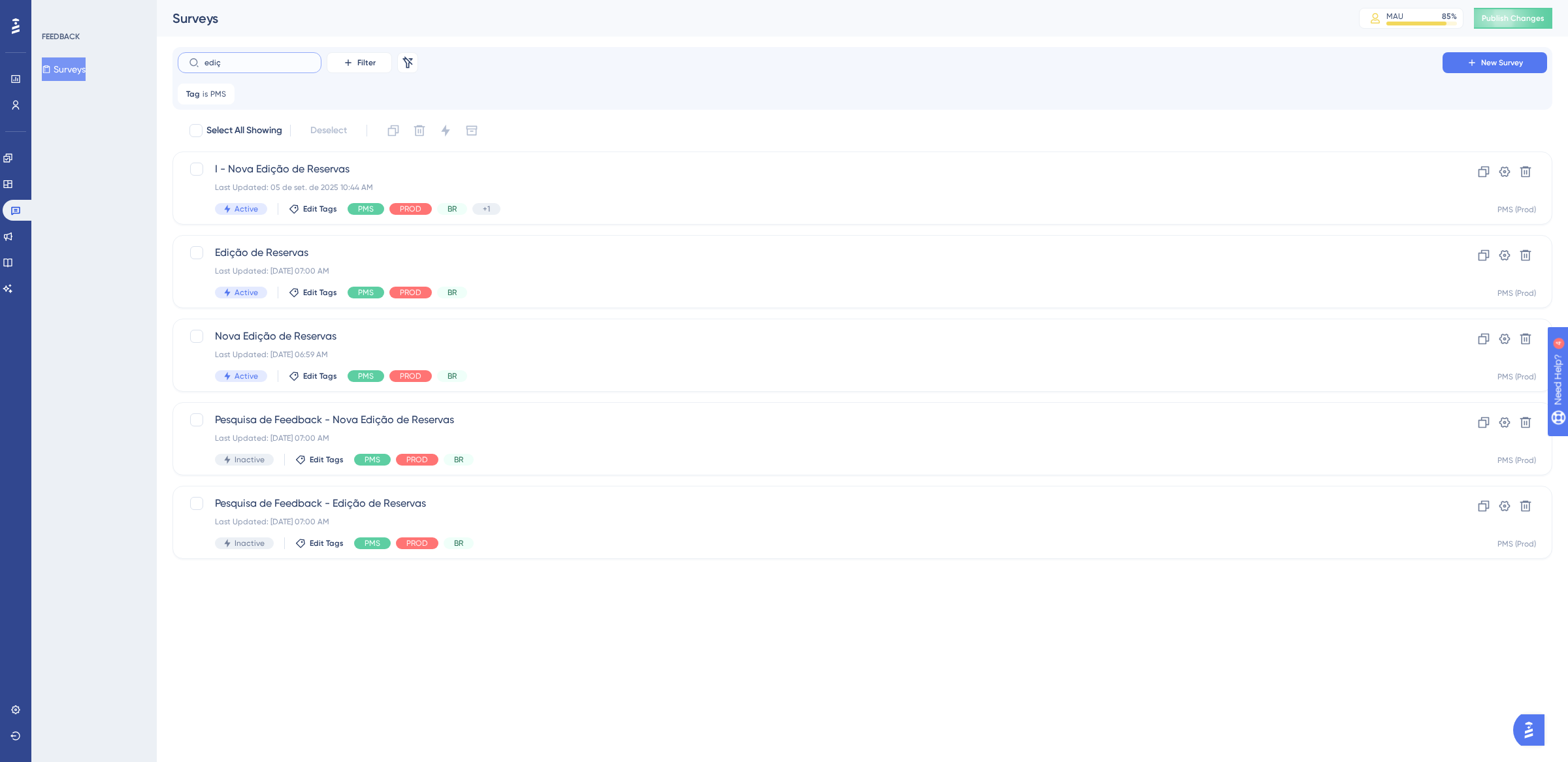
type input "ediç~"
checkbox input "true"
type input "edição"
checkbox input "false"
type input "edição"
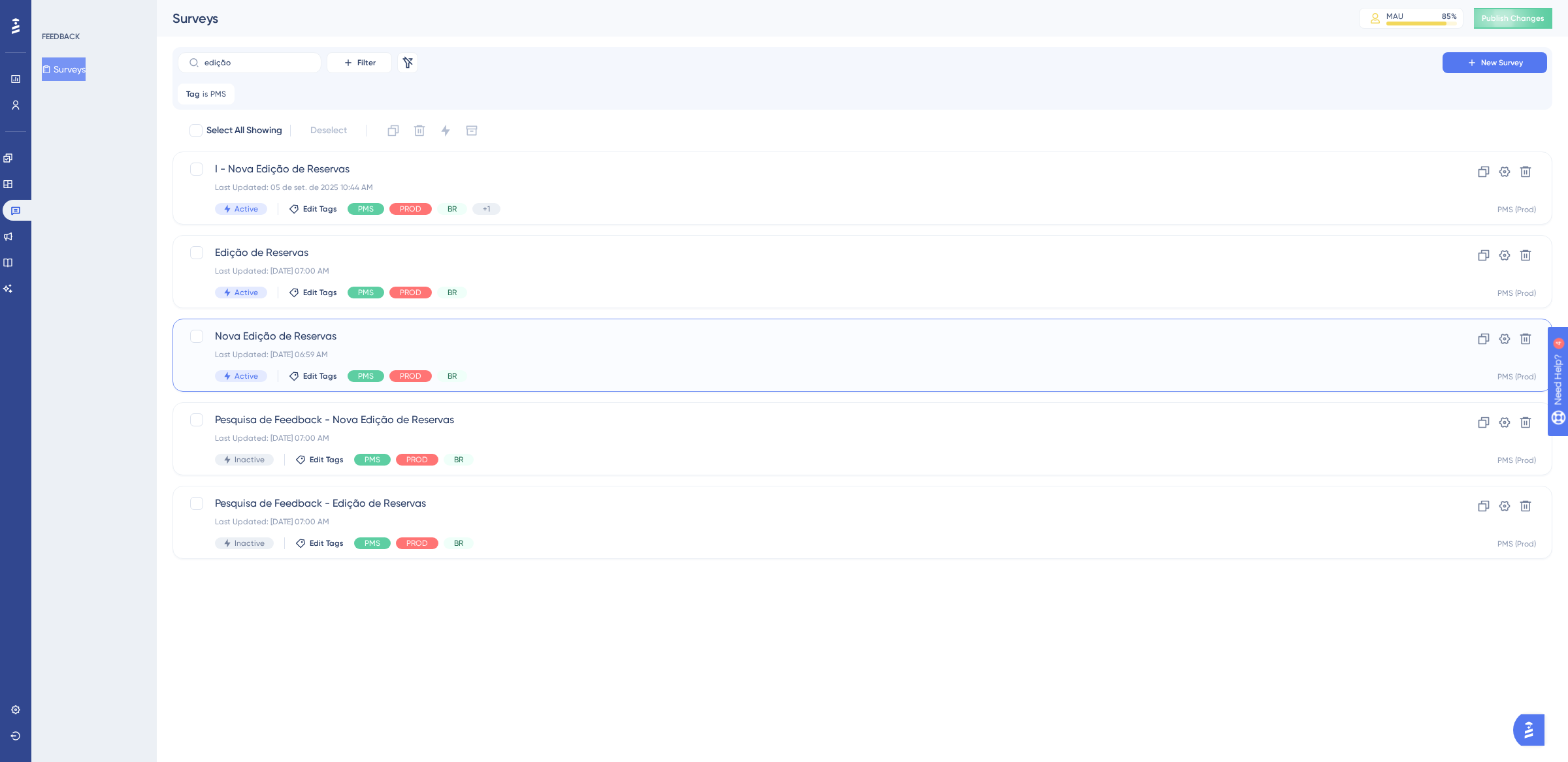
click at [650, 347] on div "Nova Edição de Reservas Last Updated: [DATE] 06:59 AM Active Edit Tags PMS PROD…" at bounding box center [810, 356] width 1191 height 53
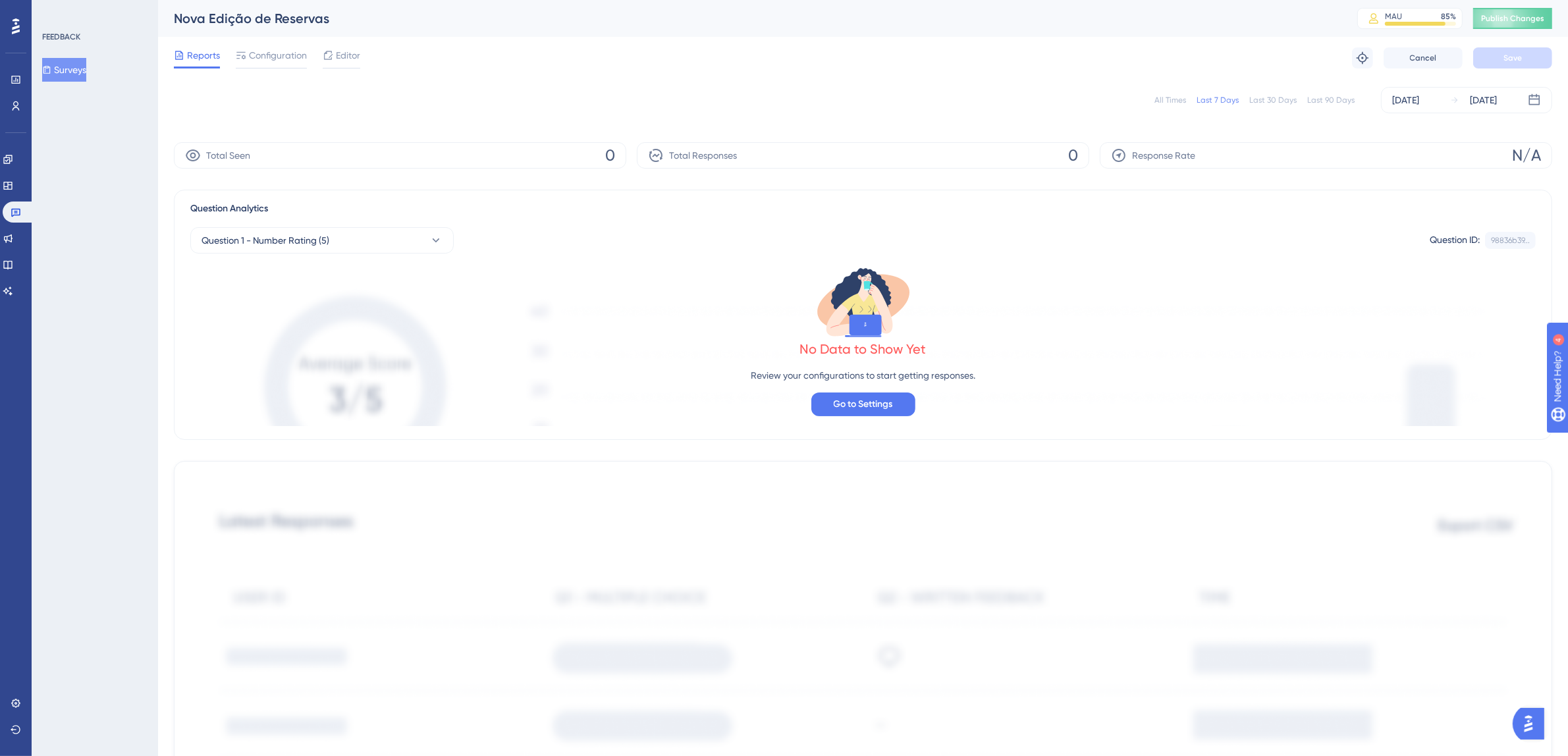
click at [1167, 101] on div "All Times" at bounding box center [1171, 100] width 32 height 11
click at [17, 211] on icon at bounding box center [15, 213] width 9 height 8
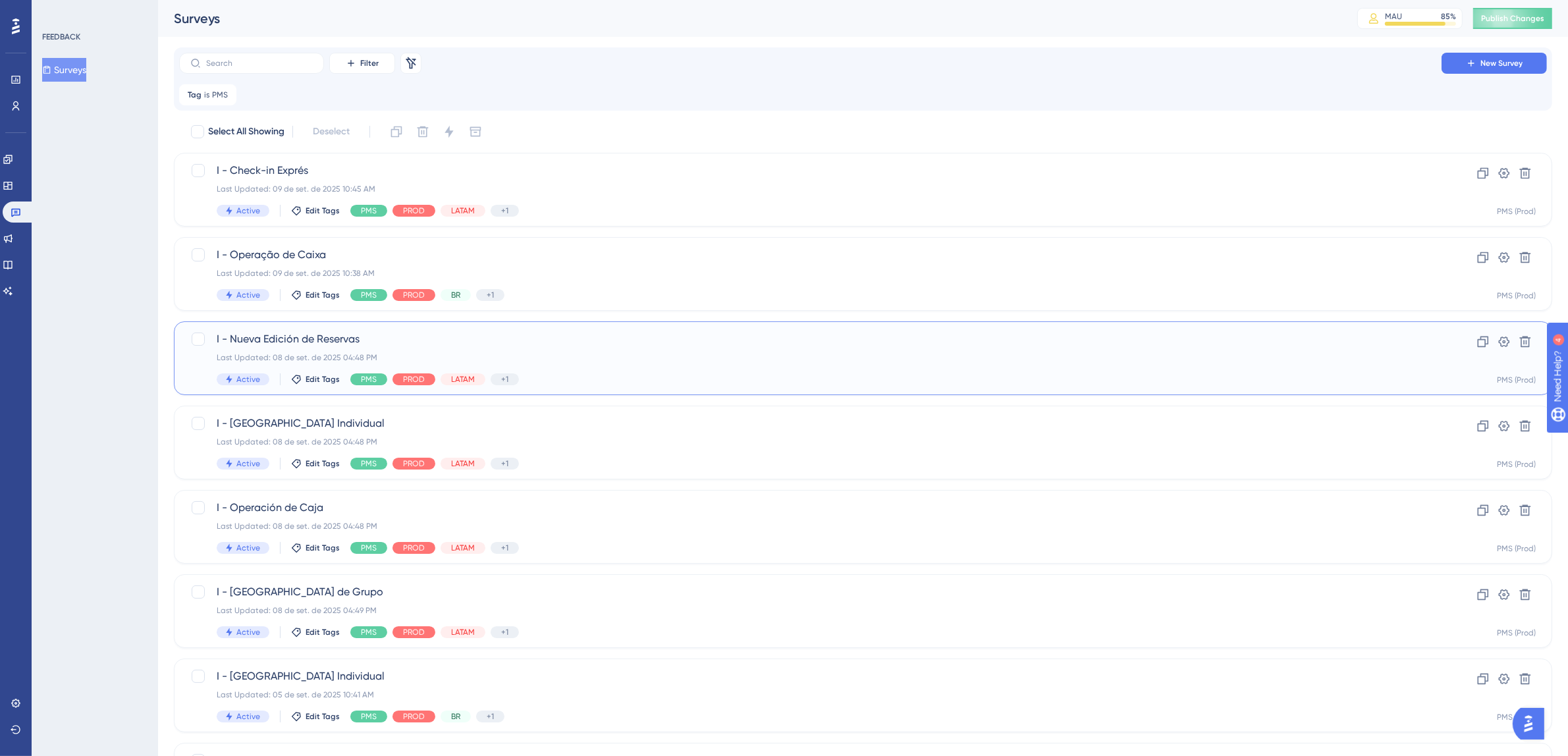
click at [704, 341] on span "I - Nueva Edición de Reservas" at bounding box center [810, 339] width 1188 height 16
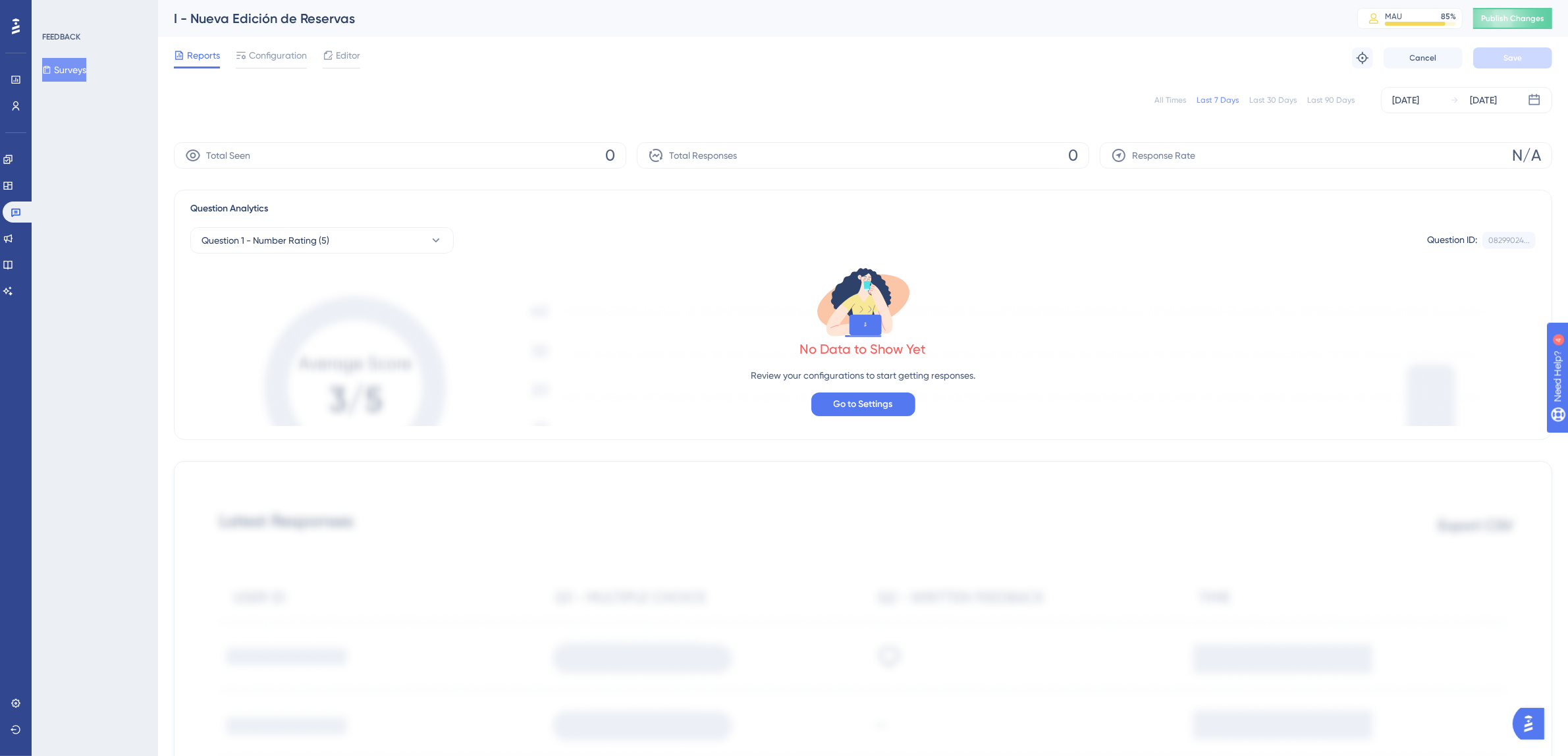
click at [1164, 98] on div "All Times" at bounding box center [1171, 100] width 32 height 11
click at [24, 210] on link at bounding box center [19, 211] width 32 height 21
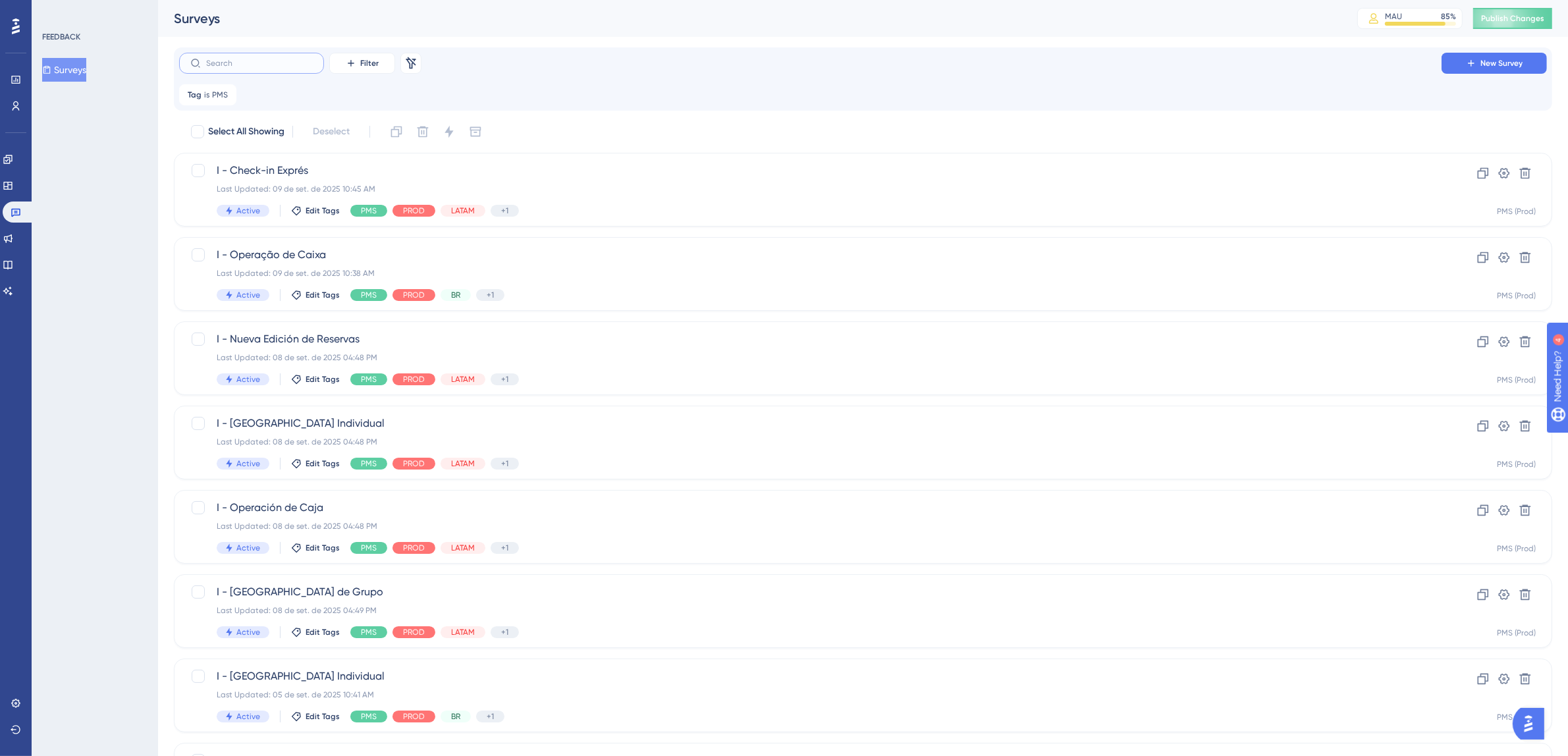
click at [262, 62] on input "text" at bounding box center [259, 63] width 107 height 9
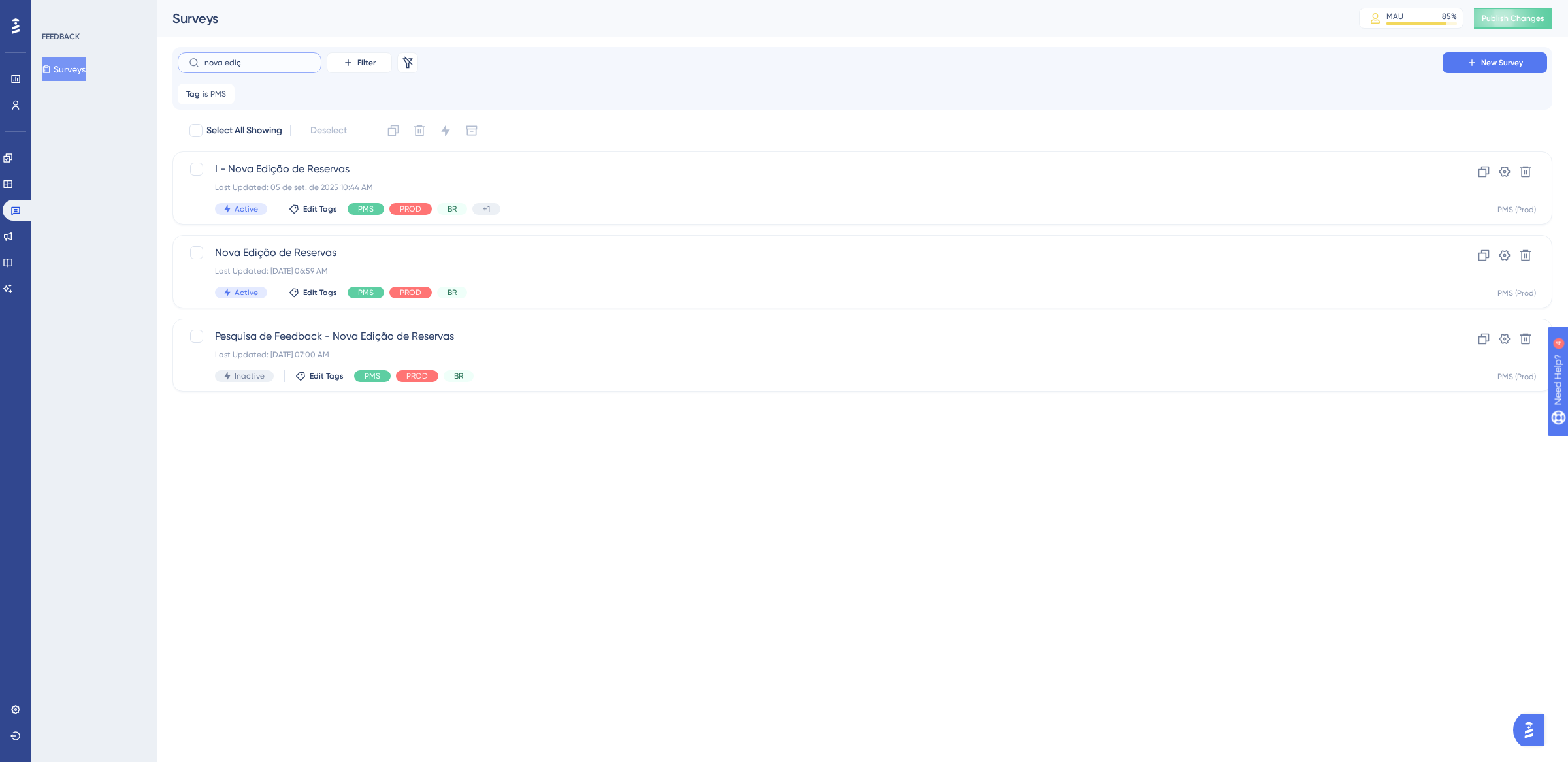
type input "nova ediç~"
checkbox input "true"
type input "nova ediçã"
checkbox input "false"
type input "nova edição"
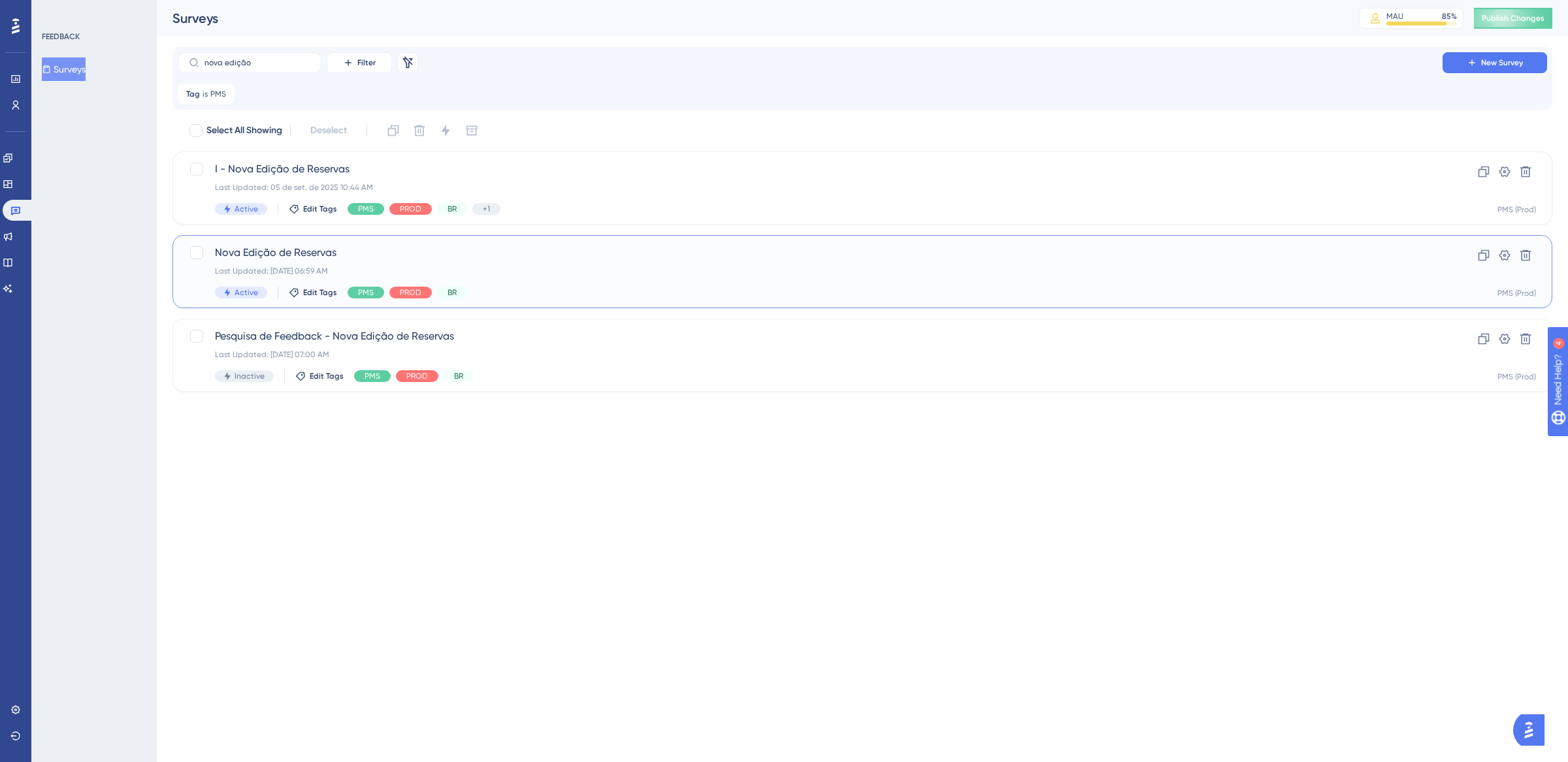
click at [617, 281] on div "Nova Edição de Reservas Last Updated: [DATE] 06:59 AM Active Edit Tags PMS PROD…" at bounding box center [810, 271] width 1191 height 53
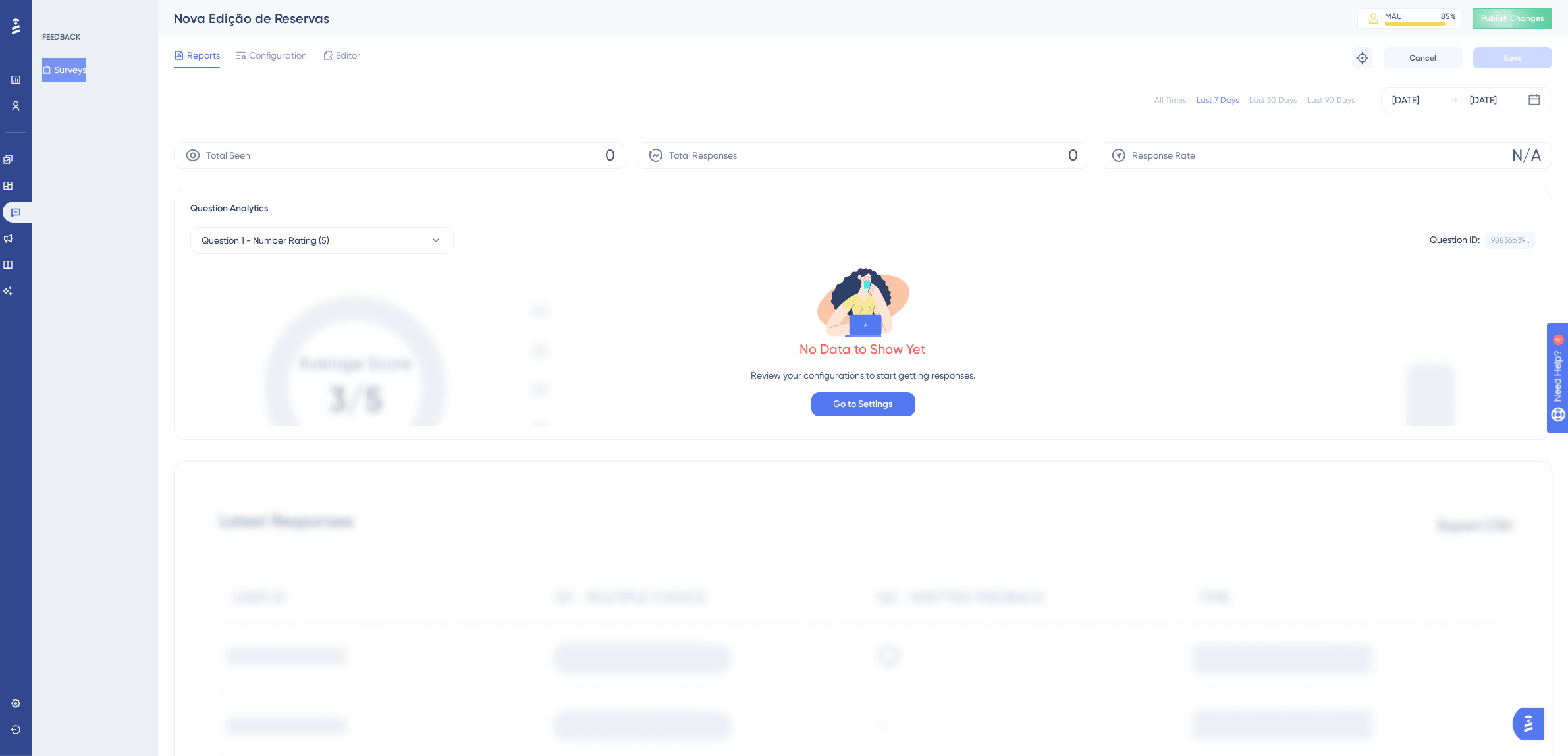
click at [1156, 102] on div "All Times Last 7 Days Last 30 Days Last 90 Days [DATE] [DATE]" at bounding box center [864, 99] width 1379 height 26
click at [1161, 101] on div "All Times" at bounding box center [1171, 100] width 32 height 11
click at [1174, 95] on div "All Times" at bounding box center [1171, 100] width 32 height 11
click at [1177, 102] on div "All Times" at bounding box center [1171, 100] width 32 height 11
click at [21, 216] on link at bounding box center [19, 211] width 32 height 21
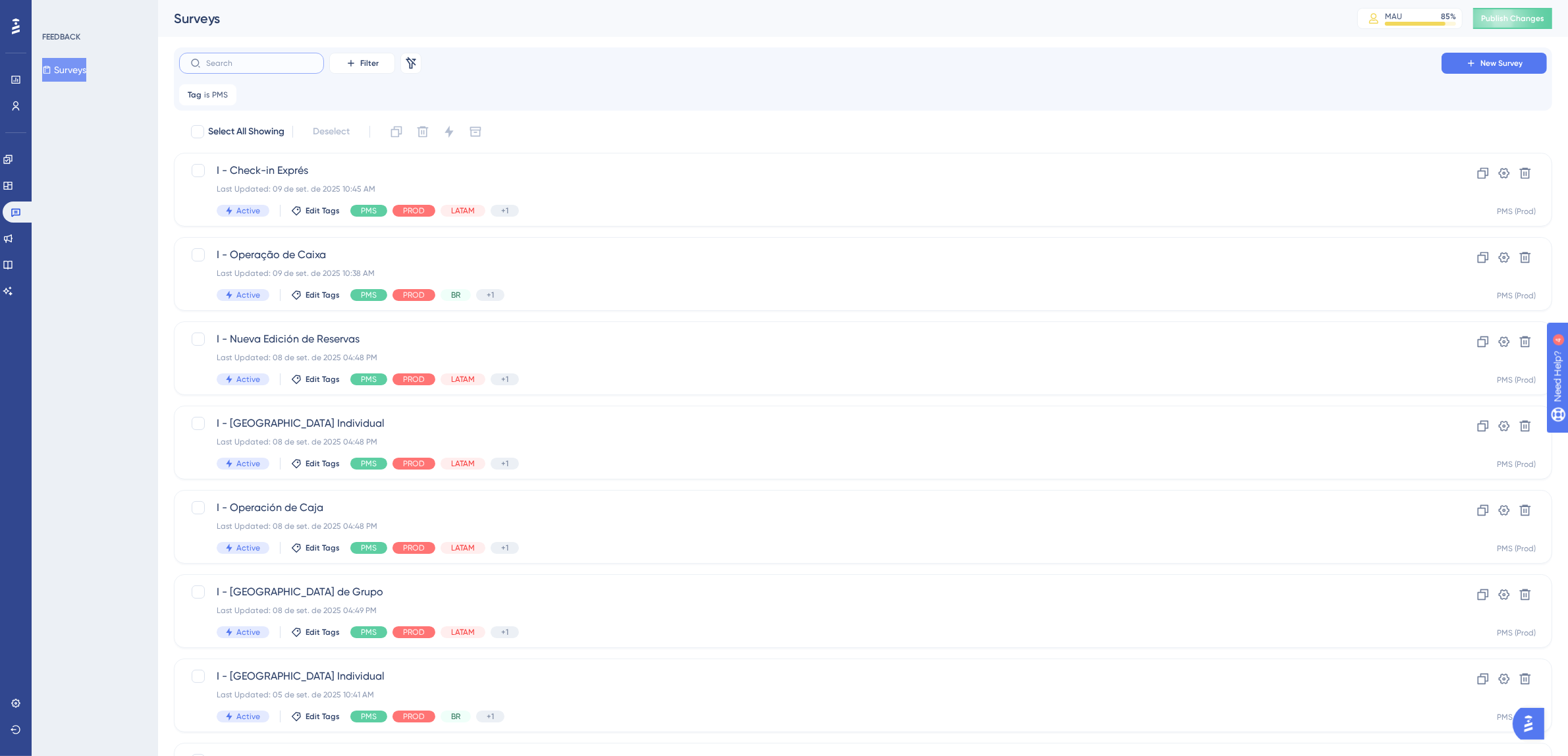
click at [263, 65] on input "text" at bounding box center [259, 63] width 107 height 9
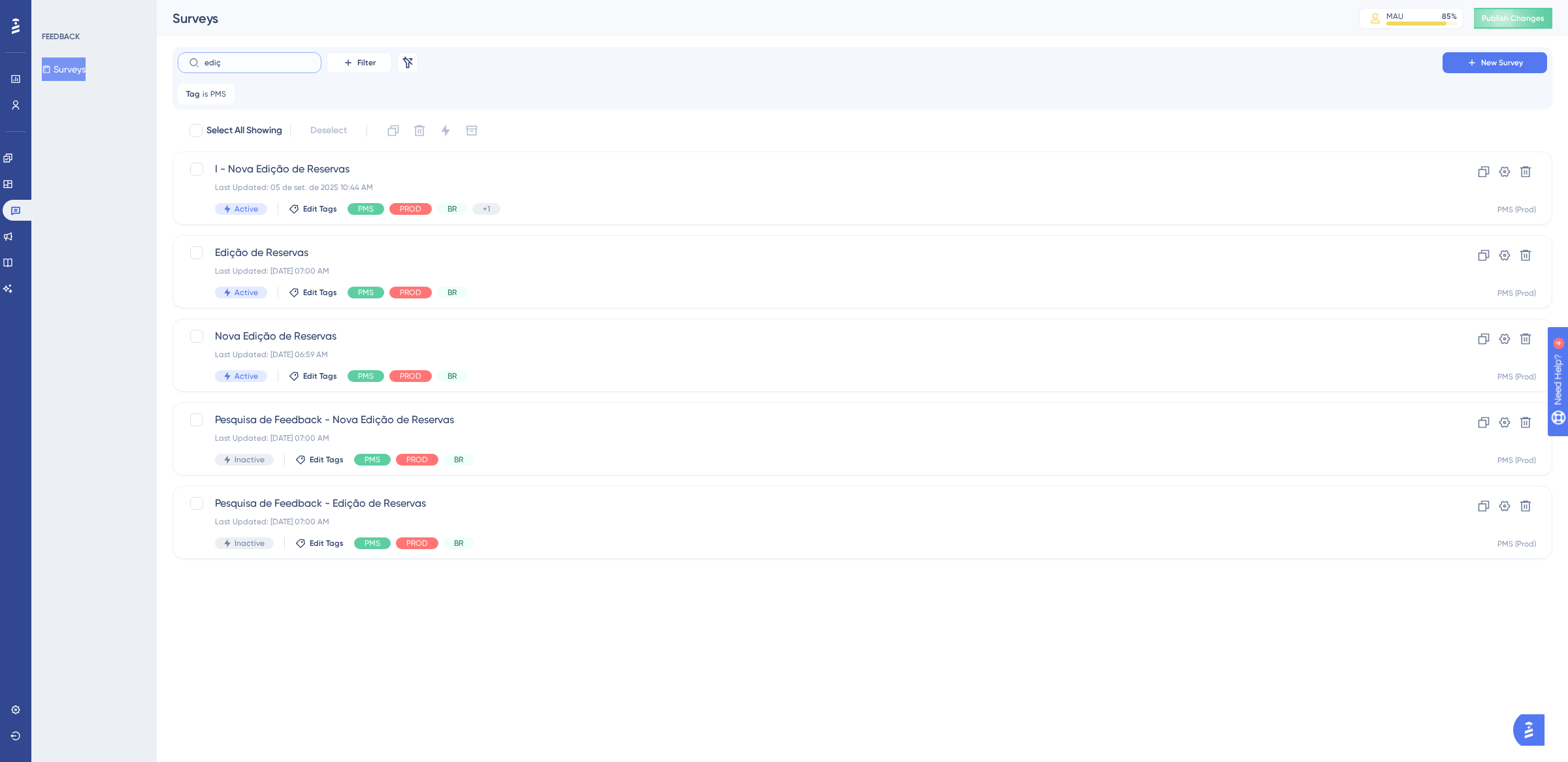
type input "ediç~"
checkbox input "true"
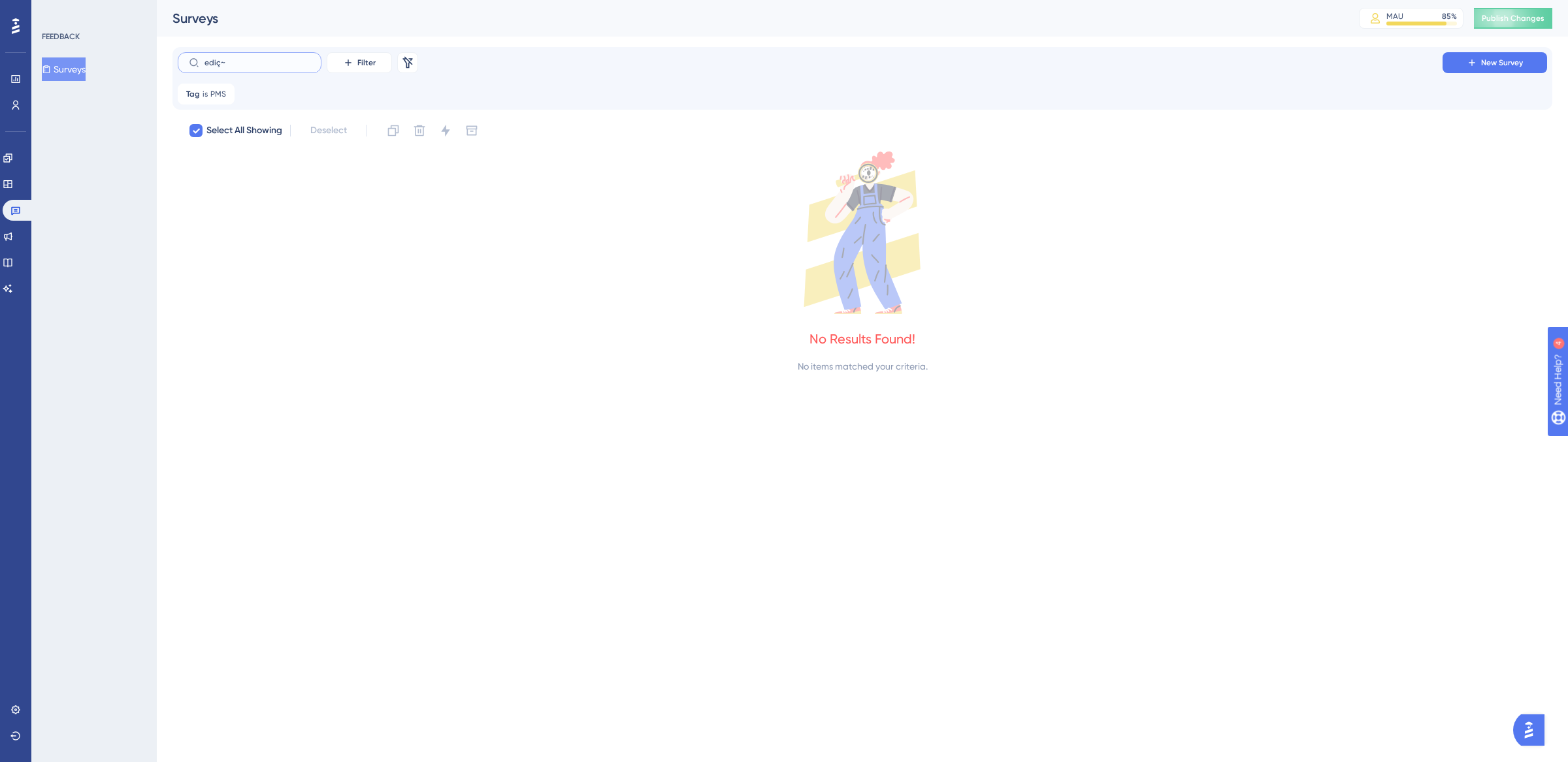
type input "ediç"
checkbox input "false"
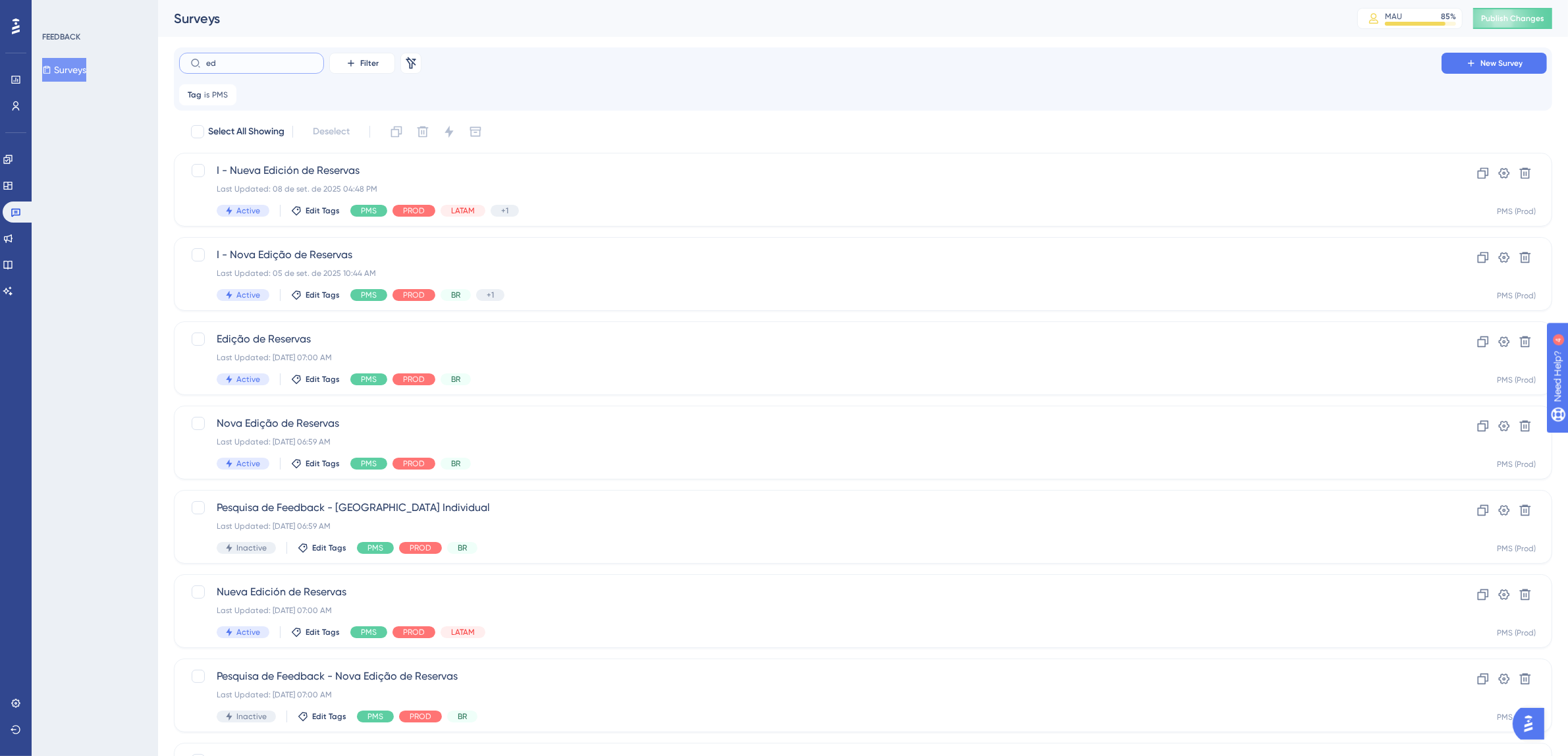
type input "e"
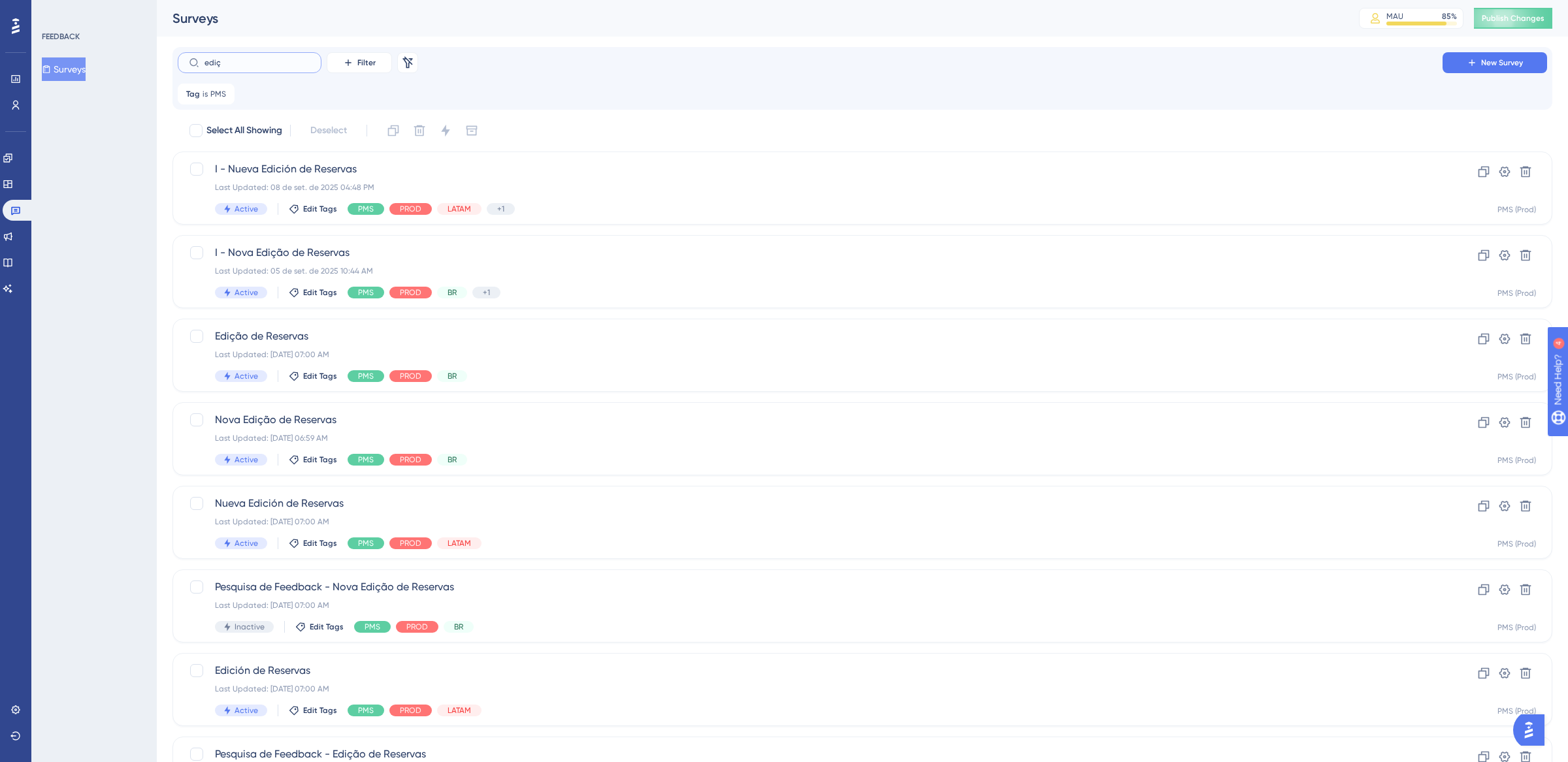
type input "ediç~"
checkbox input "true"
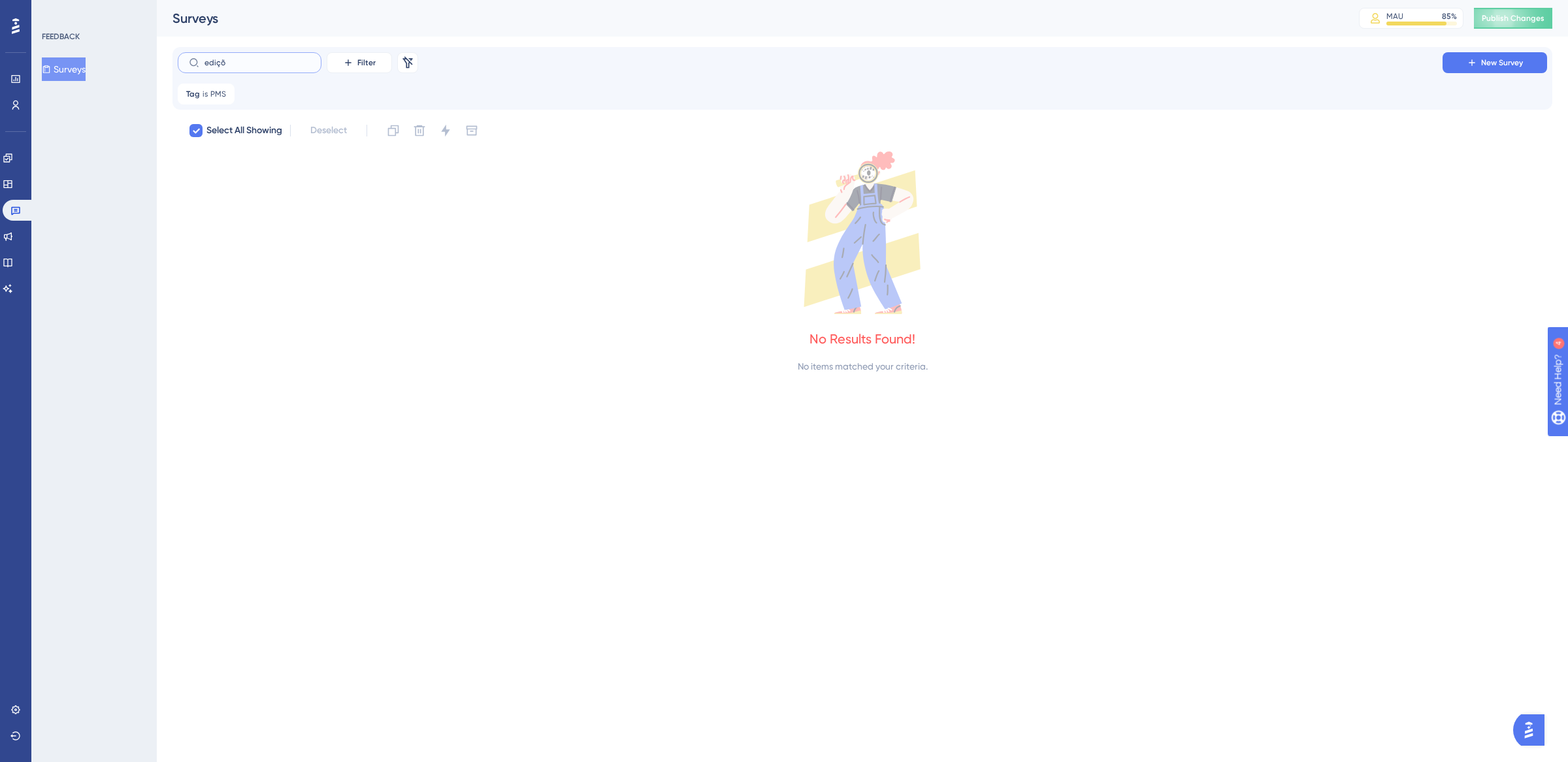
type input "ediç"
checkbox input "false"
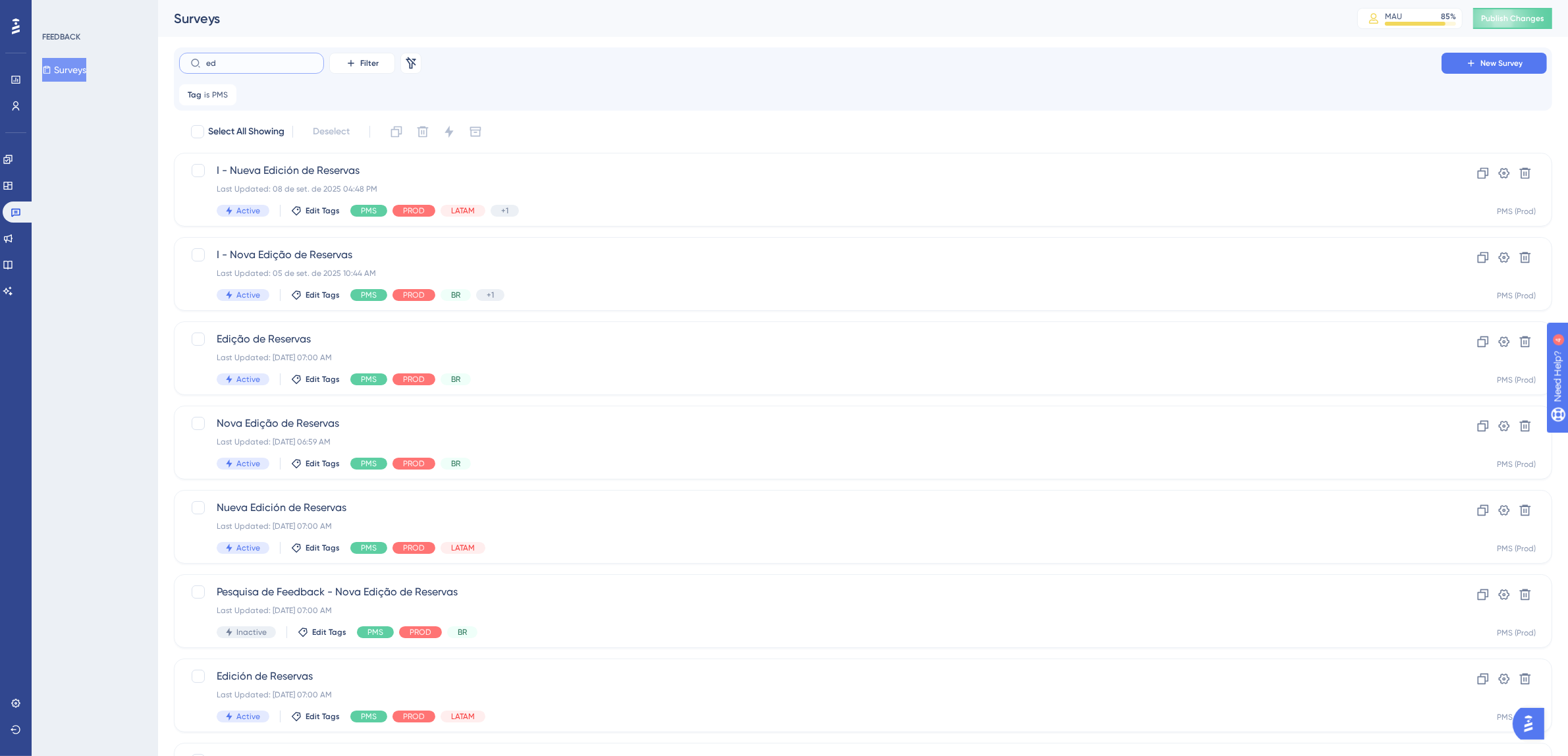
type input "e"
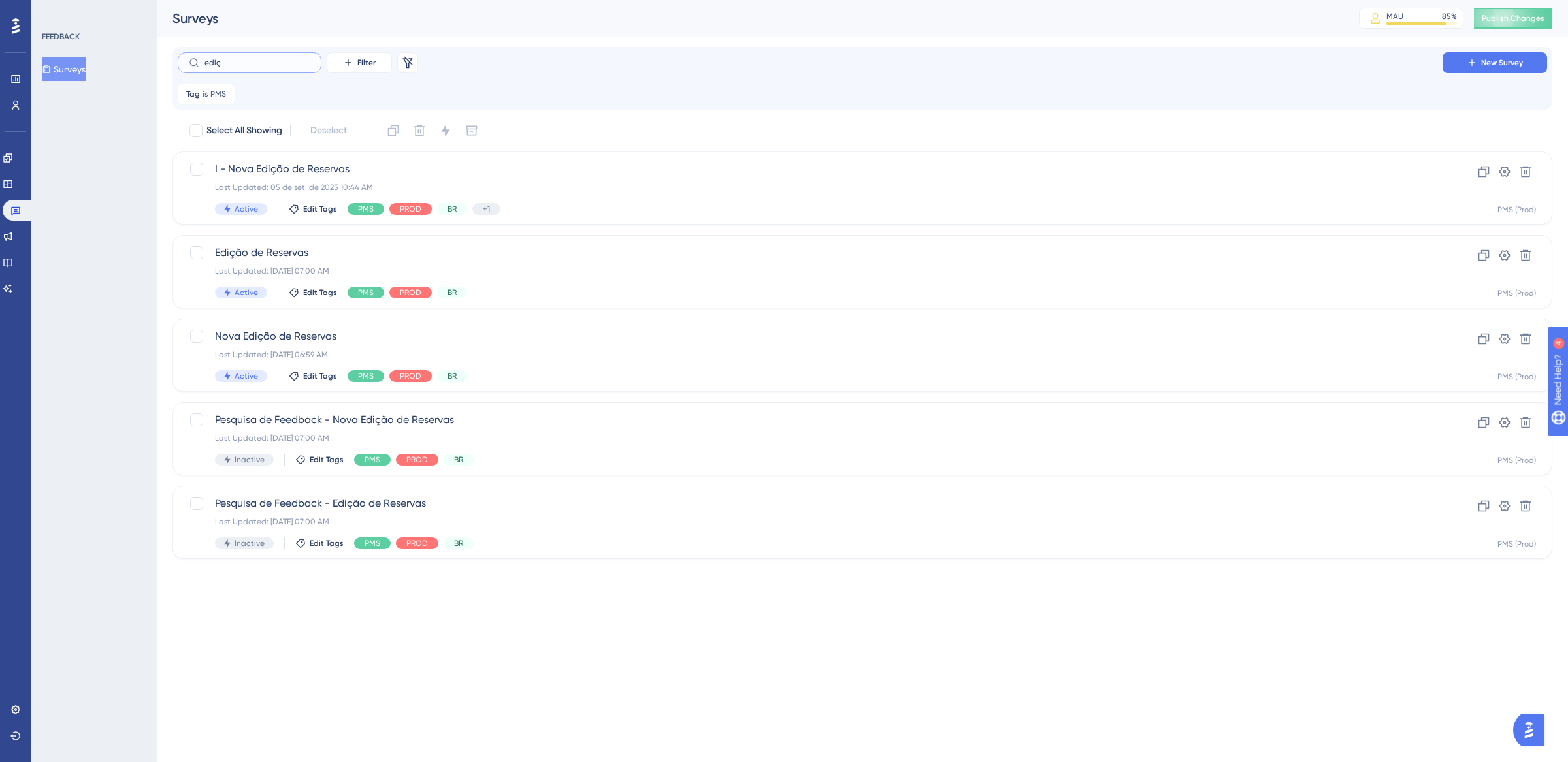
type input "ediç~"
checkbox input "true"
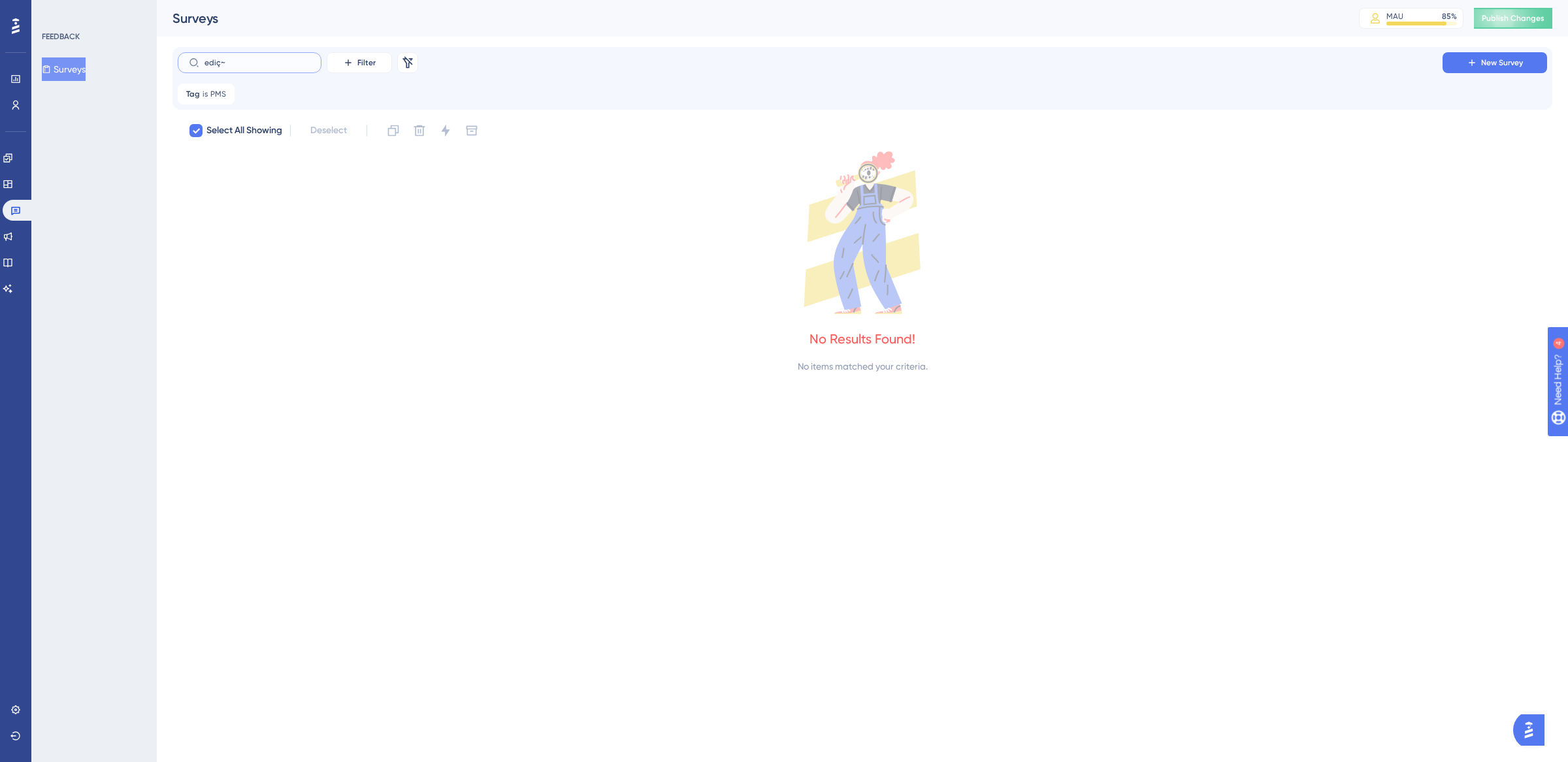
type input "ediç"
checkbox input "false"
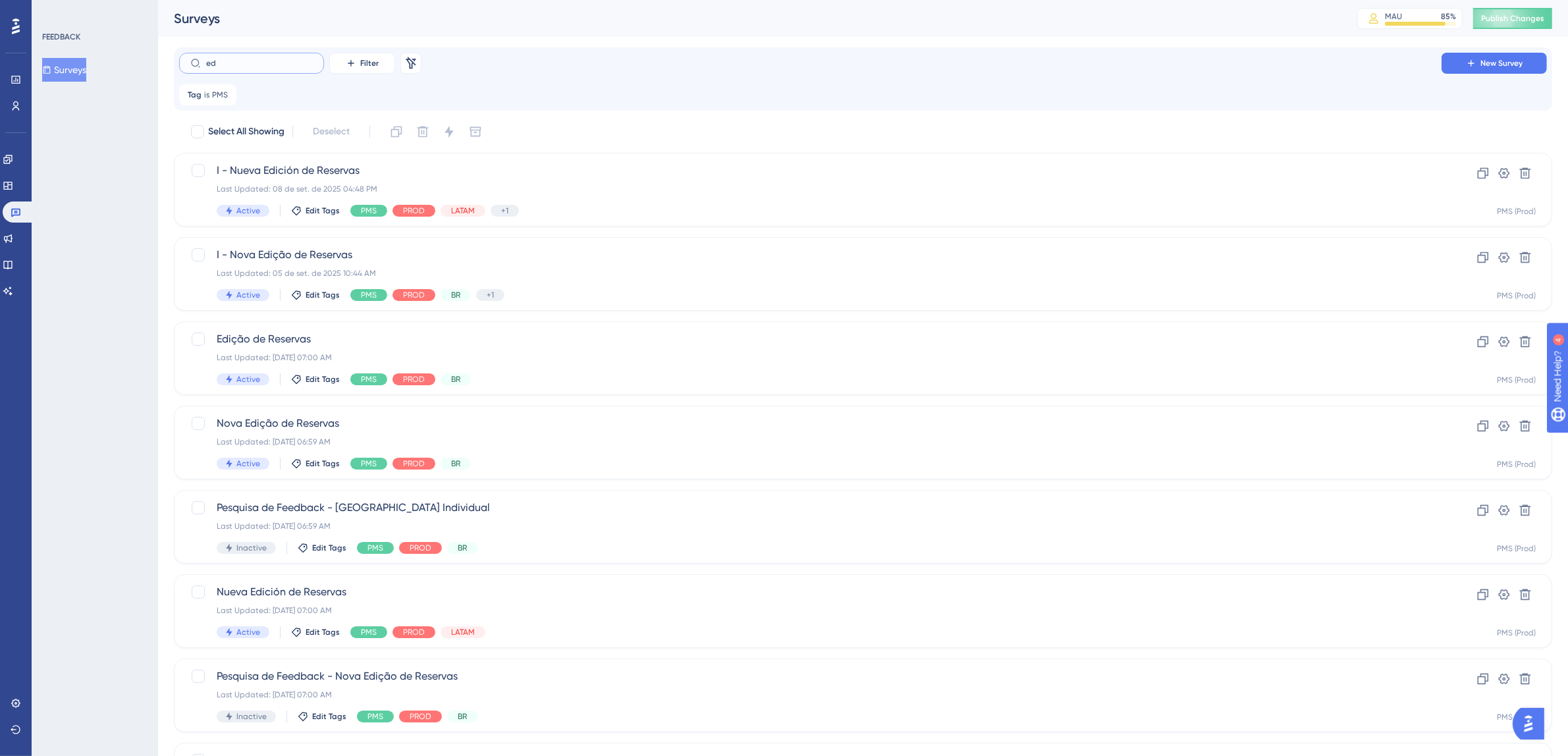
type input "e"
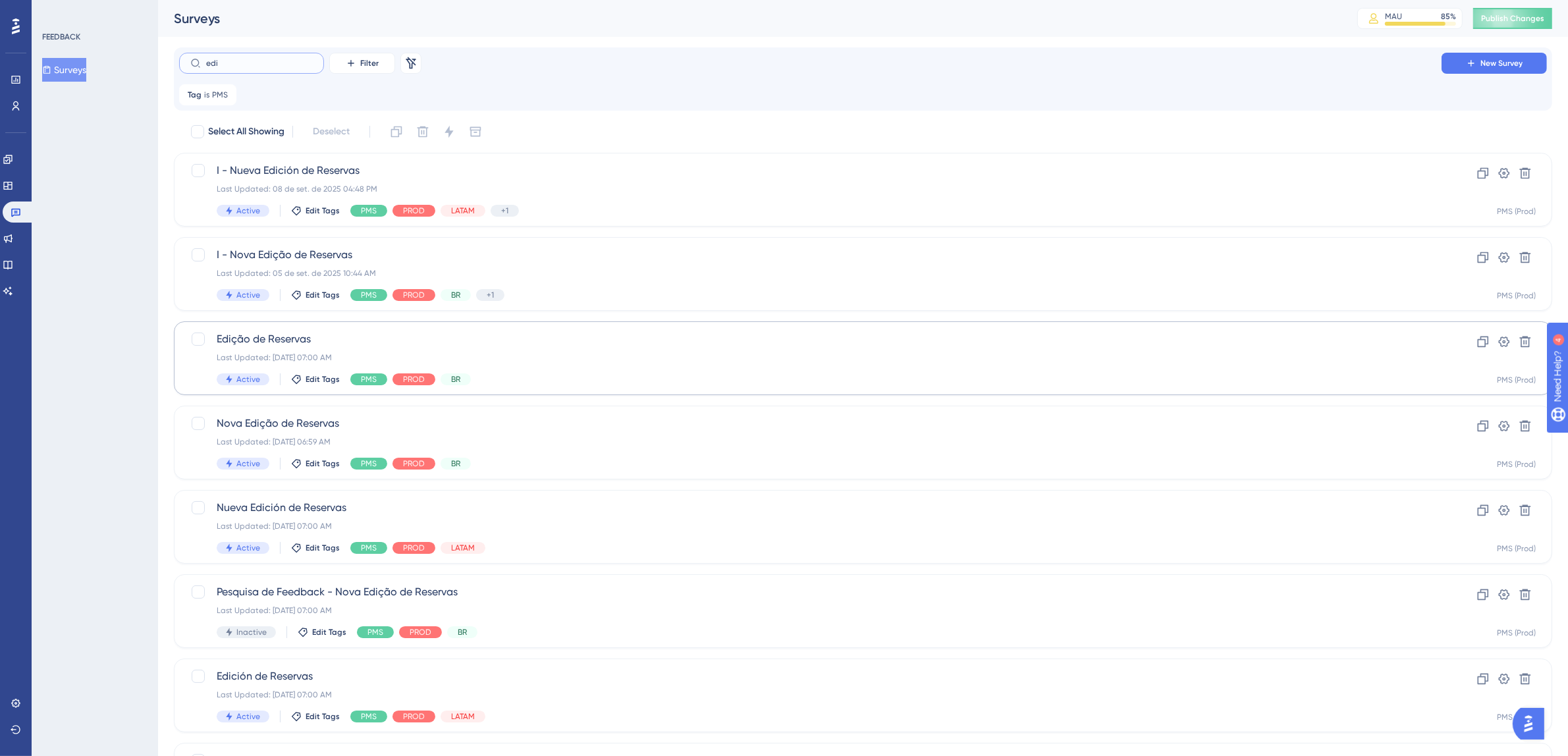
type input "edi"
click at [547, 367] on div "Edição de Reservas Last Updated: [DATE] 07:00 AM Active Edit Tags PMS PROD BR" at bounding box center [810, 359] width 1188 height 54
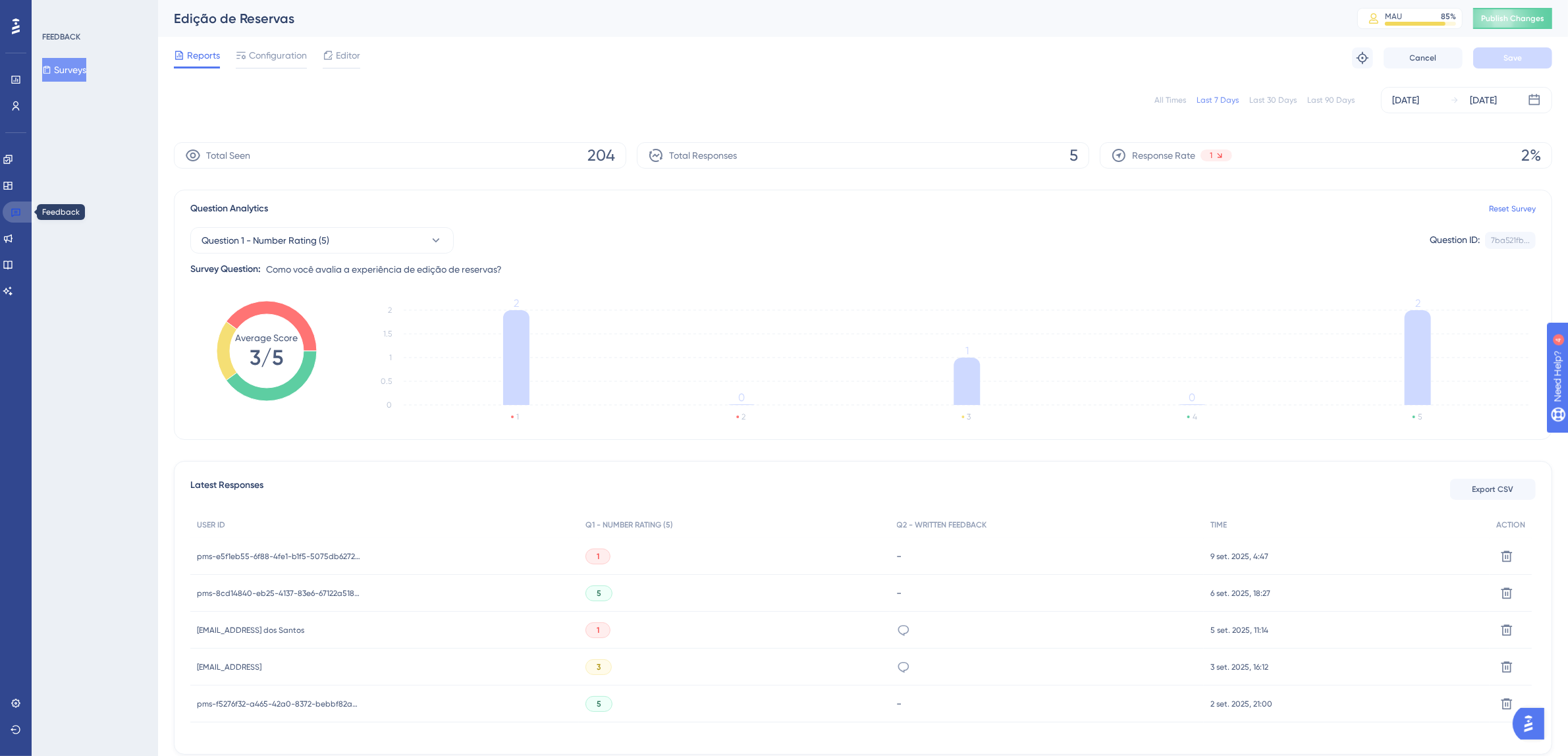
click at [15, 212] on icon at bounding box center [15, 213] width 9 height 8
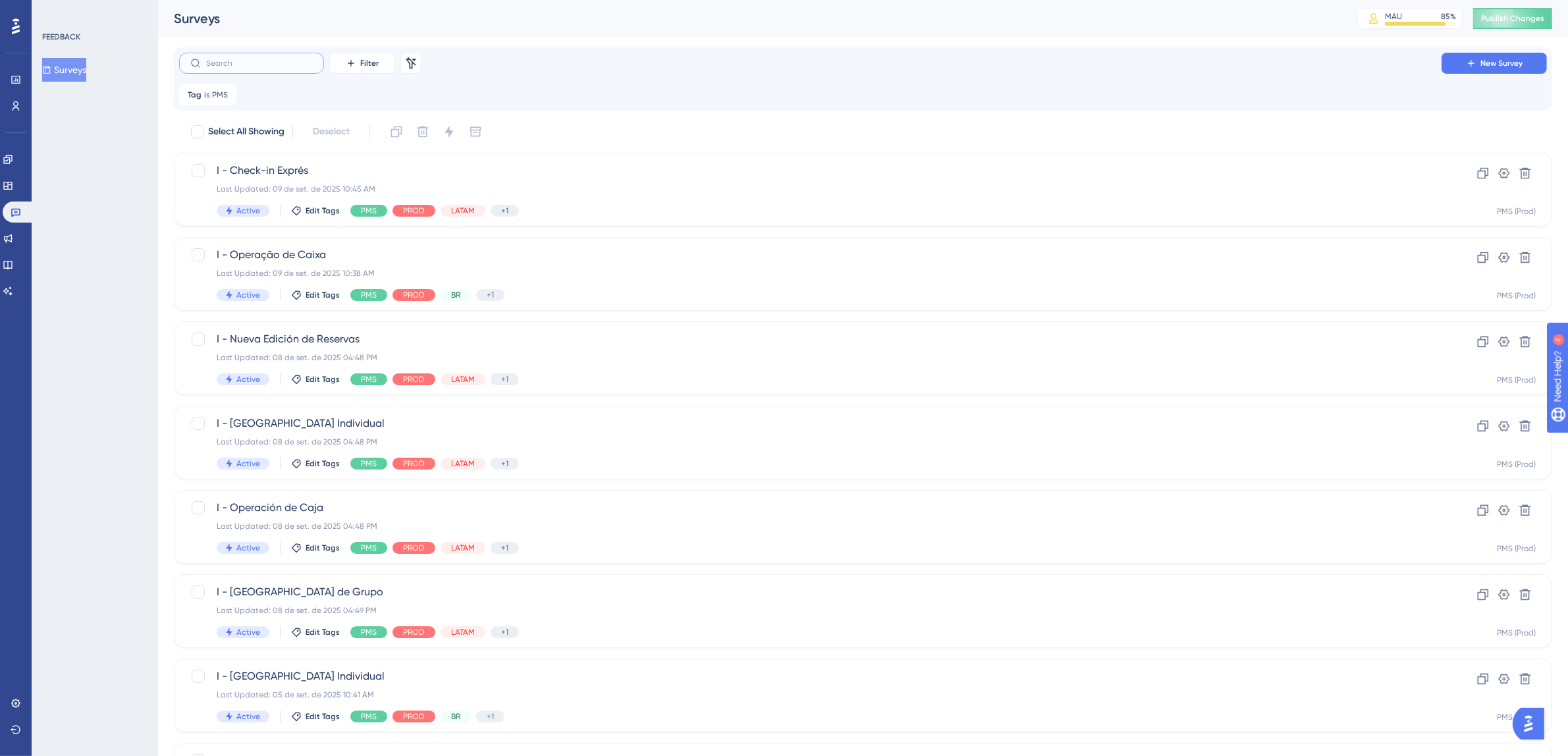
click at [253, 62] on input "text" at bounding box center [259, 63] width 107 height 9
type input "n"
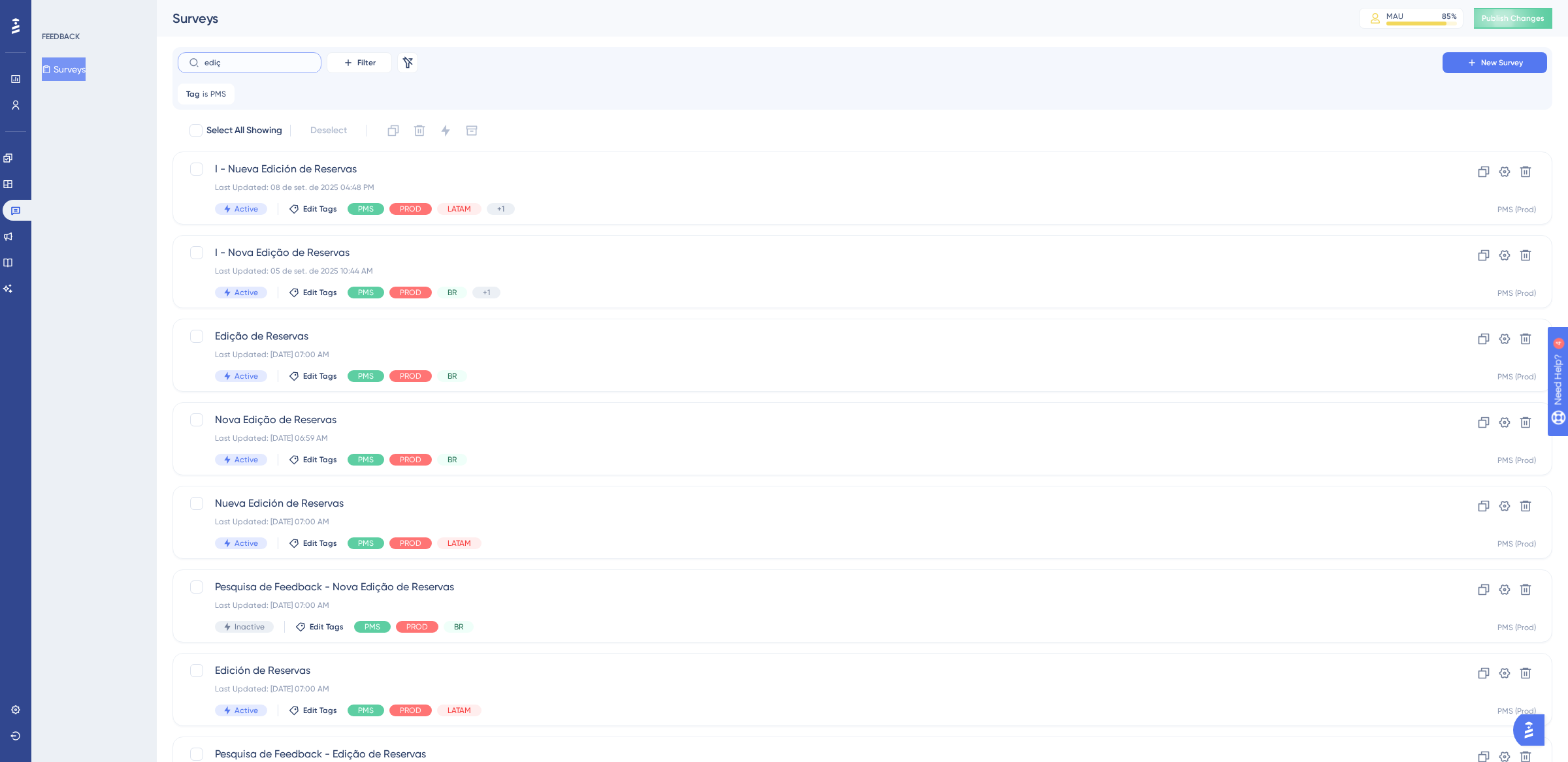
type input "ediç~"
checkbox input "true"
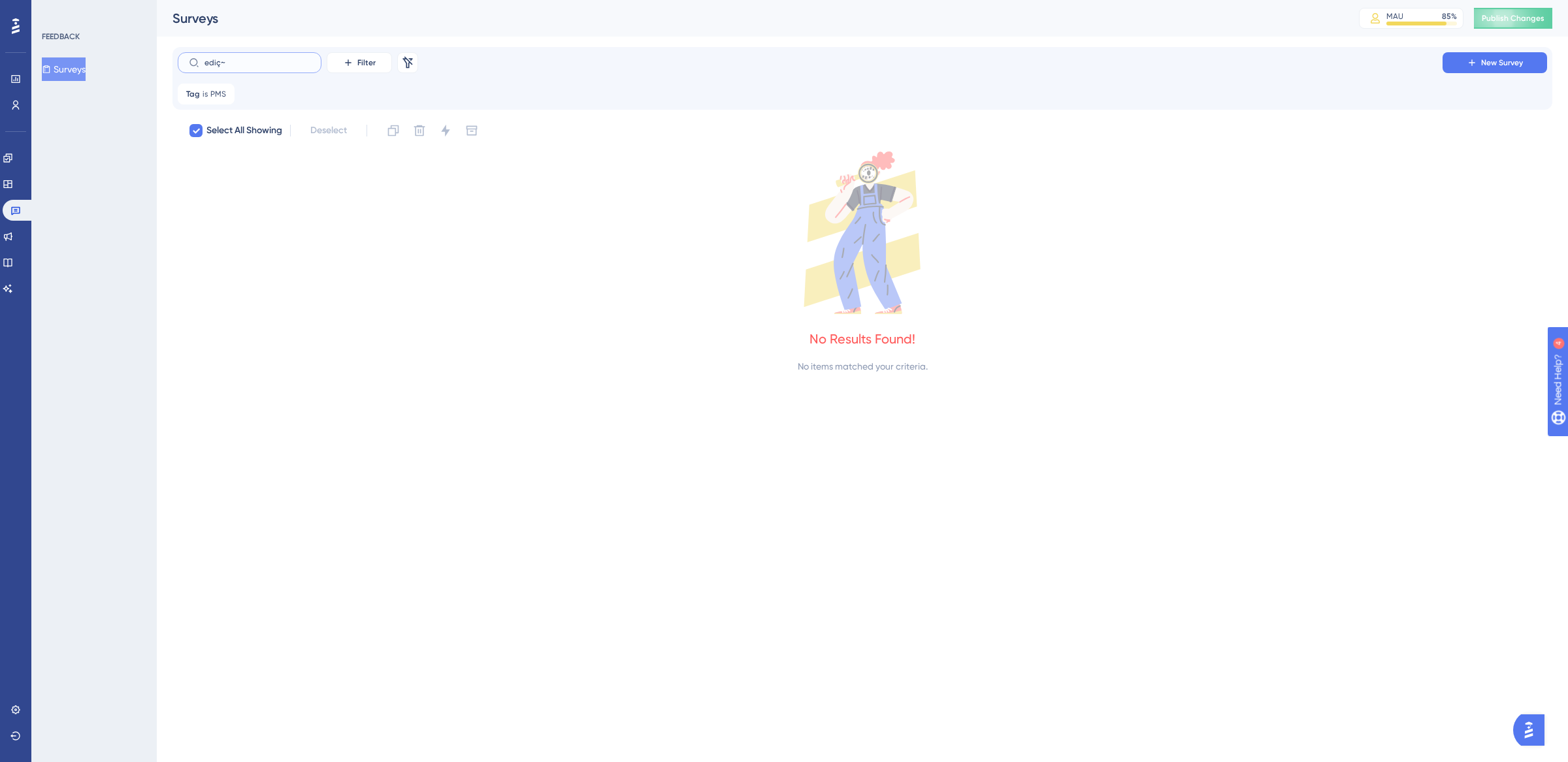
type input "ediçã"
checkbox input "false"
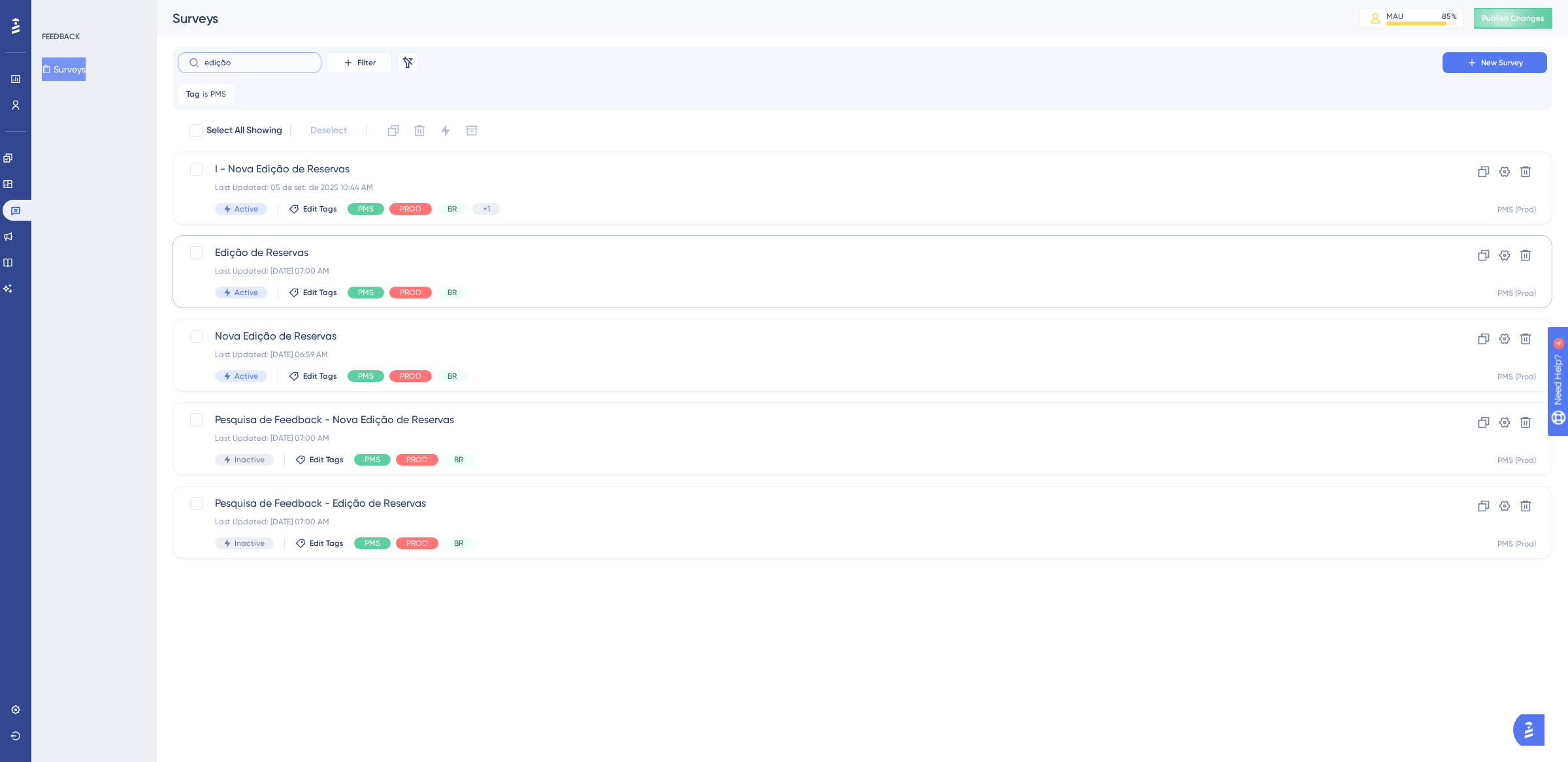
type input "edição"
click at [593, 263] on div "Edição de Reservas Last Updated: [DATE] 07:00 AM Active Edit Tags PMS PROD BR" at bounding box center [810, 271] width 1191 height 53
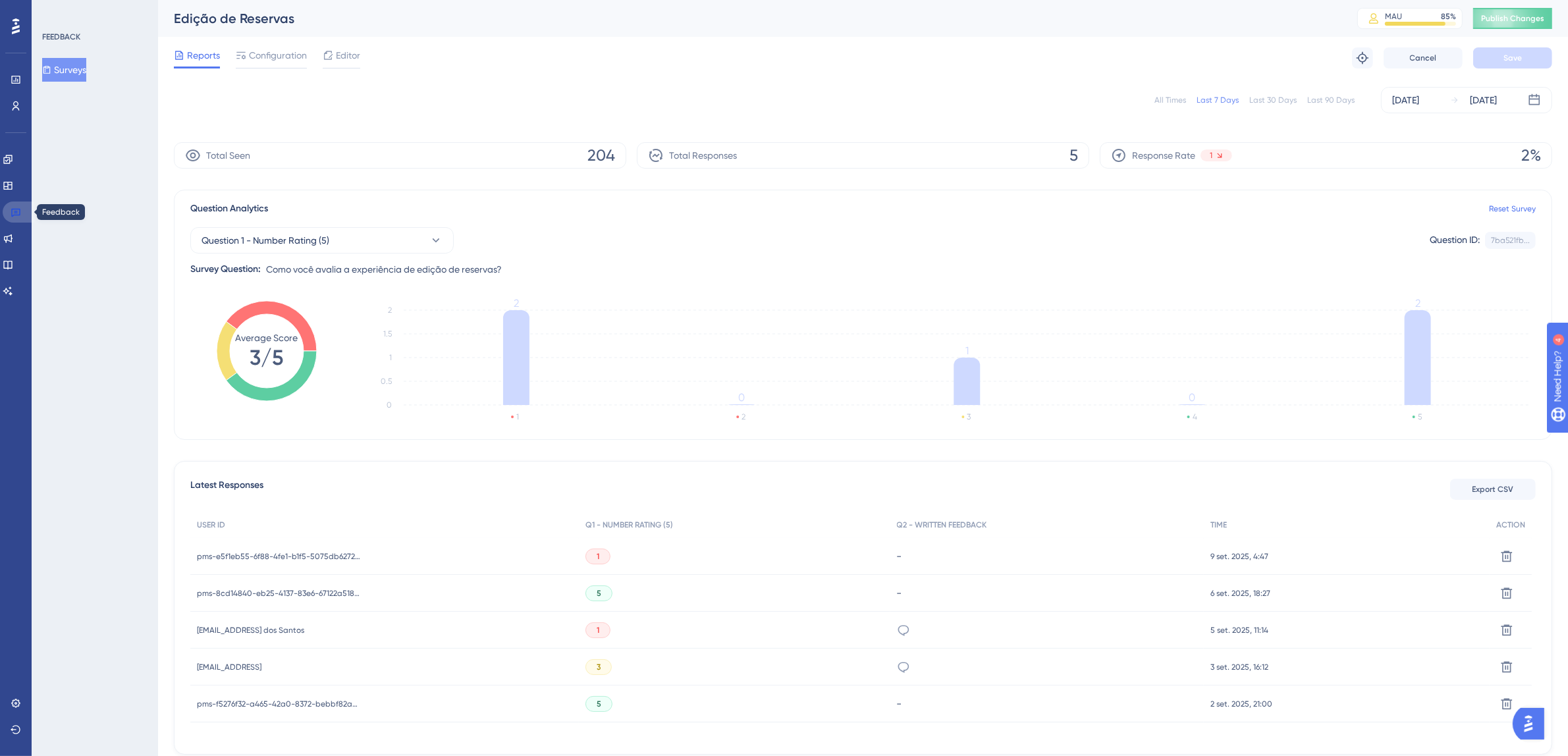
click at [13, 214] on icon at bounding box center [16, 212] width 11 height 11
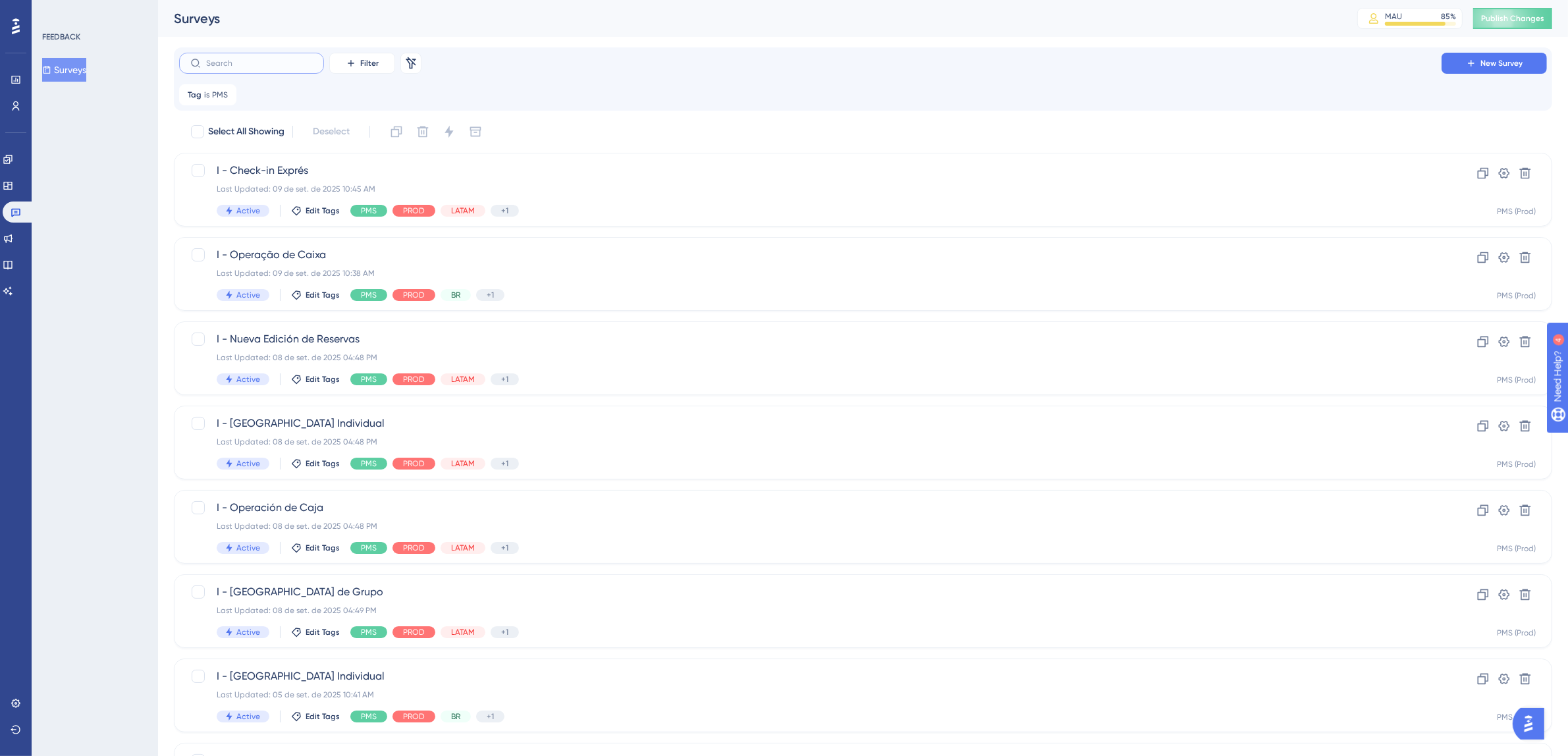
click at [255, 65] on input "text" at bounding box center [259, 63] width 107 height 9
type input "nova"
click at [559, 278] on div "Last Updated: 05 de set. de 2025 10:44 AM" at bounding box center [810, 274] width 1188 height 11
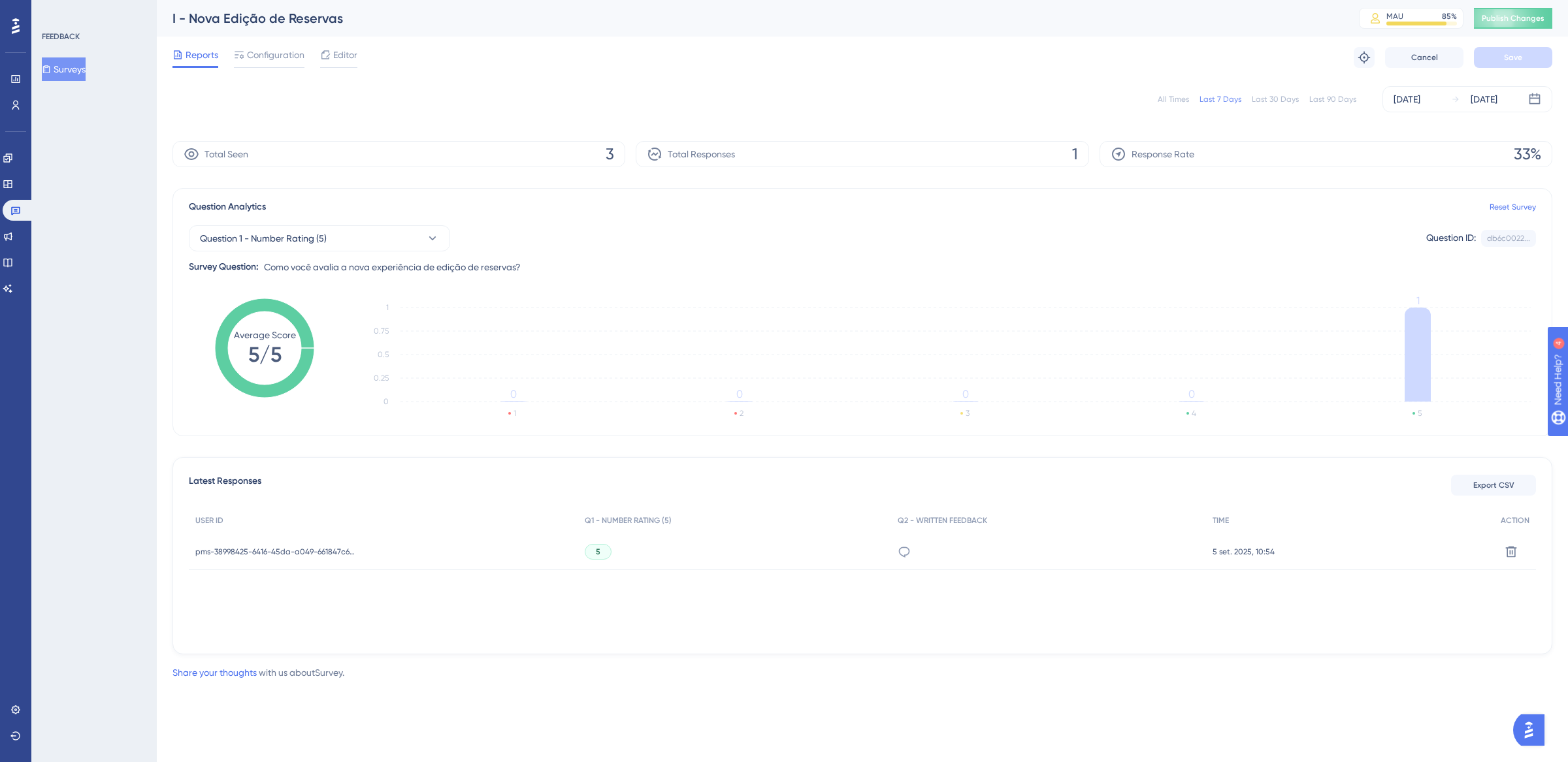
click at [1170, 96] on div "All Times" at bounding box center [1174, 99] width 32 height 11
click at [20, 212] on icon at bounding box center [16, 210] width 11 height 11
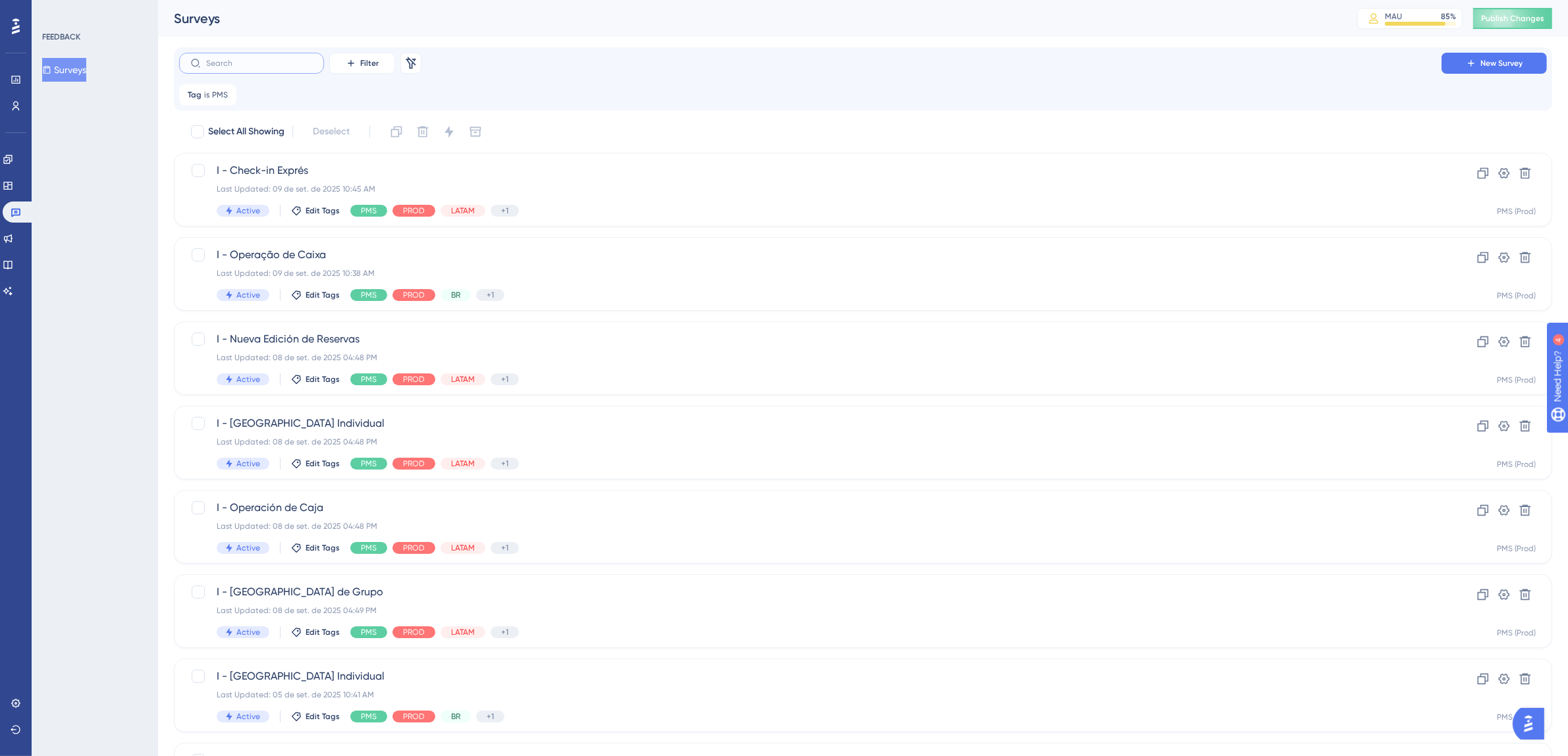
click at [254, 63] on input "text" at bounding box center [259, 63] width 107 height 9
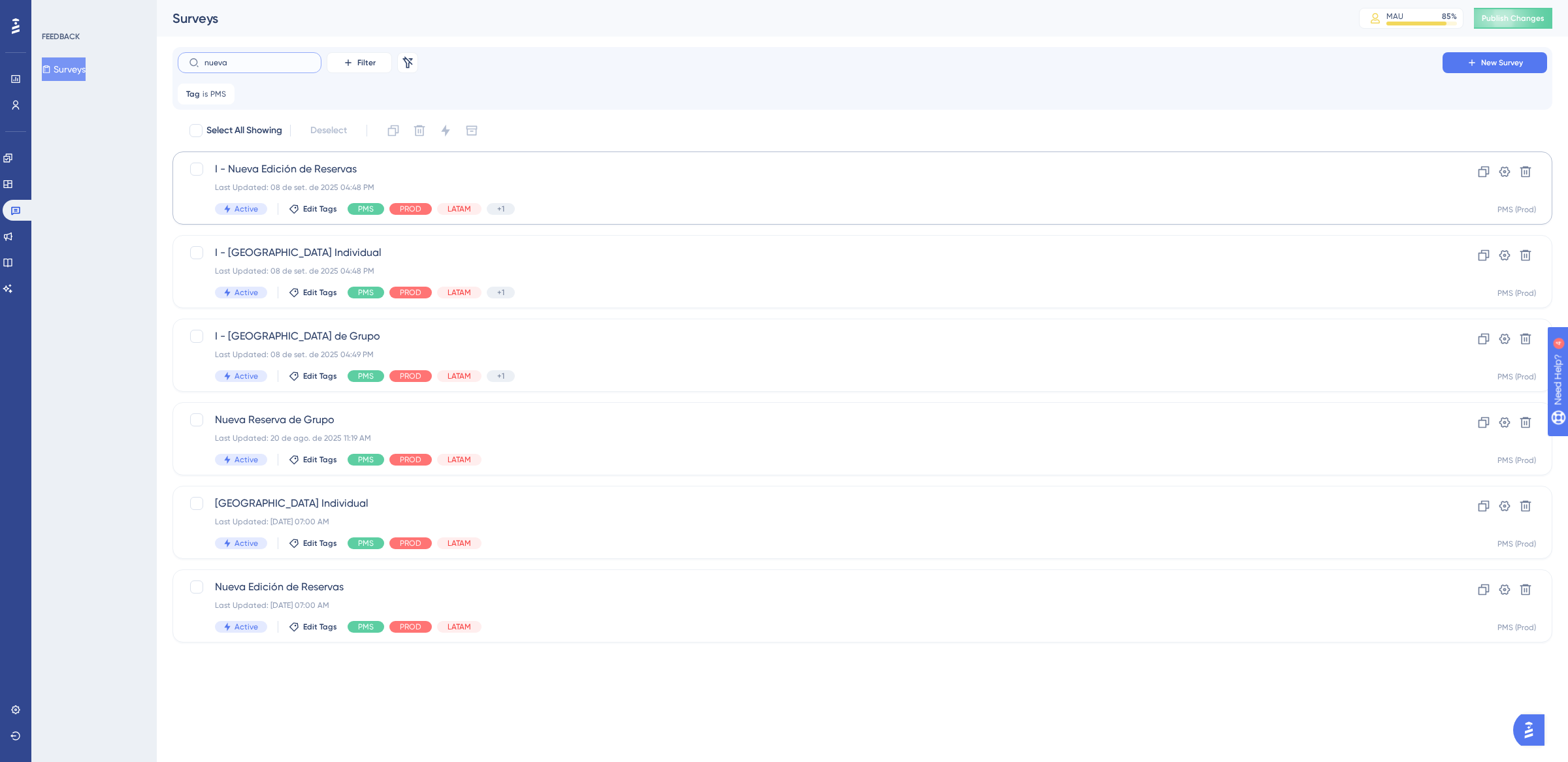
type input "nueva"
click at [675, 191] on div "Last Updated: 08 de set. de 2025 04:48 PM" at bounding box center [810, 187] width 1191 height 11
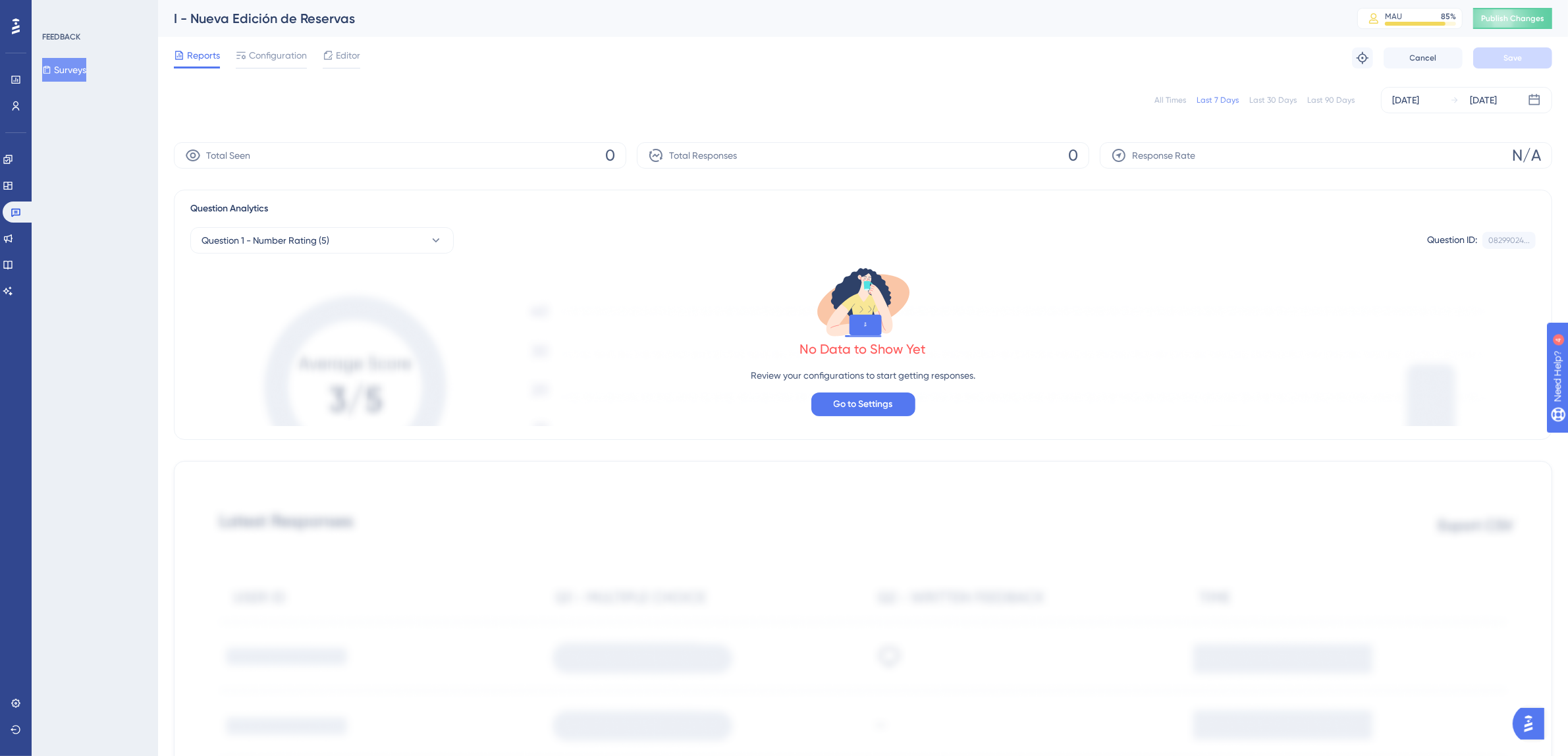
click at [1168, 103] on div "All Times" at bounding box center [1171, 100] width 32 height 11
click at [24, 210] on link at bounding box center [19, 211] width 32 height 21
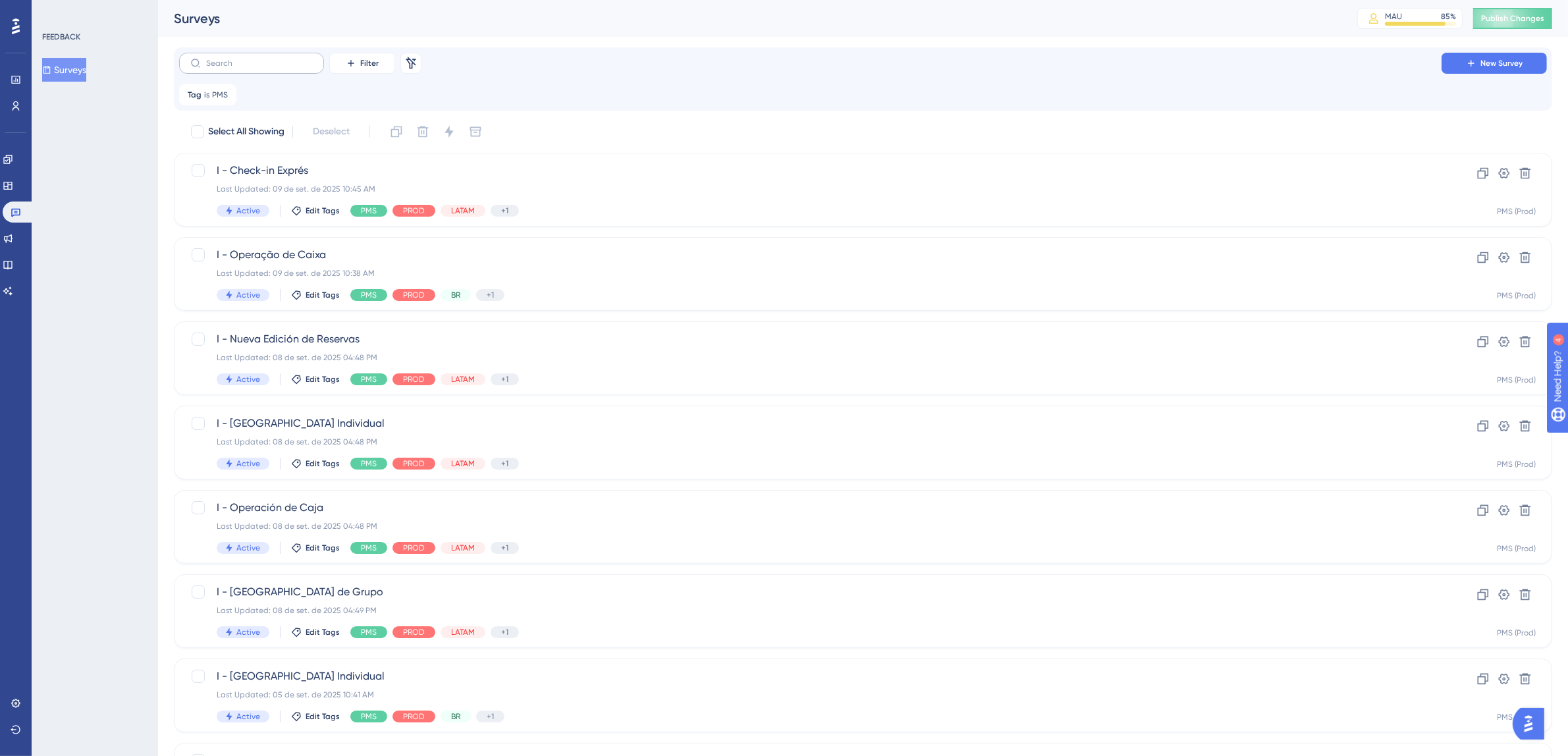
click at [259, 68] on label at bounding box center [252, 63] width 145 height 21
click at [259, 68] on input "text" at bounding box center [259, 63] width 107 height 9
type input "nova"
click at [504, 515] on div "Nova Edição de Reservas Last Updated: [DATE] 06:59 AM Active Edit Tags PMS PROD…" at bounding box center [810, 527] width 1188 height 54
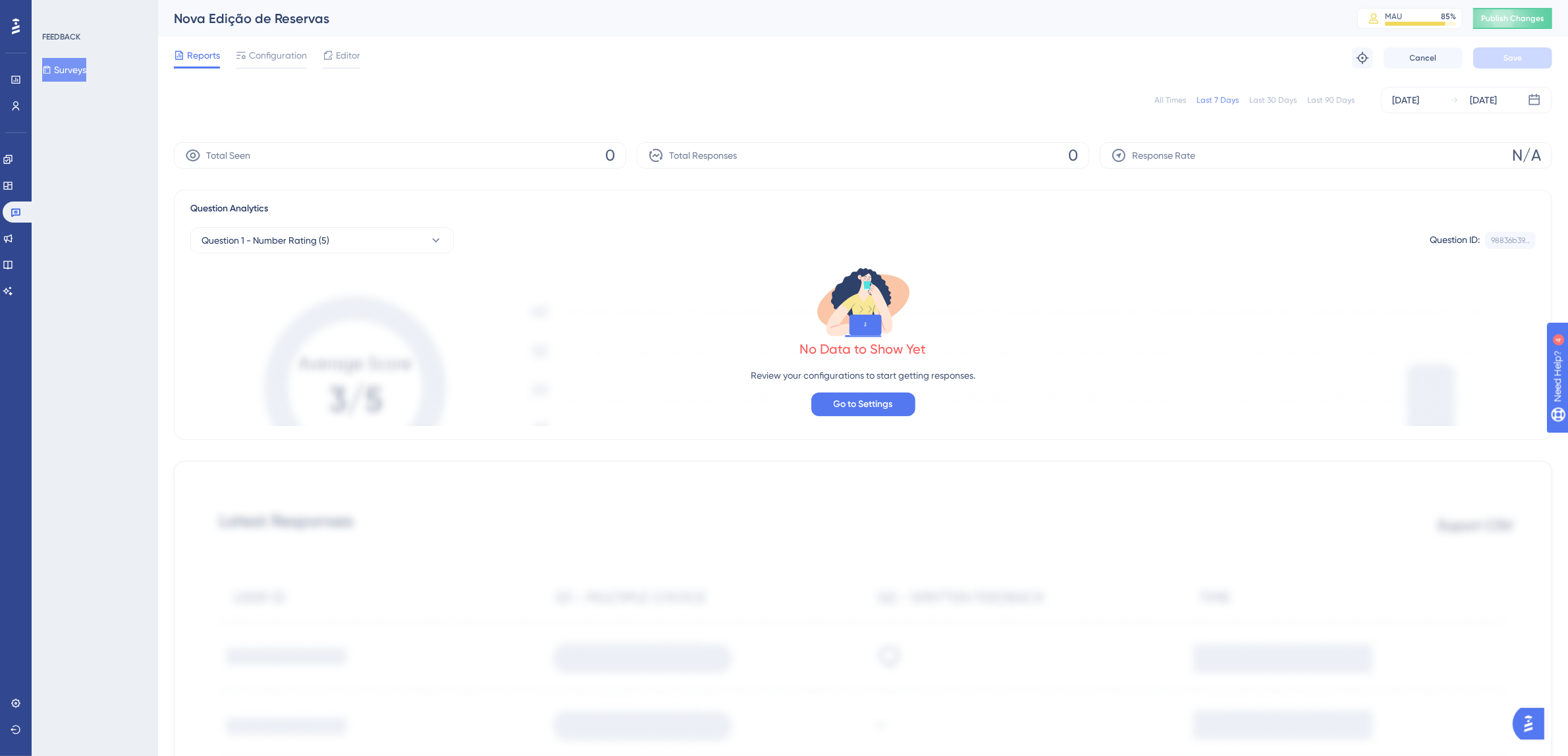
click at [1168, 93] on div "All Times Last 7 Days Last 30 Days Last 90 Days [DATE] [DATE]" at bounding box center [864, 99] width 1379 height 26
click at [1166, 99] on div "All Times" at bounding box center [1171, 100] width 32 height 11
click at [279, 64] on div "Configuration" at bounding box center [271, 57] width 72 height 21
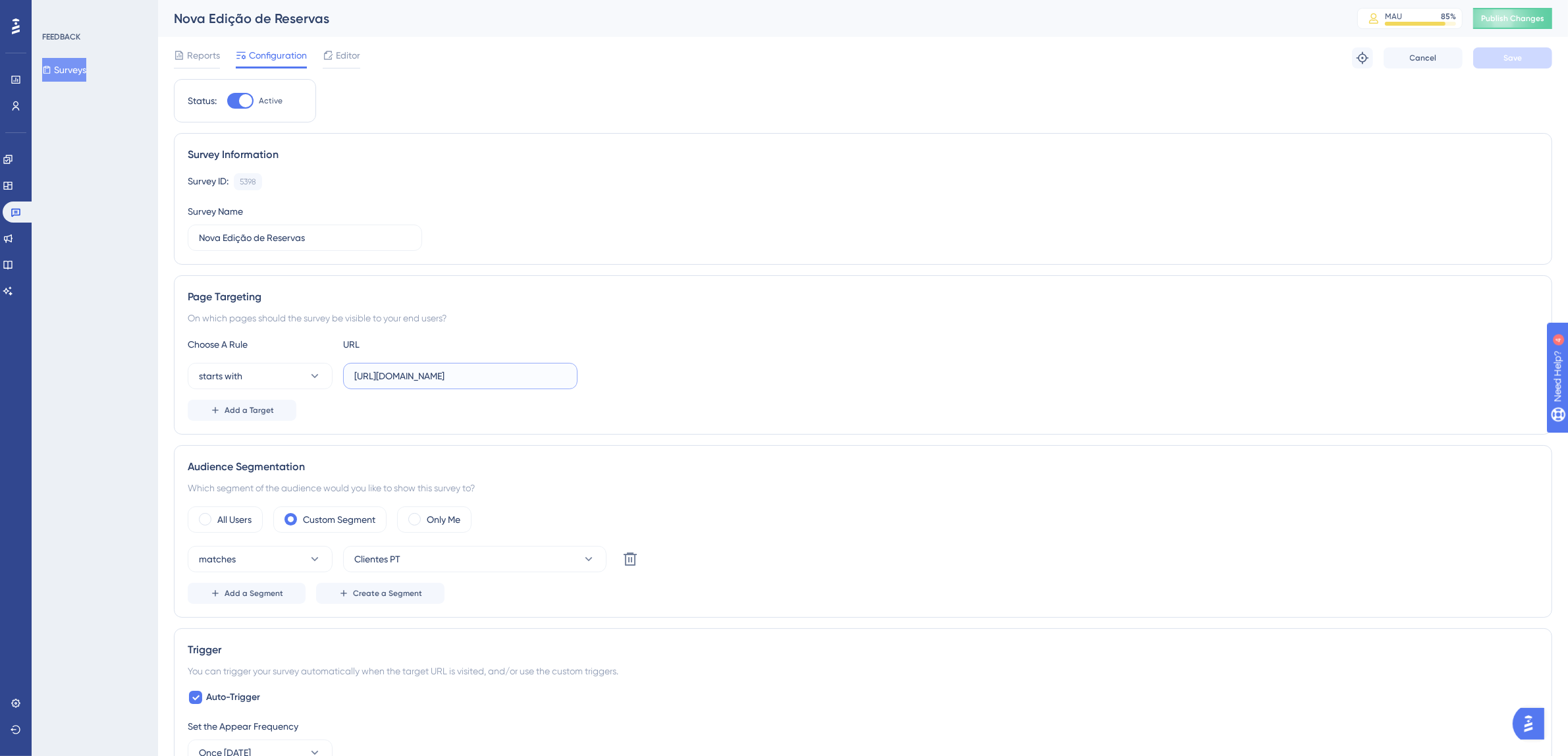
click at [489, 380] on input "[URL][DOMAIN_NAME]" at bounding box center [460, 375] width 212 height 14
drag, startPoint x: 509, startPoint y: 379, endPoint x: 668, endPoint y: 379, distance: 159.0
click at [668, 379] on div "starts with [URL][DOMAIN_NAME]" at bounding box center [863, 375] width 1351 height 26
click at [534, 376] on input "[URL][DOMAIN_NAME]" at bounding box center [460, 375] width 212 height 14
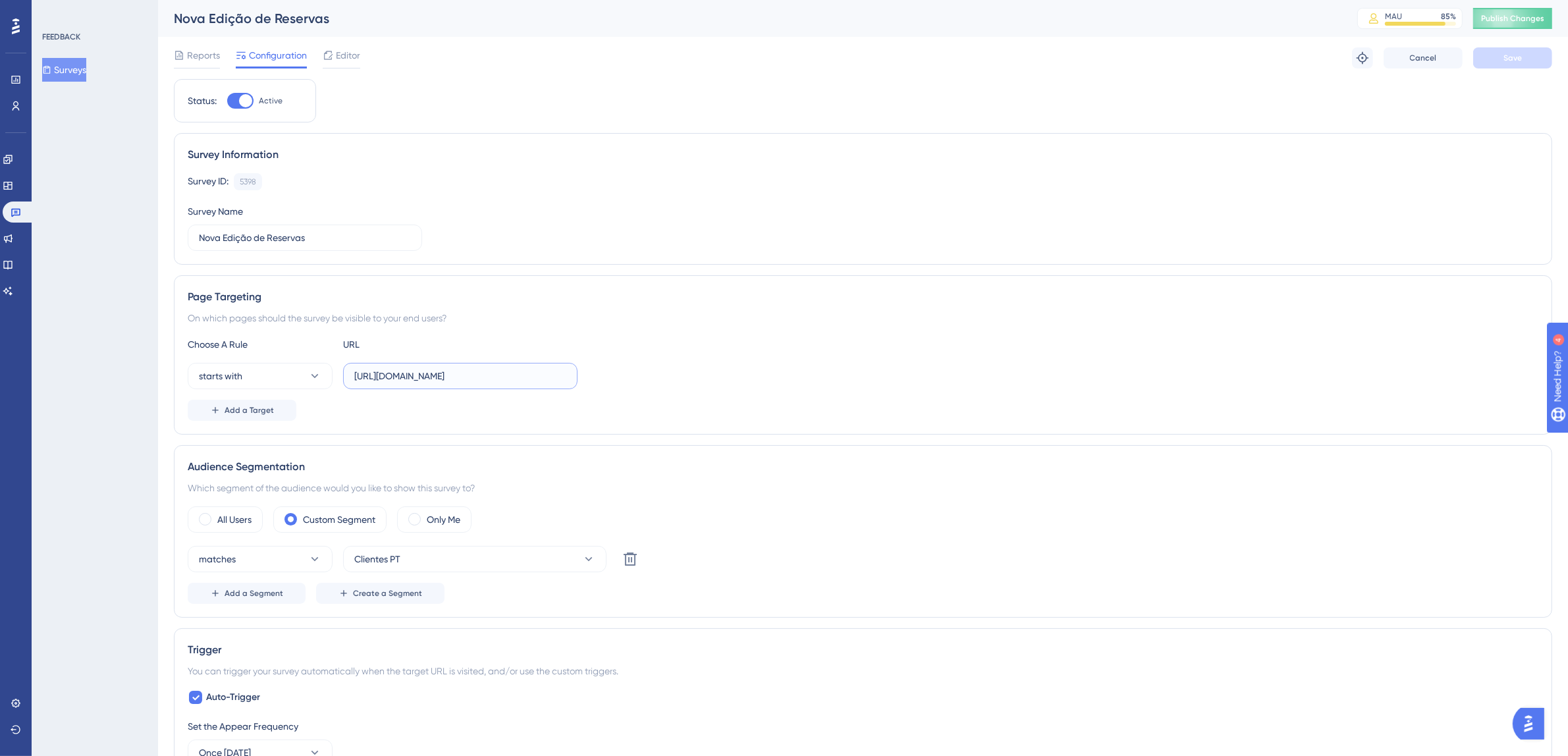
drag, startPoint x: 533, startPoint y: 377, endPoint x: 643, endPoint y: 378, distance: 110.0
click at [643, 378] on div "starts with [URL][DOMAIN_NAME]" at bounding box center [863, 375] width 1351 height 26
click at [251, 373] on button "starts with" at bounding box center [260, 375] width 145 height 26
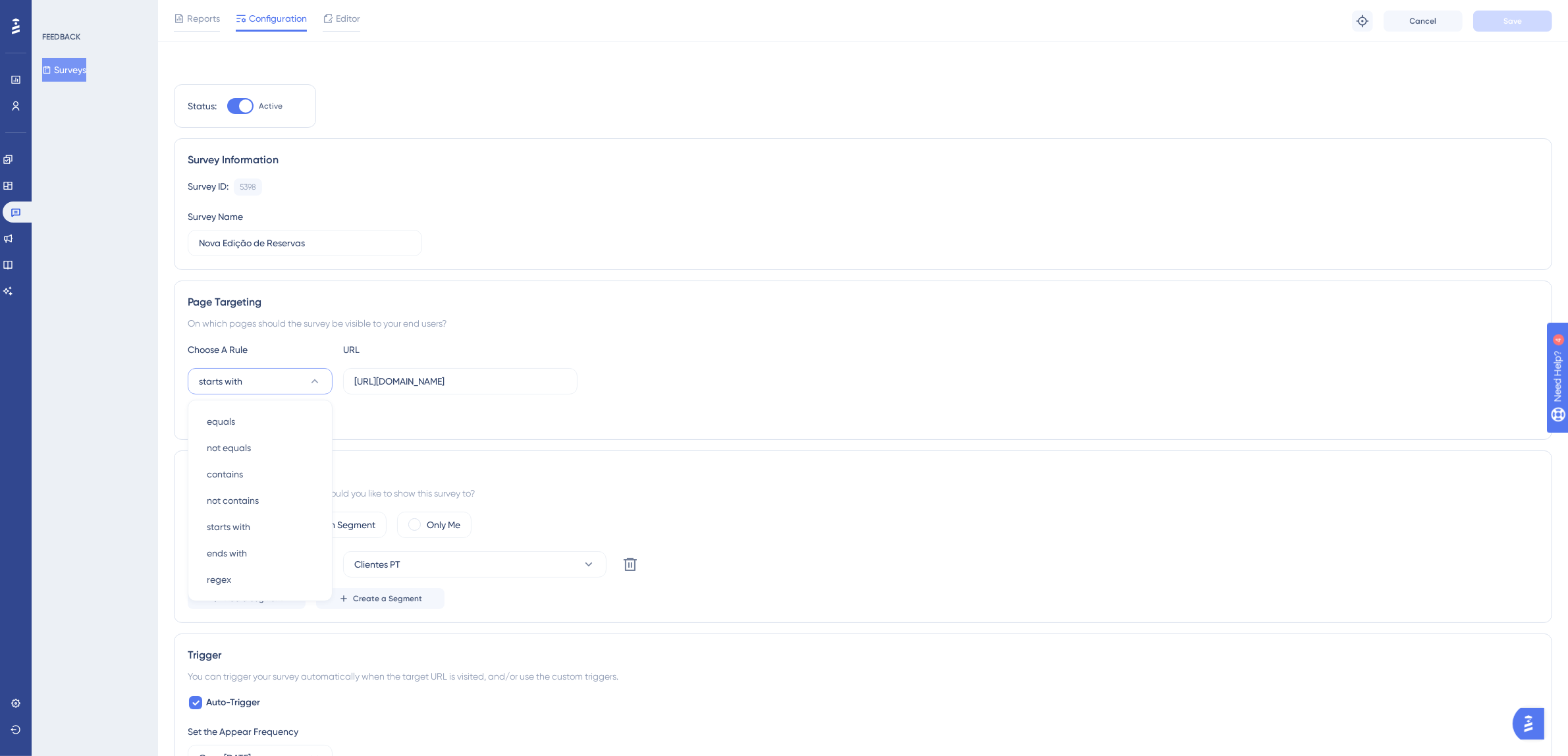
scroll to position [117, 0]
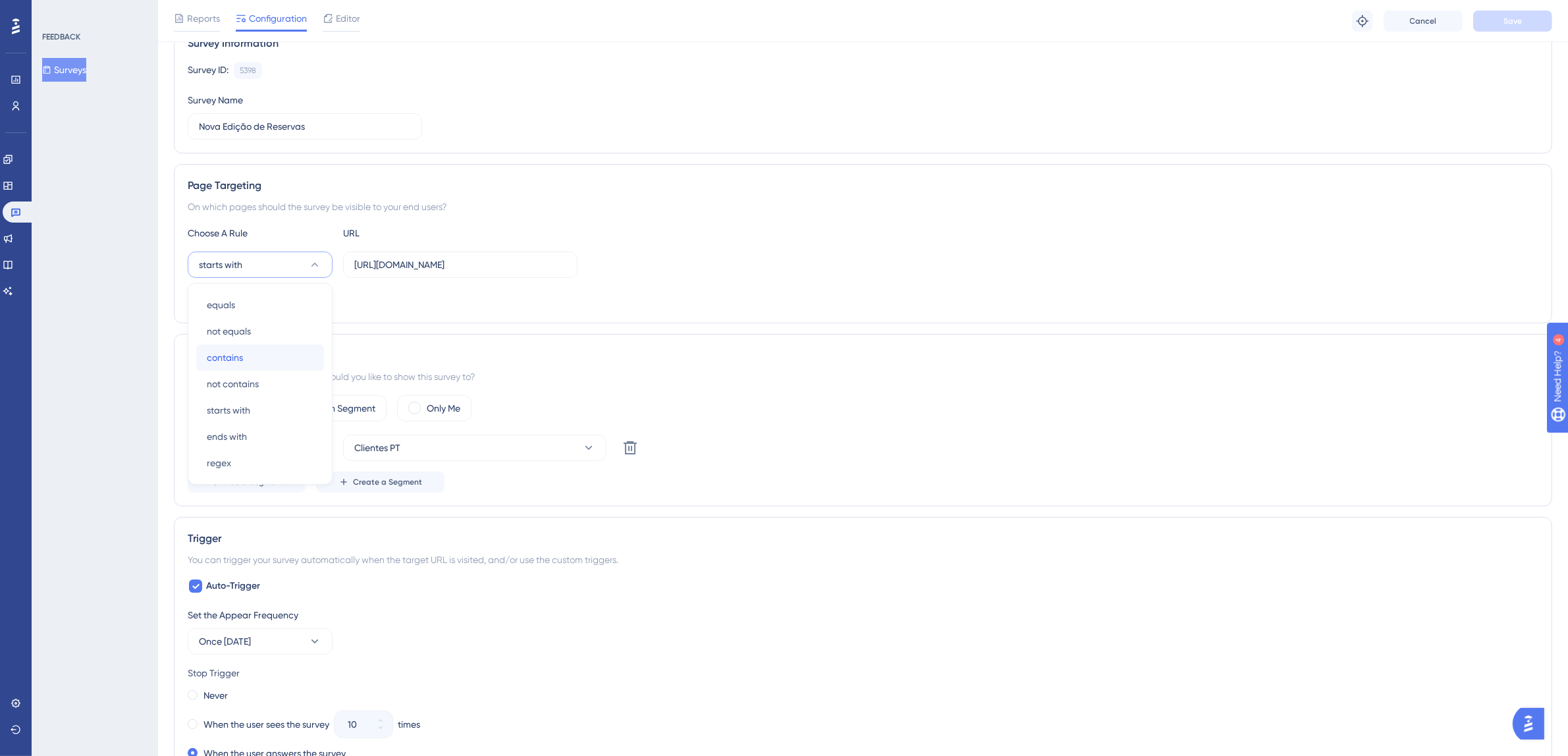
click at [256, 356] on div "contains contains" at bounding box center [260, 357] width 107 height 26
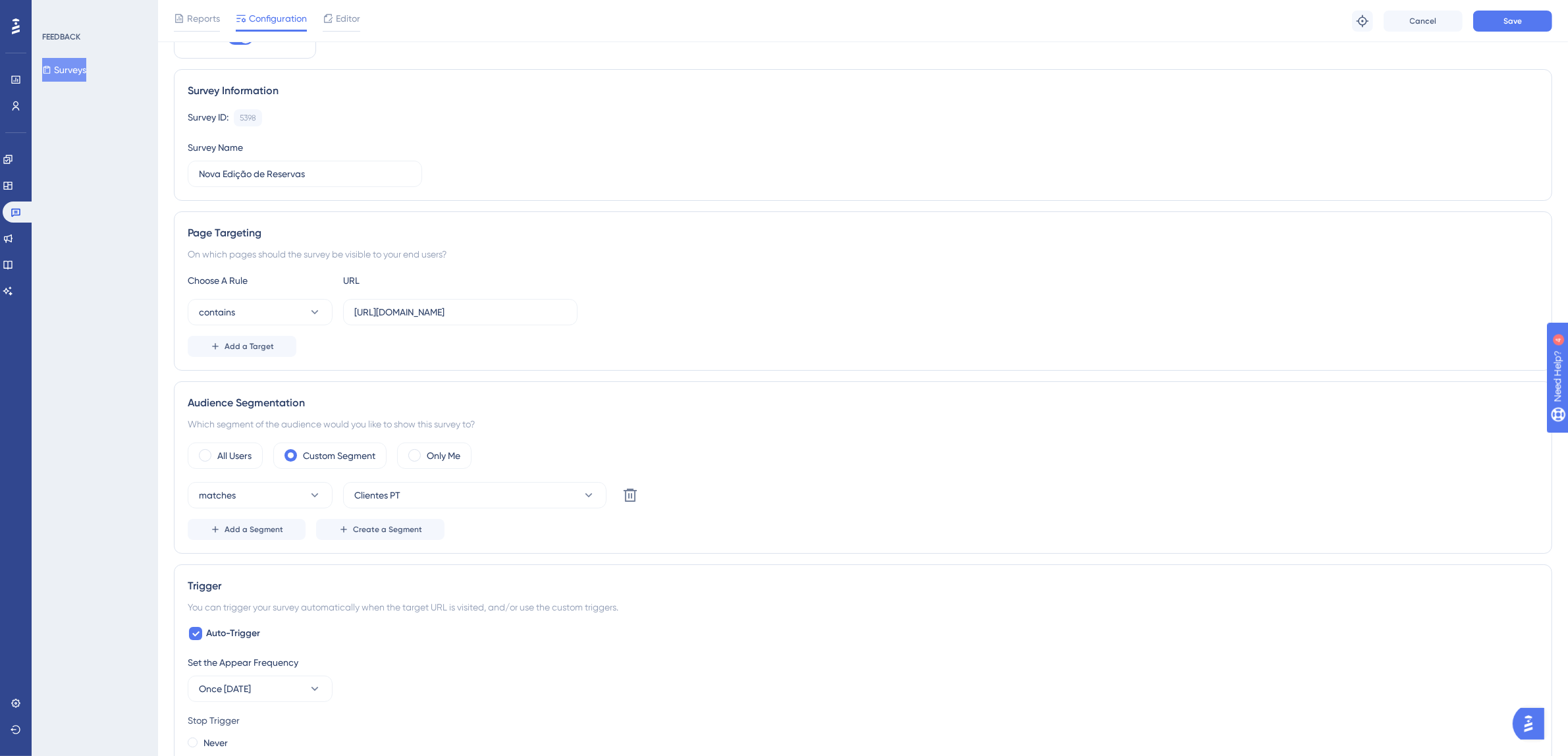
scroll to position [0, 0]
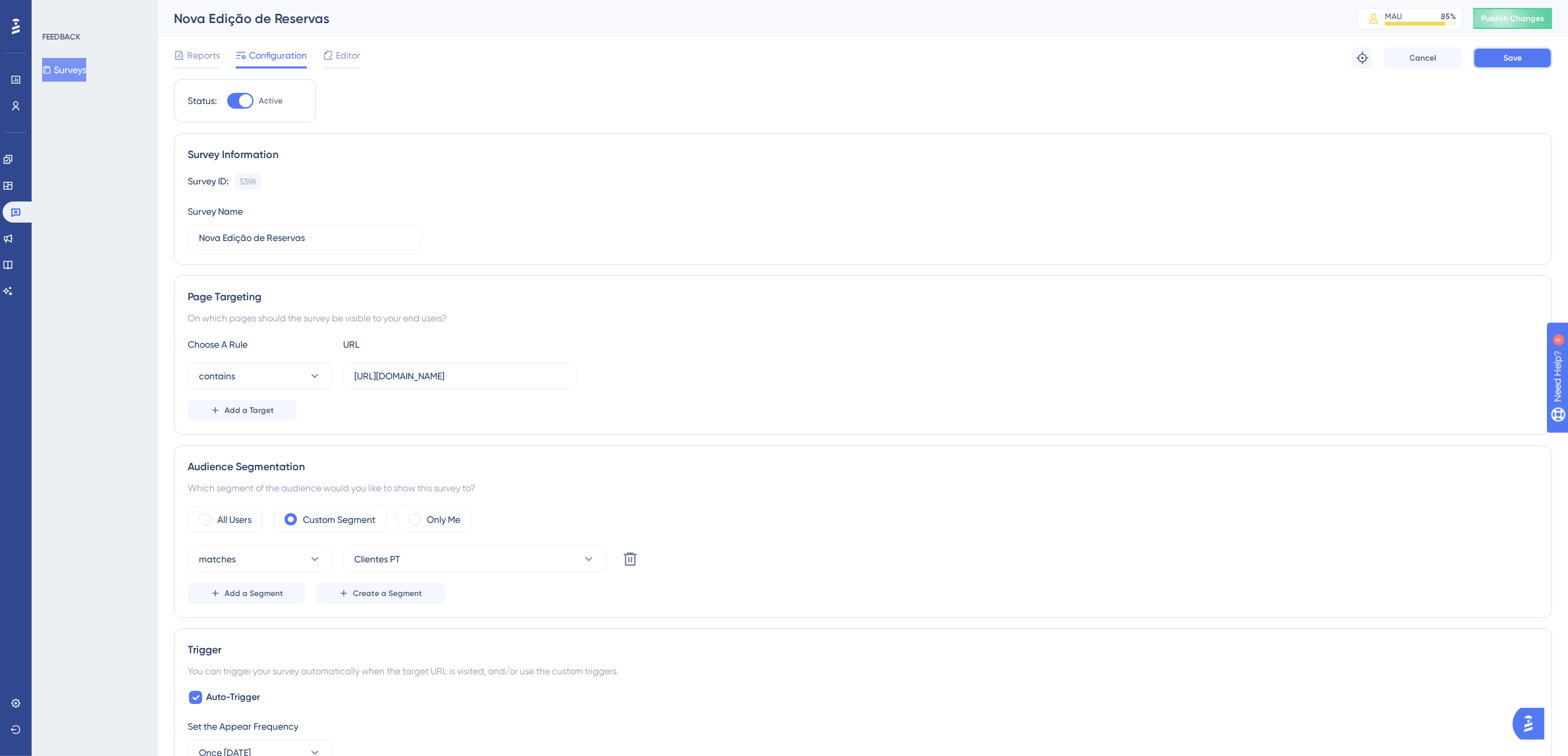
click at [1534, 63] on button "Save" at bounding box center [1513, 57] width 79 height 21
click at [1532, 18] on span "Publish Changes" at bounding box center [1512, 19] width 63 height 11
click at [413, 26] on icon at bounding box center [408, 24] width 13 height 13
click at [13, 210] on icon at bounding box center [15, 213] width 9 height 8
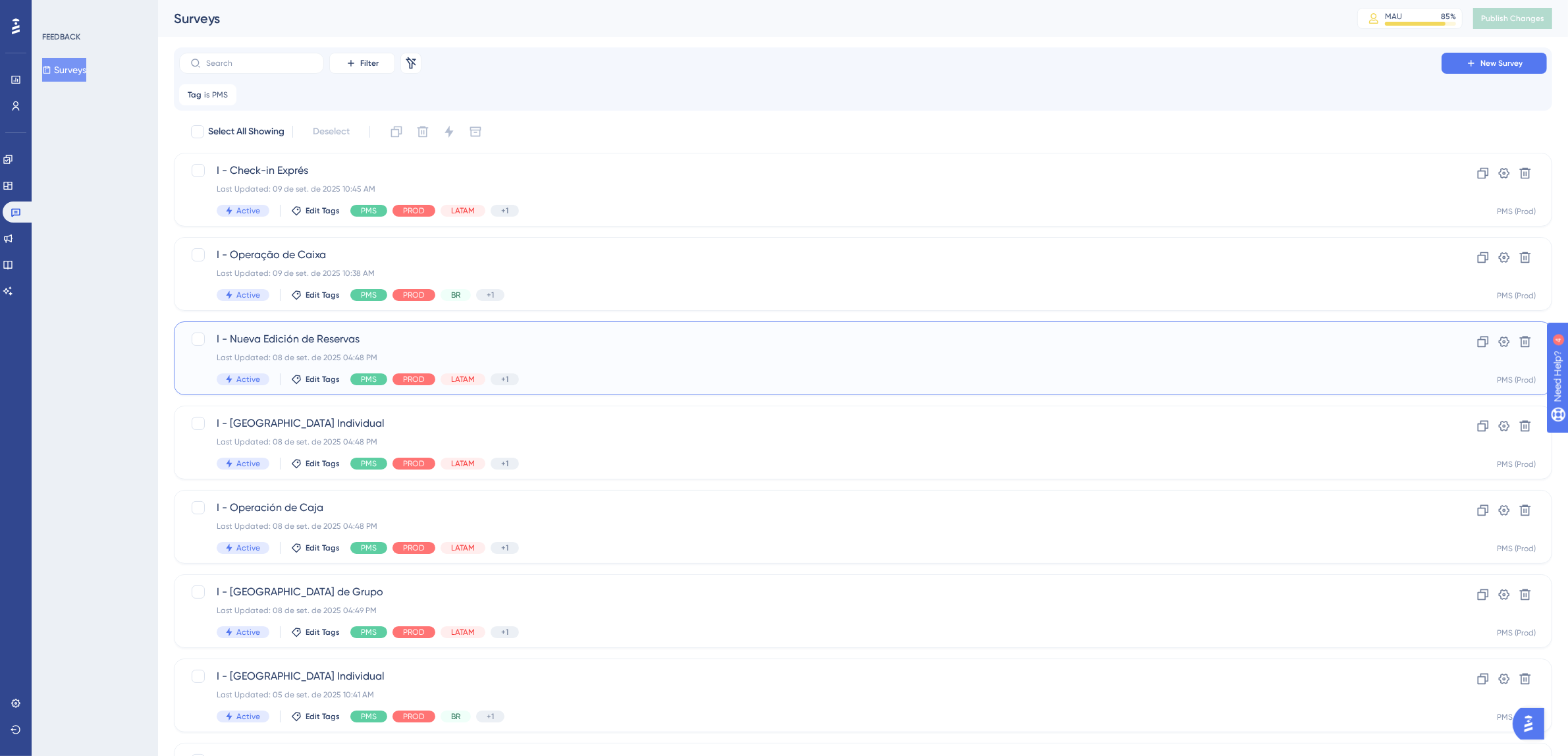
click at [598, 346] on span "I - Nueva Edición de Reservas" at bounding box center [810, 339] width 1188 height 16
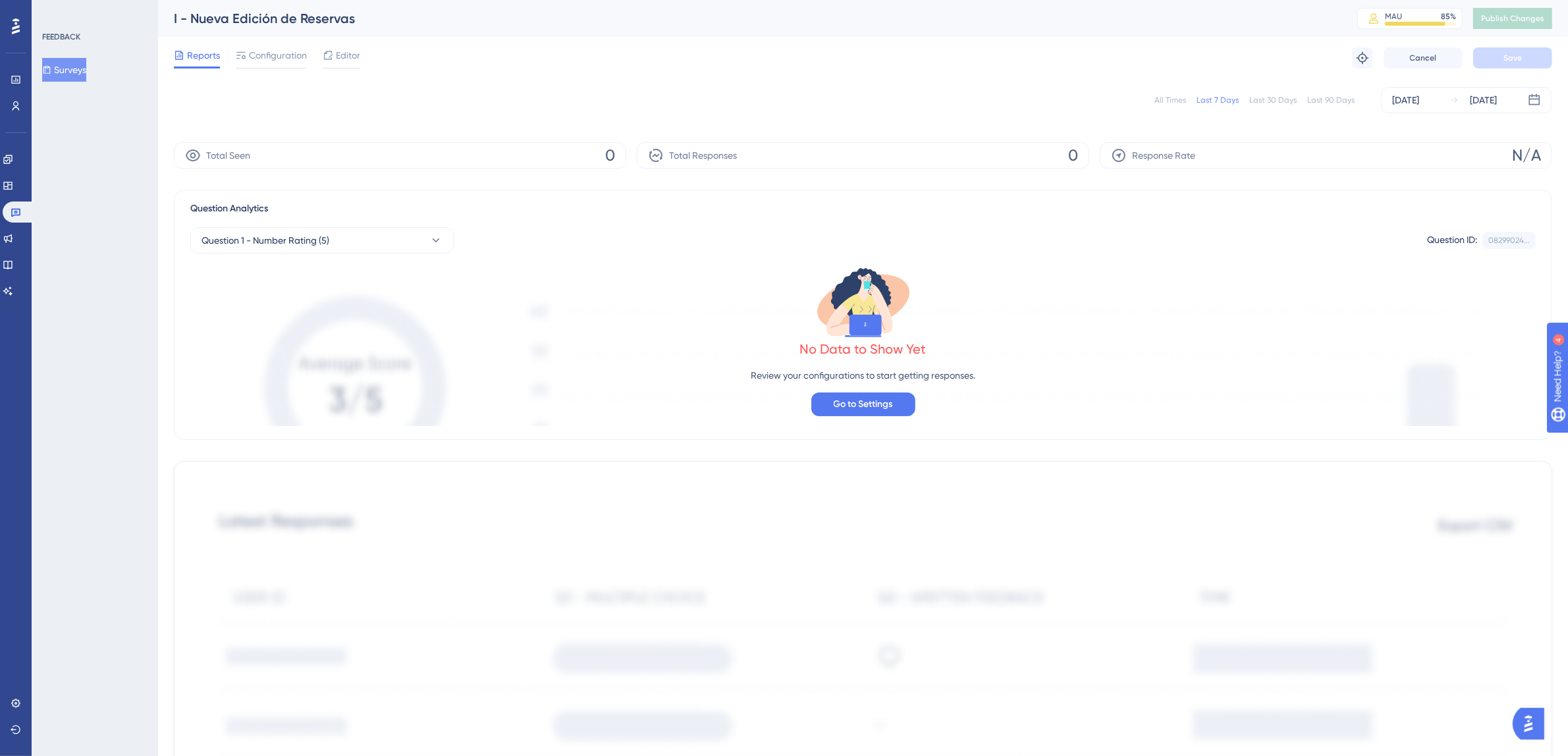
click at [1172, 96] on div "All Times" at bounding box center [1171, 100] width 32 height 11
click at [15, 219] on link at bounding box center [19, 211] width 32 height 21
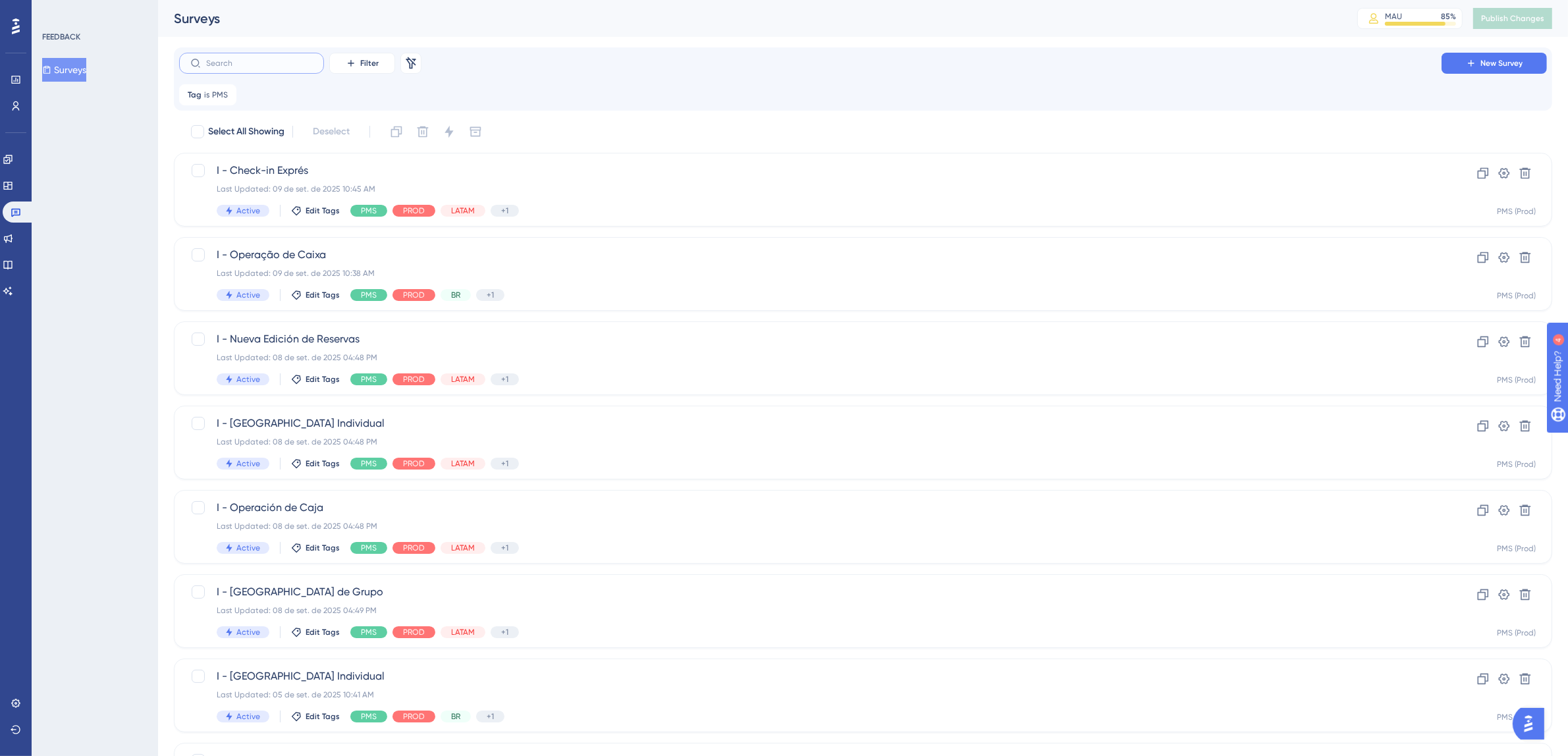
click at [253, 60] on input "text" at bounding box center [259, 63] width 107 height 9
drag, startPoint x: 262, startPoint y: 68, endPoint x: 161, endPoint y: 63, distance: 101.1
click at [161, 63] on div "Performance Users Engagement Widgets Feedback Product Updates Knowledge Base AI…" at bounding box center [864, 418] width 1411 height 838
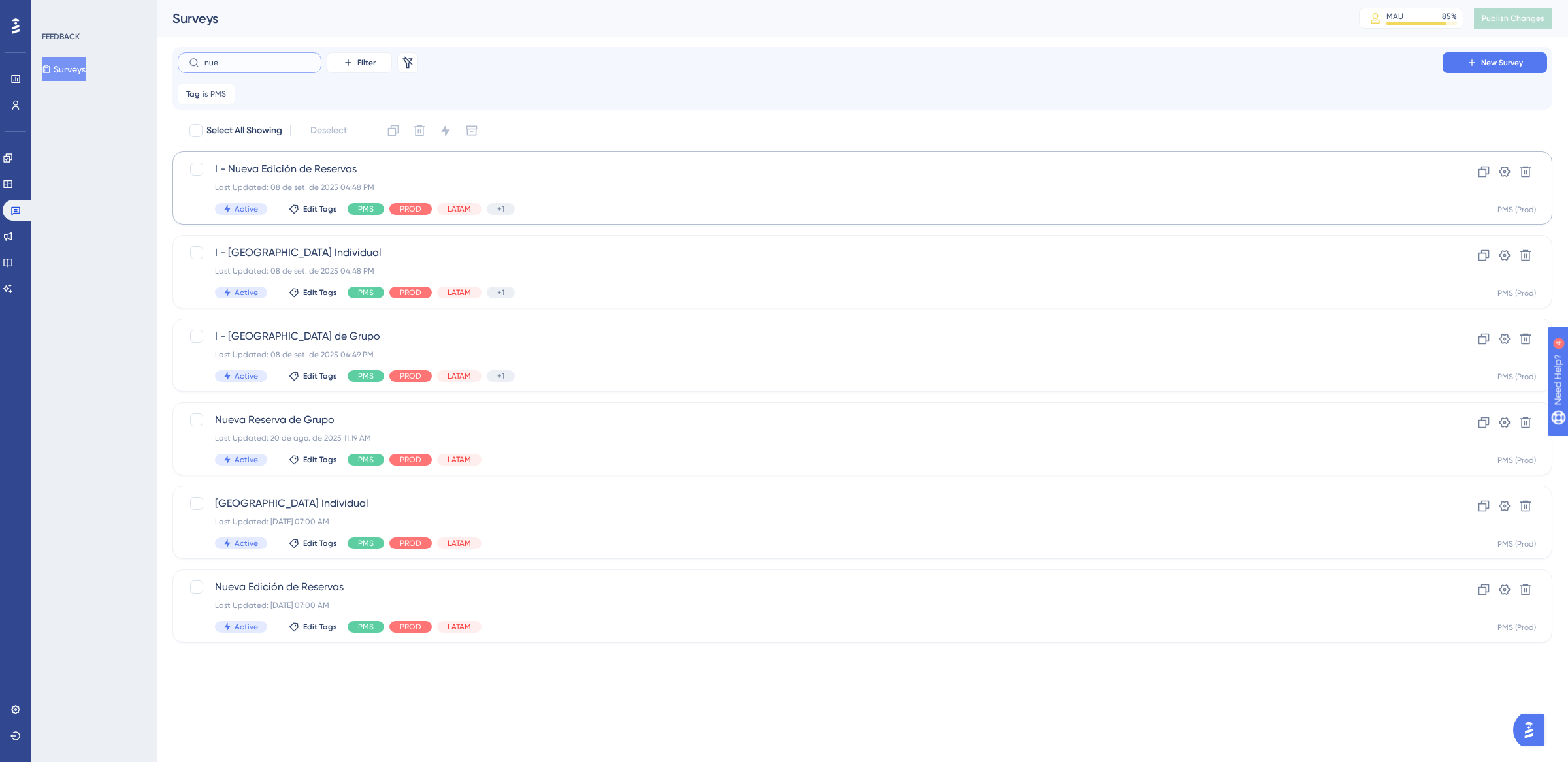
type input "nue"
click at [571, 179] on div "I - Nueva Edición de Reservas Last Updated: 08 de set. de 2025 04:48 PM Active …" at bounding box center [810, 188] width 1191 height 53
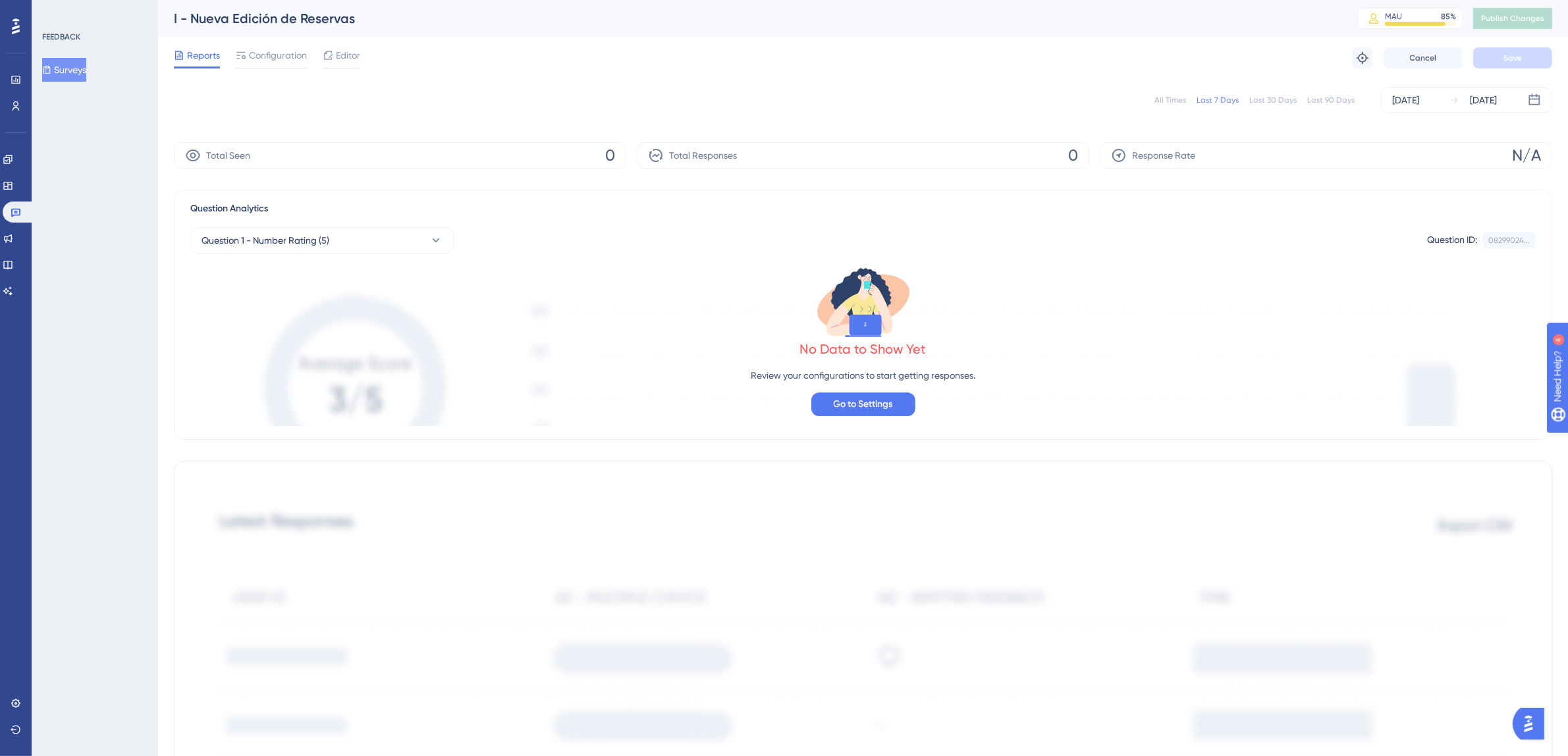
click at [1181, 103] on div "All Times" at bounding box center [1171, 100] width 32 height 11
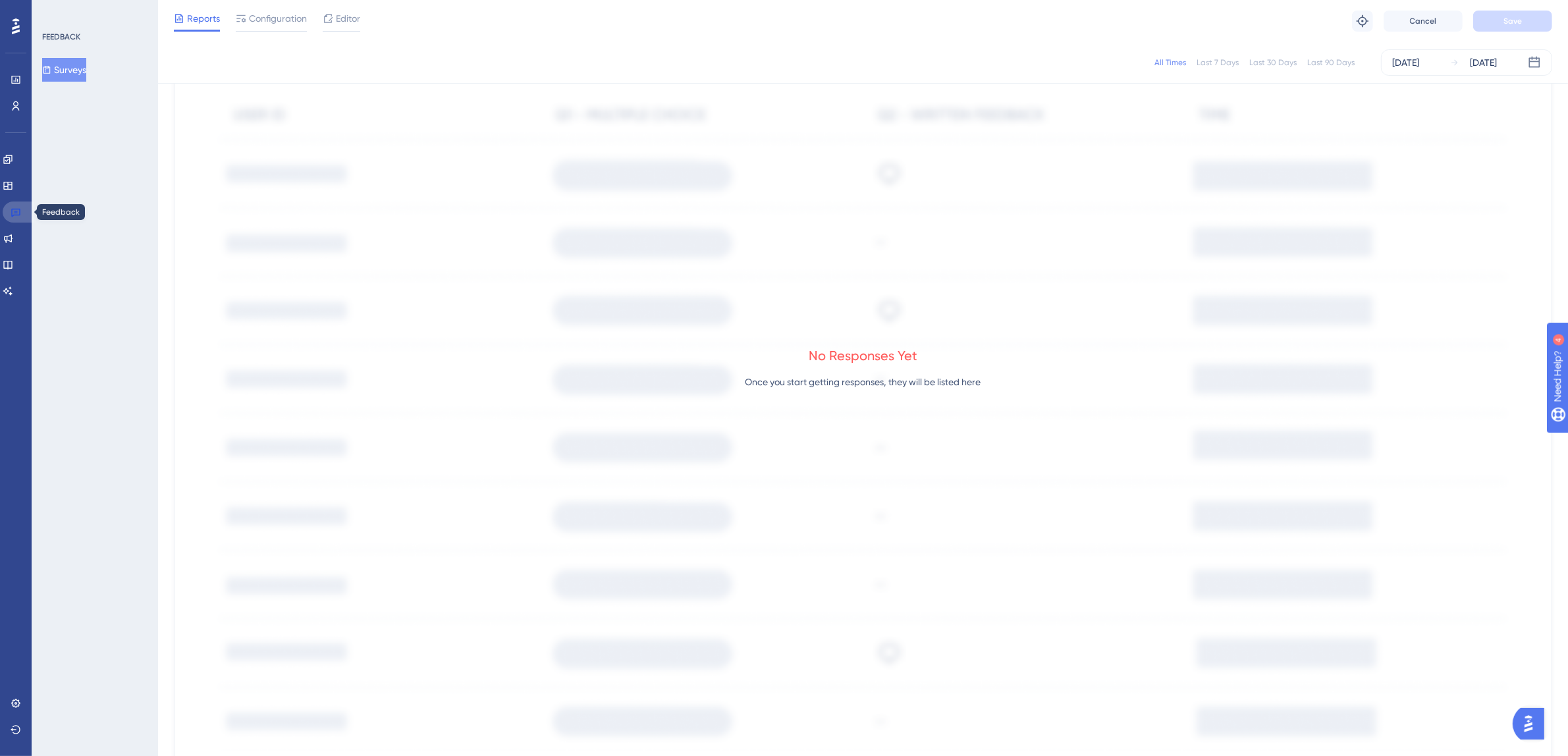
click at [12, 210] on icon at bounding box center [15, 213] width 9 height 8
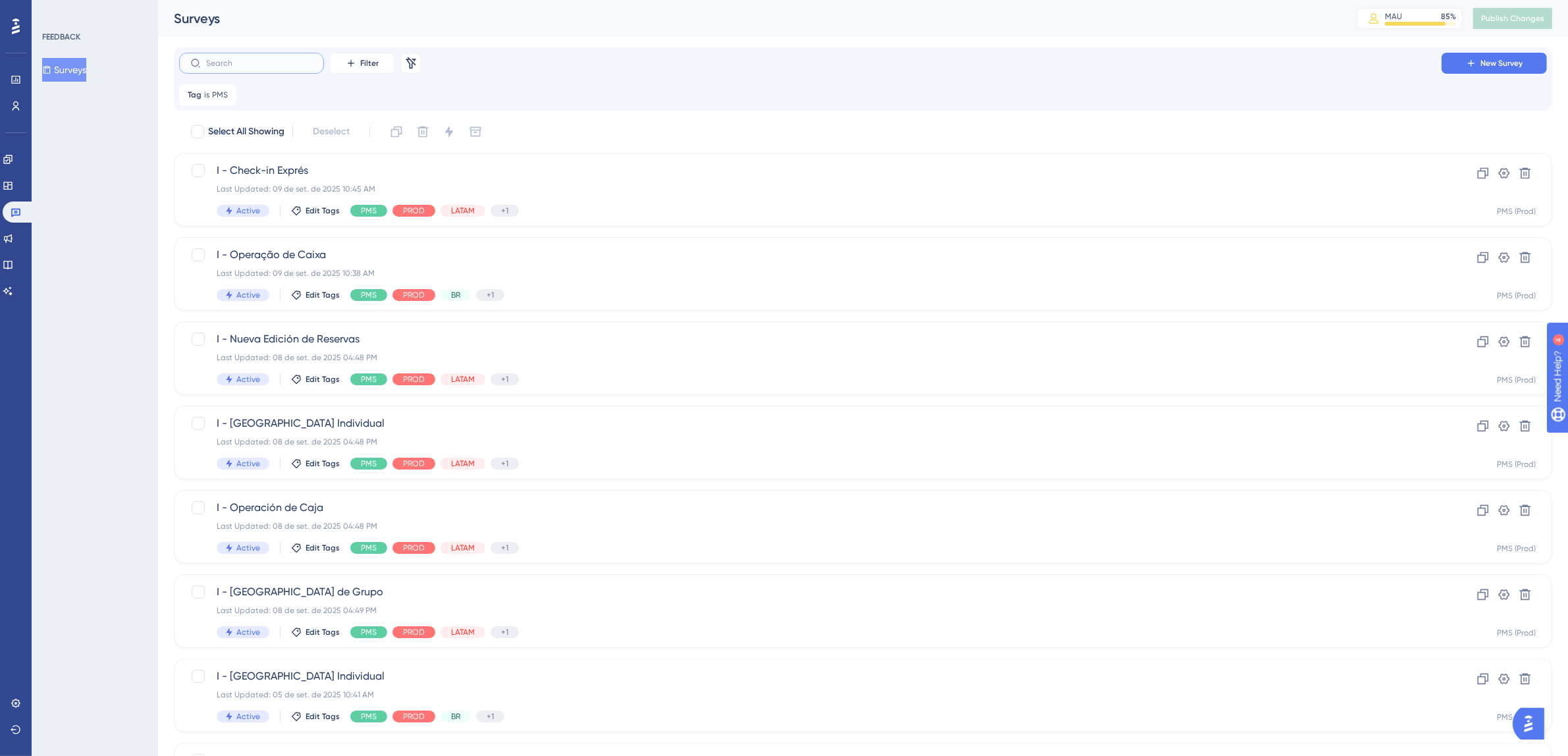
click at [260, 64] on input "text" at bounding box center [259, 63] width 107 height 9
type input "nova"
click at [634, 264] on div "I - Nova Edição de Reservas Last Updated: [DATE] 10:44 AM Active Edit Tags PMS …" at bounding box center [810, 274] width 1188 height 54
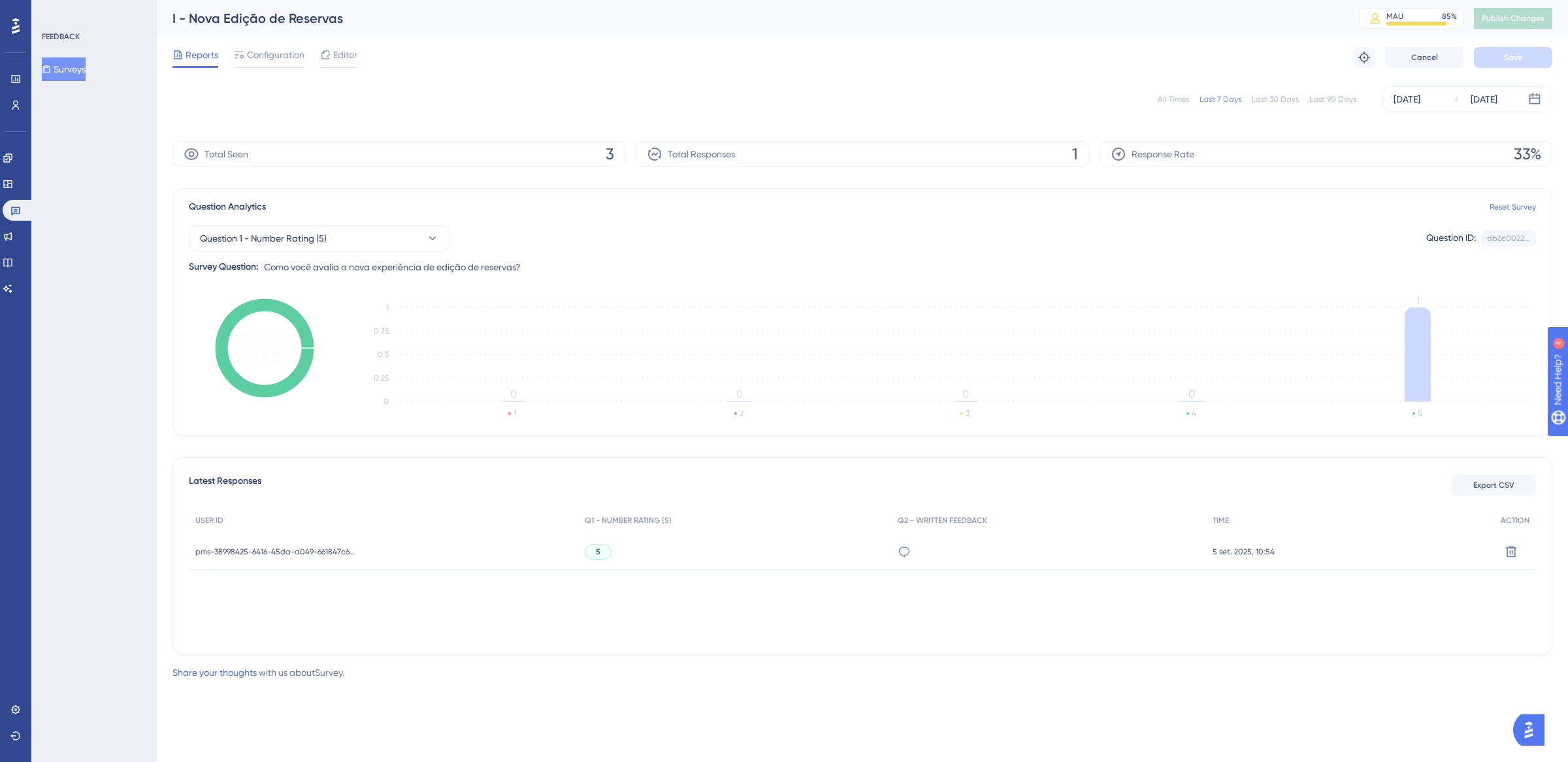
click at [1173, 99] on div "All Times" at bounding box center [1174, 99] width 32 height 11
click at [14, 205] on icon at bounding box center [16, 210] width 11 height 11
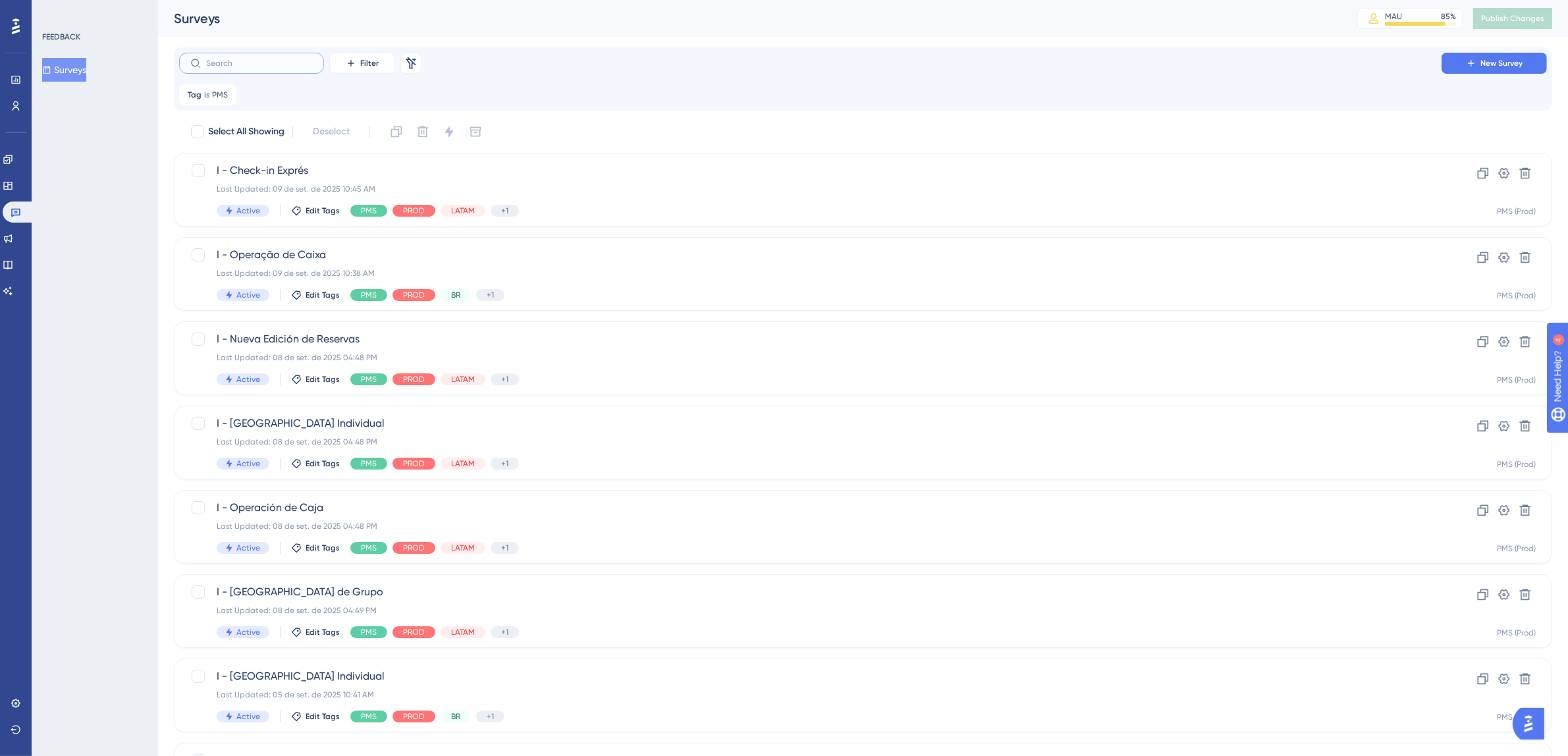
click at [267, 67] on input "text" at bounding box center [259, 63] width 107 height 9
type input "nov"
click at [610, 510] on span "Nova Edição de Reservas" at bounding box center [810, 508] width 1188 height 16
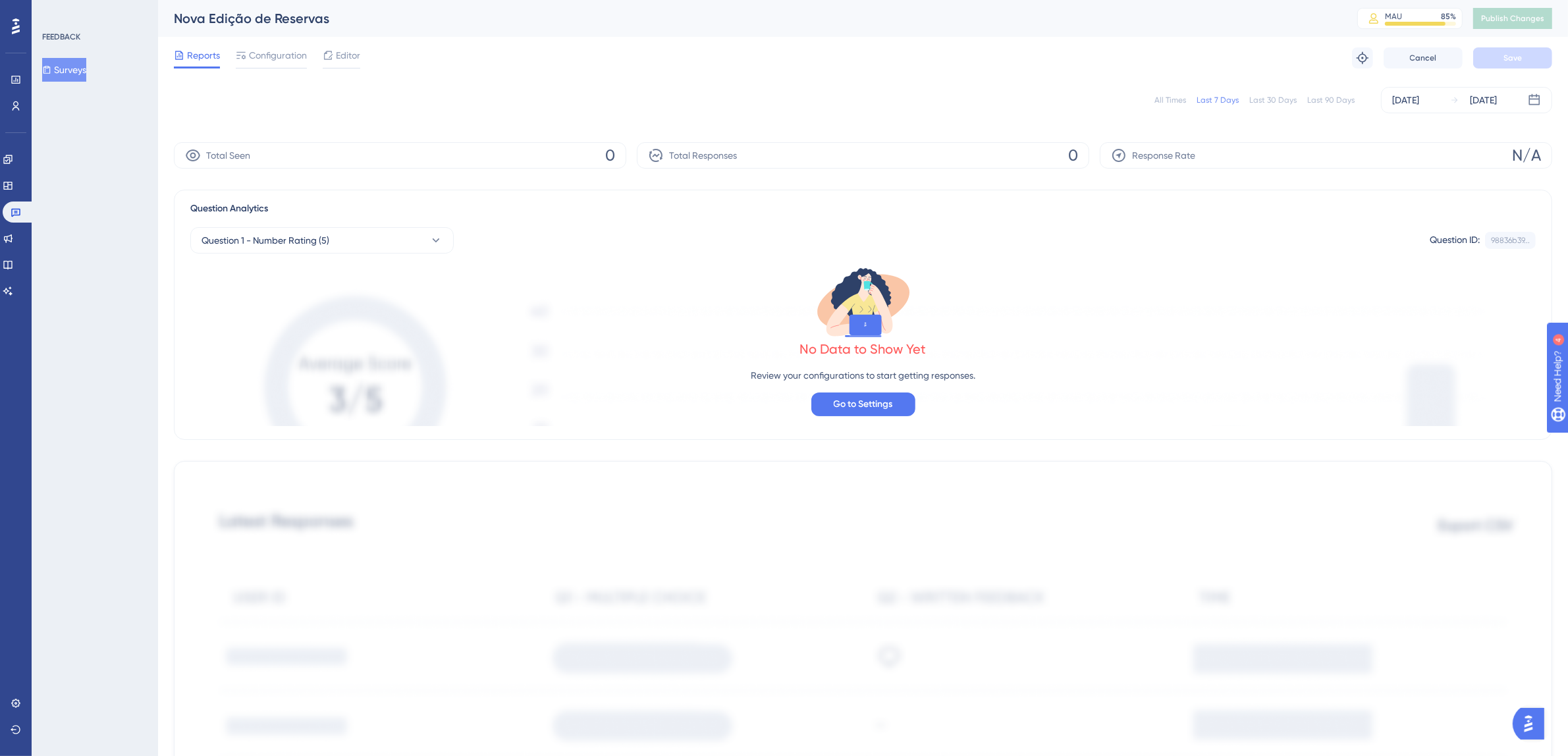
click at [1174, 99] on div "All Times" at bounding box center [1171, 100] width 32 height 11
click at [15, 210] on icon at bounding box center [15, 213] width 9 height 8
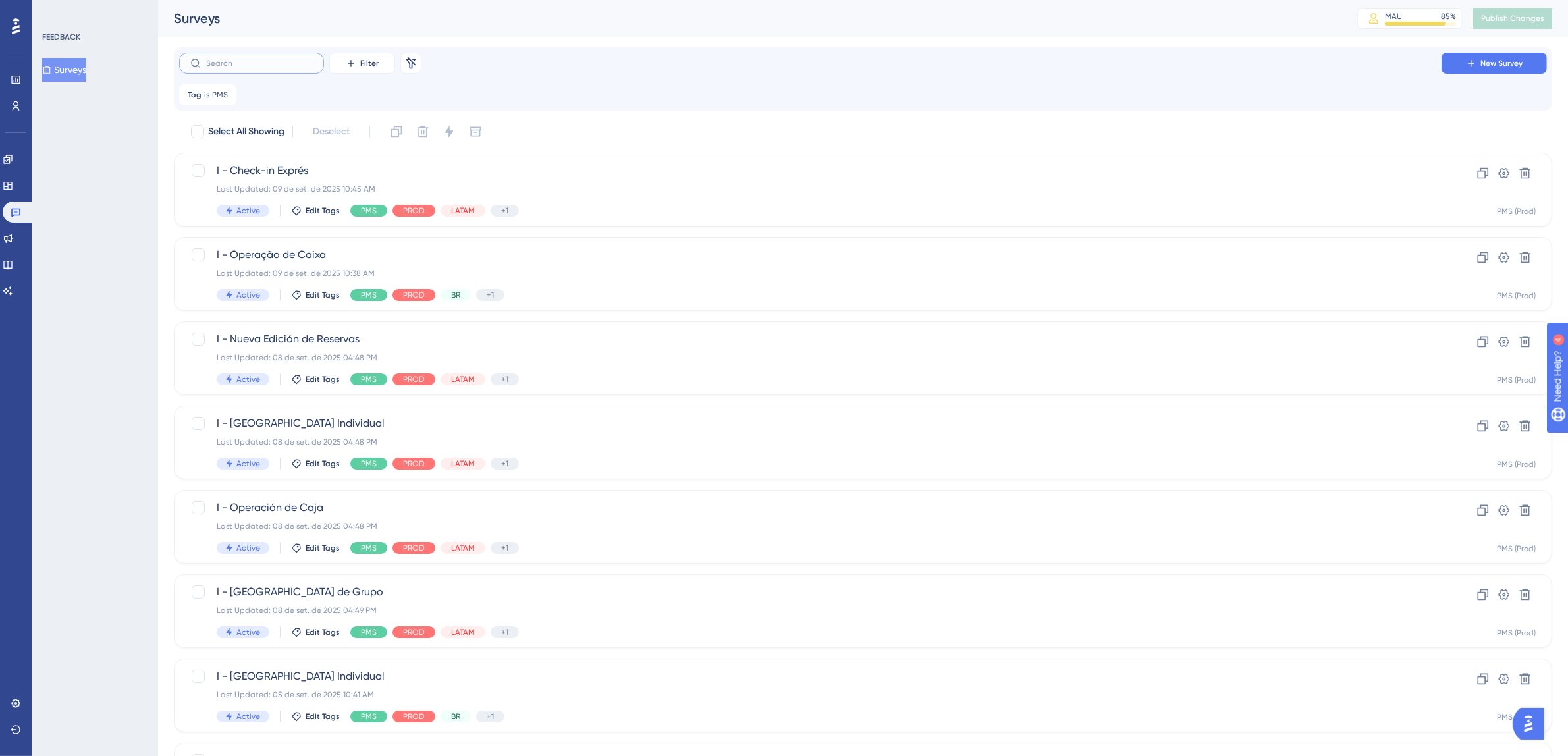
click at [241, 66] on input "text" at bounding box center [259, 63] width 107 height 9
type input "nova"
click at [680, 274] on div "Last Updated: 05 de set. de 2025 10:44 AM" at bounding box center [810, 274] width 1188 height 11
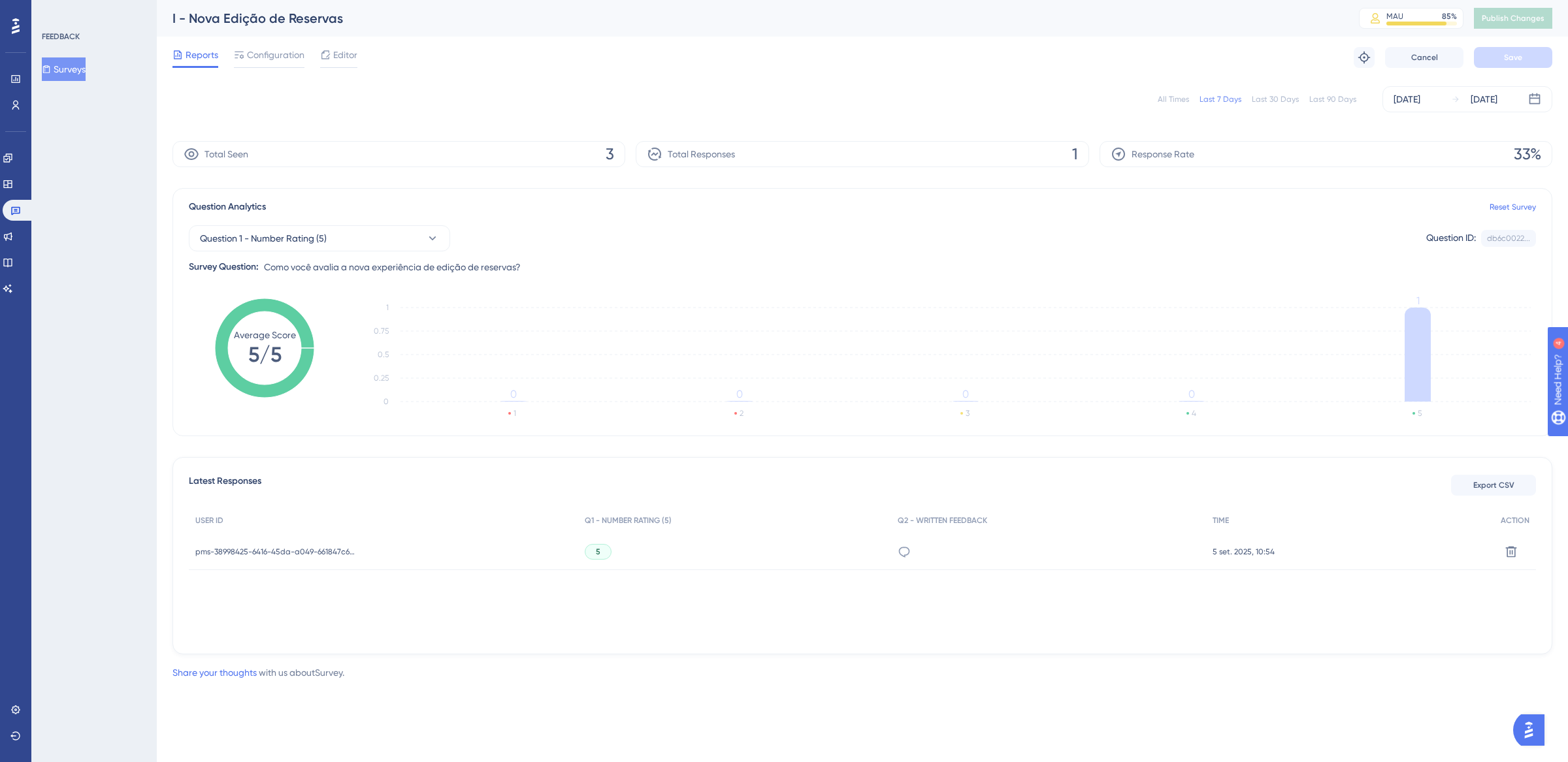
click at [283, 54] on span "Configuration" at bounding box center [276, 54] width 58 height 16
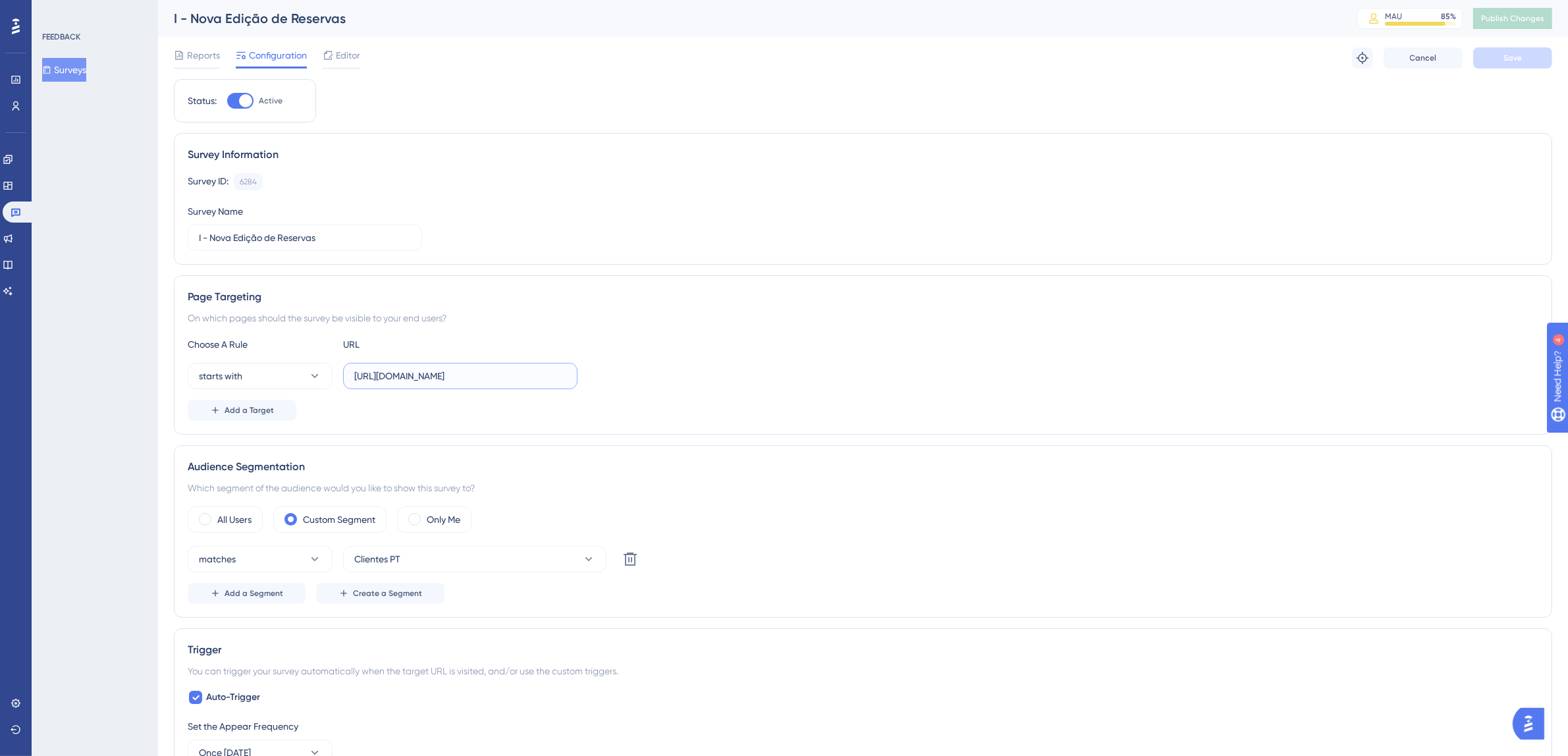
click at [537, 375] on input "[URL][DOMAIN_NAME]" at bounding box center [460, 375] width 212 height 14
drag, startPoint x: 497, startPoint y: 377, endPoint x: 625, endPoint y: 375, distance: 128.0
click at [625, 375] on div "starts with [URL][DOMAIN_NAME]" at bounding box center [863, 375] width 1351 height 26
click at [22, 214] on link at bounding box center [19, 211] width 32 height 21
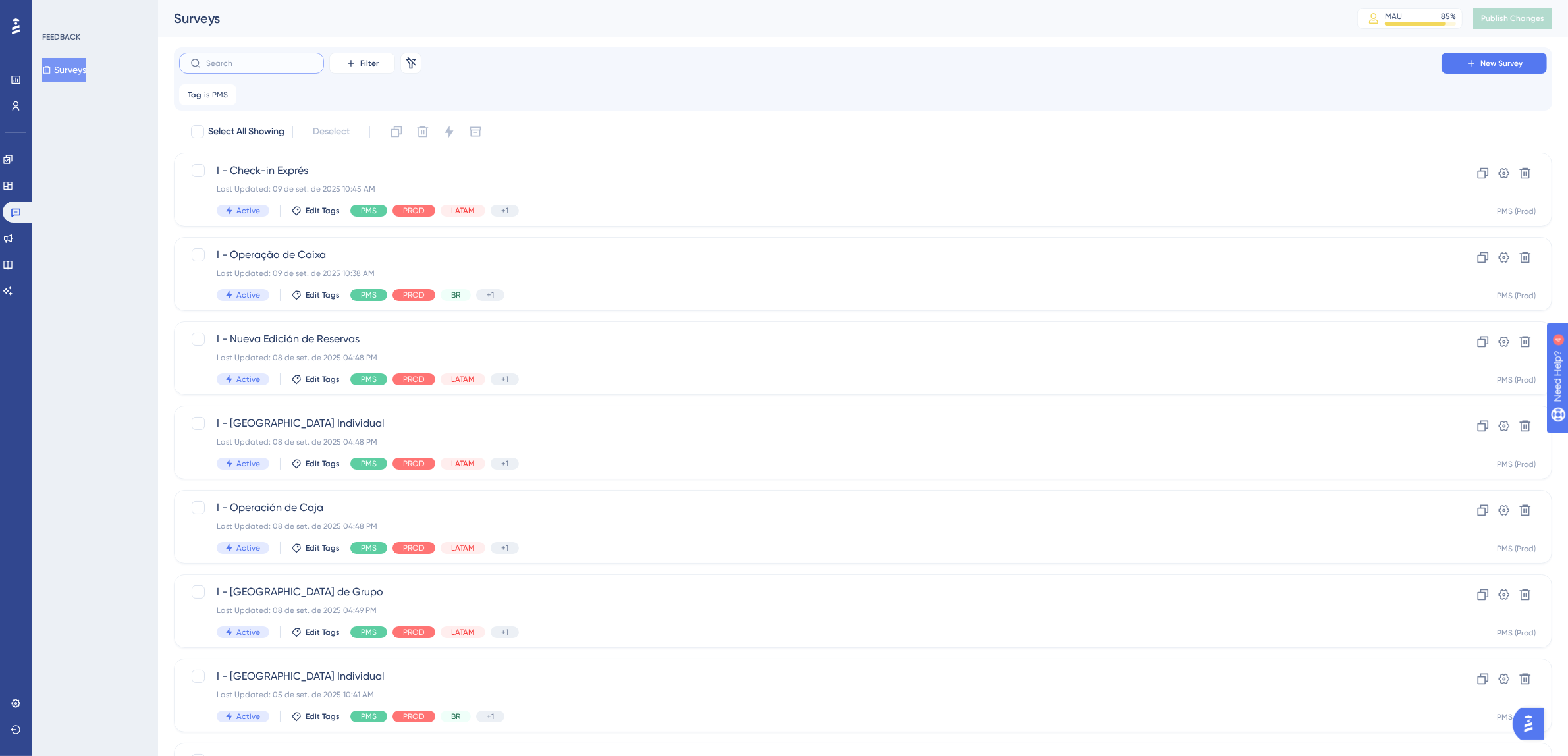
click at [279, 61] on input "text" at bounding box center [259, 63] width 107 height 9
type input "e"
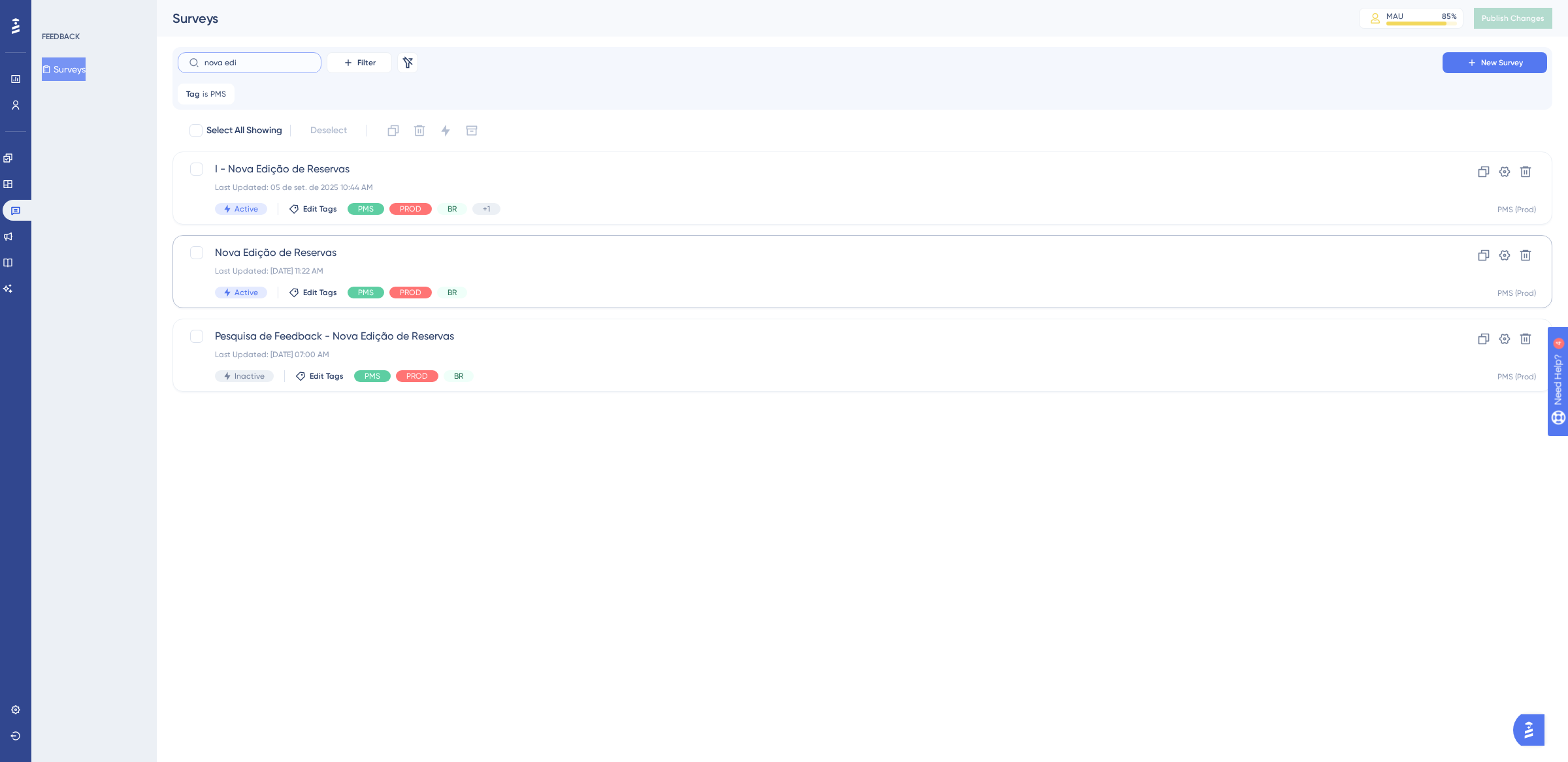
type input "nova edi"
click at [556, 273] on div "Last Updated: [DATE] 11:22 AM" at bounding box center [810, 271] width 1191 height 11
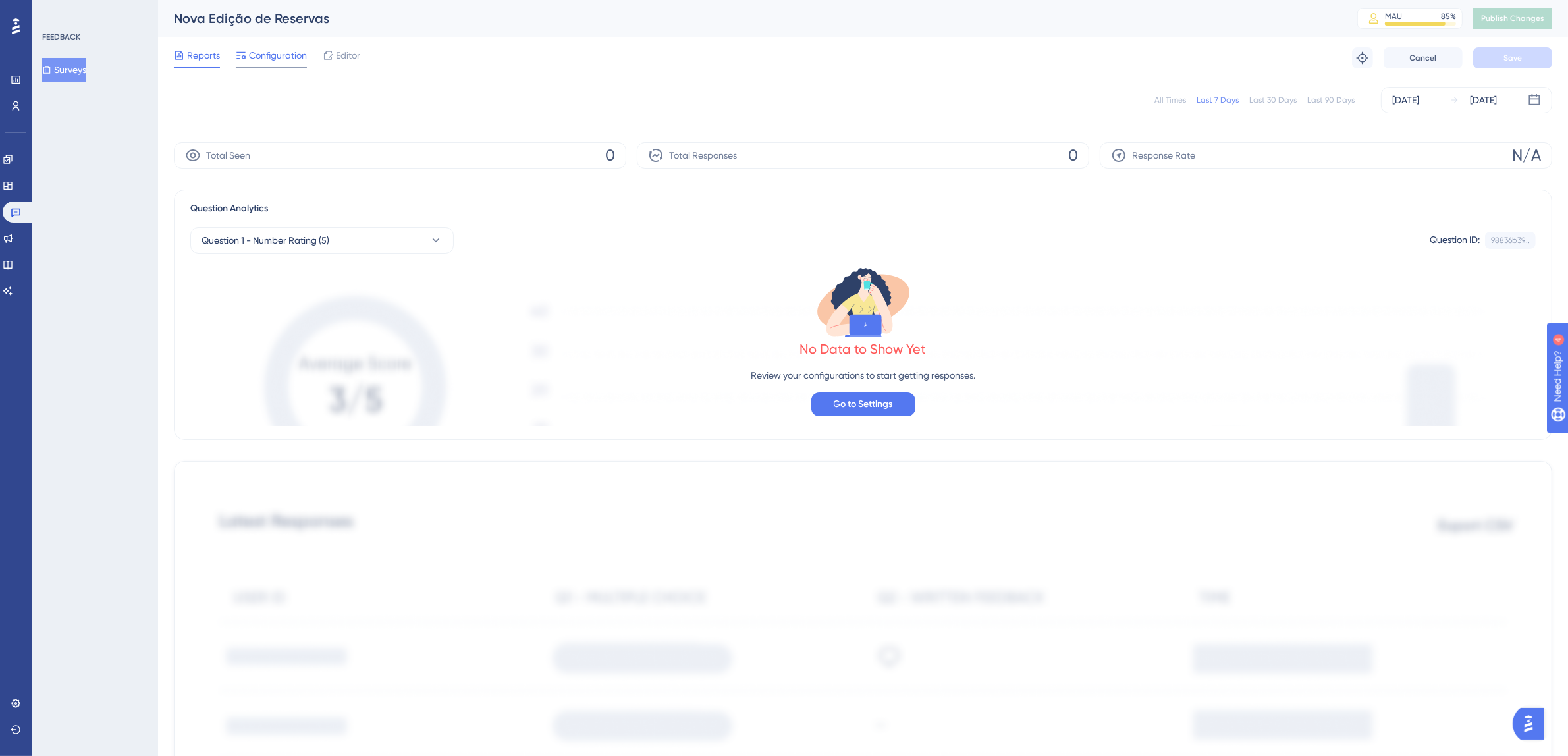
click at [287, 59] on span "Configuration" at bounding box center [278, 55] width 58 height 16
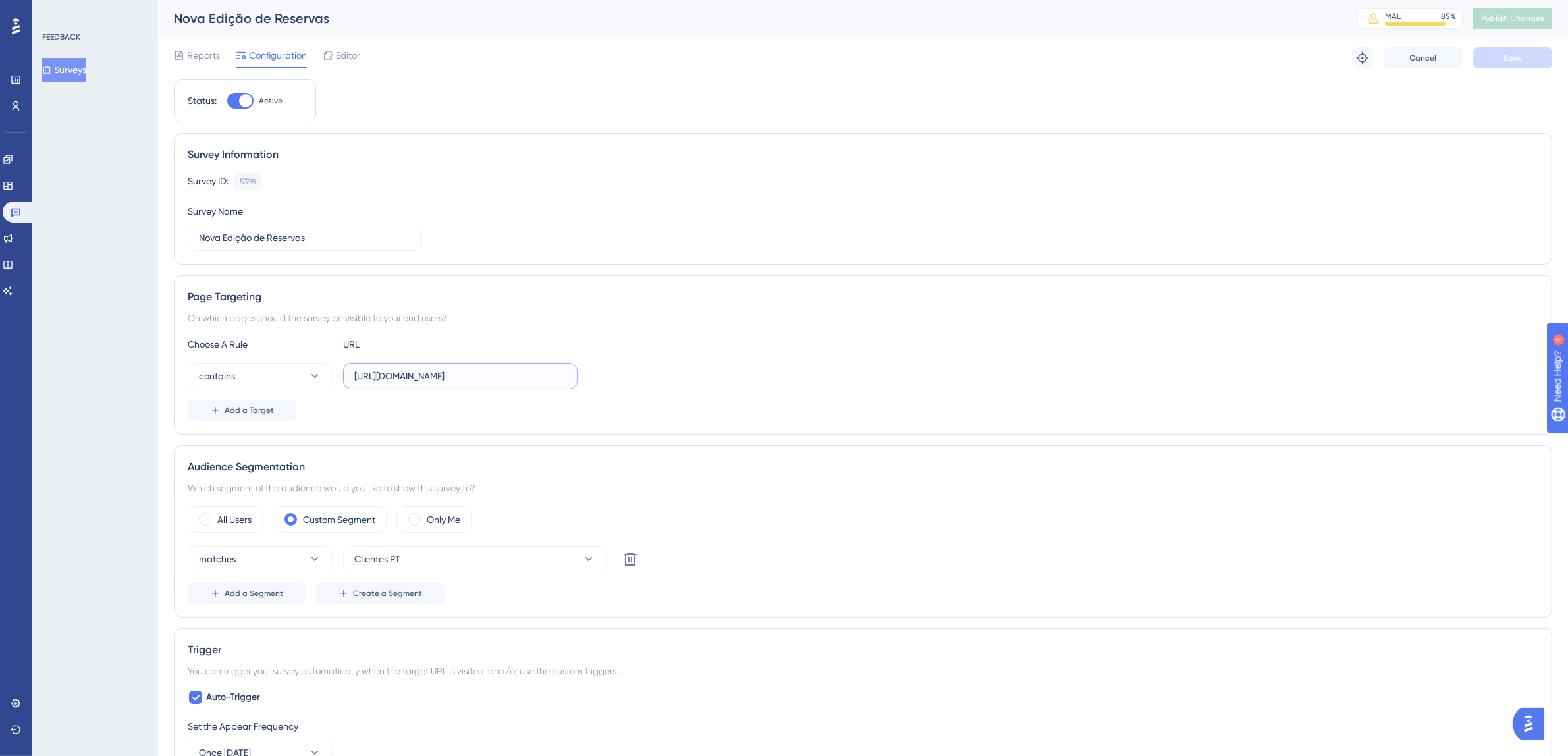
click at [459, 377] on input "[URL][DOMAIN_NAME]" at bounding box center [460, 375] width 212 height 14
click at [423, 380] on input "[URL][DOMAIN_NAME]" at bounding box center [460, 375] width 212 height 14
drag, startPoint x: 394, startPoint y: 380, endPoint x: 625, endPoint y: 380, distance: 231.0
click at [625, 380] on div "contains [URL][DOMAIN_NAME]" at bounding box center [863, 375] width 1351 height 26
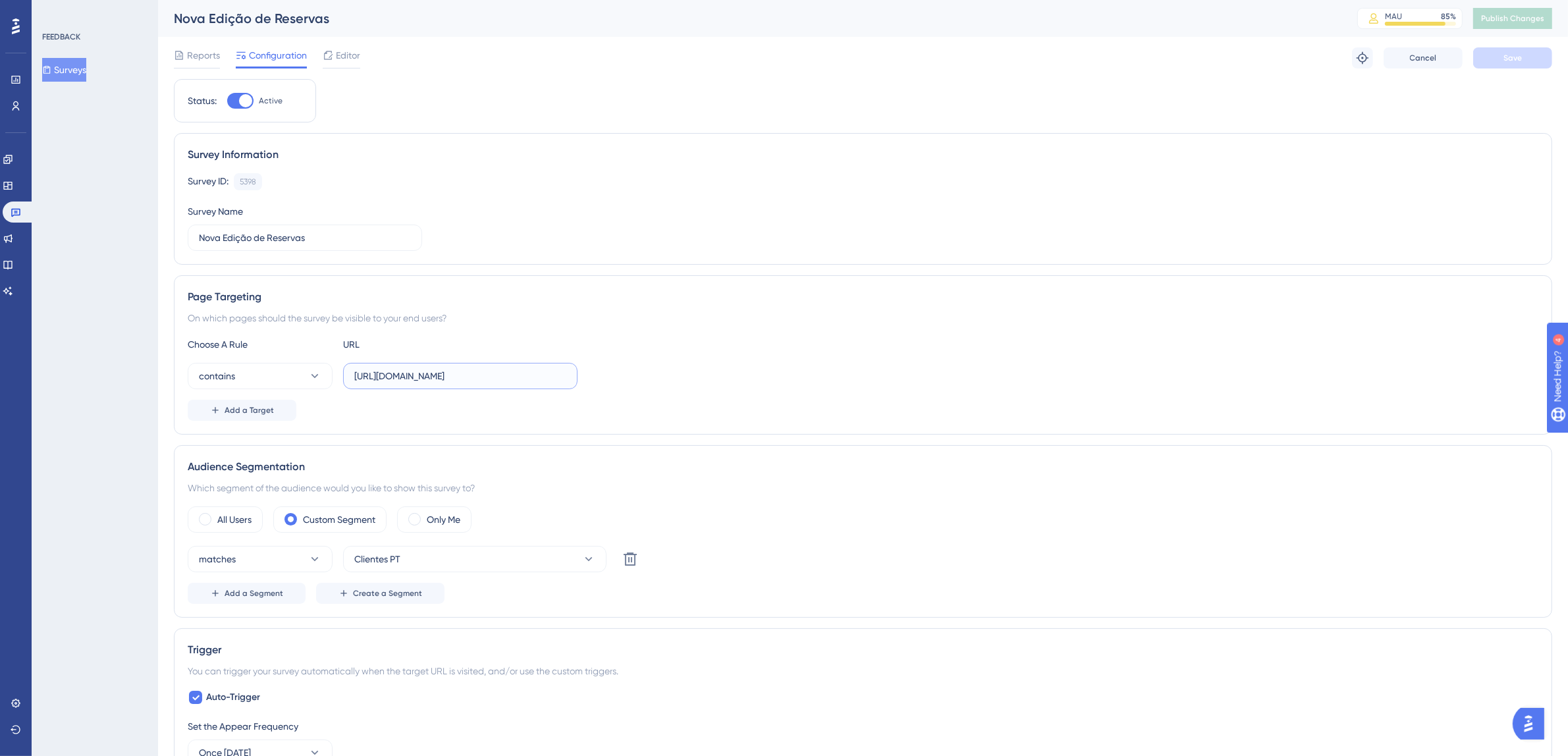
click at [509, 373] on input "[URL][DOMAIN_NAME]" at bounding box center [460, 375] width 212 height 14
click at [398, 373] on input "[URL][DOMAIN_NAME]" at bounding box center [460, 375] width 212 height 14
click at [368, 380] on input "[URL][DOMAIN_NAME]" at bounding box center [460, 375] width 212 height 14
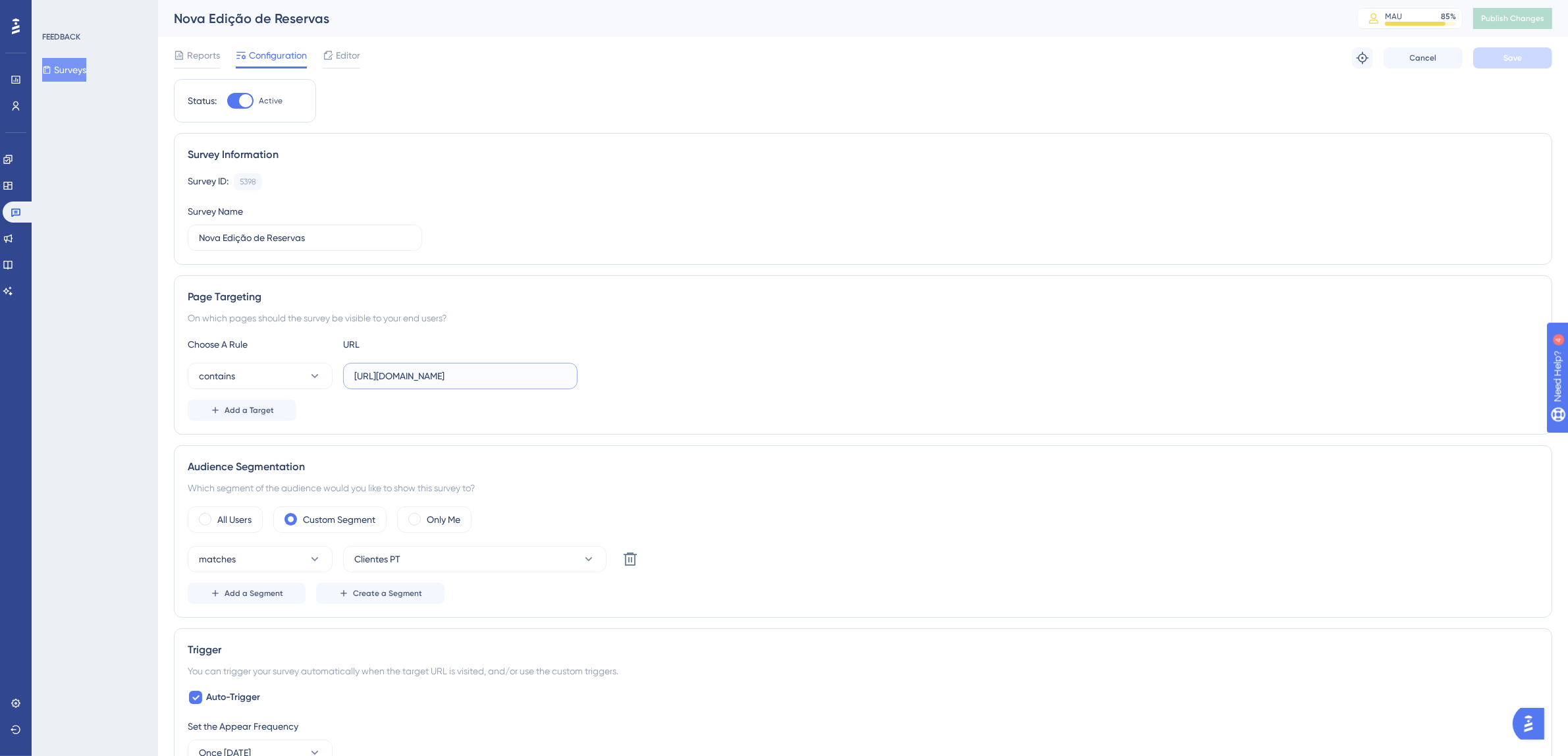
drag, startPoint x: 356, startPoint y: 377, endPoint x: 645, endPoint y: 369, distance: 289.1
click at [645, 369] on div "contains [URL][DOMAIN_NAME]" at bounding box center [863, 375] width 1351 height 26
click at [423, 382] on input "[URL][DOMAIN_NAME]" at bounding box center [460, 375] width 212 height 14
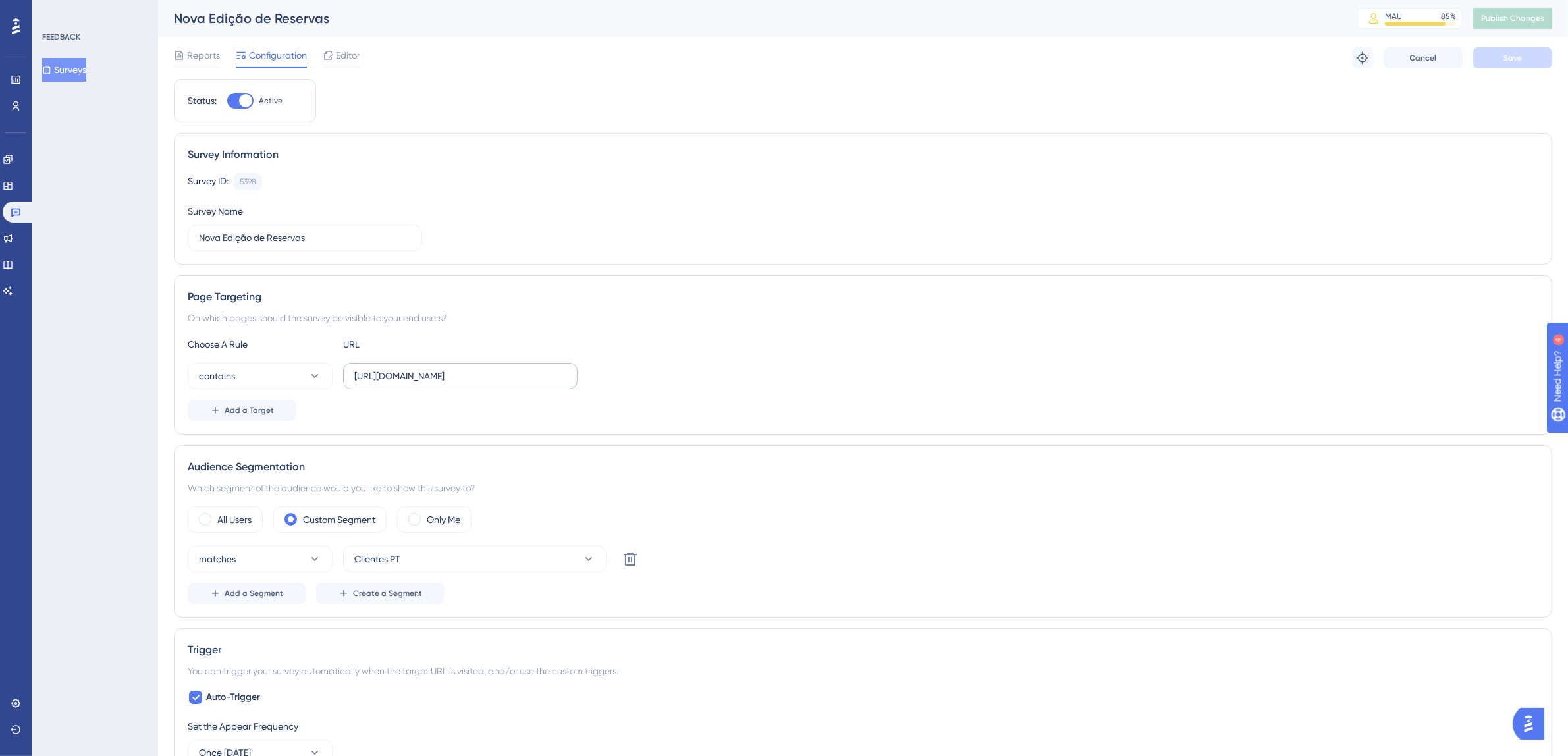
click at [353, 383] on label "[URL][DOMAIN_NAME]" at bounding box center [460, 375] width 235 height 26
click at [354, 383] on input "[URL][DOMAIN_NAME]" at bounding box center [460, 375] width 212 height 14
drag, startPoint x: 353, startPoint y: 378, endPoint x: 598, endPoint y: 374, distance: 245.0
click at [598, 374] on div "contains [URL][DOMAIN_NAME]" at bounding box center [863, 375] width 1351 height 26
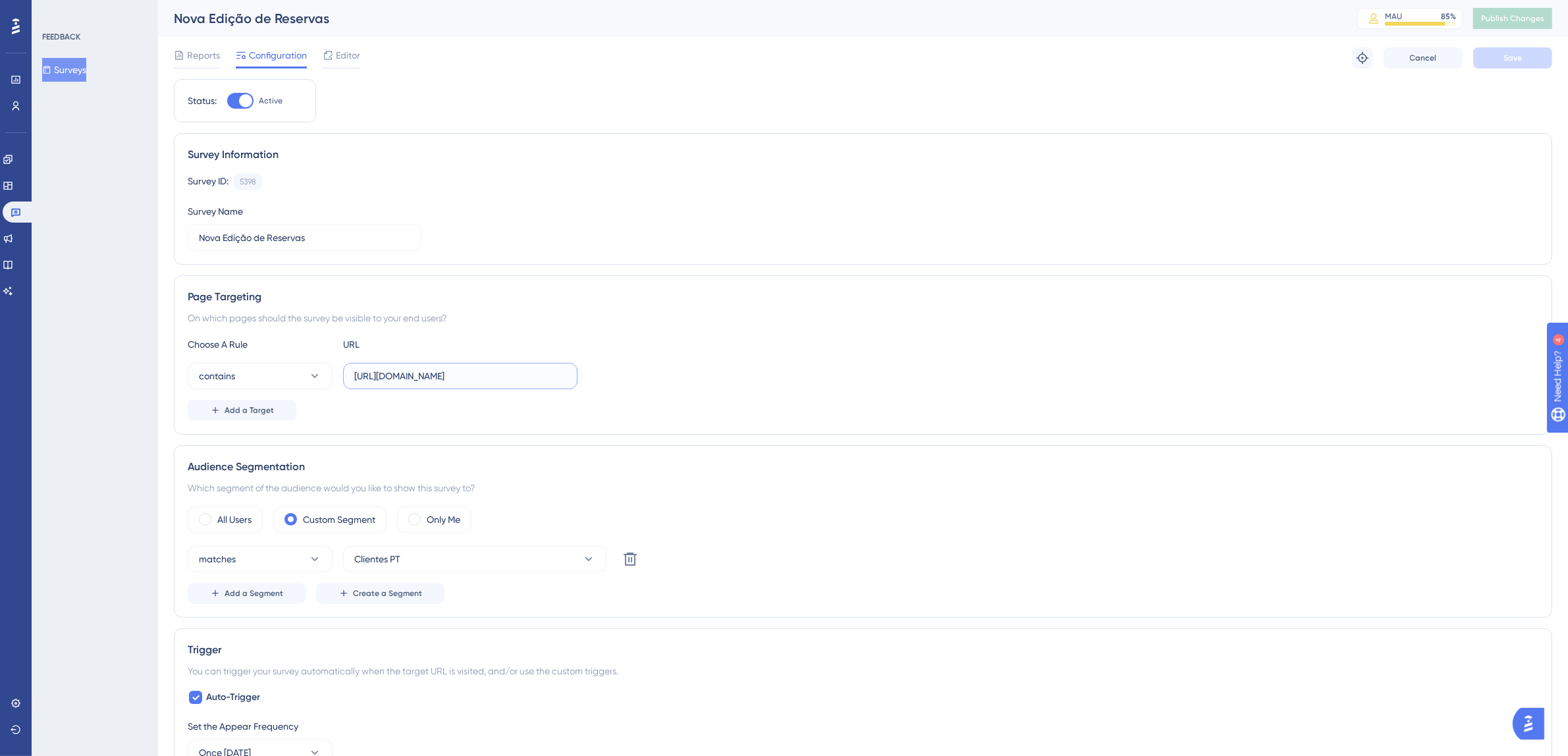
scroll to position [0, 0]
click at [467, 378] on input "[URL][DOMAIN_NAME]" at bounding box center [460, 375] width 212 height 14
click at [504, 375] on input "[URL][DOMAIN_NAME]" at bounding box center [460, 375] width 212 height 14
click at [542, 376] on input "[URL][DOMAIN_NAME]" at bounding box center [460, 375] width 212 height 14
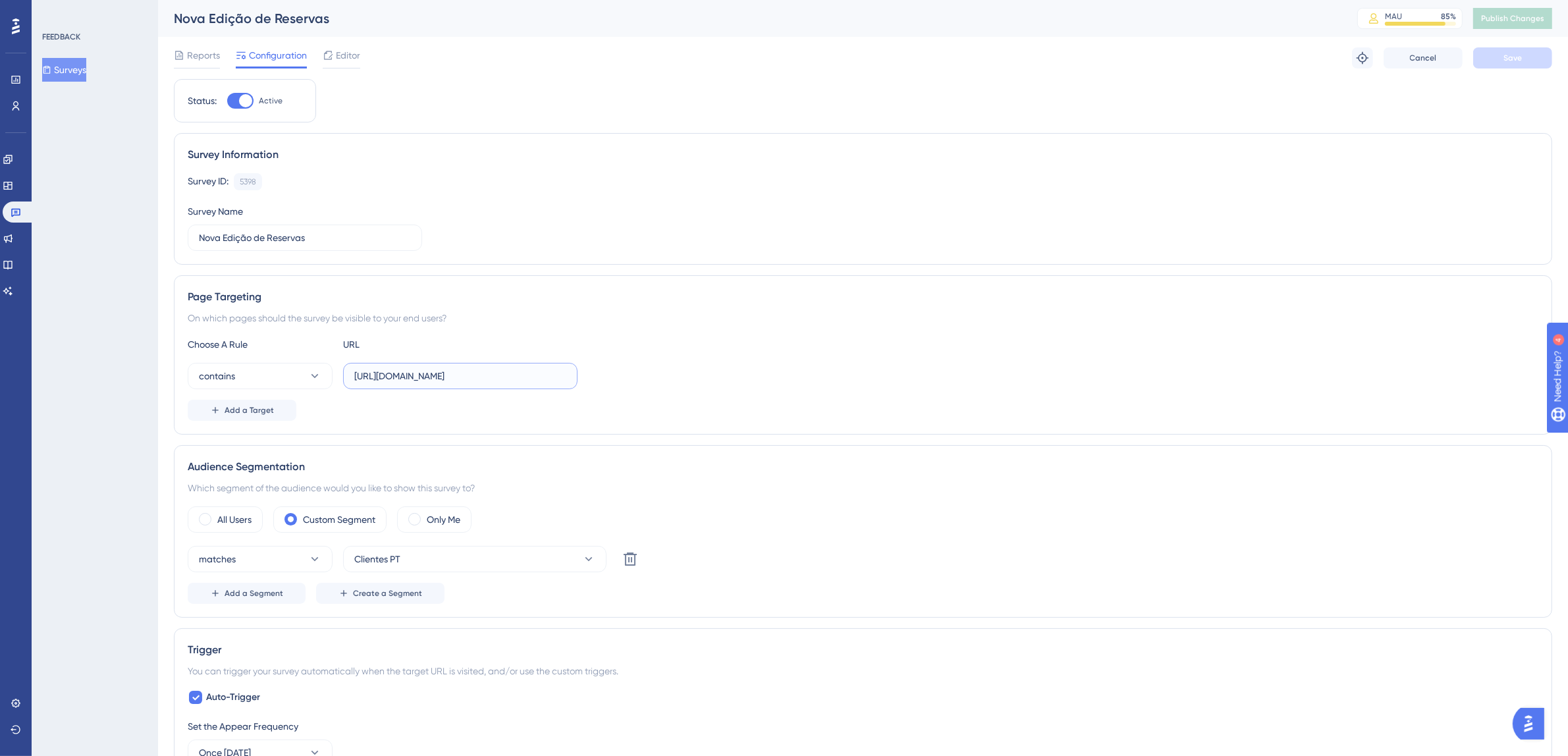
drag, startPoint x: 550, startPoint y: 375, endPoint x: 676, endPoint y: 375, distance: 126.0
click at [676, 375] on div "contains [URL][DOMAIN_NAME]" at bounding box center [863, 375] width 1351 height 26
click at [541, 386] on label "[URL][DOMAIN_NAME]" at bounding box center [460, 375] width 235 height 26
click at [541, 383] on input "[URL][DOMAIN_NAME]" at bounding box center [460, 375] width 212 height 14
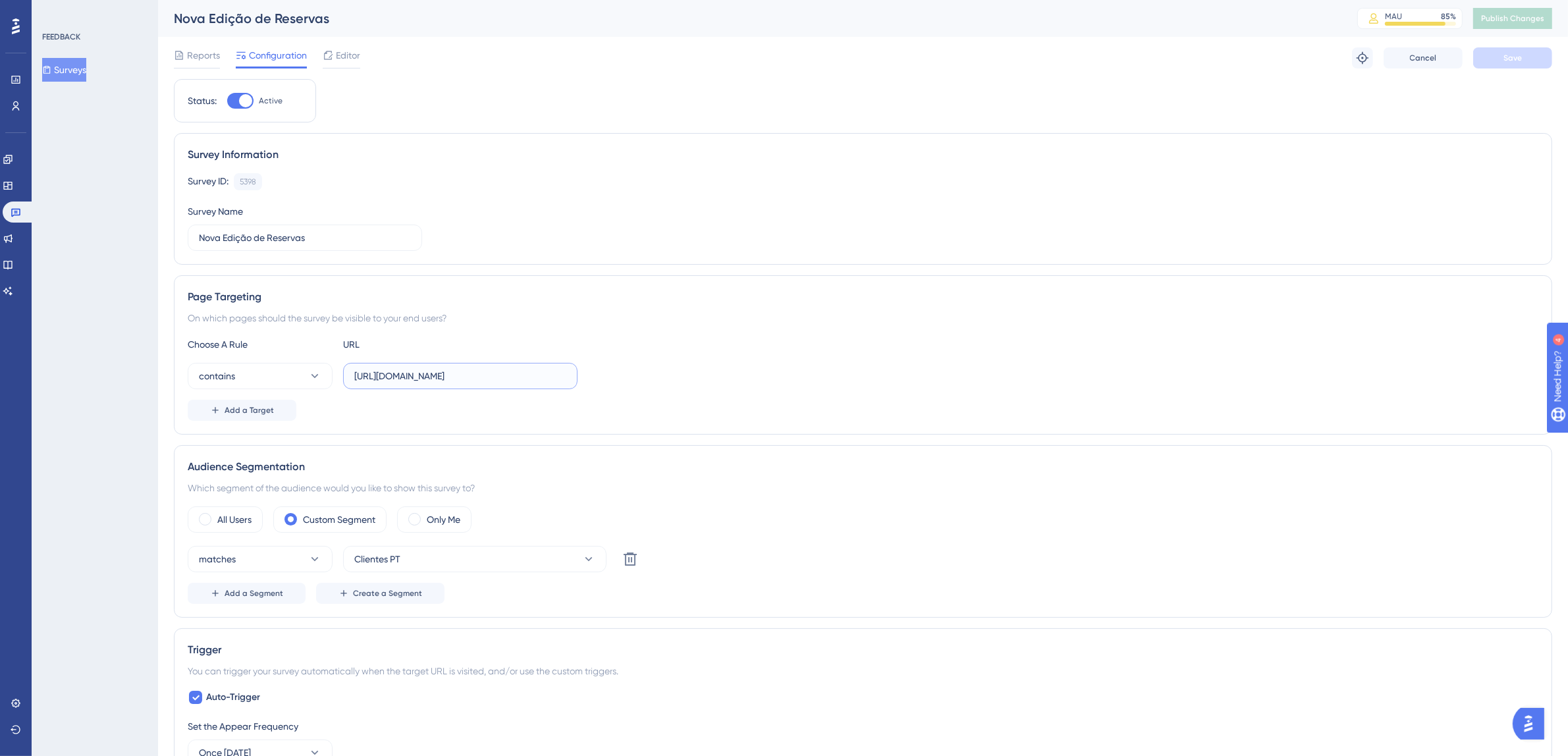
drag, startPoint x: 553, startPoint y: 383, endPoint x: 674, endPoint y: 383, distance: 121.0
click at [674, 383] on div "contains [URL][DOMAIN_NAME]" at bounding box center [863, 375] width 1351 height 26
drag, startPoint x: 534, startPoint y: 375, endPoint x: 688, endPoint y: 375, distance: 154.0
click at [688, 375] on div "contains [URL][DOMAIN_NAME]" at bounding box center [863, 375] width 1351 height 26
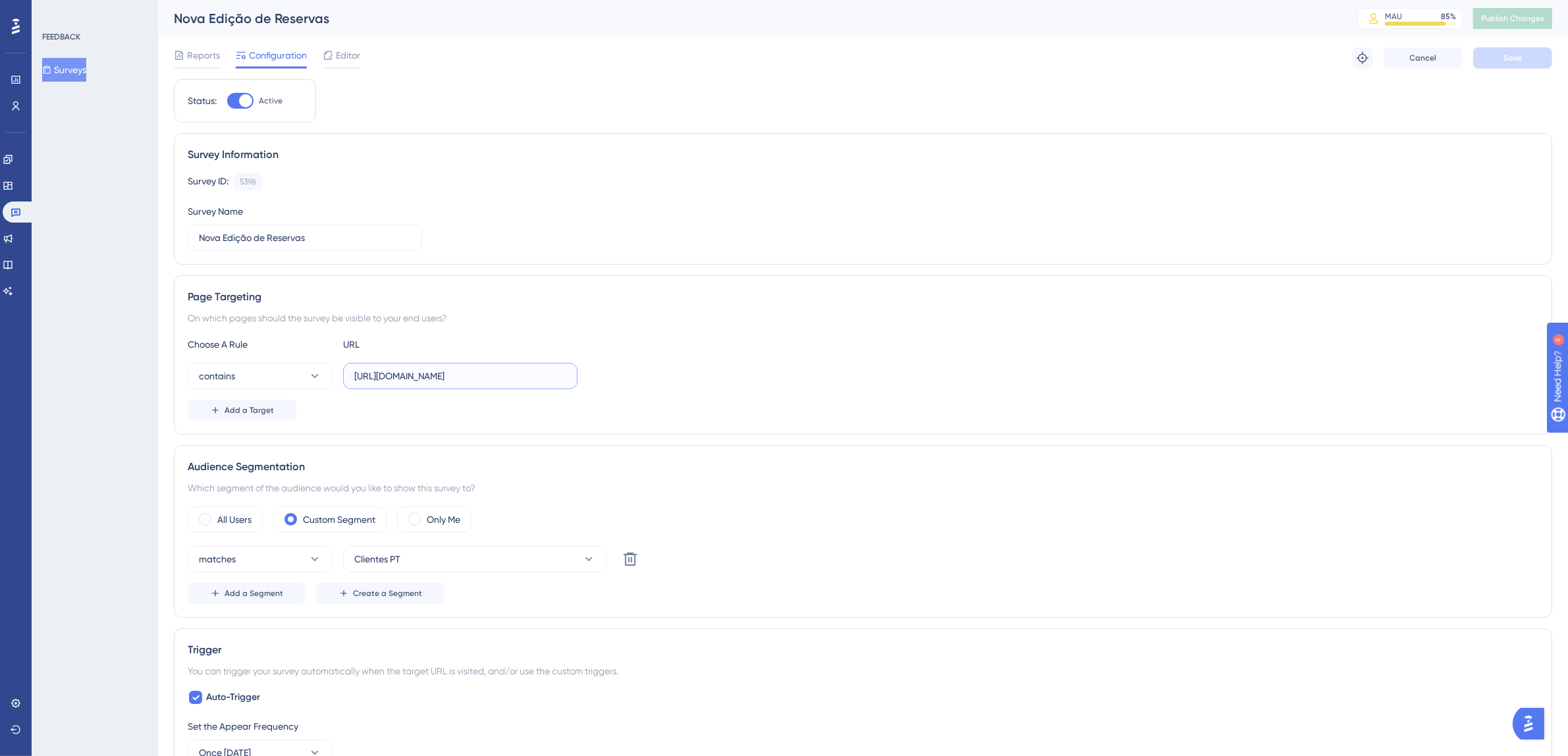
click at [564, 376] on input "[URL][DOMAIN_NAME]" at bounding box center [460, 375] width 212 height 14
type input "[URL][DOMAIN_NAME]"
click at [1521, 45] on div "Reports Configuration Editor Troubleshoot Cancel Save" at bounding box center [864, 58] width 1379 height 42
click at [1521, 54] on span "Save" at bounding box center [1513, 58] width 19 height 11
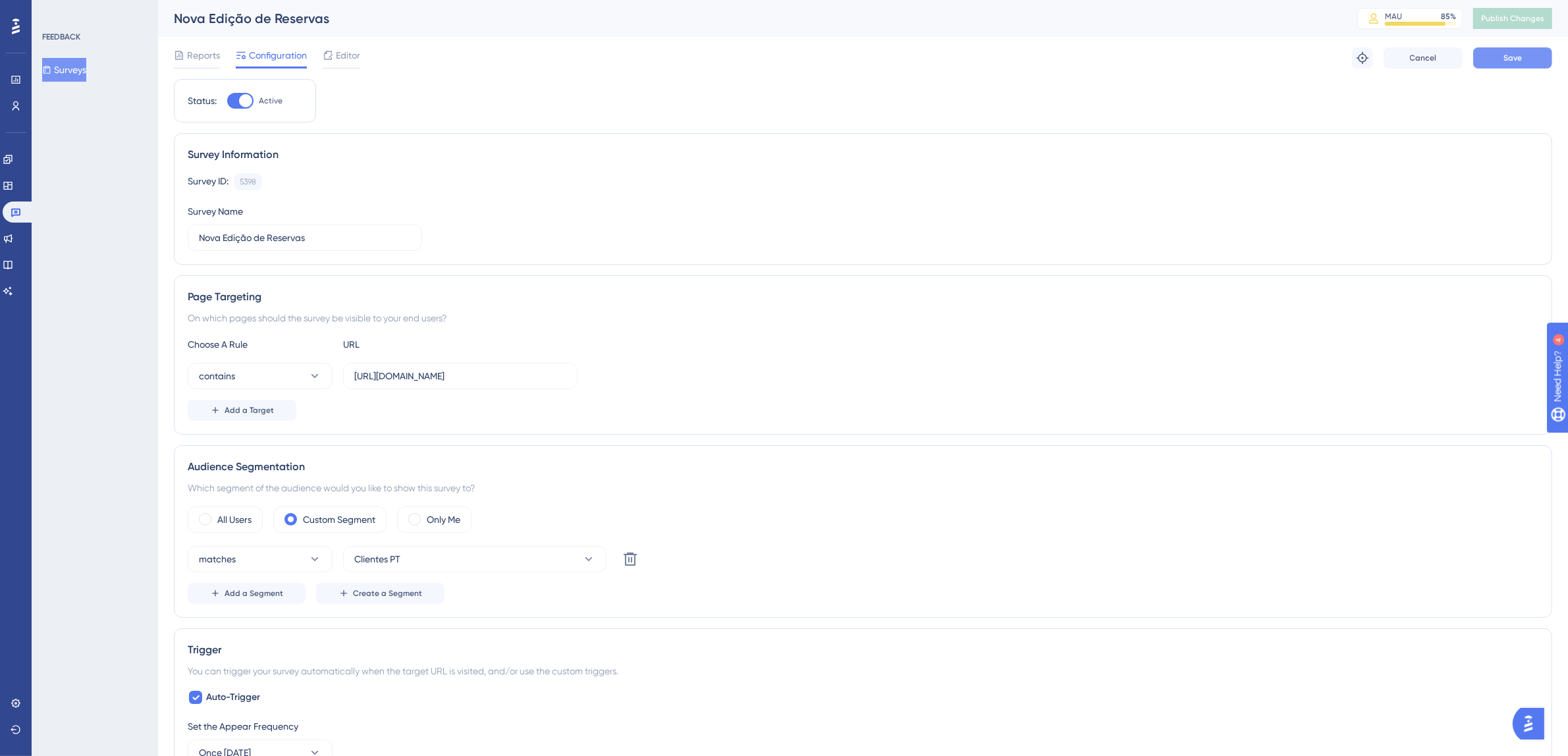
scroll to position [0, 0]
click at [1526, 19] on span "Publish Changes" at bounding box center [1512, 19] width 63 height 11
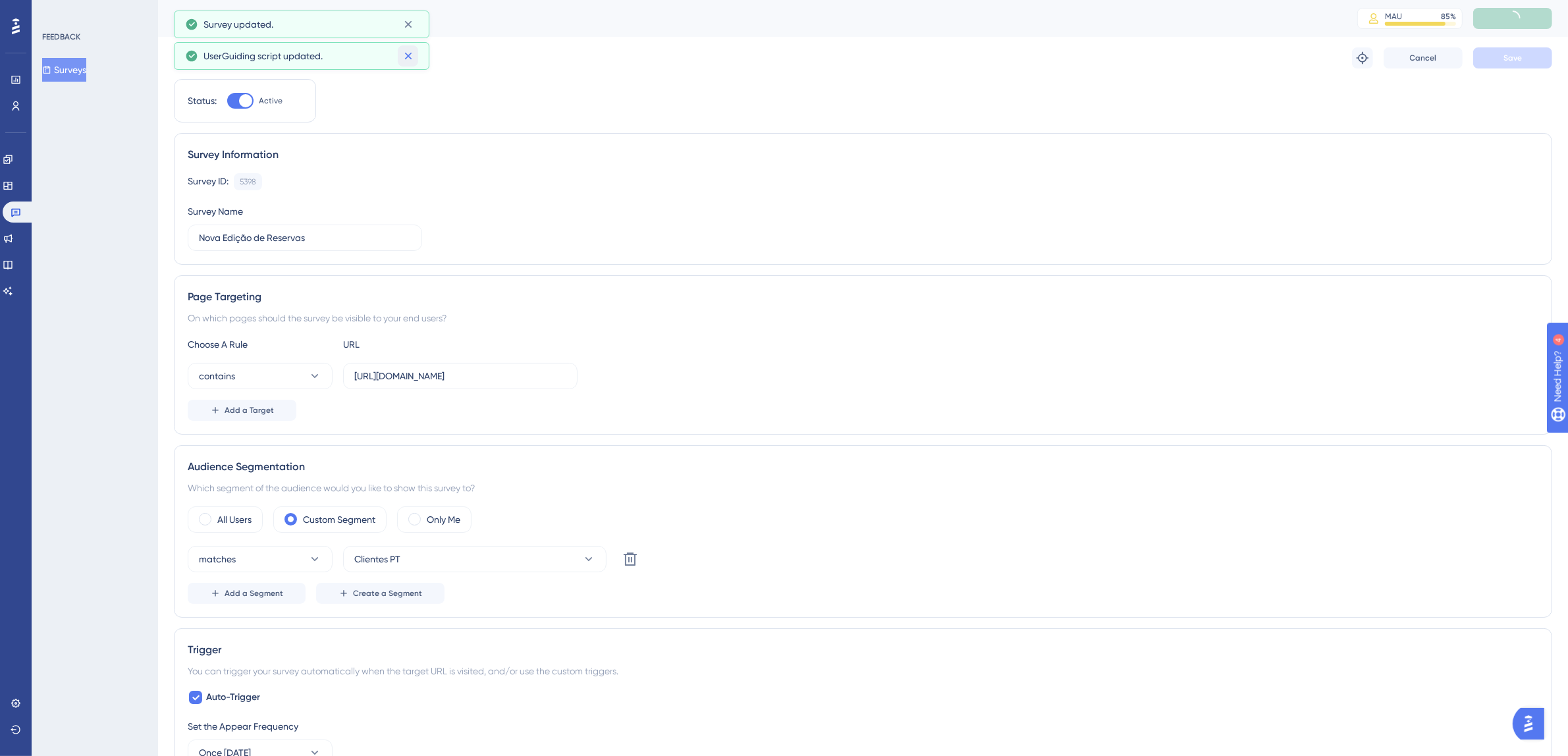
click at [409, 55] on icon at bounding box center [408, 56] width 8 height 8
click at [406, 24] on div "Nova Edição de Reservas" at bounding box center [749, 19] width 1151 height 19
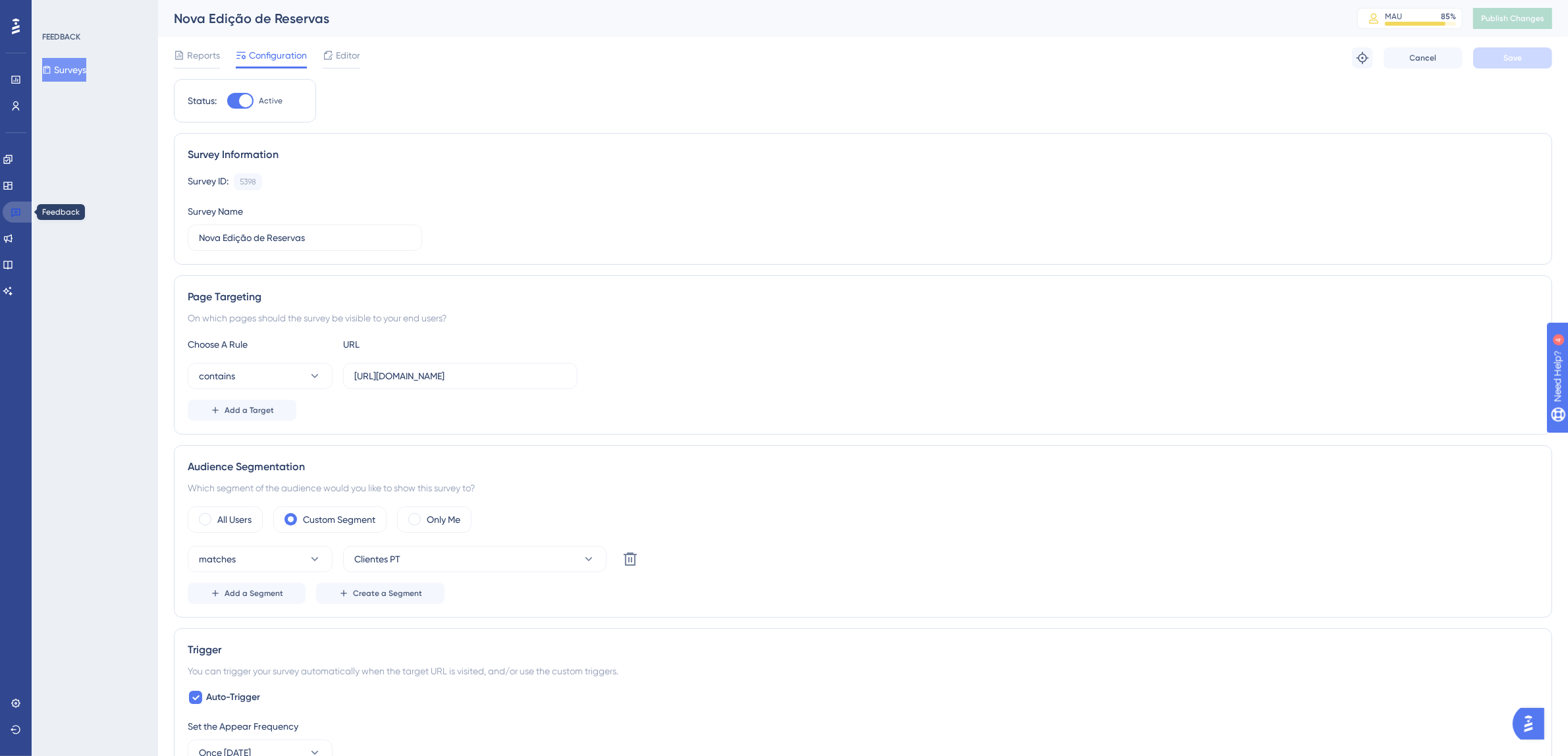
click at [14, 211] on icon at bounding box center [15, 213] width 9 height 8
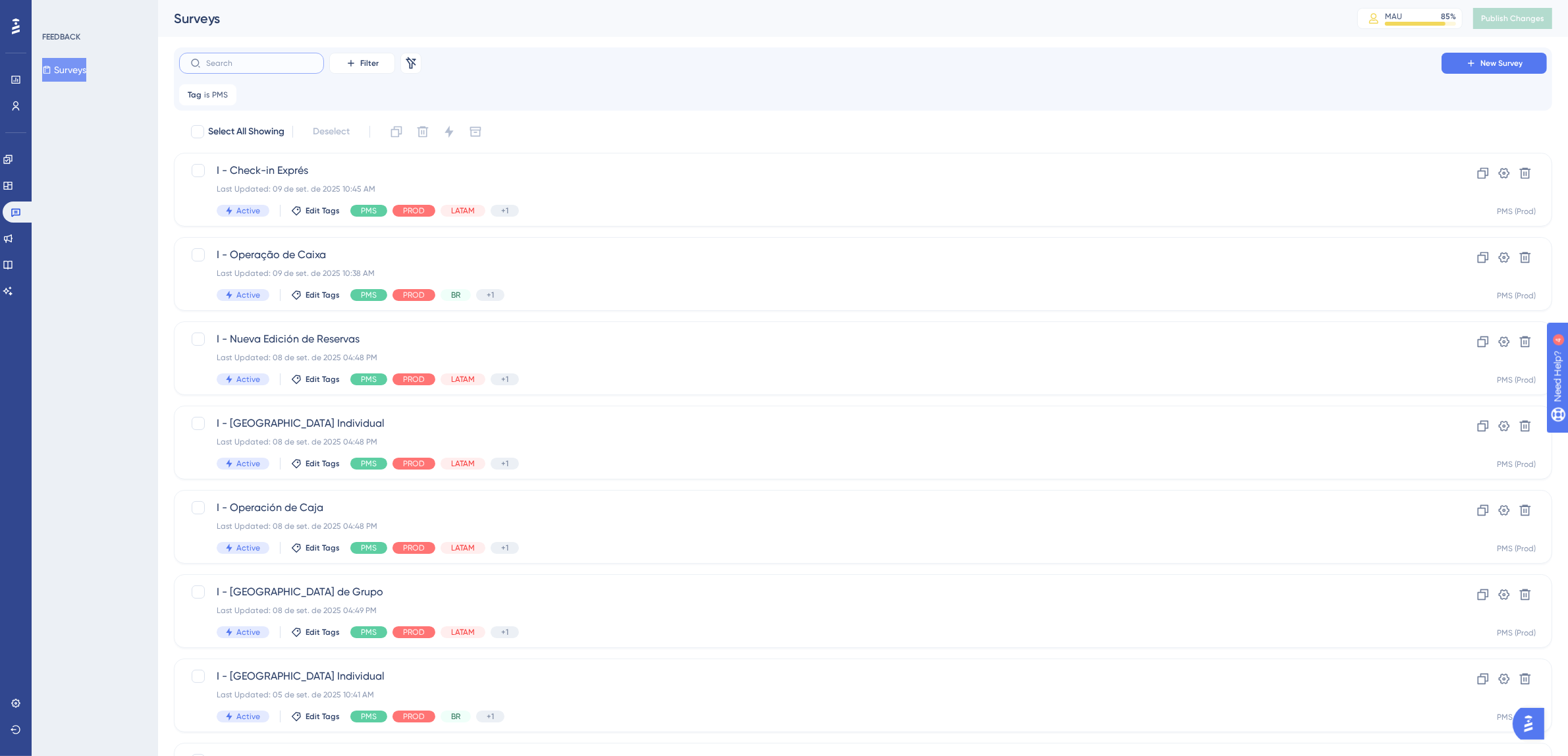
click at [263, 65] on input "text" at bounding box center [259, 63] width 107 height 9
drag, startPoint x: 252, startPoint y: 59, endPoint x: 149, endPoint y: 62, distance: 103.0
click at [158, 62] on div "Performance Users Engagement Widgets Feedback Product Updates Knowledge Base AI…" at bounding box center [864, 418] width 1411 height 838
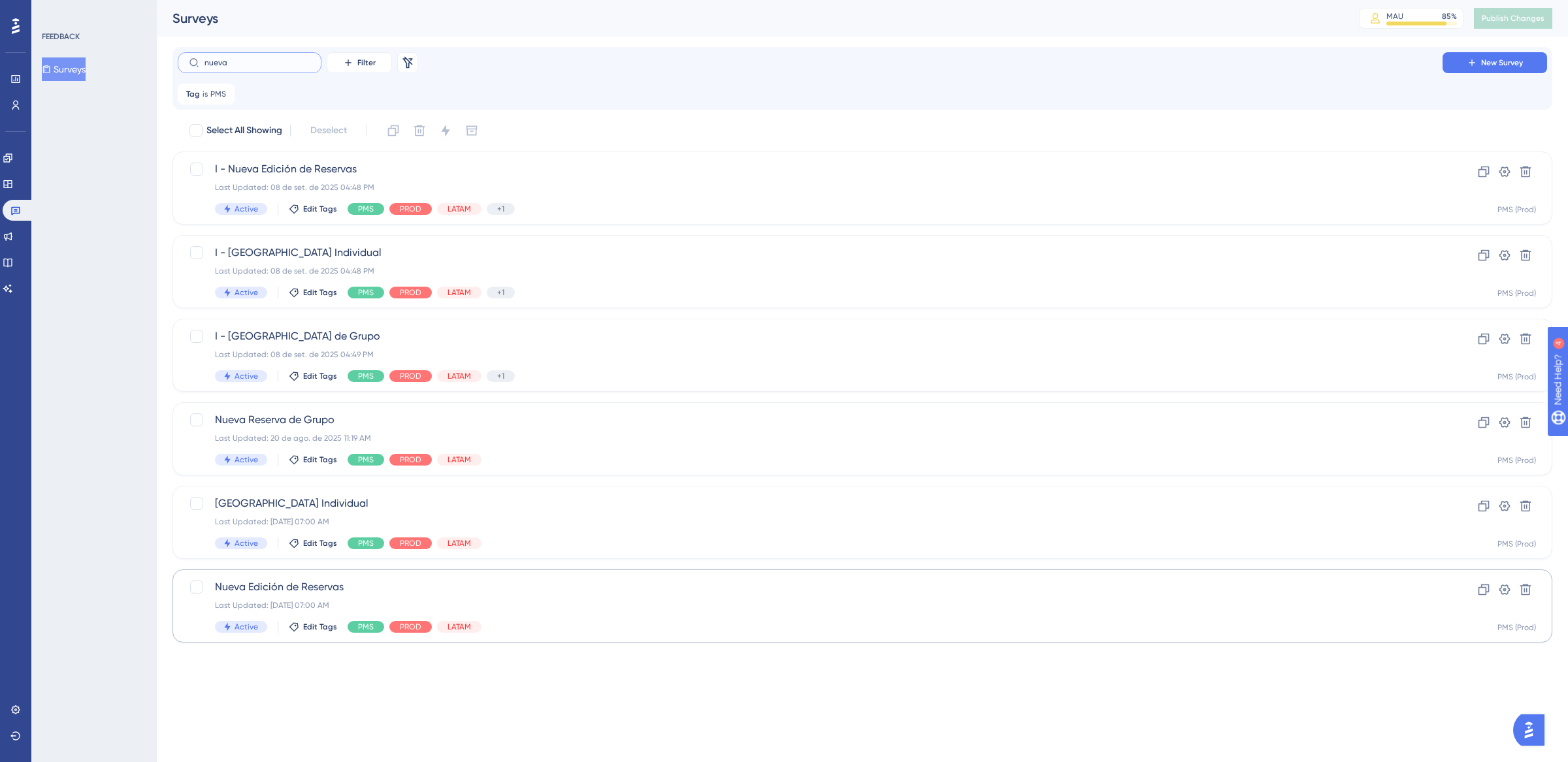
type input "nueva"
click at [613, 597] on div "Nueva Edición de Reservas Last Updated: [DATE] 07:00 AM Active Edit Tags PMS PR…" at bounding box center [810, 606] width 1191 height 53
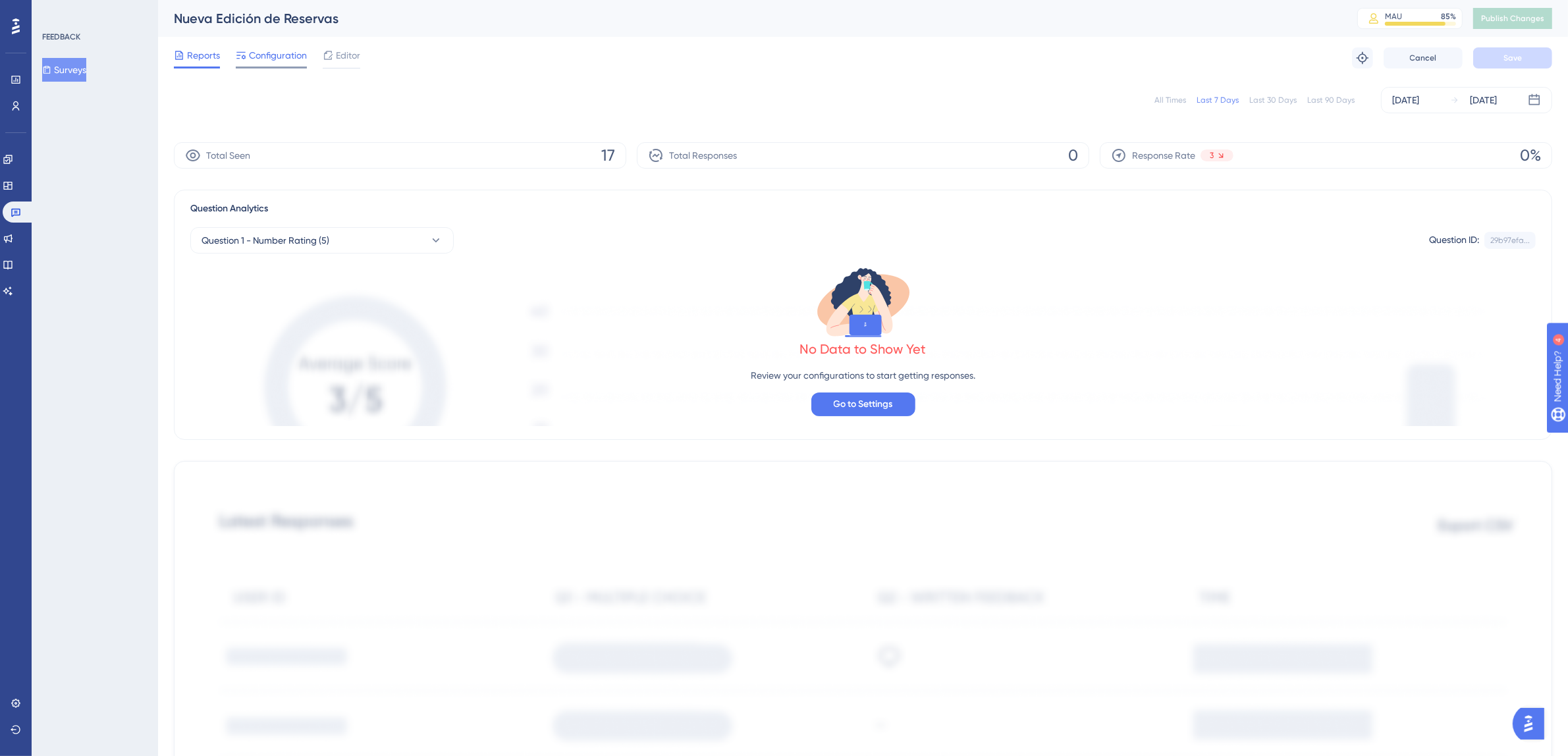
click at [290, 52] on span "Configuration" at bounding box center [278, 55] width 58 height 16
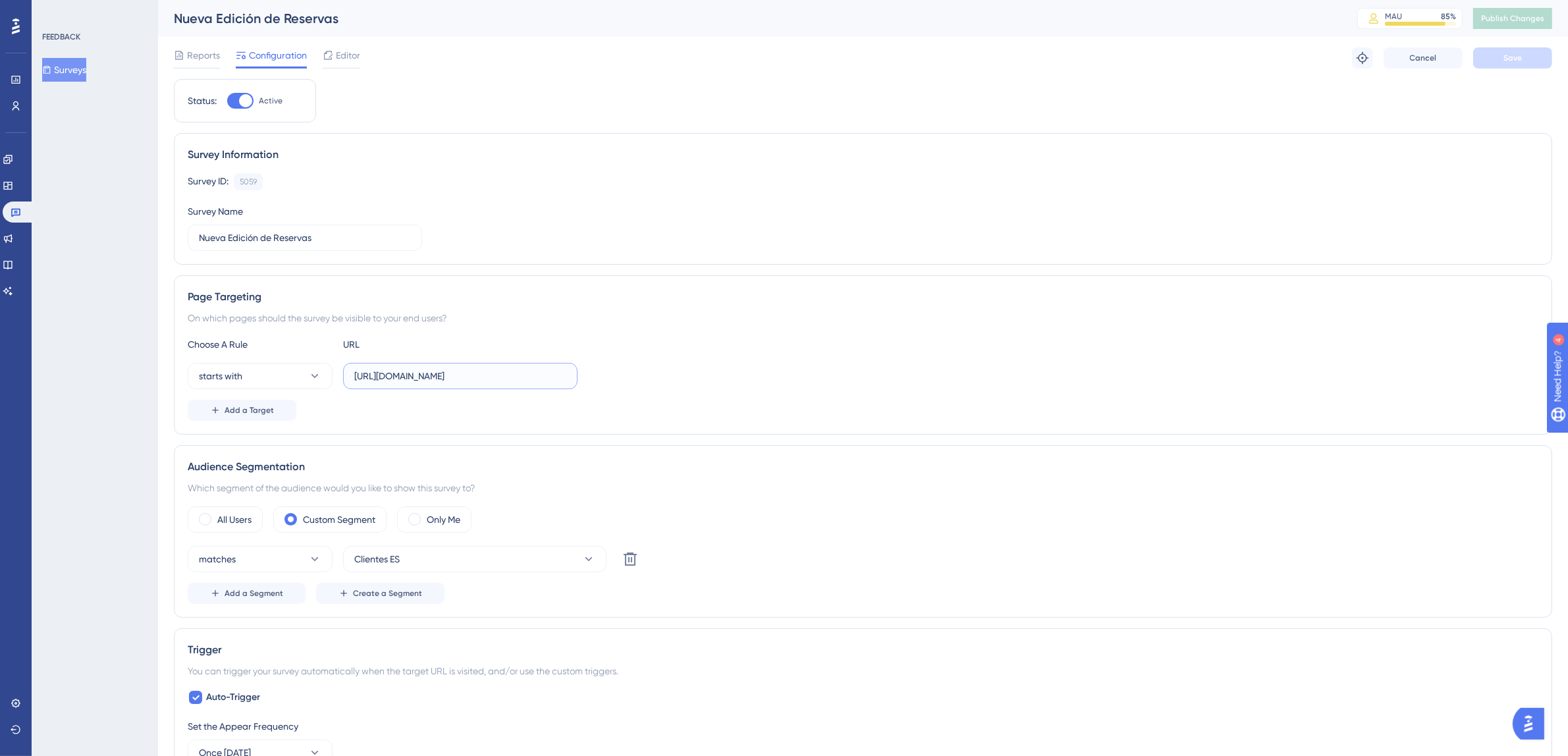
click at [453, 378] on input "[URL][DOMAIN_NAME]" at bounding box center [460, 375] width 212 height 14
drag, startPoint x: 508, startPoint y: 376, endPoint x: 619, endPoint y: 375, distance: 111.0
click at [619, 375] on div "starts with [URL][DOMAIN_NAME]" at bounding box center [863, 375] width 1351 height 26
click at [560, 376] on input "[URL][DOMAIN_NAME]" at bounding box center [460, 375] width 212 height 14
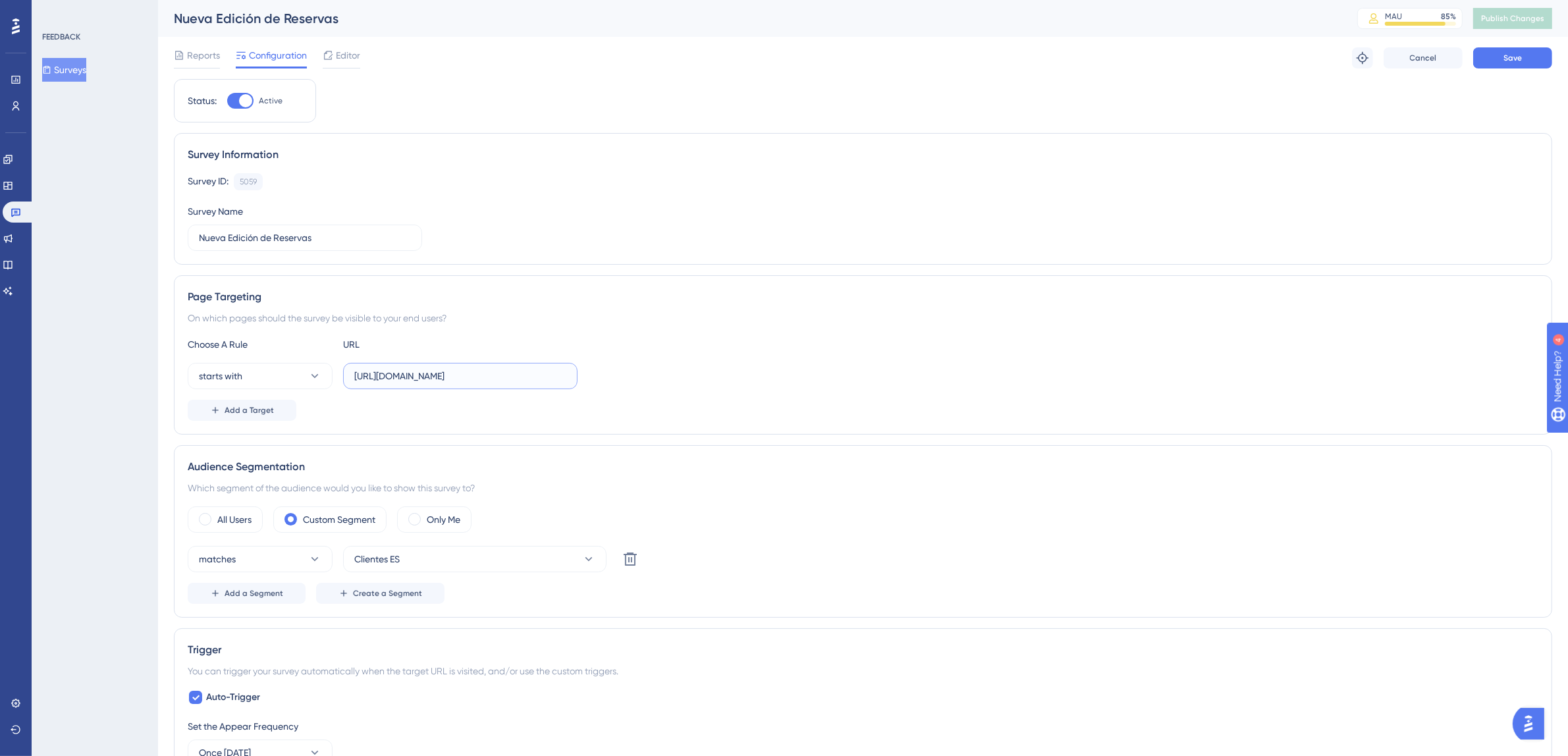
scroll to position [0, 15]
type input "[URL][DOMAIN_NAME]"
click at [305, 374] on button "starts with" at bounding box center [260, 375] width 145 height 26
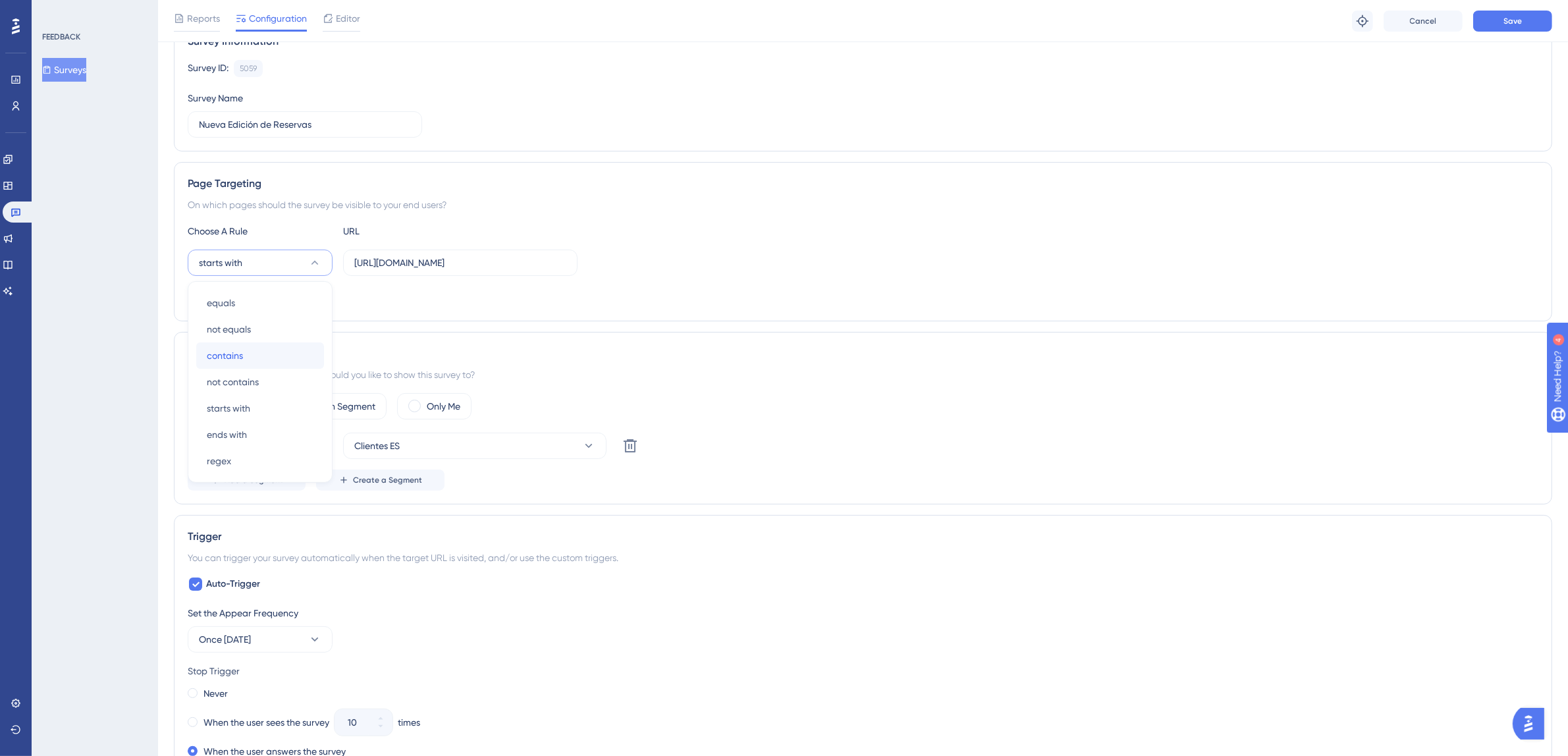
click at [264, 351] on div "contains contains" at bounding box center [260, 355] width 107 height 26
click at [1507, 18] on span "Save" at bounding box center [1513, 21] width 19 height 11
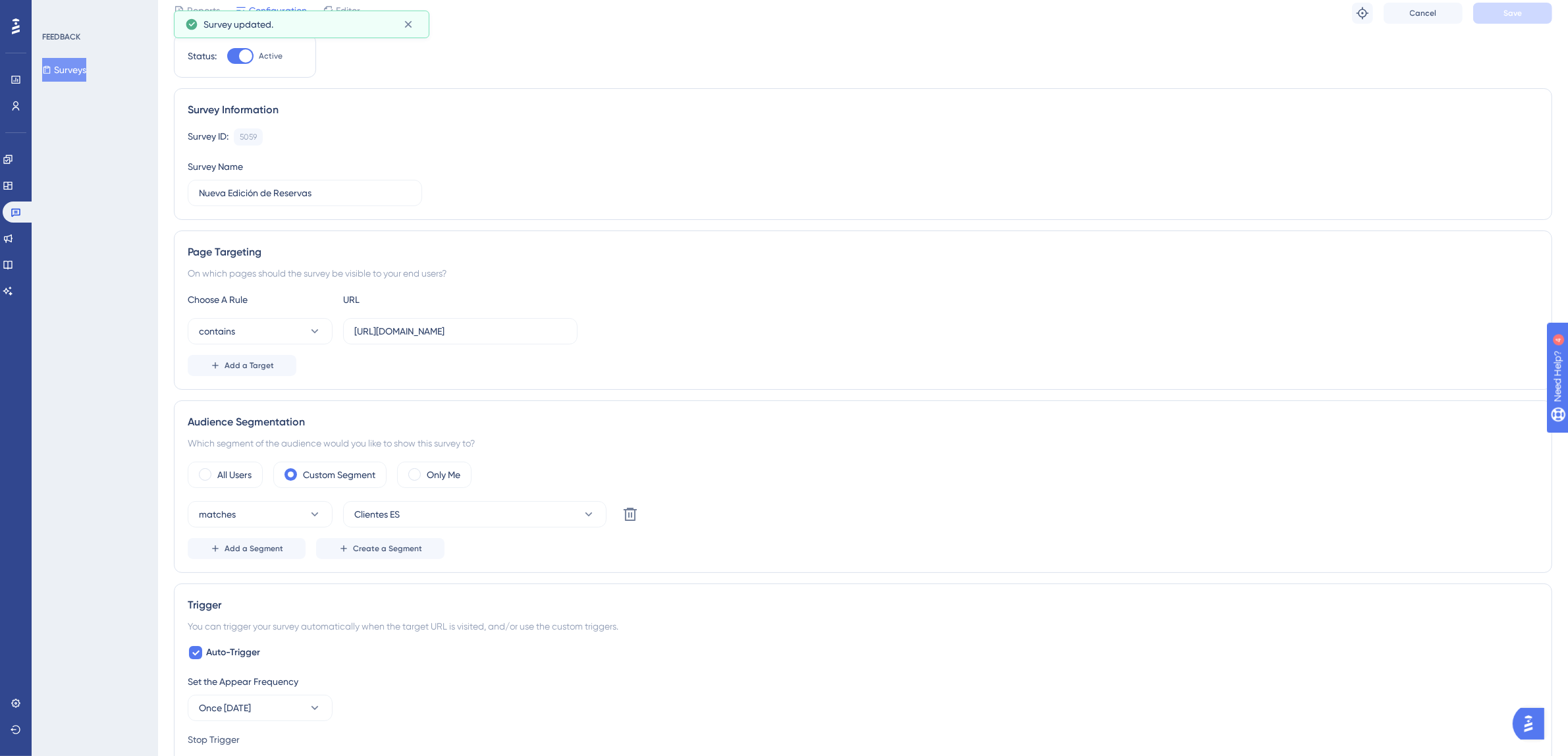
scroll to position [0, 0]
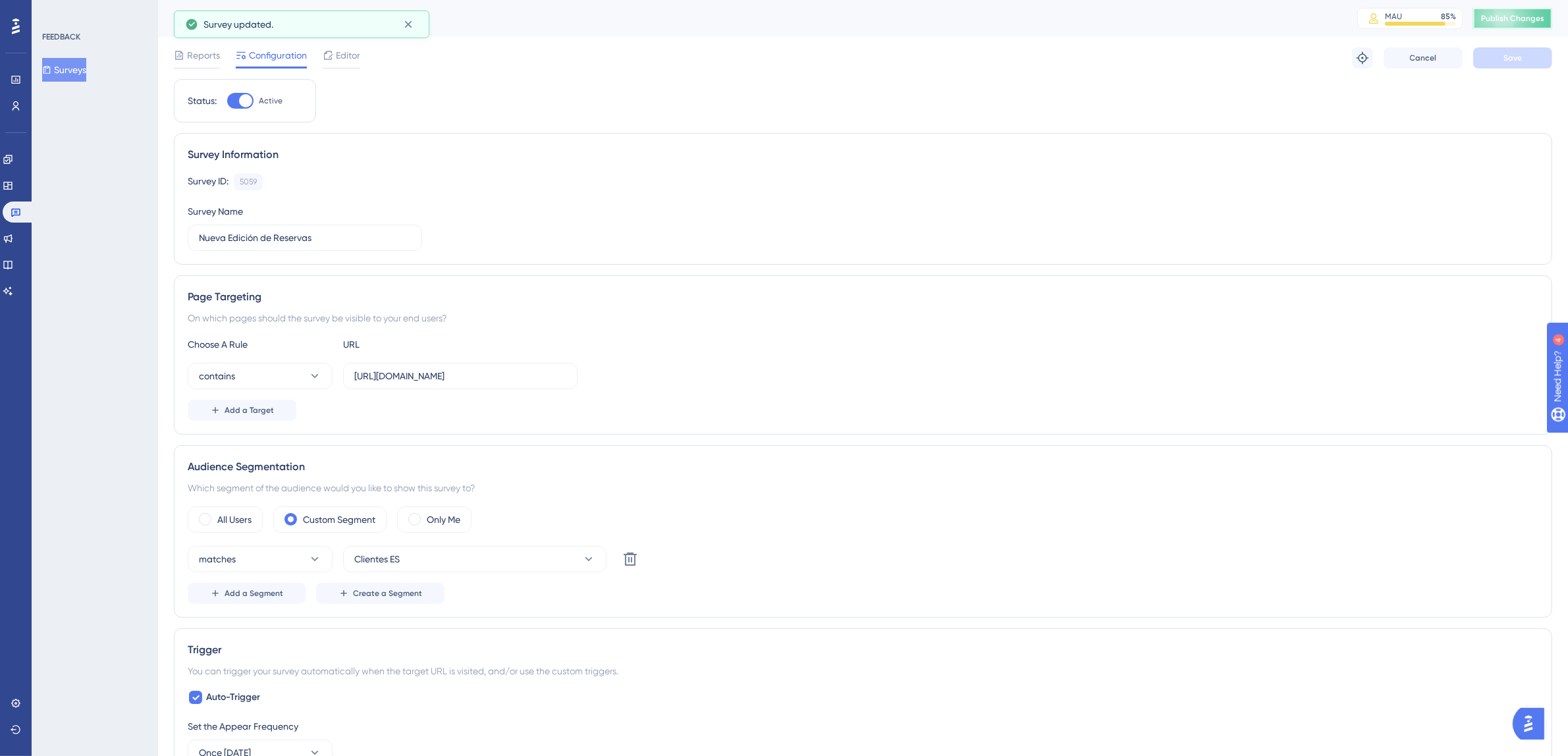
click at [1524, 19] on span "Publish Changes" at bounding box center [1512, 19] width 63 height 11
click at [414, 27] on icon at bounding box center [408, 24] width 13 height 13
click at [16, 210] on icon at bounding box center [16, 212] width 11 height 11
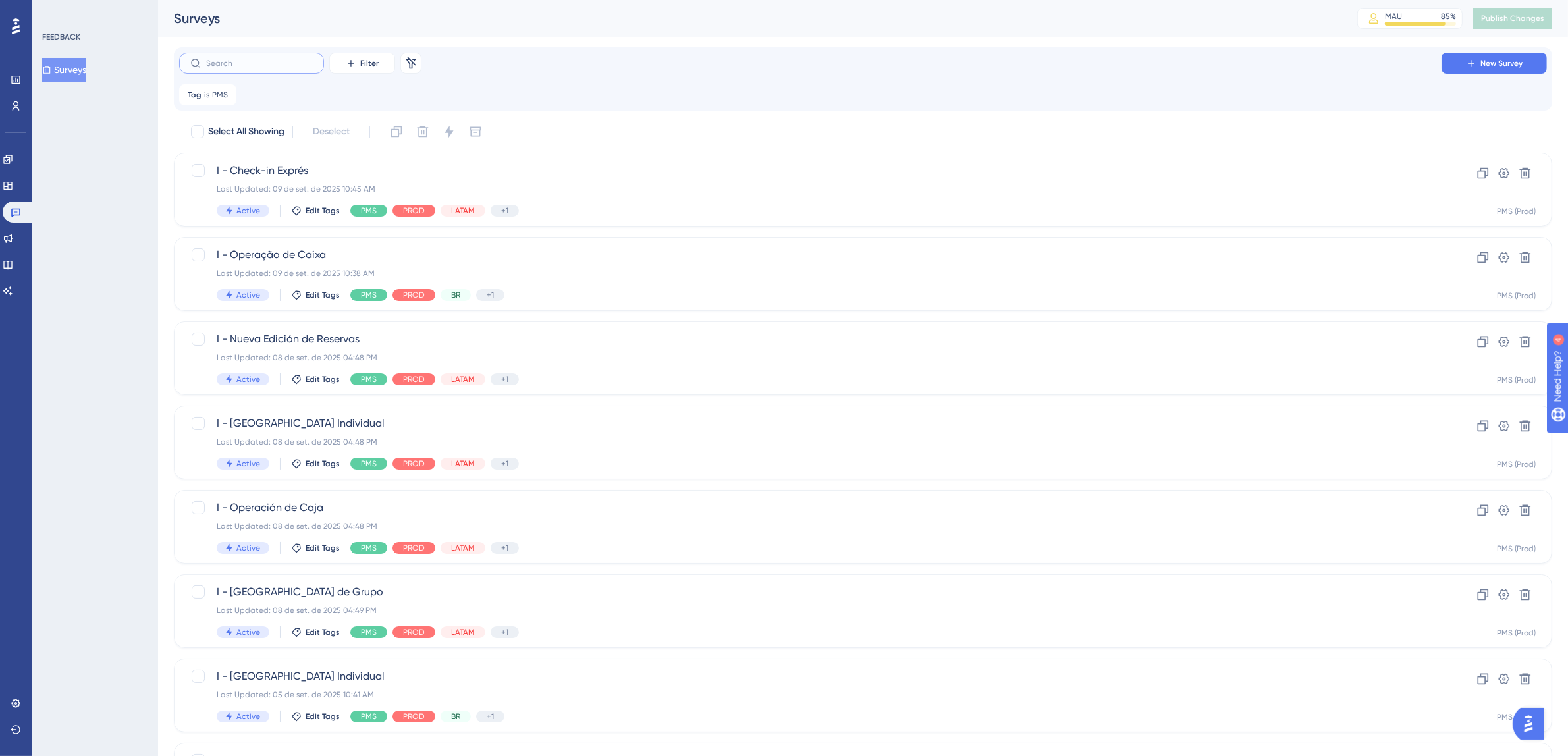
click at [265, 67] on input "text" at bounding box center [259, 63] width 107 height 9
type input "nova"
click at [506, 519] on div "Nova Edição de Reservas Last Updated: 09 de set. de 2025 11:41 AM Active Edit T…" at bounding box center [810, 527] width 1188 height 54
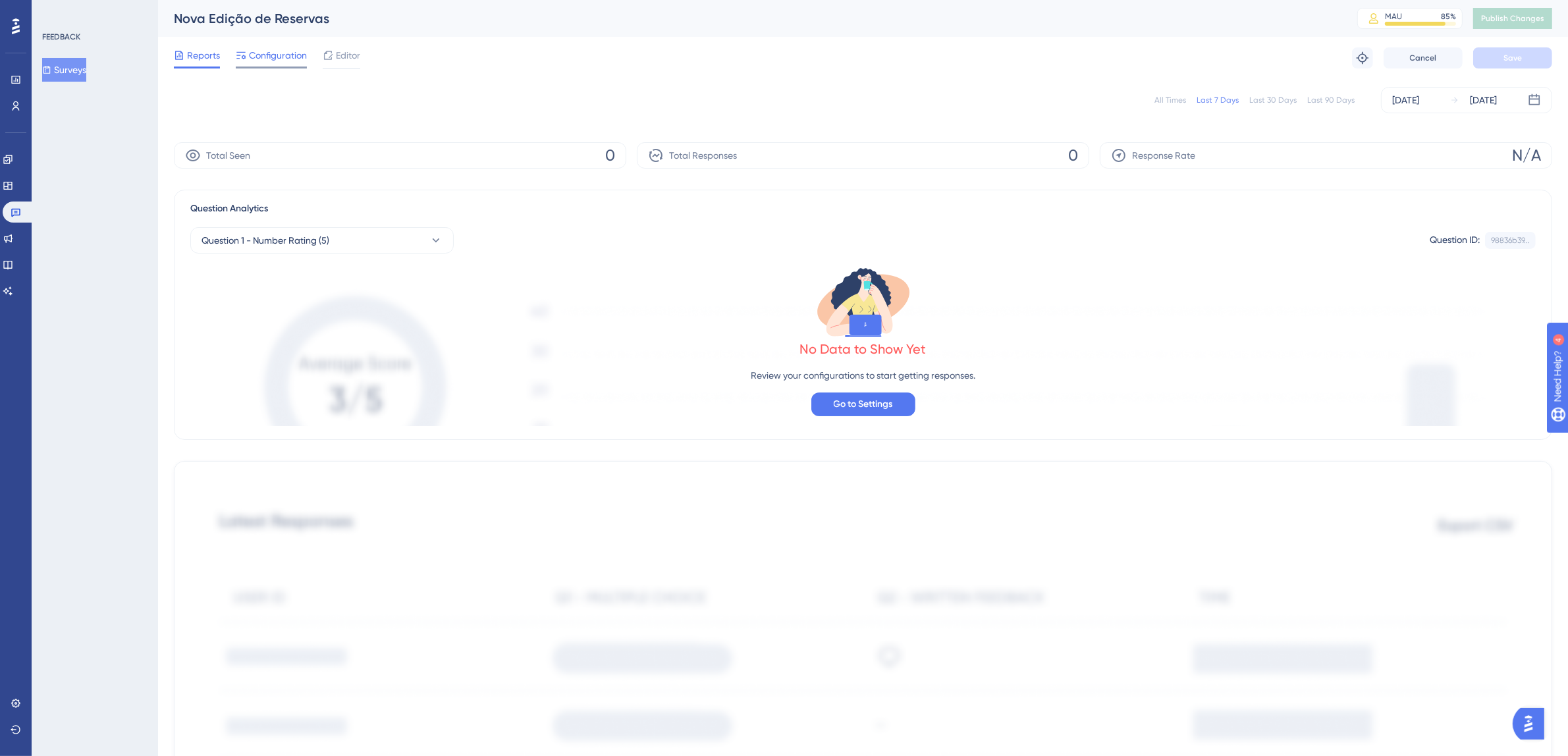
click at [282, 55] on span "Configuration" at bounding box center [278, 55] width 58 height 16
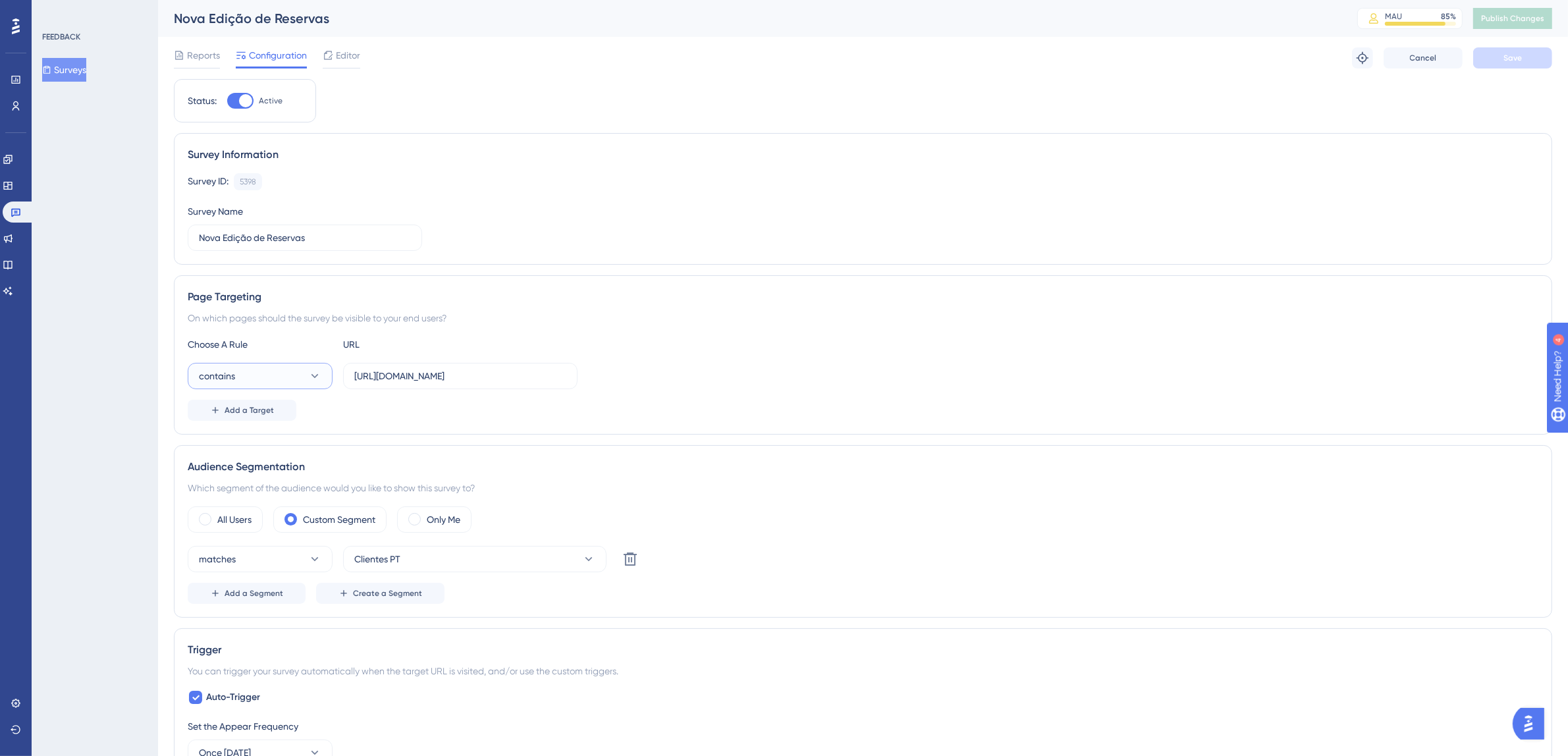
click at [258, 382] on button "contains" at bounding box center [260, 375] width 145 height 26
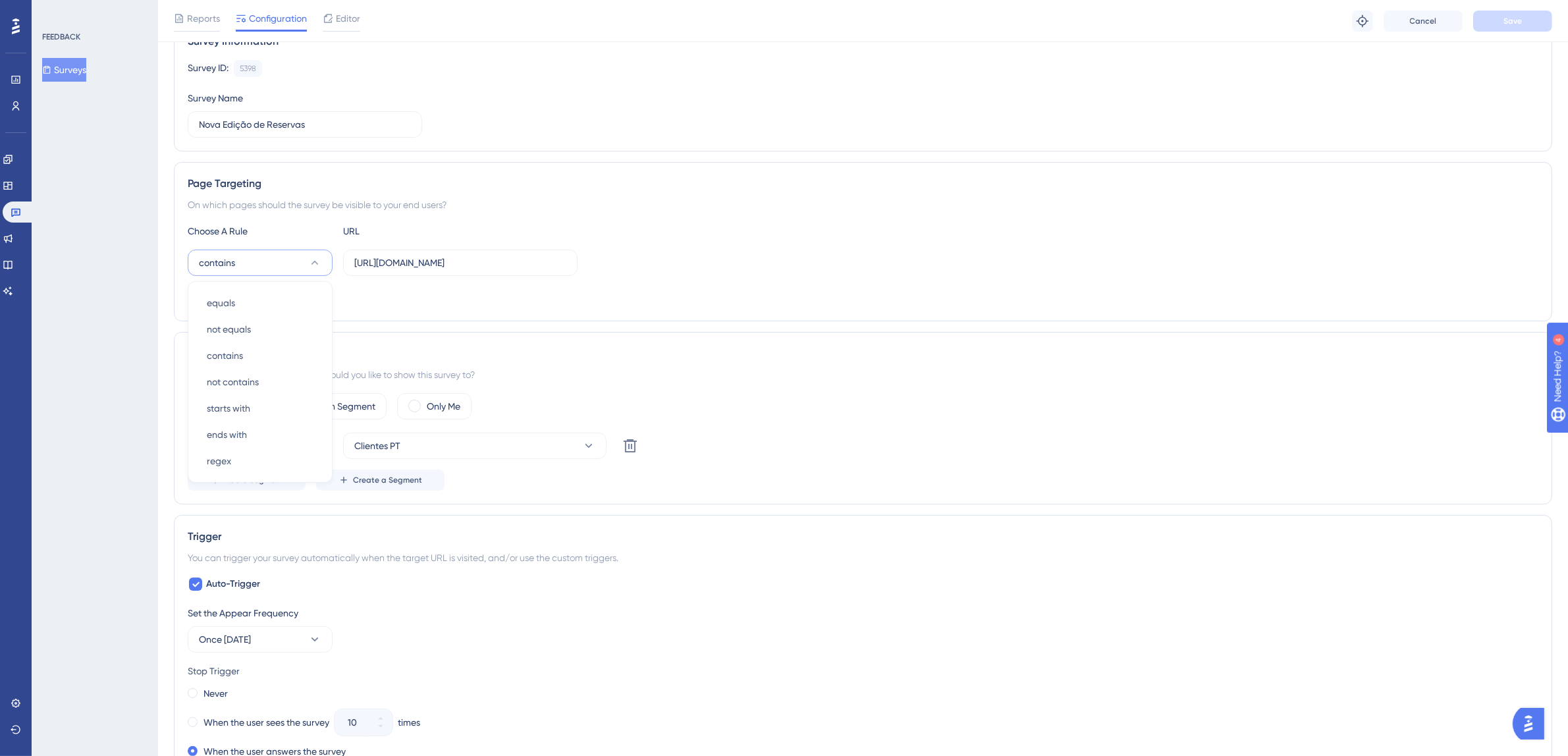
click at [869, 214] on div "Page Targeting On which pages should the survey be visible to your end users? C…" at bounding box center [864, 242] width 1379 height 159
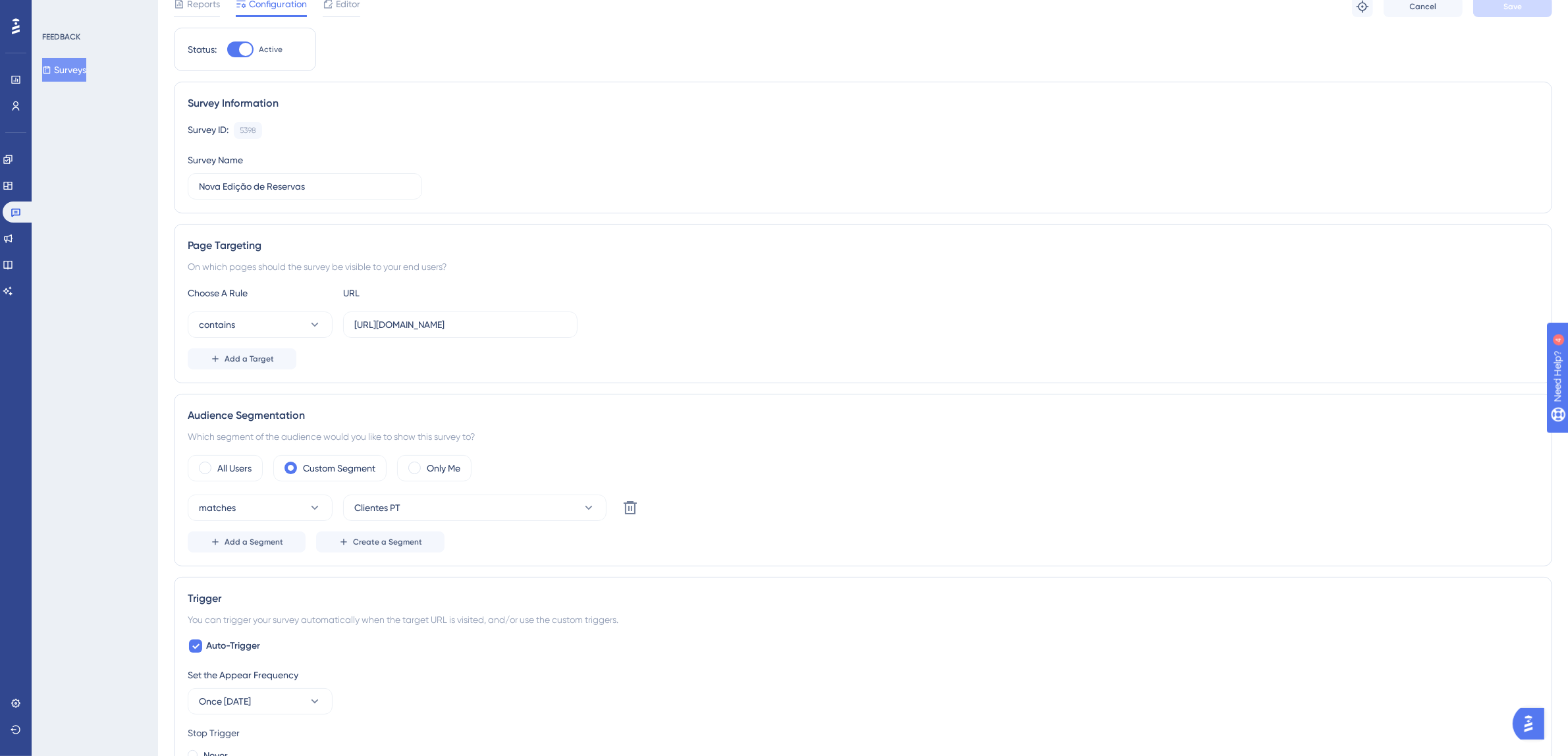
scroll to position [0, 0]
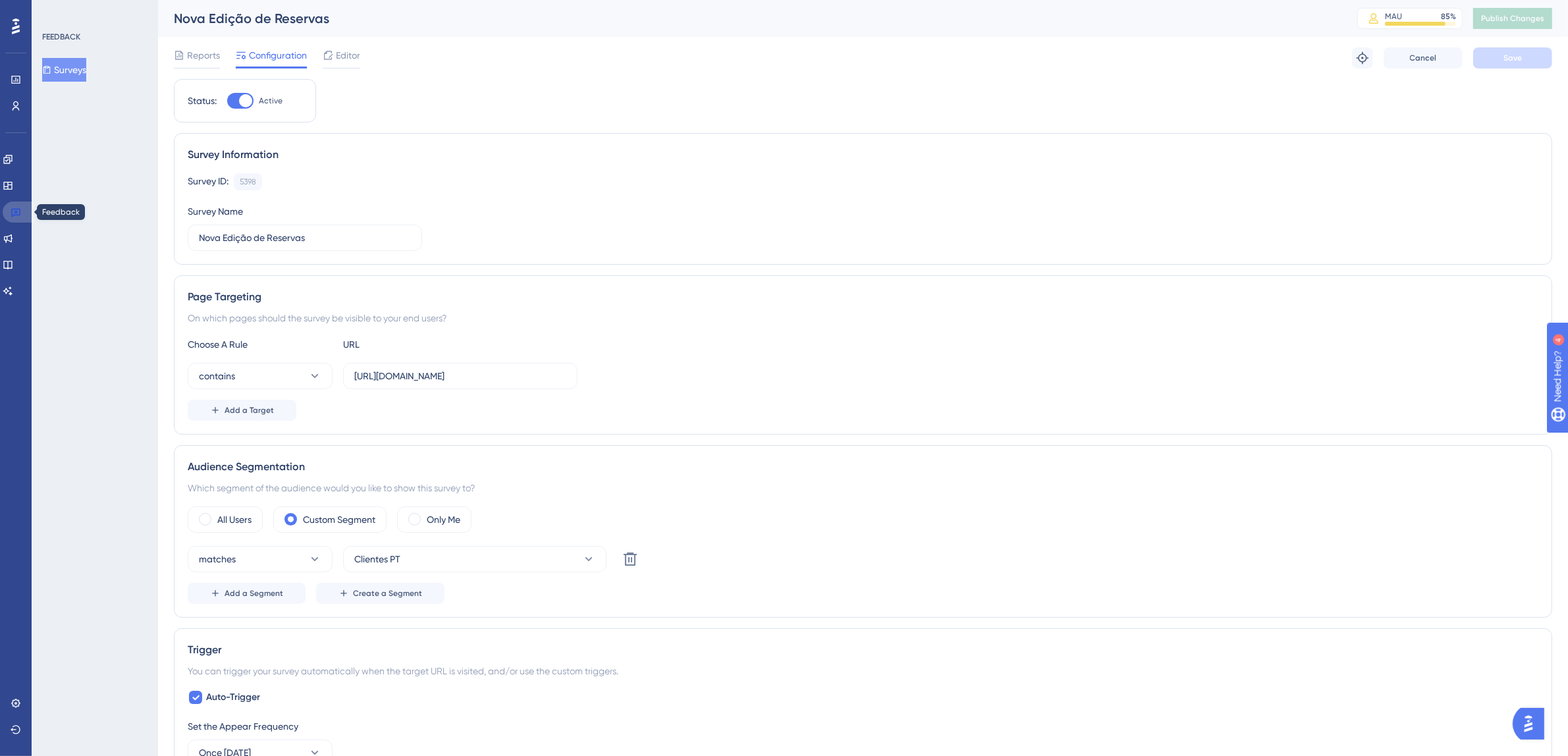
click at [21, 214] on link at bounding box center [19, 211] width 32 height 21
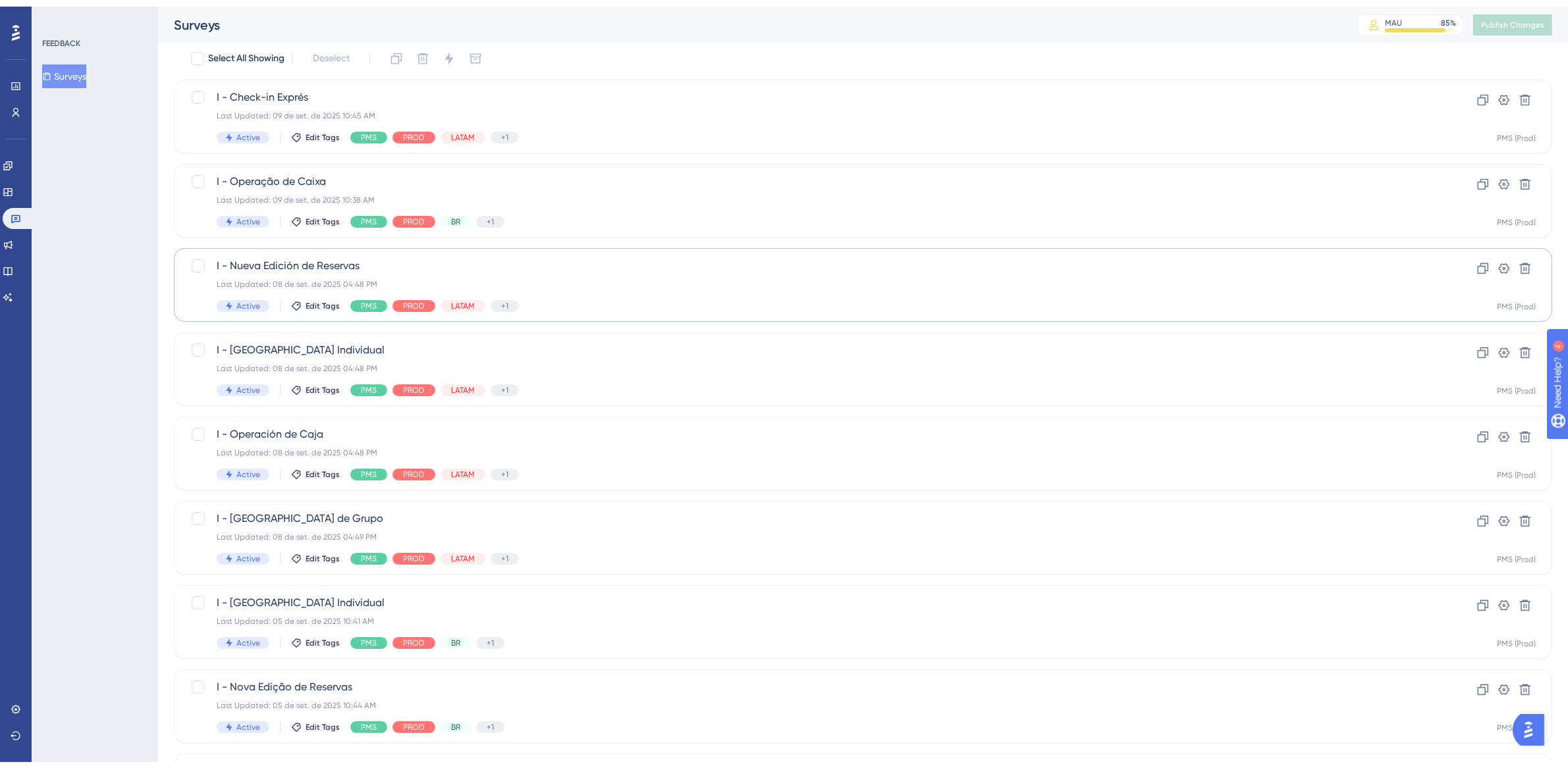
scroll to position [280, 0]
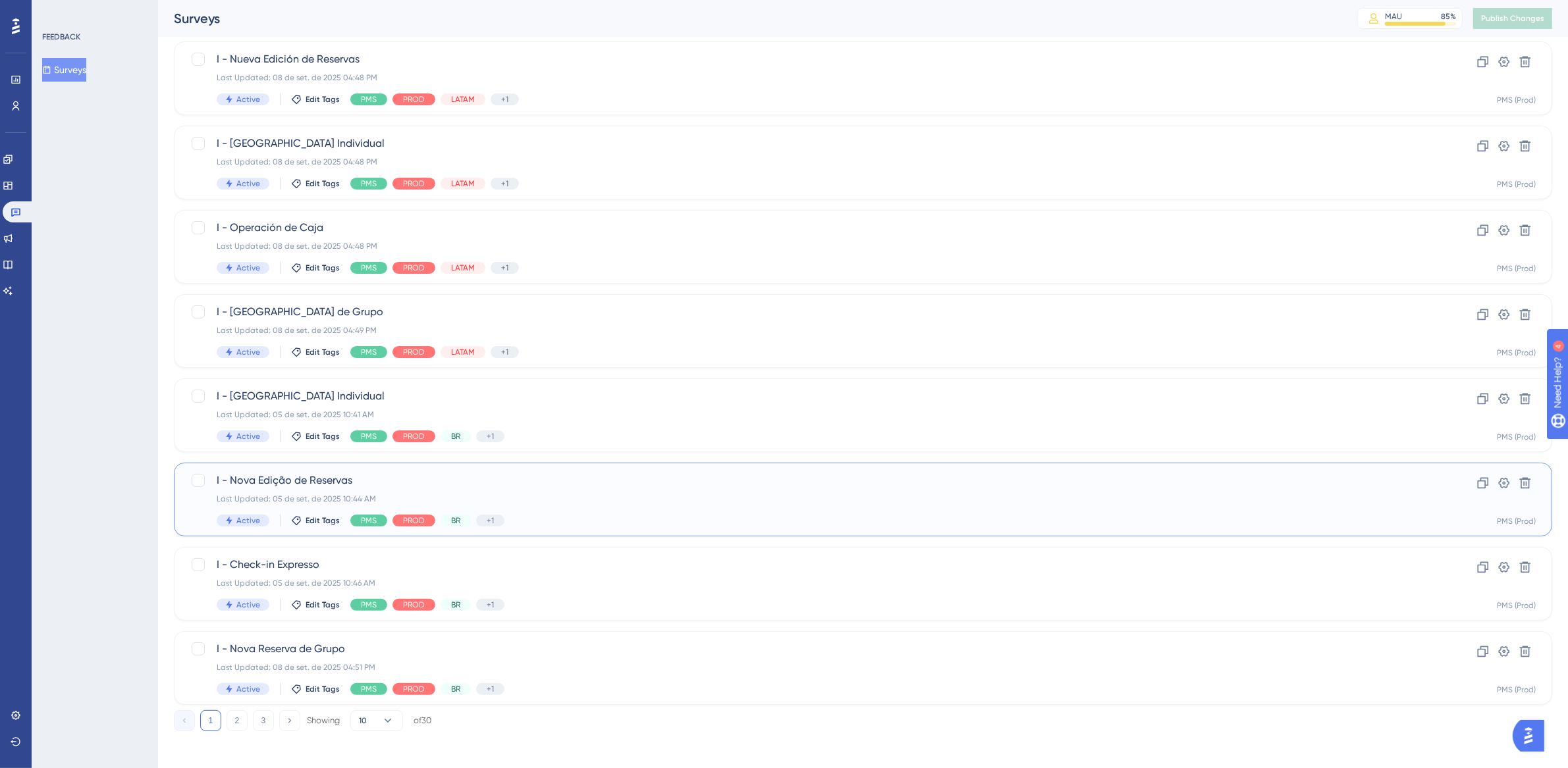
click at [829, 483] on span "I - Nova Edição de Reservas" at bounding box center [810, 480] width 1188 height 16
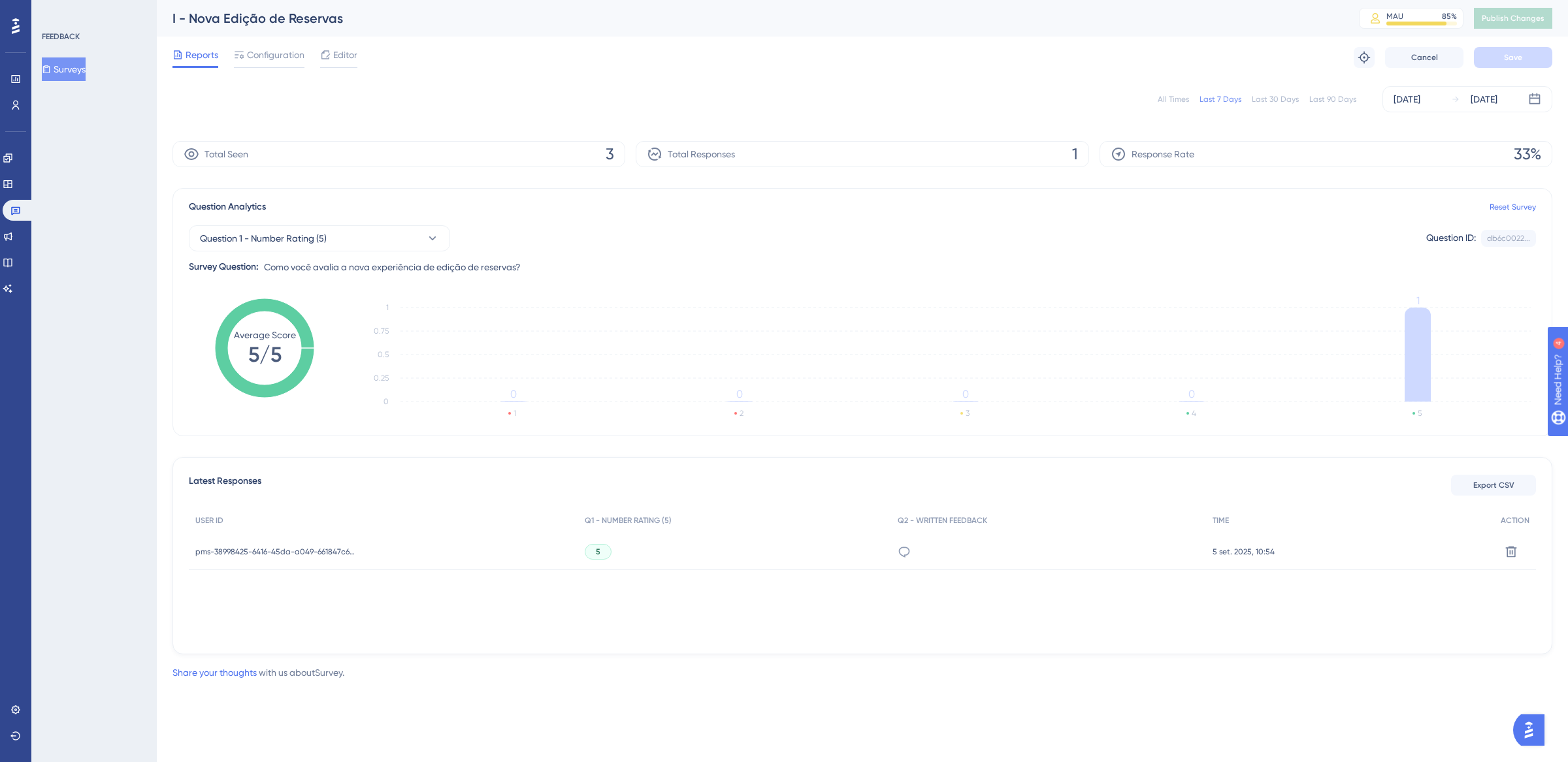
click at [1168, 99] on div "All Times" at bounding box center [1174, 99] width 32 height 11
click at [25, 214] on link at bounding box center [18, 209] width 32 height 21
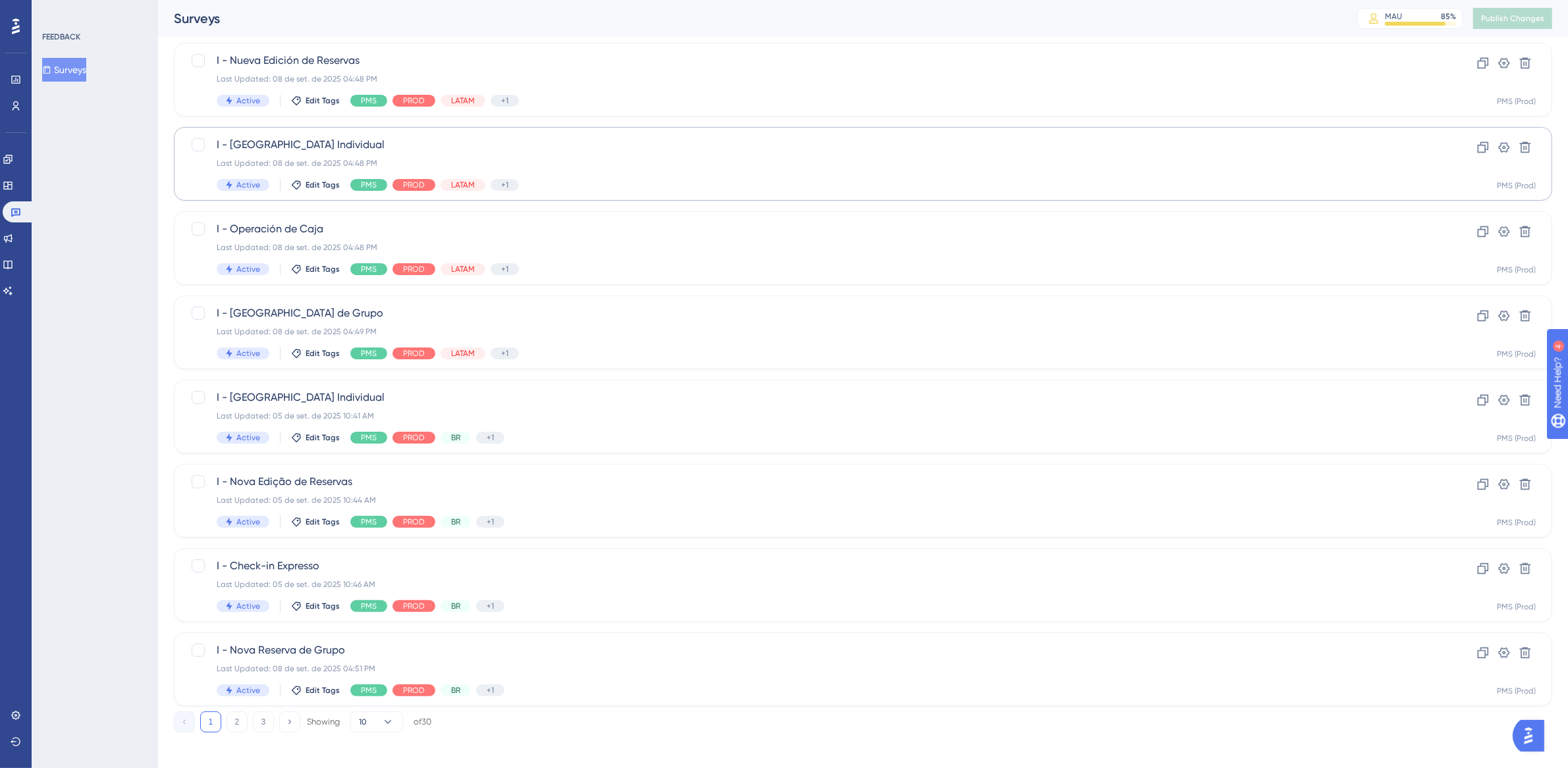
scroll to position [284, 0]
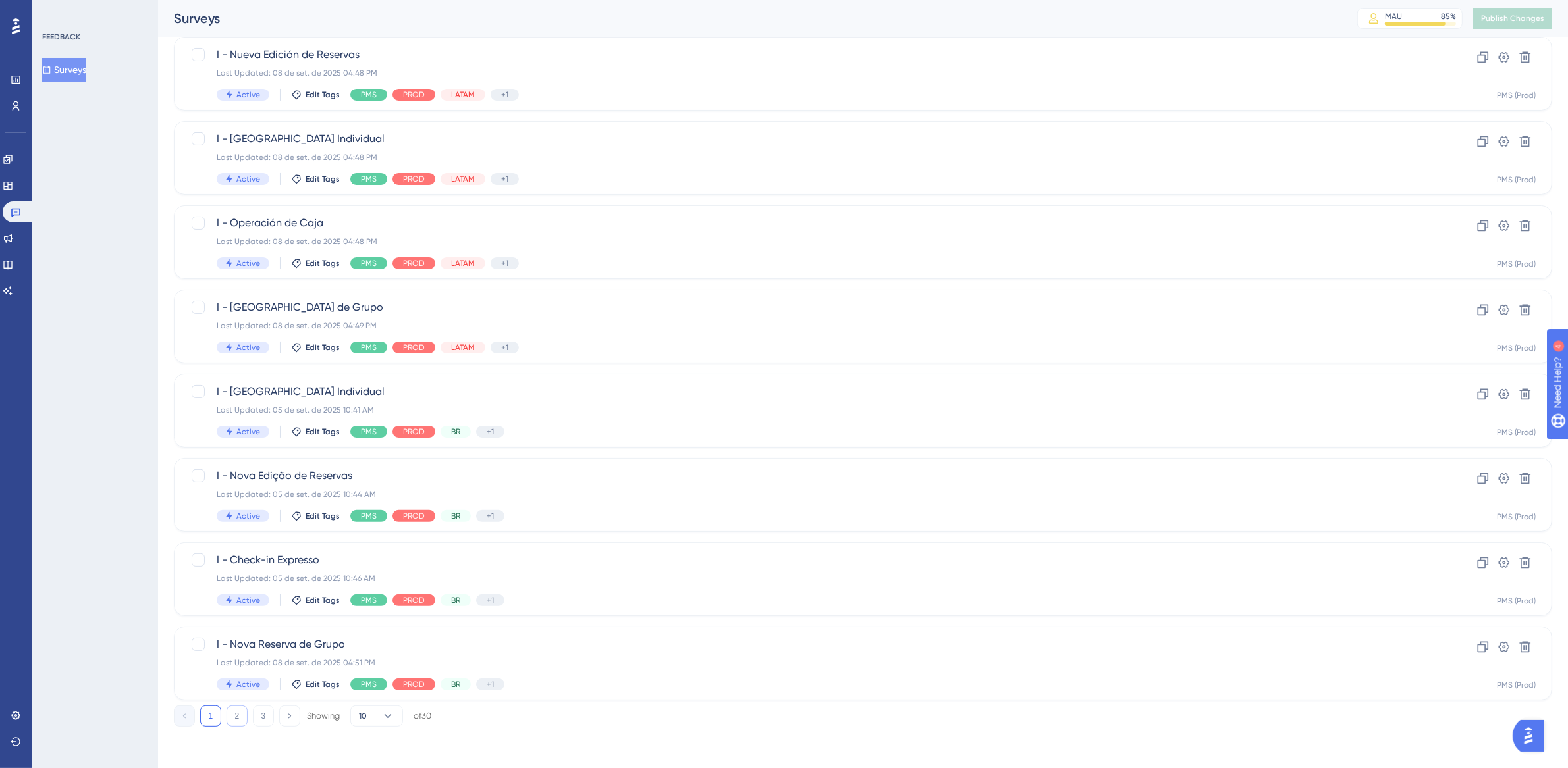
click at [242, 720] on button "2" at bounding box center [237, 716] width 21 height 21
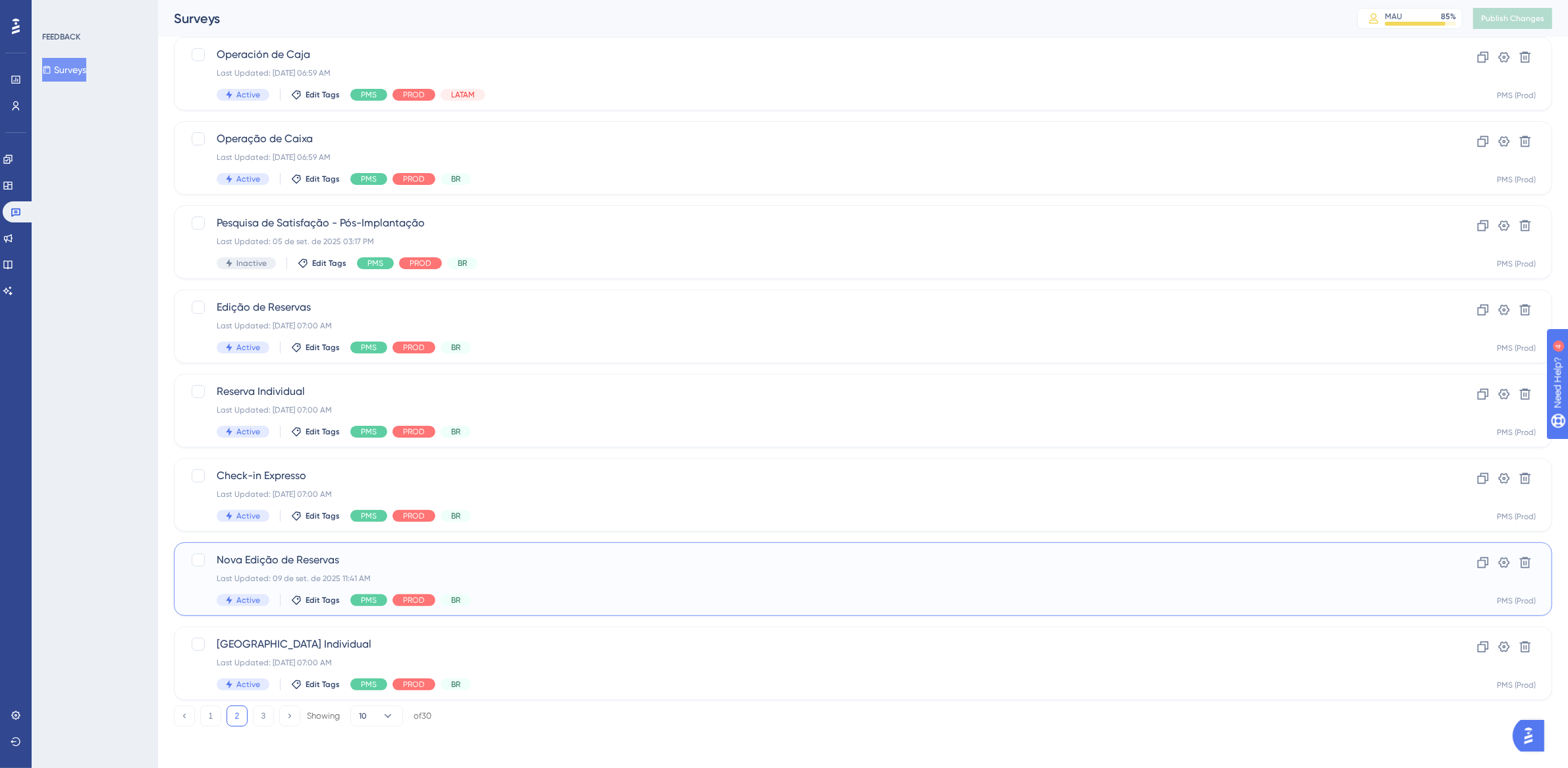
click at [849, 588] on div "Nova Edição de Reservas Last Updated: 09 de set. de 2025 11:41 AM Active Edit T…" at bounding box center [810, 580] width 1188 height 54
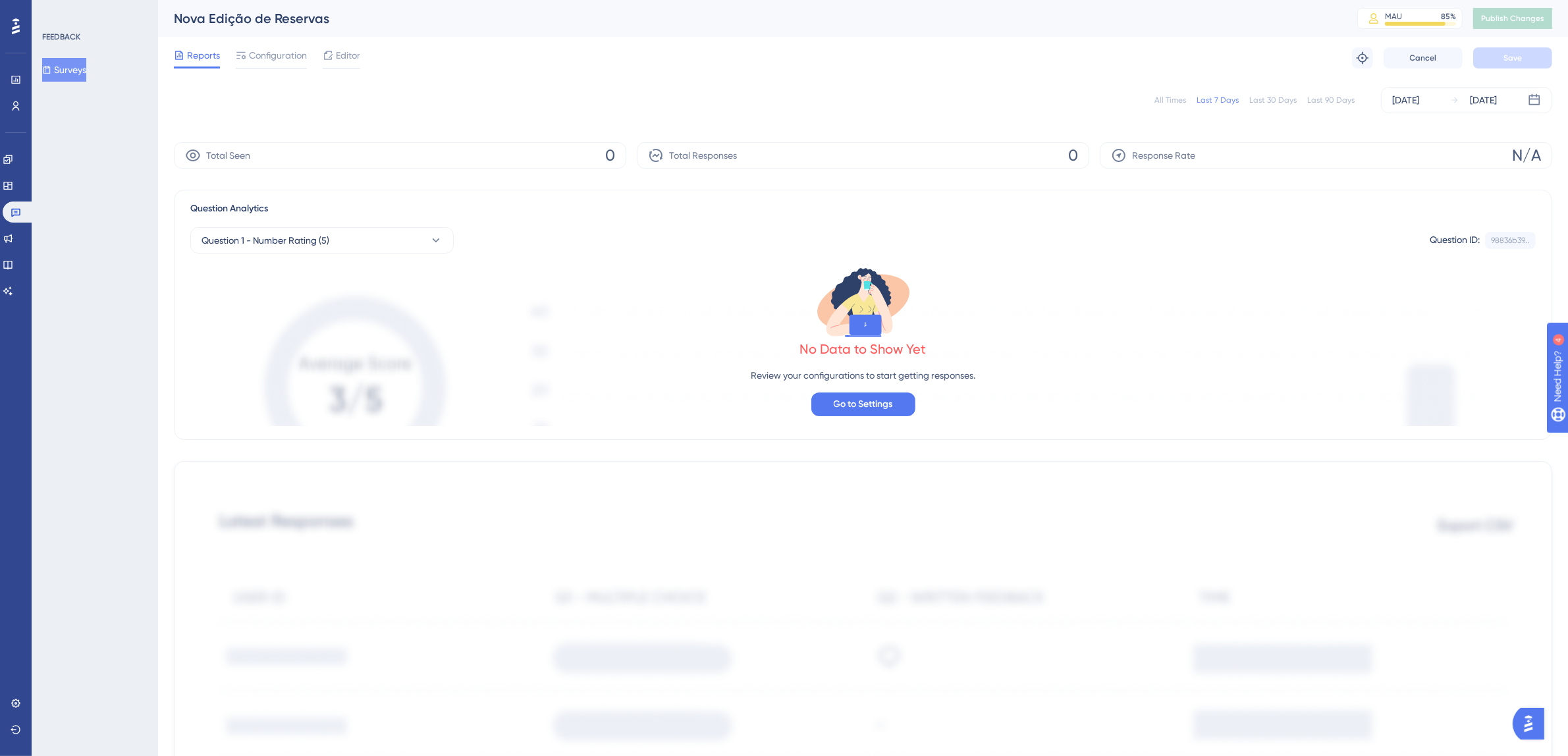
click at [1167, 93] on div "All Times Last 7 Days Last 30 Days Last 90 Days [DATE] [DATE]" at bounding box center [864, 99] width 1379 height 26
click at [1167, 95] on div "All Times" at bounding box center [1171, 100] width 32 height 11
click at [1170, 98] on div "All Times" at bounding box center [1171, 100] width 32 height 11
click at [23, 214] on link at bounding box center [19, 211] width 32 height 21
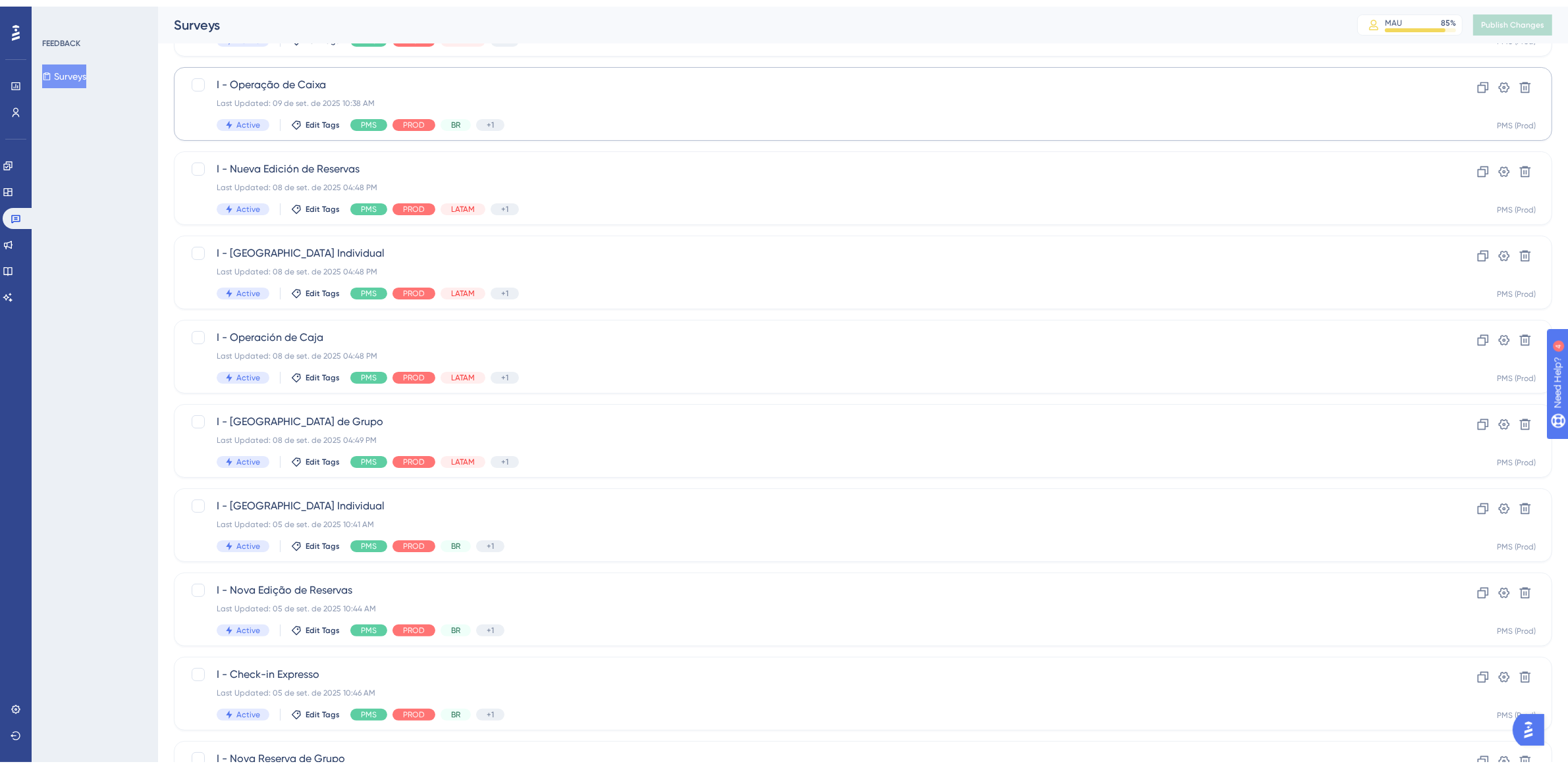
scroll to position [284, 0]
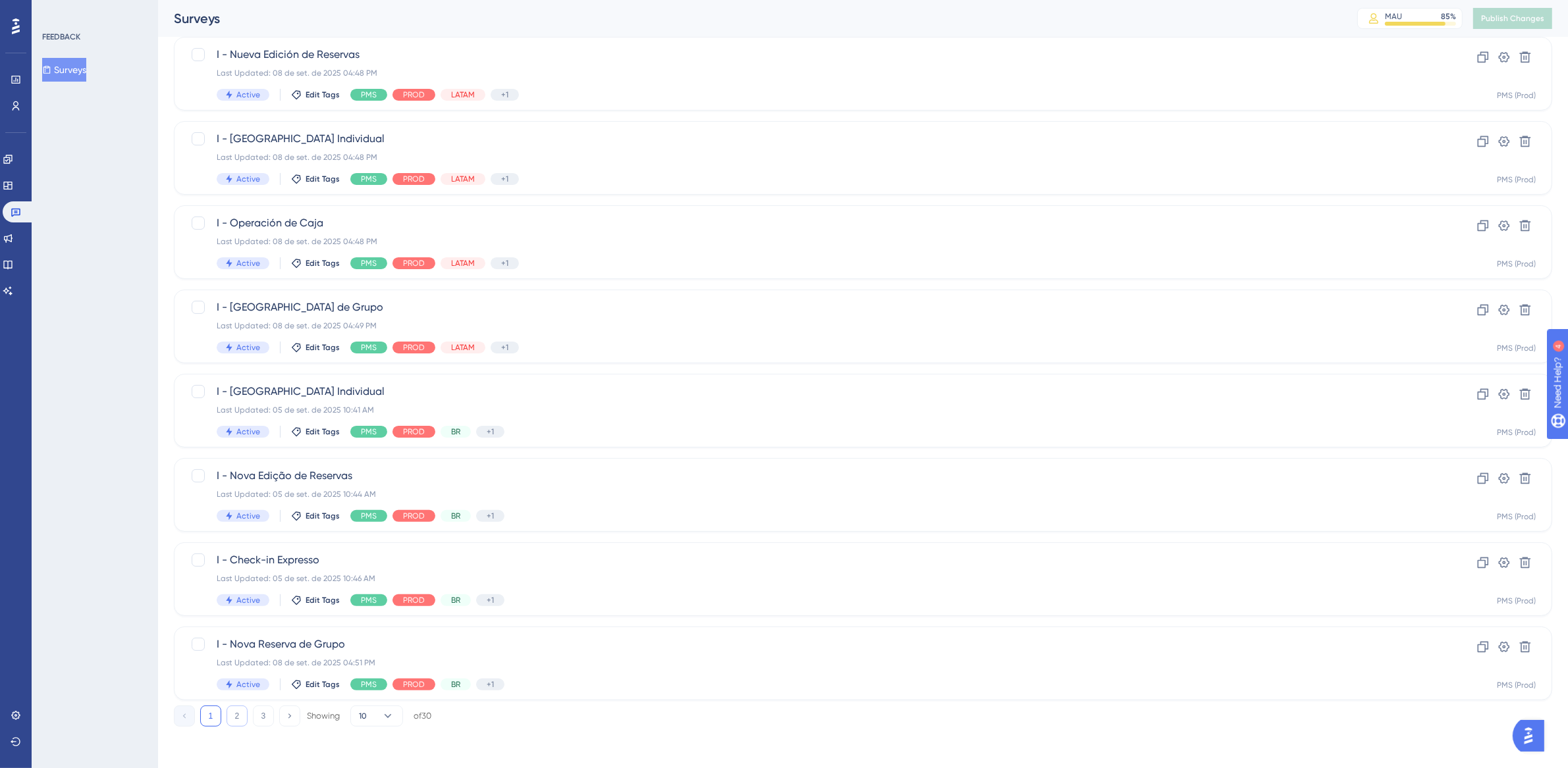
click at [241, 716] on button "2" at bounding box center [237, 716] width 21 height 21
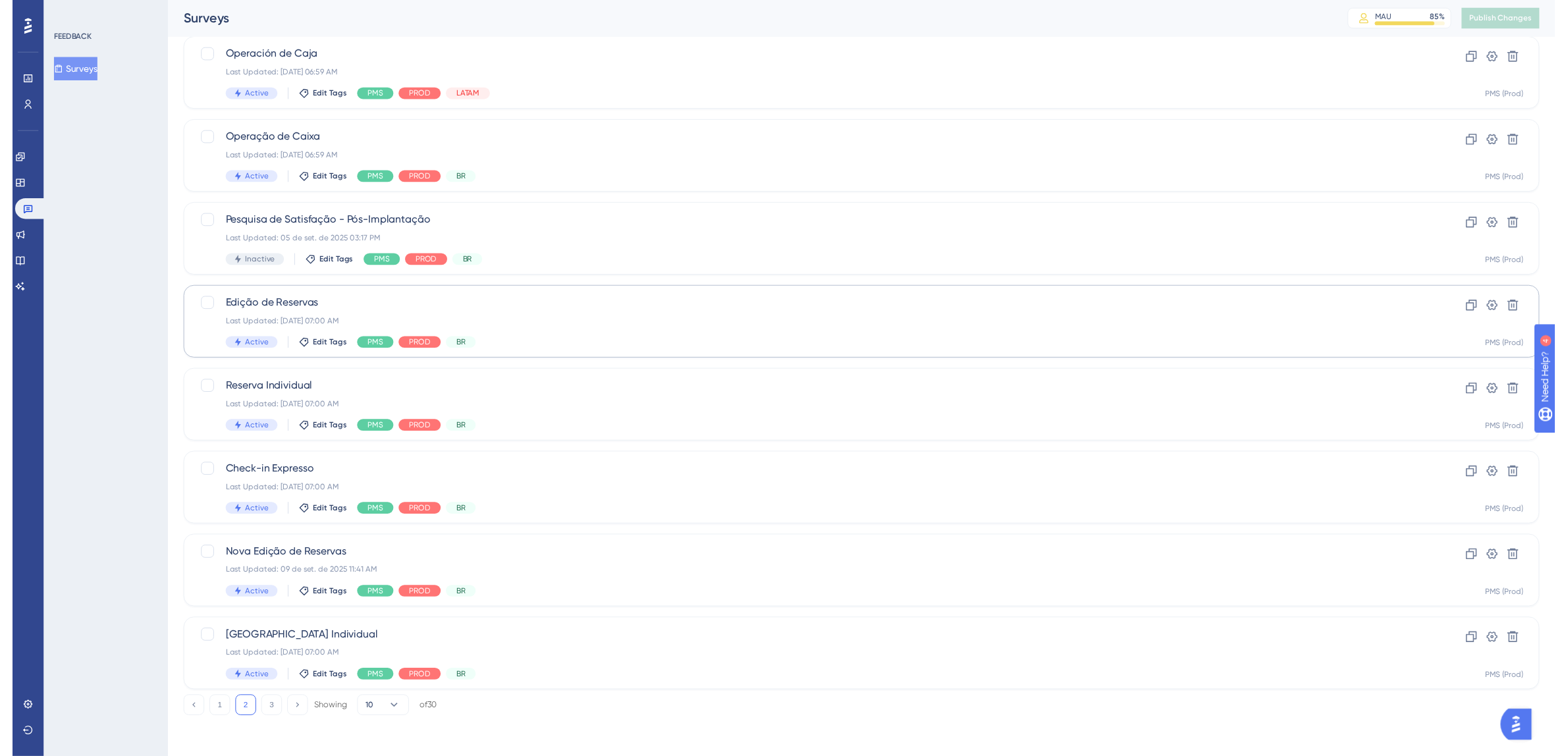
scroll to position [0, 0]
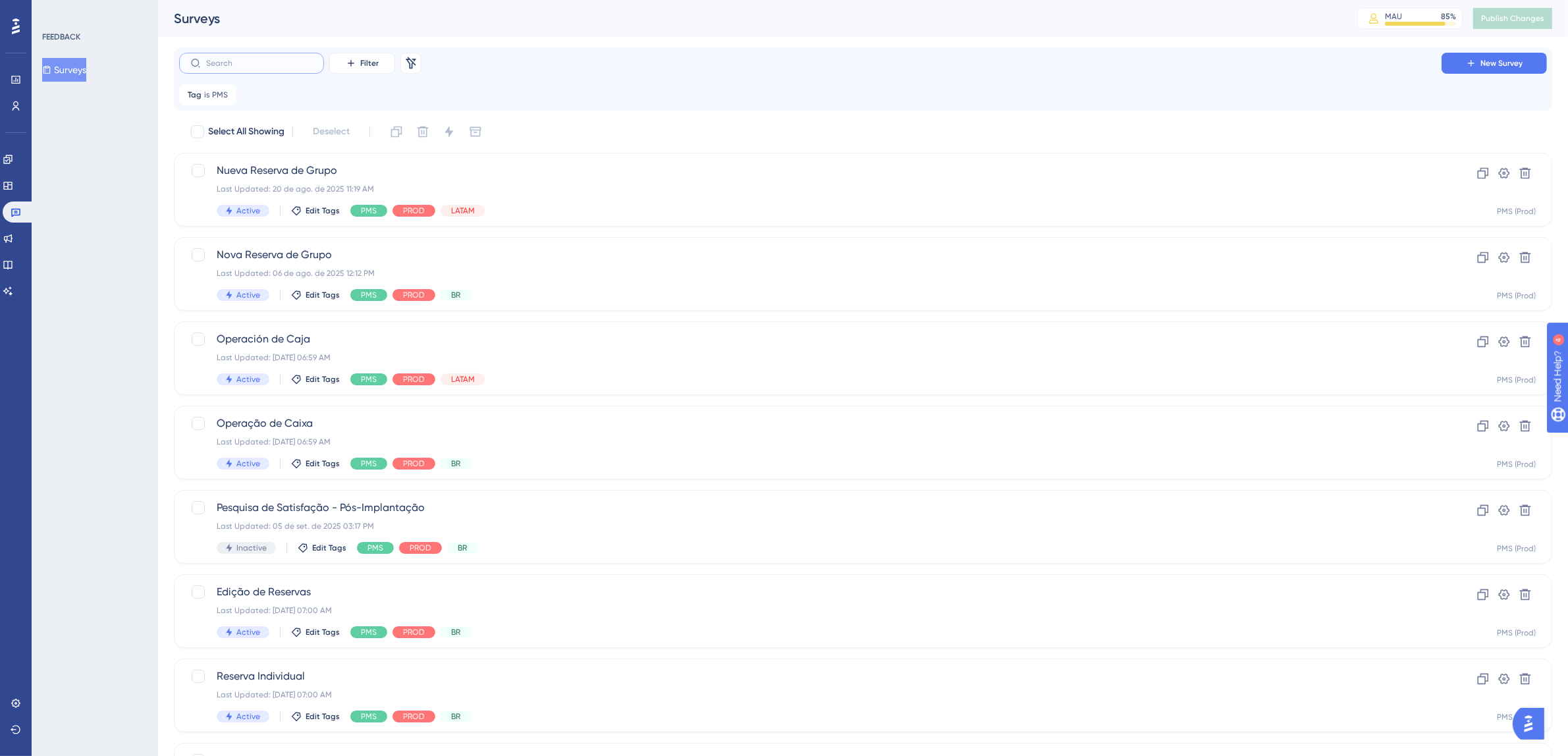
drag, startPoint x: 252, startPoint y: 62, endPoint x: 285, endPoint y: 62, distance: 33.0
click at [253, 62] on input "text" at bounding box center [259, 63] width 107 height 9
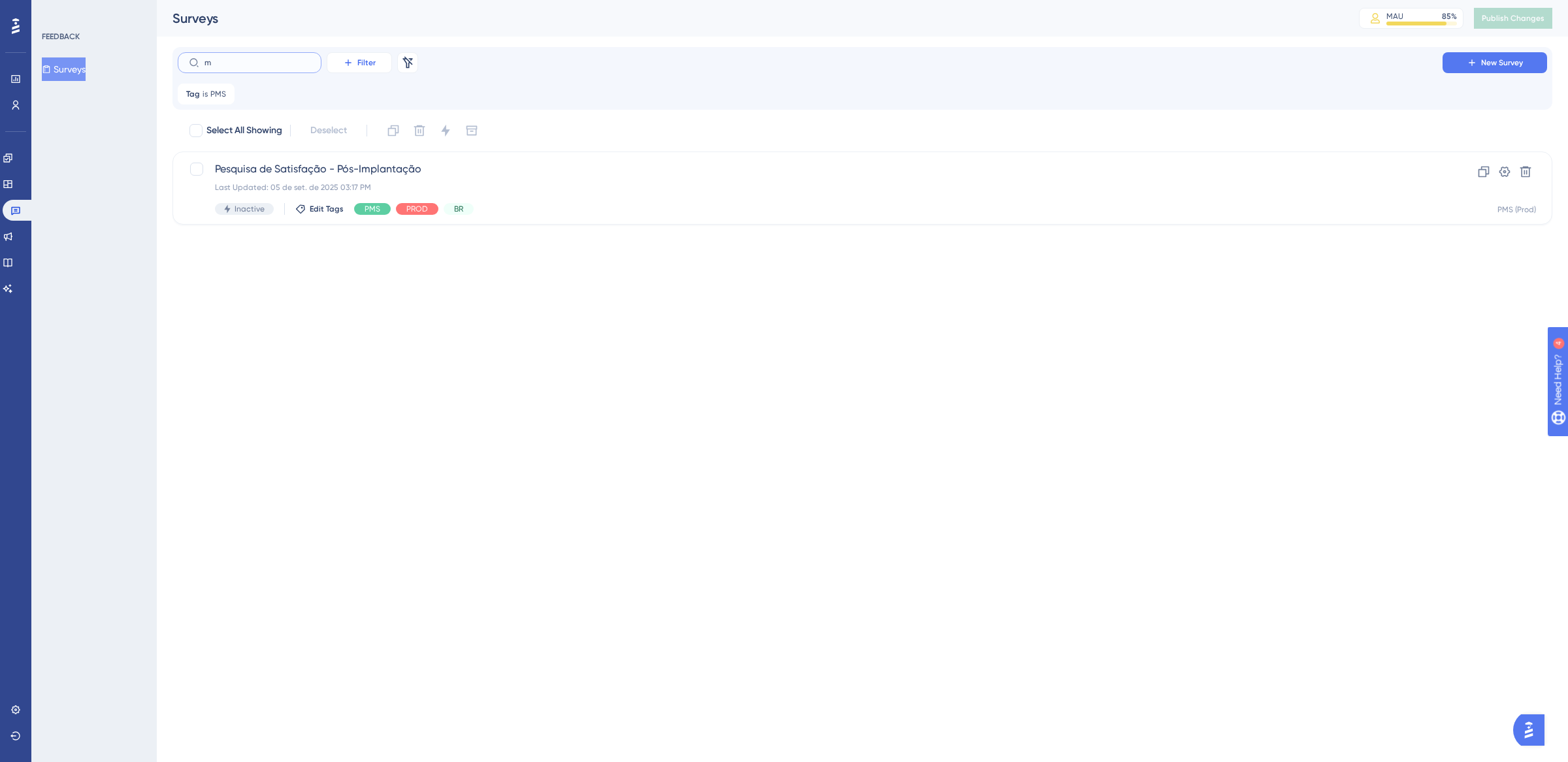
type input "mo"
checkbox input "true"
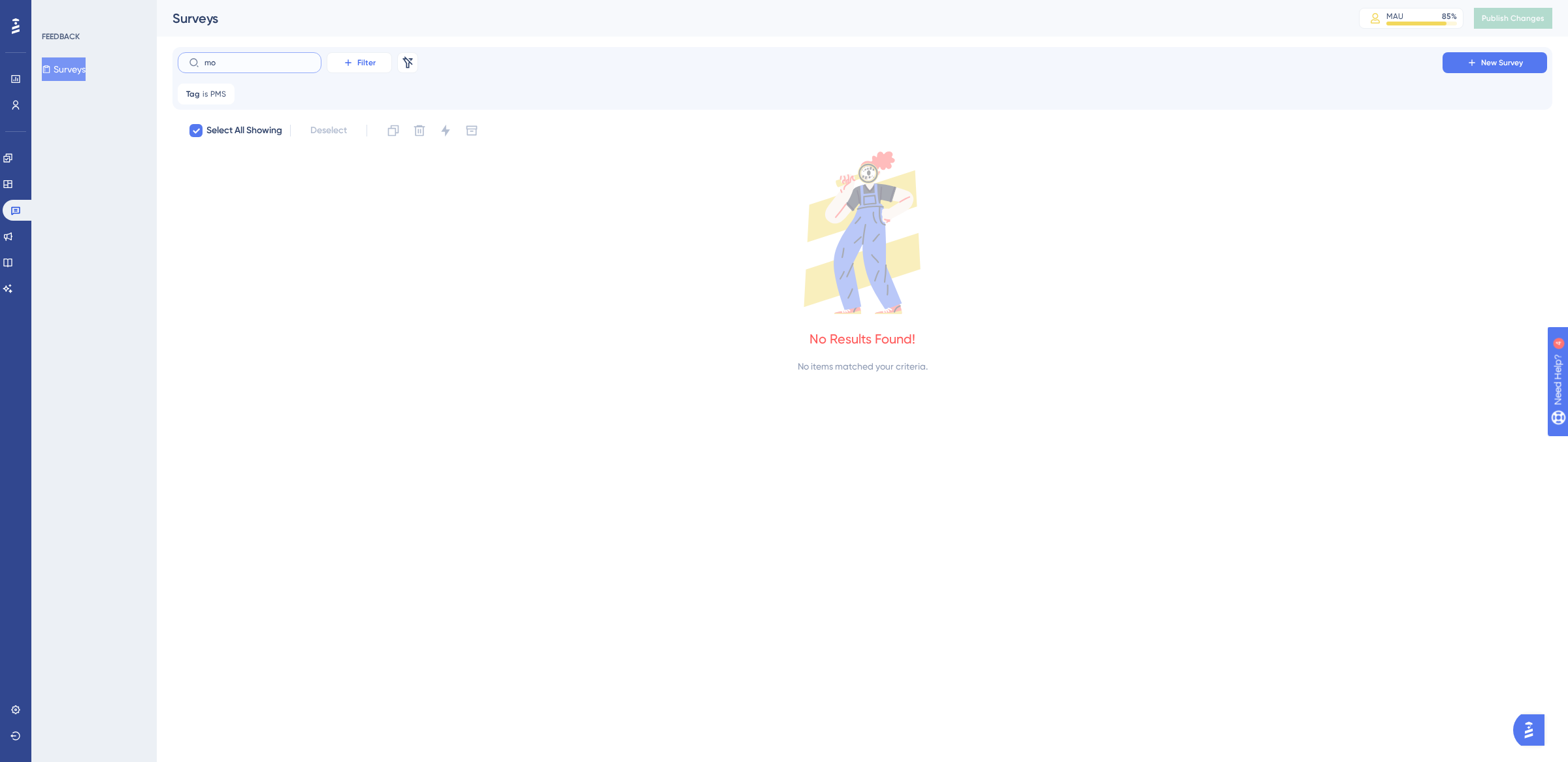
type input "m"
checkbox input "false"
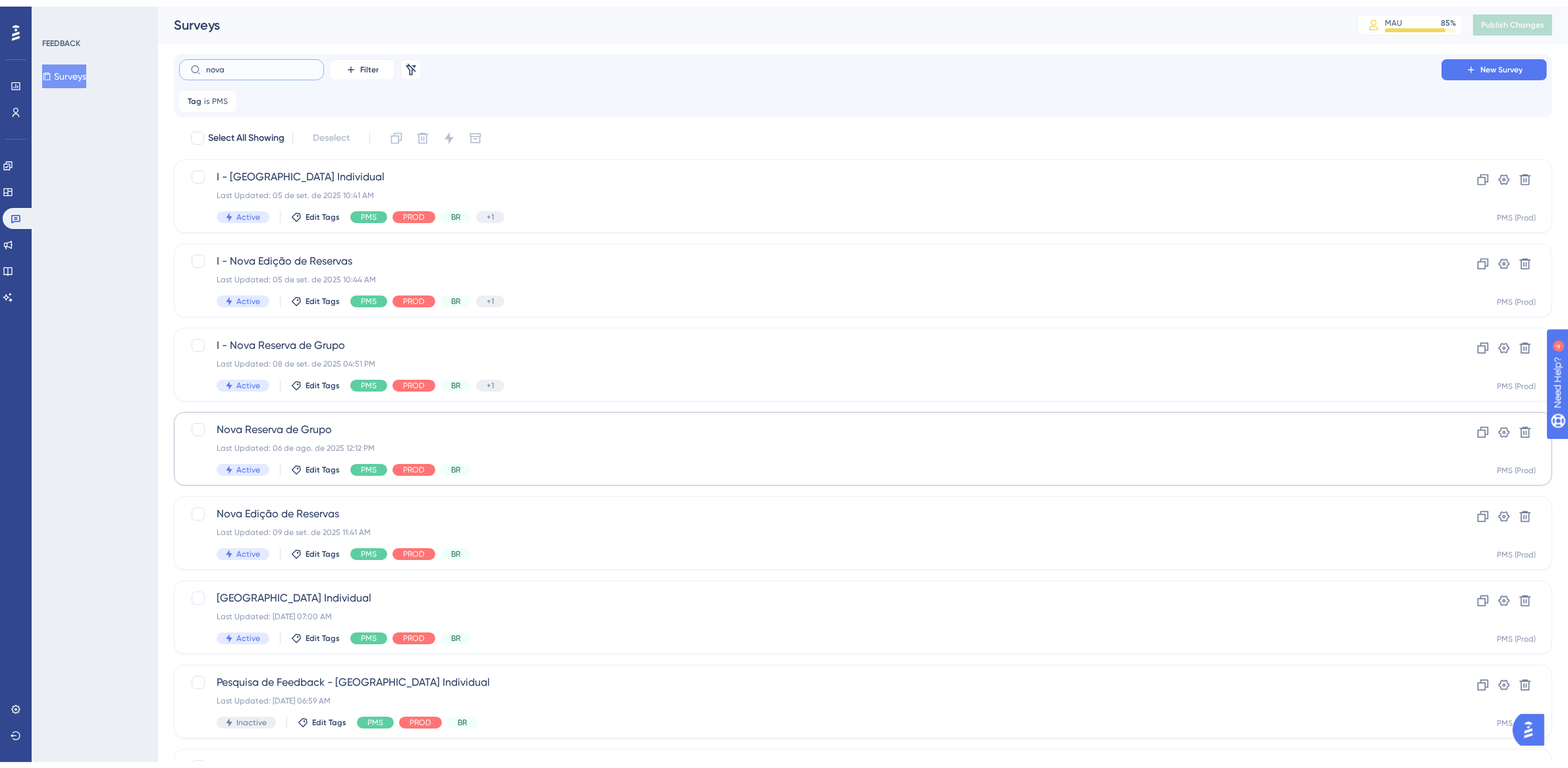
scroll to position [89, 0]
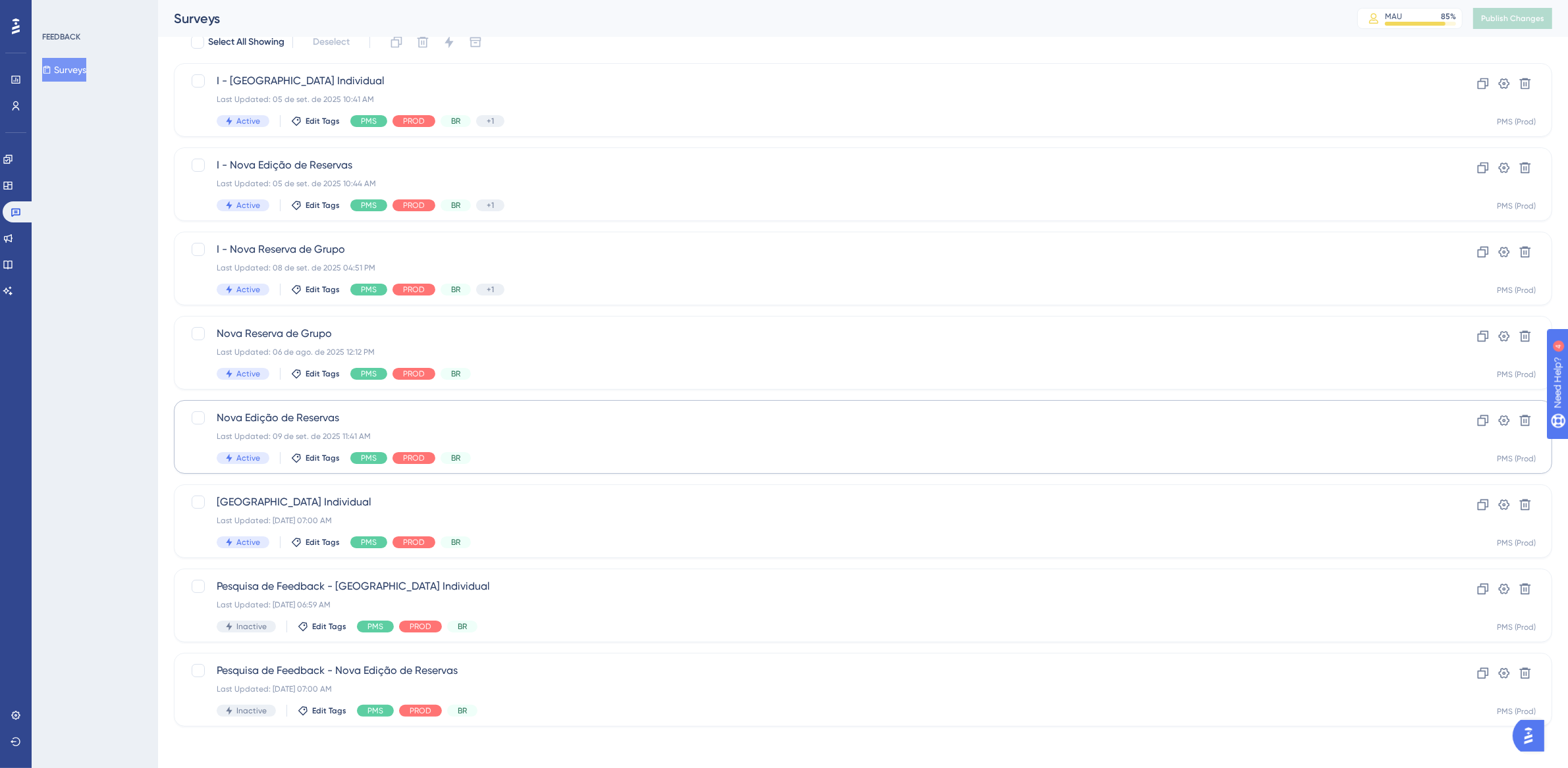
type input "nova"
click at [656, 428] on div "Nova Edição de Reservas Last Updated: 09 de set. de 2025 11:41 AM Active Edit T…" at bounding box center [810, 437] width 1188 height 54
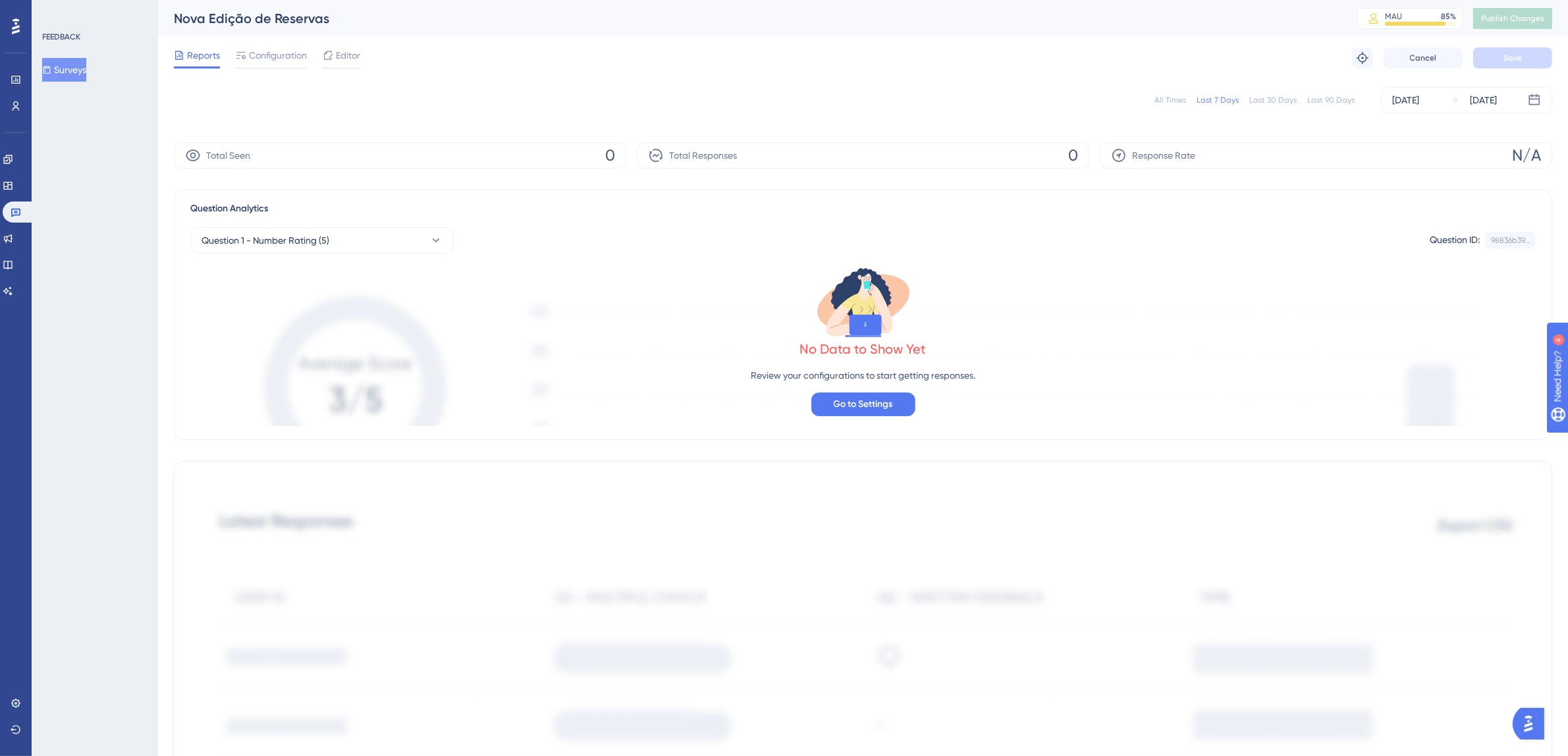
click at [1164, 100] on div "All Times" at bounding box center [1171, 100] width 32 height 11
click at [265, 56] on span "Configuration" at bounding box center [278, 55] width 58 height 16
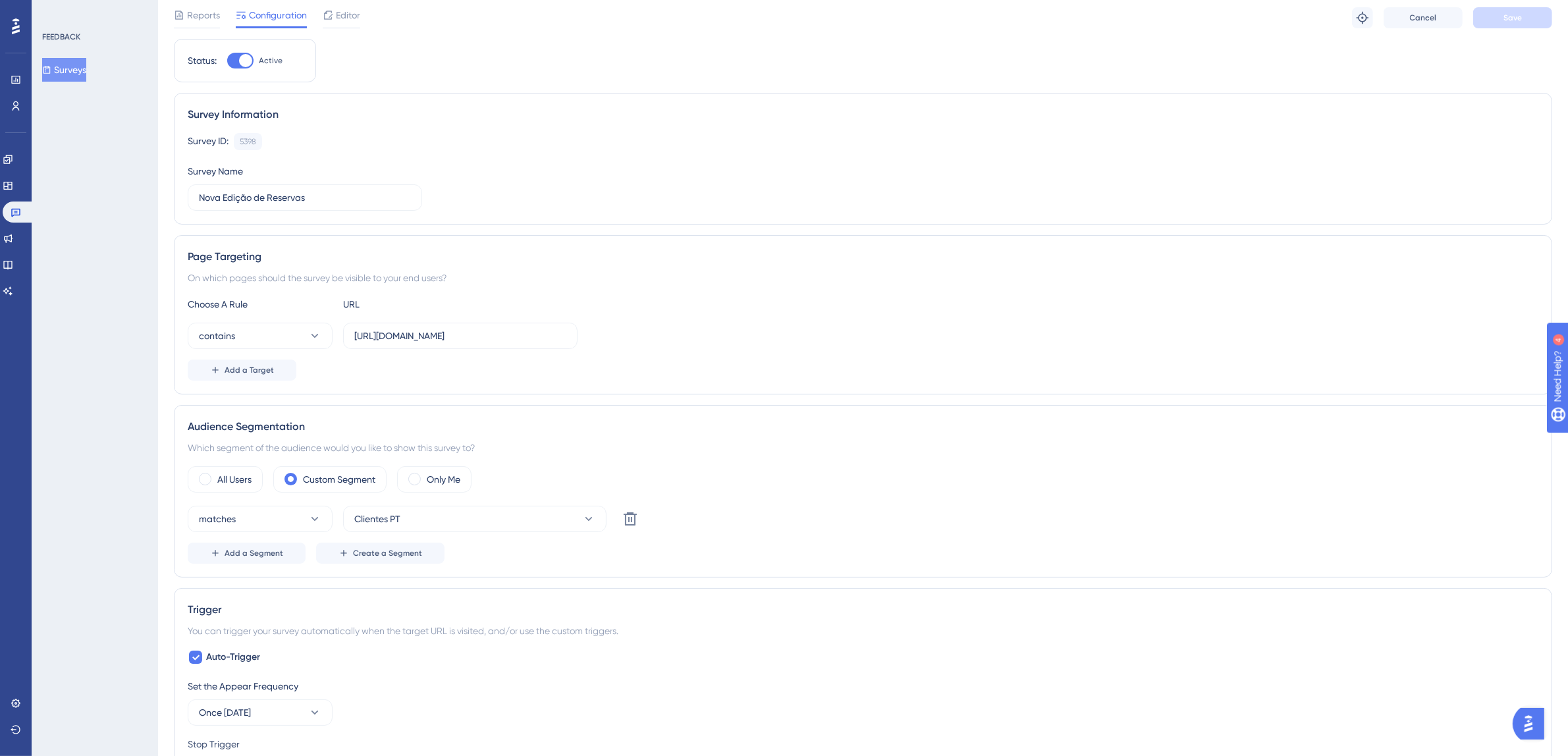
scroll to position [129, 0]
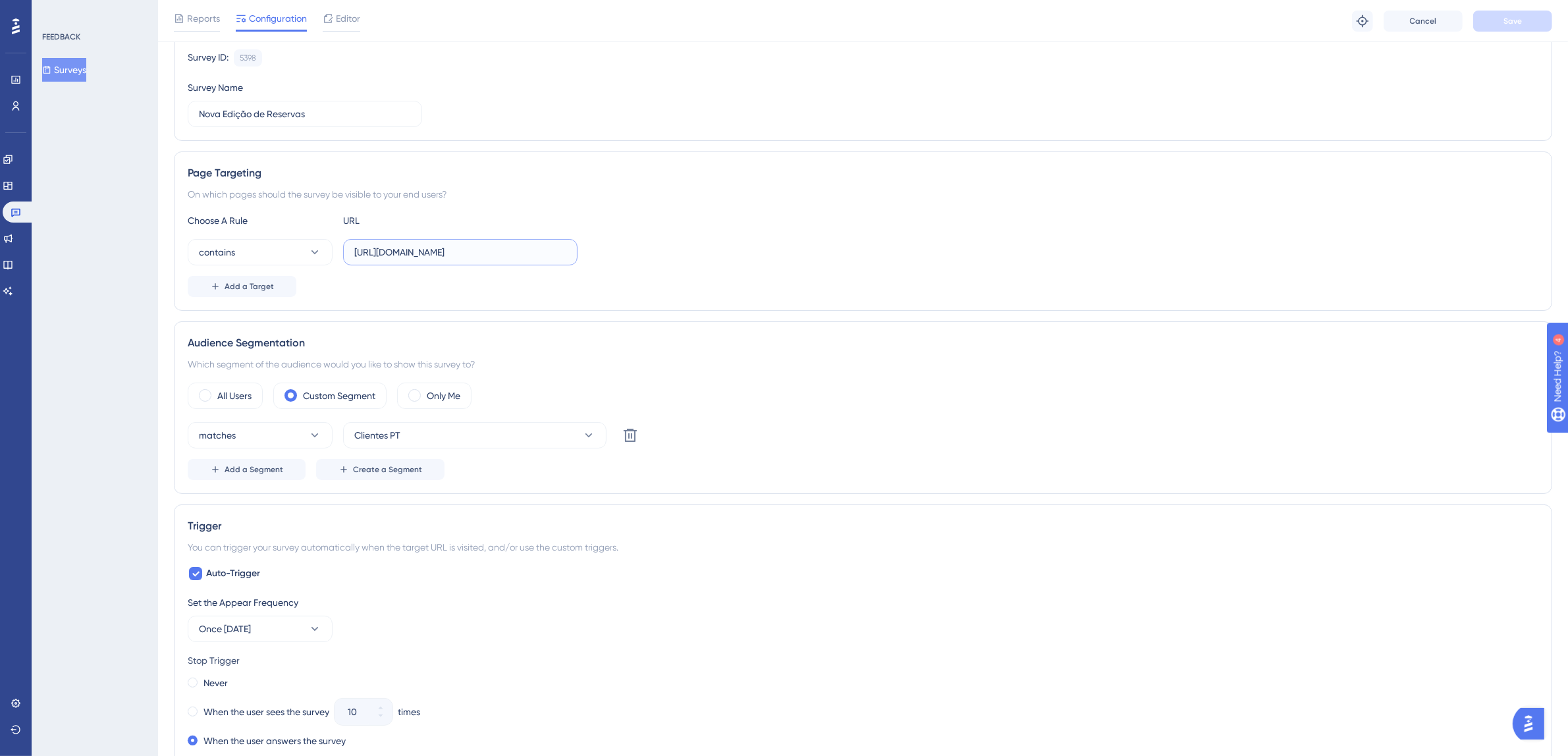
click at [499, 259] on input "[URL][DOMAIN_NAME]" at bounding box center [460, 252] width 212 height 14
click at [527, 256] on input "[URL][DOMAIN_NAME]" at bounding box center [460, 252] width 212 height 14
drag, startPoint x: 546, startPoint y: 253, endPoint x: 686, endPoint y: 250, distance: 140.0
click at [685, 250] on div "contains [URL][DOMAIN_NAME]" at bounding box center [863, 252] width 1351 height 26
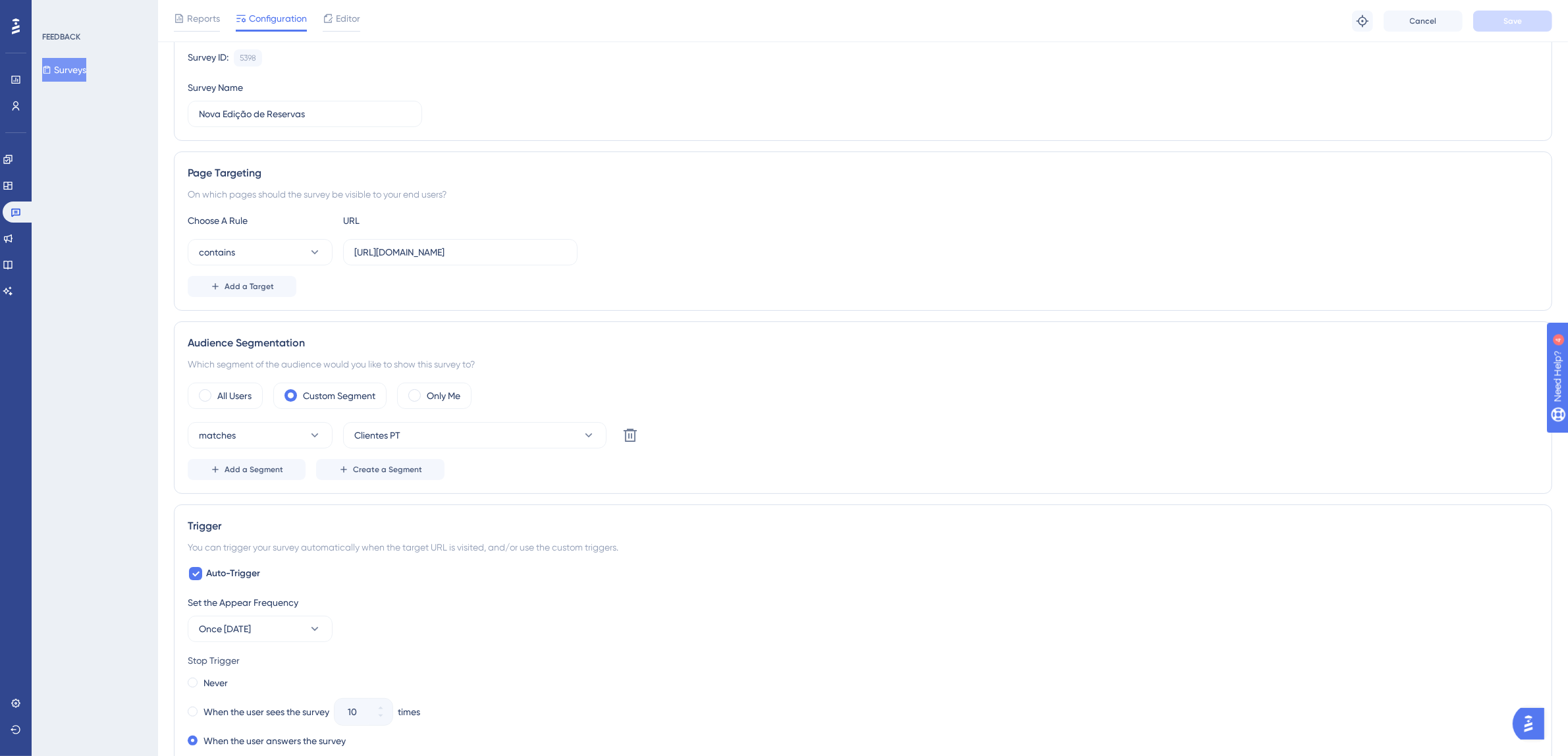
click at [686, 250] on div "contains [URL][DOMAIN_NAME]" at bounding box center [863, 252] width 1351 height 26
click at [495, 252] on input "[URL][DOMAIN_NAME]" at bounding box center [460, 252] width 212 height 14
click at [512, 250] on input "[URL][DOMAIN_NAME]" at bounding box center [460, 252] width 212 height 14
click at [517, 253] on input "[URL][DOMAIN_NAME]" at bounding box center [460, 252] width 212 height 14
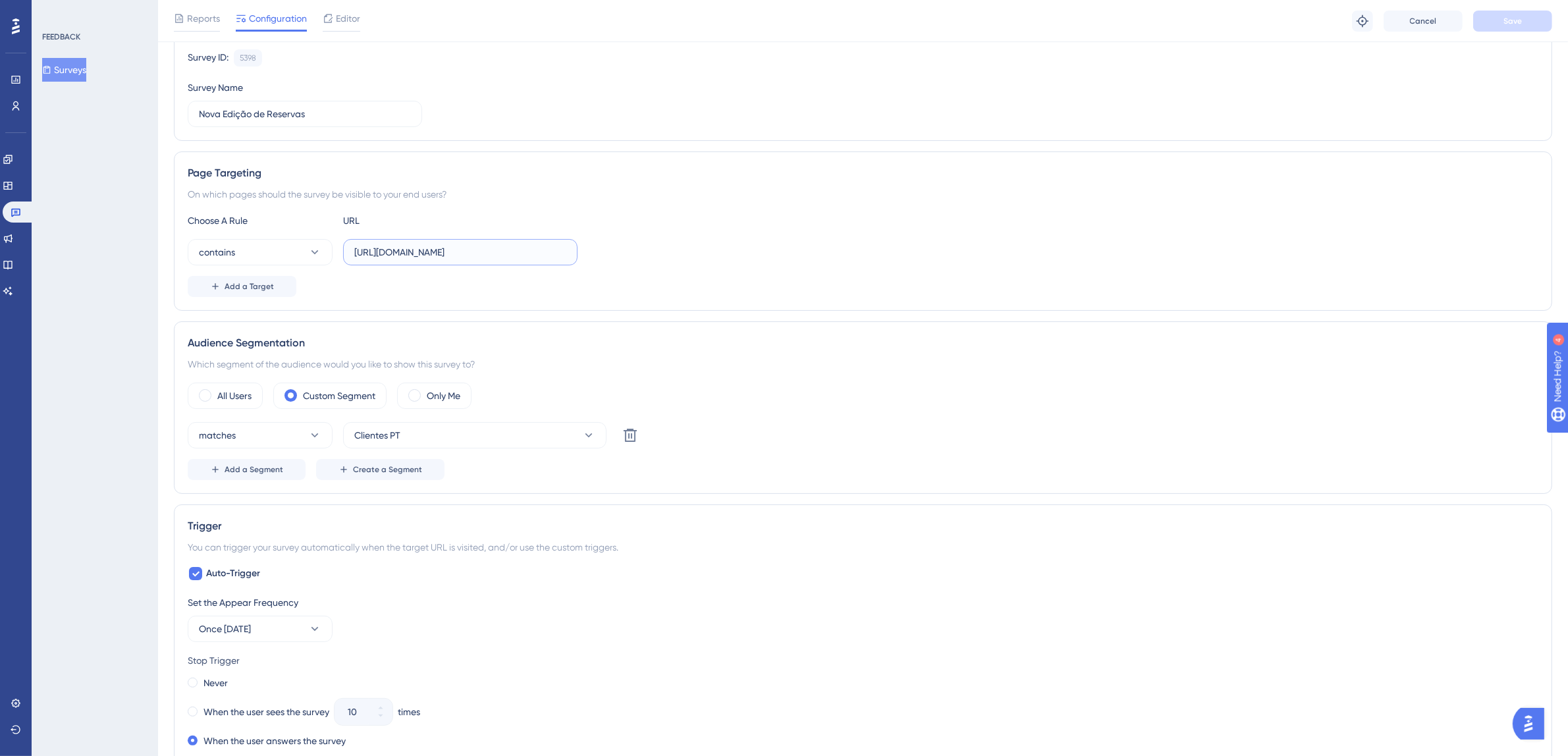
click at [532, 255] on input "[URL][DOMAIN_NAME]" at bounding box center [460, 252] width 212 height 14
drag, startPoint x: 515, startPoint y: 253, endPoint x: 680, endPoint y: 253, distance: 165.0
click at [680, 253] on div "contains [URL][DOMAIN_NAME]" at bounding box center [863, 252] width 1351 height 26
click at [483, 262] on label "[URL][DOMAIN_NAME]" at bounding box center [460, 252] width 235 height 26
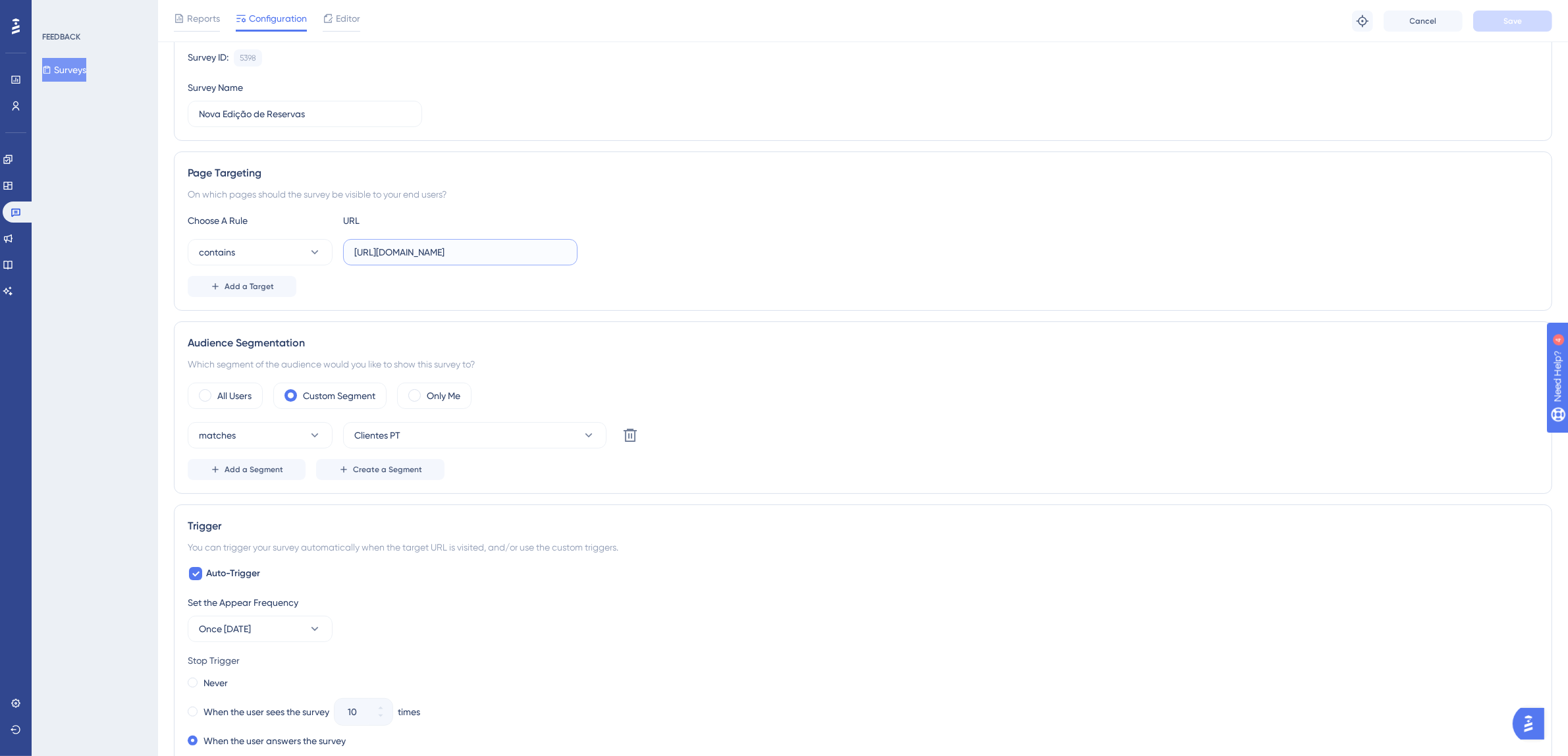
click at [483, 259] on input "[URL][DOMAIN_NAME]" at bounding box center [460, 252] width 212 height 14
click at [492, 258] on input "[URL][DOMAIN_NAME]" at bounding box center [460, 252] width 212 height 14
drag, startPoint x: 508, startPoint y: 255, endPoint x: 625, endPoint y: 256, distance: 117.0
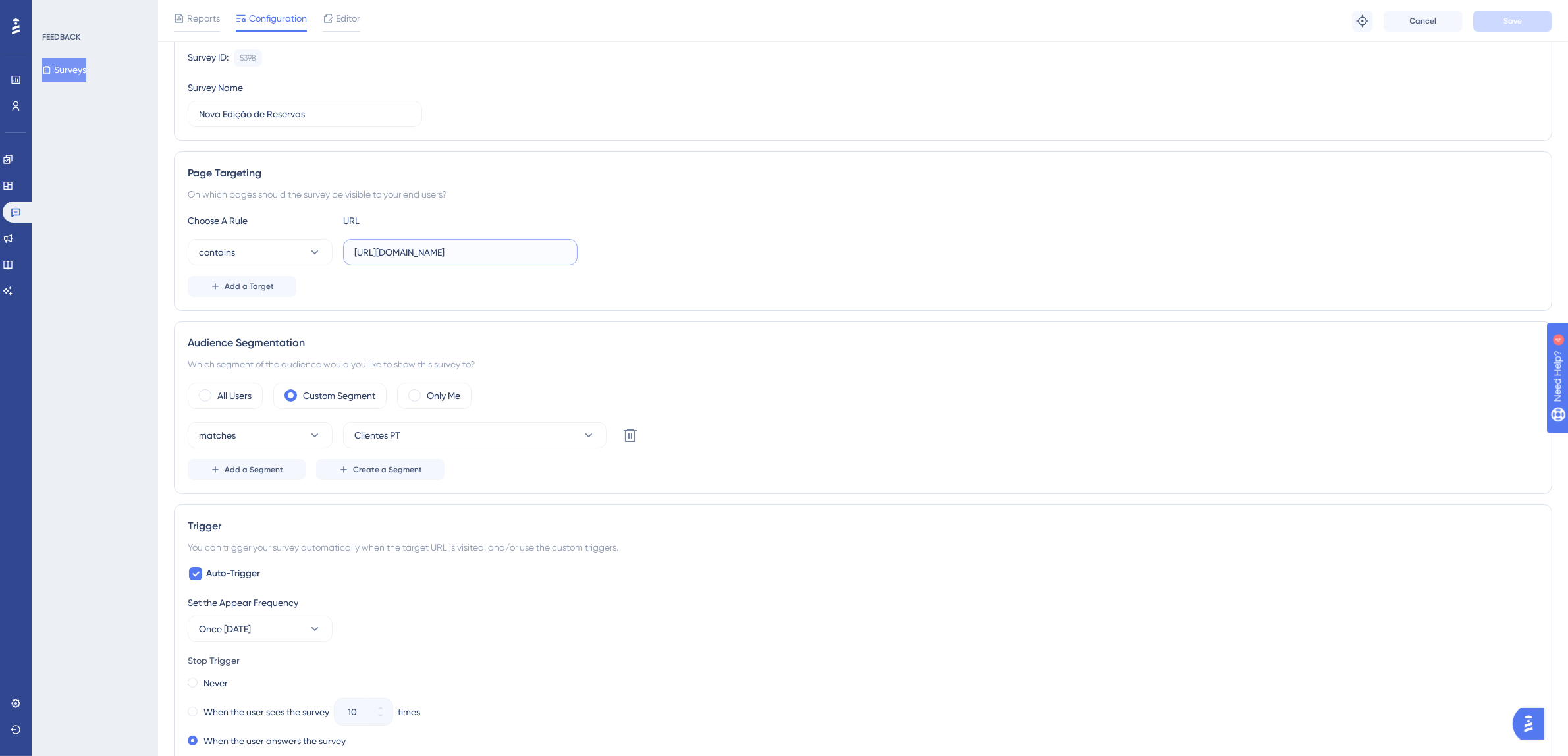
click at [625, 256] on div "contains [URL][DOMAIN_NAME]" at bounding box center [863, 252] width 1351 height 26
